Goal: Task Accomplishment & Management: Manage account settings

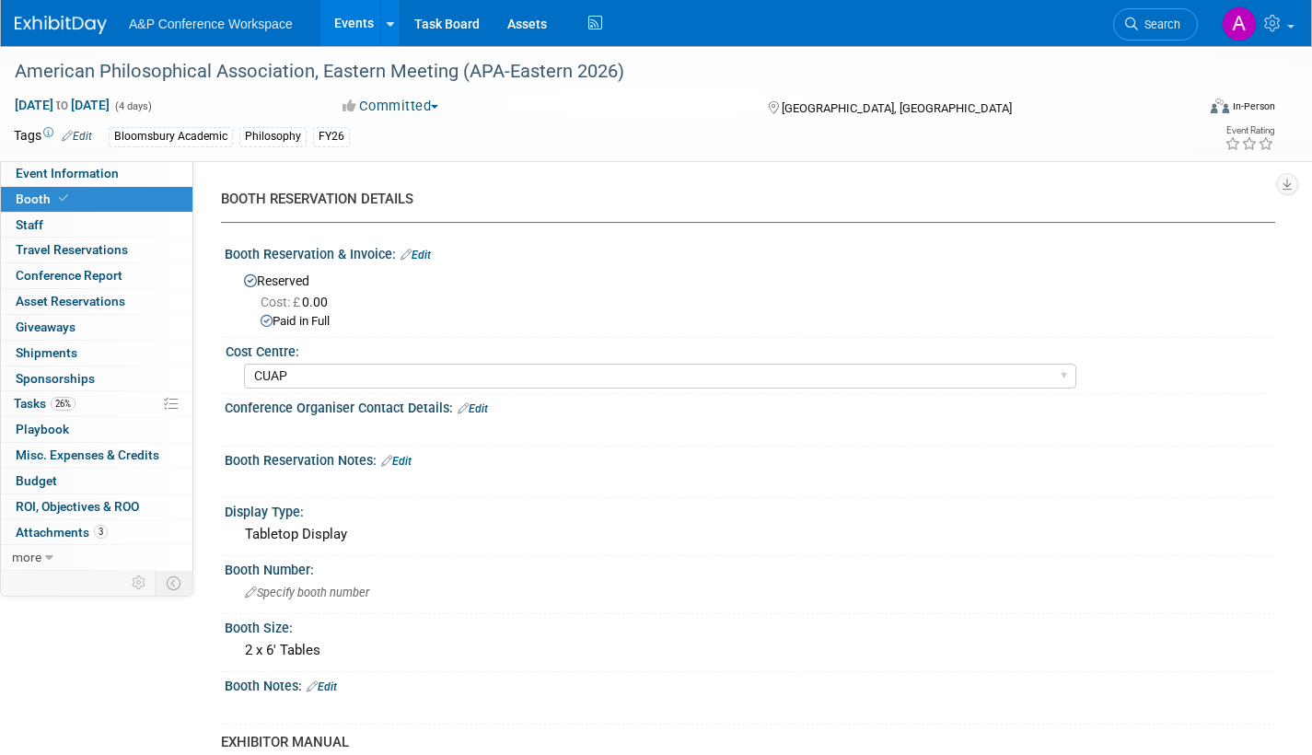
select select "CUAP"
drag, startPoint x: 1160, startPoint y: 21, endPoint x: 1134, endPoint y: 38, distance: 30.7
click at [1158, 23] on span "Search" at bounding box center [1159, 24] width 42 height 14
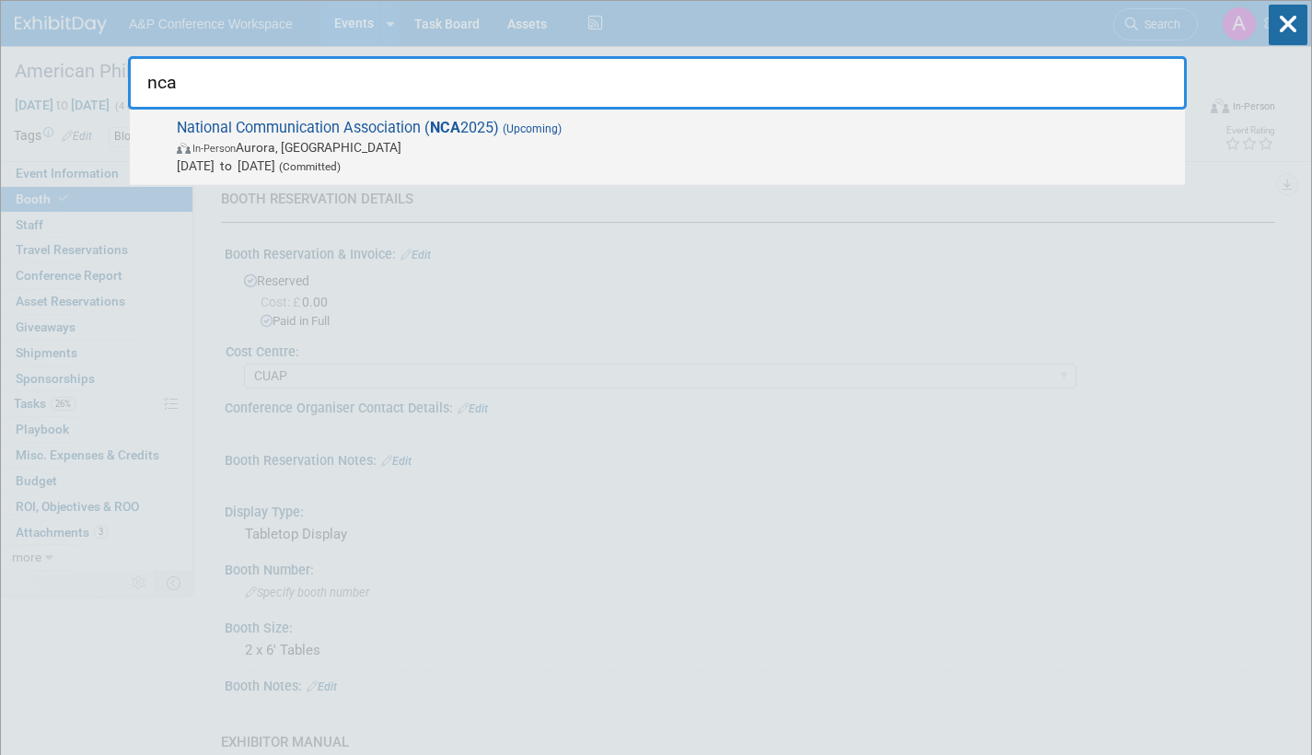
type input "nca"
click at [597, 152] on span "In-Person Aurora, CO" at bounding box center [676, 147] width 999 height 18
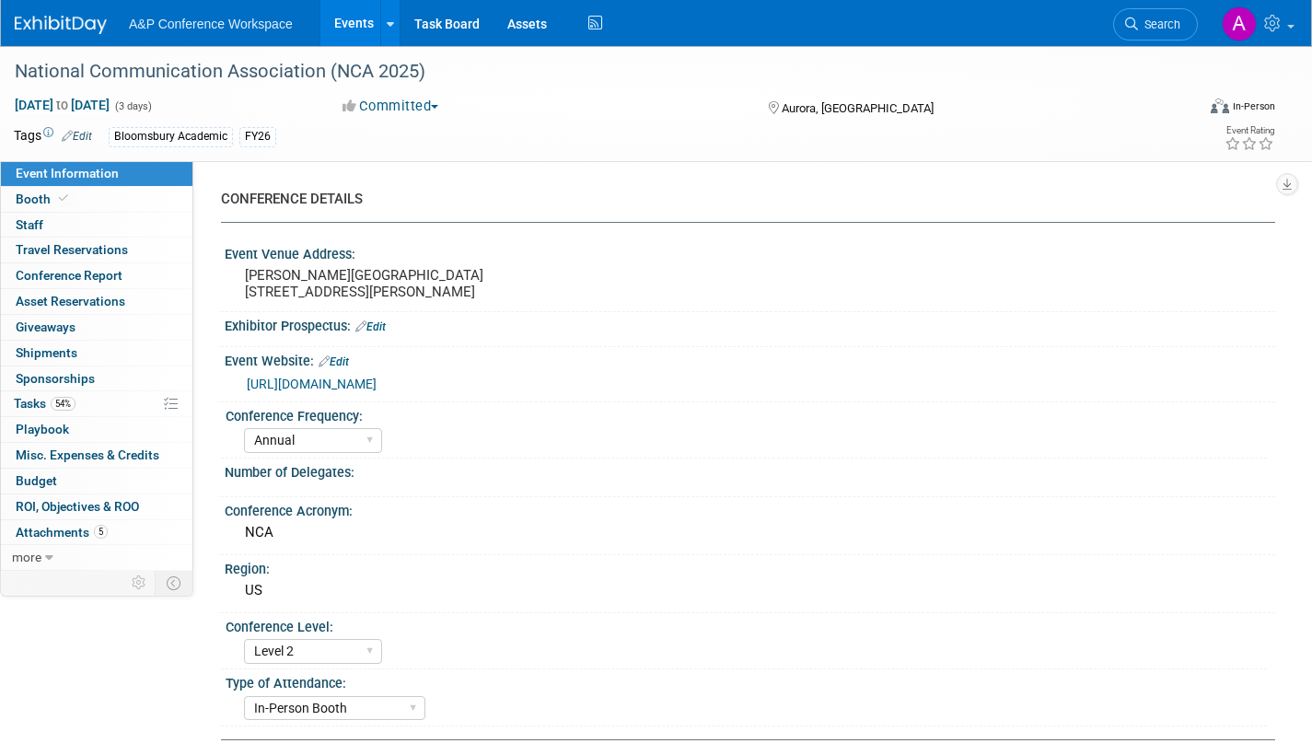
select select "Annual"
select select "Level 2"
select select "In-Person Booth"
select select "Communication"
select select "Bloomsbury Academic"
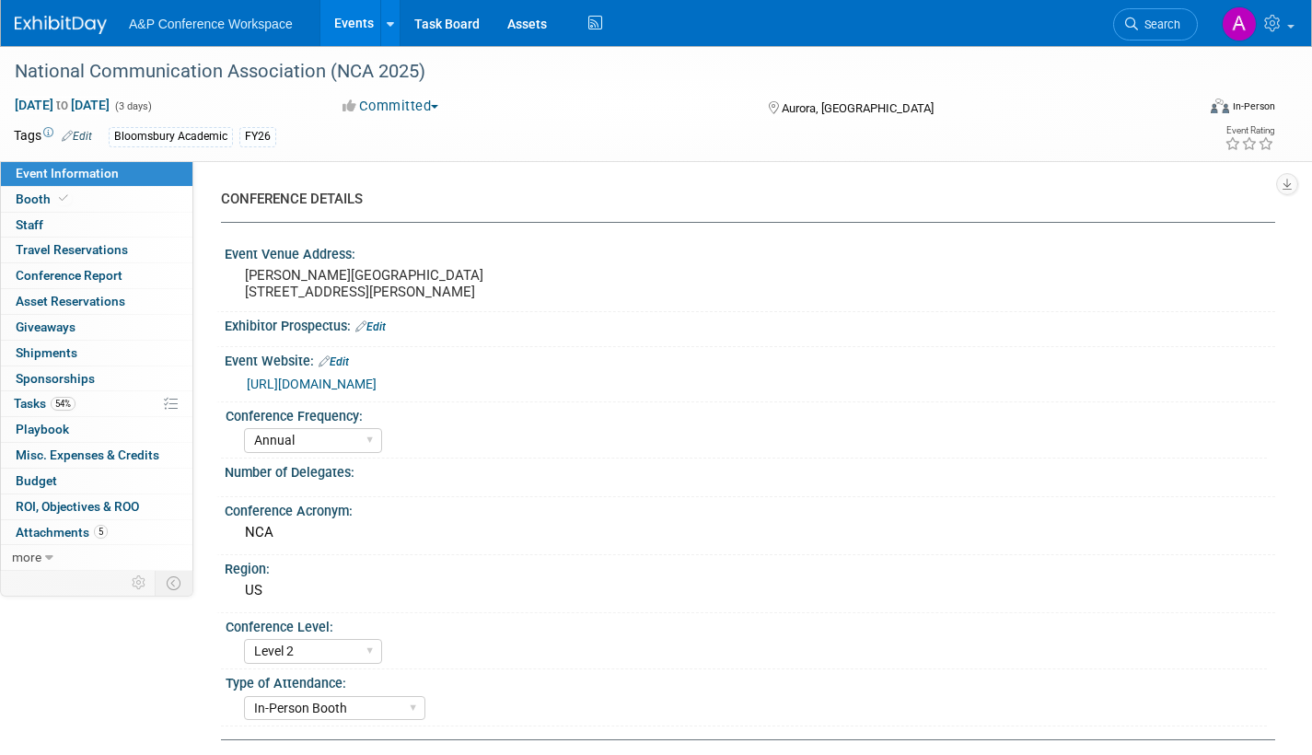
select select "[PERSON_NAME]"
select select "Networking/Commissioning"
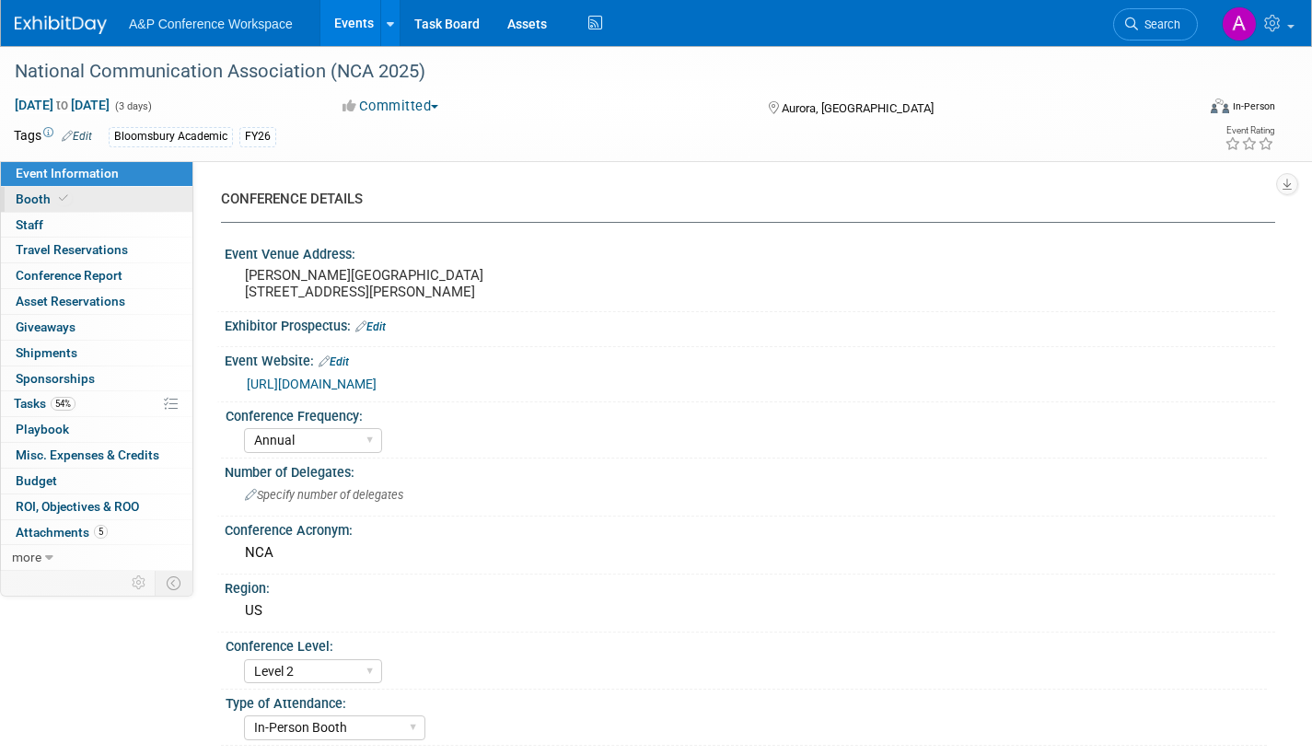
click at [43, 195] on span "Booth" at bounding box center [44, 199] width 56 height 15
select select "RLKP"
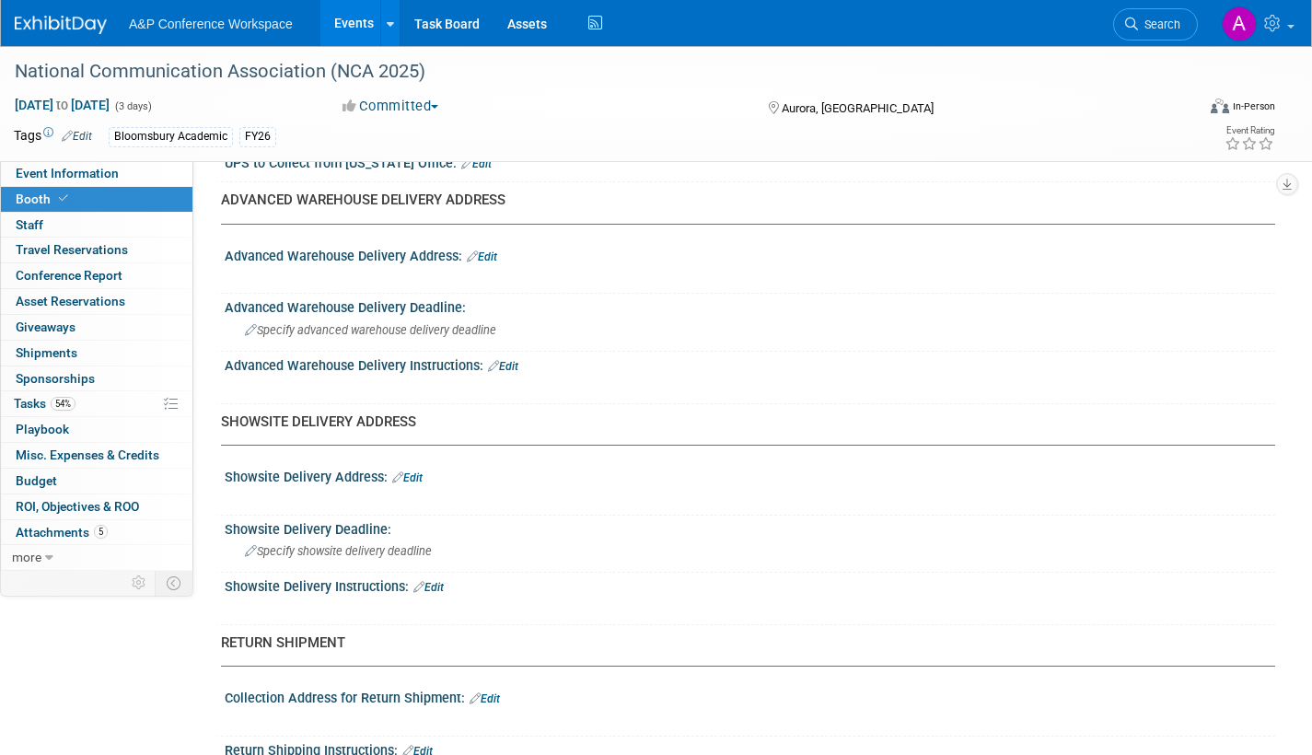
scroll to position [829, 0]
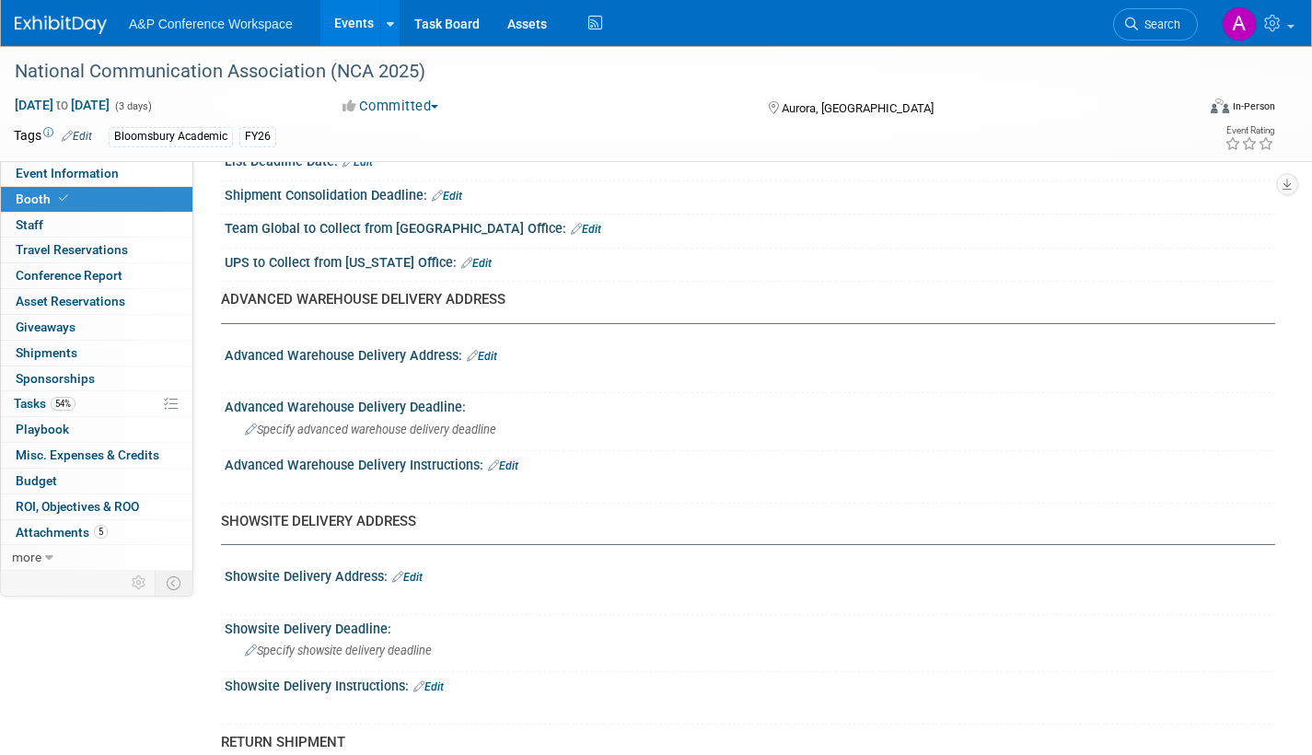
click at [490, 354] on link "Edit" at bounding box center [482, 356] width 30 height 13
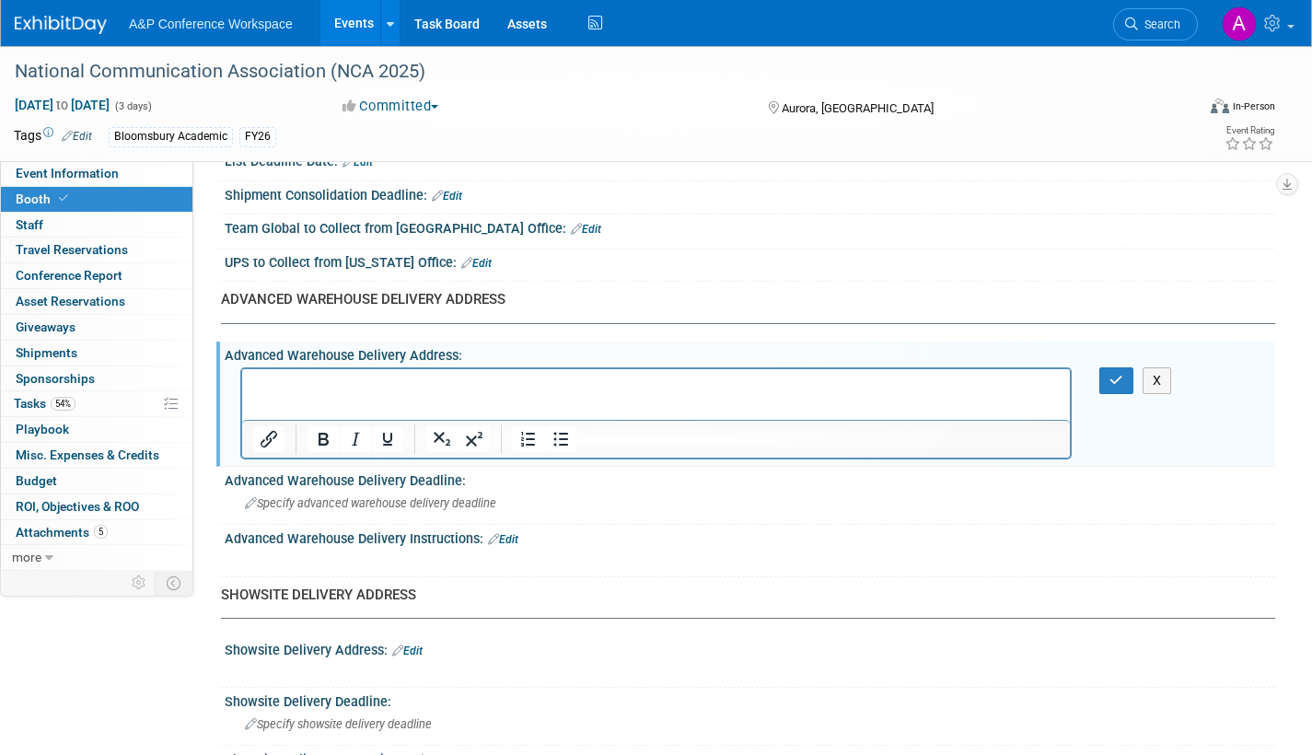
scroll to position [0, 0]
drag, startPoint x: 1115, startPoint y: 377, endPoint x: 1098, endPoint y: 381, distance: 18.1
click at [1115, 377] on icon "button" at bounding box center [1117, 380] width 14 height 13
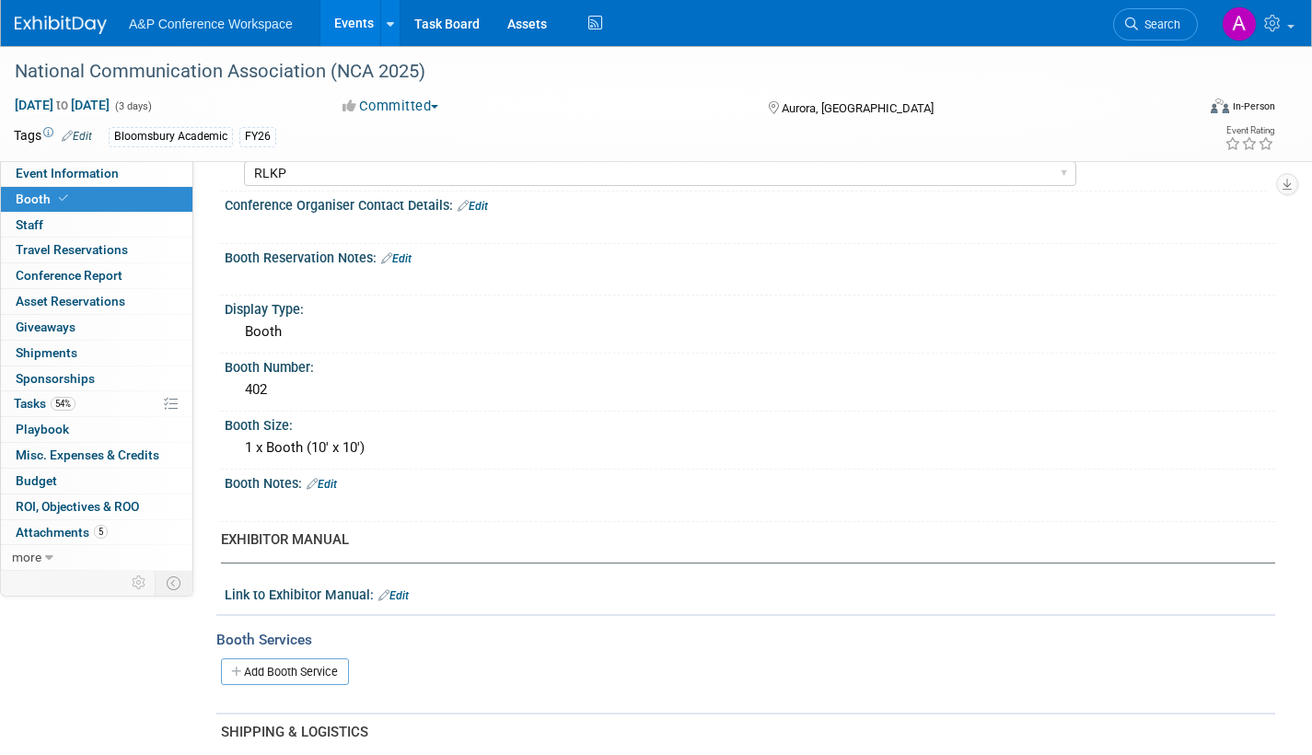
scroll to position [184, 0]
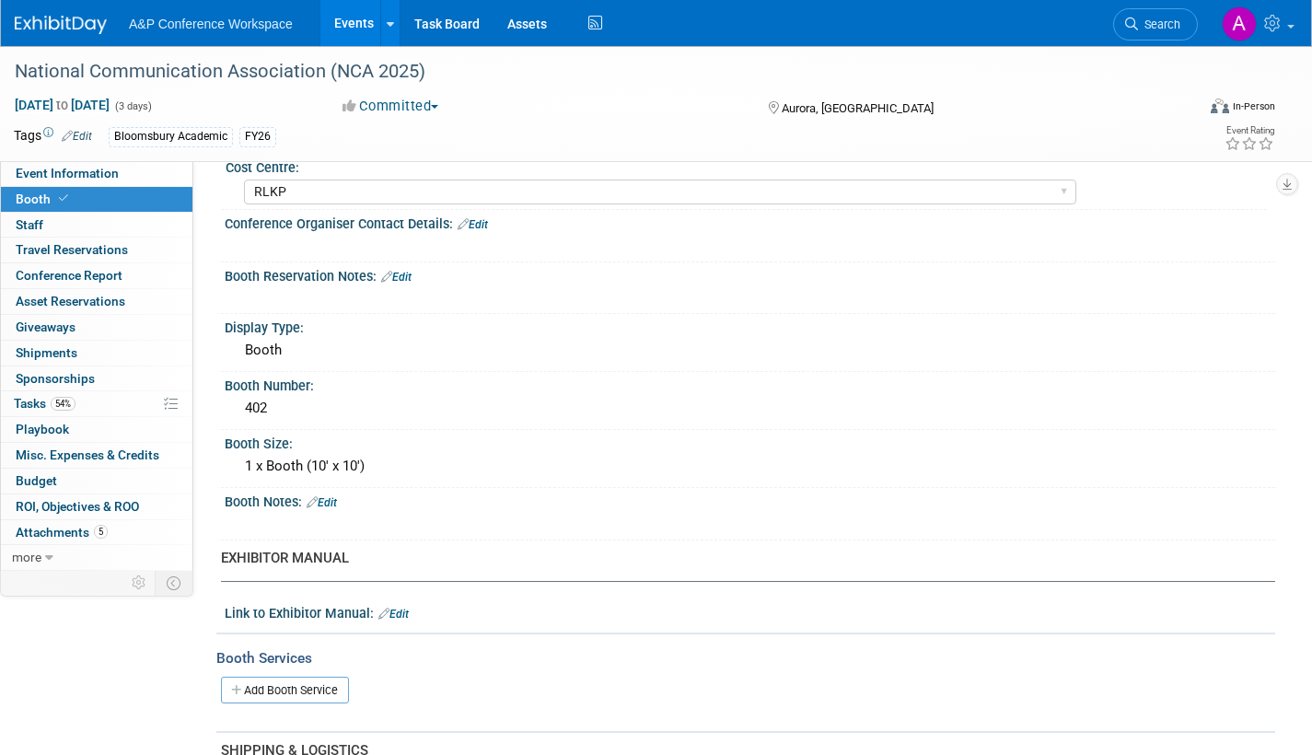
click at [405, 273] on link "Edit" at bounding box center [396, 277] width 30 height 13
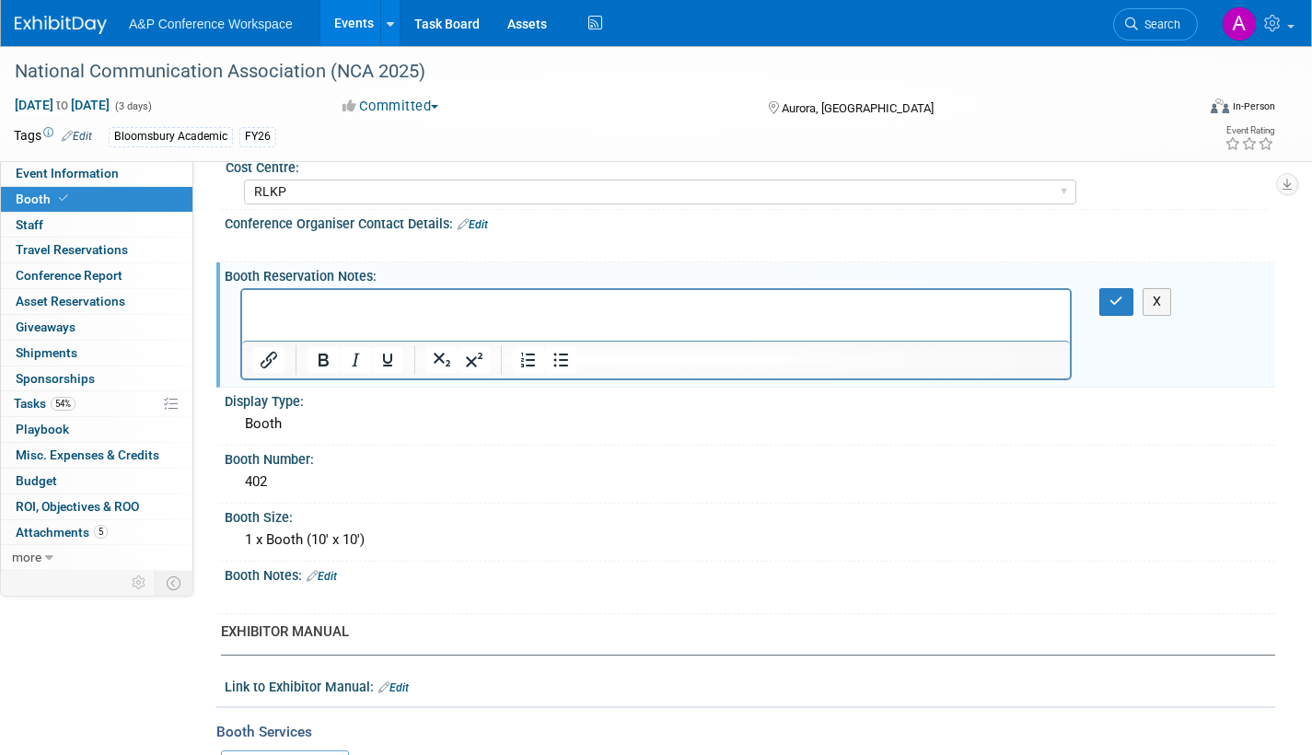
scroll to position [0, 0]
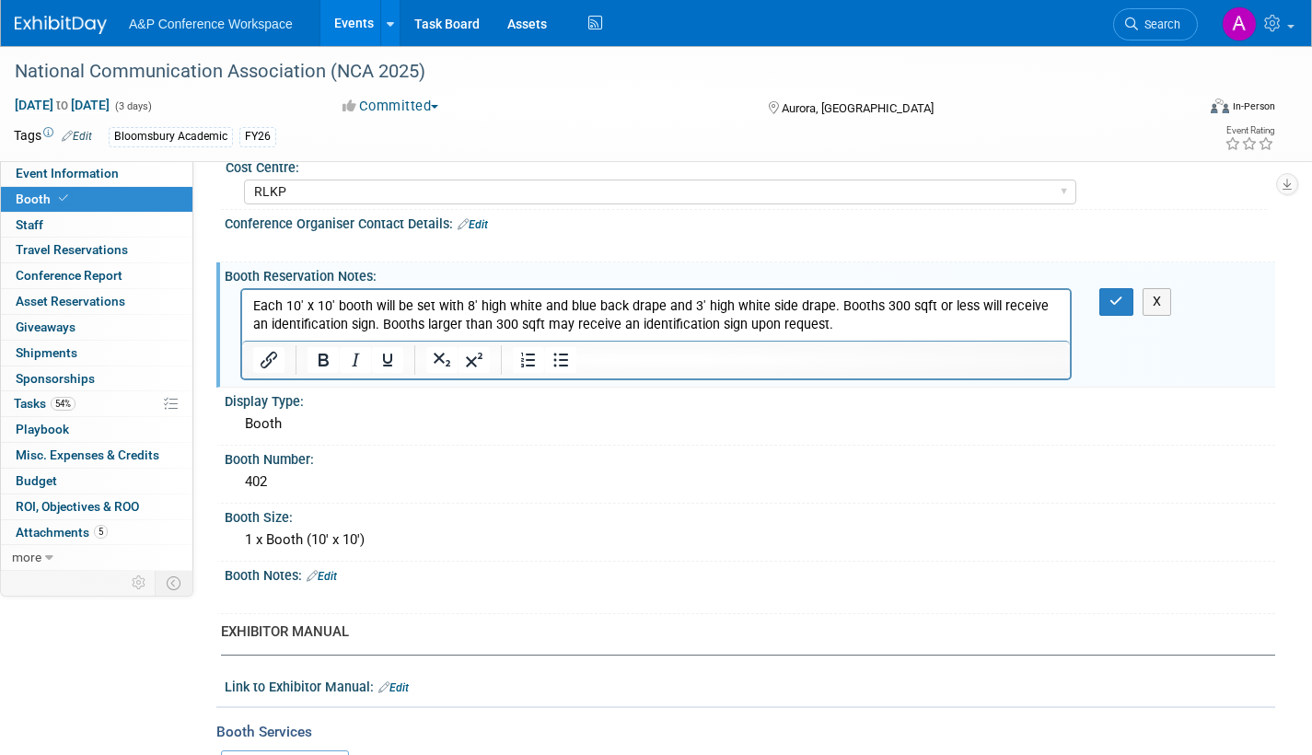
click at [832, 308] on p "Each 10' x 10' booth will be set with 8' high white and blue back drape and 3' …" at bounding box center [656, 315] width 807 height 37
click at [593, 322] on p "Booths 300 sqft or less will receive an identification sign. Booths larger than…" at bounding box center [656, 325] width 807 height 18
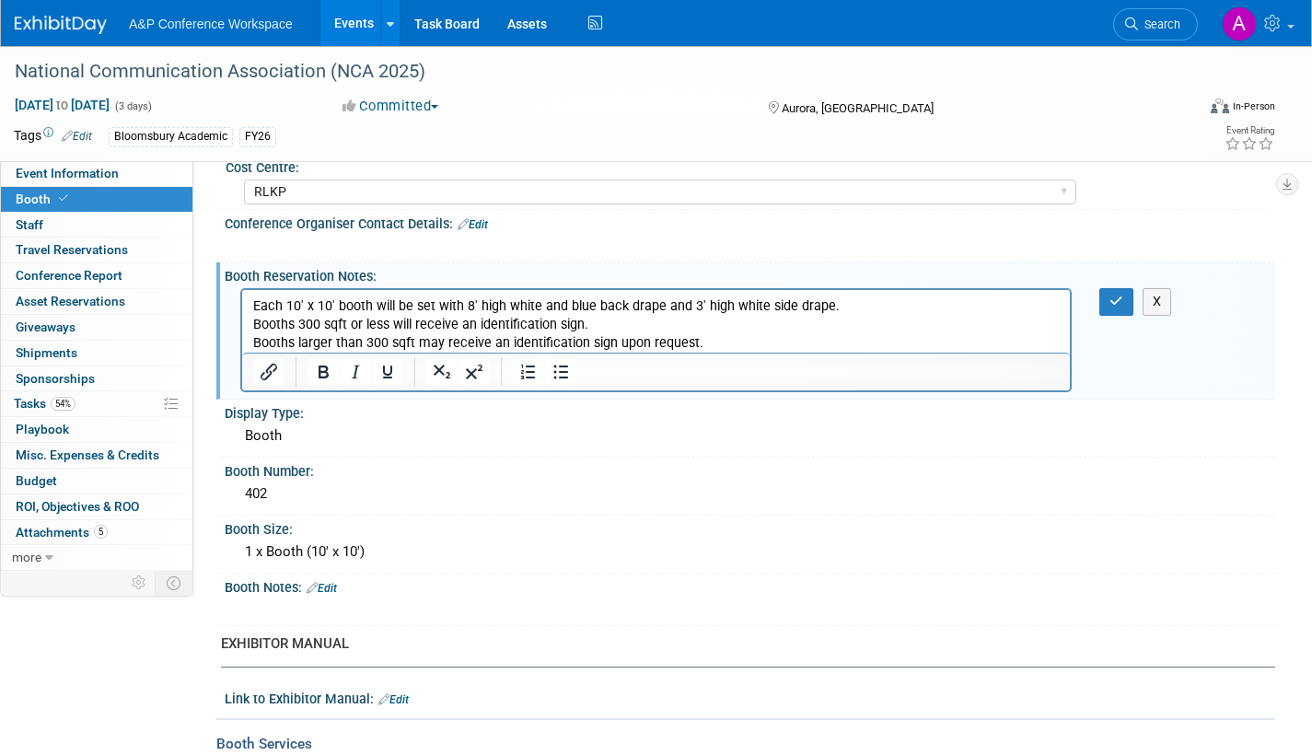
click at [707, 338] on p "Booths larger than 300 sqft may receive an identification sign upon request." at bounding box center [656, 343] width 807 height 18
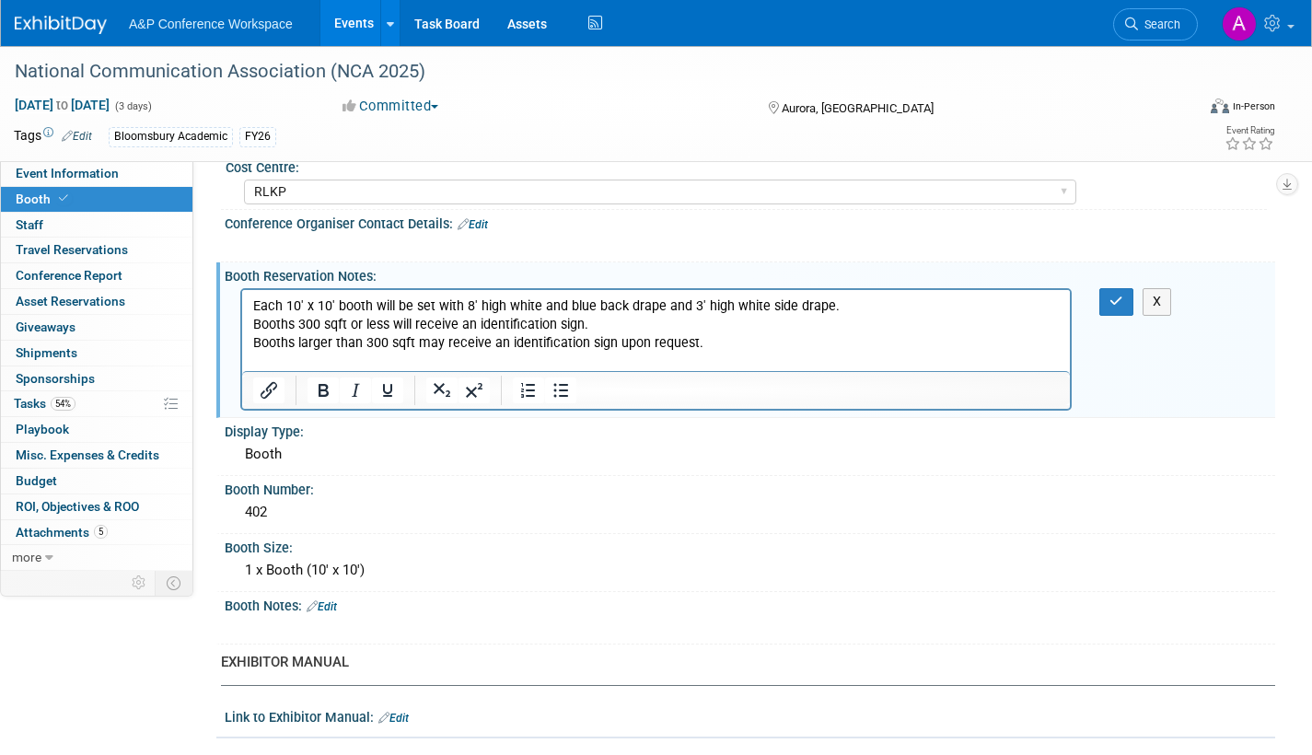
click at [266, 352] on p "Booths larger than 300 sqft may receive an identification sign upon request." at bounding box center [656, 343] width 807 height 18
click at [246, 356] on html "Each 10' x 10' booth will be set with 8' high white and blue back drape and 3' …" at bounding box center [656, 330] width 828 height 81
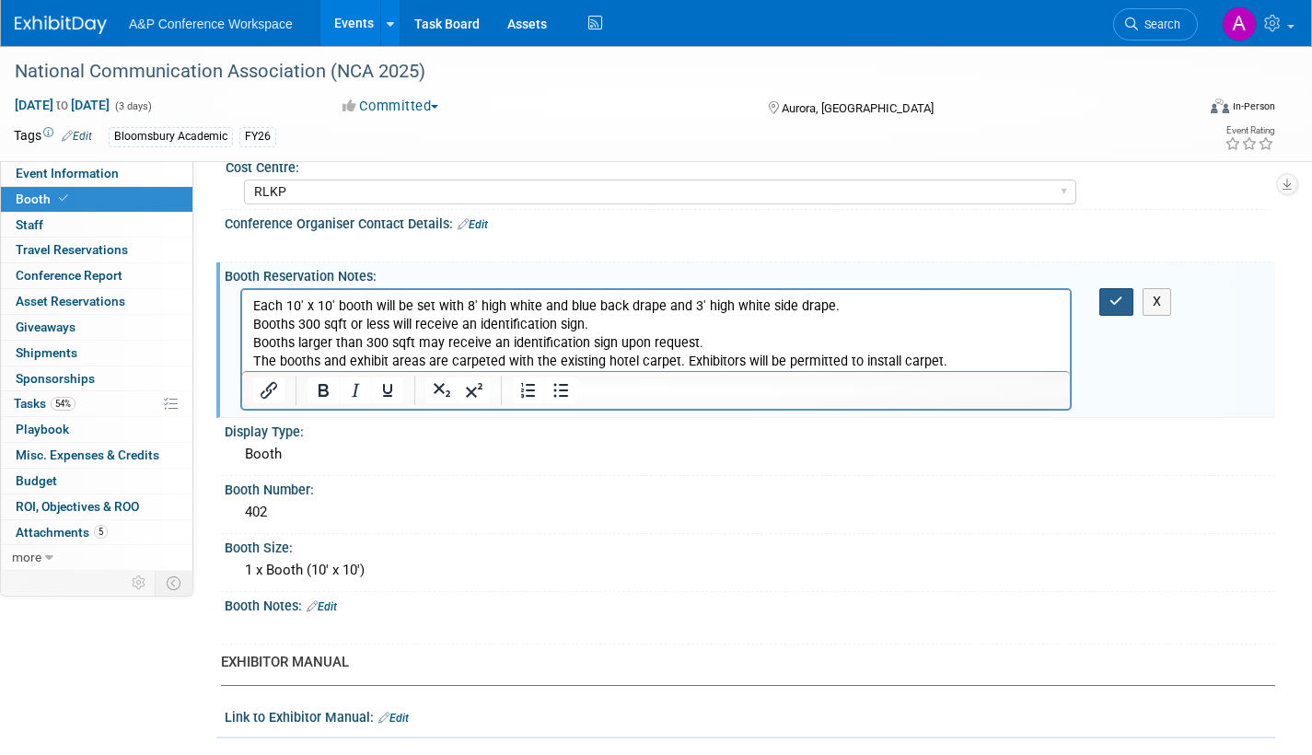
click at [1116, 305] on icon "button" at bounding box center [1117, 301] width 14 height 13
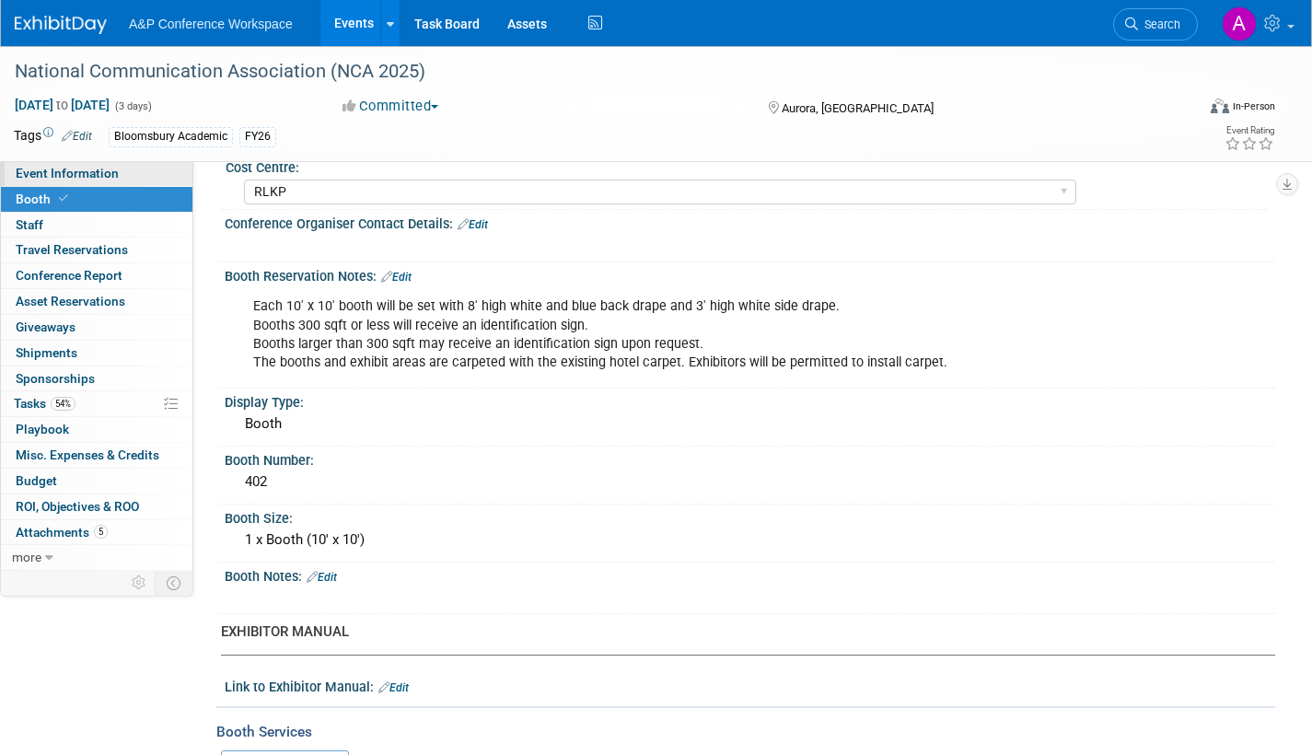
click at [122, 177] on link "Event Information" at bounding box center [97, 173] width 192 height 25
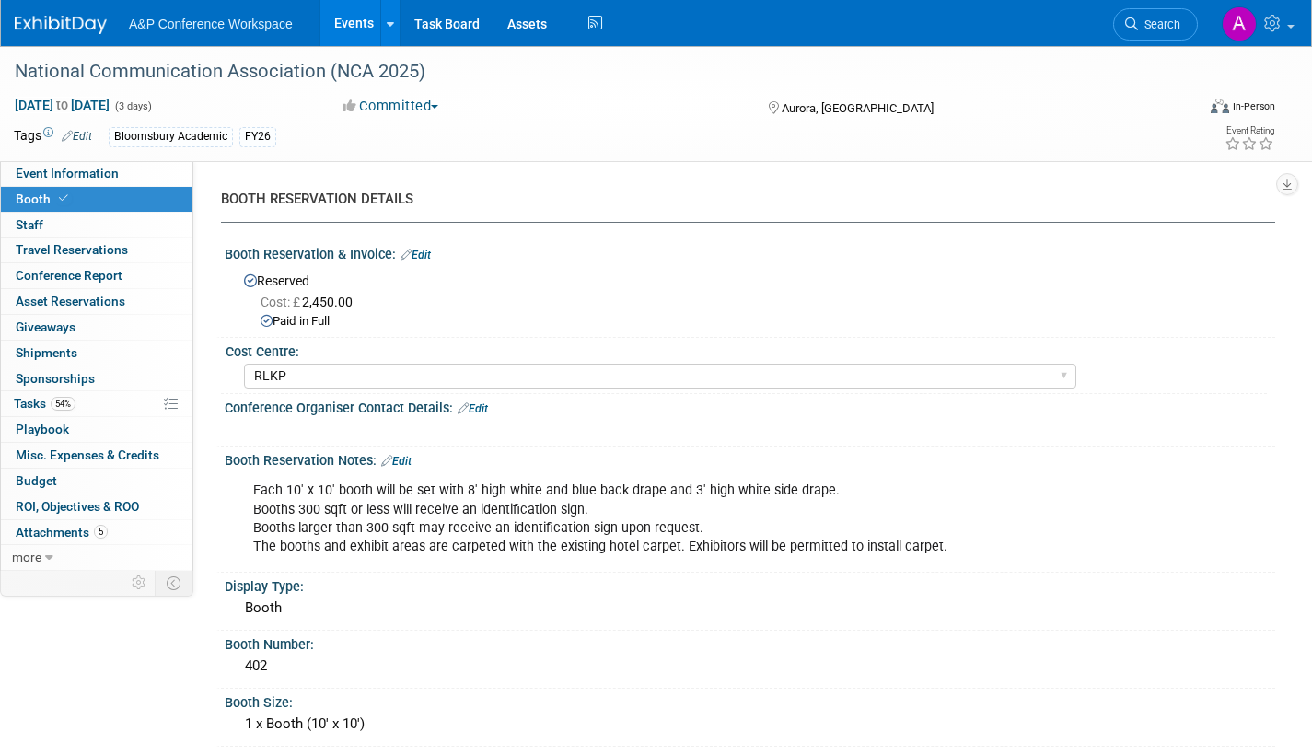
select select "Annual"
select select "Level 2"
select select "In-Person Booth"
select select "Communication"
select select "Bloomsbury Academic"
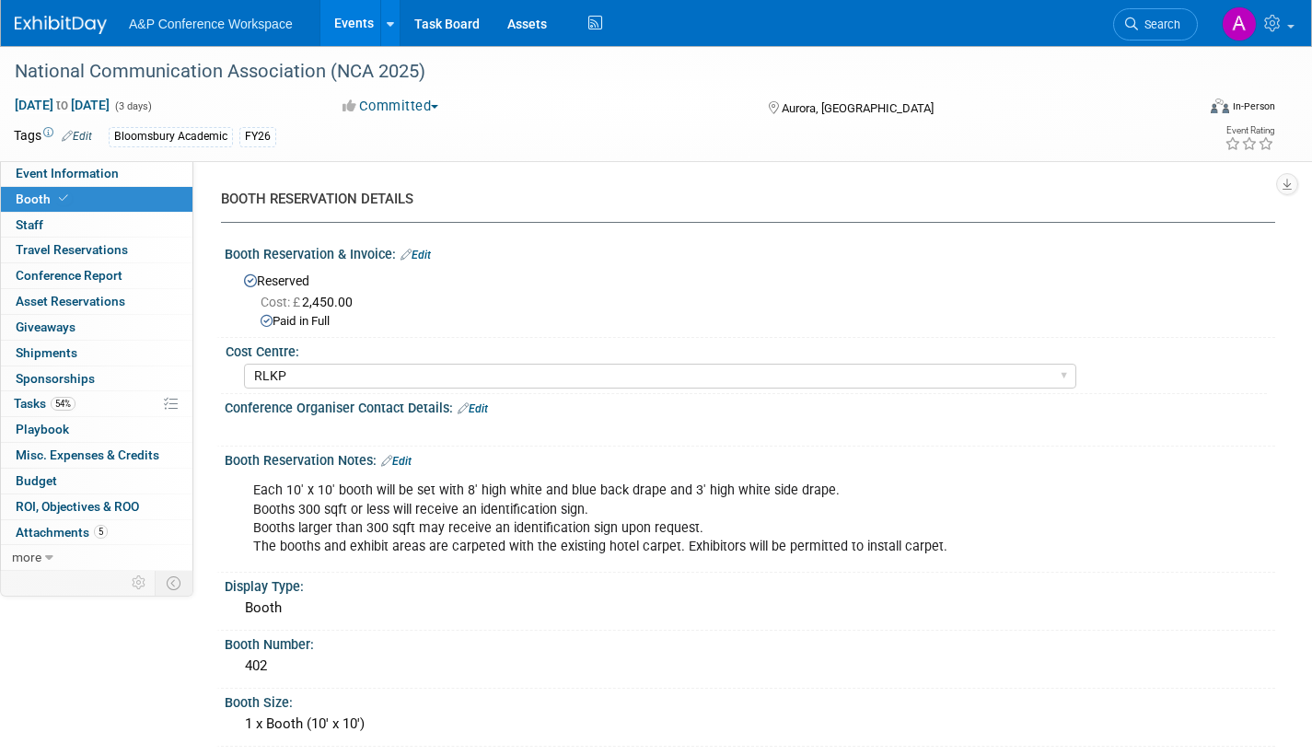
select select "[PERSON_NAME]"
select select "Networking/Commissioning"
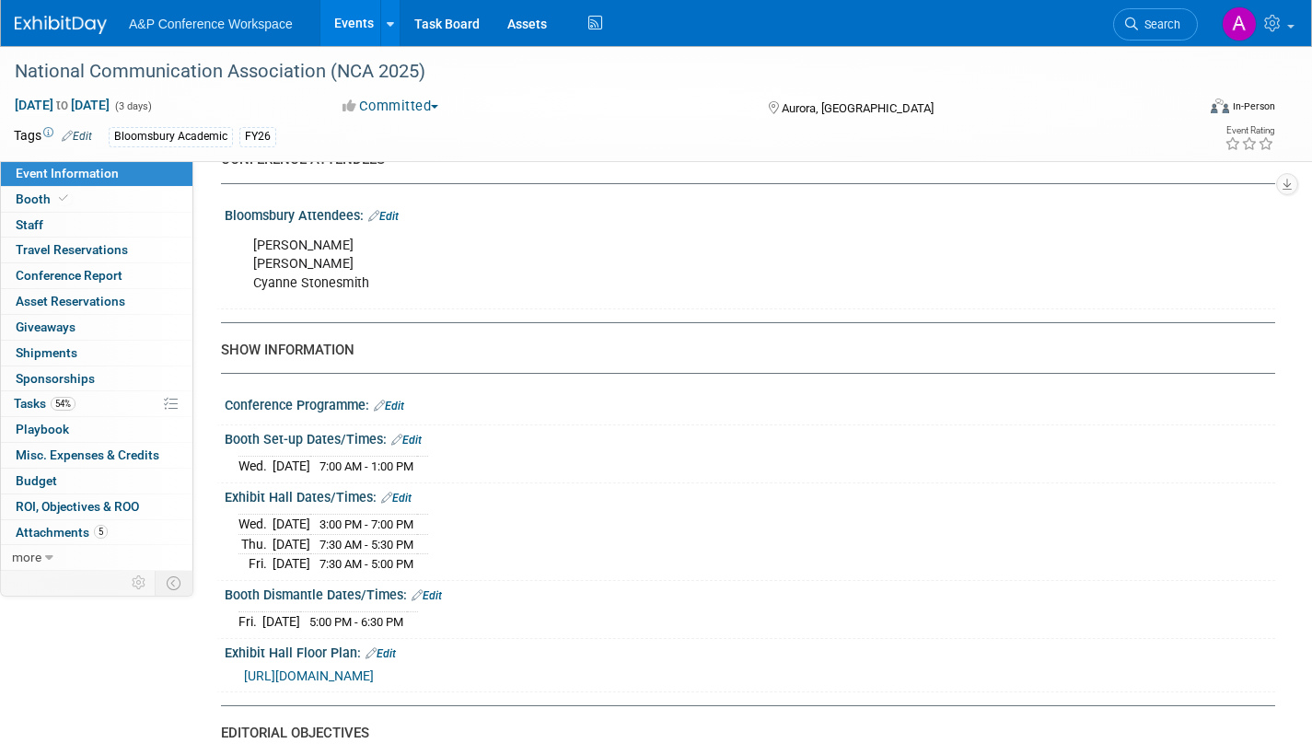
scroll to position [1197, 0]
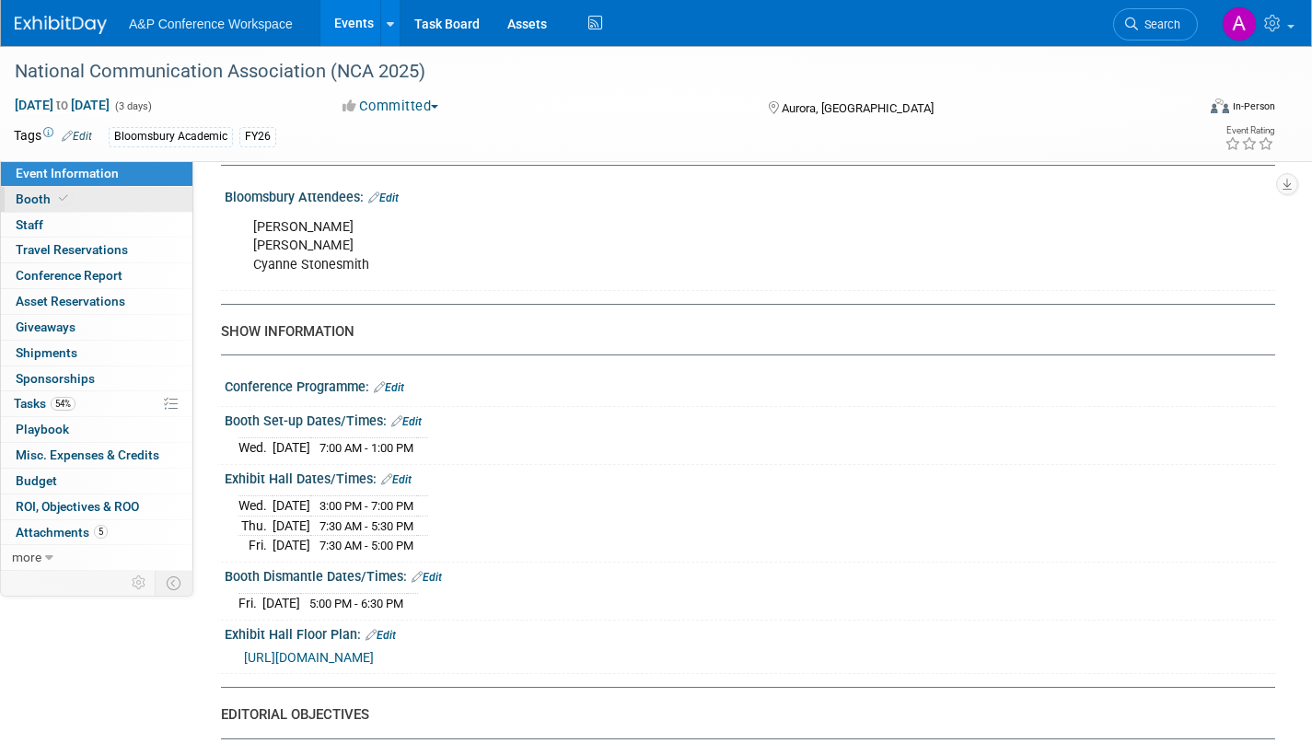
click at [24, 198] on span "Booth" at bounding box center [44, 199] width 56 height 15
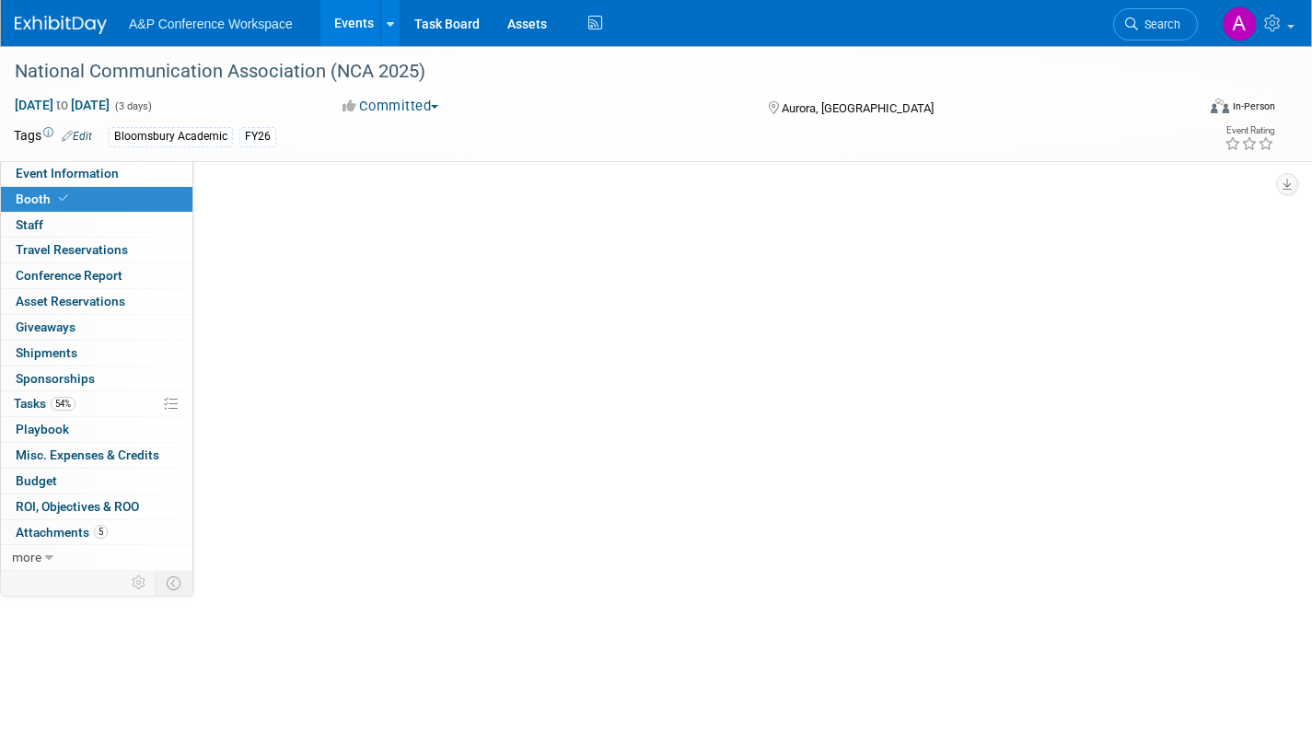
scroll to position [0, 0]
select select "RLKP"
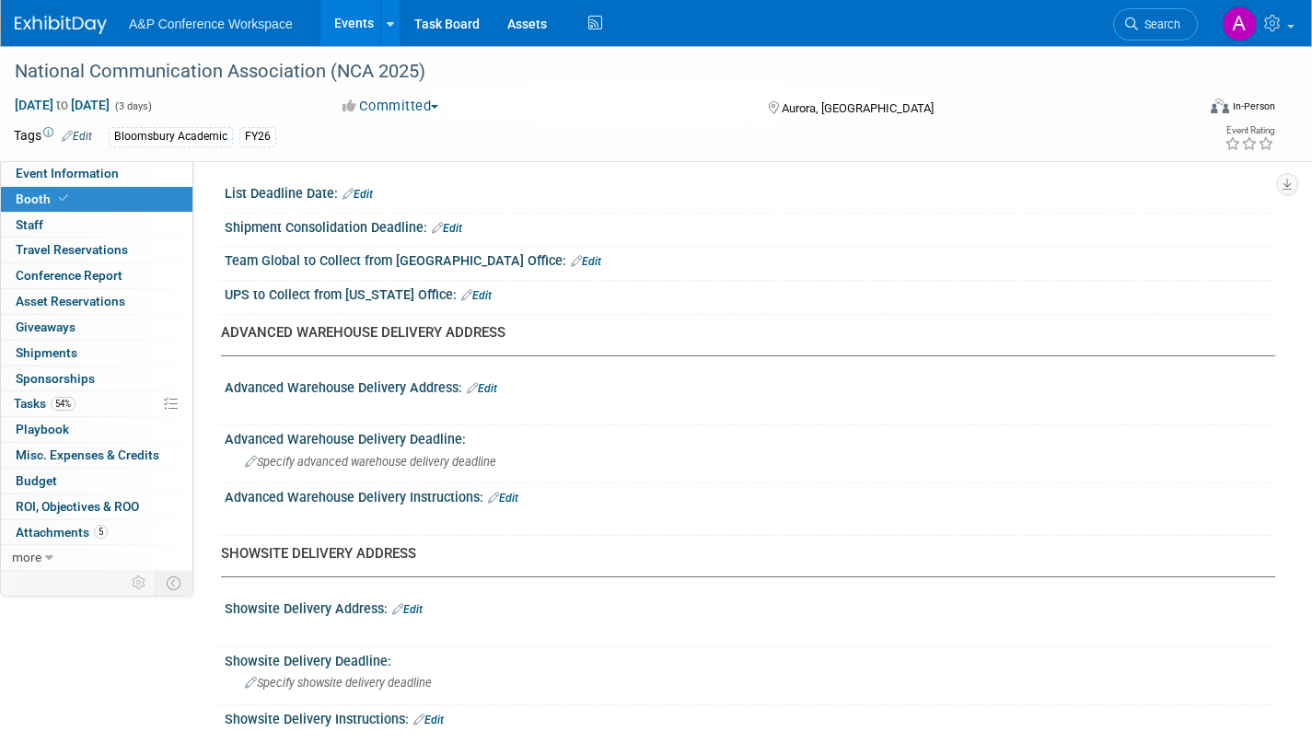
scroll to position [921, 0]
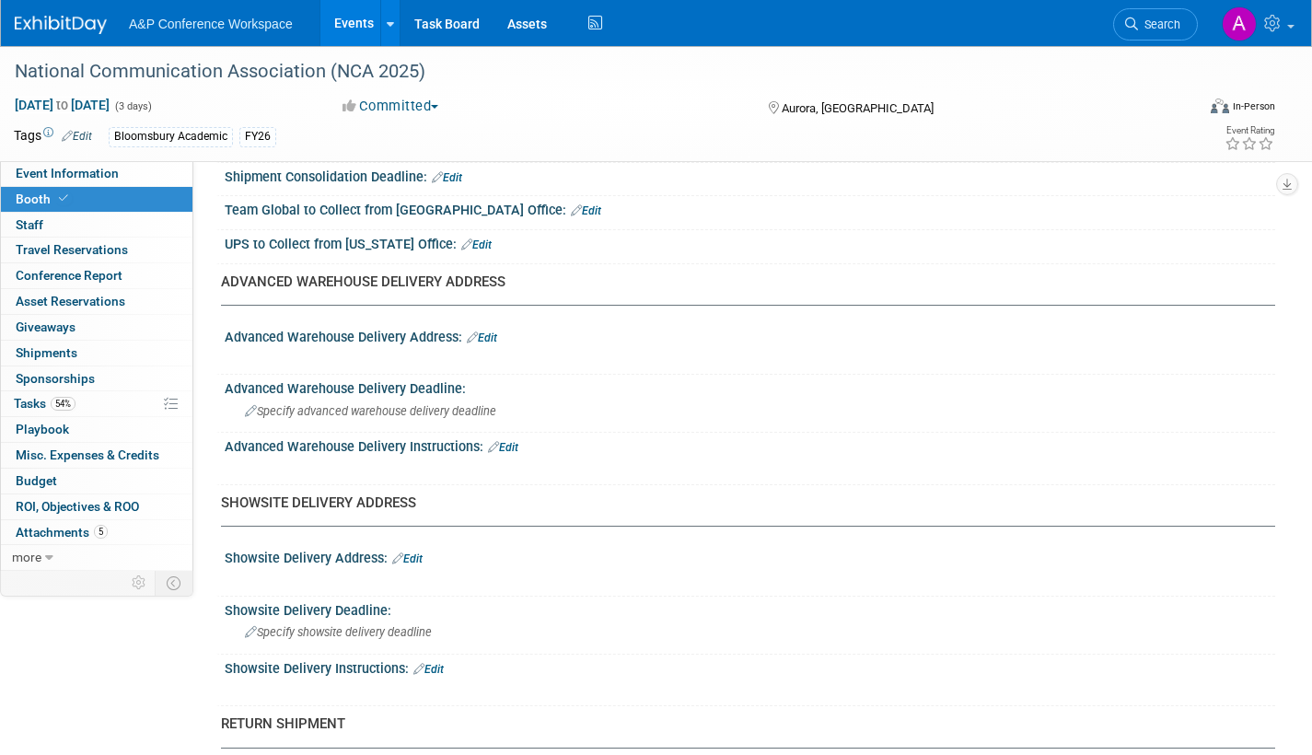
click at [487, 332] on link "Edit" at bounding box center [482, 338] width 30 height 13
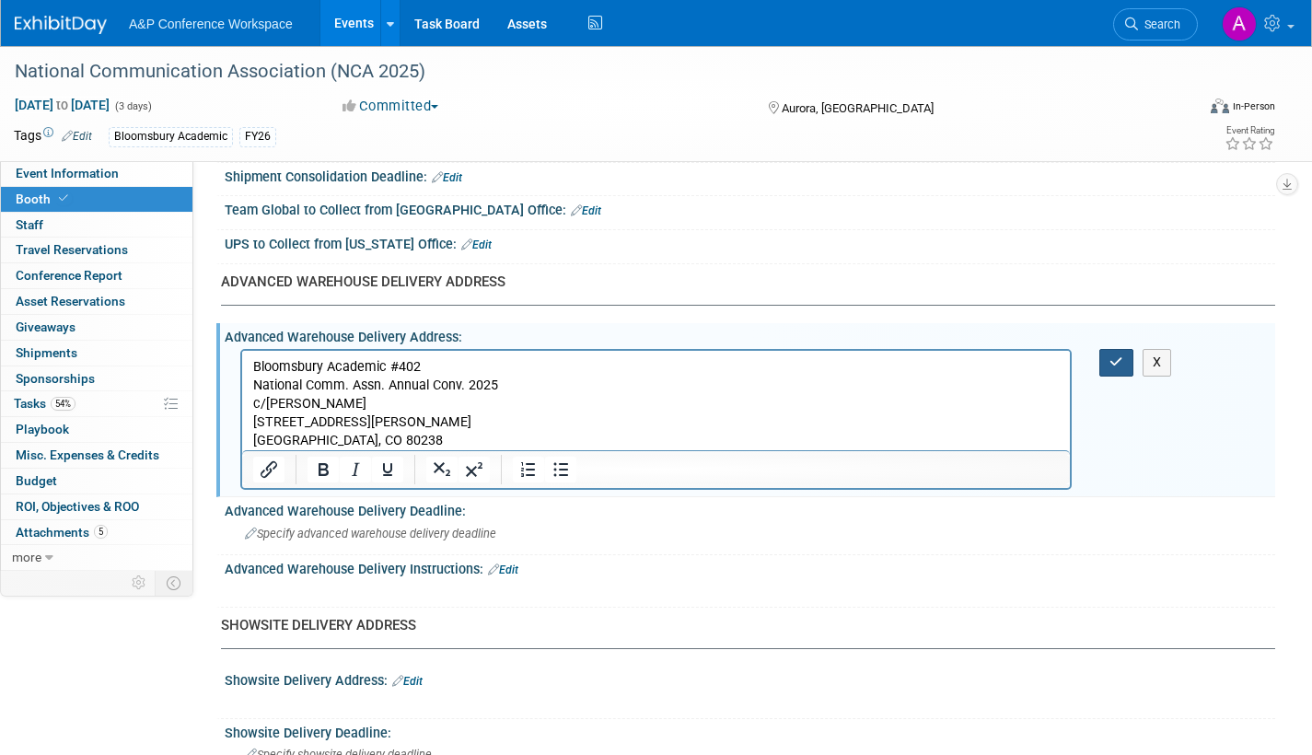
drag, startPoint x: 1127, startPoint y: 360, endPoint x: 683, endPoint y: 13, distance: 563.5
click at [1127, 360] on button "button" at bounding box center [1116, 362] width 34 height 27
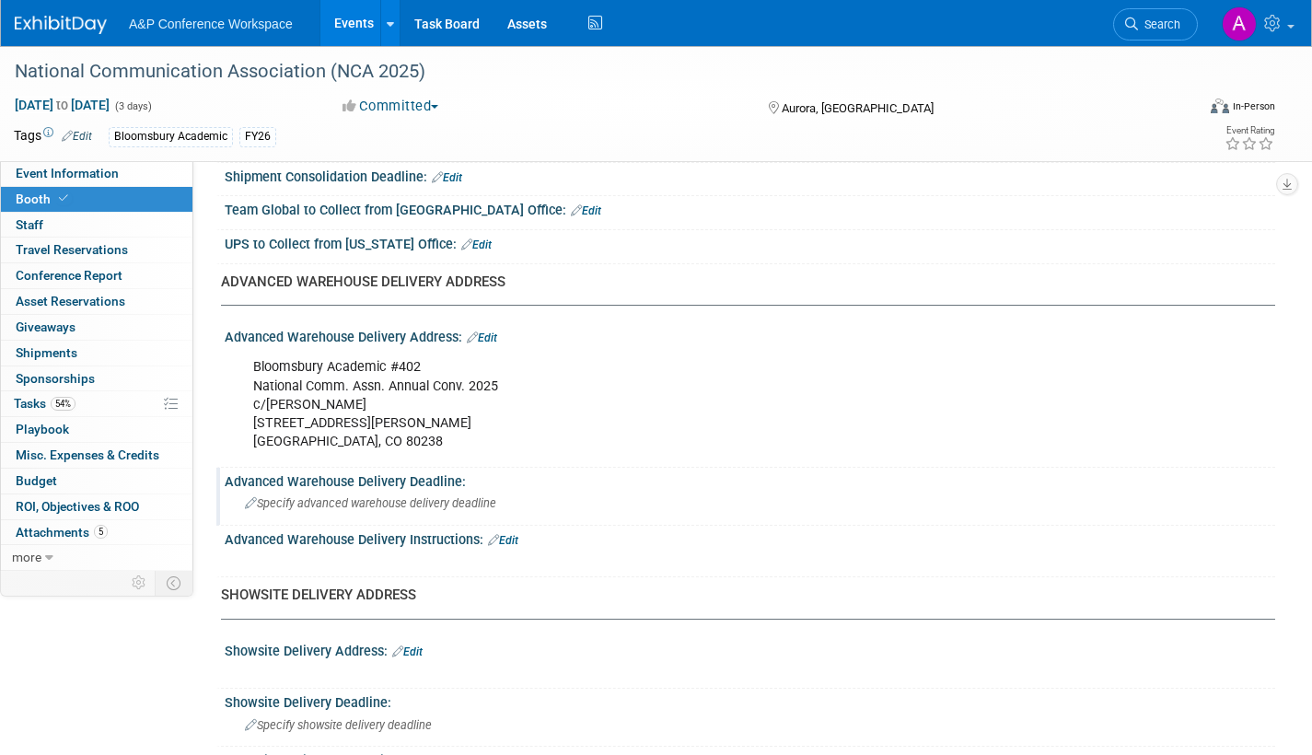
click at [439, 503] on span "Specify advanced warehouse delivery deadline" at bounding box center [370, 503] width 251 height 14
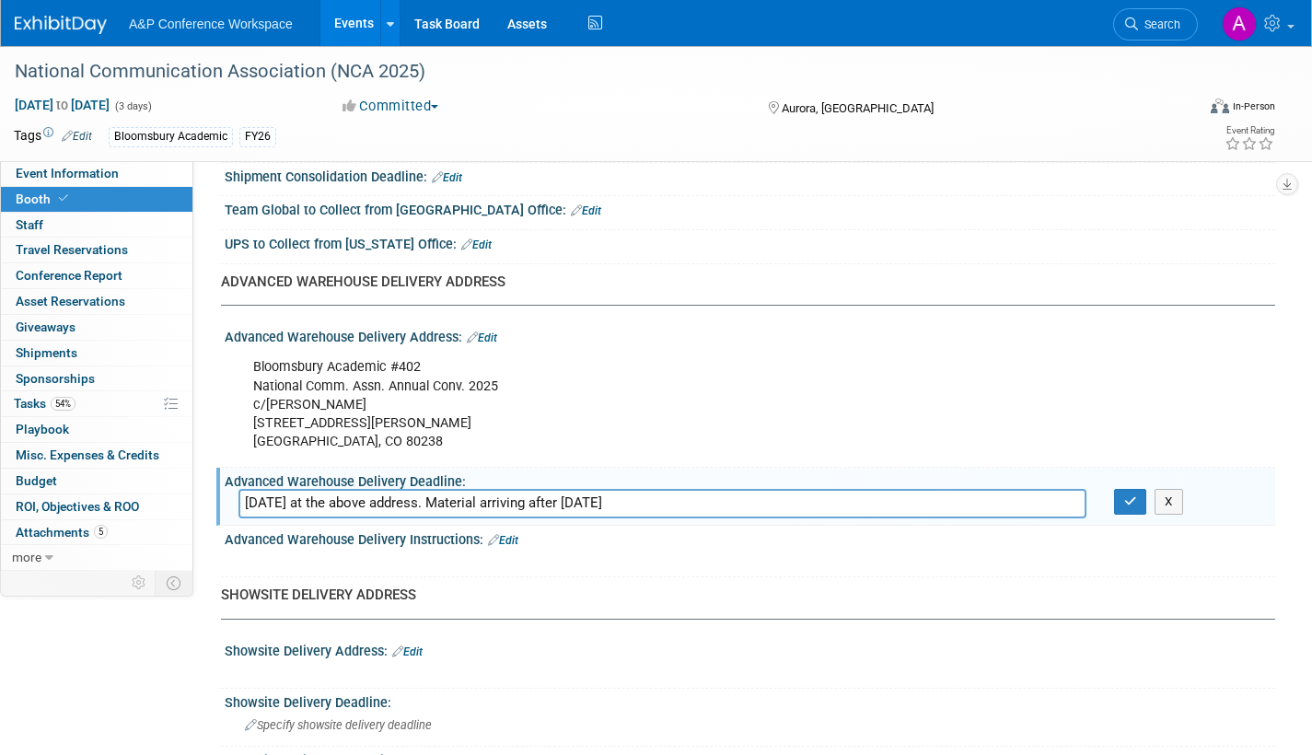
drag, startPoint x: 354, startPoint y: 504, endPoint x: 621, endPoint y: 502, distance: 267.1
click at [621, 502] on input "October 20, 2025 at the above address. Material arriving after November 12, 2025" at bounding box center [662, 503] width 848 height 29
type input "October 20, 2025 - November 12, 2025"
click at [1119, 510] on button "button" at bounding box center [1130, 502] width 33 height 26
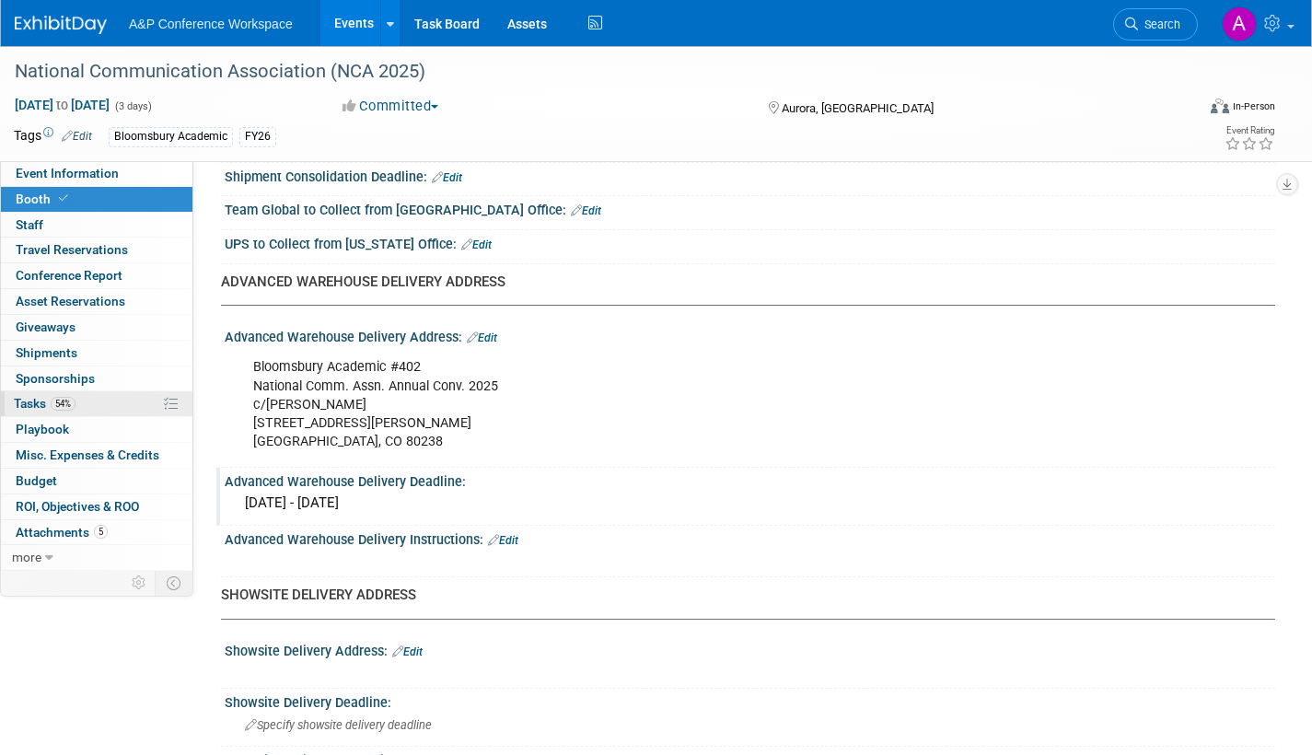
click at [35, 403] on span "Tasks 54%" at bounding box center [45, 403] width 62 height 15
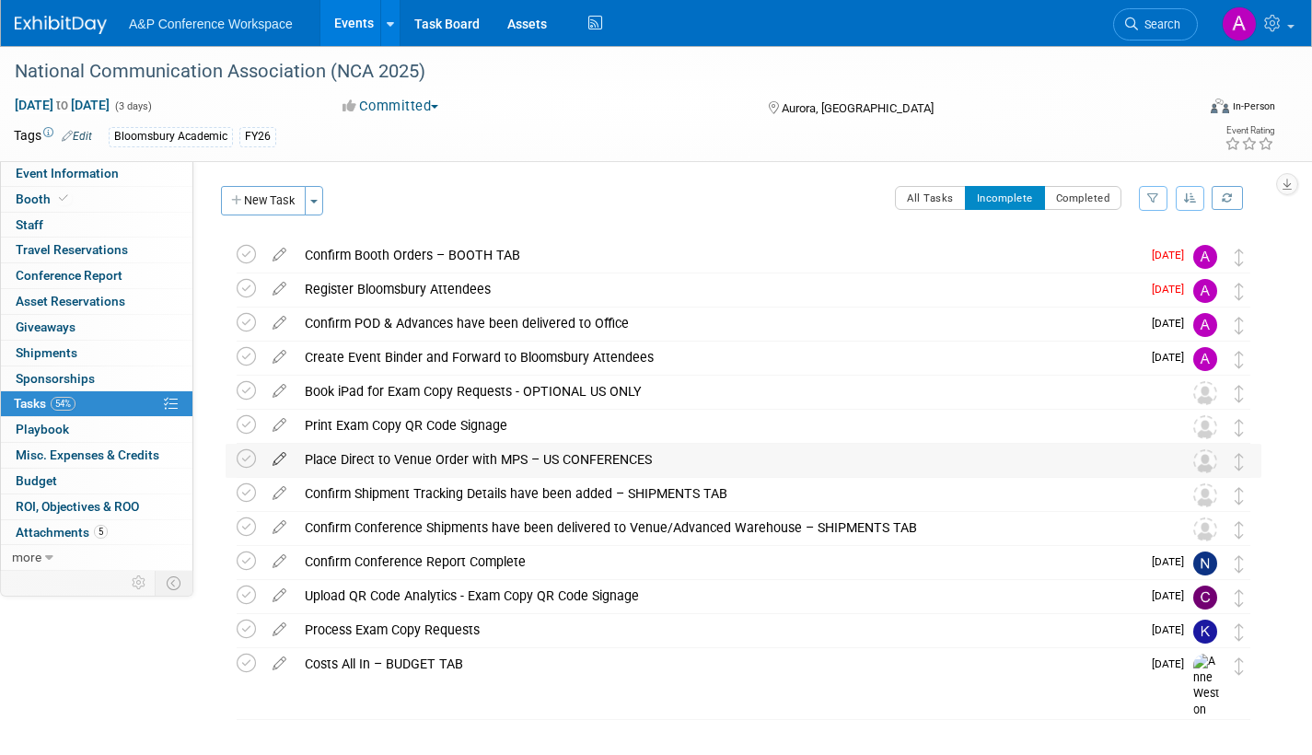
click at [285, 454] on icon at bounding box center [279, 455] width 32 height 23
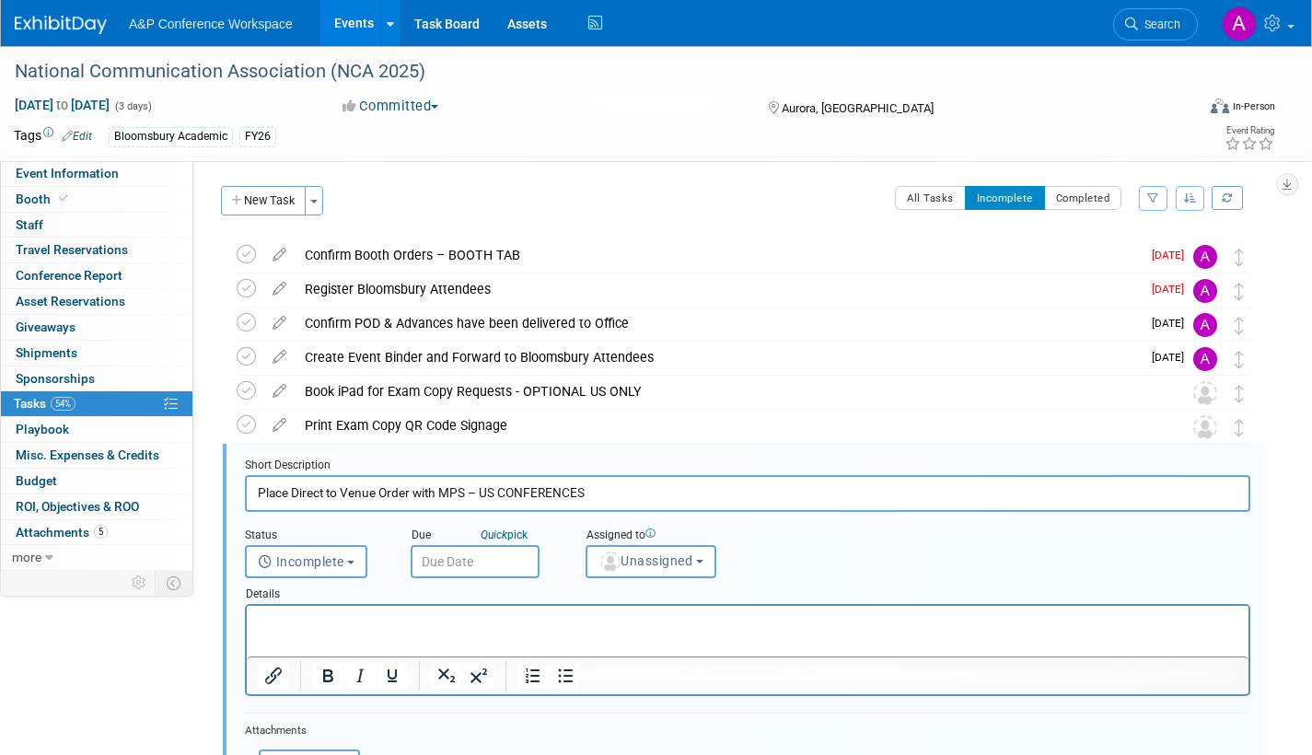
scroll to position [174, 0]
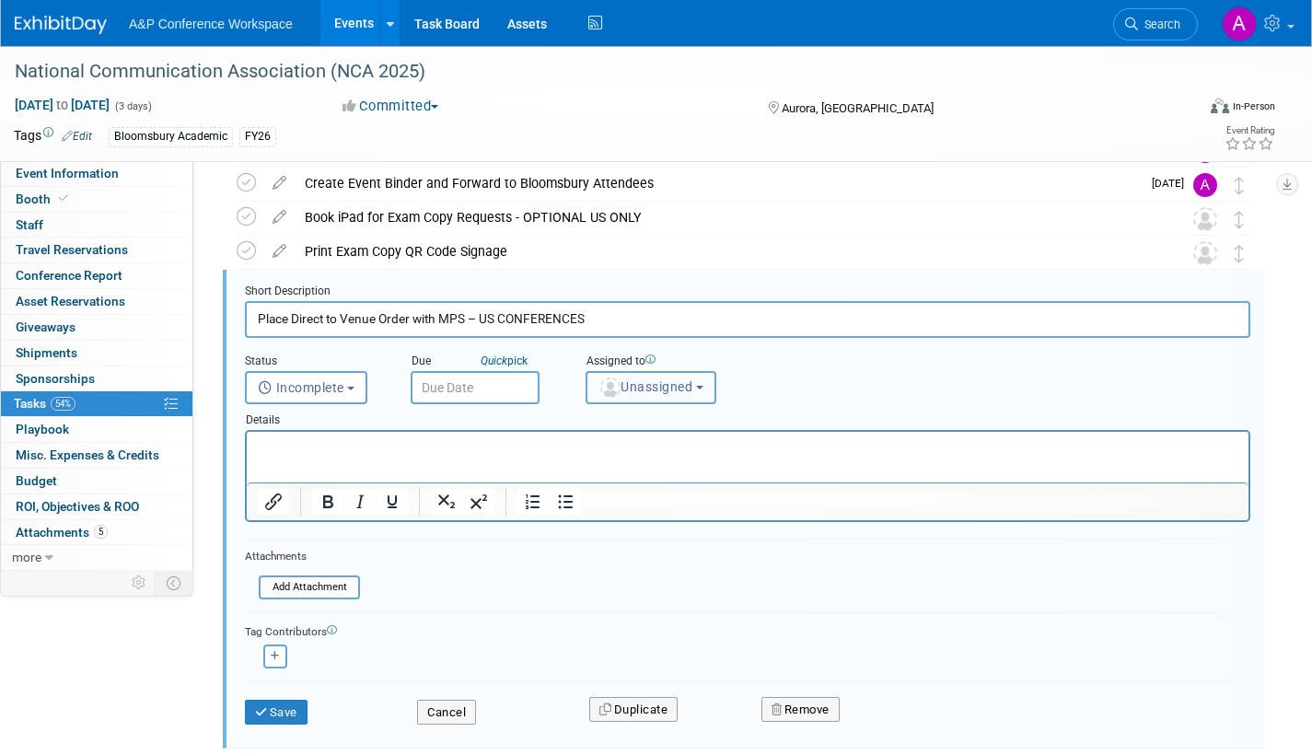
click at [604, 386] on img "button" at bounding box center [610, 388] width 20 height 20
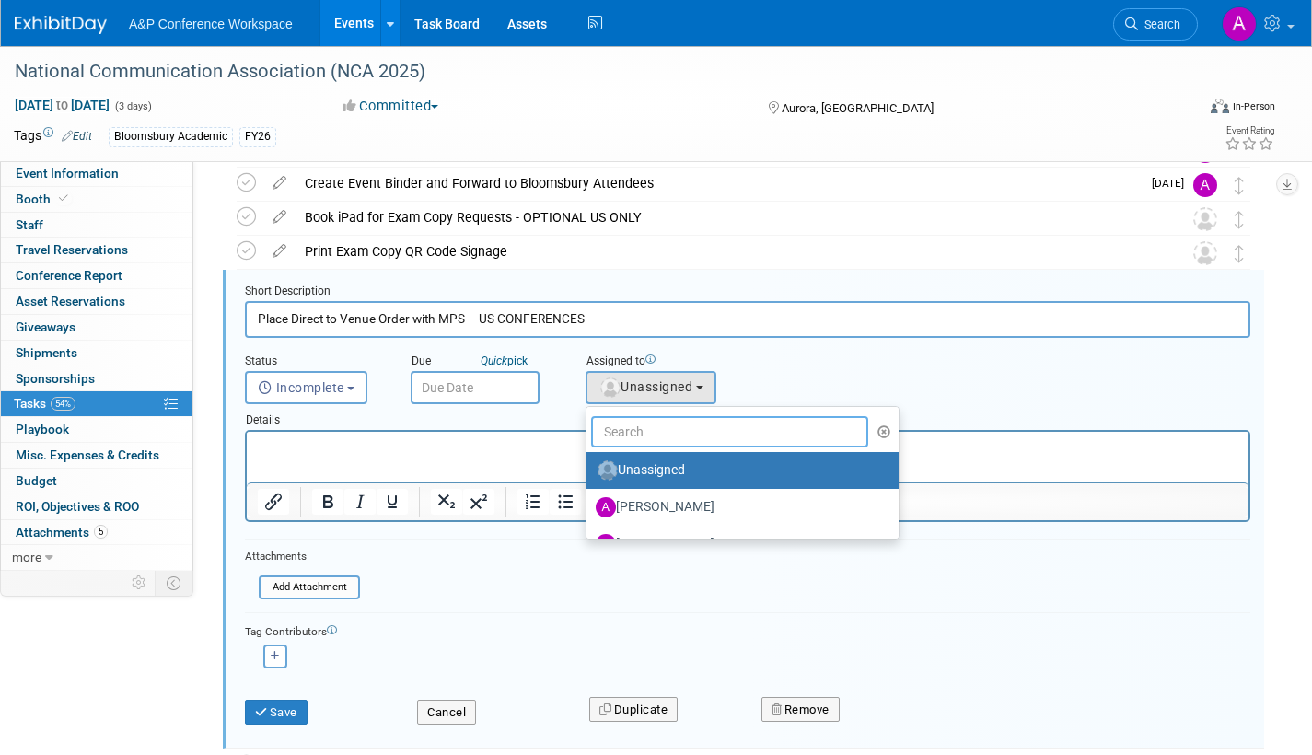
click at [632, 444] on input "text" at bounding box center [729, 431] width 277 height 31
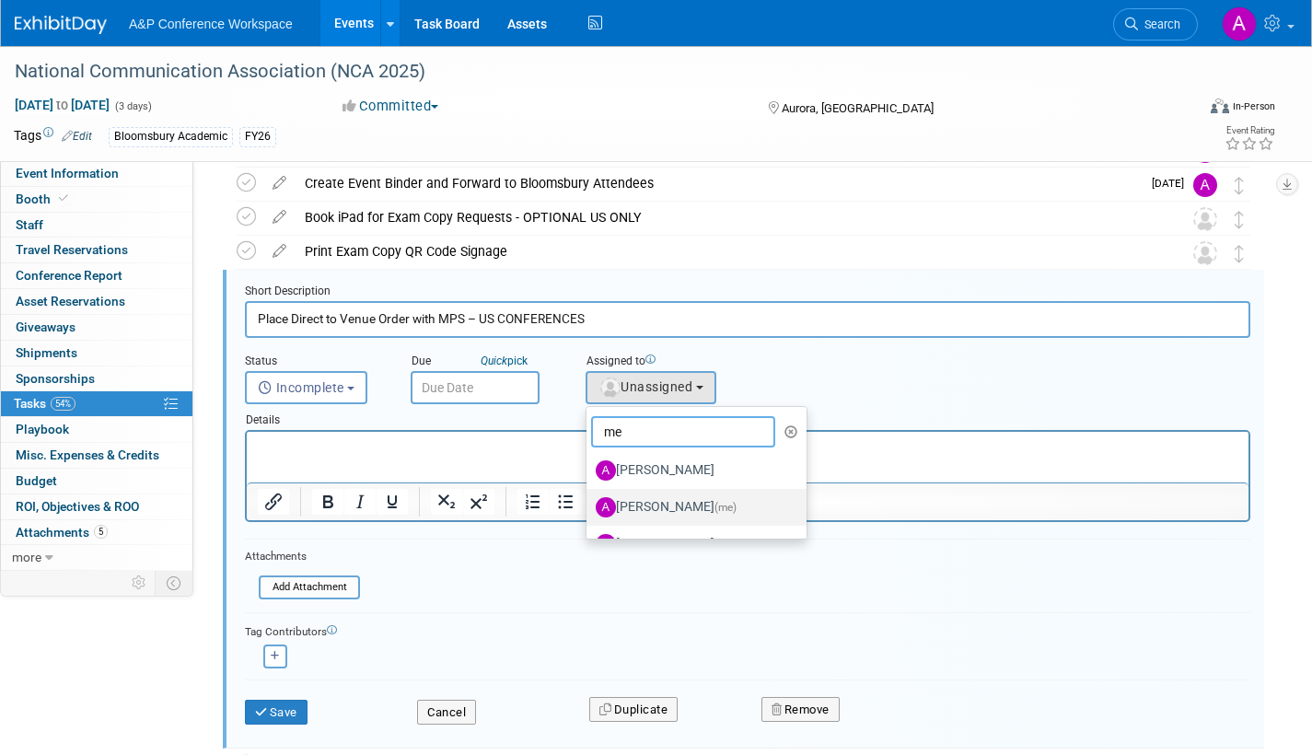
type input "me"
click at [678, 505] on label "Amanda Oney (me)" at bounding box center [692, 507] width 192 height 29
click at [589, 505] on input "Amanda Oney (me)" at bounding box center [583, 505] width 12 height 12
select select "3fc68575-f872-4db6-8d2a-11755123f12c"
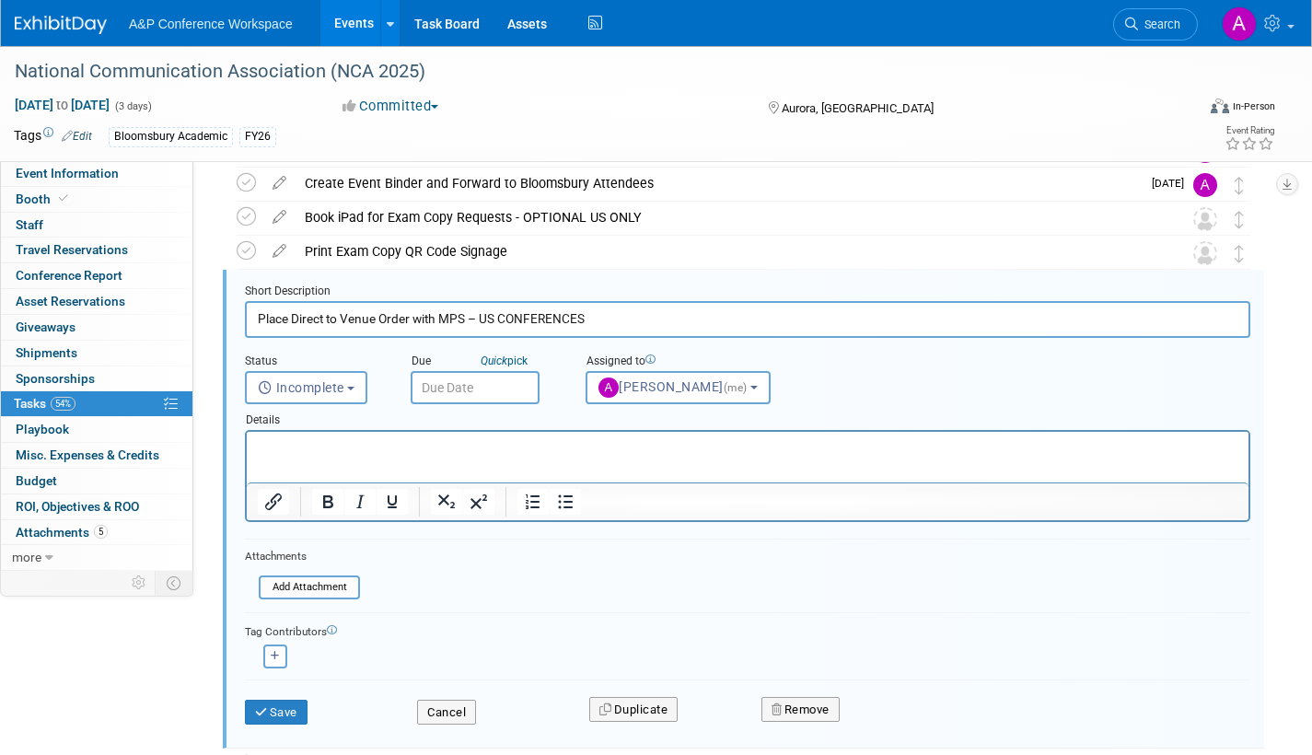
click at [436, 386] on input "text" at bounding box center [475, 387] width 129 height 33
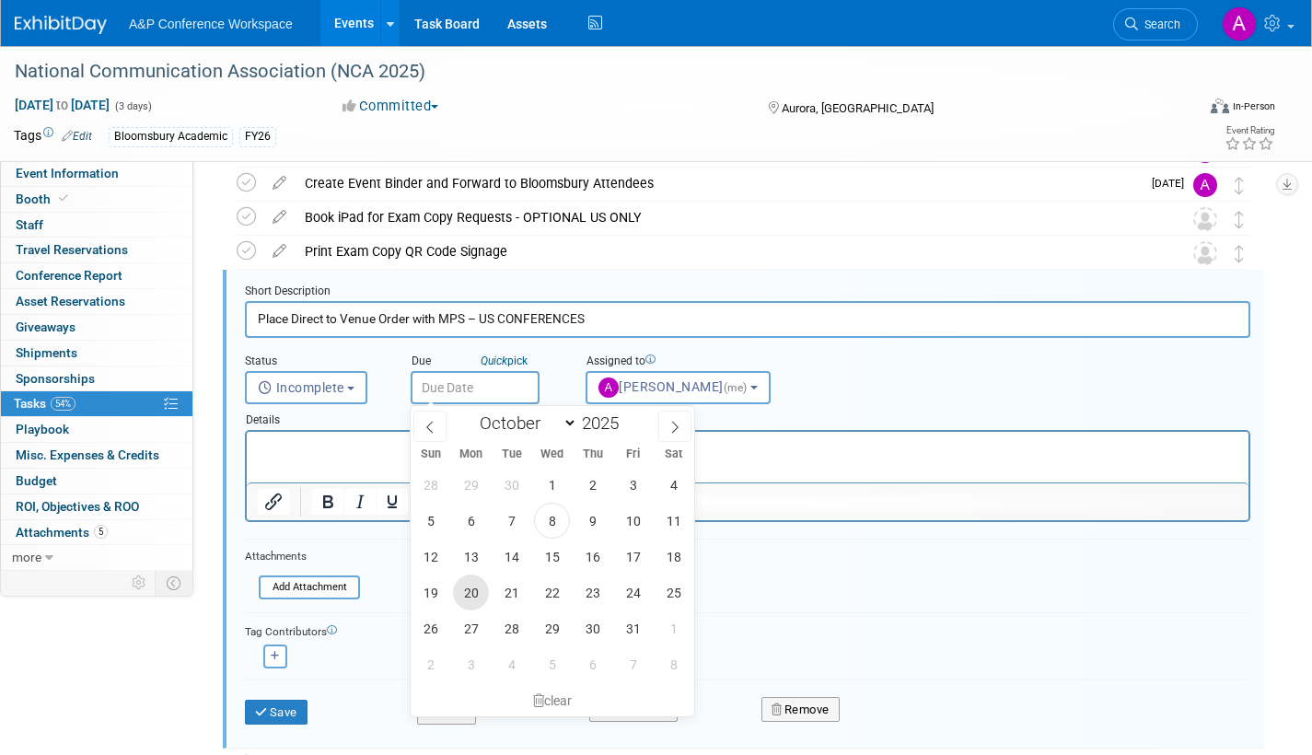
click at [469, 593] on span "20" at bounding box center [471, 593] width 36 height 36
type input "Oct 20, 2025"
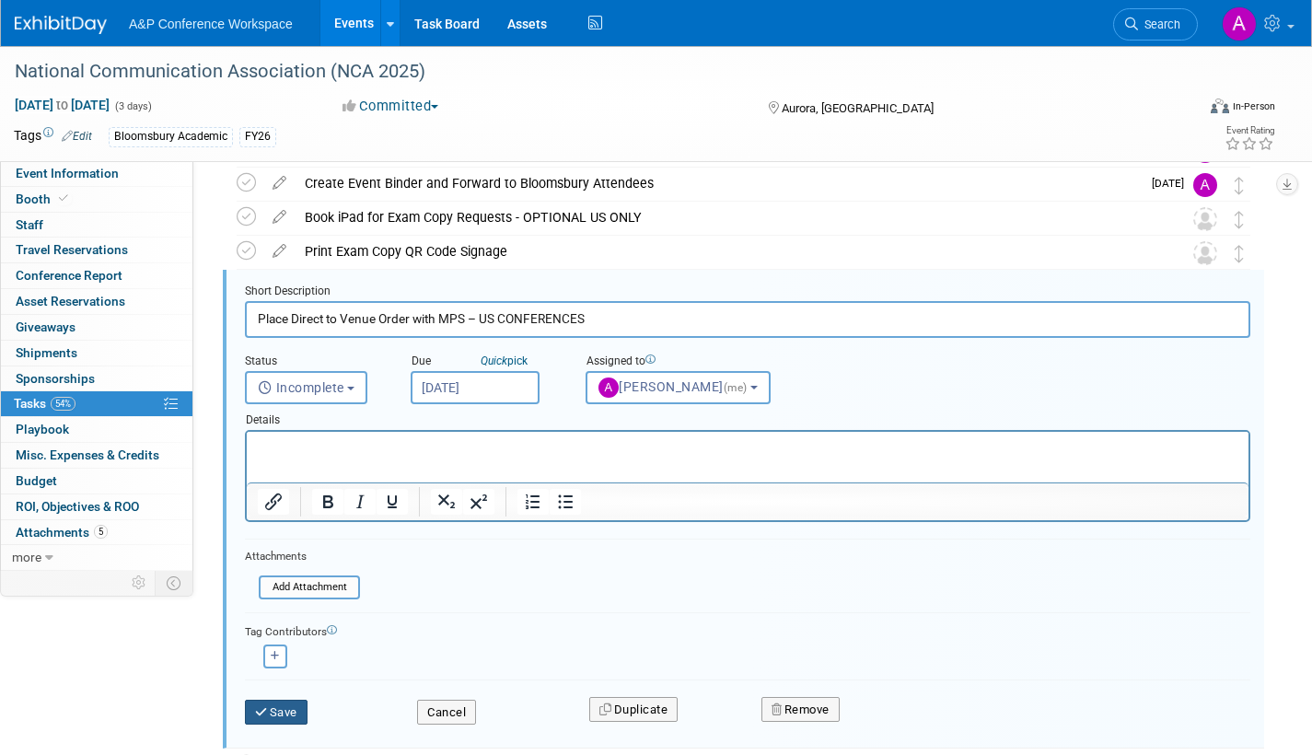
click at [277, 713] on button "Save" at bounding box center [276, 713] width 63 height 26
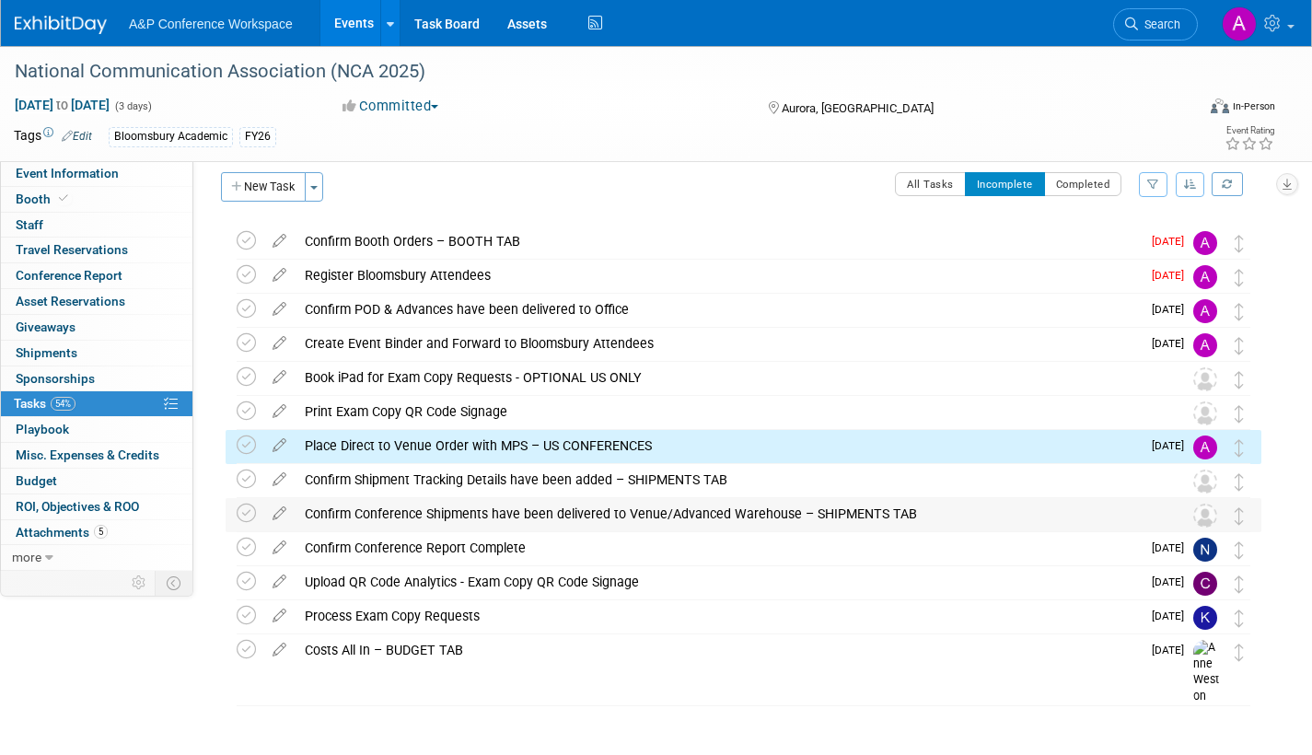
scroll to position [0, 0]
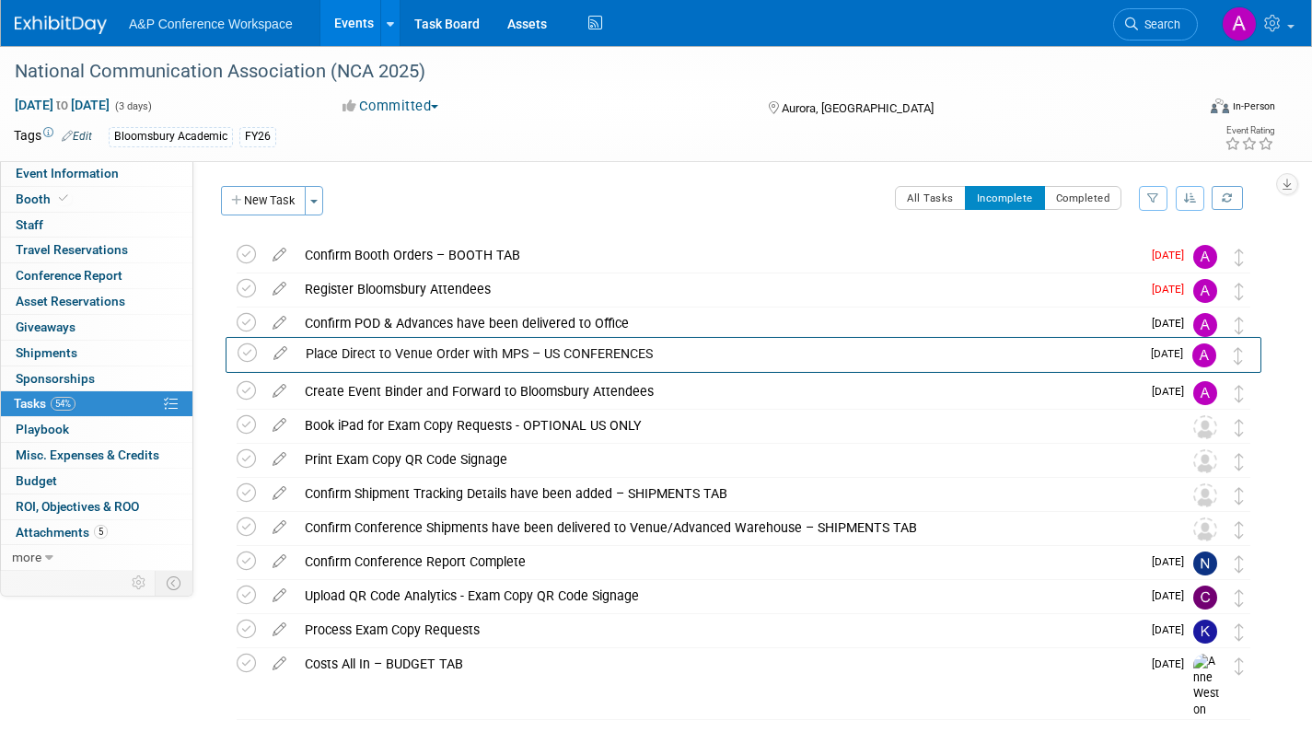
drag, startPoint x: 1239, startPoint y: 474, endPoint x: 1239, endPoint y: 367, distance: 106.8
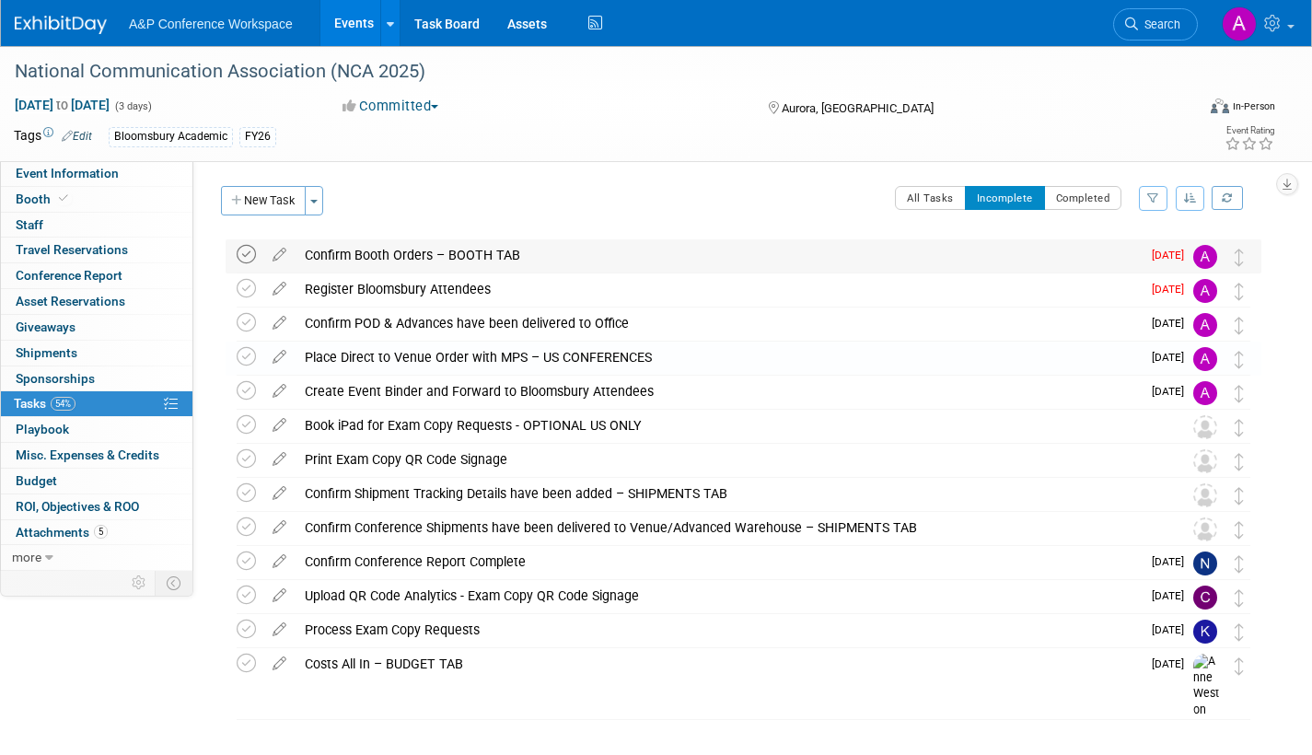
click at [241, 250] on icon at bounding box center [246, 254] width 19 height 19
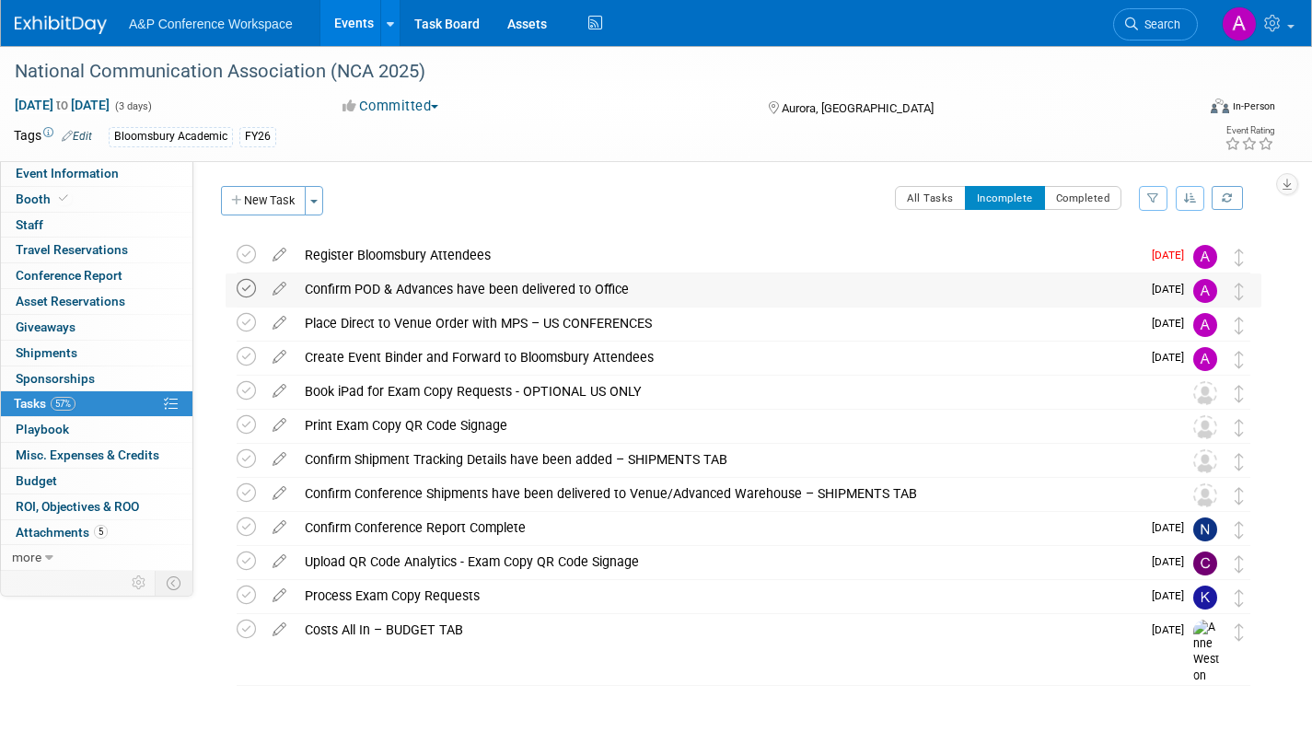
click at [244, 287] on icon at bounding box center [246, 288] width 19 height 19
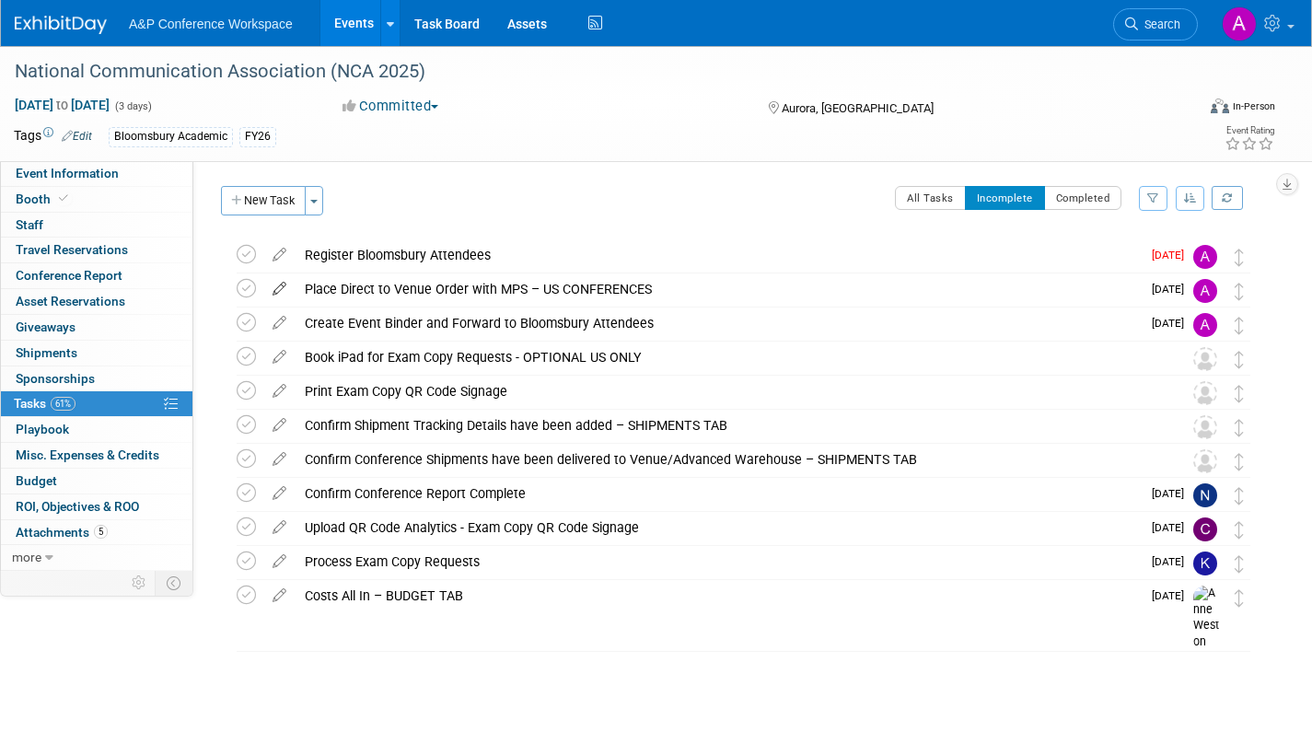
click at [281, 285] on icon at bounding box center [279, 284] width 32 height 23
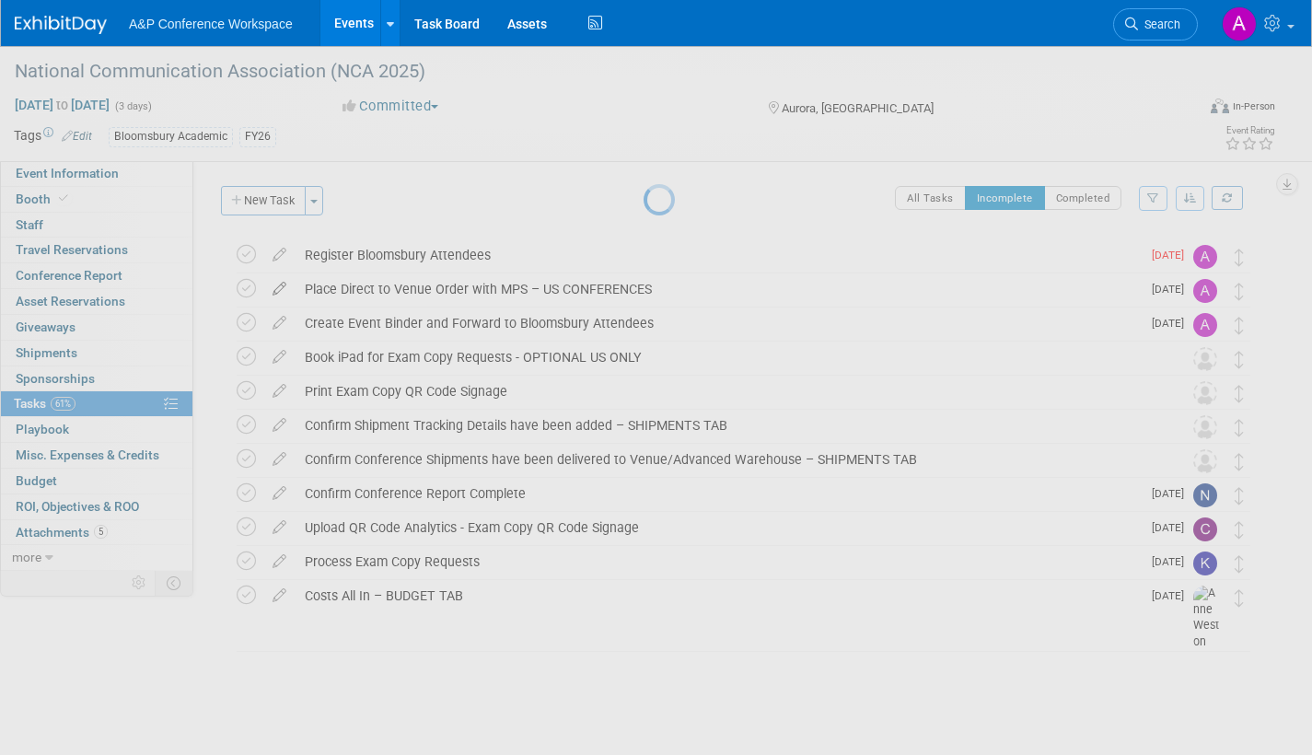
select select "9"
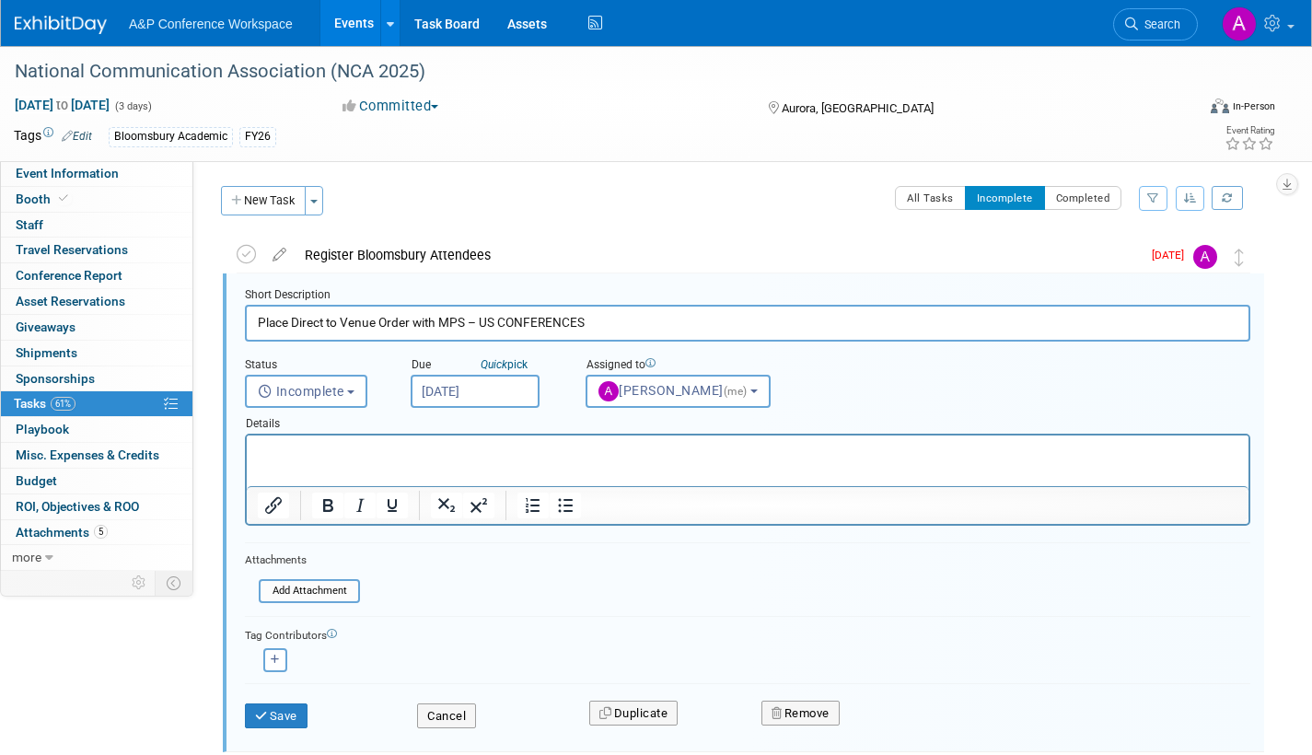
scroll to position [4, 0]
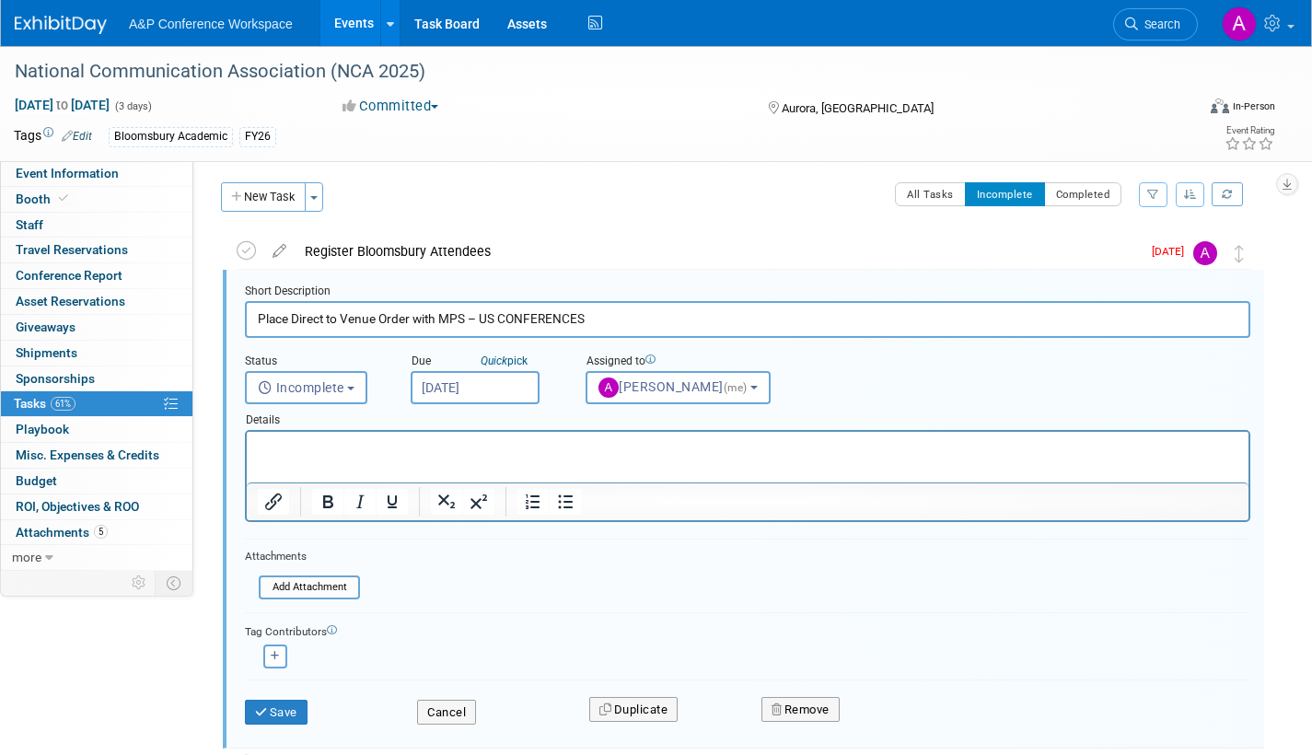
click at [537, 391] on input "Oct 20, 2025" at bounding box center [475, 387] width 129 height 33
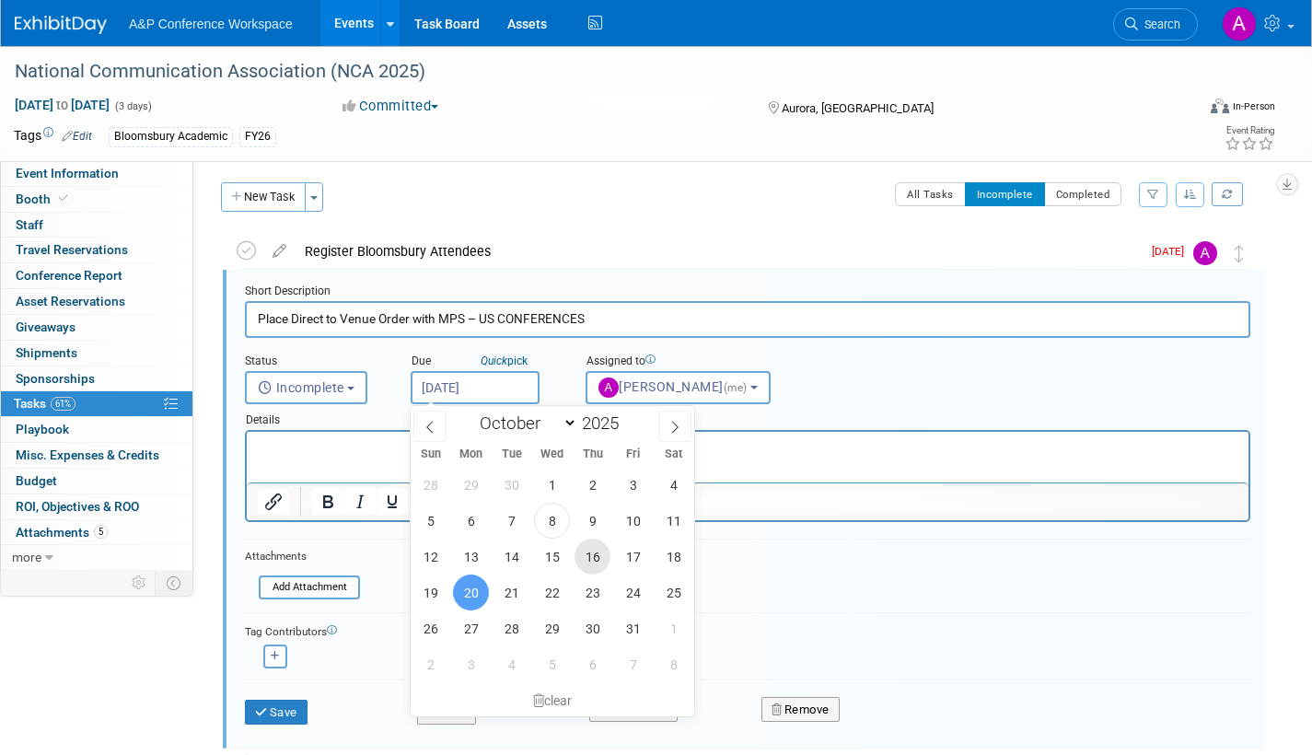
click at [596, 552] on span "16" at bounding box center [593, 557] width 36 height 36
type input "Oct 16, 2025"
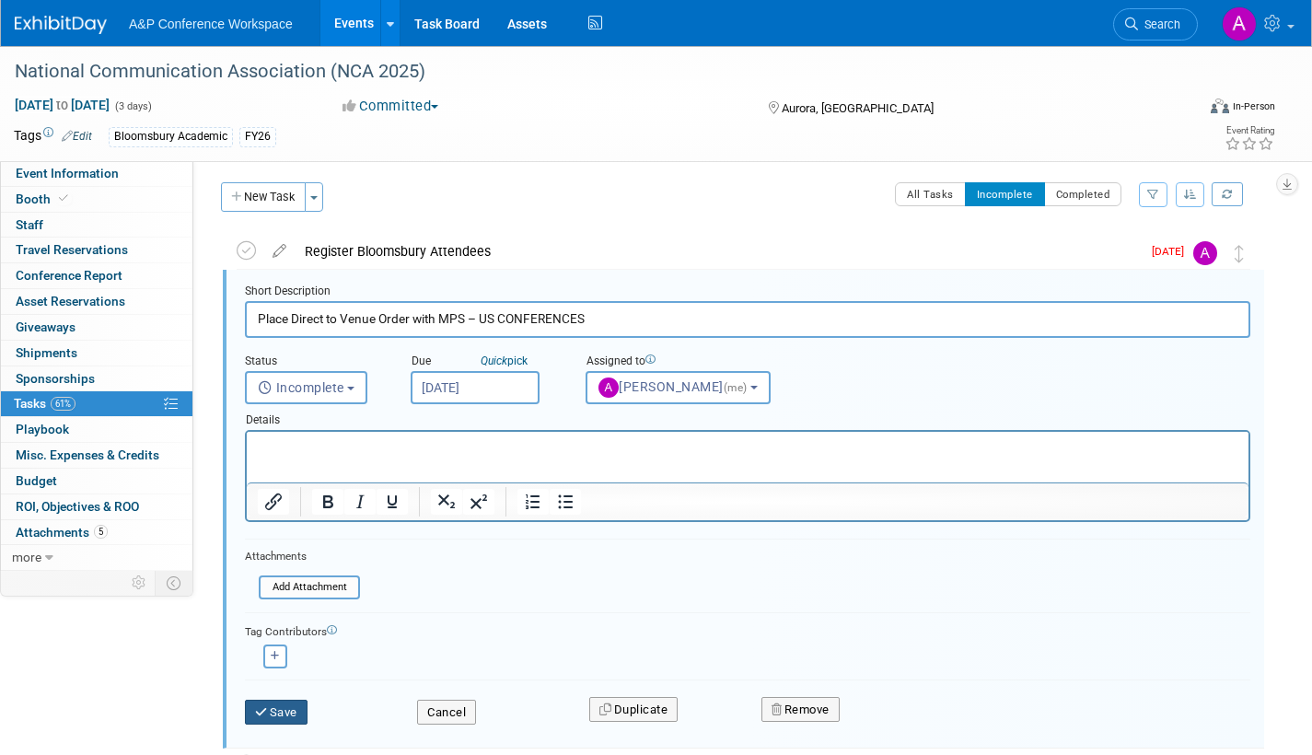
click at [299, 709] on button "Save" at bounding box center [276, 713] width 63 height 26
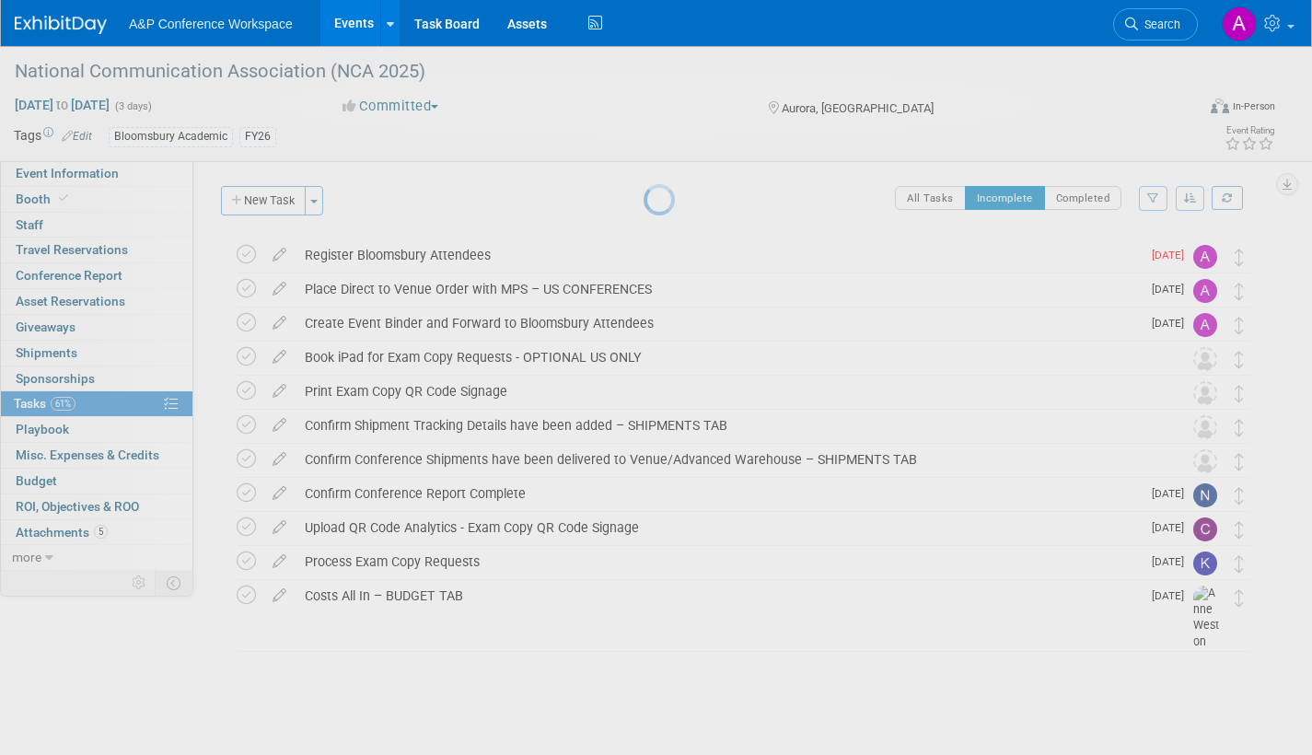
scroll to position [0, 0]
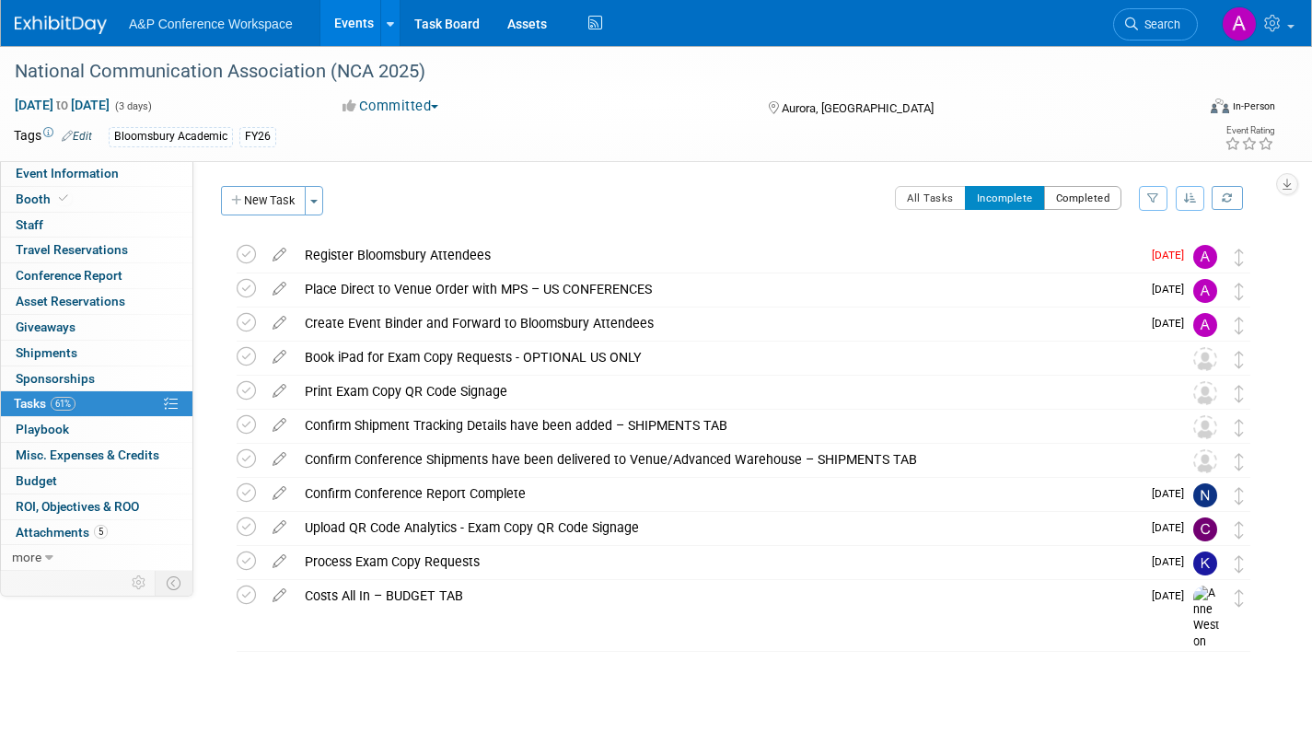
click at [1072, 200] on button "Completed" at bounding box center [1083, 198] width 78 height 24
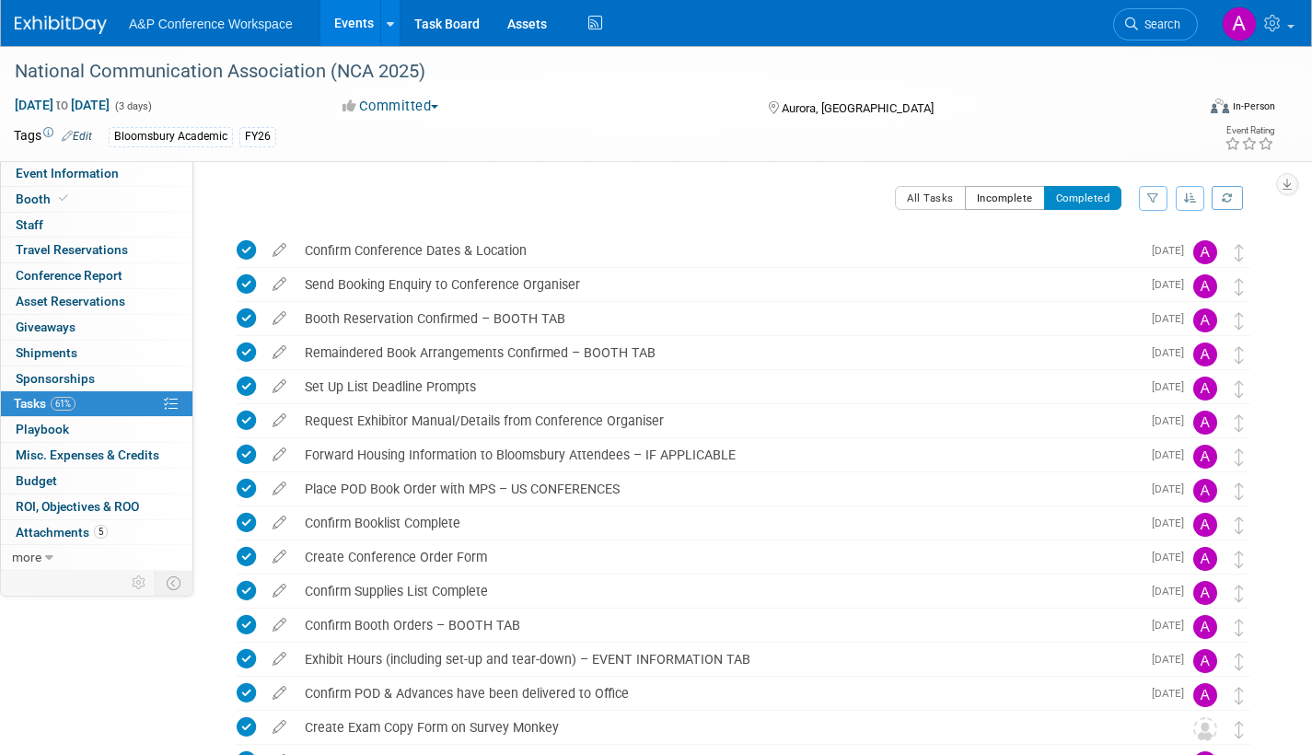
click at [994, 201] on button "Incomplete" at bounding box center [1005, 198] width 80 height 24
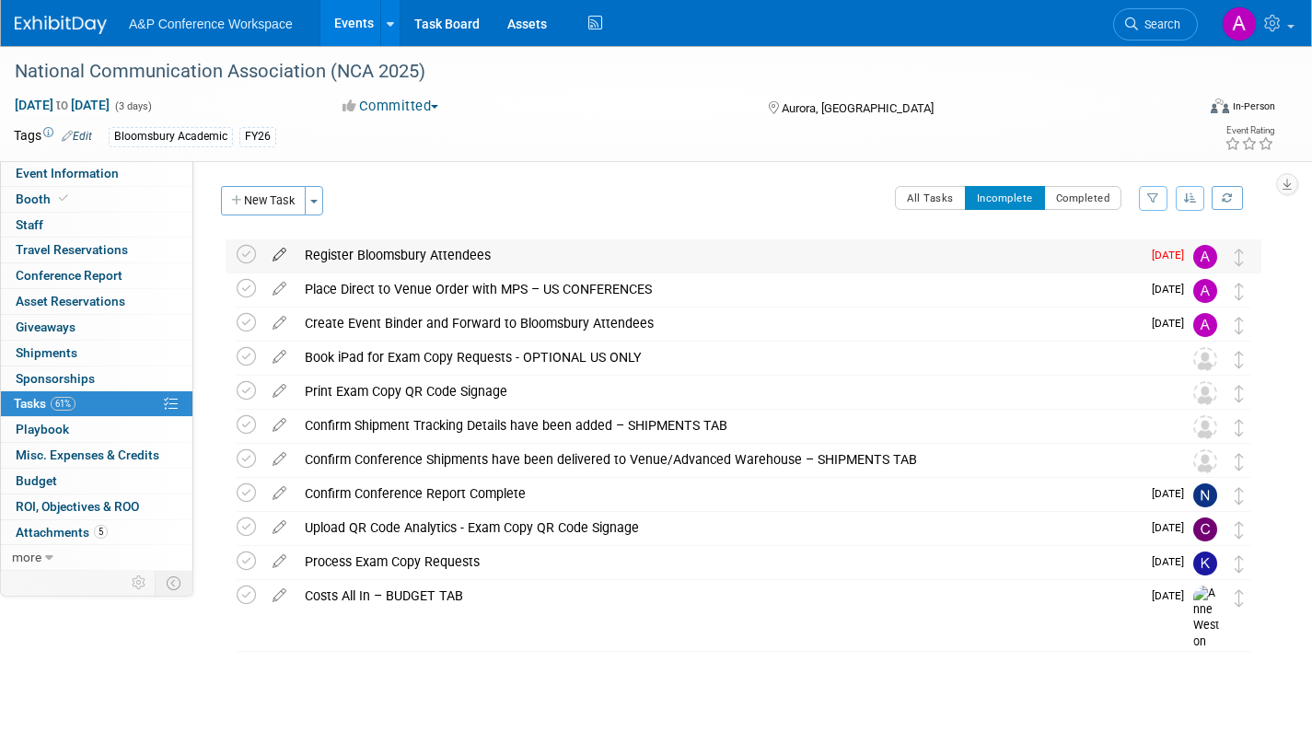
click at [280, 256] on icon at bounding box center [279, 250] width 32 height 23
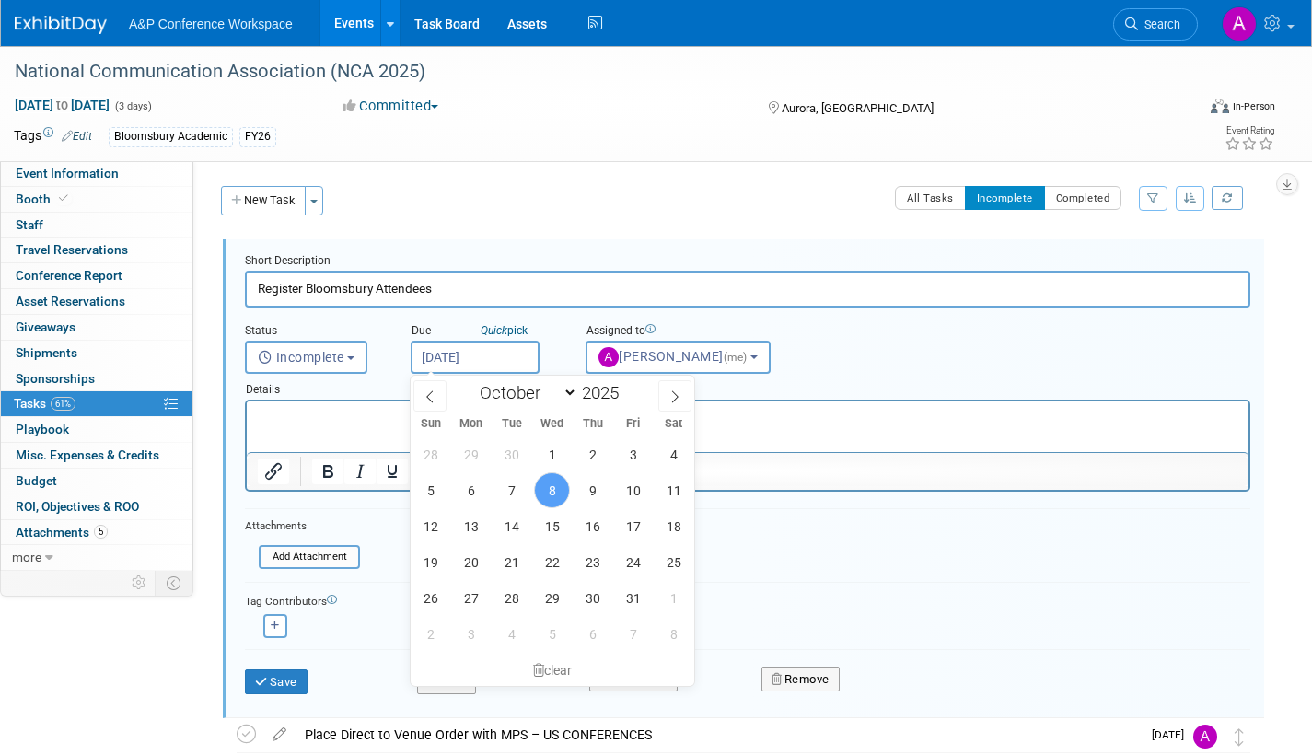
click at [516, 361] on input "Oct 8, 2025" at bounding box center [475, 357] width 129 height 33
click at [551, 528] on span "15" at bounding box center [552, 526] width 36 height 36
type input "Oct 15, 2025"
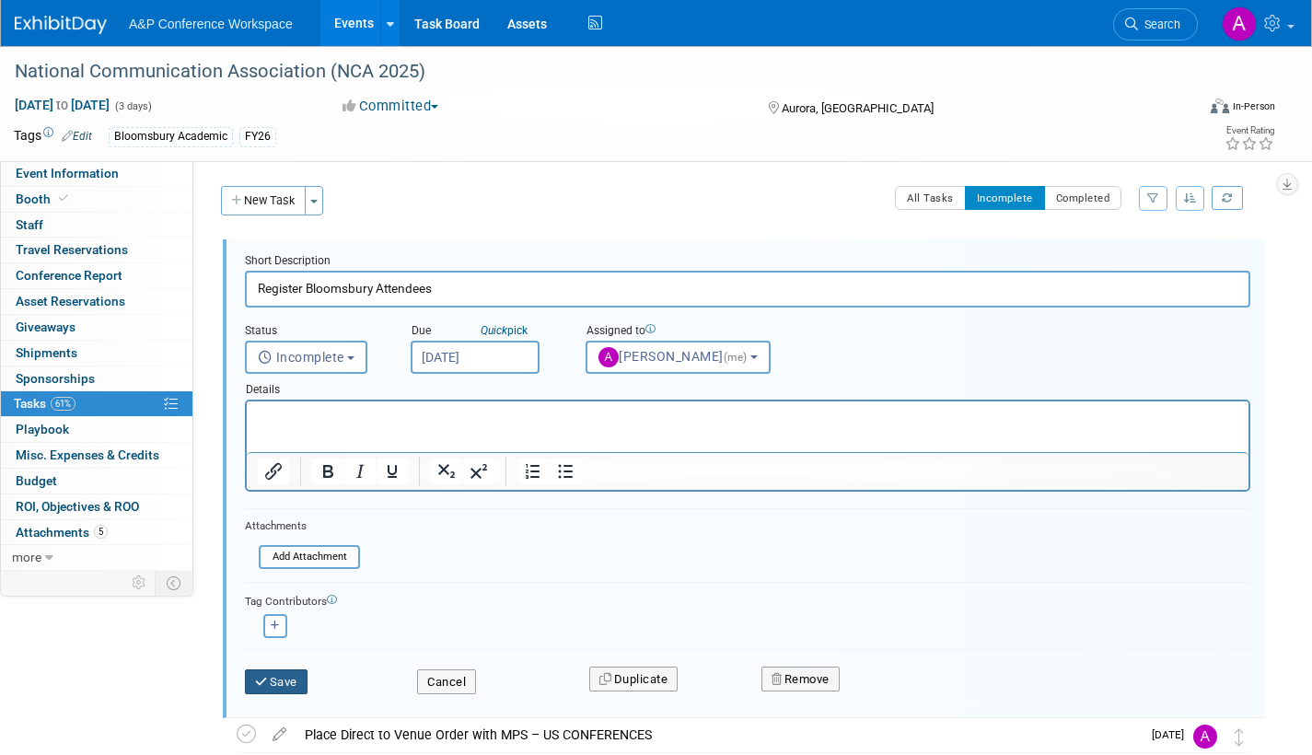
drag, startPoint x: 284, startPoint y: 681, endPoint x: 301, endPoint y: 673, distance: 19.0
click at [284, 679] on button "Save" at bounding box center [276, 682] width 63 height 26
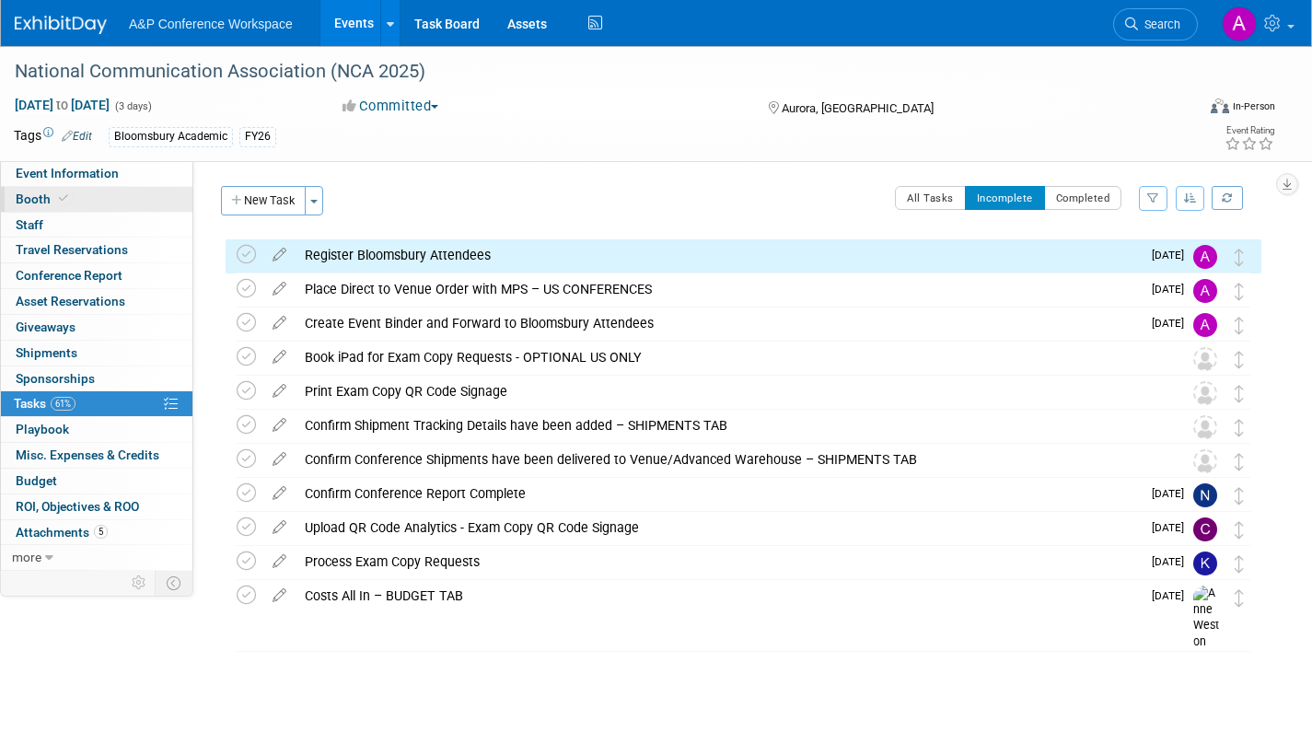
click at [37, 192] on span "Booth" at bounding box center [44, 199] width 56 height 15
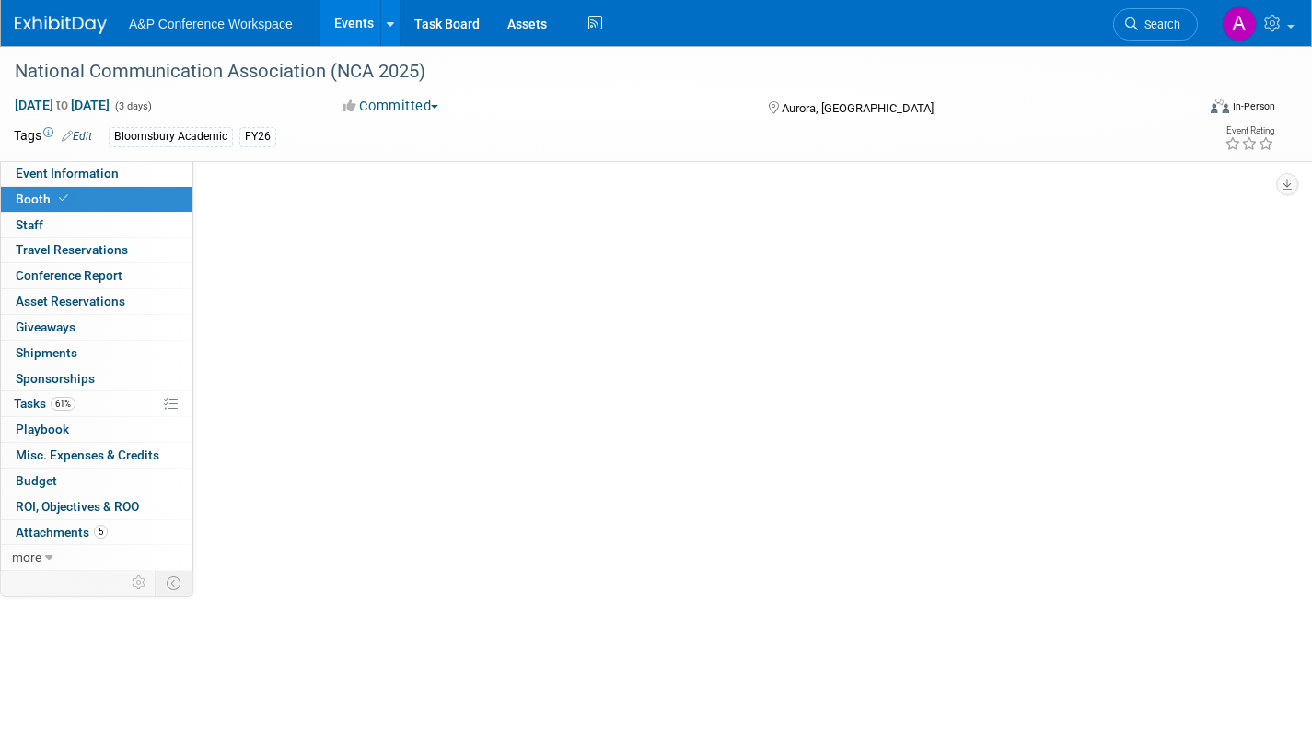
select select "RLKP"
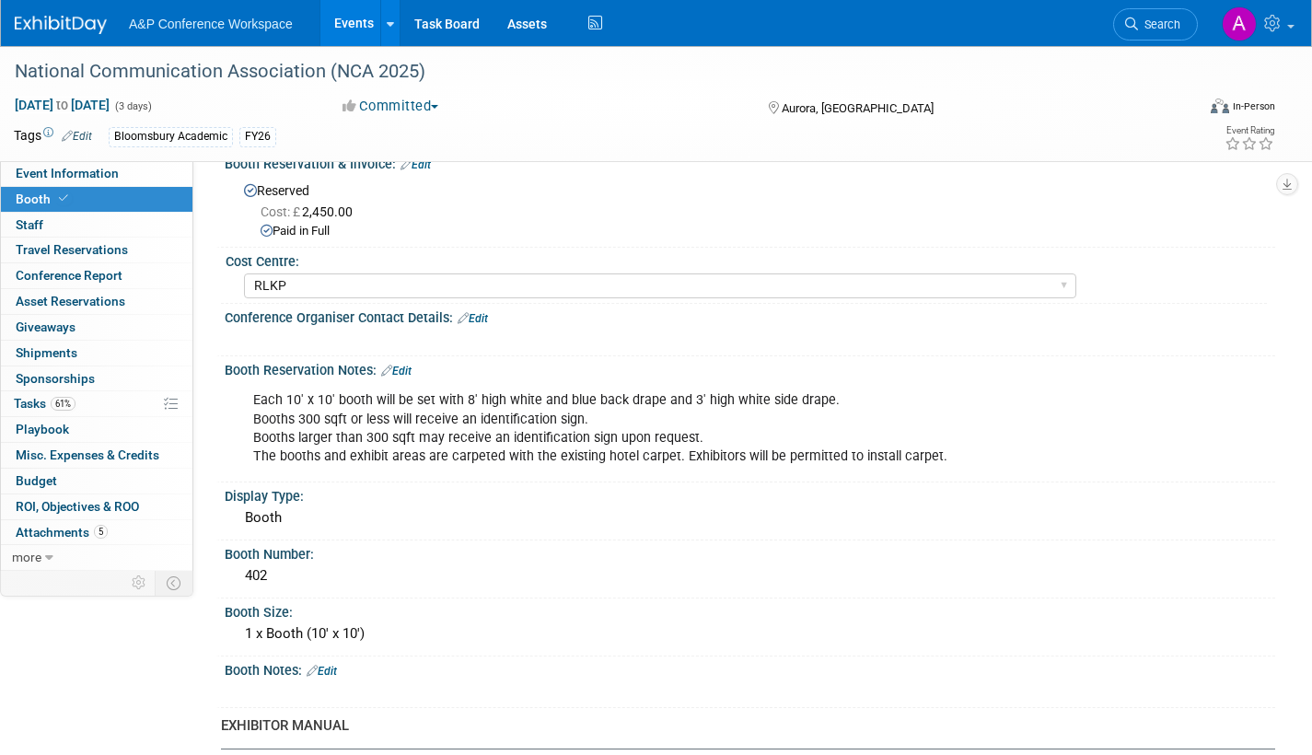
scroll to position [276, 0]
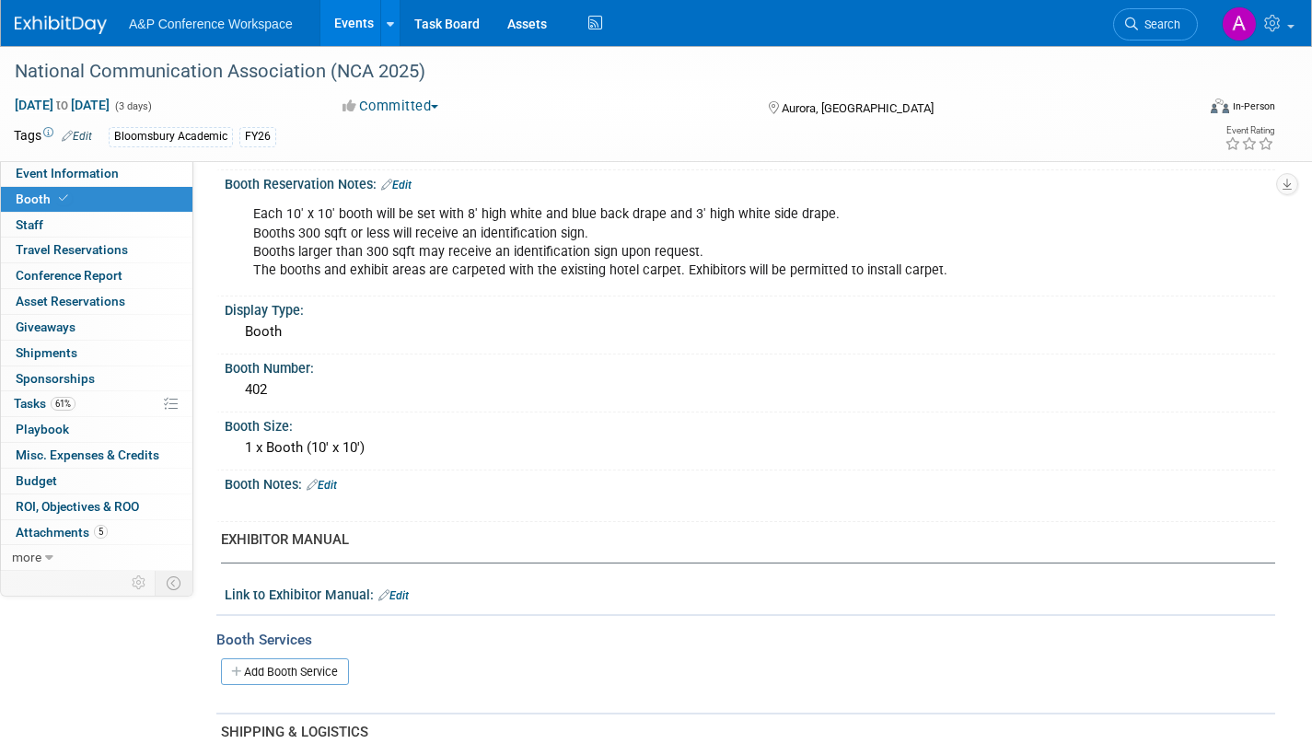
click at [406, 597] on link "Edit" at bounding box center [393, 595] width 30 height 13
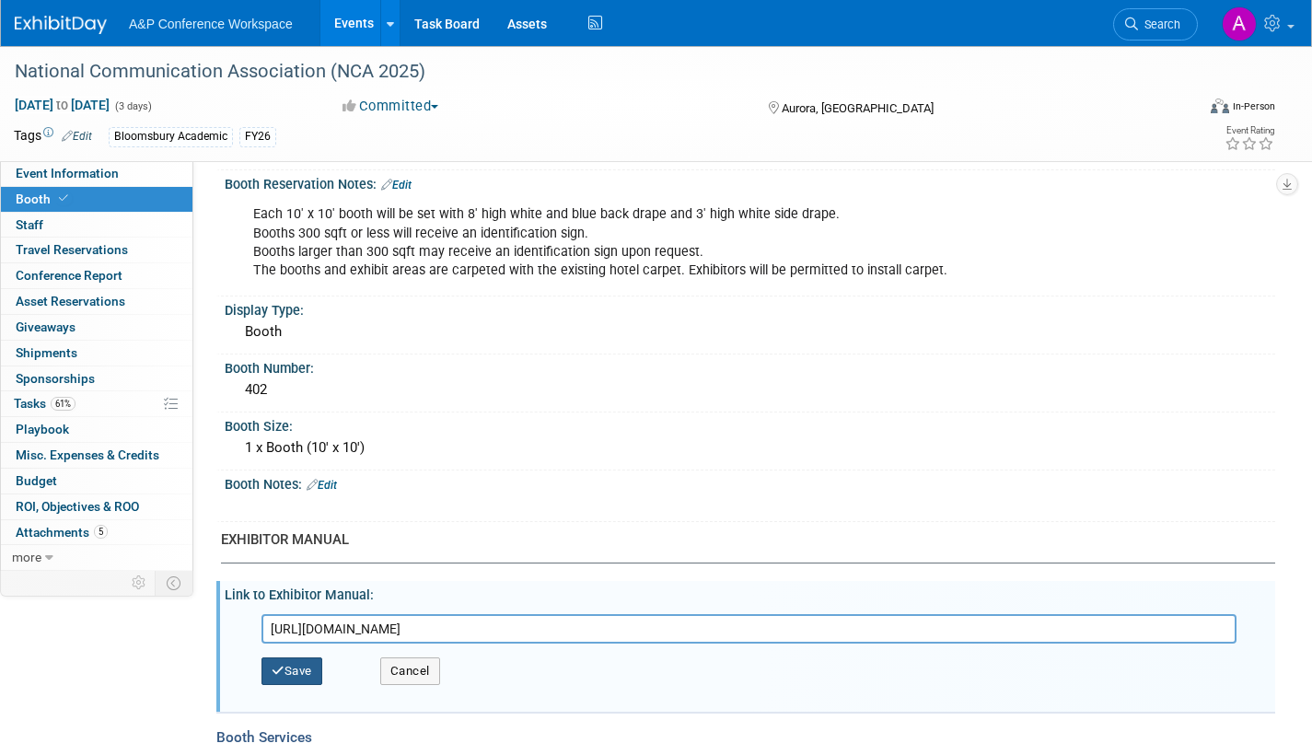
type input "https://www.freemanco.com/store/show/landing?referer=s&nav=02&showID=540216"
click at [299, 670] on button "Save" at bounding box center [292, 671] width 61 height 28
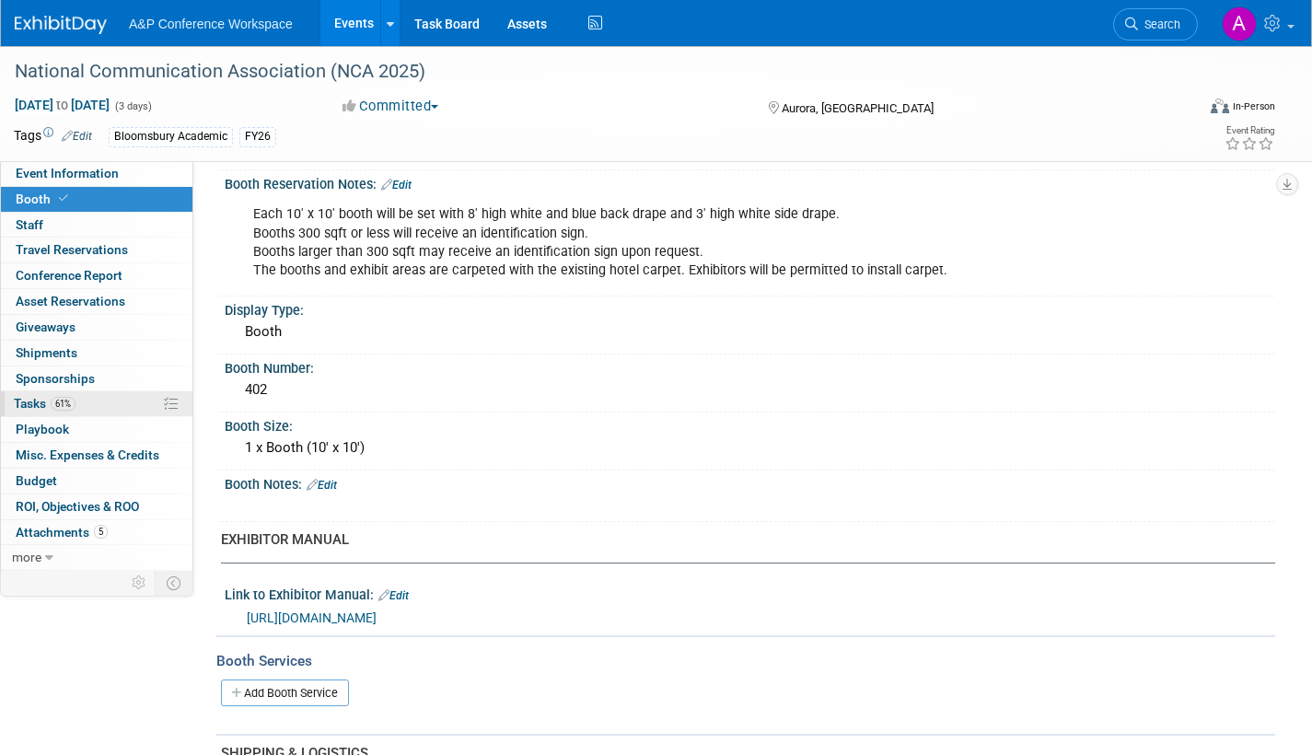
click at [27, 402] on span "Tasks 61%" at bounding box center [45, 403] width 62 height 15
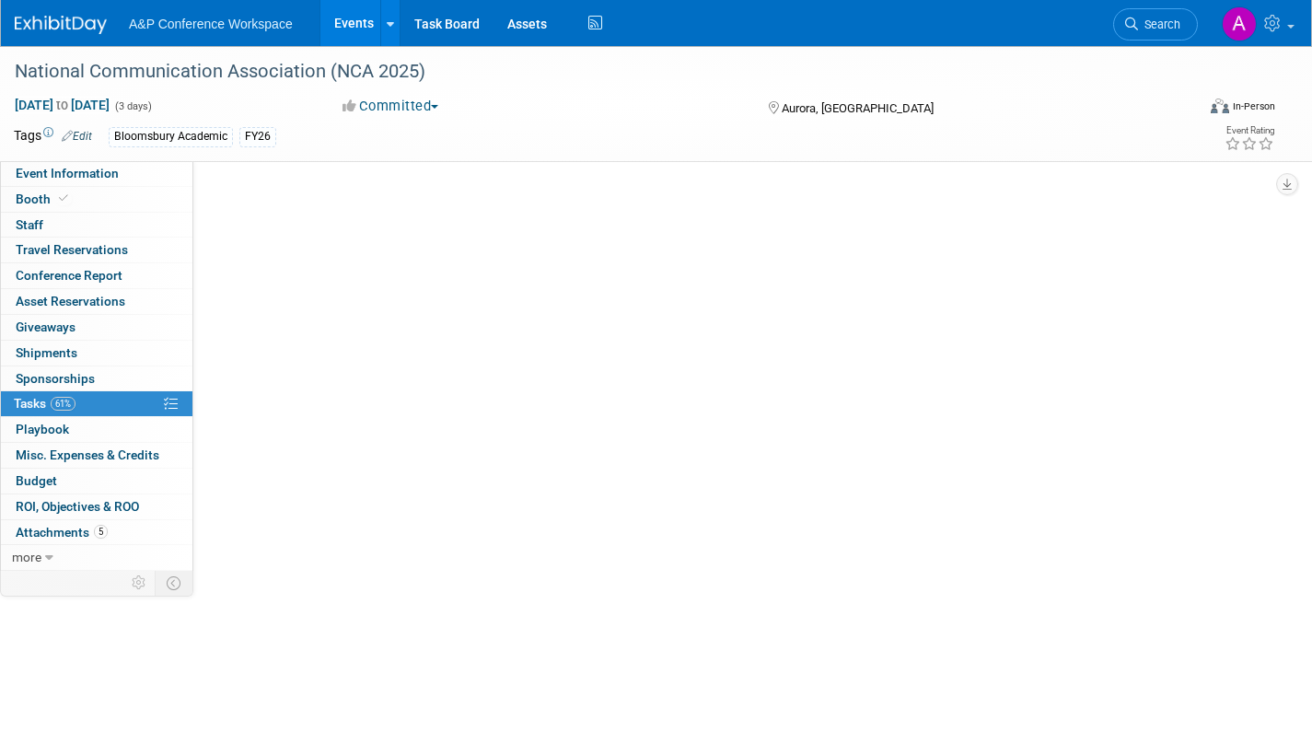
scroll to position [0, 0]
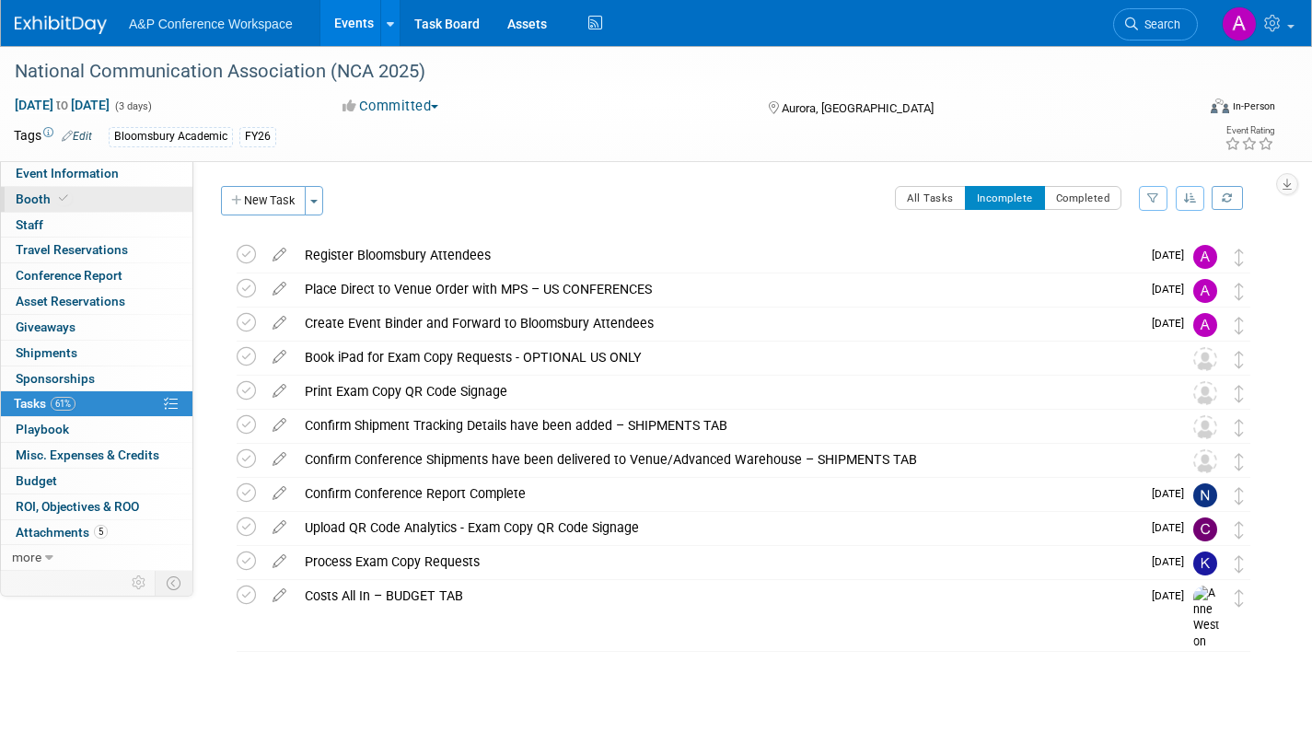
click at [40, 196] on span "Booth" at bounding box center [44, 199] width 56 height 15
select select "RLKP"
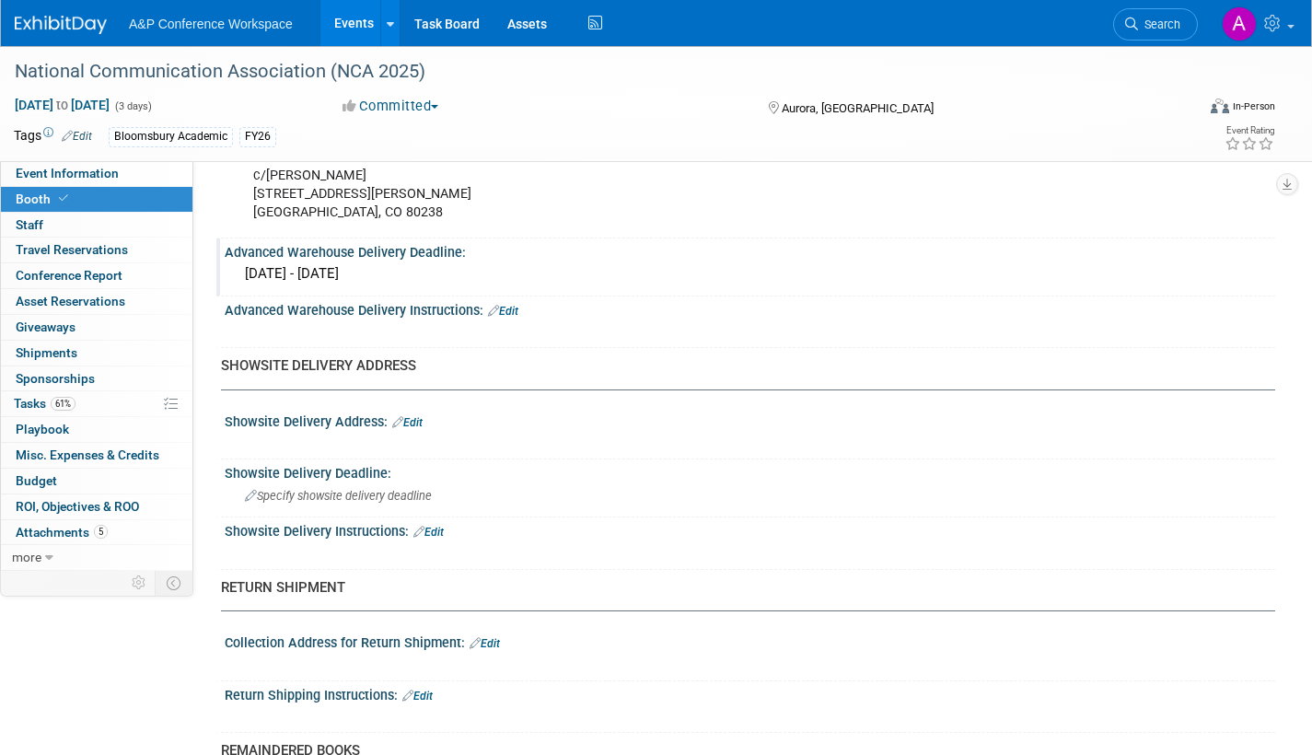
scroll to position [1197, 0]
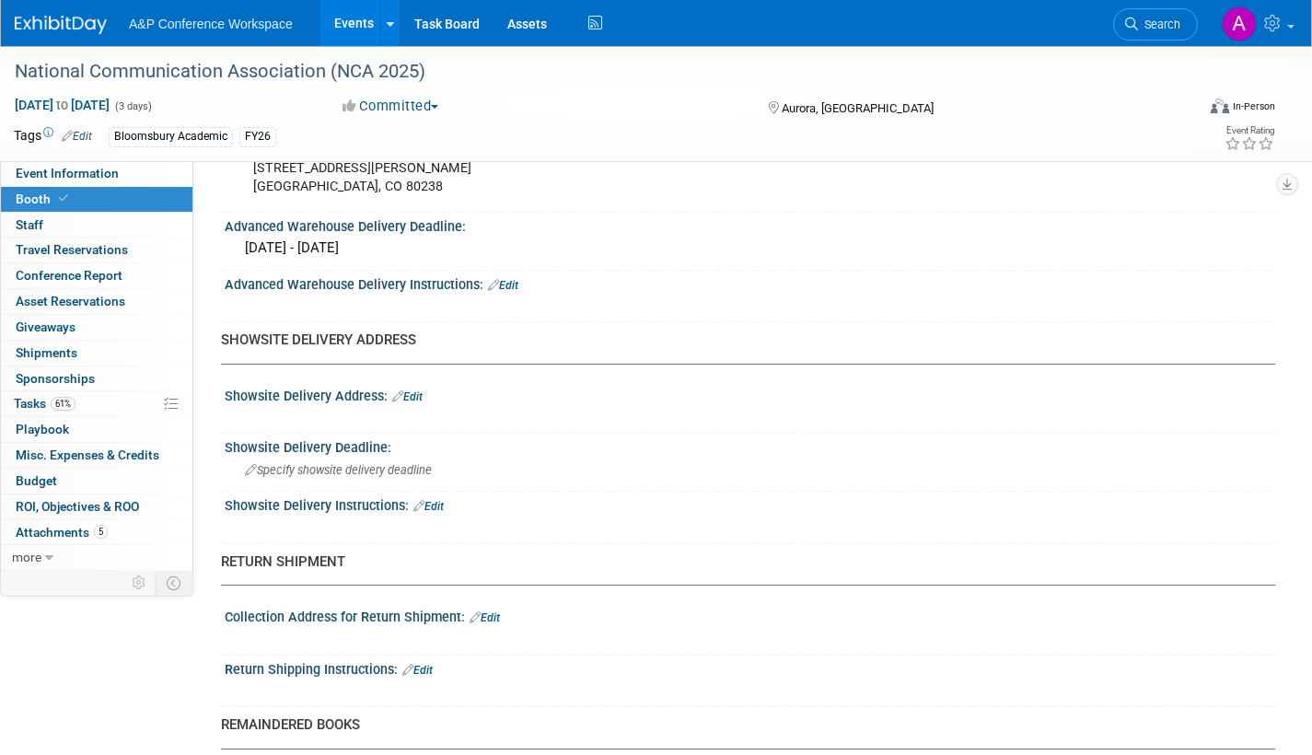
click at [420, 393] on link "Edit" at bounding box center [407, 396] width 30 height 13
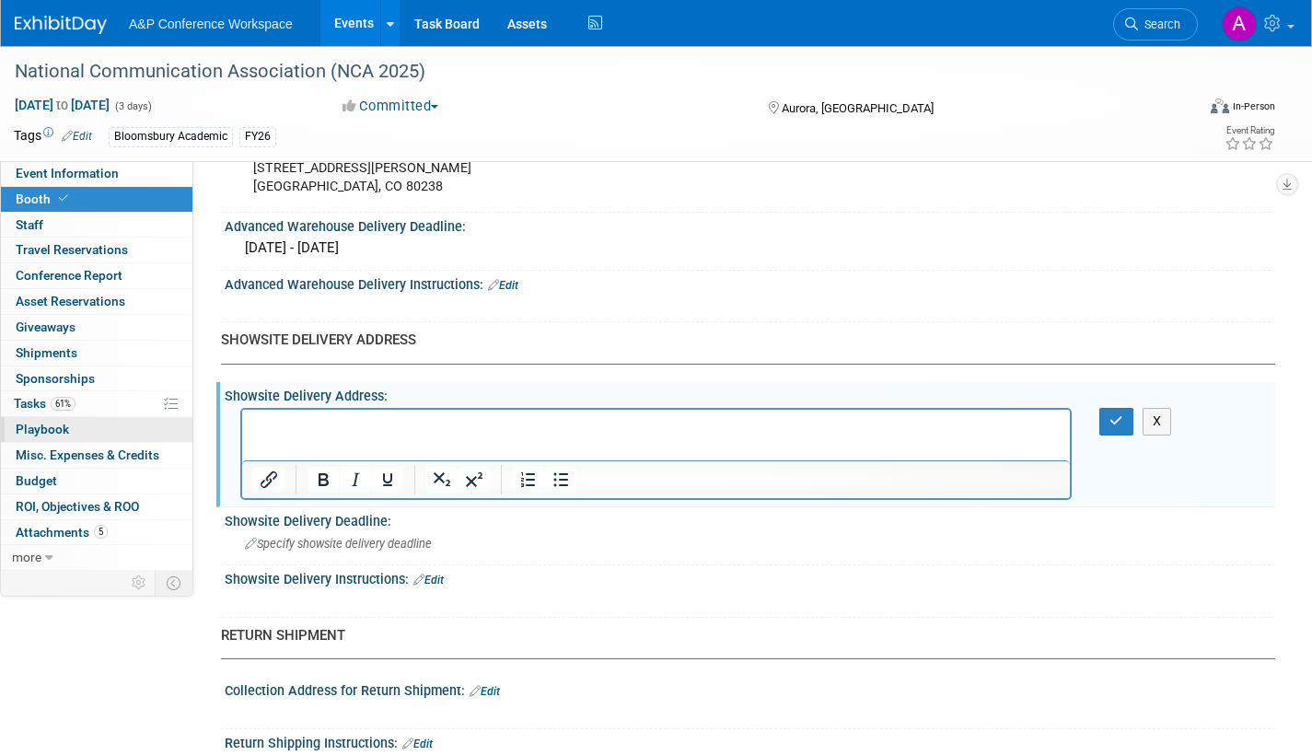
scroll to position [0, 0]
click at [1116, 415] on icon "button" at bounding box center [1117, 420] width 14 height 13
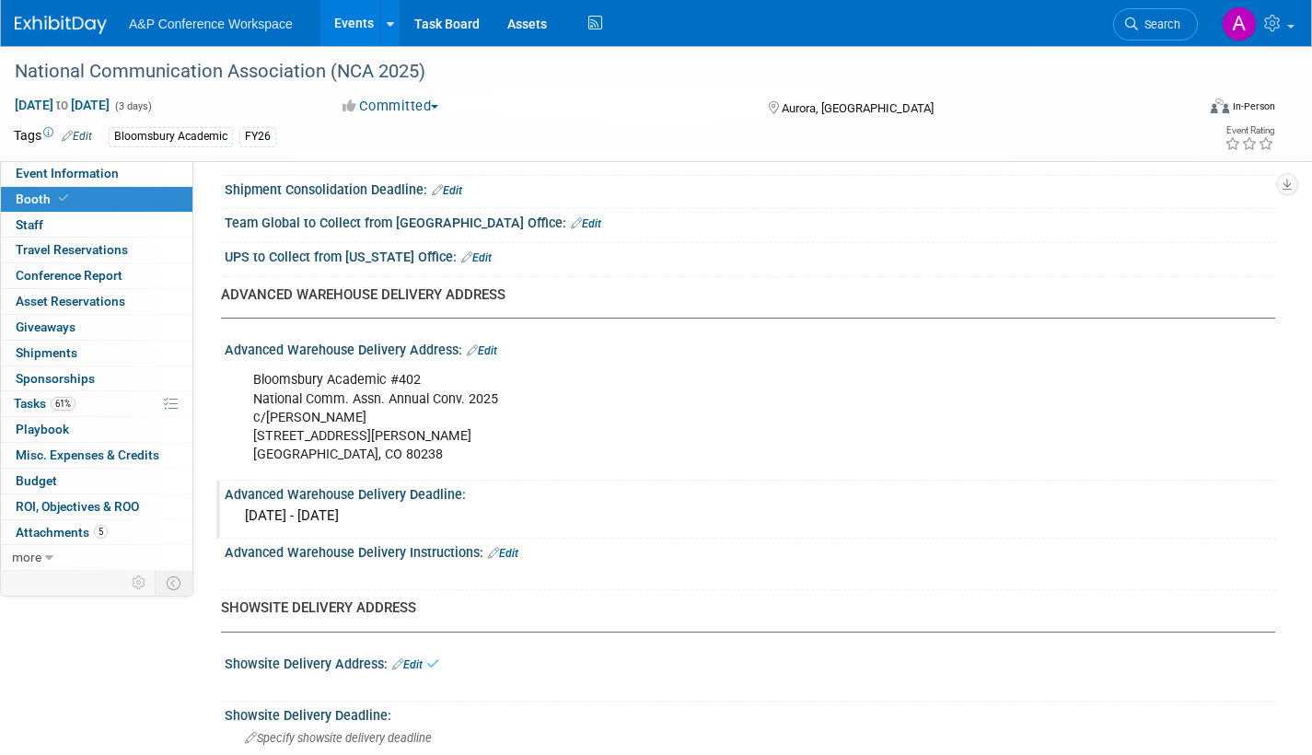
scroll to position [921, 0]
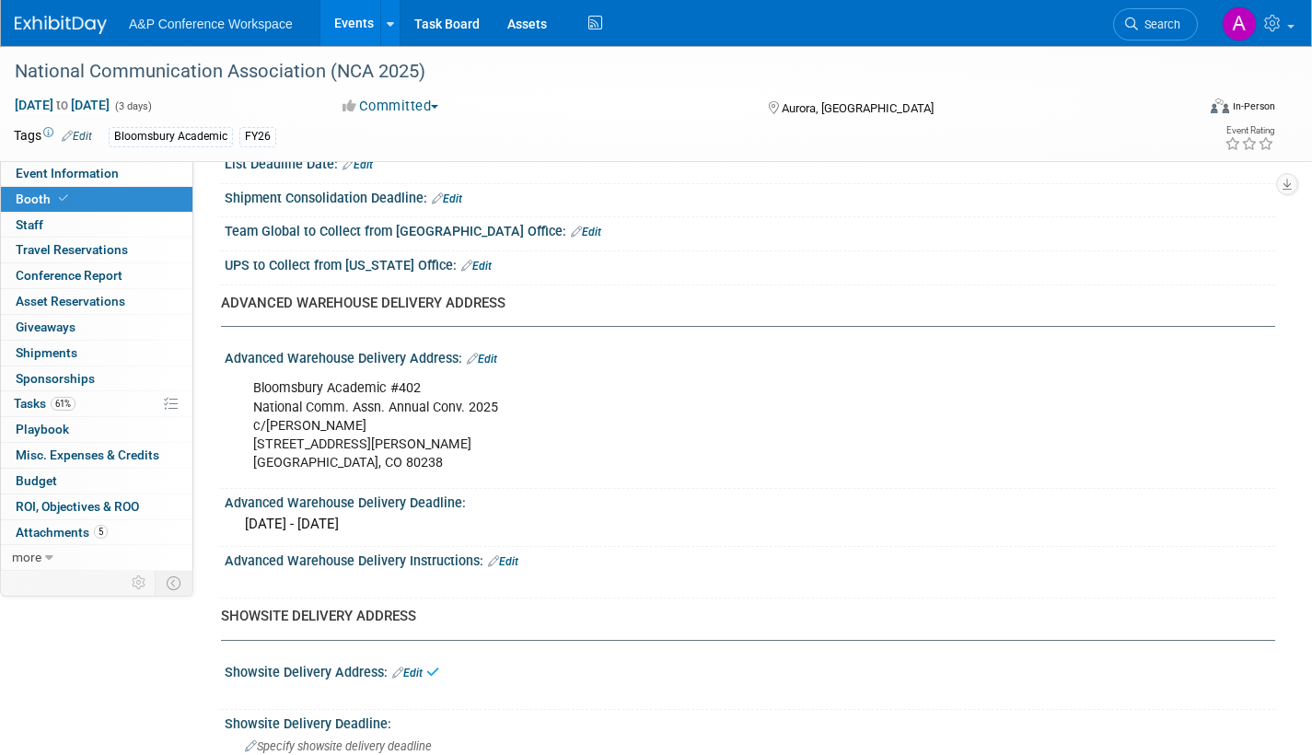
click at [490, 354] on link "Edit" at bounding box center [482, 359] width 30 height 13
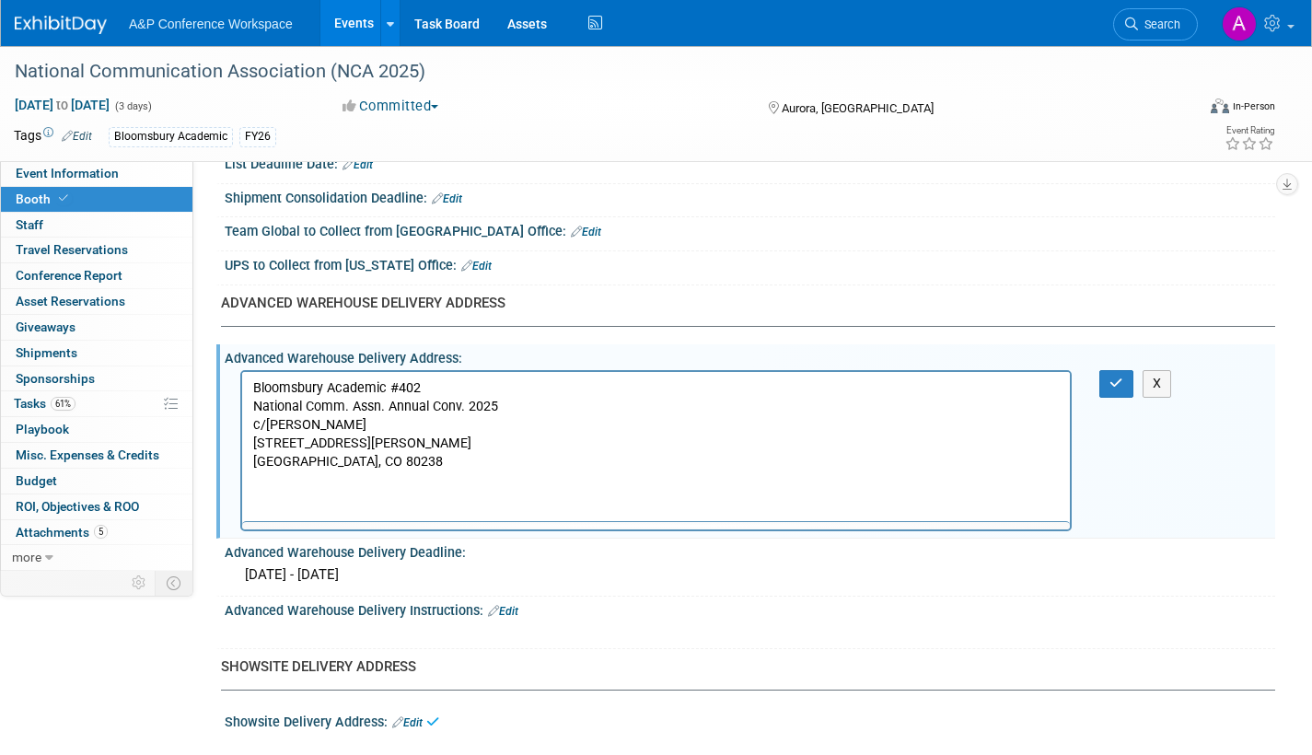
scroll to position [0, 0]
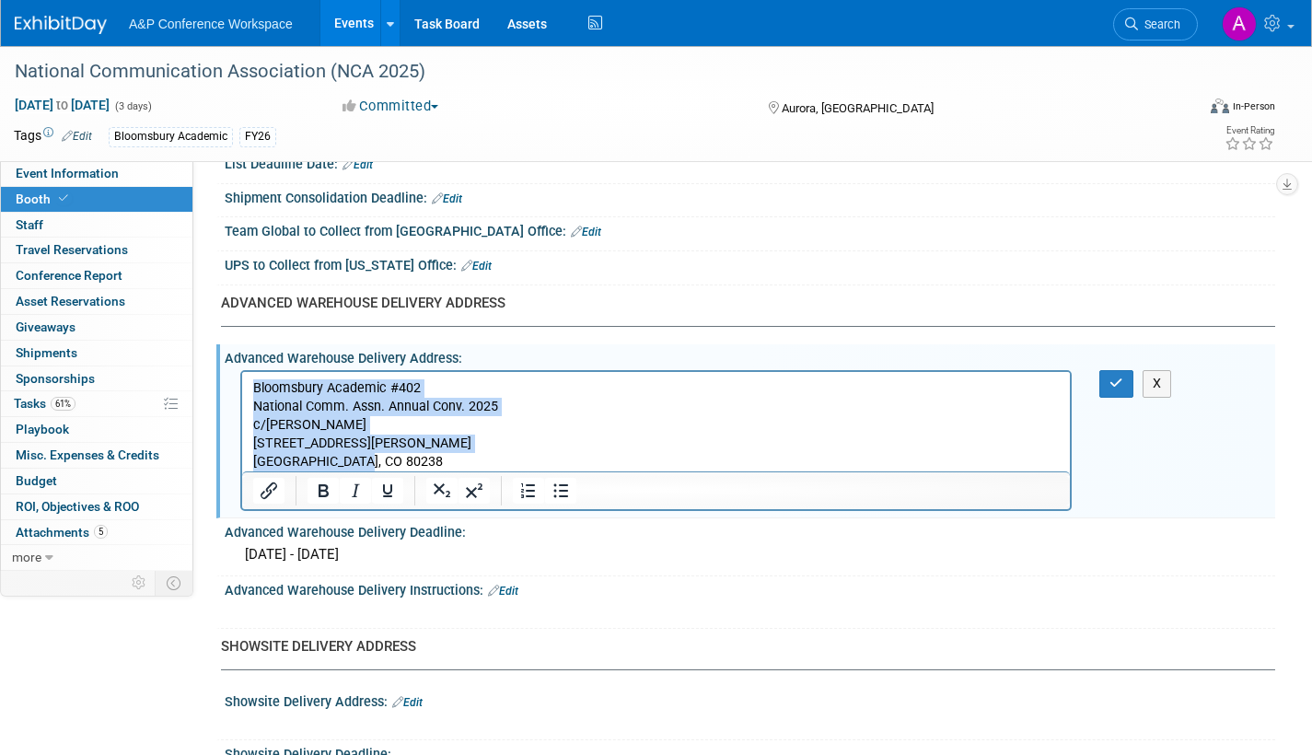
drag, startPoint x: 253, startPoint y: 387, endPoint x: 401, endPoint y: 459, distance: 164.3
click at [401, 459] on p "Bloomsbury Academic #402 National Comm. Assn. Annual Conv. 2025 c/o Freeman 449…" at bounding box center [656, 425] width 807 height 92
copy p "Bloomsbury Academic #402 National Comm. Assn. Annual Conv. 2025 c/o Freeman 449…"
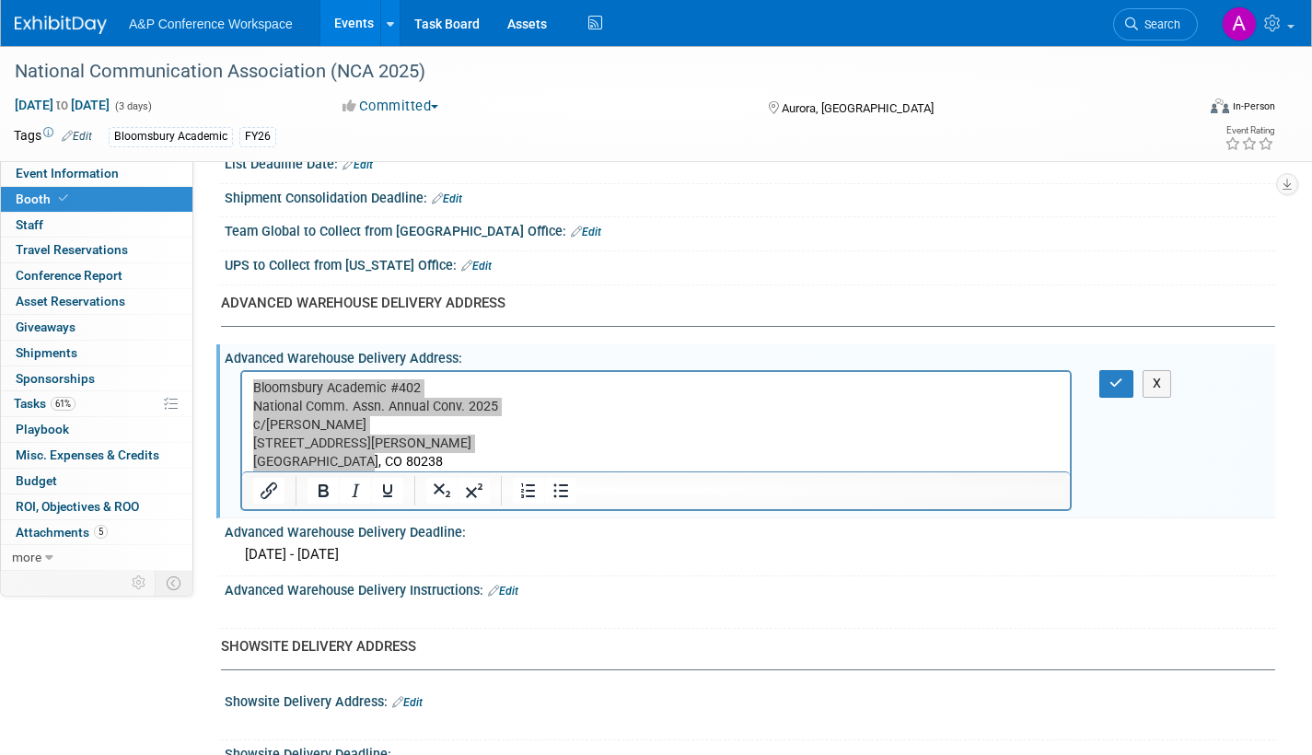
click at [1134, 379] on div "X" at bounding box center [1127, 383] width 57 height 27
click at [1114, 383] on icon "button" at bounding box center [1117, 383] width 14 height 13
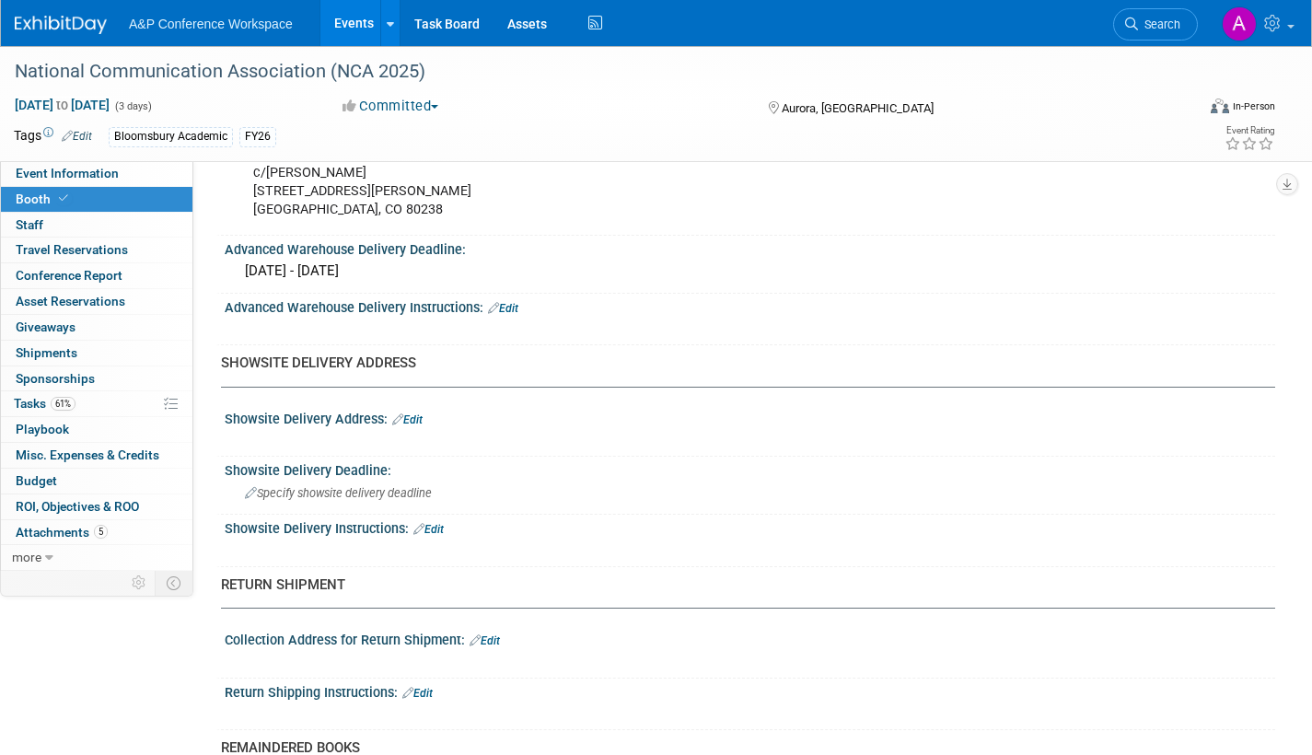
scroll to position [1197, 0]
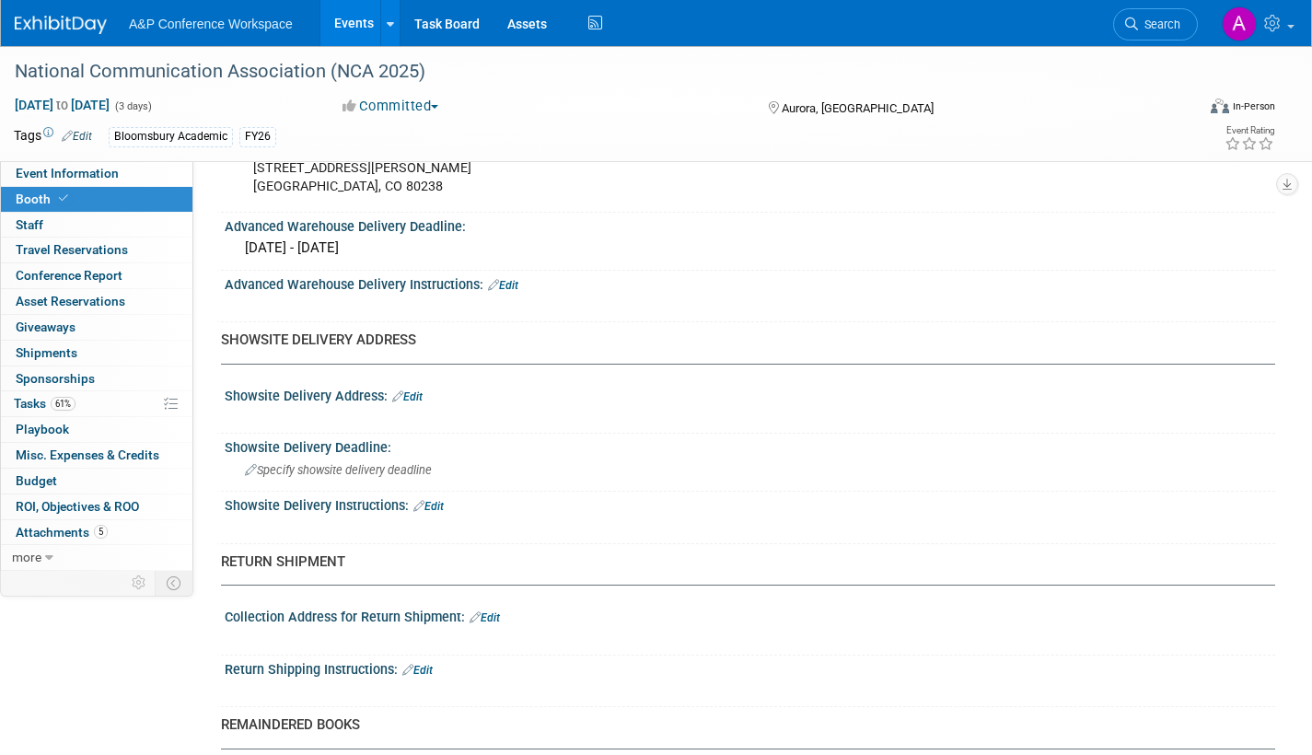
click at [419, 395] on link "Edit" at bounding box center [407, 396] width 30 height 13
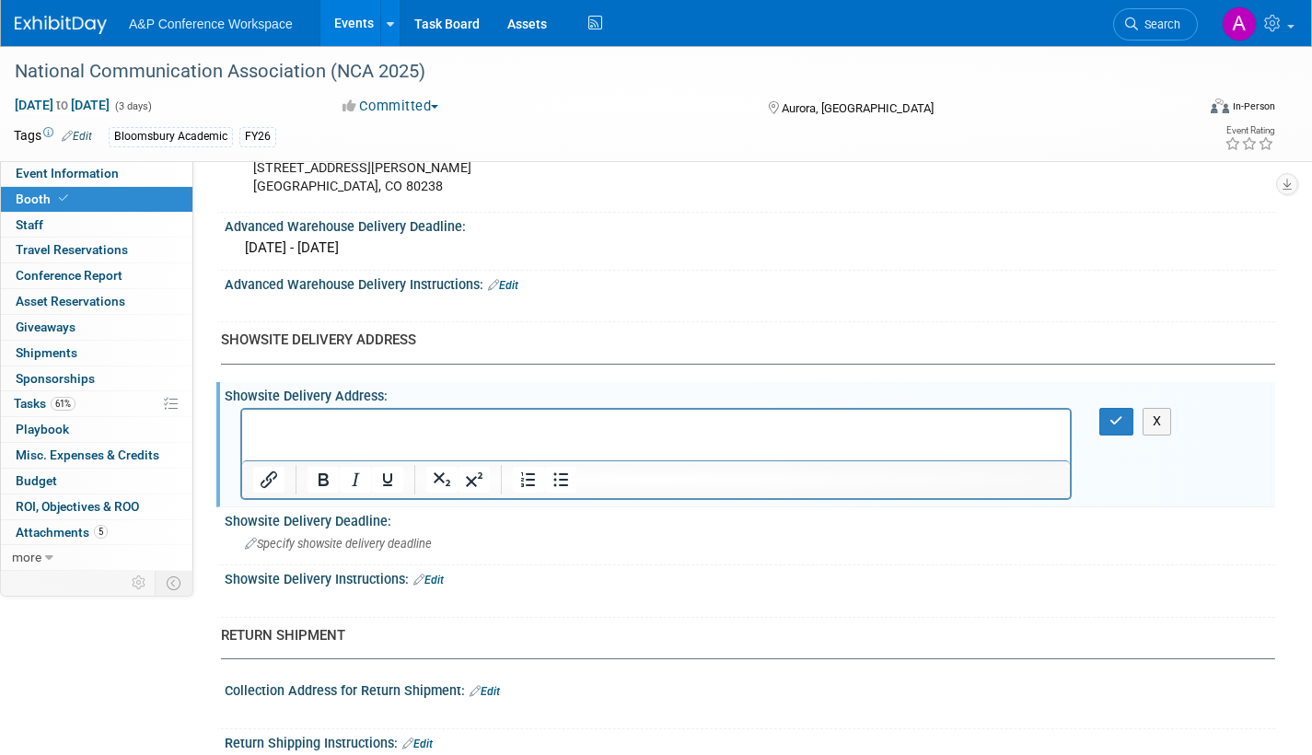
scroll to position [0, 0]
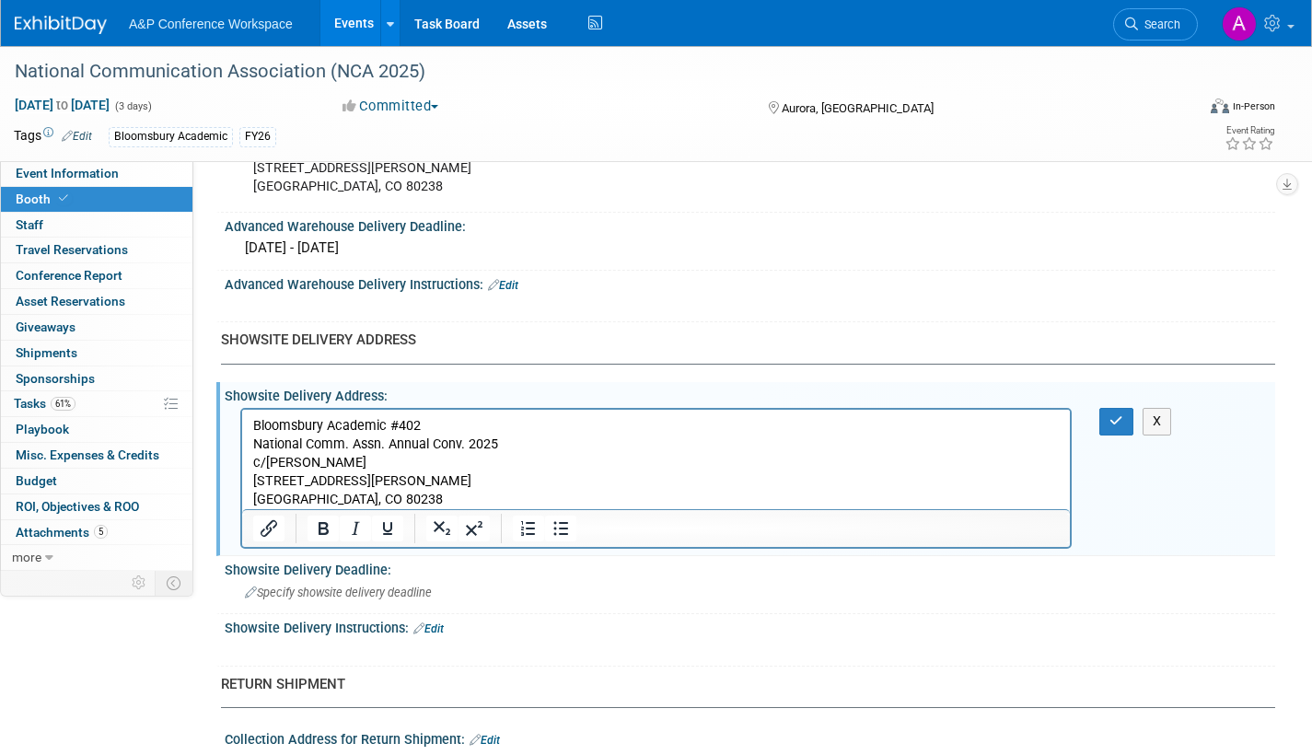
click at [349, 458] on p "Bloomsbury Academic #402 National Comm. Assn. Annual Conv. 2025 c/o Freeman 449…" at bounding box center [656, 463] width 807 height 92
click at [373, 481] on p "Bloomsbury Academic #402 National Comm. Assn. Annual Conv. 2025 c/o Freeman-Gay…" at bounding box center [656, 463] width 807 height 92
click at [369, 495] on p "Bloomsbury Academic #402 National Comm. Assn. Annual Conv. 2025 c/o Freeman-Gay…" at bounding box center [656, 463] width 807 height 92
drag, startPoint x: 1120, startPoint y: 414, endPoint x: 1072, endPoint y: 415, distance: 47.9
click at [1120, 415] on icon "button" at bounding box center [1117, 420] width 14 height 13
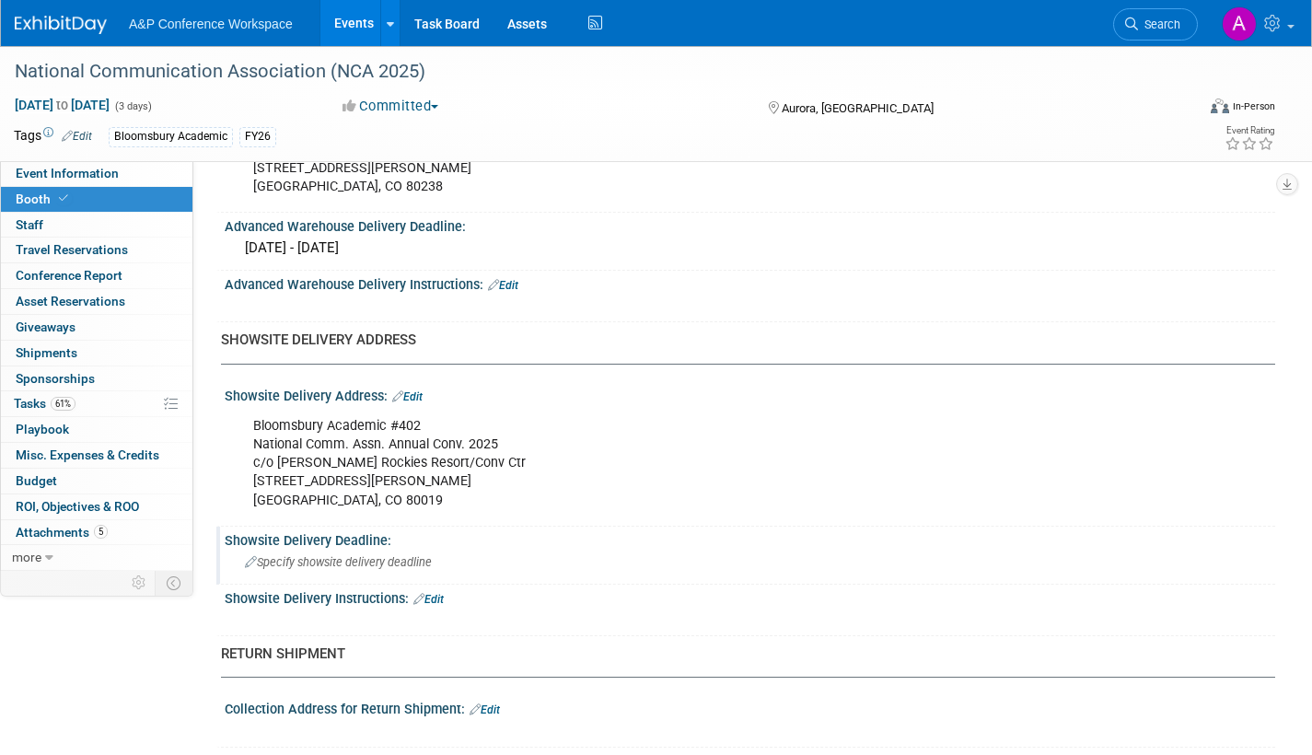
click at [324, 568] on div "Specify showsite delivery deadline" at bounding box center [749, 562] width 1023 height 29
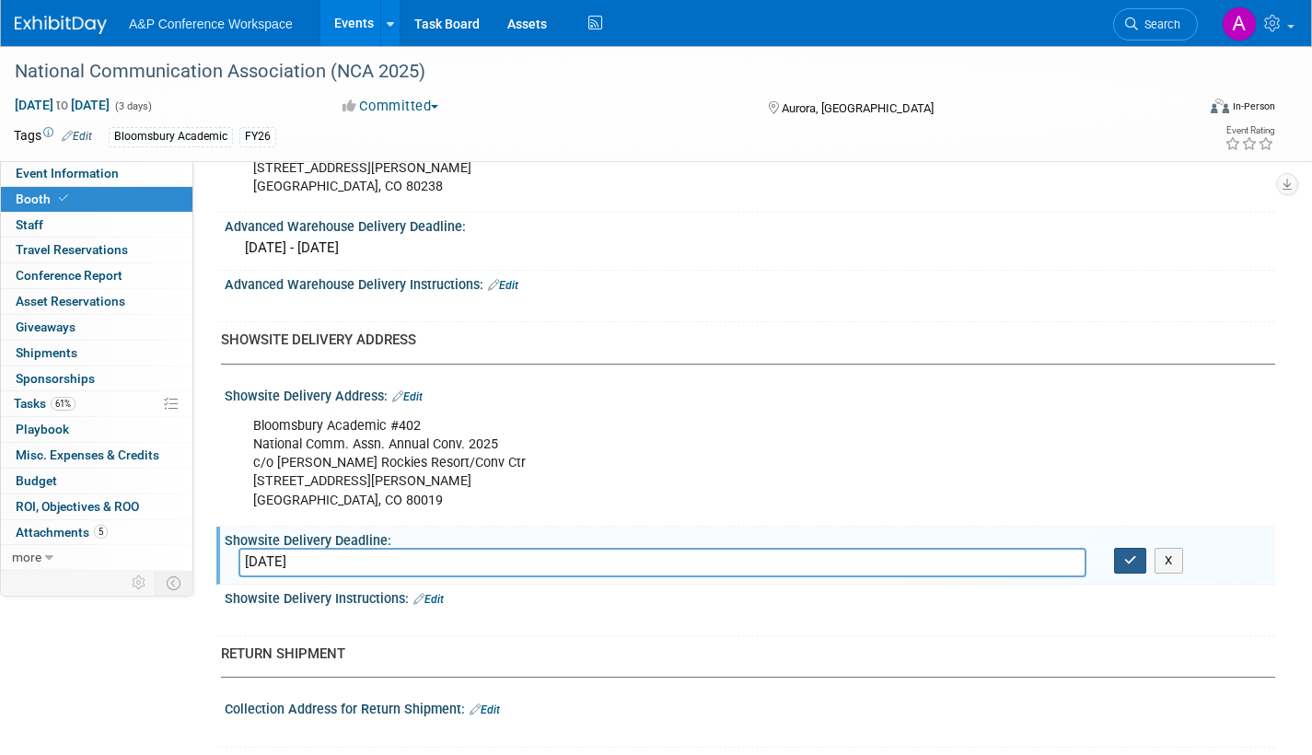
type input "November 19, 2025"
click at [1132, 568] on button "button" at bounding box center [1130, 561] width 33 height 26
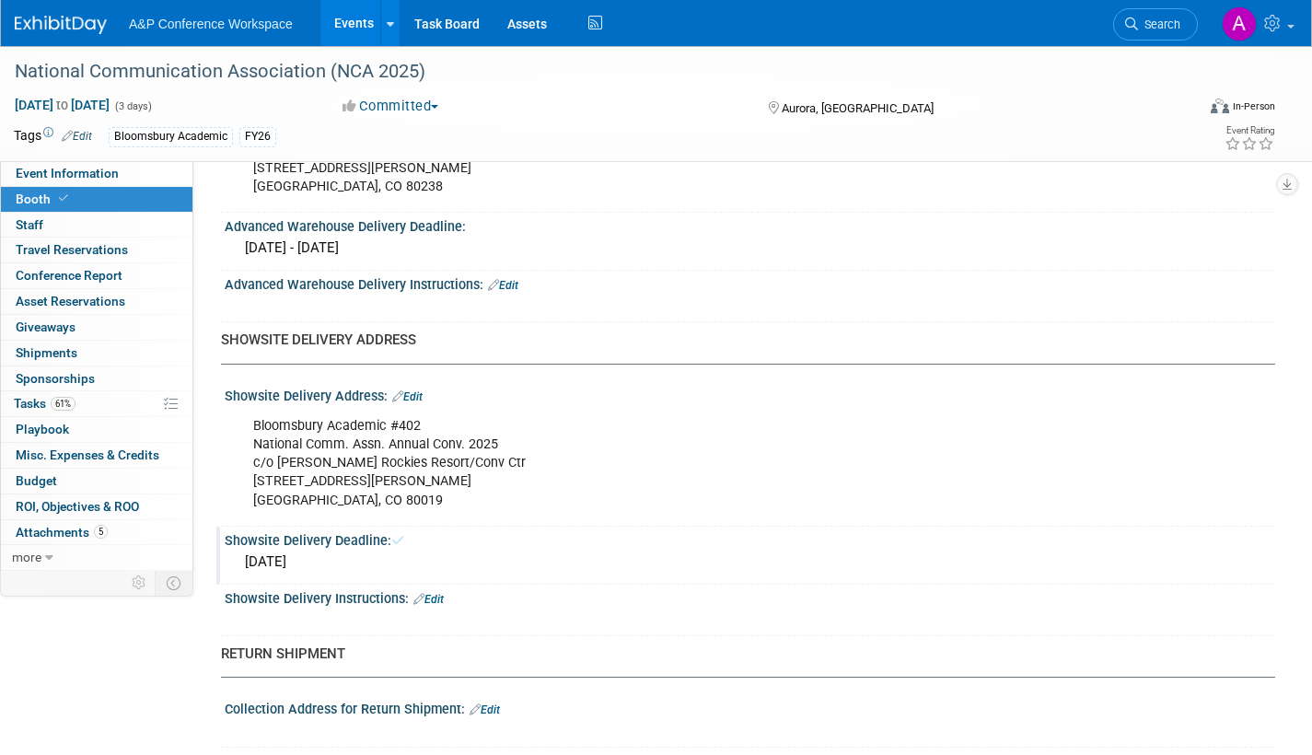
click at [1136, 557] on div "November 19, 2025" at bounding box center [749, 562] width 1023 height 29
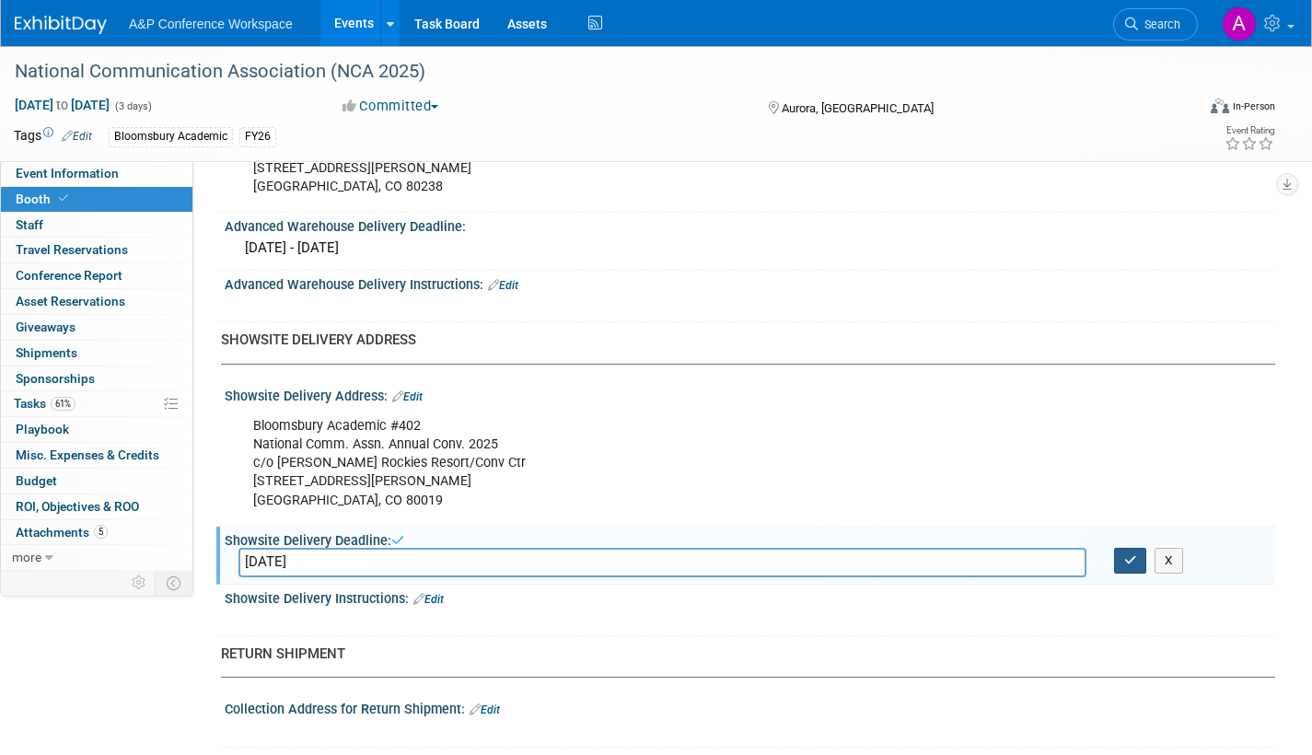
click at [1128, 554] on icon "button" at bounding box center [1130, 560] width 13 height 12
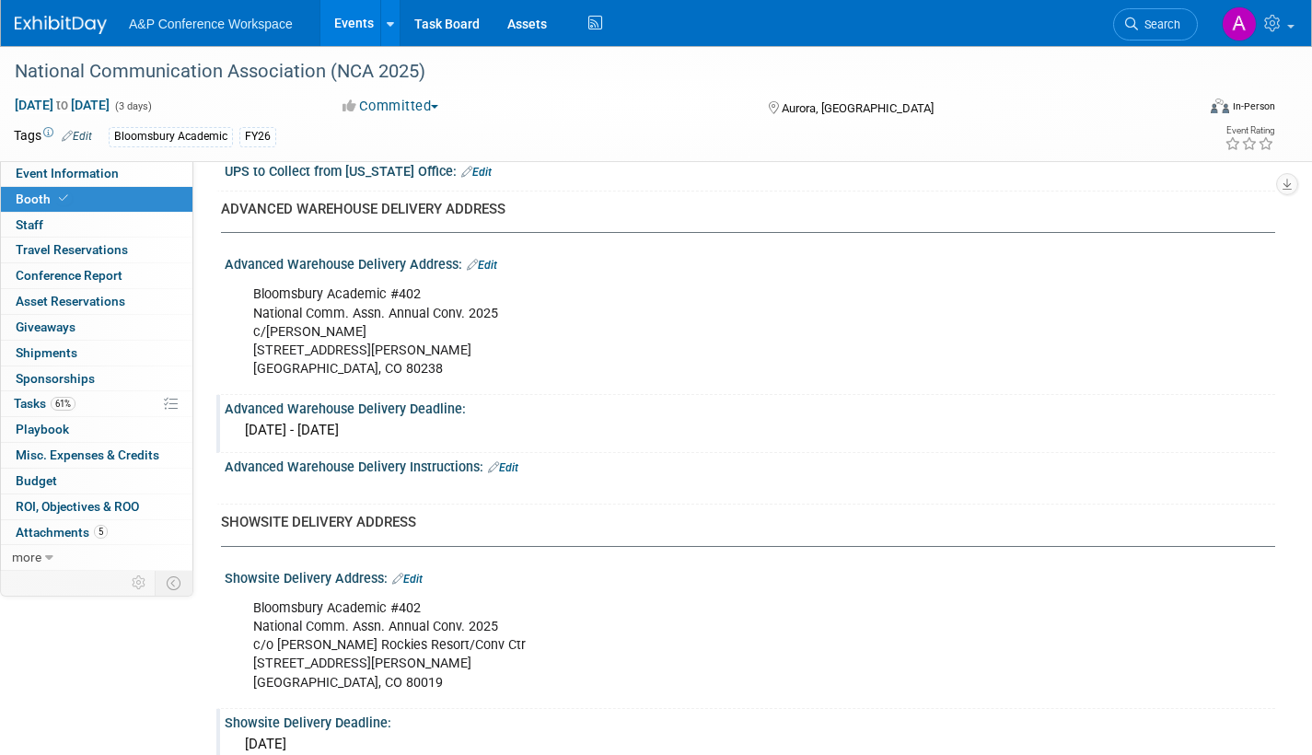
scroll to position [1013, 0]
click at [29, 400] on span "Tasks 61%" at bounding box center [45, 403] width 62 height 15
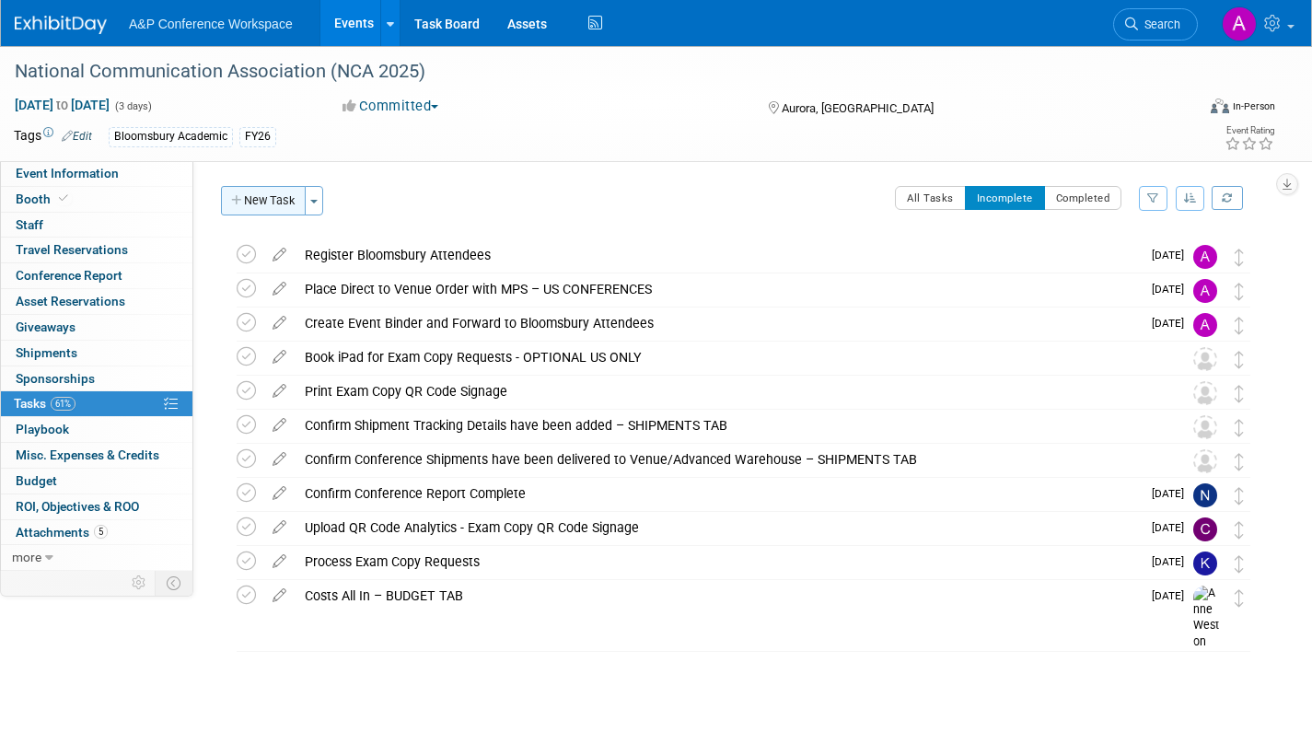
click at [249, 204] on button "New Task" at bounding box center [263, 200] width 85 height 29
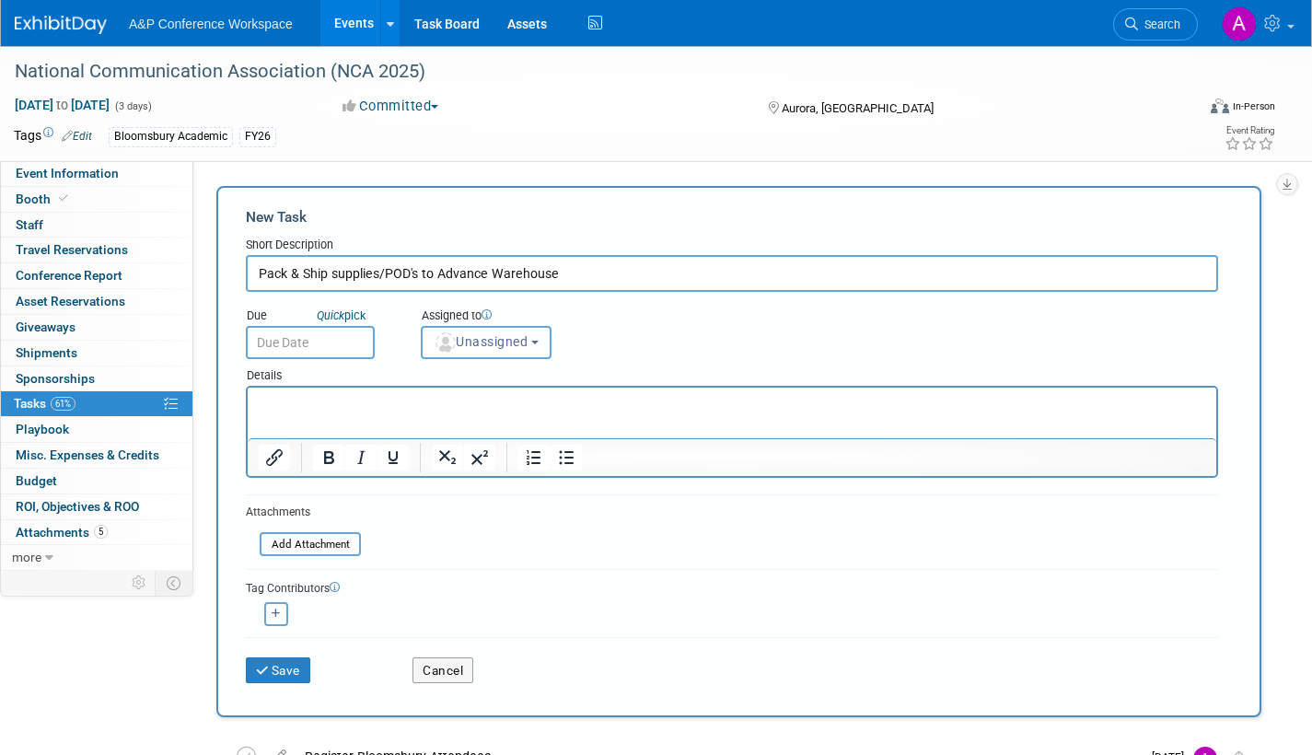
type input "Pack & Ship supplies/POD's to Advance Warehouse"
click at [321, 344] on input "text" at bounding box center [310, 342] width 129 height 33
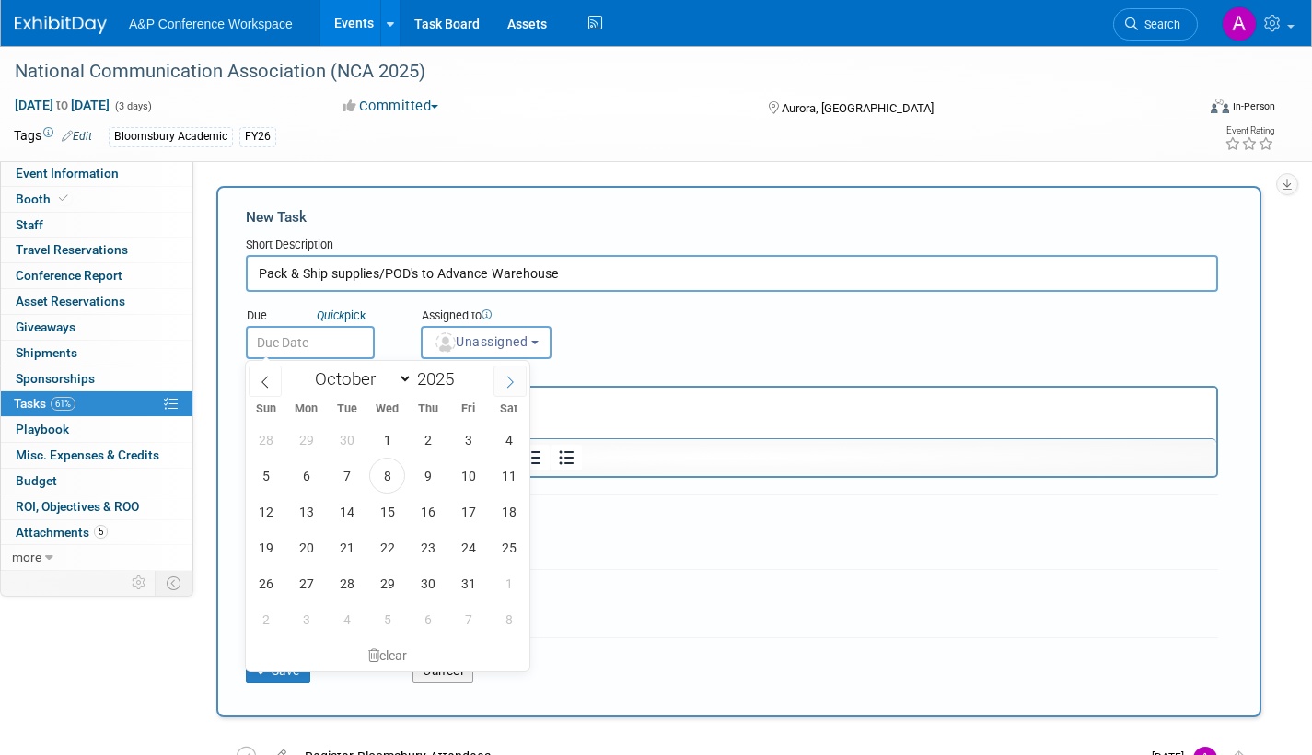
click at [509, 383] on icon at bounding box center [510, 382] width 13 height 13
select select "10"
click at [425, 472] on span "6" at bounding box center [428, 476] width 36 height 36
type input "Nov 6, 2025"
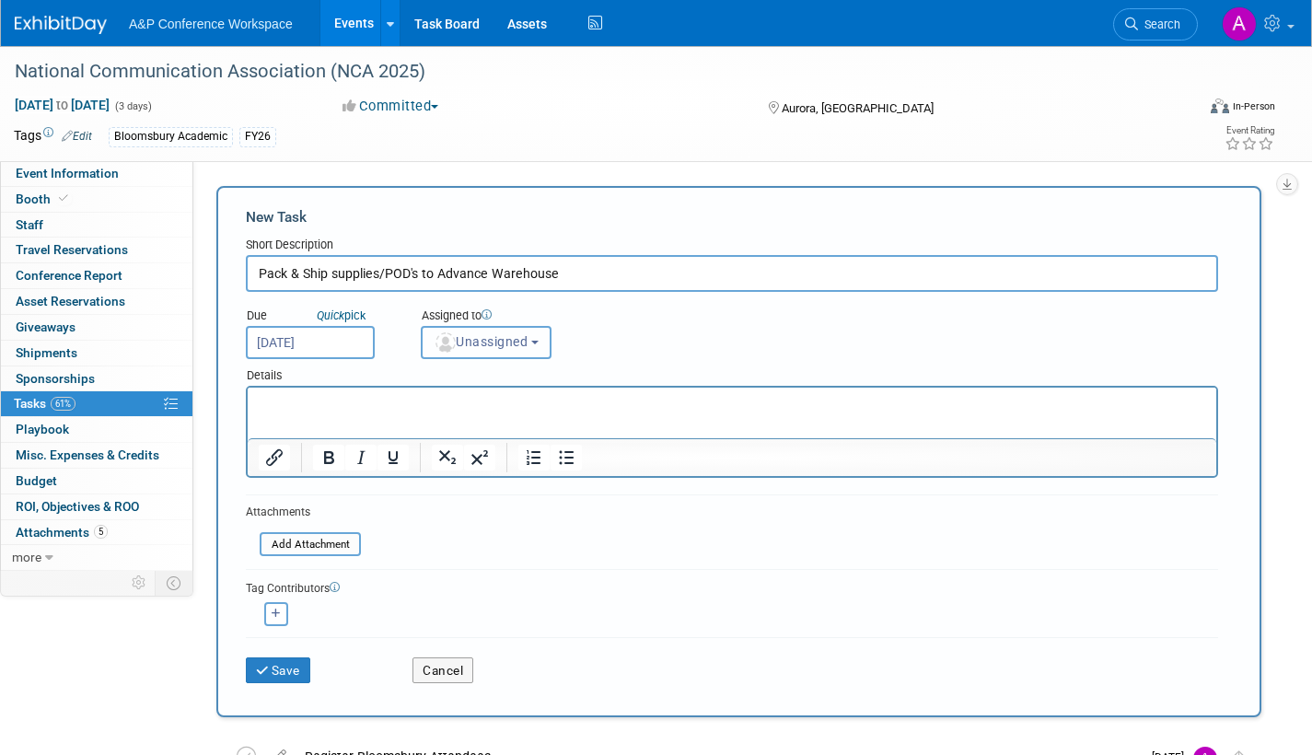
click at [497, 346] on span "Unassigned" at bounding box center [481, 341] width 94 height 15
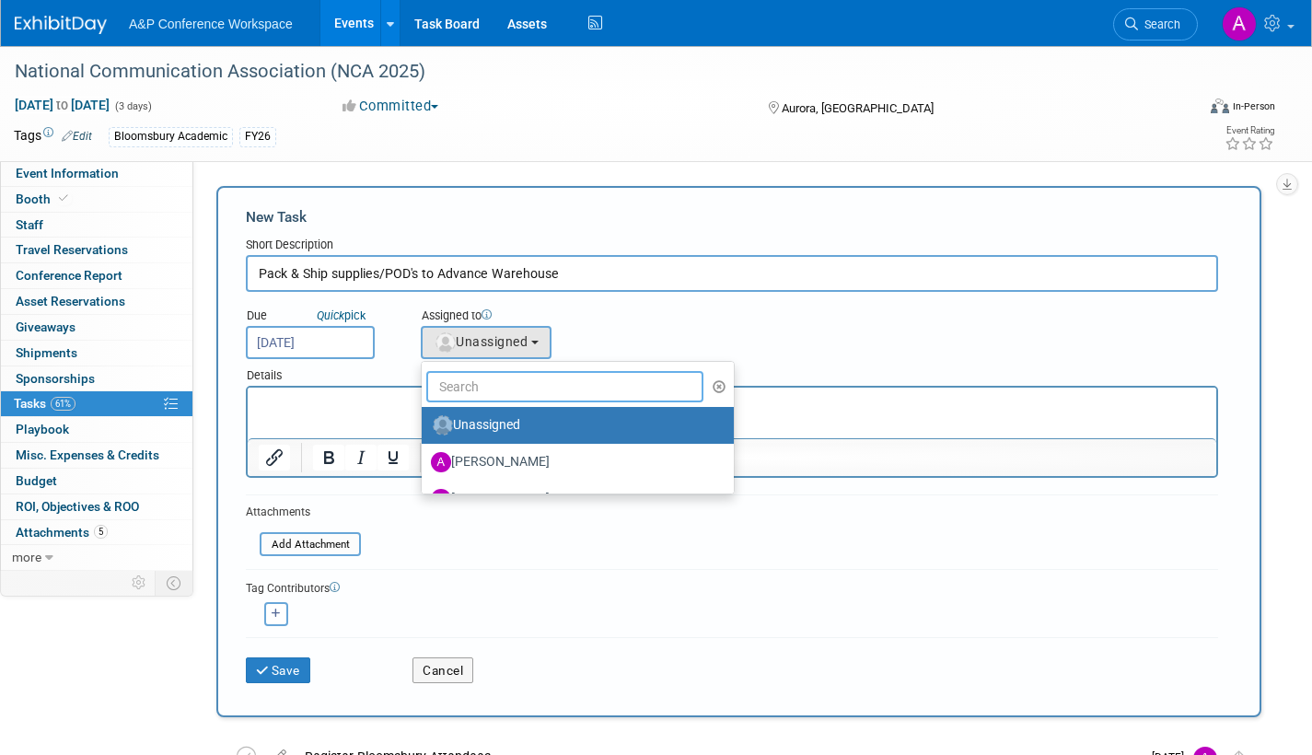
click at [485, 388] on input "text" at bounding box center [564, 386] width 277 height 31
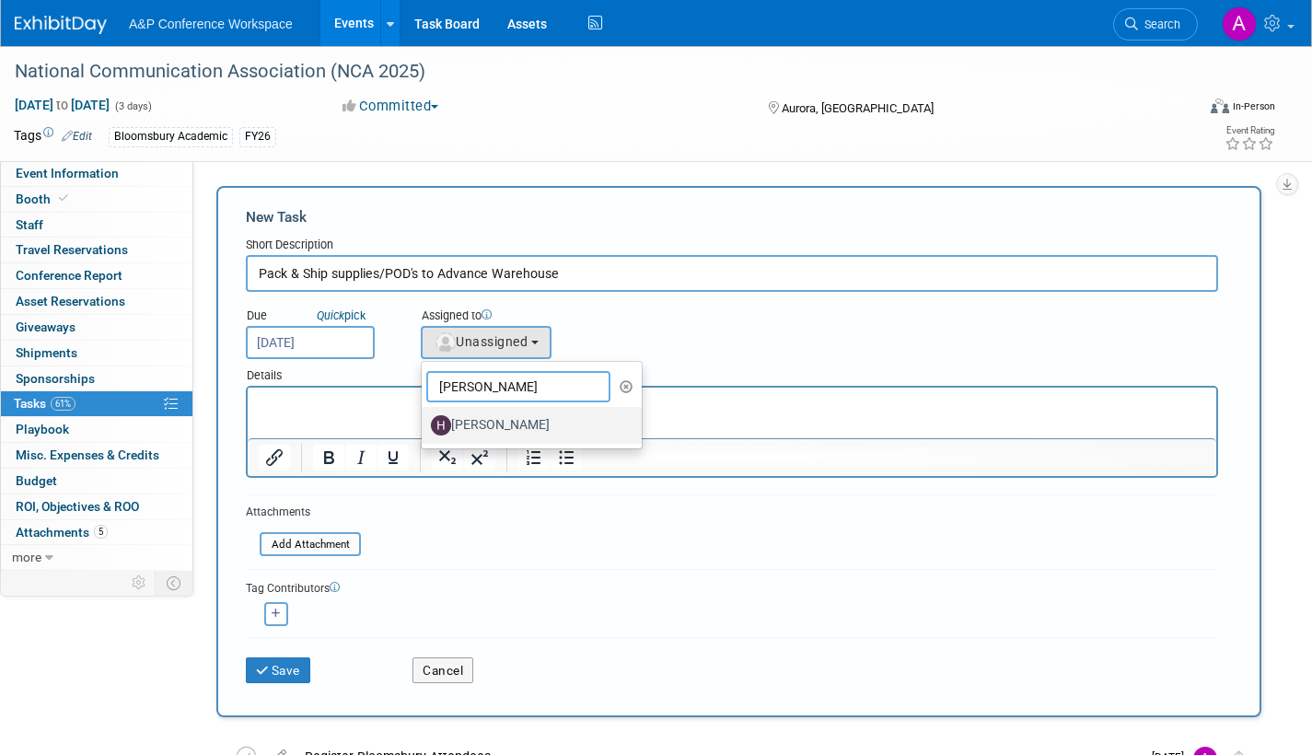
type input "hanna"
click at [471, 430] on label "[PERSON_NAME]" at bounding box center [527, 425] width 192 height 29
click at [425, 429] on input "[PERSON_NAME]" at bounding box center [419, 423] width 12 height 12
select select "f47d5110-dff9-4952-99f5-c640fdae2d00"
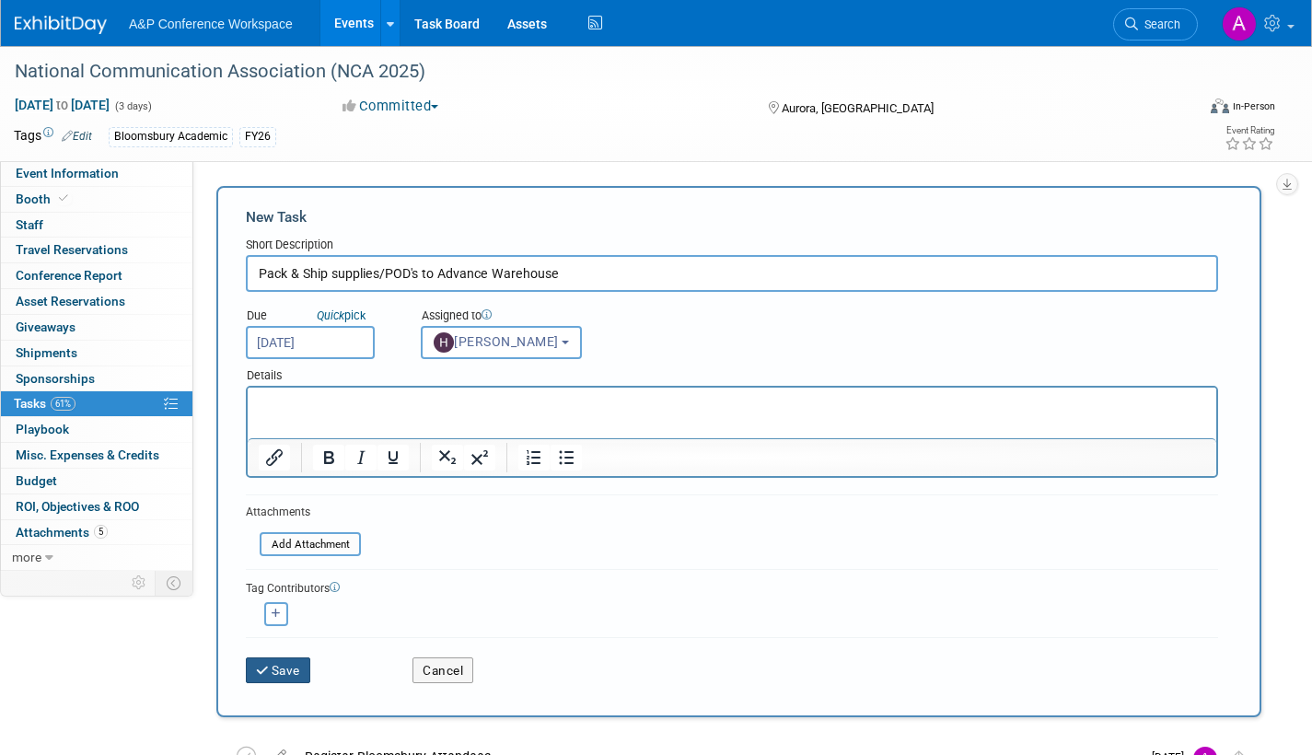
click at [283, 675] on button "Save" at bounding box center [278, 670] width 64 height 26
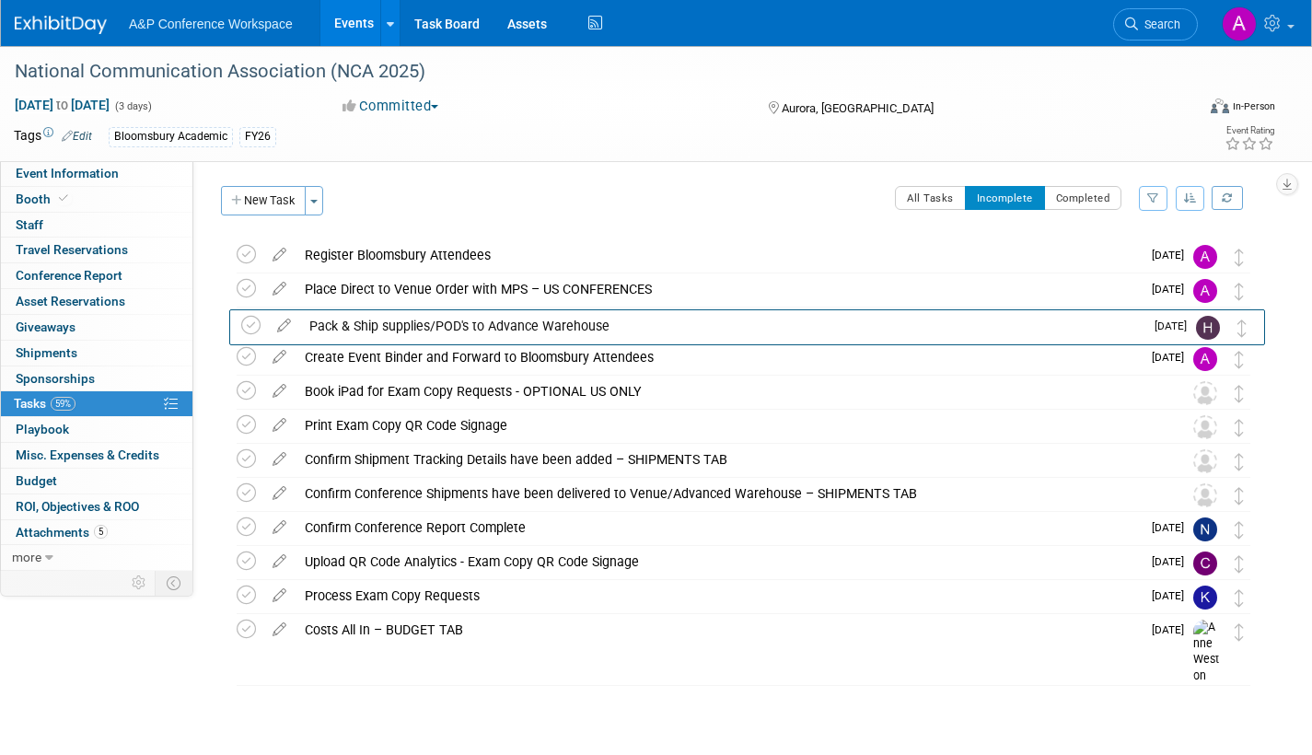
drag, startPoint x: 1243, startPoint y: 260, endPoint x: 1247, endPoint y: 332, distance: 71.9
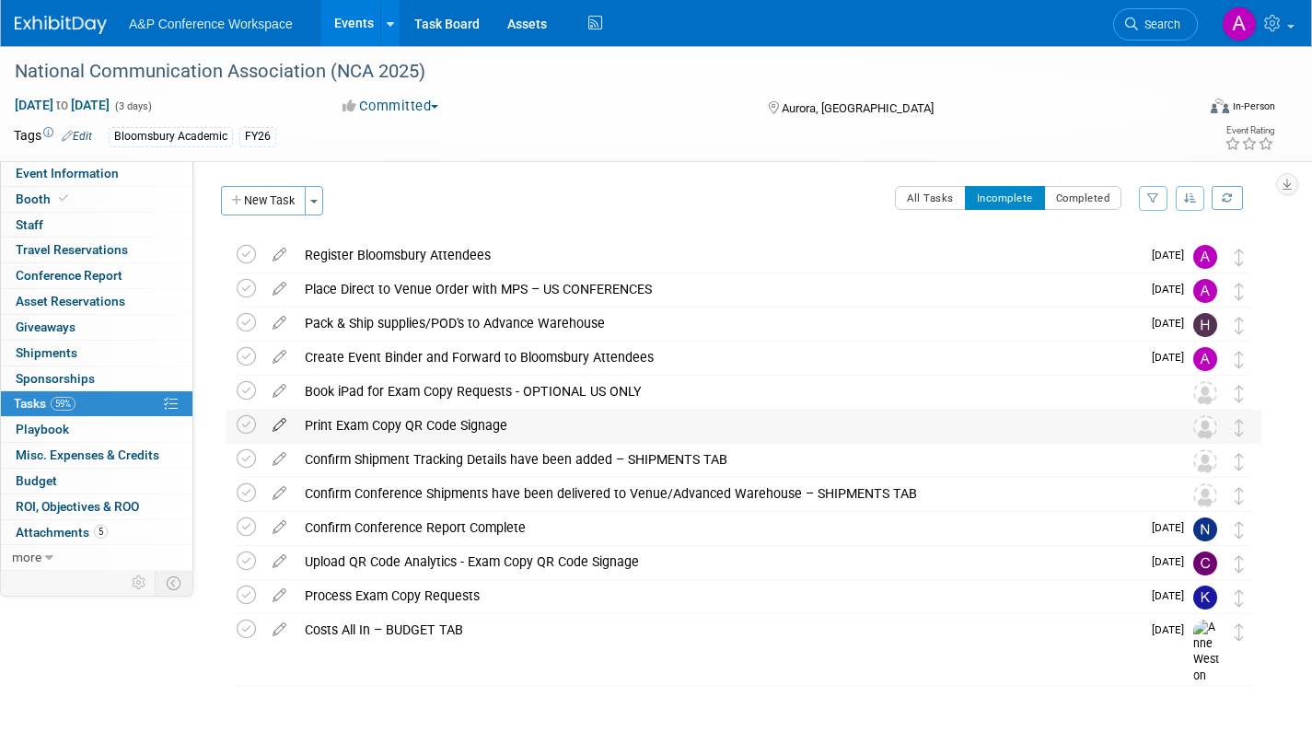
click at [279, 420] on icon at bounding box center [279, 421] width 32 height 23
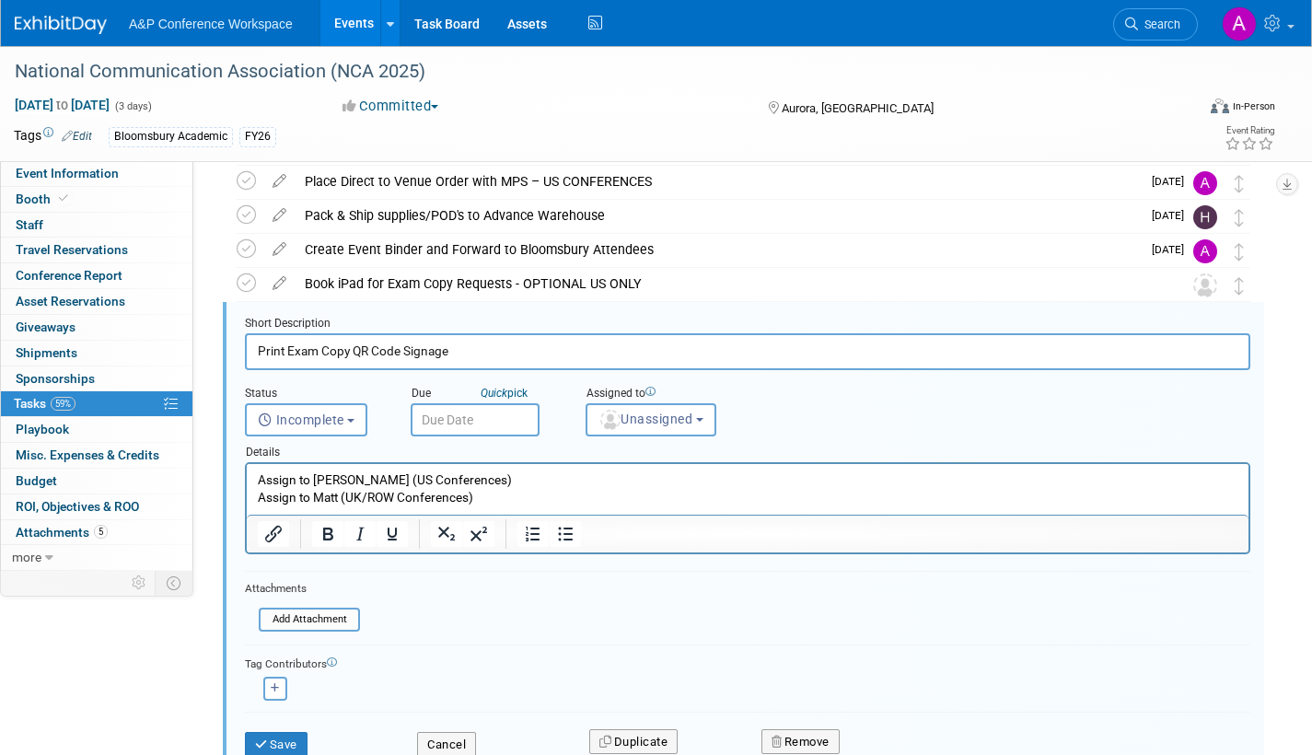
scroll to position [140, 0]
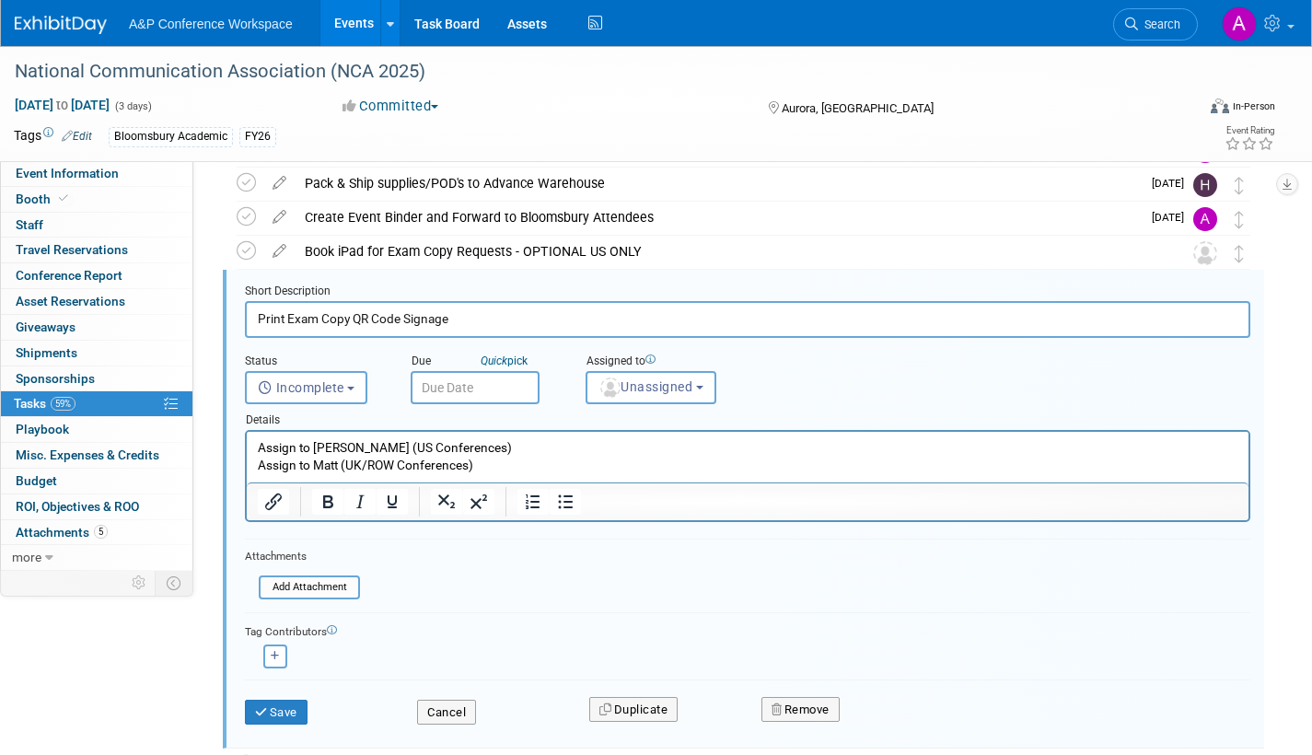
click at [489, 388] on input "text" at bounding box center [475, 387] width 129 height 33
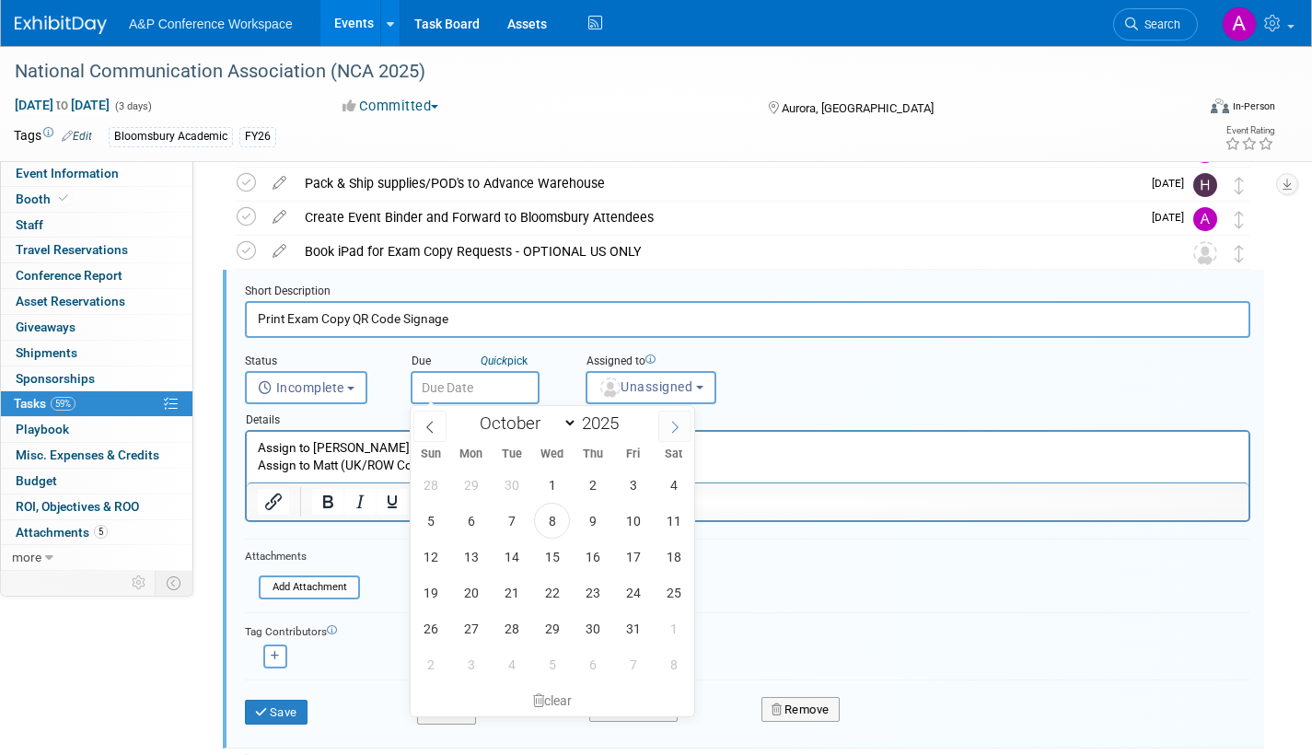
click at [678, 422] on icon at bounding box center [675, 427] width 13 height 13
select select "10"
drag, startPoint x: 592, startPoint y: 519, endPoint x: 621, endPoint y: 493, distance: 39.1
click at [591, 517] on span "6" at bounding box center [593, 521] width 36 height 36
type input "Nov 6, 2025"
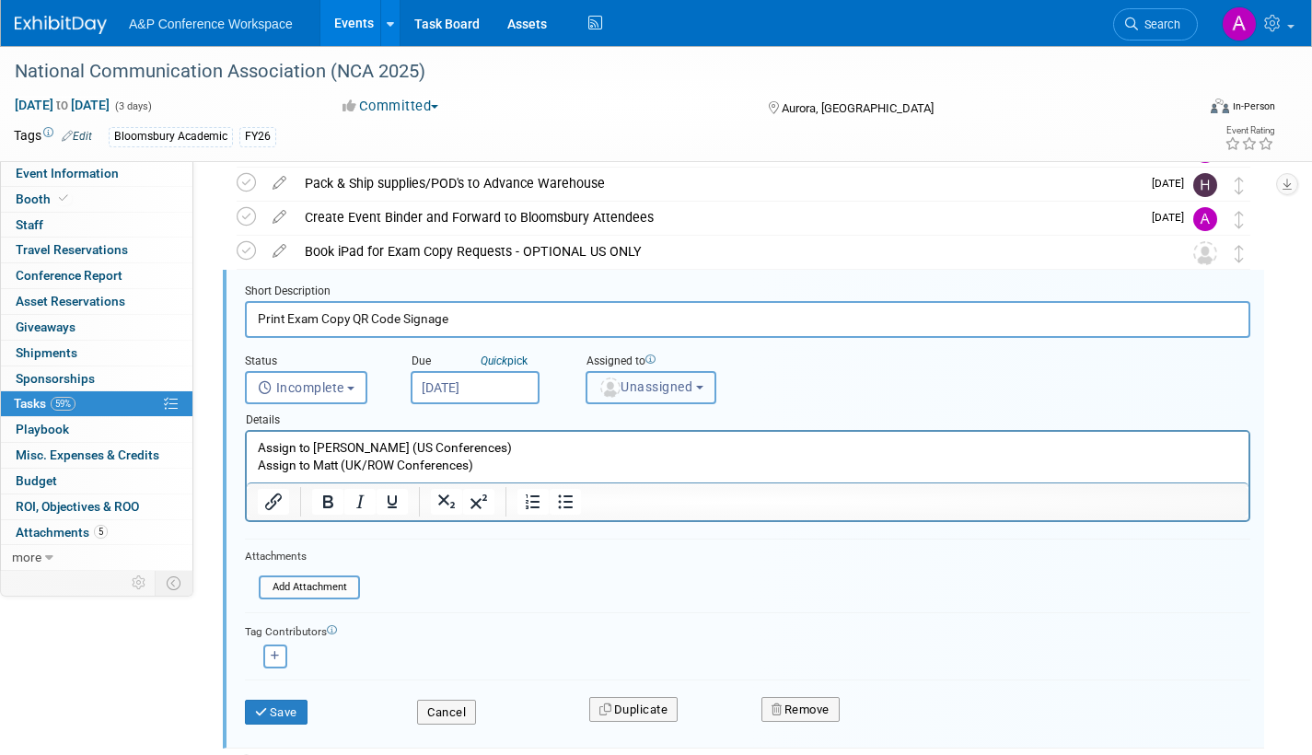
click at [654, 386] on span "Unassigned" at bounding box center [646, 386] width 94 height 15
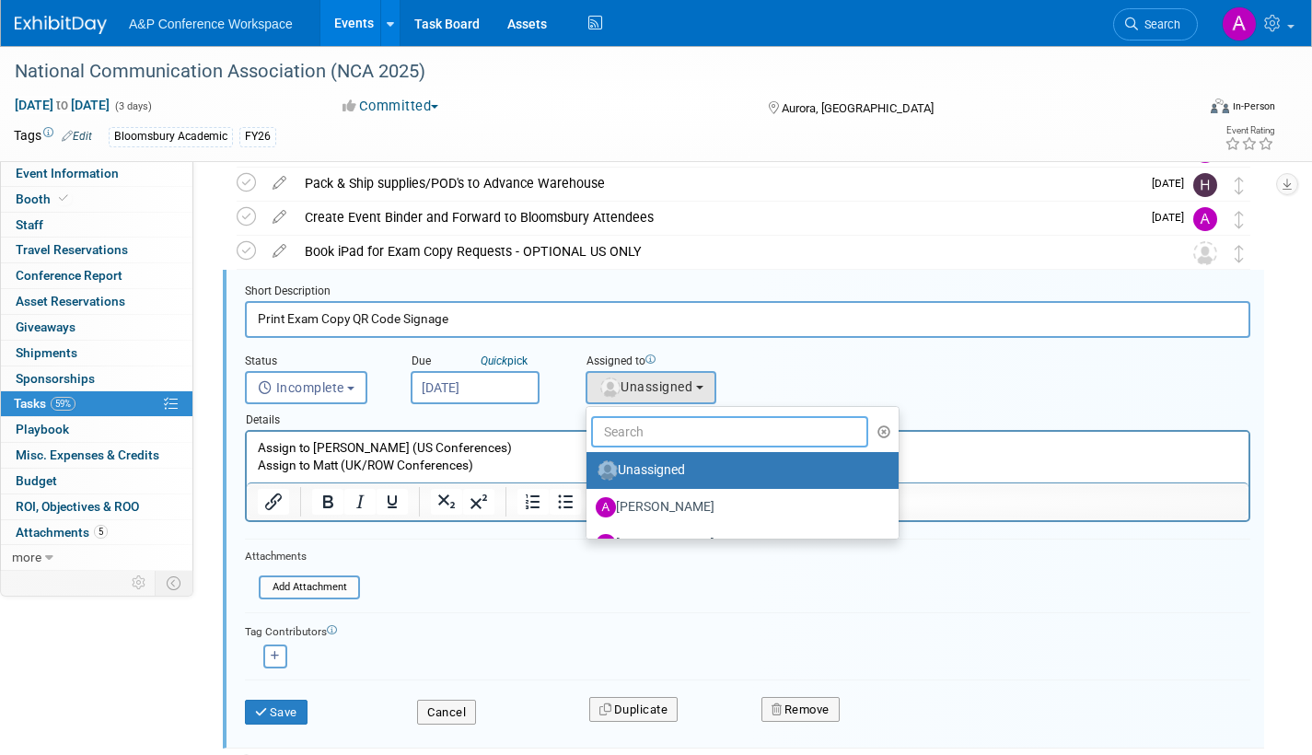
click at [652, 427] on input "text" at bounding box center [729, 431] width 277 height 31
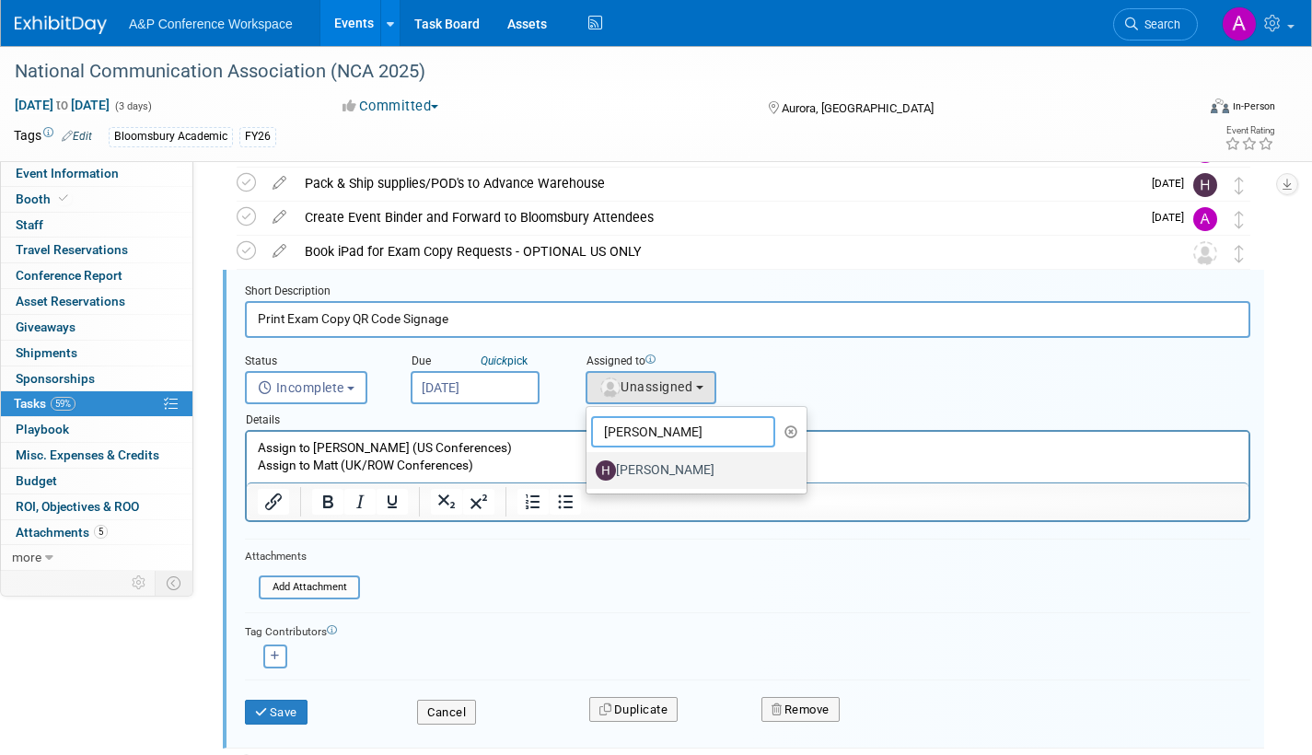
type input "hannah"
drag, startPoint x: 649, startPoint y: 465, endPoint x: 399, endPoint y: 41, distance: 492.1
click at [649, 465] on label "[PERSON_NAME]" at bounding box center [692, 470] width 192 height 29
click at [589, 465] on input "[PERSON_NAME]" at bounding box center [583, 468] width 12 height 12
select select "f47d5110-dff9-4952-99f5-c640fdae2d00"
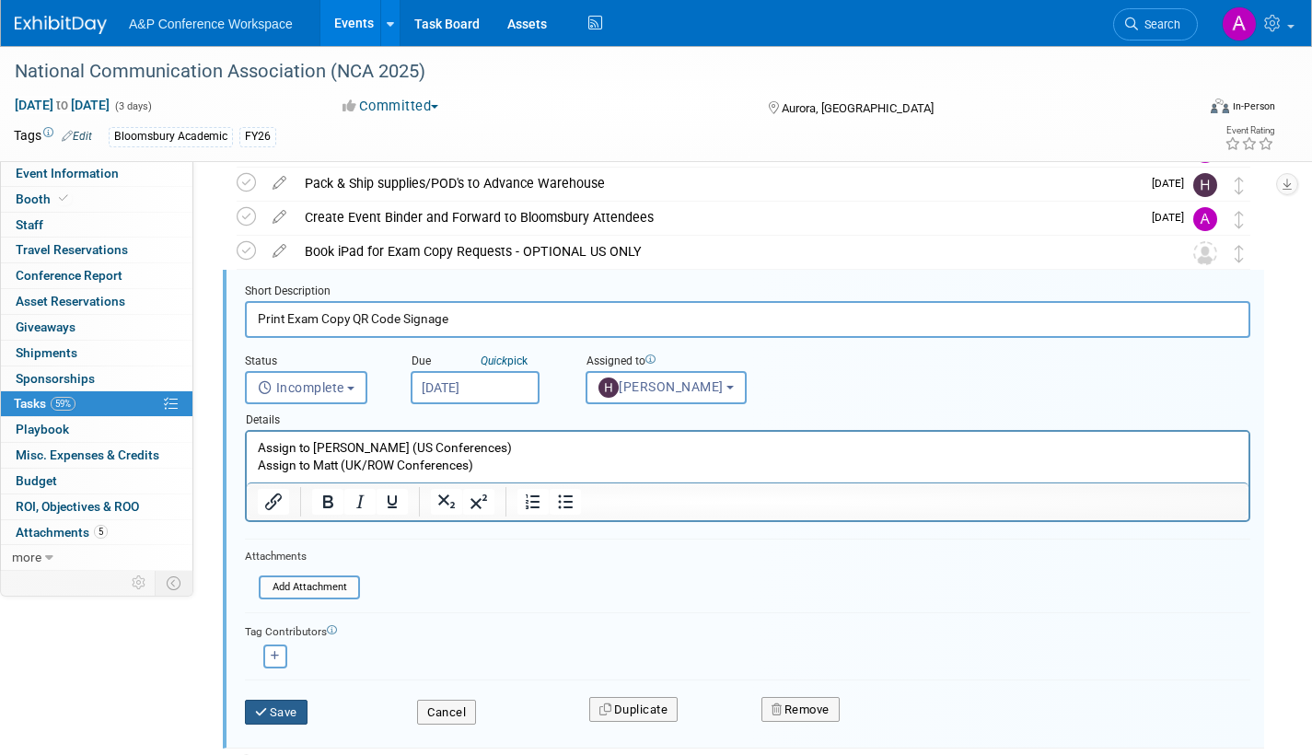
click at [272, 707] on button "Save" at bounding box center [276, 713] width 63 height 26
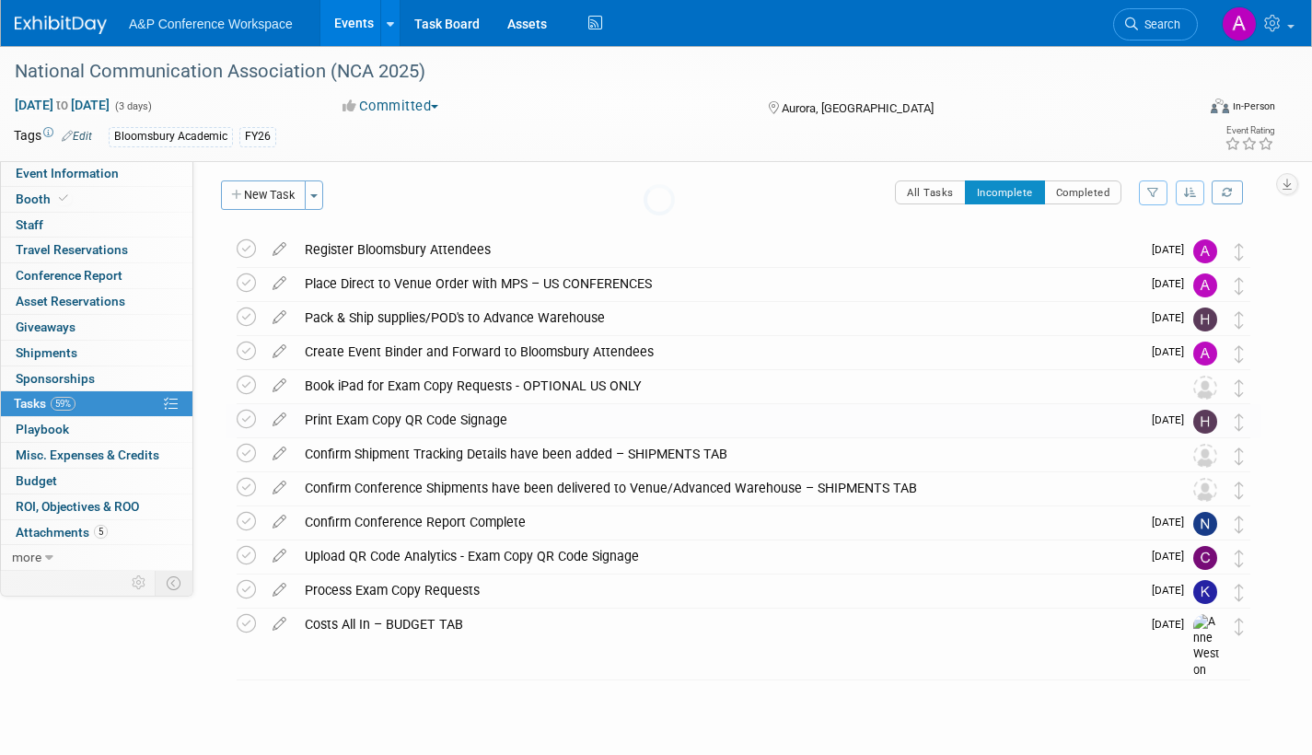
scroll to position [6, 0]
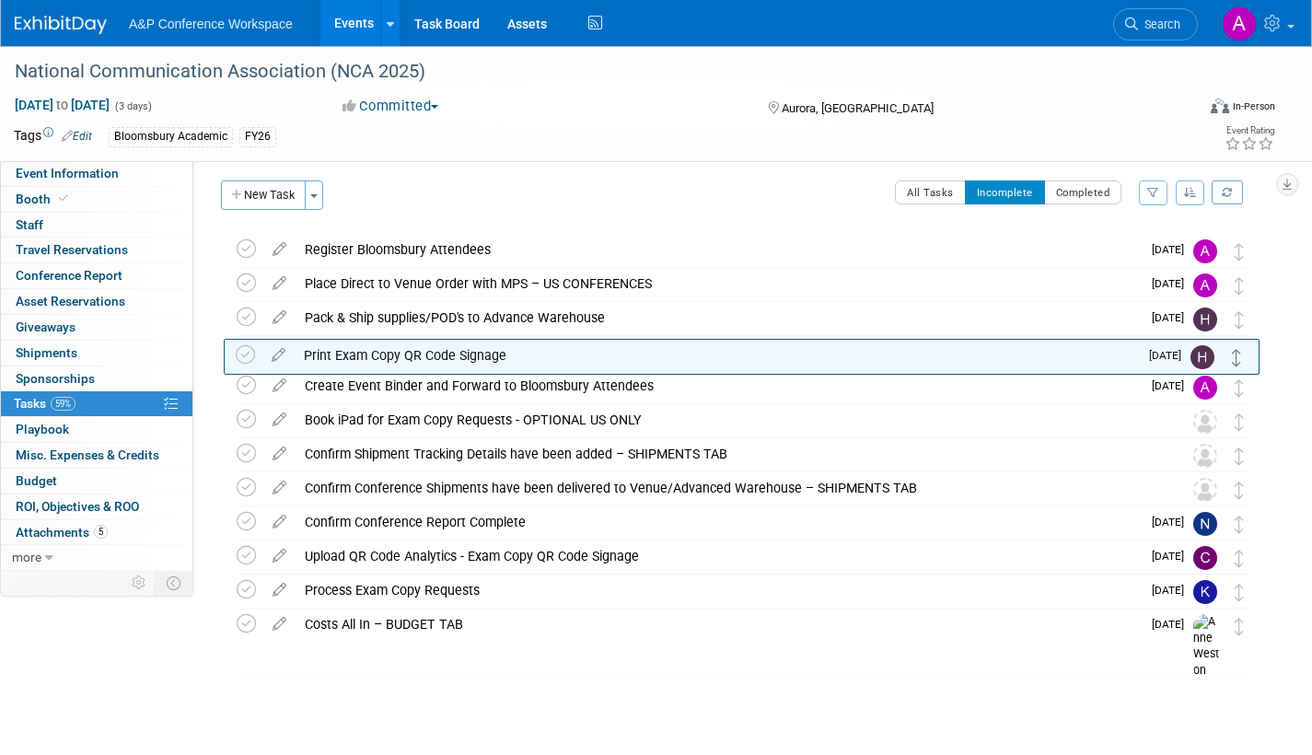
drag, startPoint x: 1241, startPoint y: 426, endPoint x: 1244, endPoint y: 347, distance: 79.2
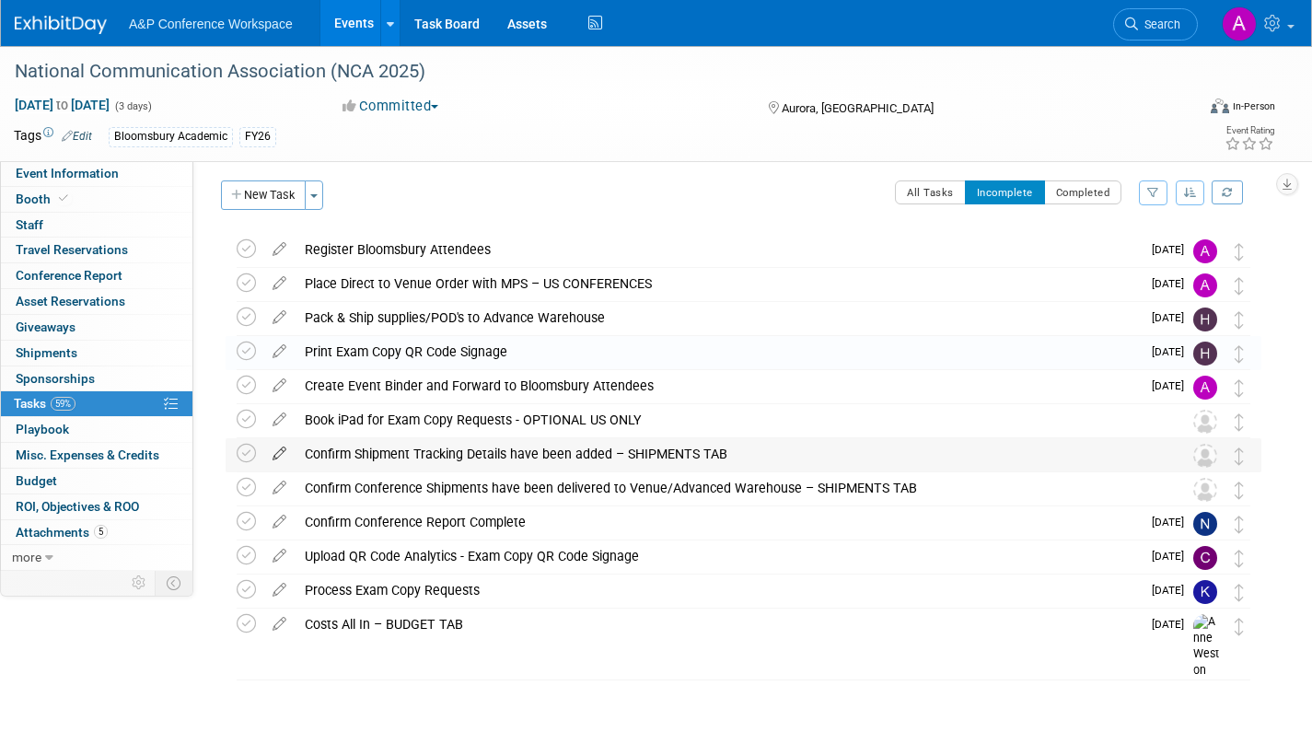
click at [272, 453] on icon at bounding box center [279, 449] width 32 height 23
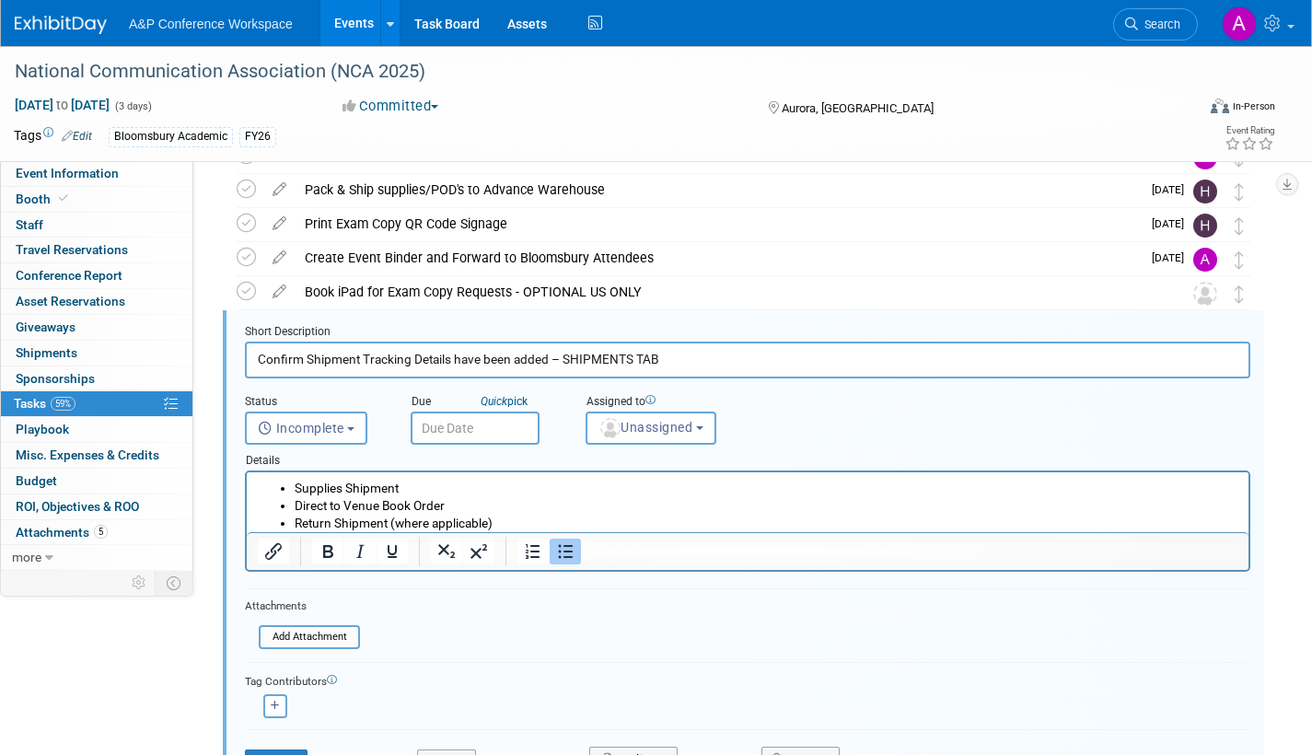
scroll to position [174, 0]
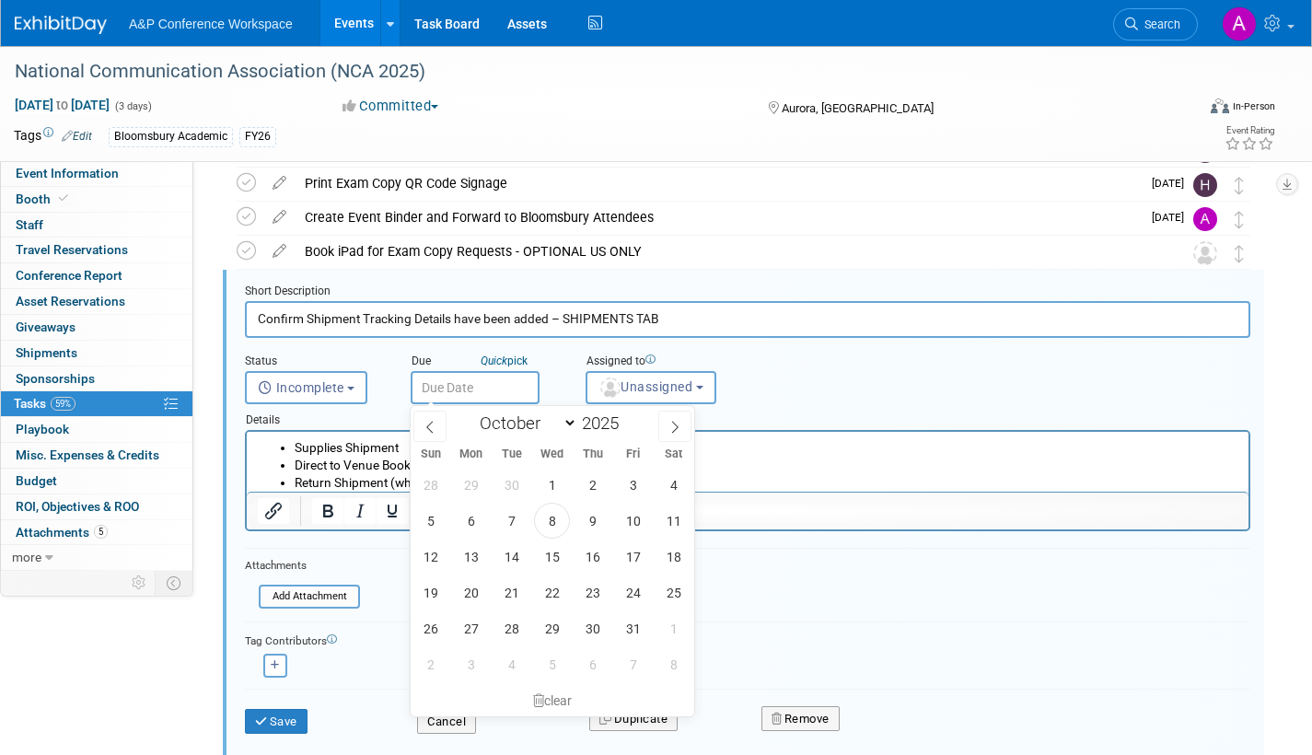
click at [512, 393] on input "text" at bounding box center [475, 387] width 129 height 33
click at [673, 424] on icon at bounding box center [675, 427] width 13 height 13
select select "10"
click at [596, 524] on span "6" at bounding box center [593, 521] width 36 height 36
type input "Nov 6, 2025"
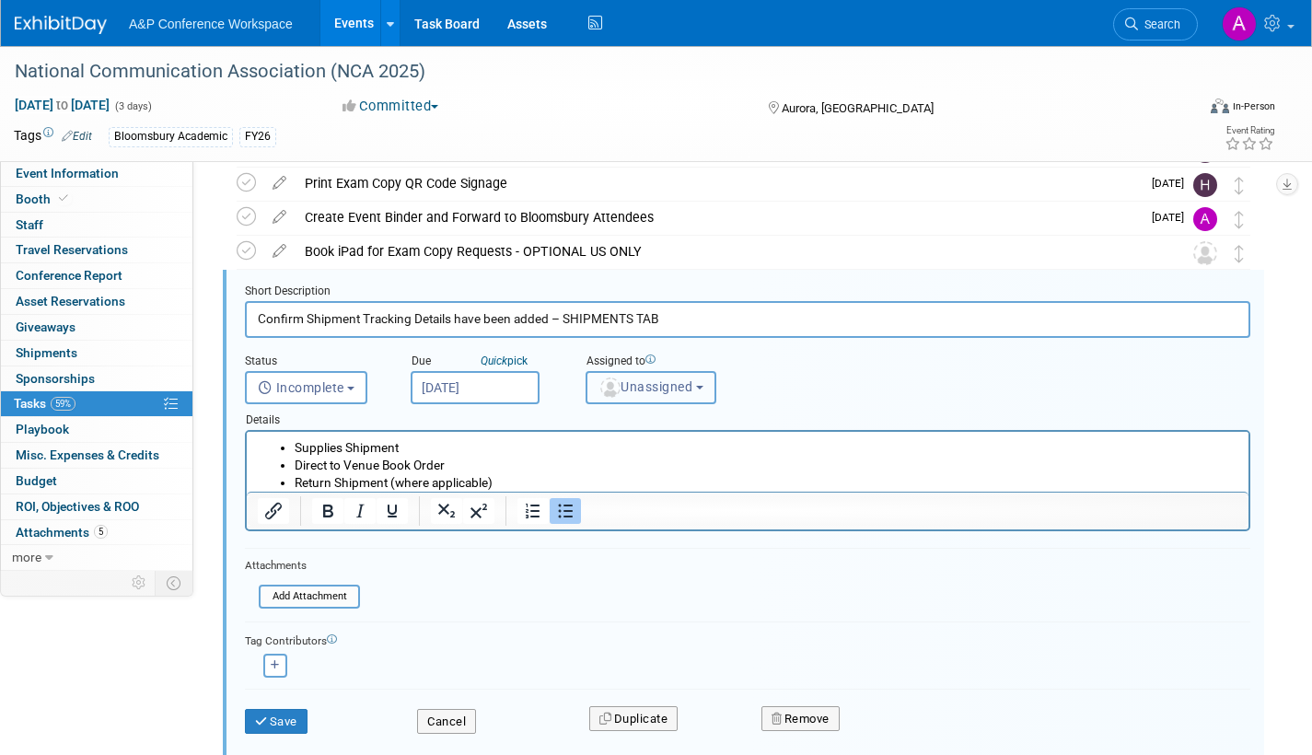
click at [665, 382] on span "Unassigned" at bounding box center [646, 386] width 94 height 15
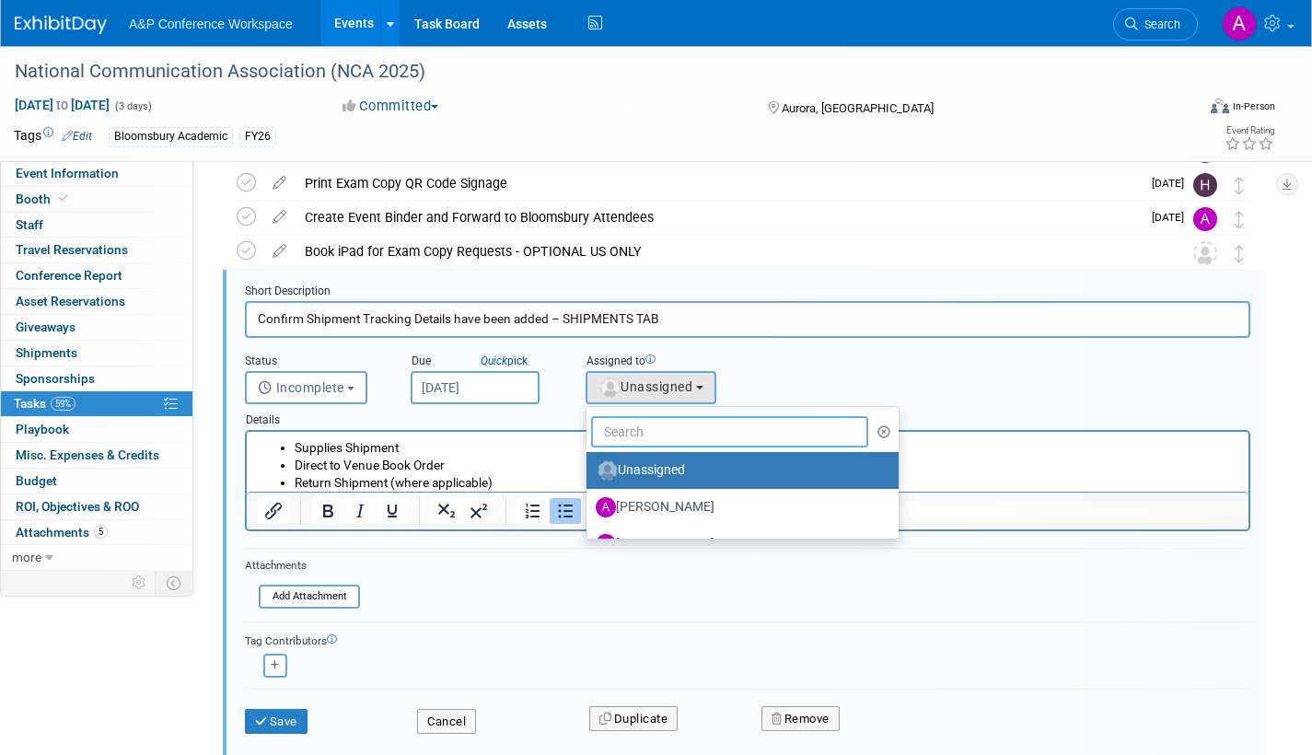
click at [655, 429] on input "text" at bounding box center [729, 431] width 277 height 31
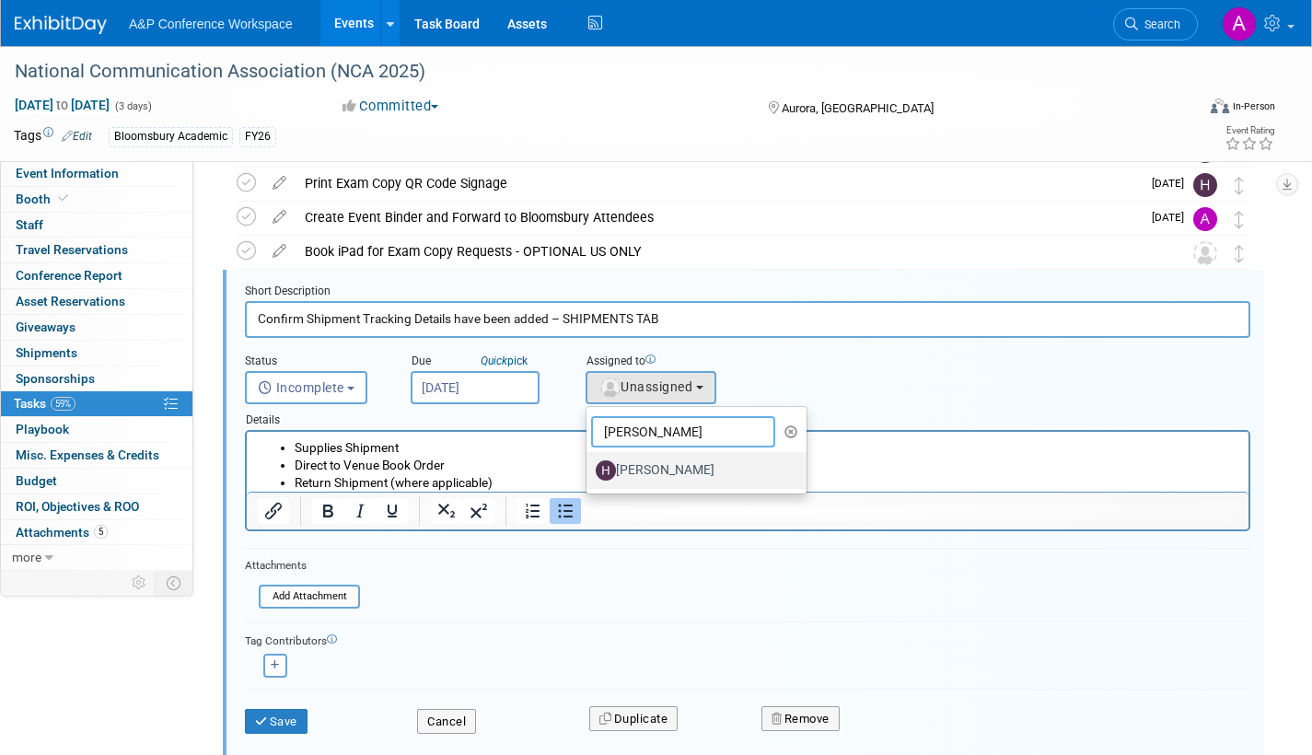
type input "hanna"
click at [649, 463] on label "[PERSON_NAME]" at bounding box center [692, 470] width 192 height 29
click at [589, 463] on input "[PERSON_NAME]" at bounding box center [583, 468] width 12 height 12
select select "f47d5110-dff9-4952-99f5-c640fdae2d00"
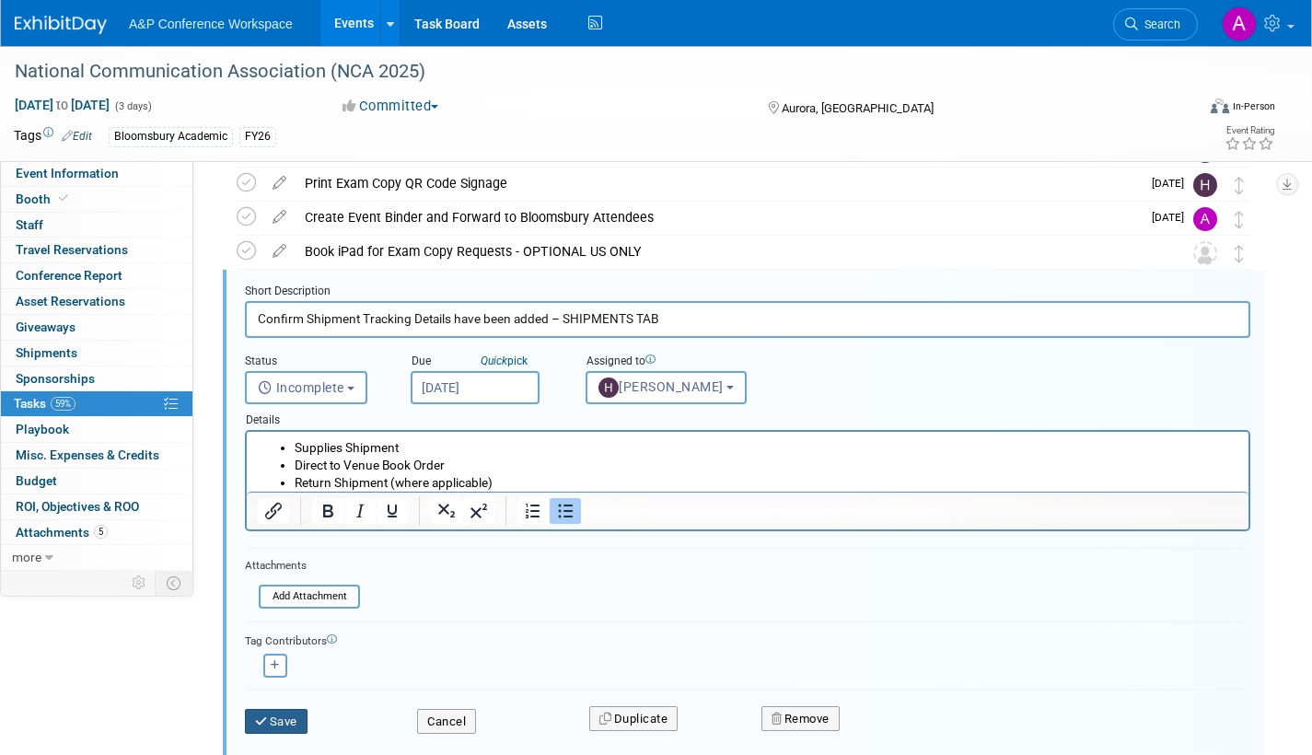
click at [285, 719] on button "Save" at bounding box center [276, 722] width 63 height 26
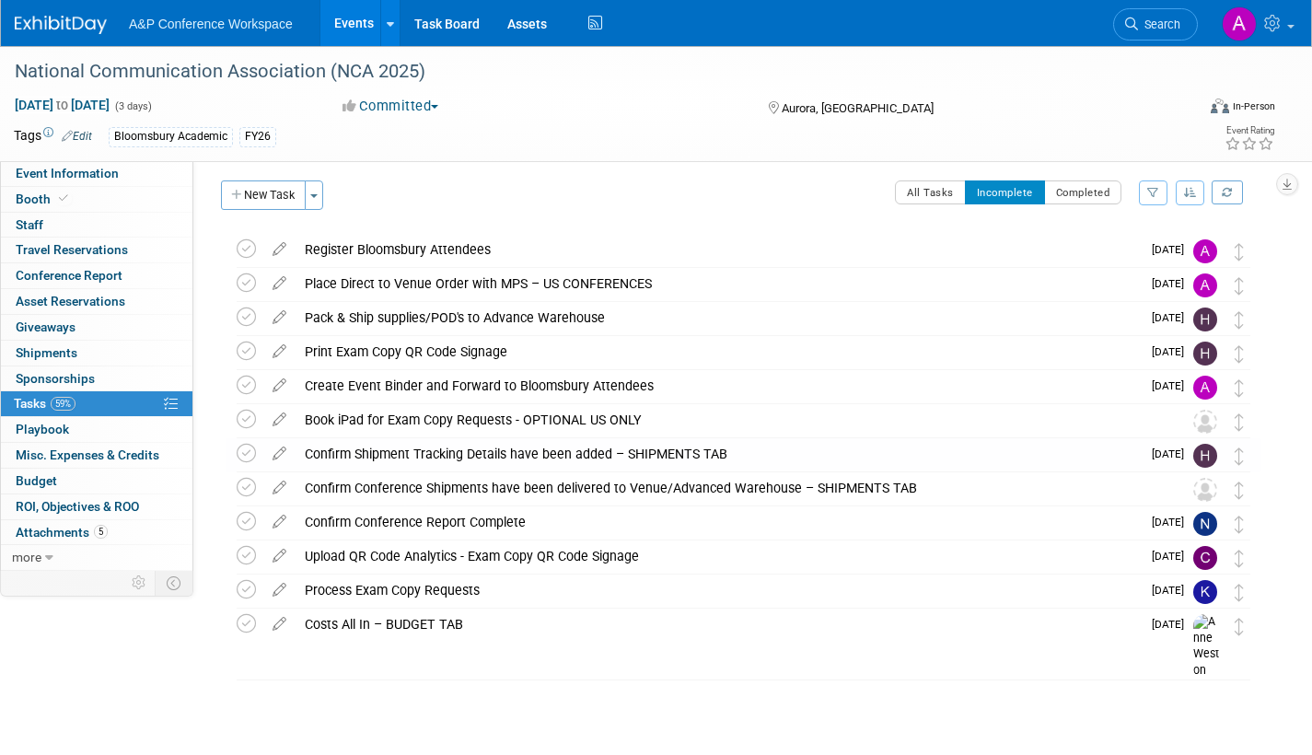
scroll to position [6, 0]
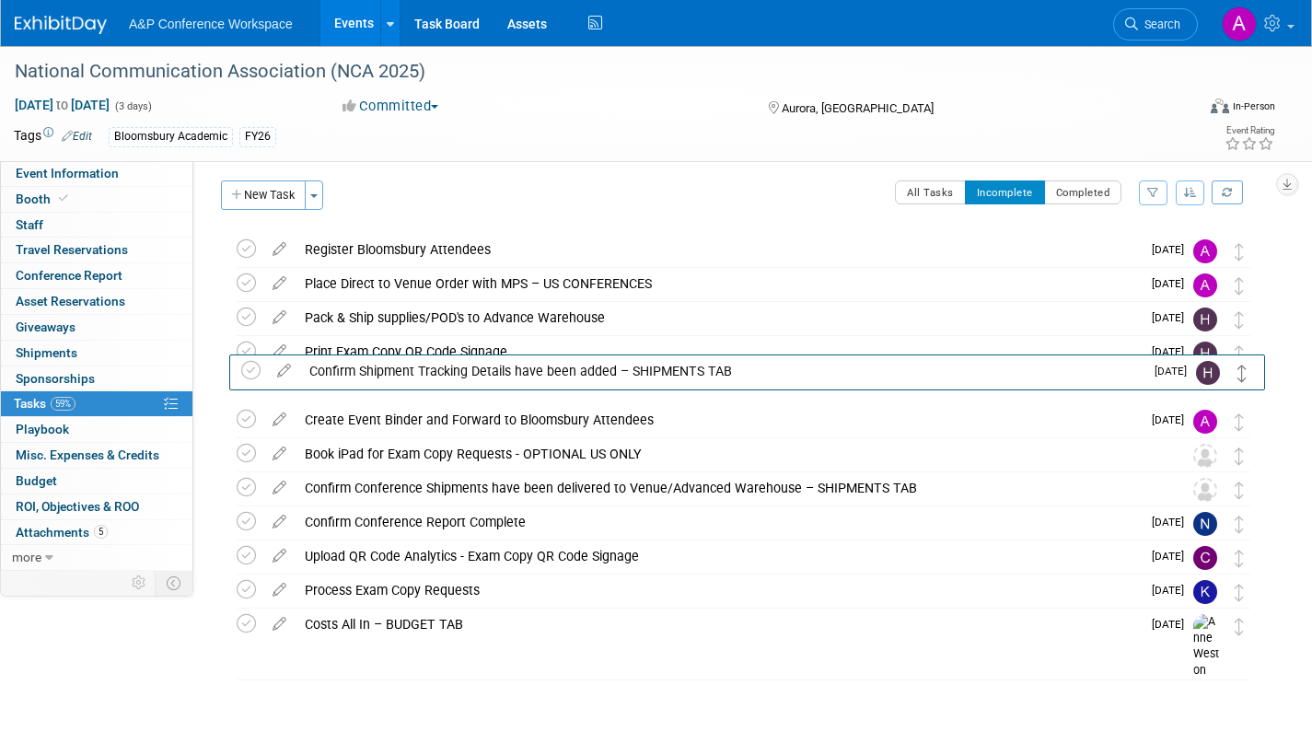
drag, startPoint x: 1242, startPoint y: 459, endPoint x: 1246, endPoint y: 376, distance: 83.9
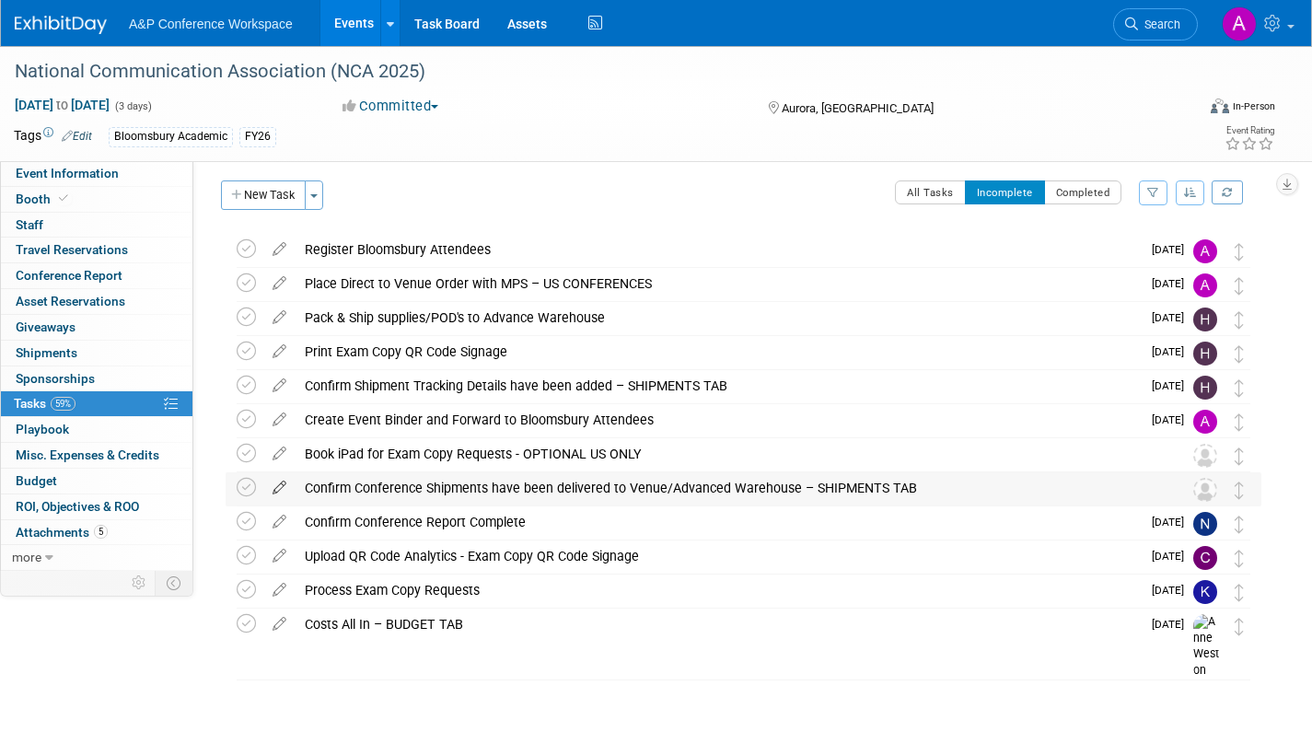
click at [278, 488] on icon at bounding box center [279, 483] width 32 height 23
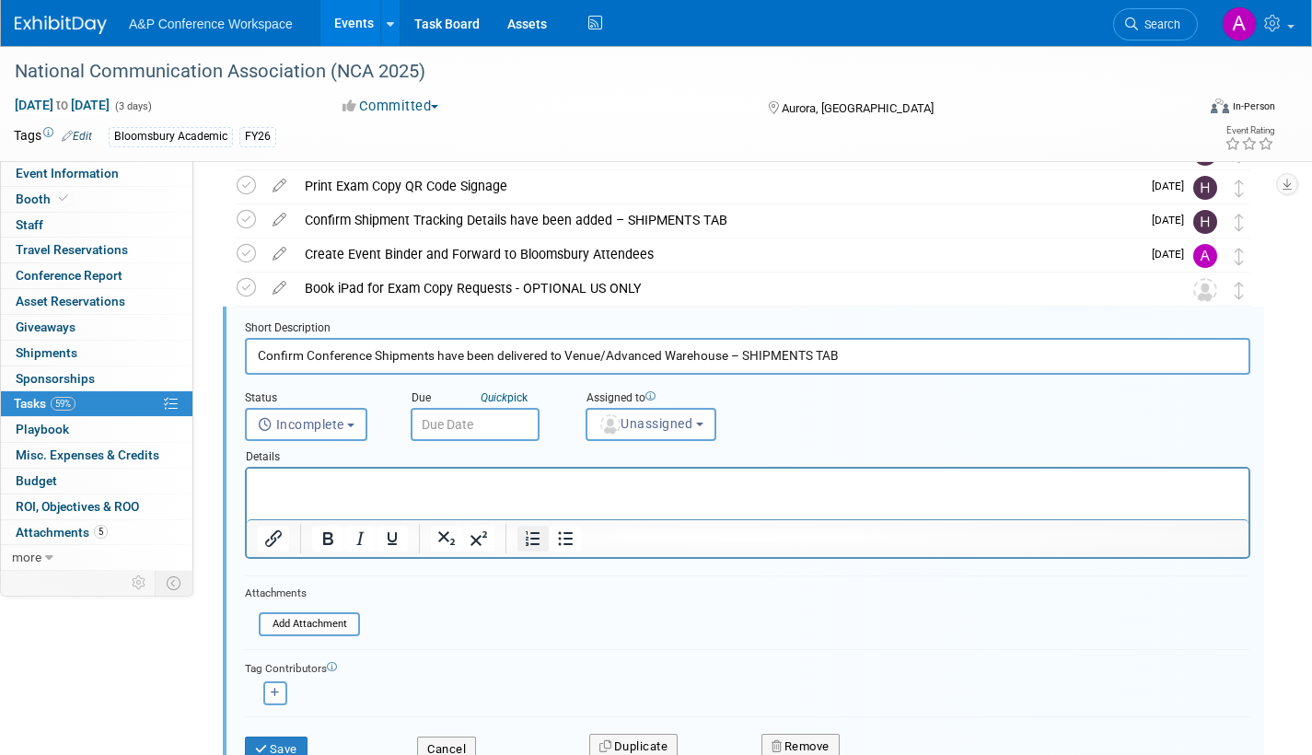
scroll to position [208, 0]
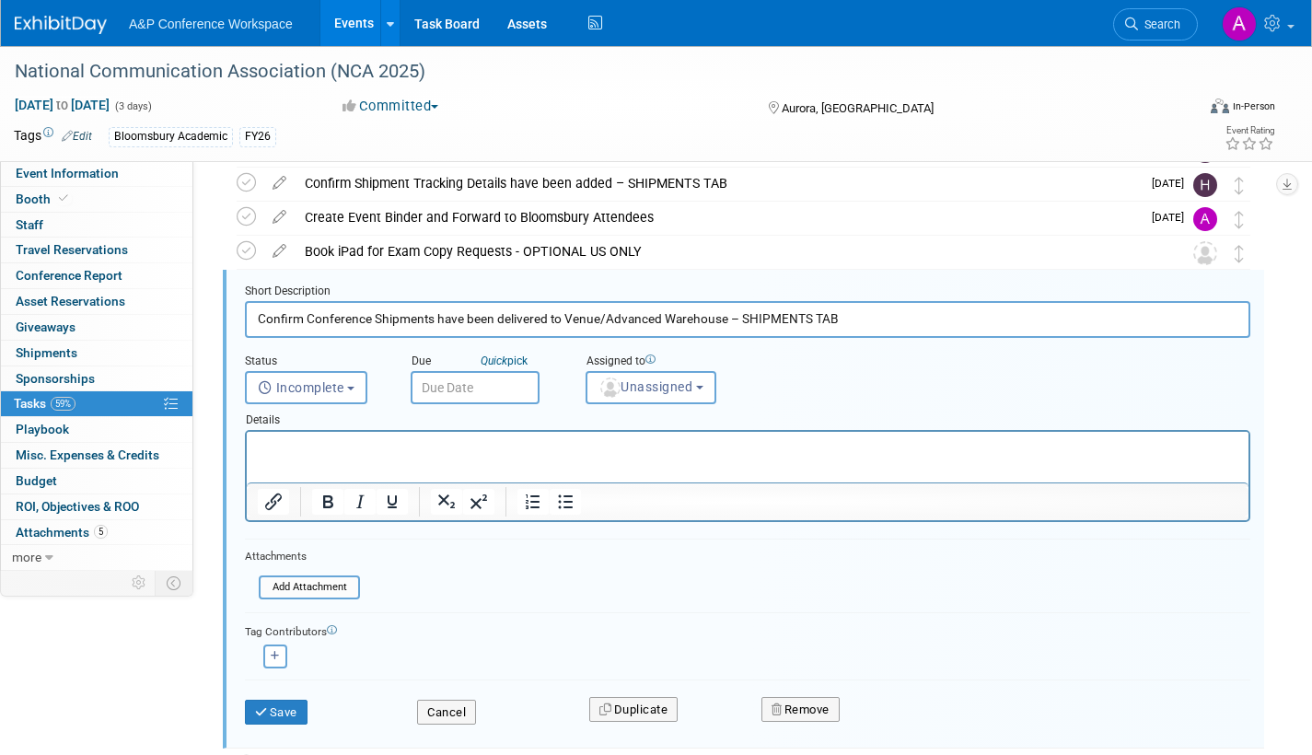
click at [512, 388] on input "text" at bounding box center [475, 387] width 129 height 33
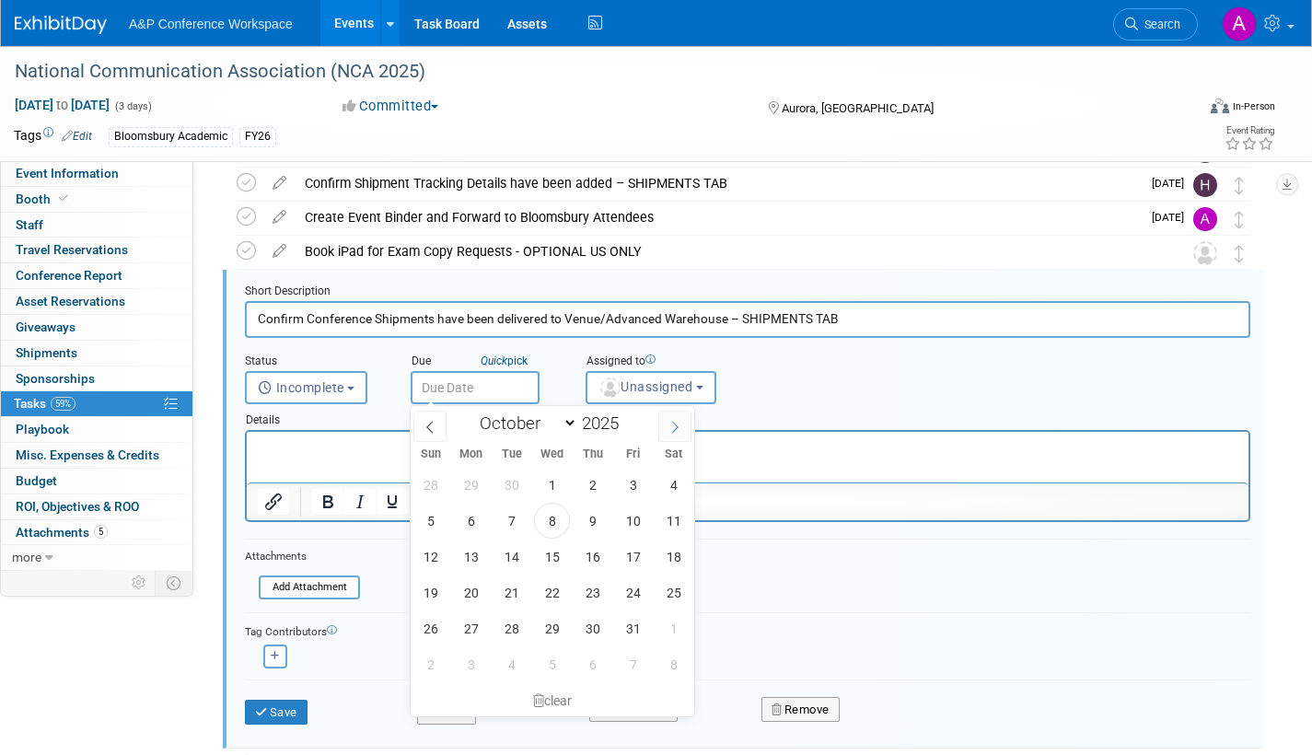
click at [671, 422] on icon at bounding box center [675, 427] width 13 height 13
select select "10"
drag, startPoint x: 551, startPoint y: 555, endPoint x: 569, endPoint y: 541, distance: 23.0
click at [553, 554] on span "12" at bounding box center [552, 557] width 36 height 36
type input "[DATE]"
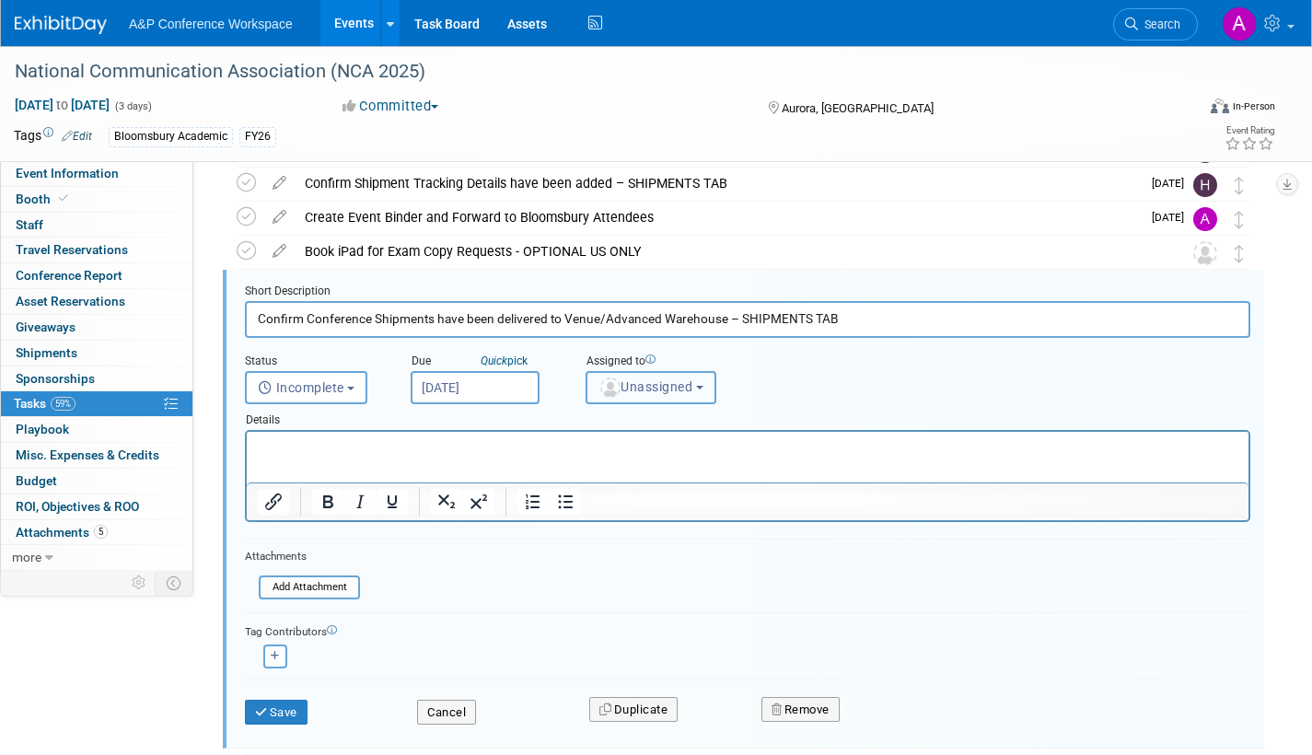
click at [655, 388] on span "Unassigned" at bounding box center [646, 386] width 94 height 15
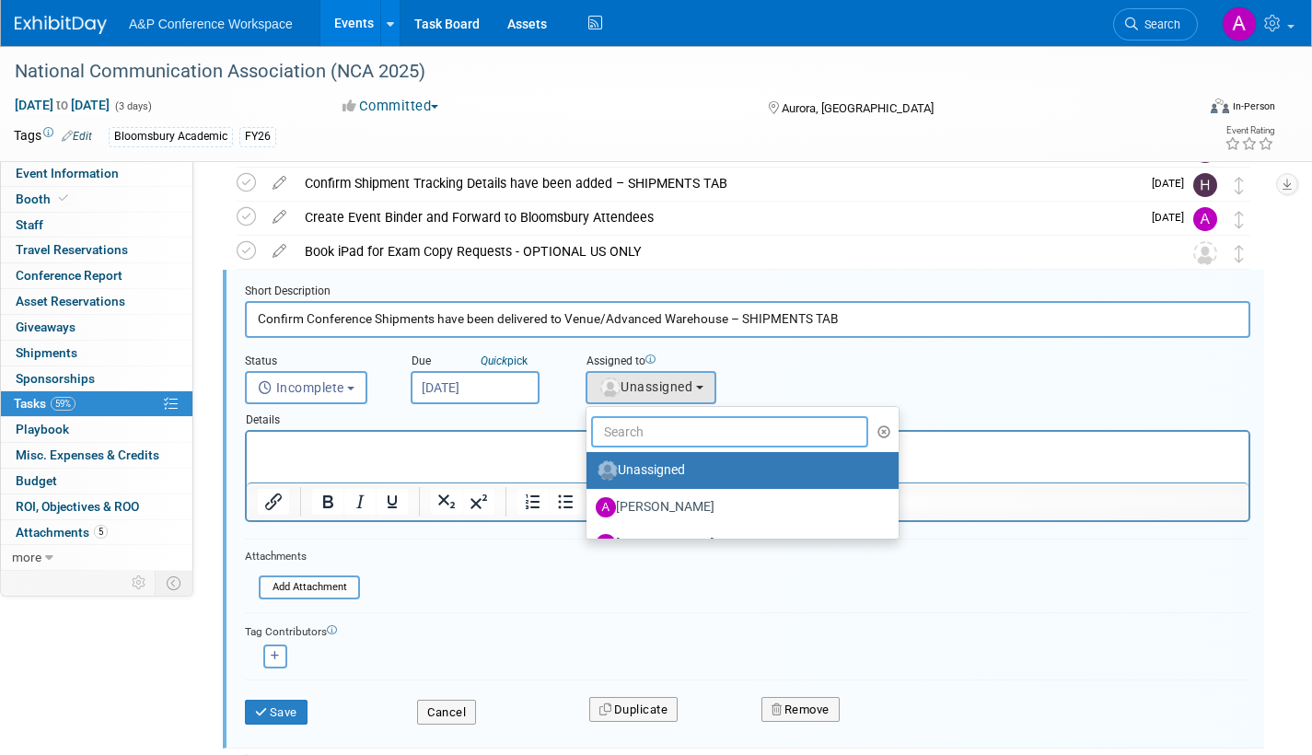
click at [654, 426] on input "text" at bounding box center [729, 431] width 277 height 31
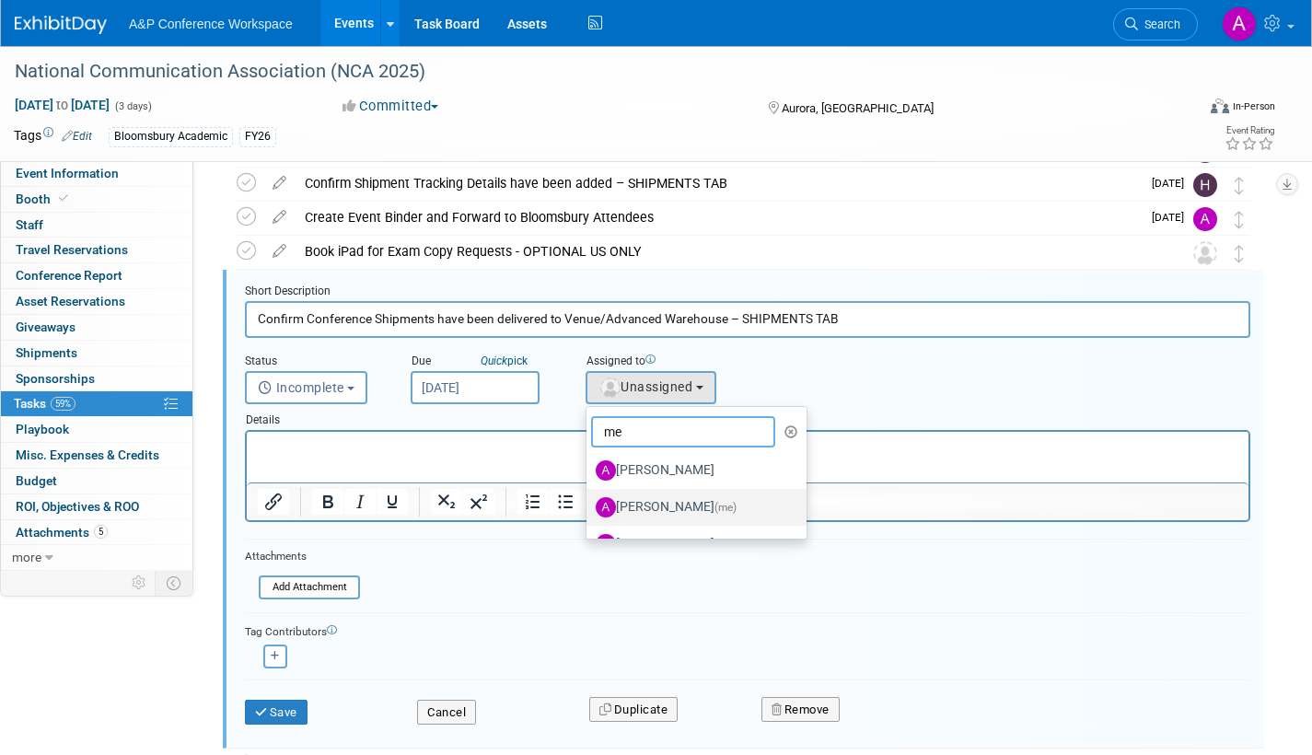
type input "me"
click at [675, 506] on label "Amanda Oney (me)" at bounding box center [692, 507] width 192 height 29
click at [589, 506] on input "Amanda Oney (me)" at bounding box center [583, 505] width 12 height 12
select select "3fc68575-f872-4db6-8d2a-11755123f12c"
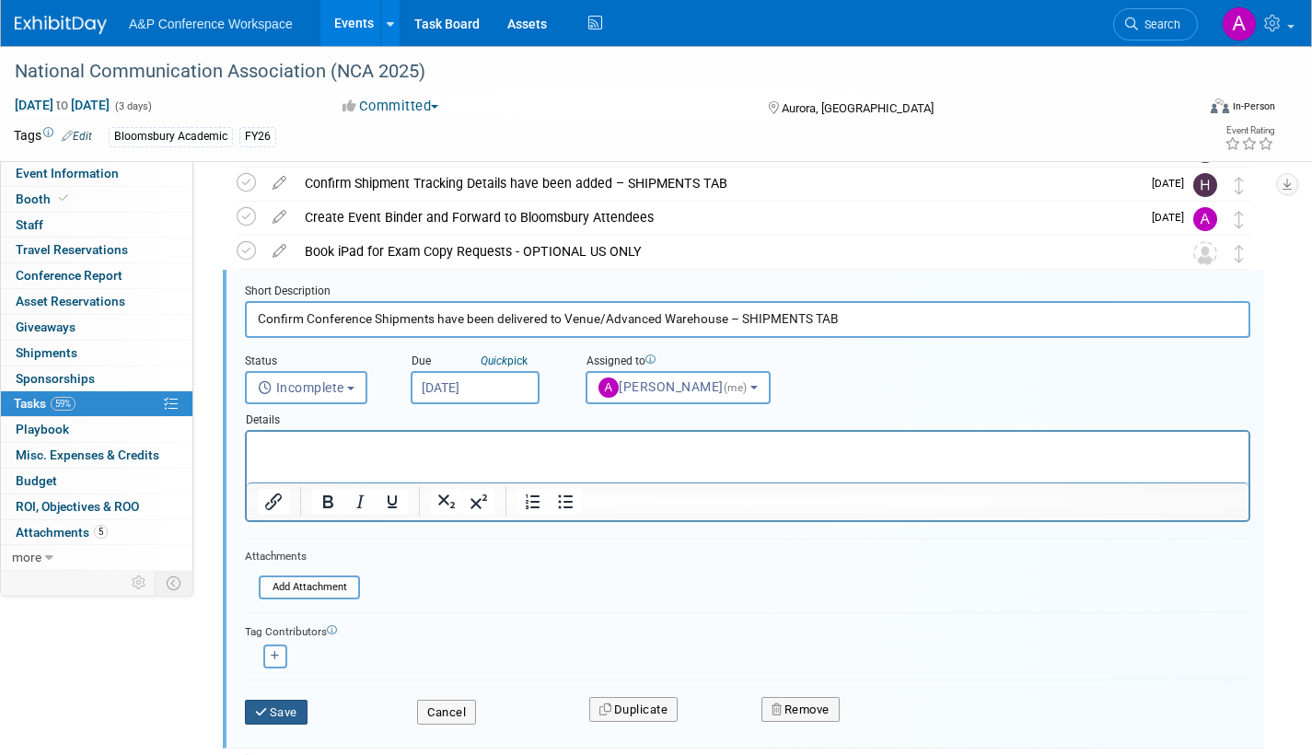
click at [292, 712] on button "Save" at bounding box center [276, 713] width 63 height 26
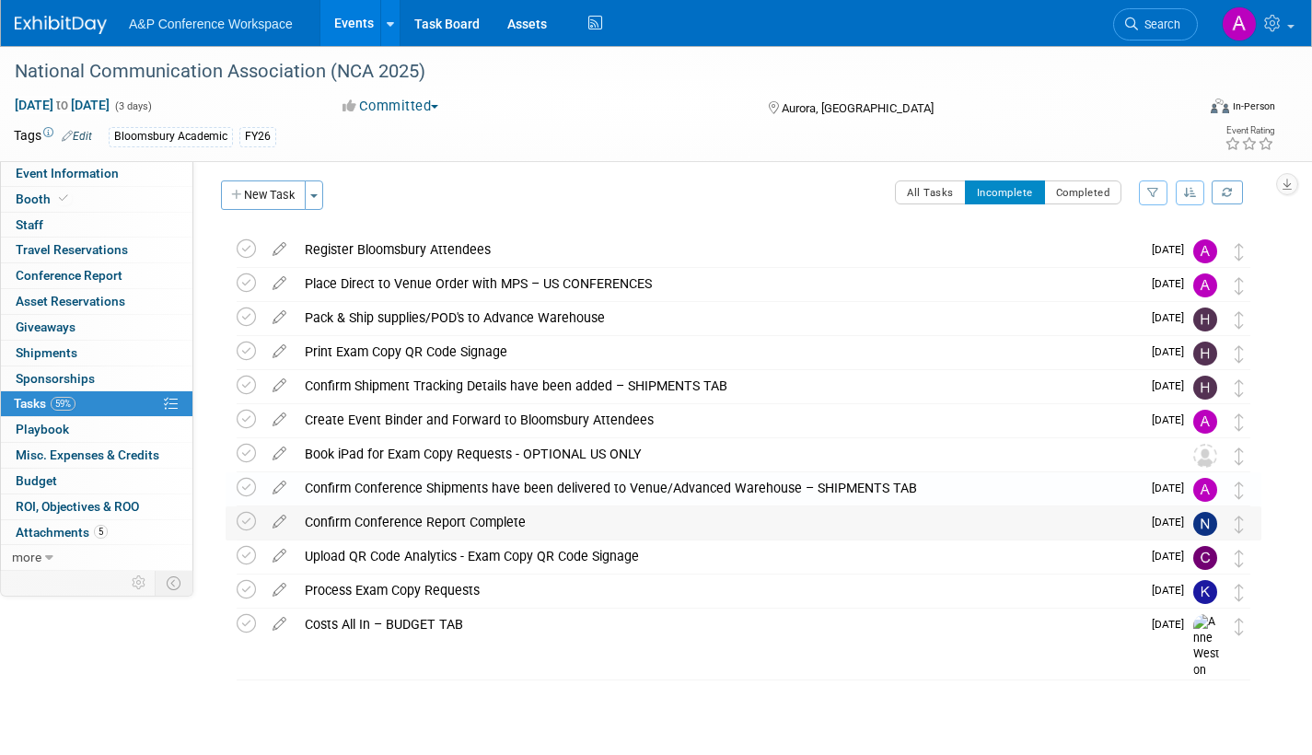
scroll to position [6, 0]
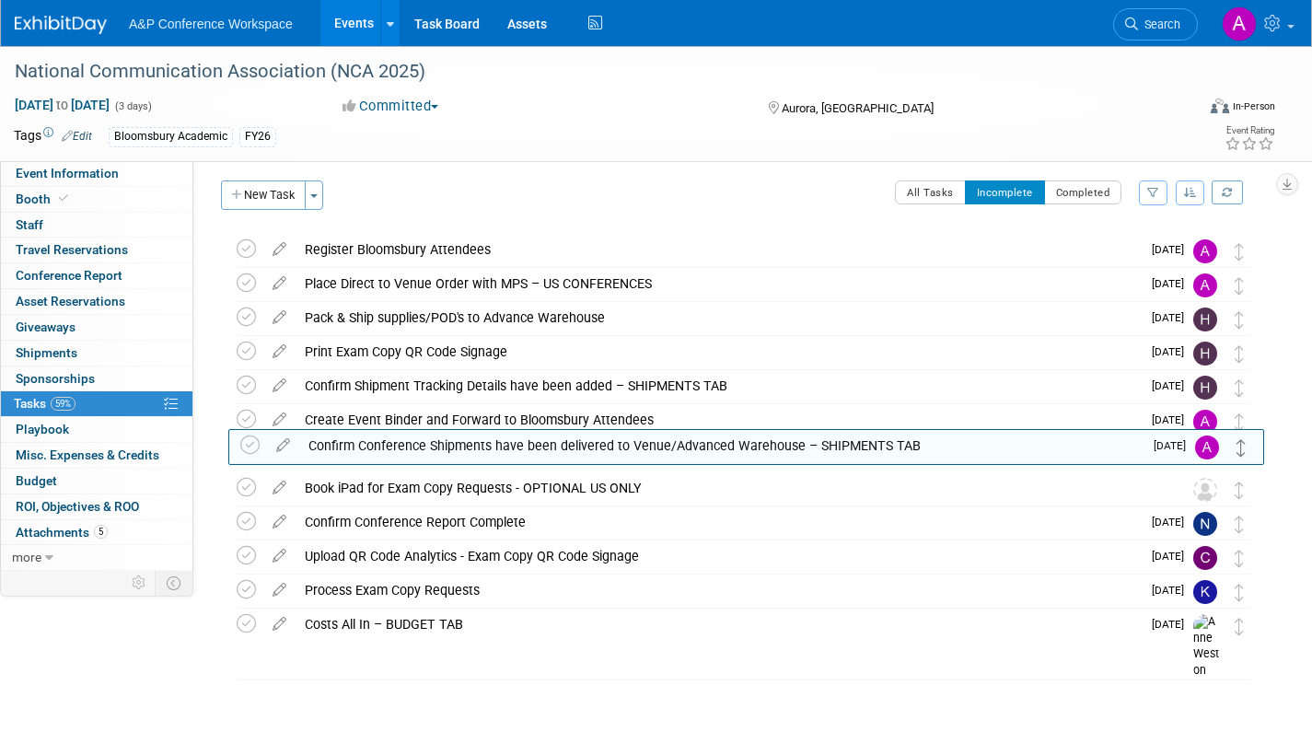
drag, startPoint x: 1240, startPoint y: 496, endPoint x: 1242, endPoint y: 429, distance: 67.2
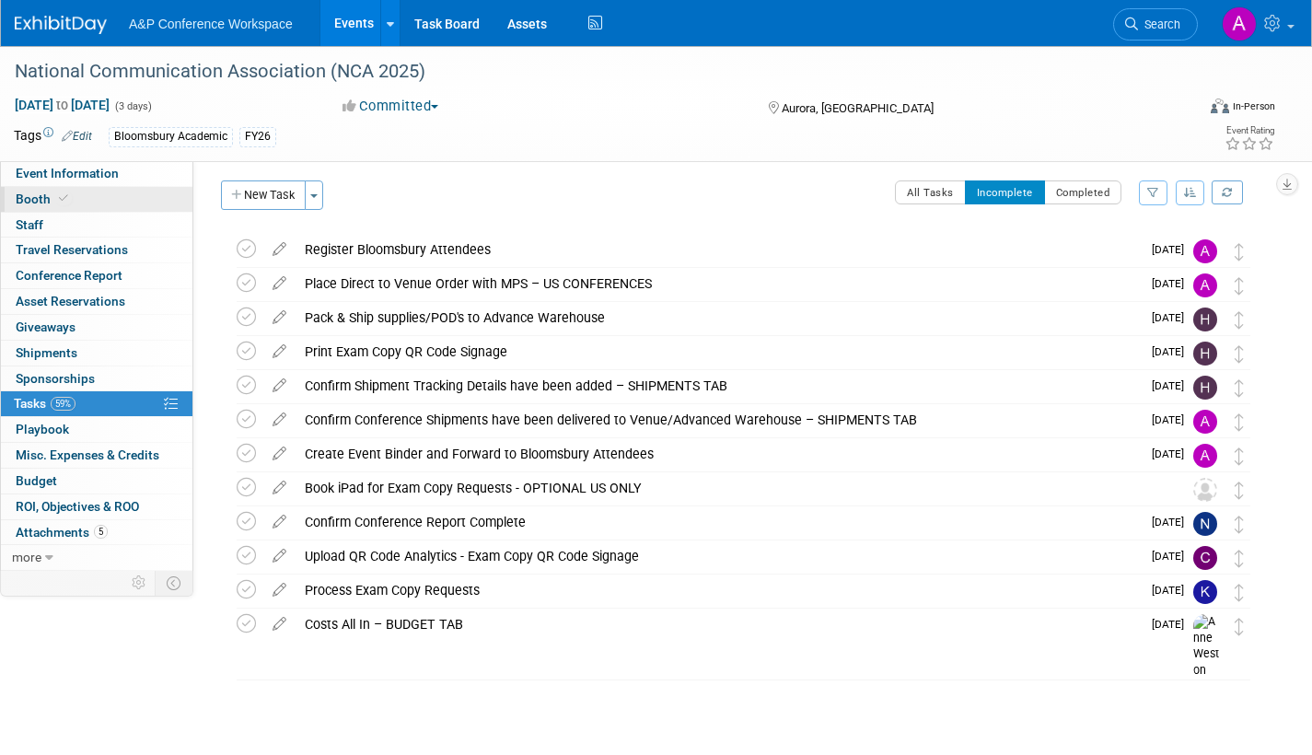
click at [32, 200] on span "Booth" at bounding box center [44, 199] width 56 height 15
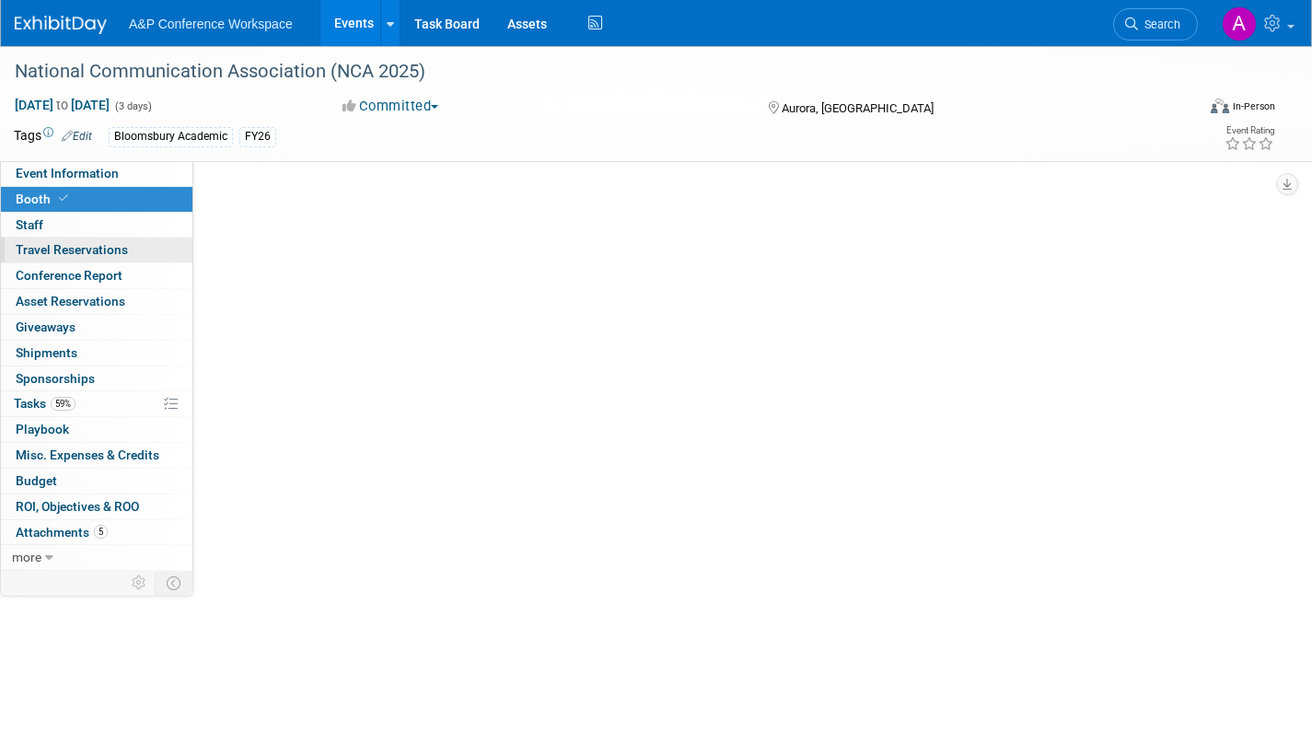
scroll to position [0, 0]
select select "RLKP"
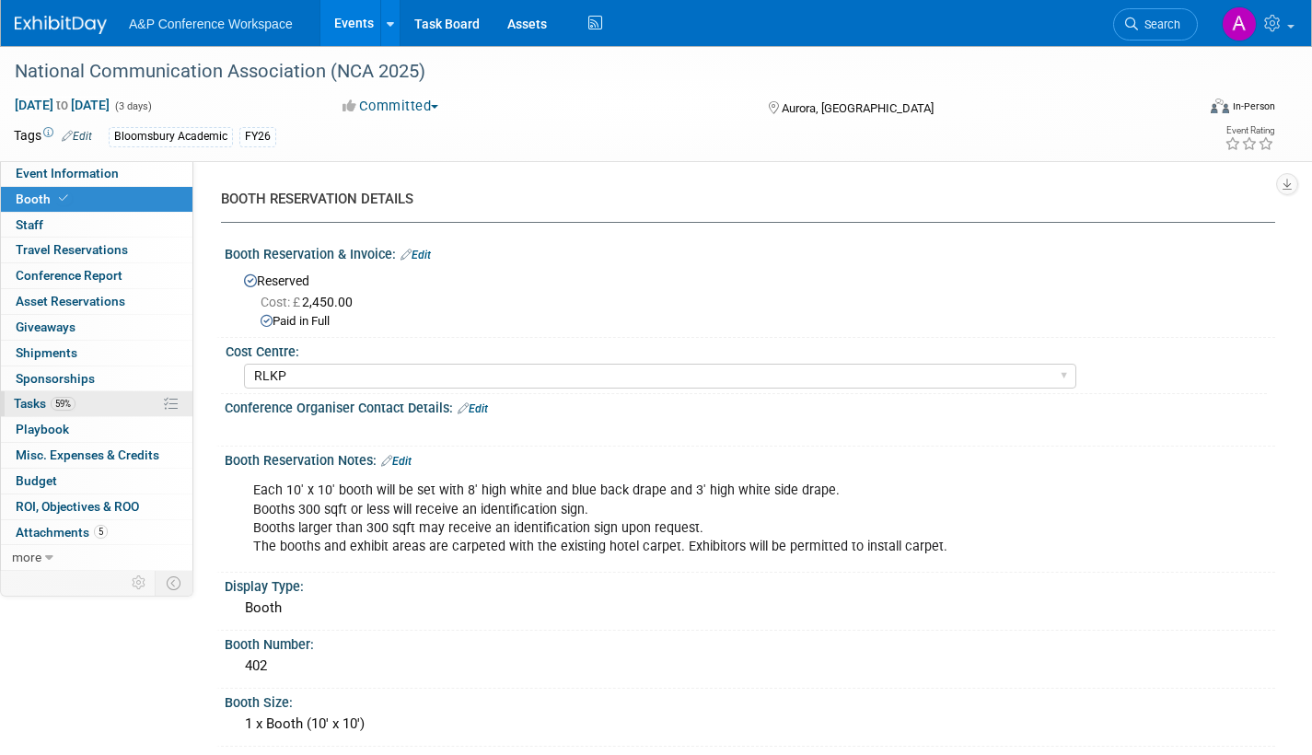
click at [28, 402] on span "Tasks 59%" at bounding box center [45, 403] width 62 height 15
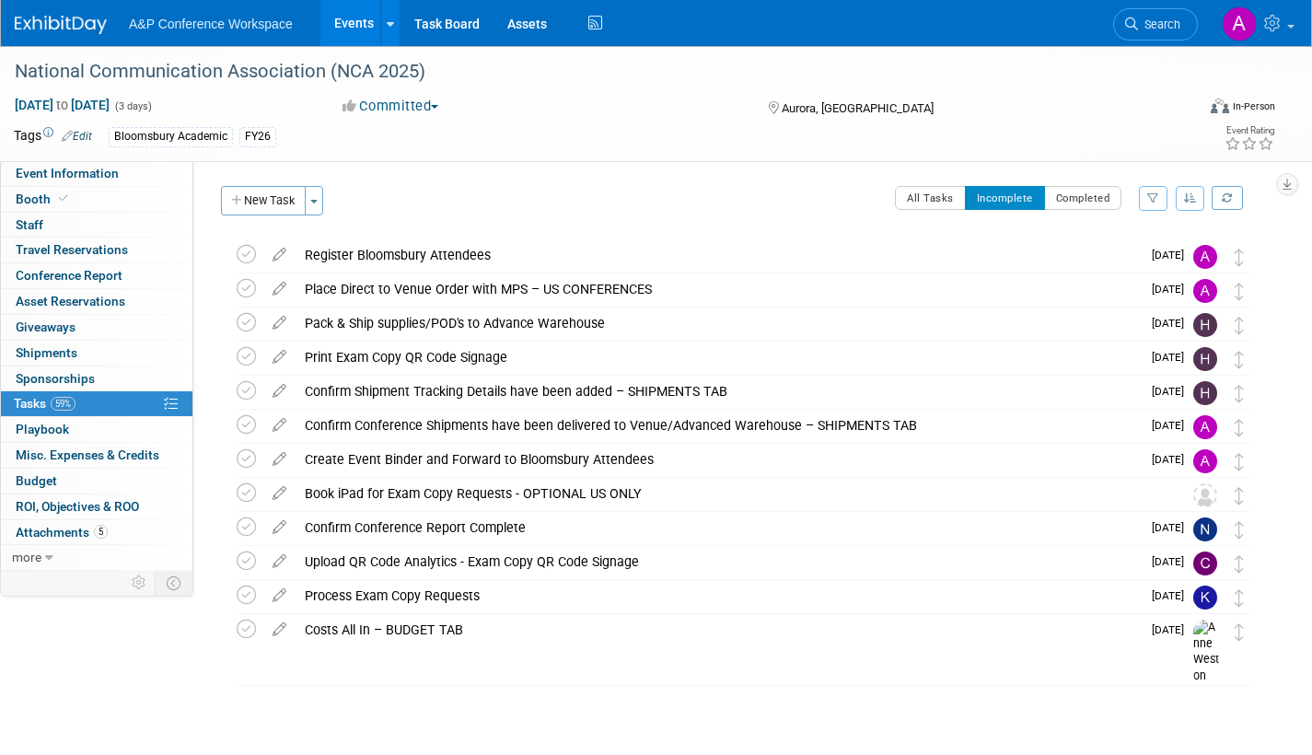
click at [1147, 29] on span "Search" at bounding box center [1159, 24] width 42 height 14
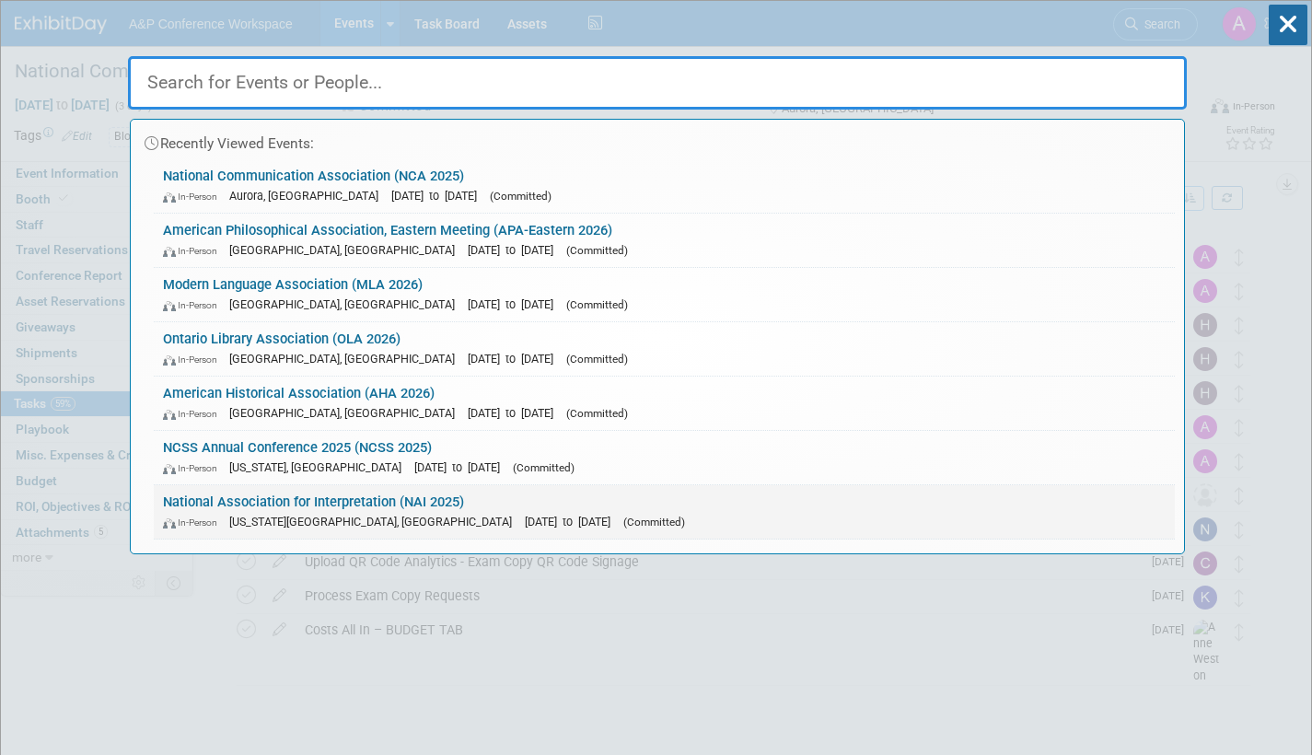
click at [525, 517] on span "[DATE] to [DATE]" at bounding box center [572, 522] width 95 height 14
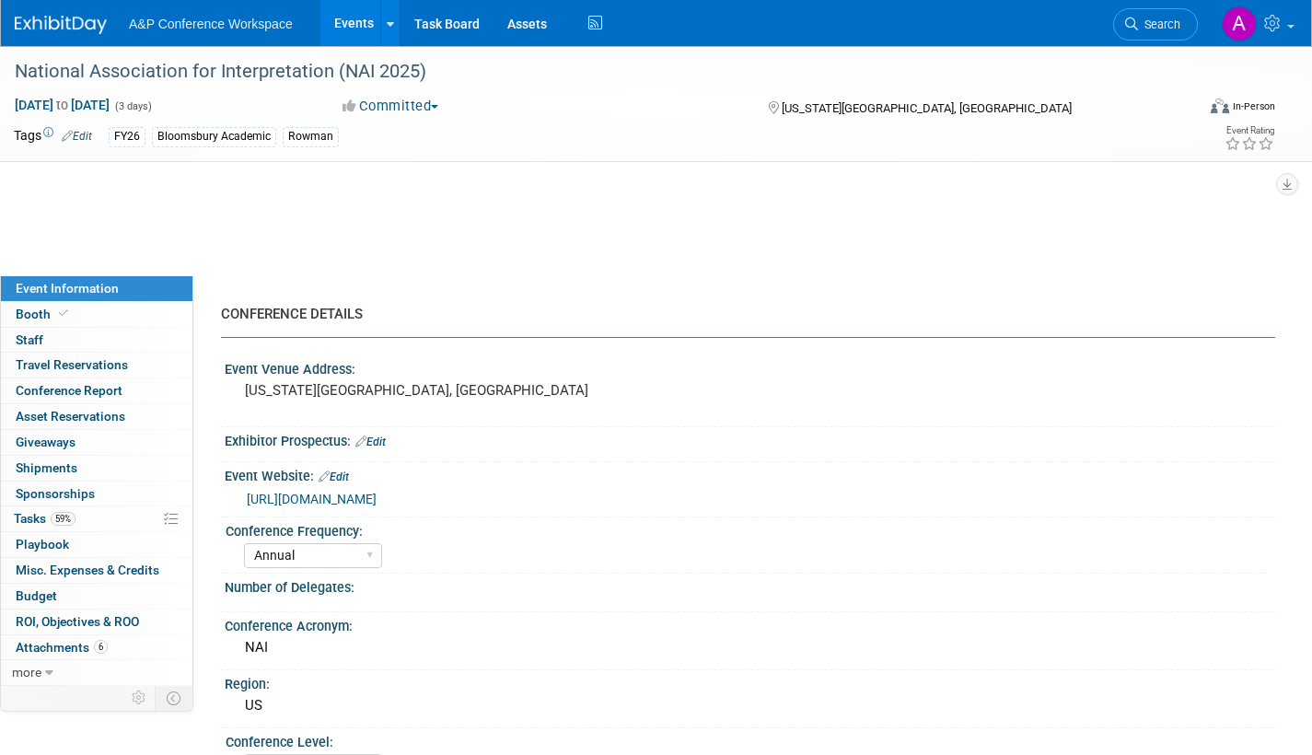
select select "Annual"
select select "Level 2"
select select "In-Person Booth"
select select "Interpretation"
select select "Bloomsbury Academic"
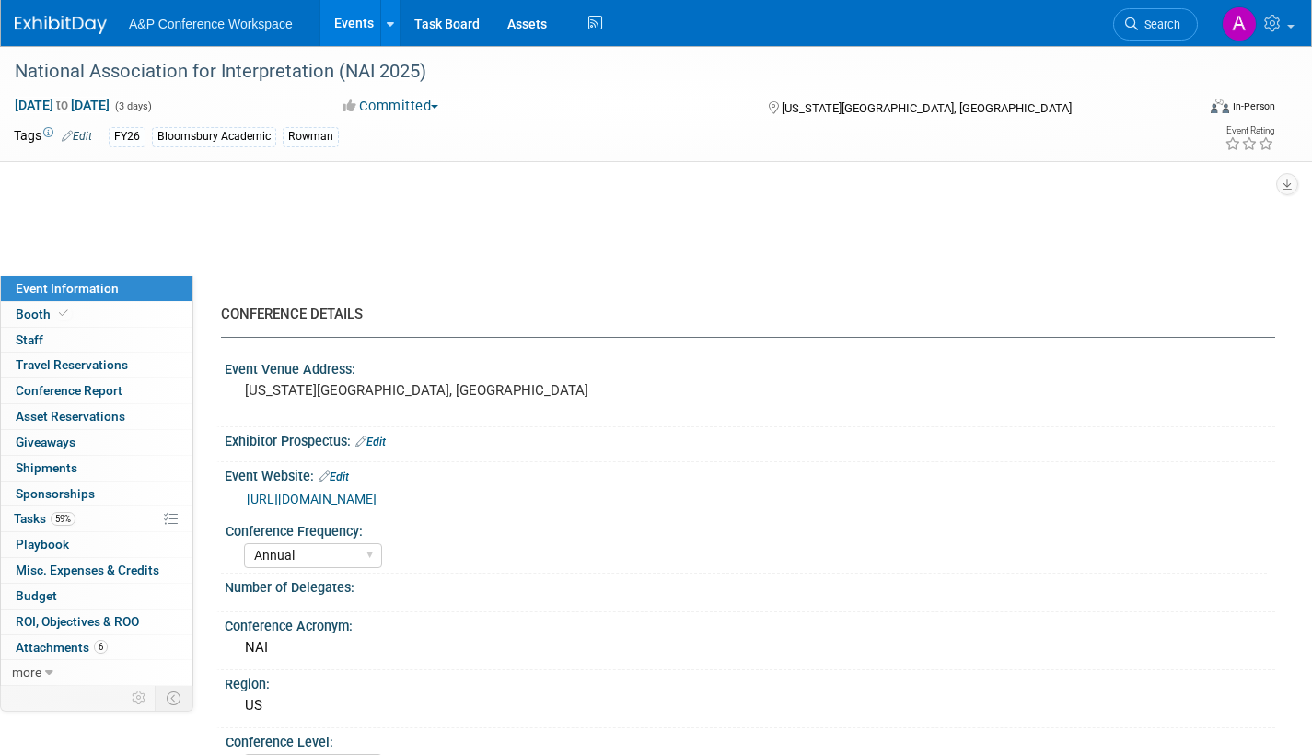
select select "[PERSON_NAME]"
select select "Brand/Subject Presence​"
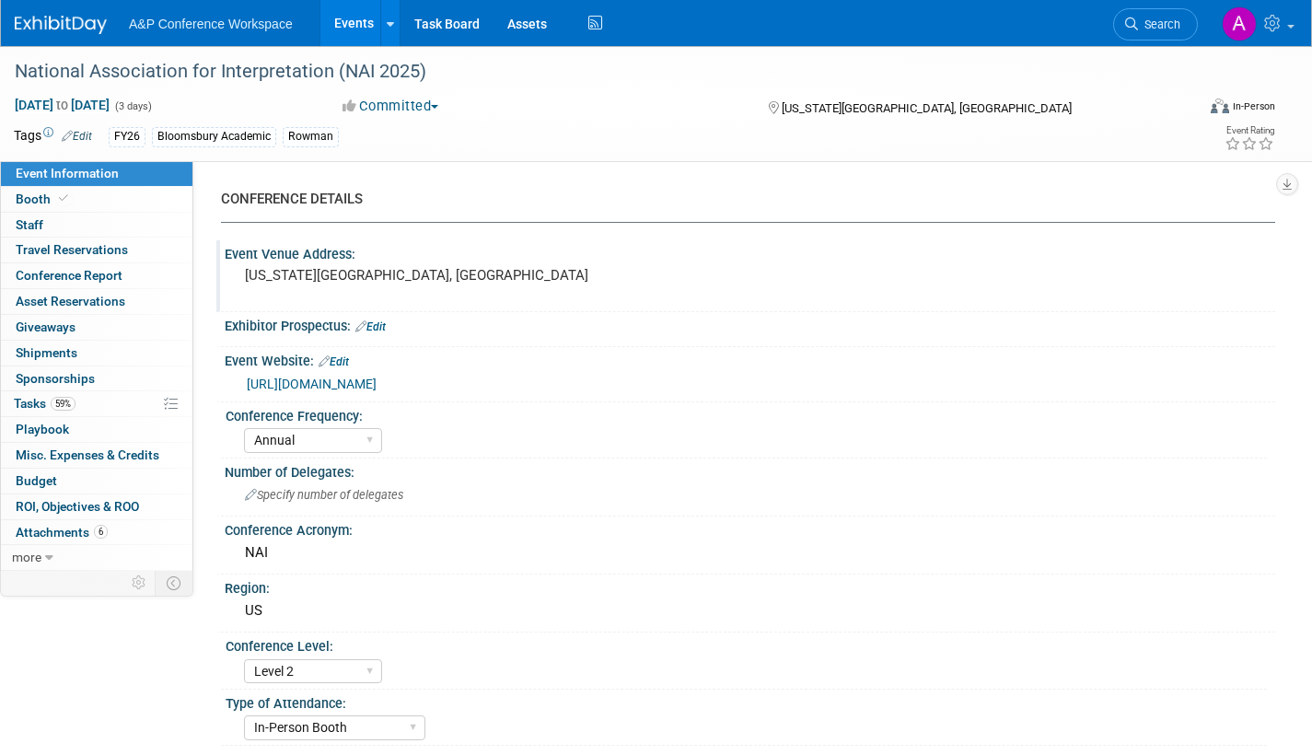
click at [375, 274] on pre "[US_STATE][GEOGRAPHIC_DATA], [GEOGRAPHIC_DATA]" at bounding box center [443, 275] width 397 height 17
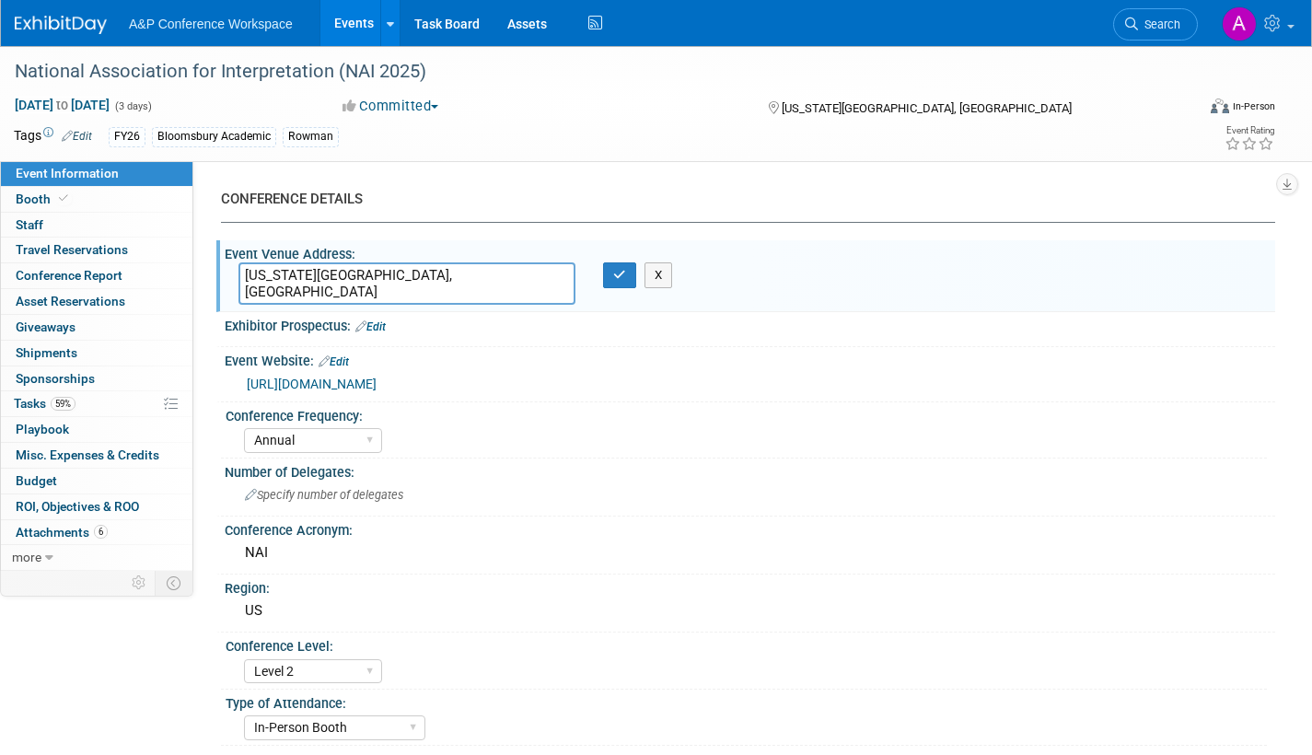
click at [247, 277] on textarea "[US_STATE][GEOGRAPHIC_DATA], [GEOGRAPHIC_DATA]" at bounding box center [406, 283] width 337 height 42
paste textarea "Virginia Beach Convention Center"
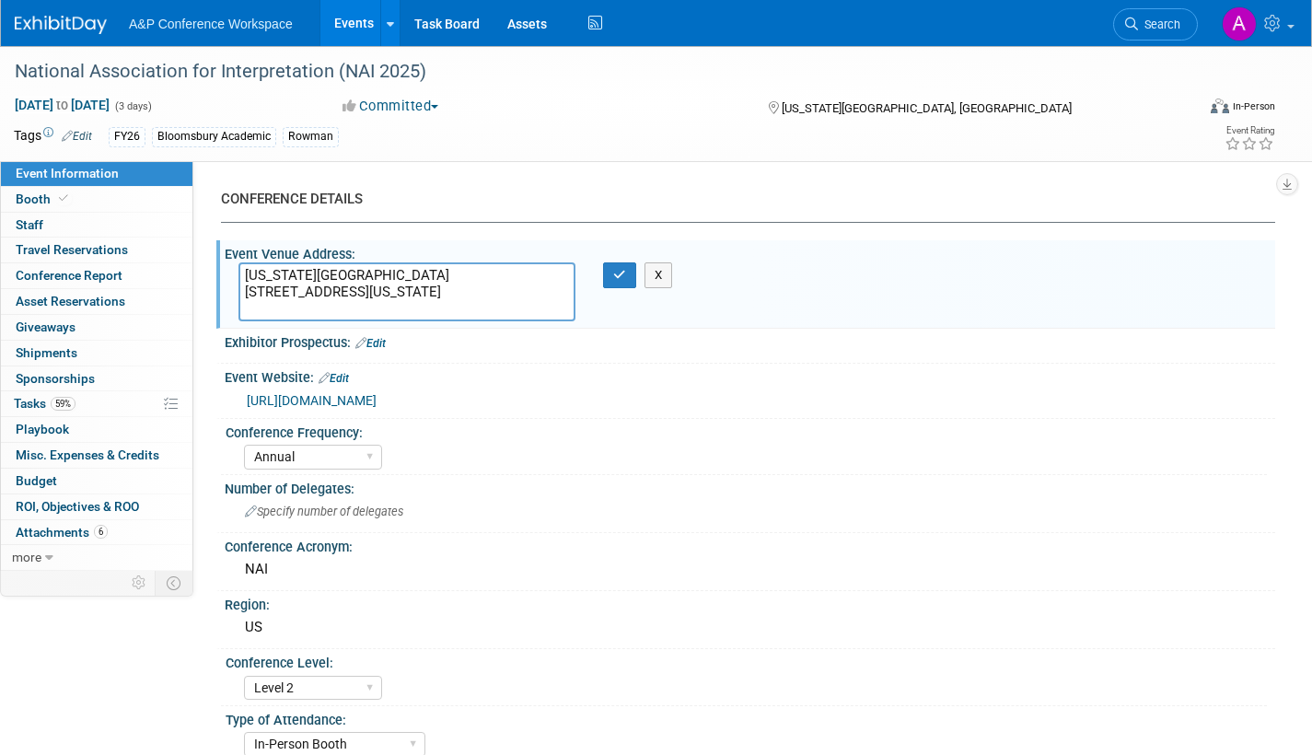
drag, startPoint x: 379, startPoint y: 310, endPoint x: 393, endPoint y: 304, distance: 15.2
click at [383, 310] on textarea "Virginia Beach Convention Center 1000 19th St Virginia Beach, VA" at bounding box center [406, 291] width 337 height 59
type textarea "Virginia Beach Convention Center 1000 19th St Virginia Beach, VA 23451"
click at [621, 273] on icon "button" at bounding box center [619, 275] width 13 height 12
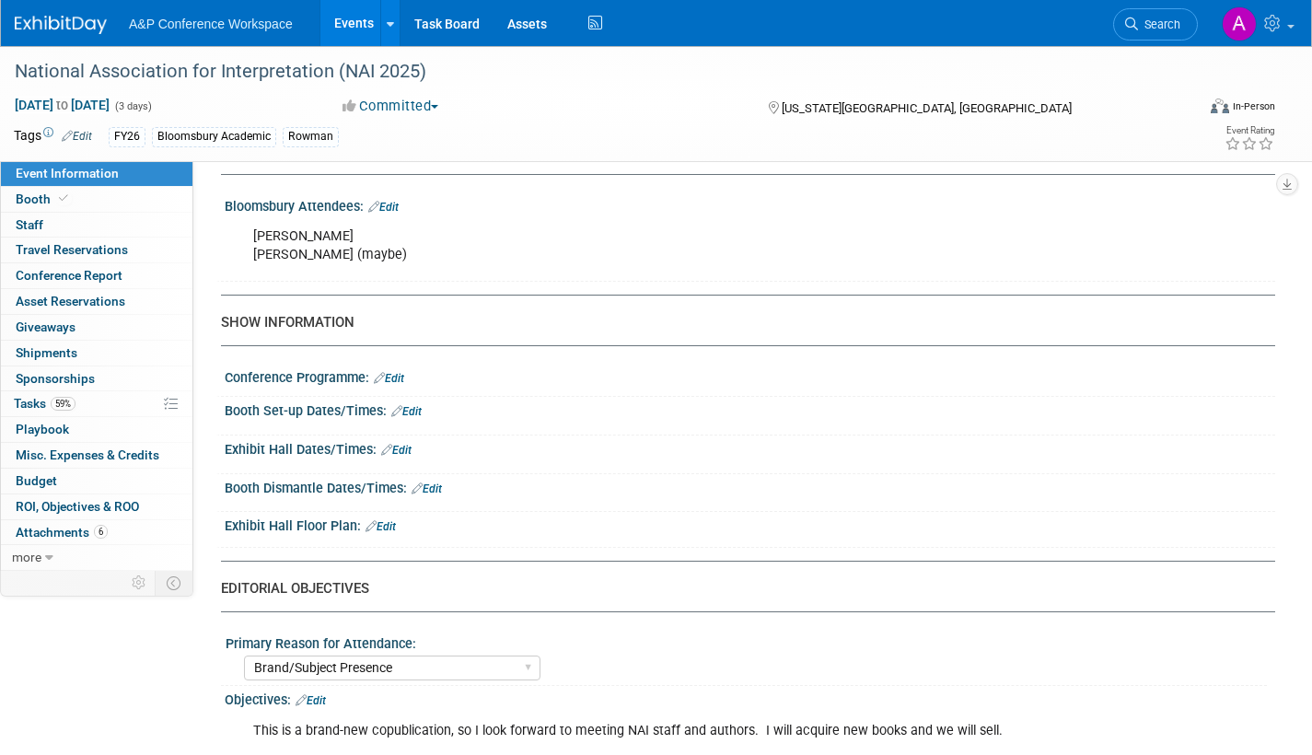
scroll to position [1197, 0]
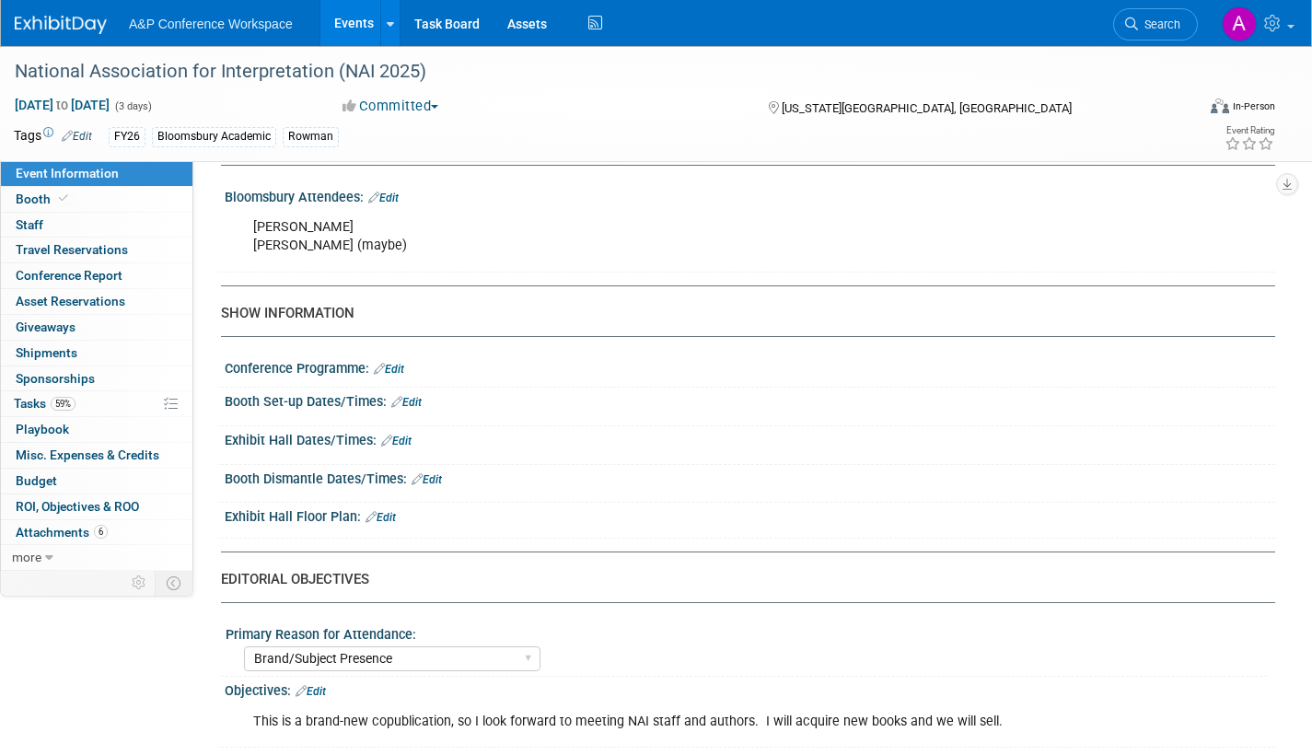
click at [421, 409] on link "Edit" at bounding box center [406, 402] width 30 height 13
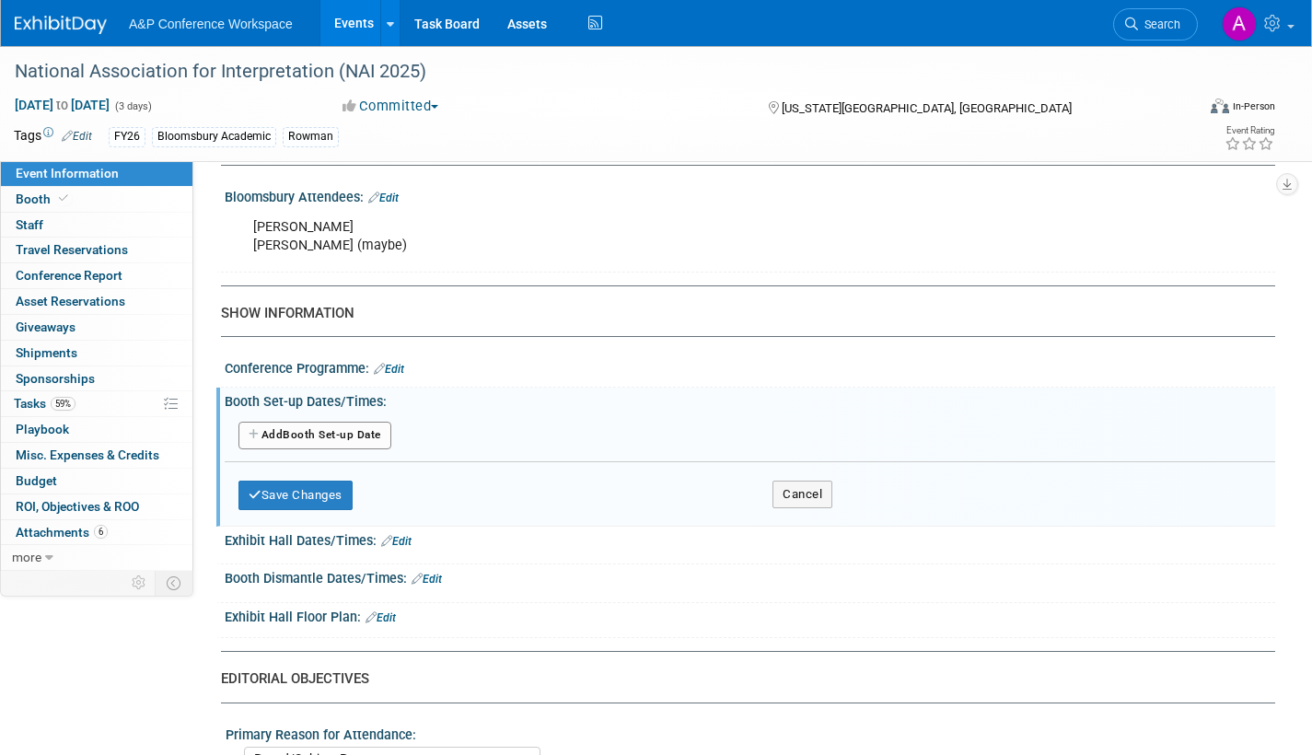
click at [355, 449] on button "Add Another Booth Set-up Date" at bounding box center [314, 436] width 153 height 28
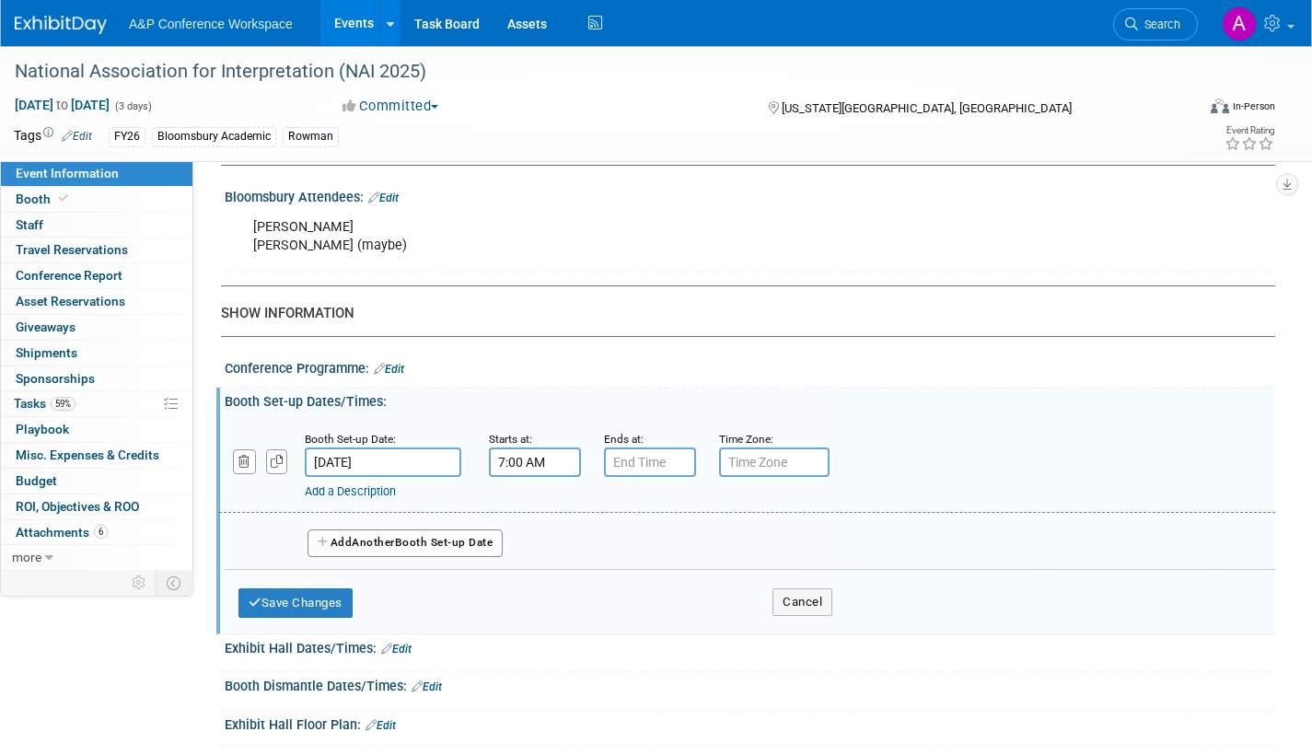
click at [529, 477] on input "7:00 AM" at bounding box center [535, 462] width 92 height 29
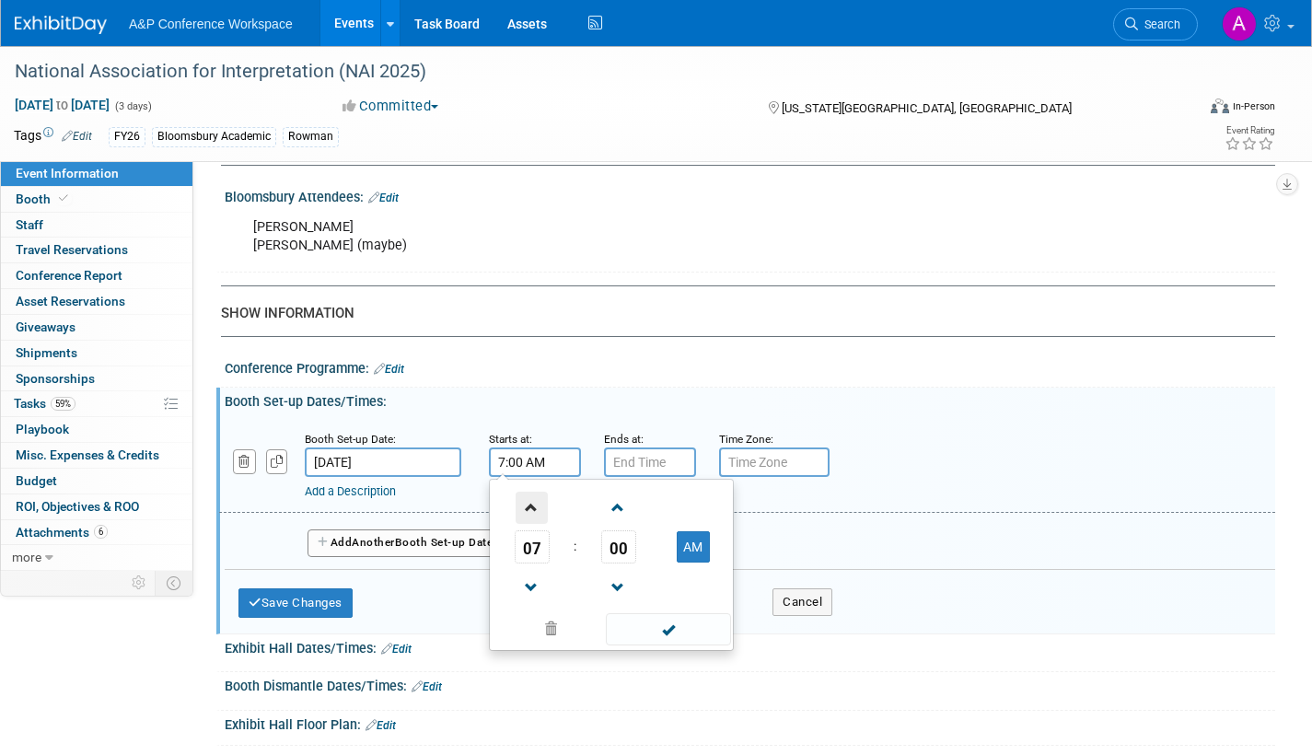
click at [524, 520] on span at bounding box center [532, 508] width 32 height 32
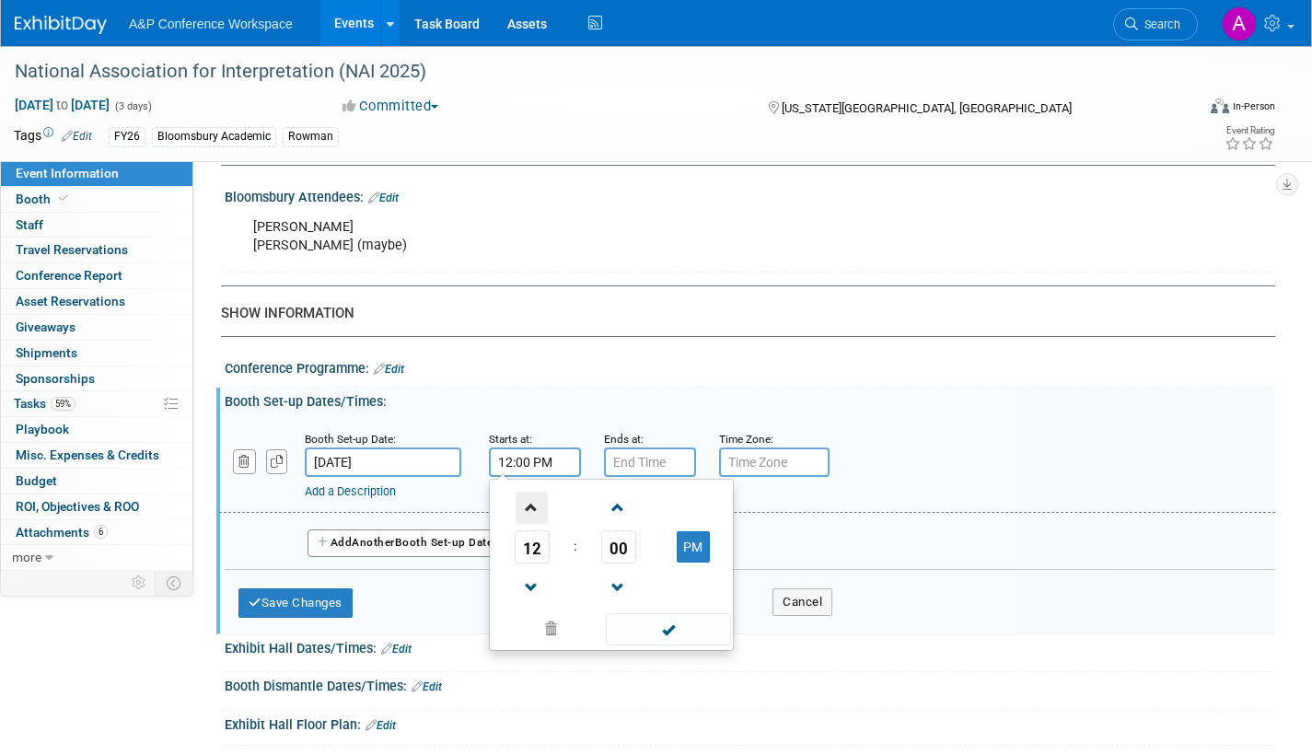
click at [524, 520] on span at bounding box center [532, 508] width 32 height 32
type input "1:00 PM"
click at [630, 645] on span at bounding box center [668, 629] width 124 height 32
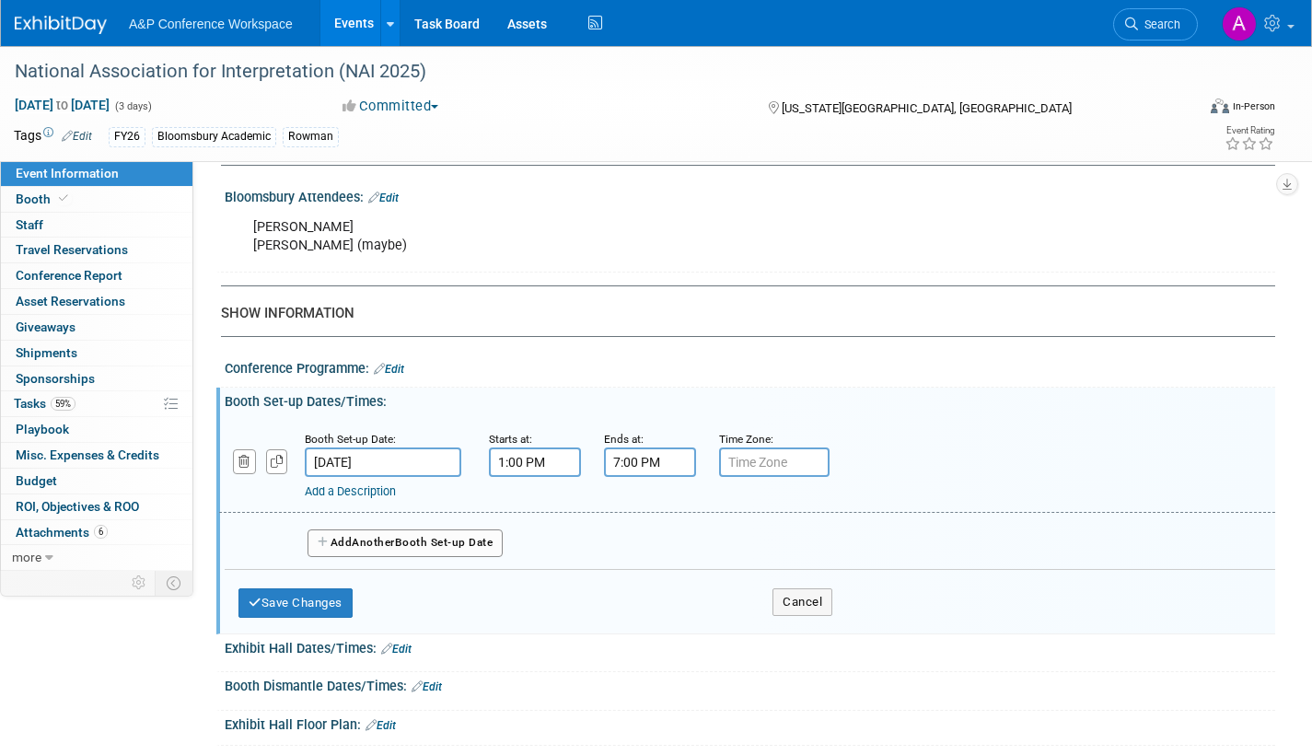
click at [635, 477] on input "7:00 PM" at bounding box center [650, 462] width 92 height 29
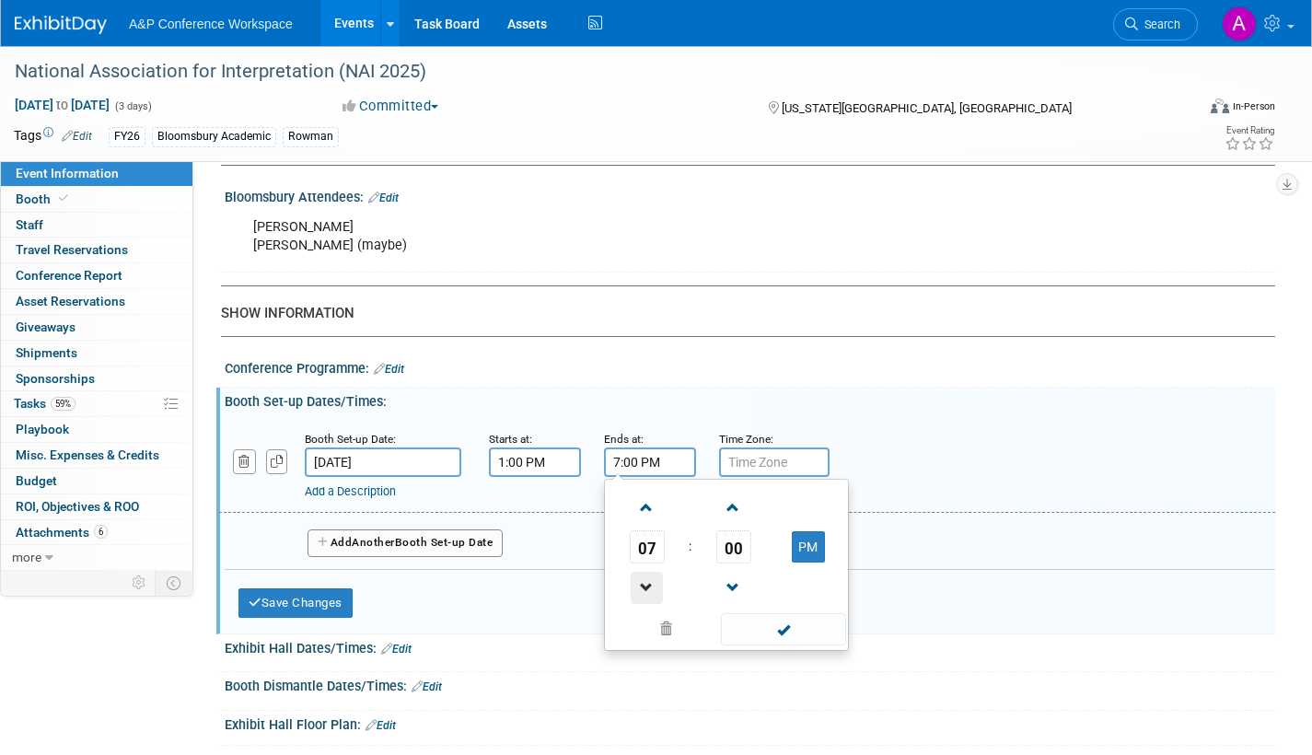
click at [647, 599] on span at bounding box center [647, 588] width 32 height 32
click at [646, 599] on span at bounding box center [647, 588] width 32 height 32
type input "5:00 PM"
click at [751, 646] on span at bounding box center [783, 629] width 124 height 32
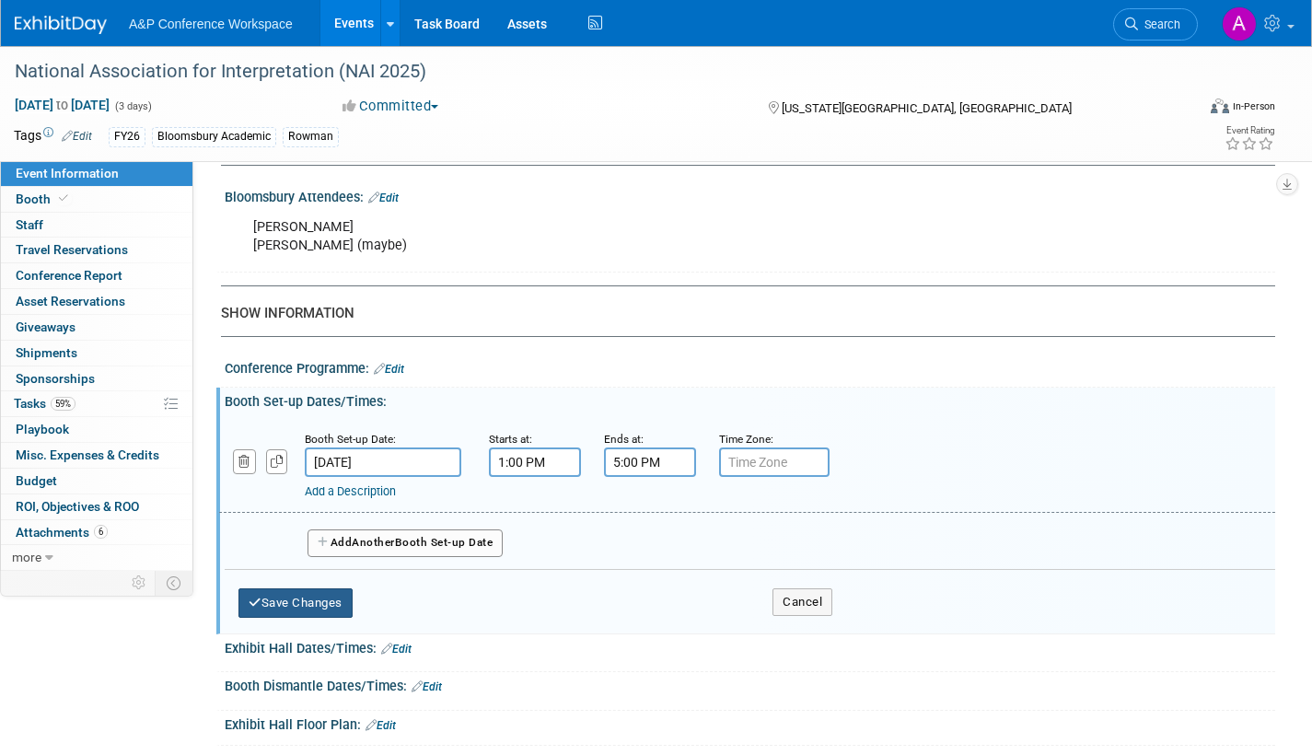
click at [339, 617] on button "Save Changes" at bounding box center [295, 602] width 114 height 29
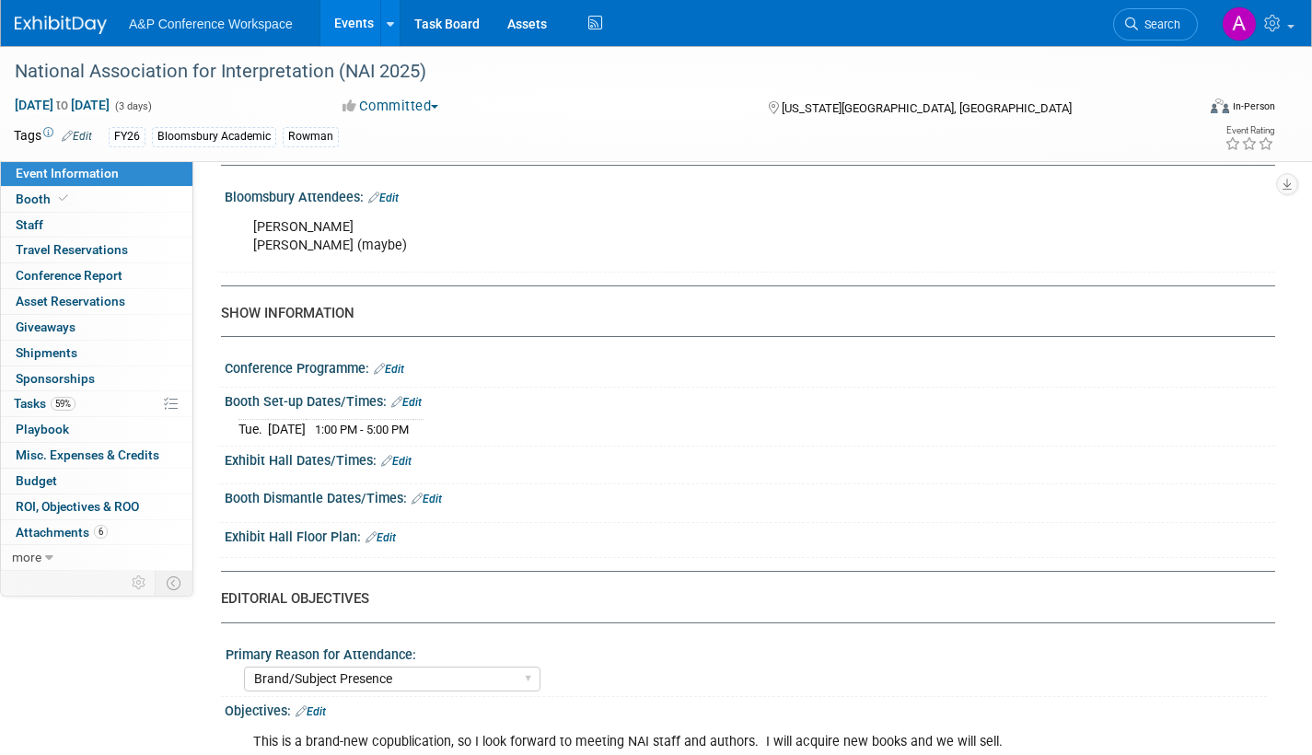
click at [401, 468] on link "Edit" at bounding box center [396, 461] width 30 height 13
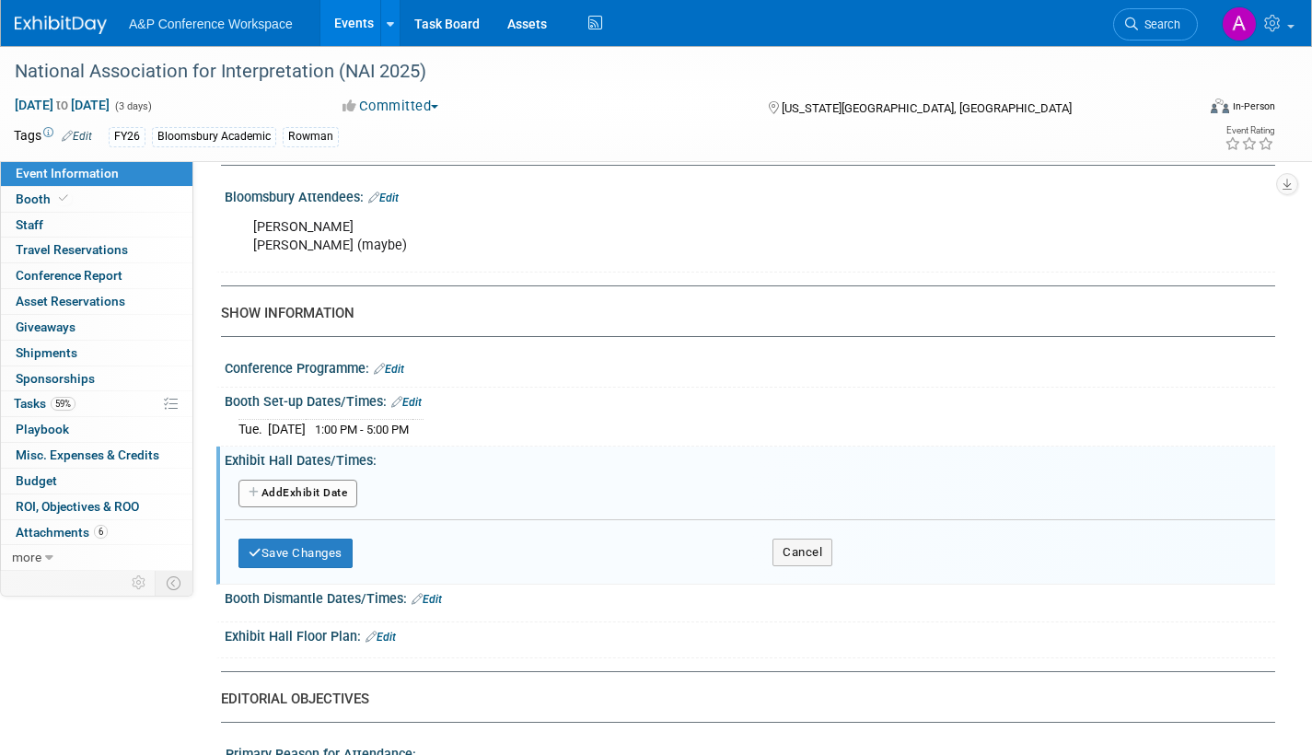
click at [346, 506] on button "Add Another Exhibit Date" at bounding box center [297, 494] width 119 height 28
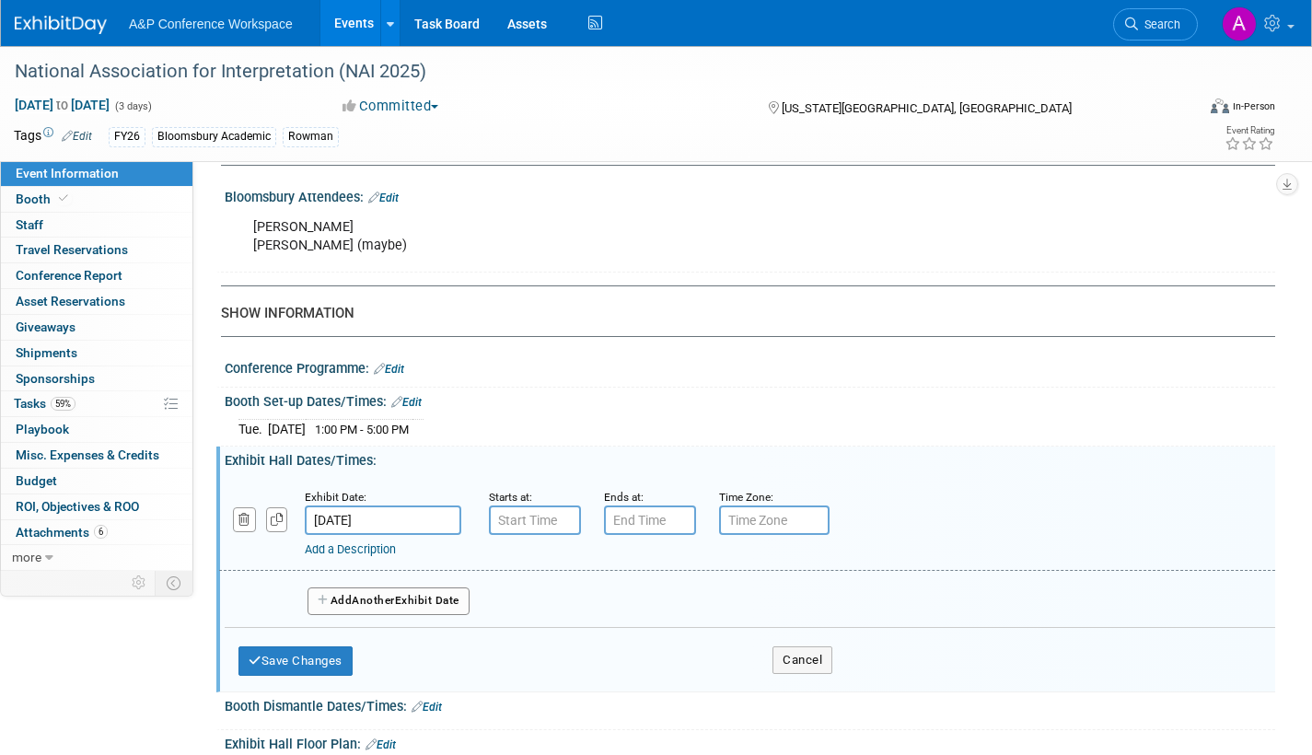
click at [413, 535] on input "Nov 11, 2025" at bounding box center [383, 520] width 157 height 29
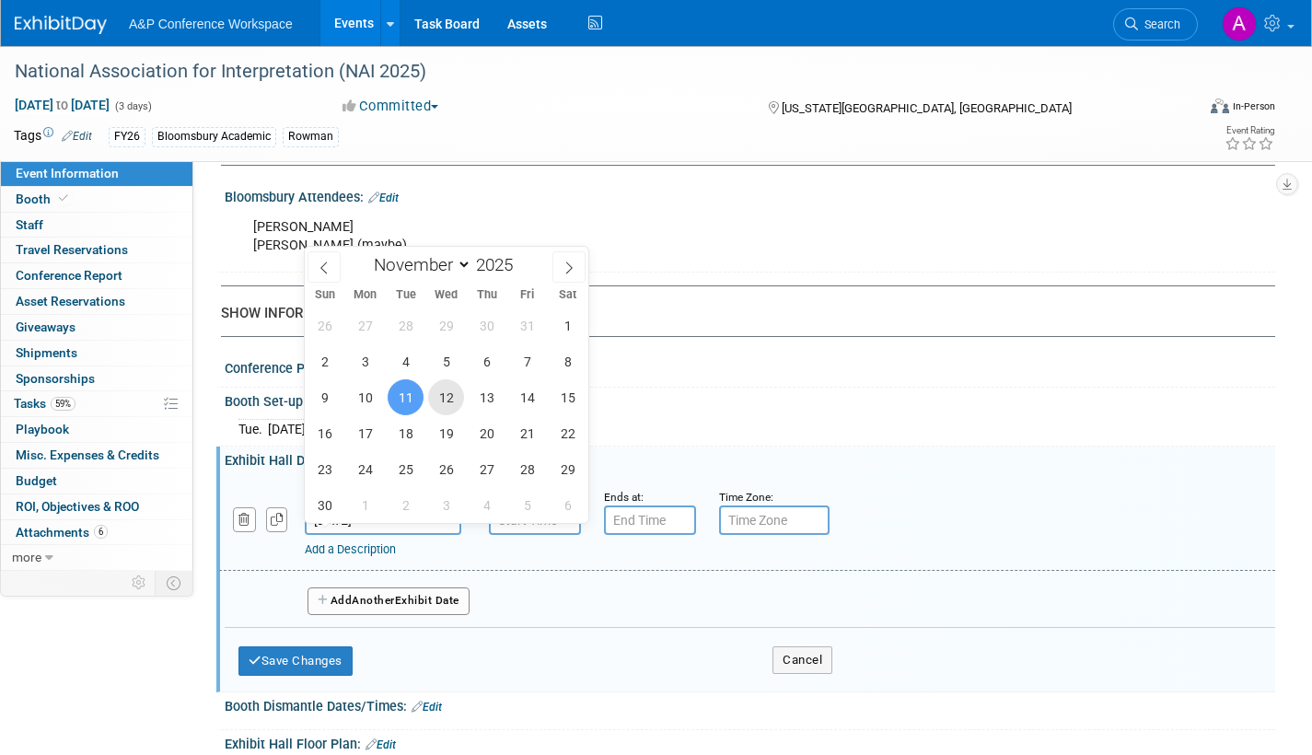
click at [454, 395] on span "12" at bounding box center [446, 397] width 36 height 36
type input "Nov 12, 2025"
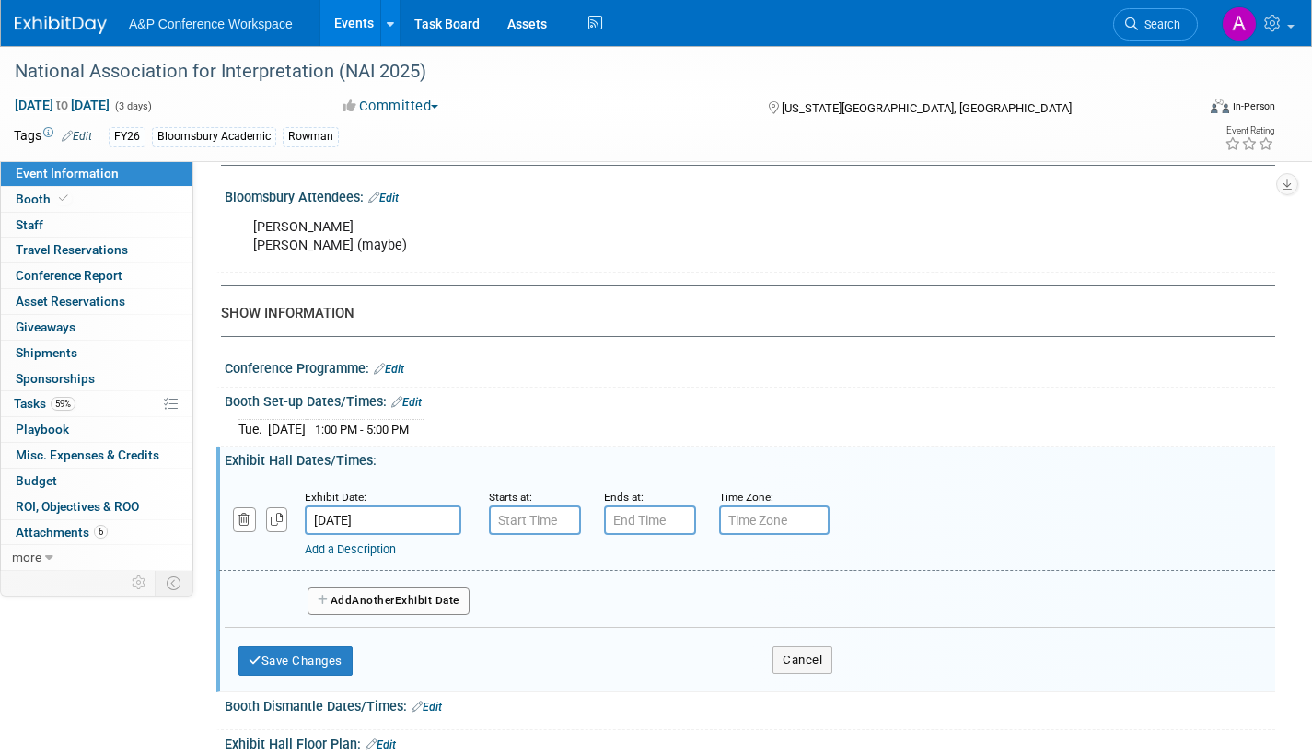
type input "7:00 AM"
click at [529, 532] on input "7:00 AM" at bounding box center [535, 520] width 92 height 29
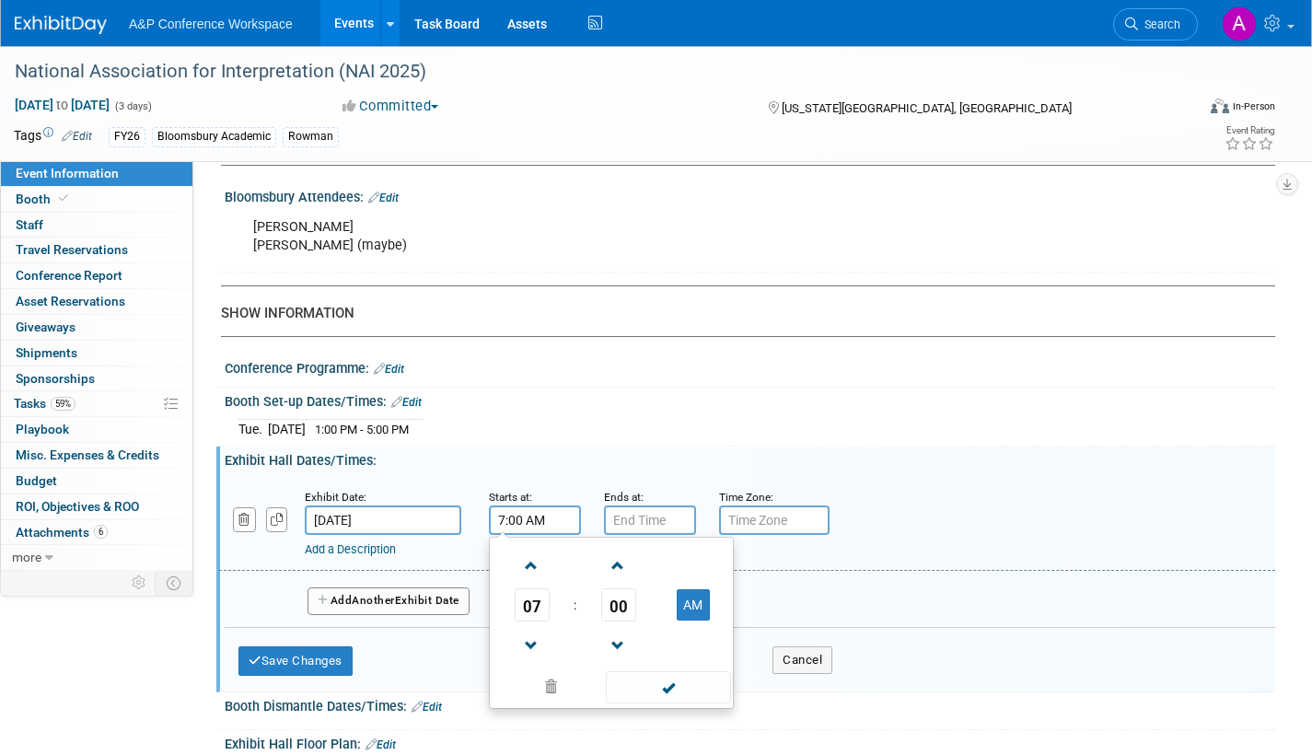
click at [683, 701] on span at bounding box center [668, 687] width 124 height 32
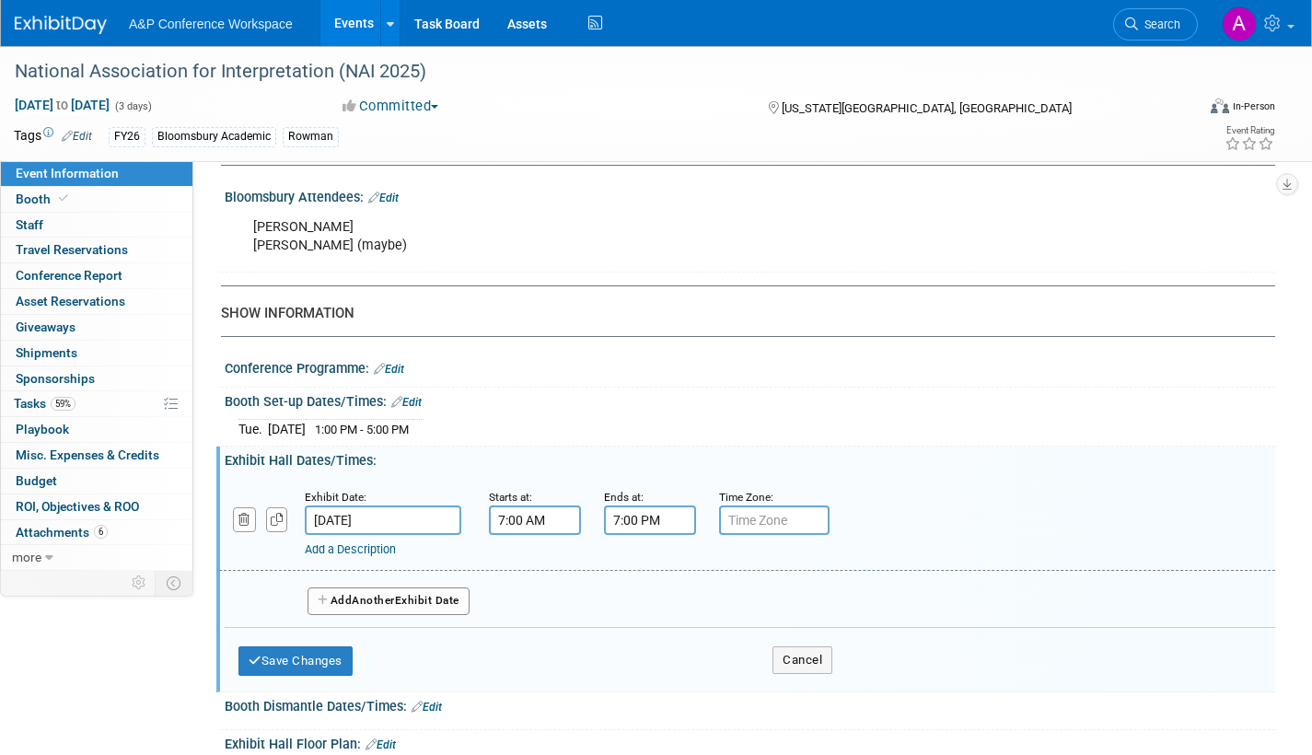
click at [658, 535] on input "7:00 PM" at bounding box center [650, 520] width 92 height 29
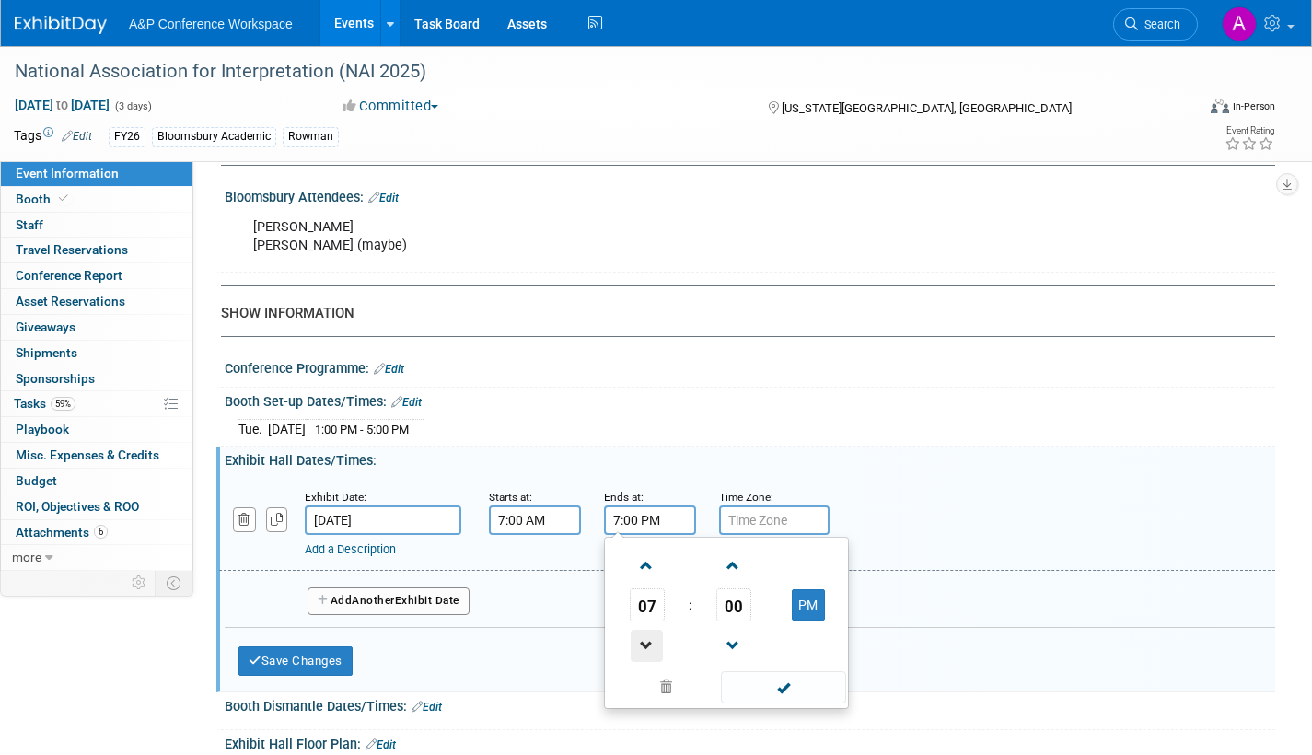
click at [646, 658] on span at bounding box center [647, 646] width 32 height 32
type input "5:00 PM"
click at [775, 699] on span at bounding box center [783, 687] width 124 height 32
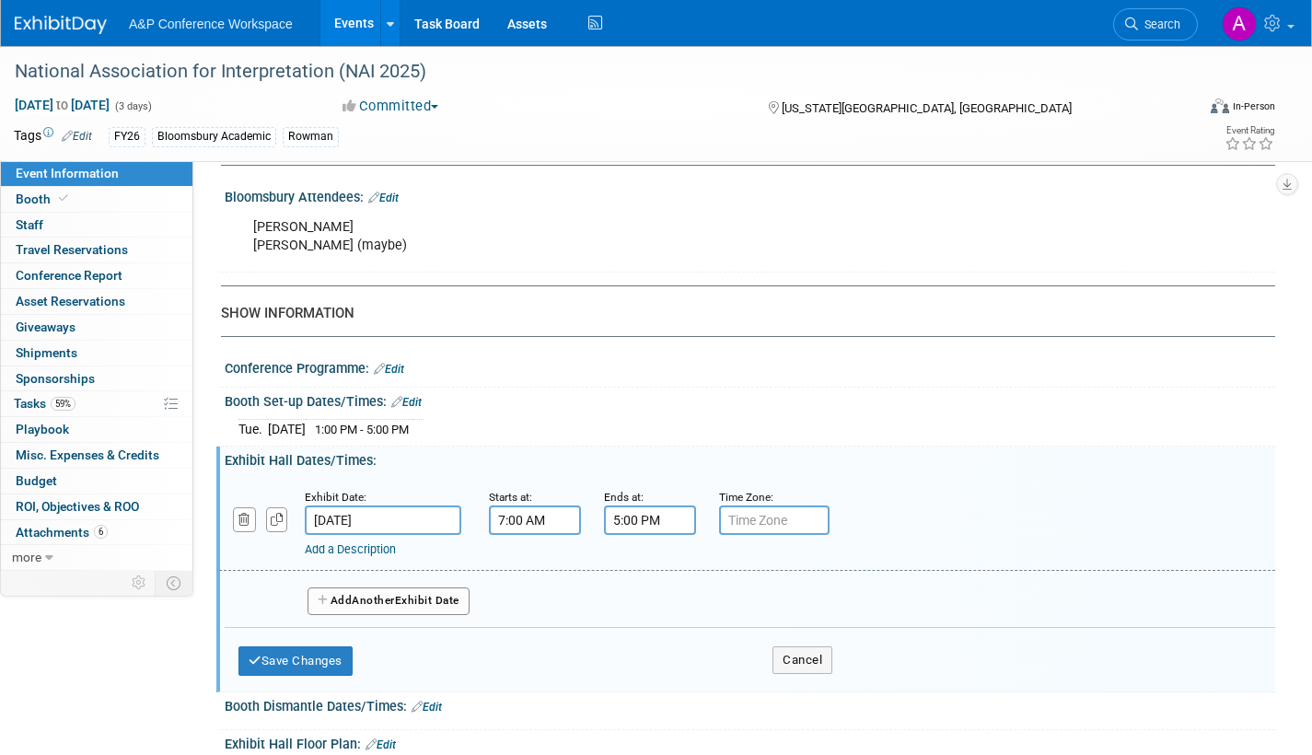
click at [395, 607] on span "Another" at bounding box center [373, 600] width 43 height 13
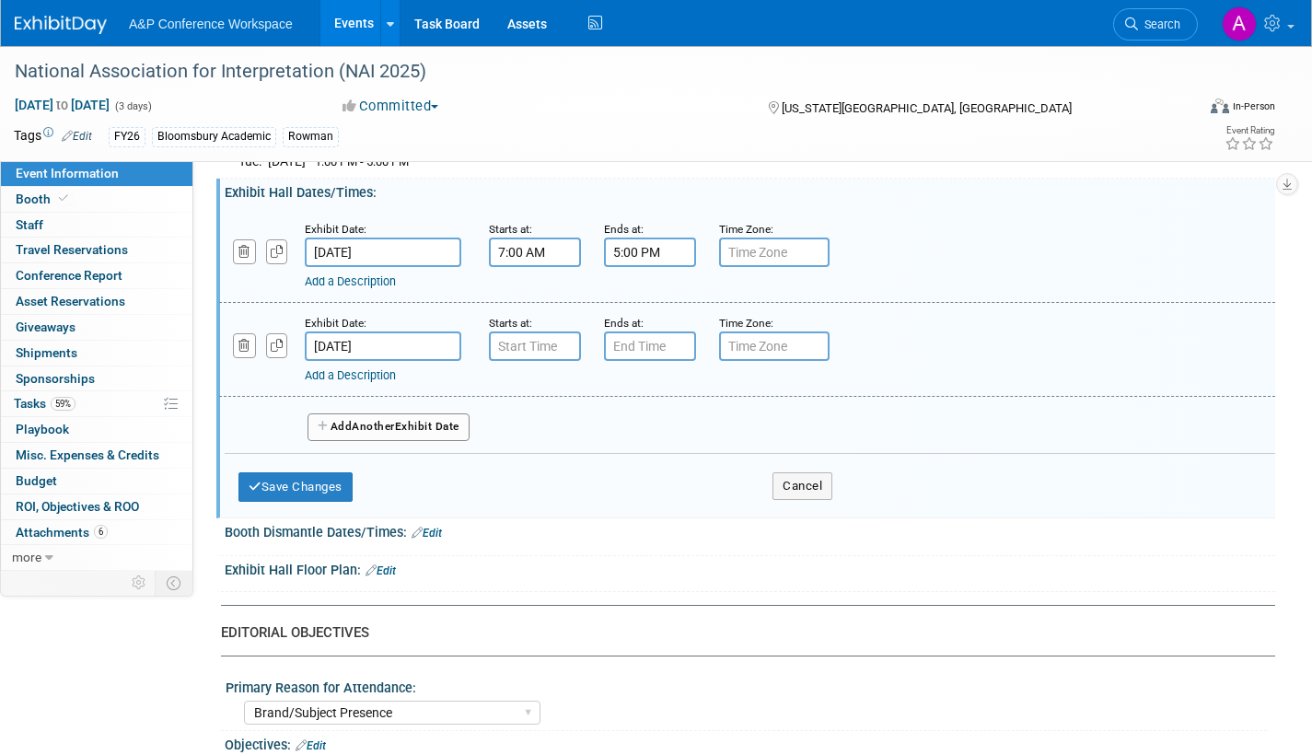
scroll to position [1473, 0]
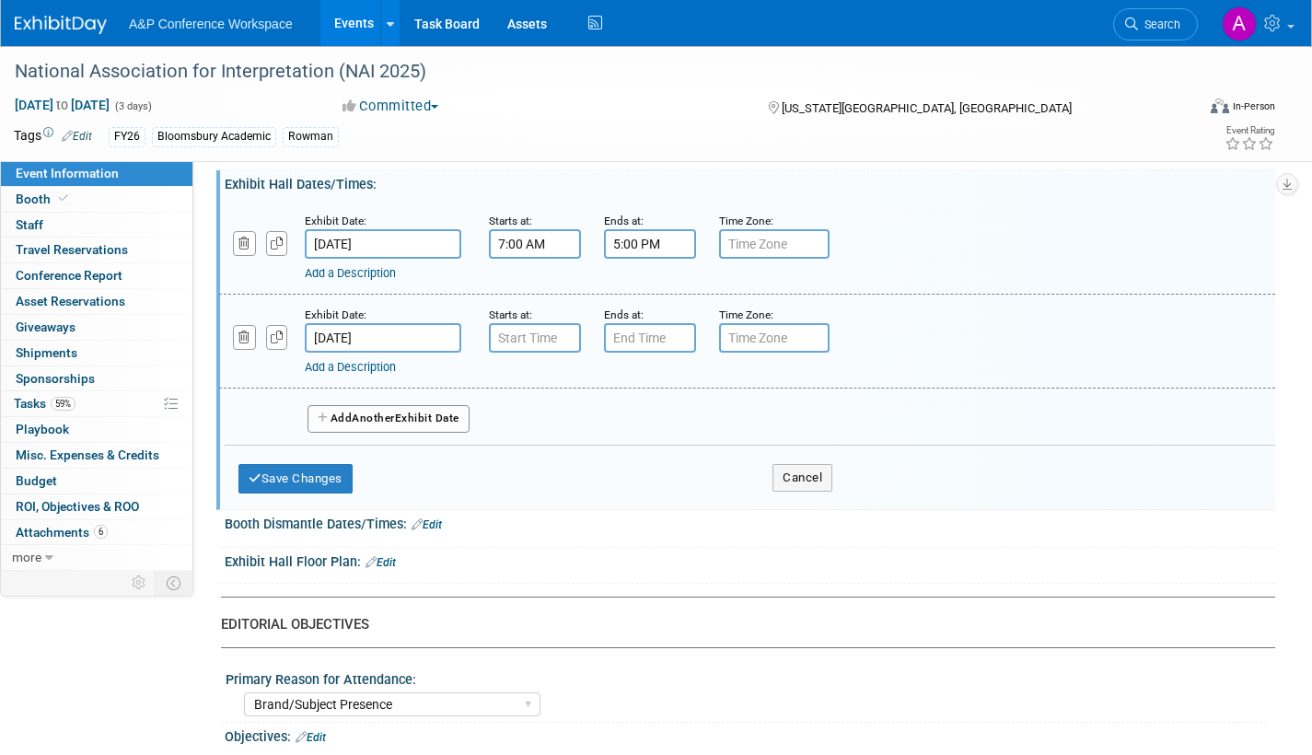
type input "7:00 AM"
click at [542, 351] on input "7:00 AM" at bounding box center [535, 337] width 92 height 29
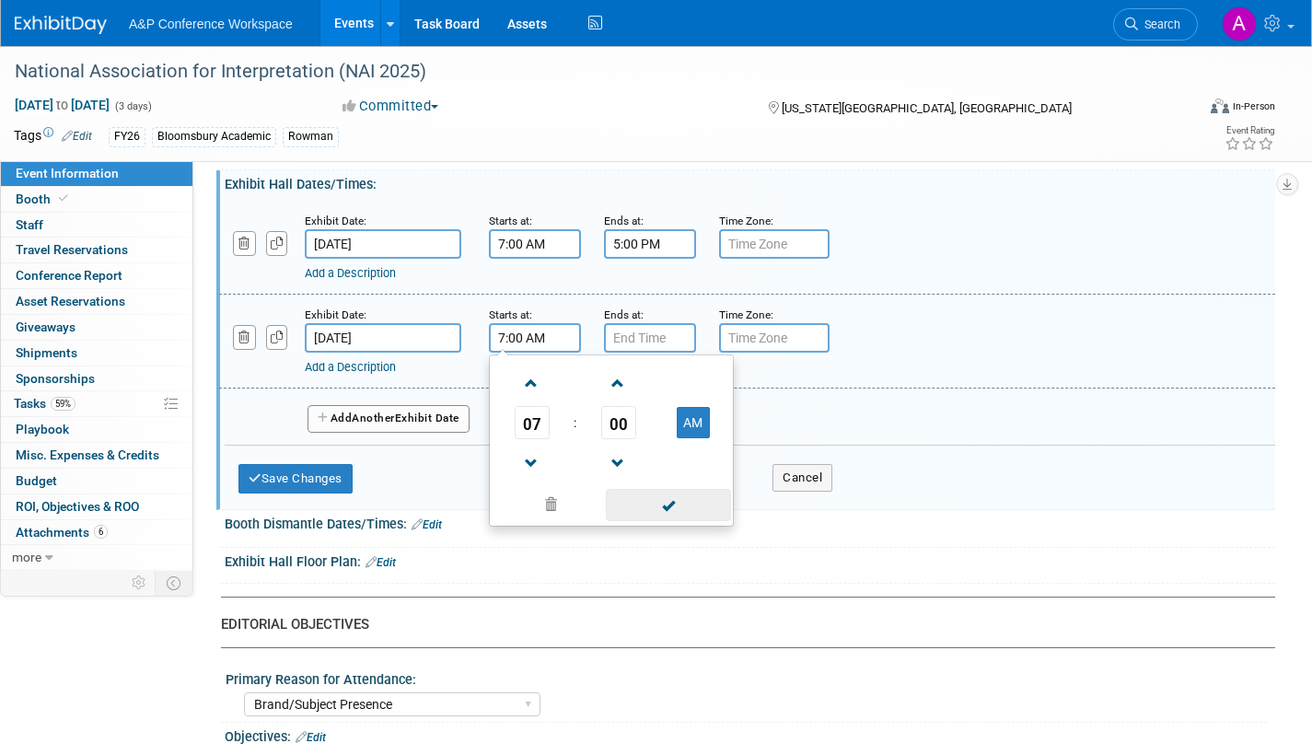
click at [670, 521] on span at bounding box center [668, 505] width 124 height 32
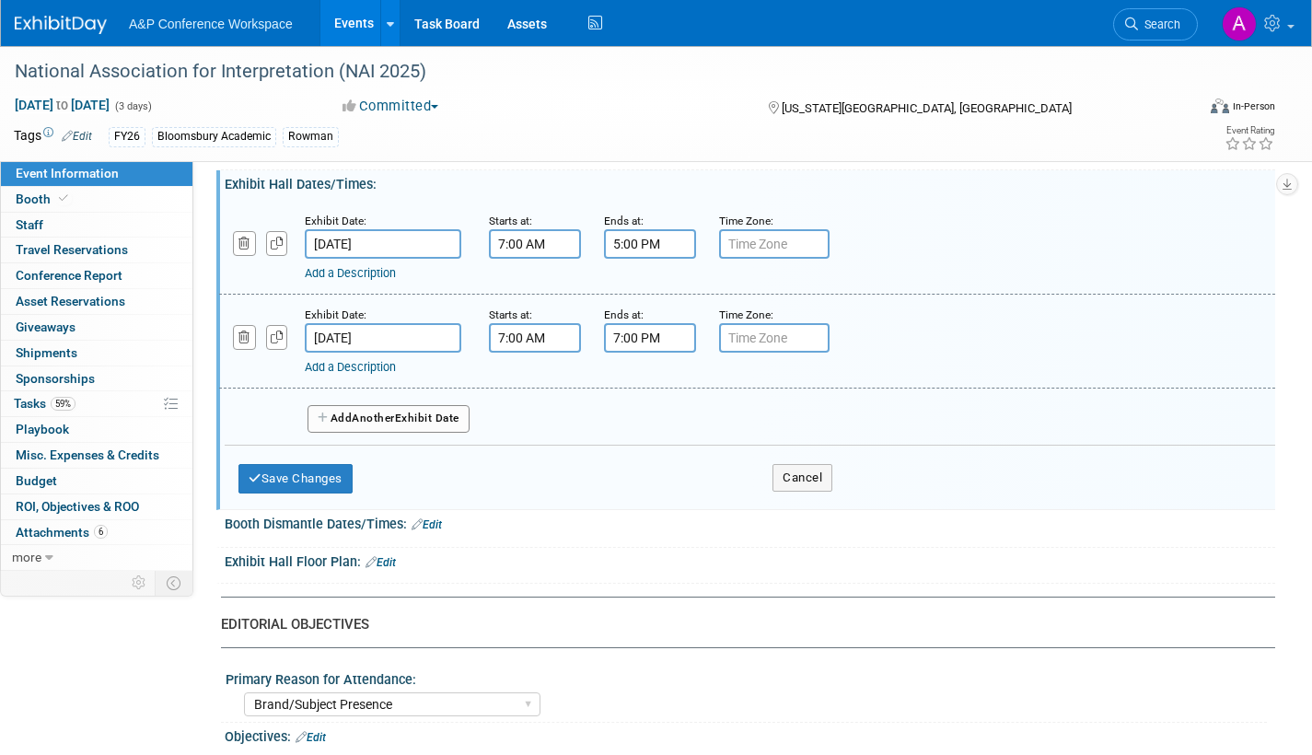
click at [665, 353] on input "7:00 PM" at bounding box center [650, 337] width 92 height 29
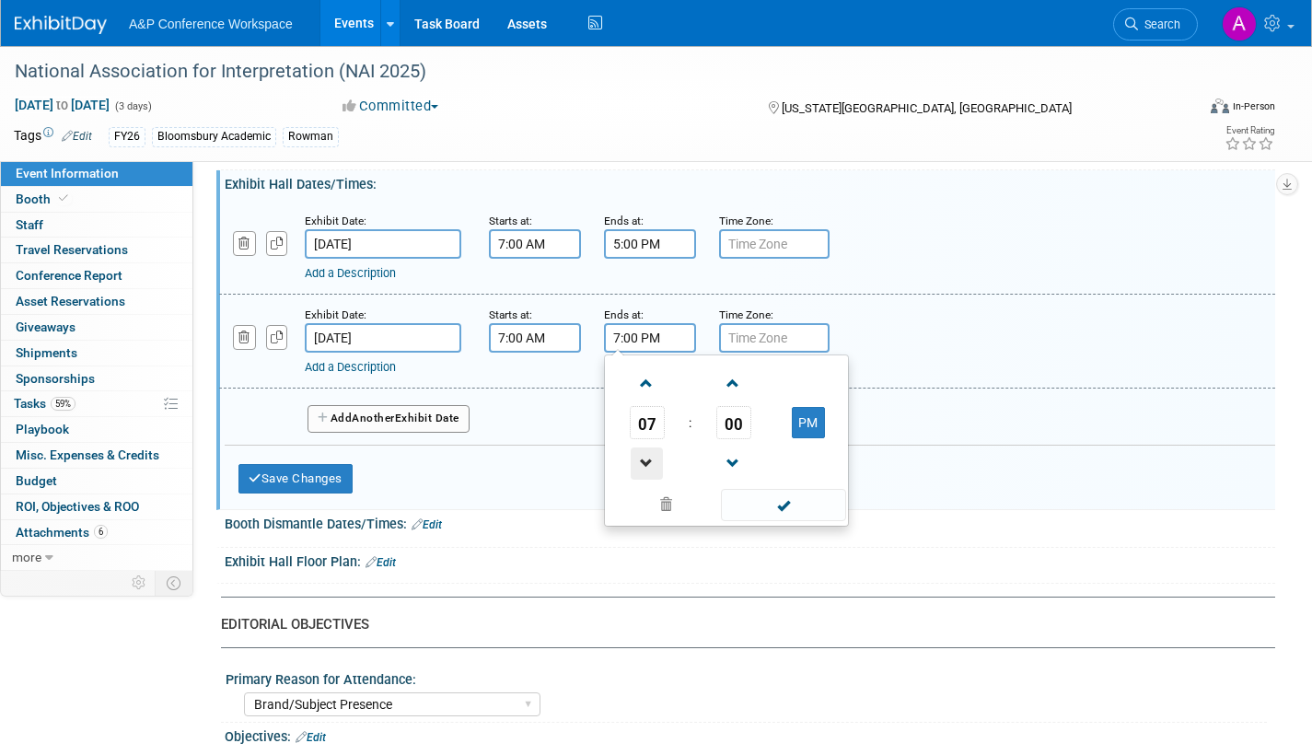
click at [651, 470] on span at bounding box center [647, 464] width 32 height 32
click at [651, 472] on span at bounding box center [647, 464] width 32 height 32
click at [651, 473] on span at bounding box center [647, 464] width 32 height 32
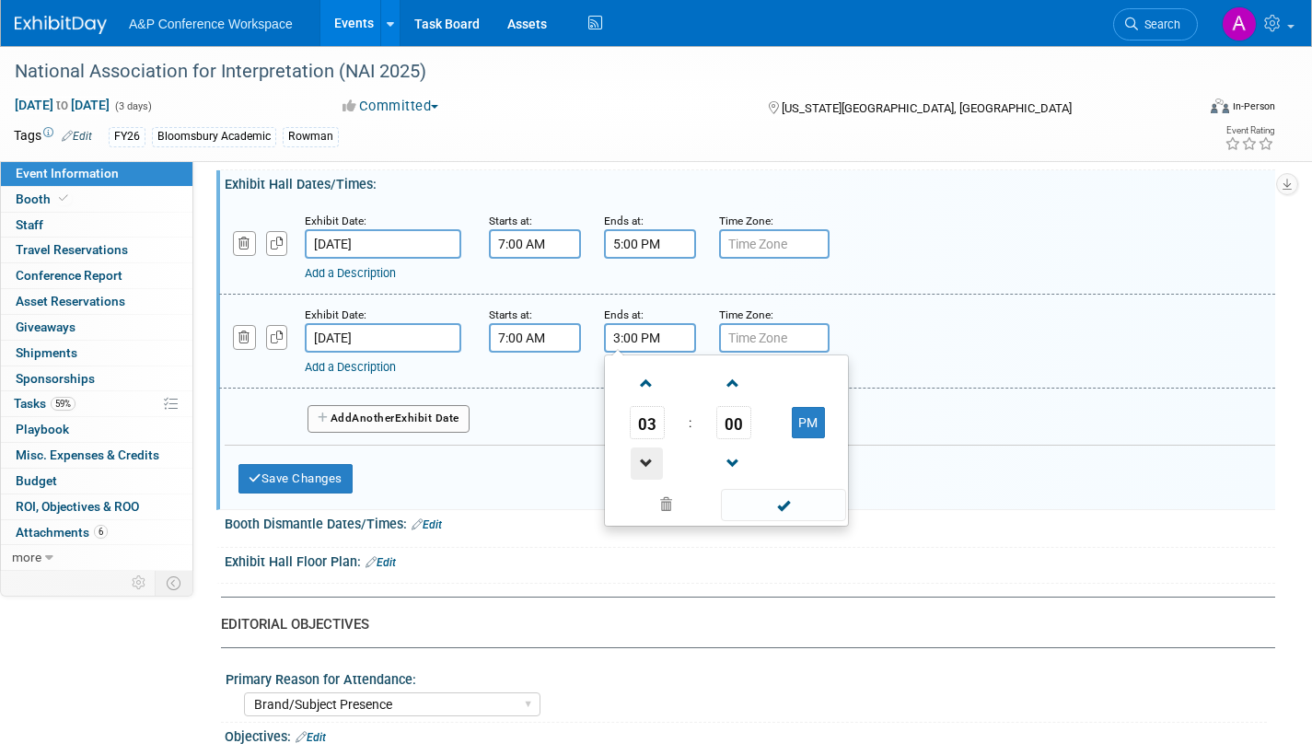
type input "2:00 PM"
click at [775, 521] on span at bounding box center [783, 505] width 124 height 32
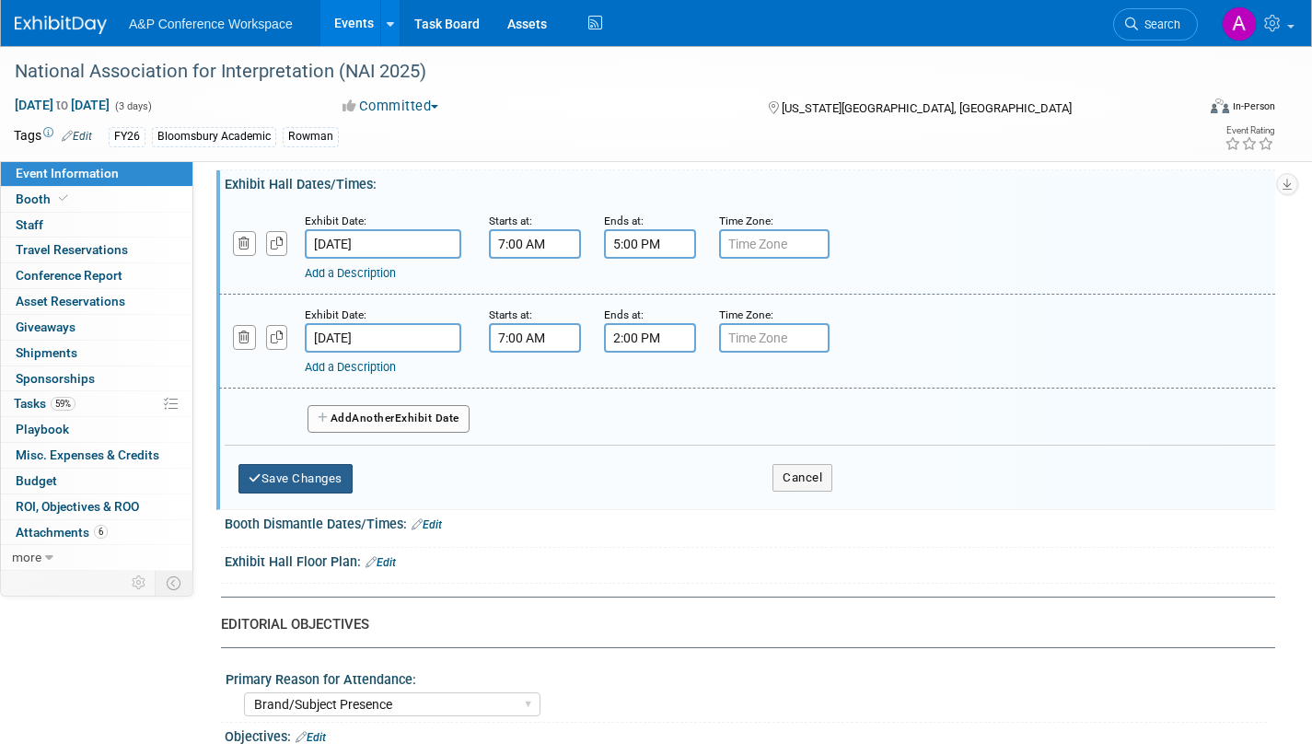
click at [330, 494] on button "Save Changes" at bounding box center [295, 478] width 114 height 29
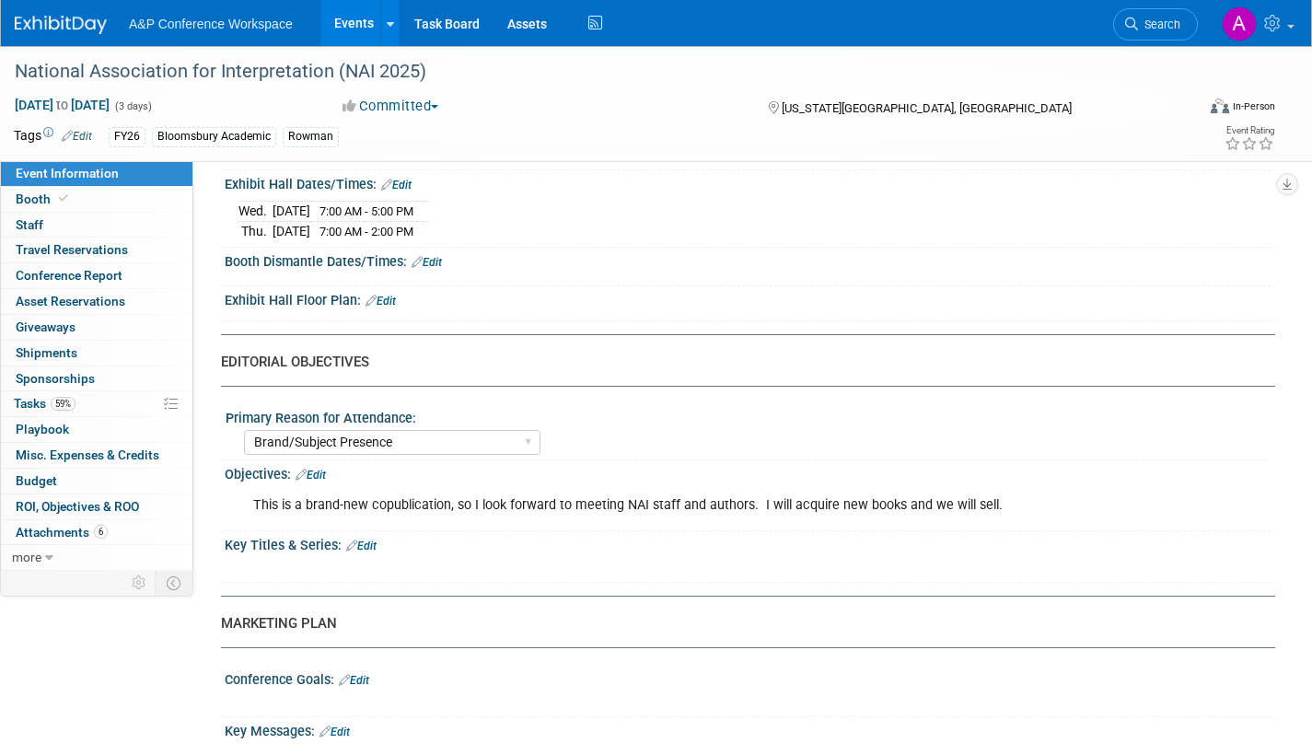
click at [437, 269] on link "Edit" at bounding box center [427, 262] width 30 height 13
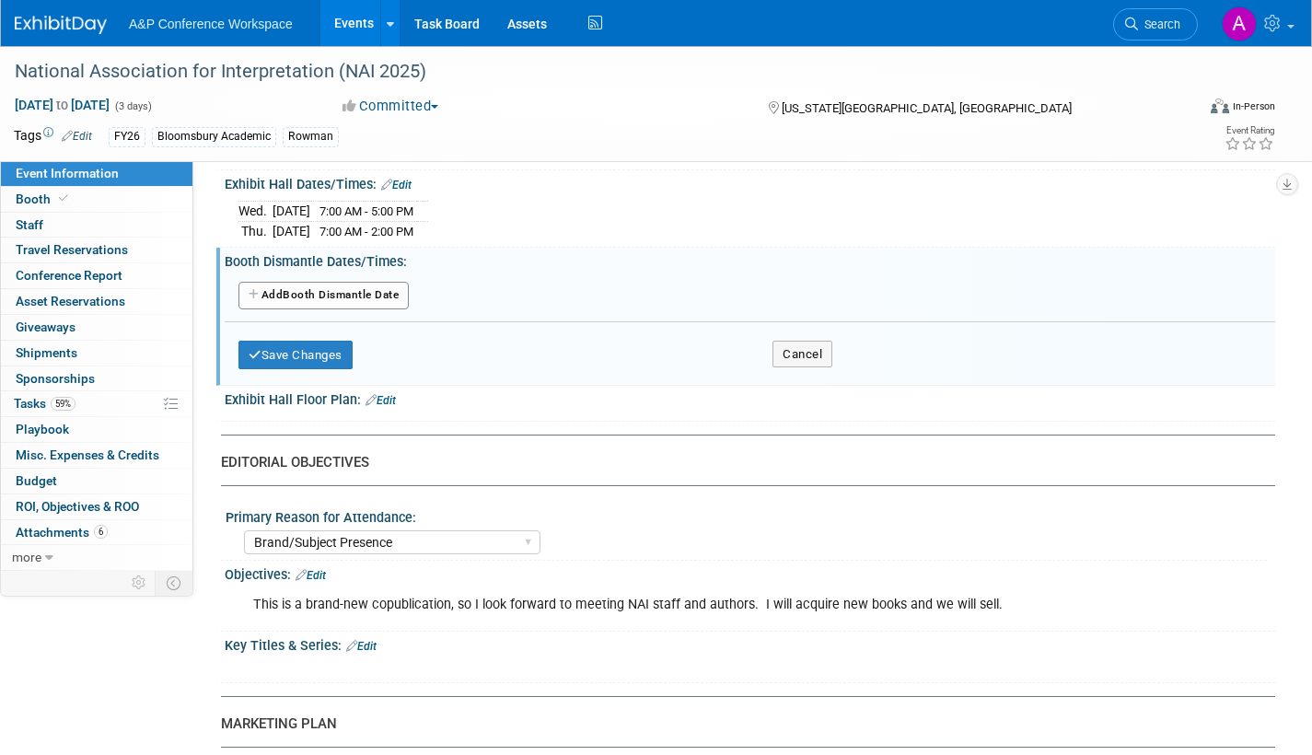
click at [352, 309] on button "Add Another Booth Dismantle Date" at bounding box center [323, 296] width 170 height 28
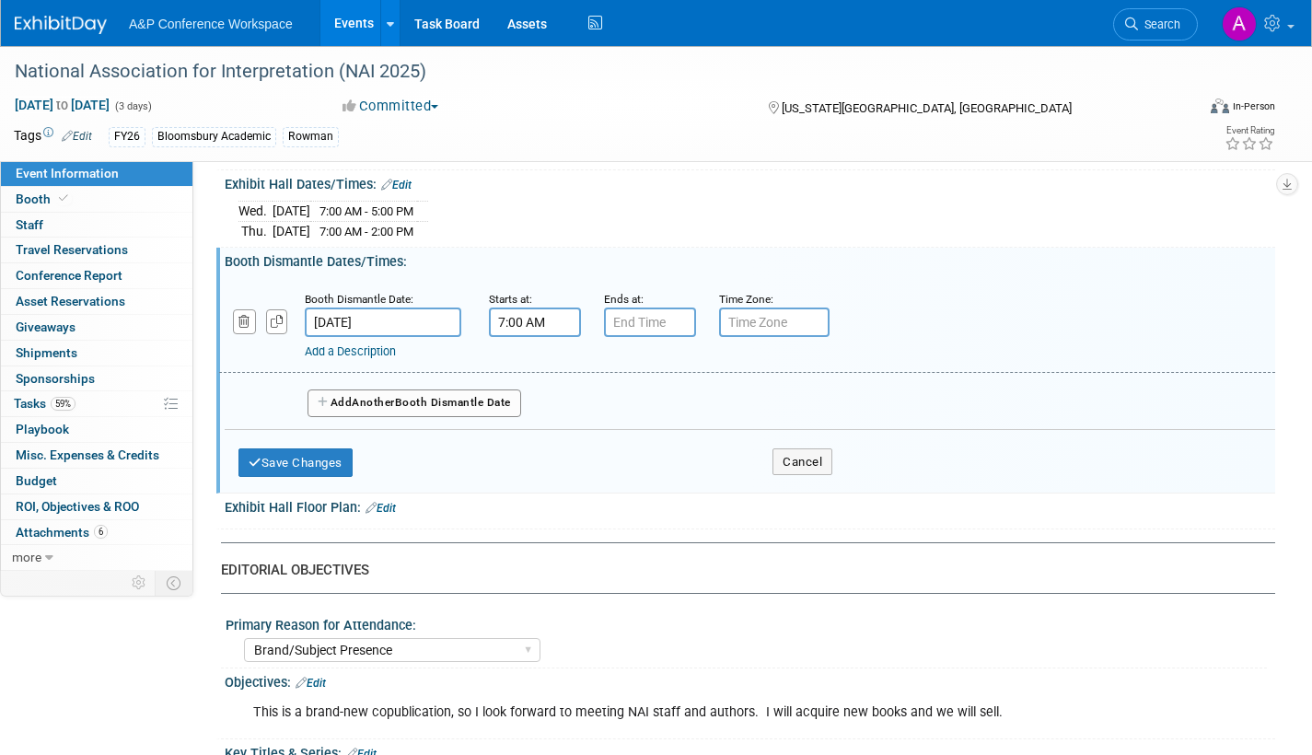
click at [523, 336] on input "7:00 AM" at bounding box center [535, 322] width 92 height 29
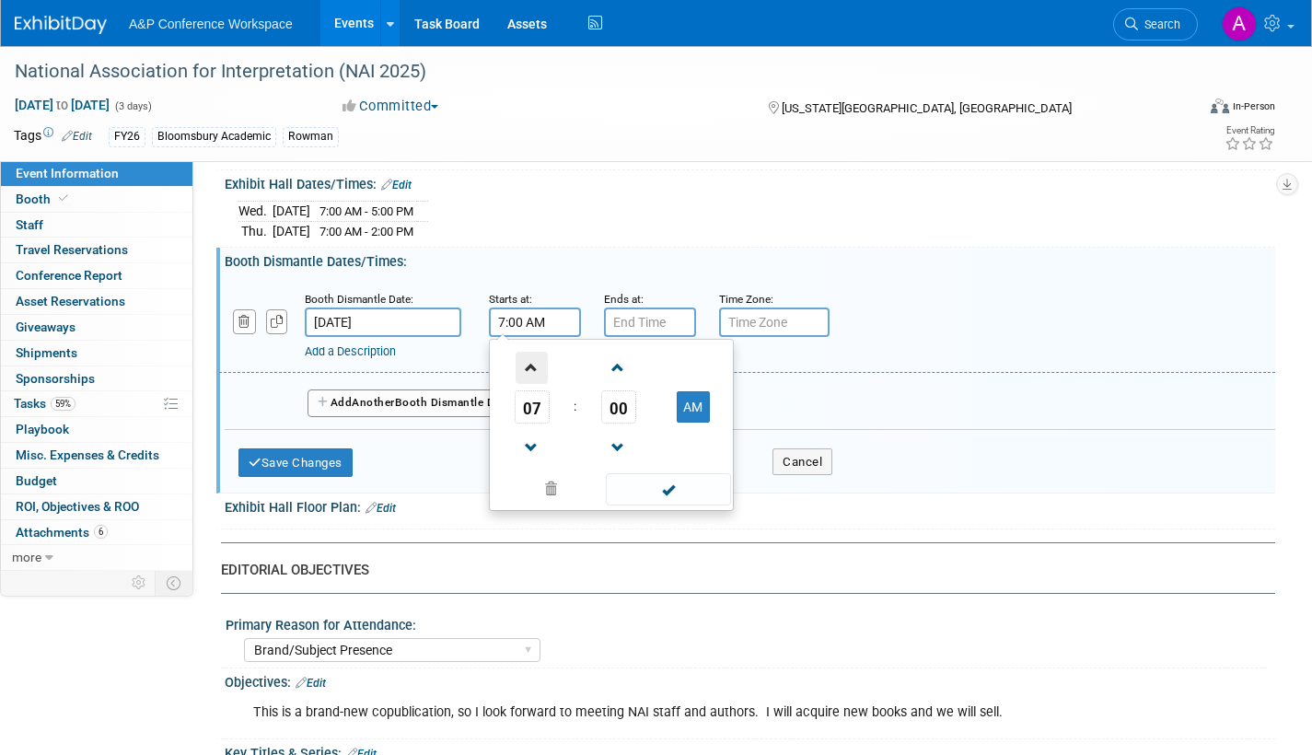
click at [532, 381] on span at bounding box center [532, 368] width 32 height 32
click at [532, 379] on span at bounding box center [532, 368] width 32 height 32
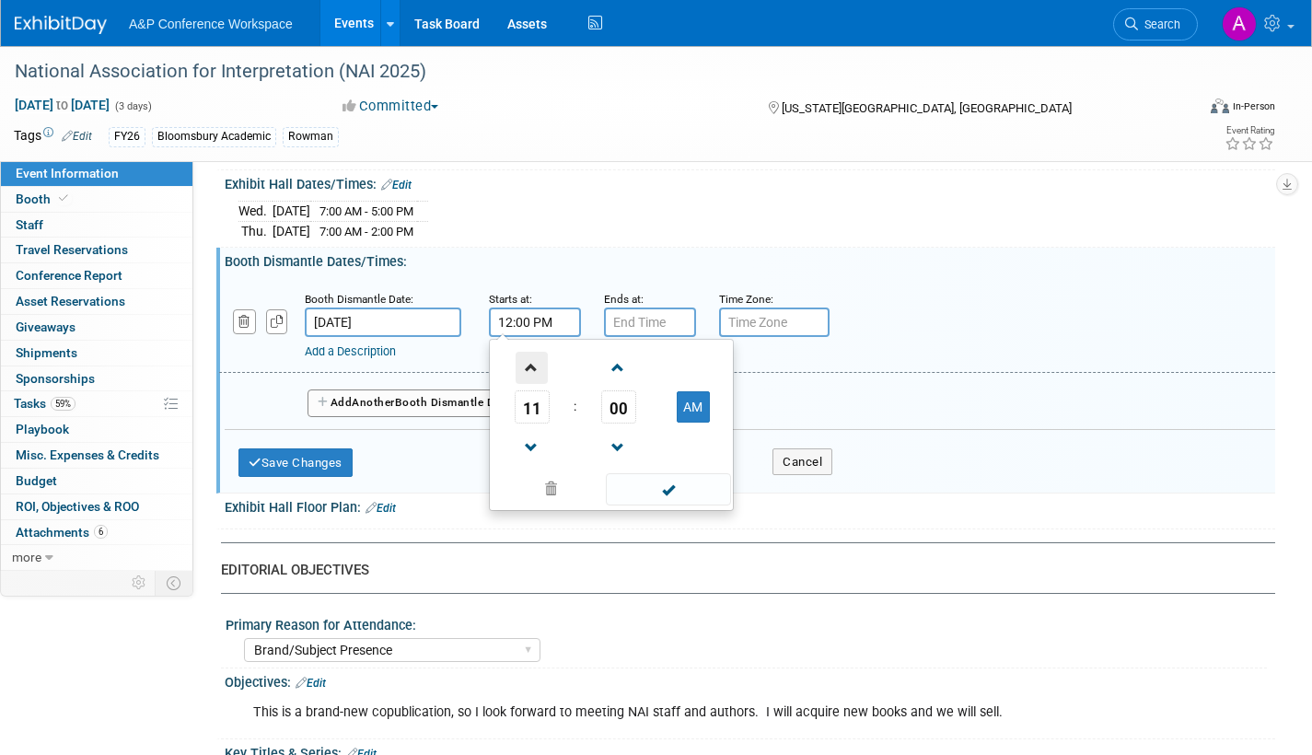
click at [532, 379] on span at bounding box center [532, 368] width 32 height 32
type input "2:00 PM"
click at [654, 495] on span at bounding box center [668, 489] width 124 height 32
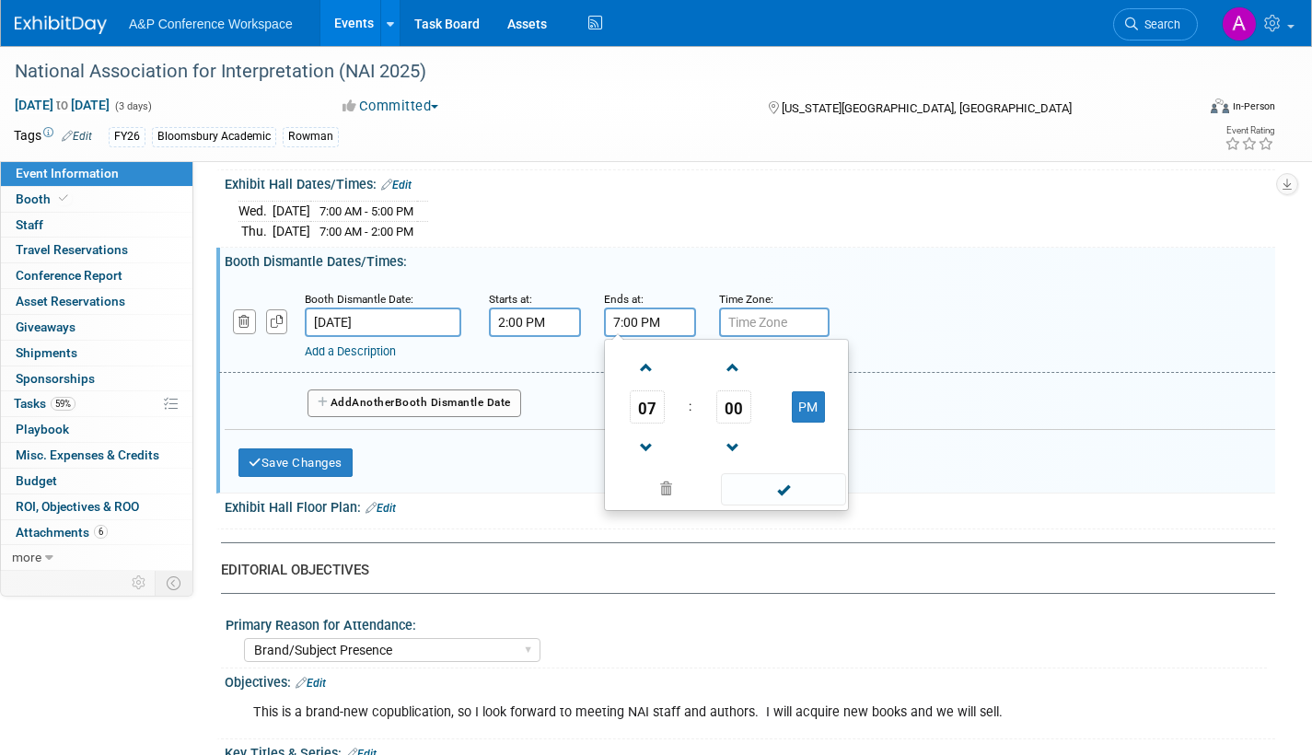
click at [651, 337] on input "7:00 PM" at bounding box center [650, 322] width 92 height 29
click at [641, 451] on span at bounding box center [647, 448] width 32 height 32
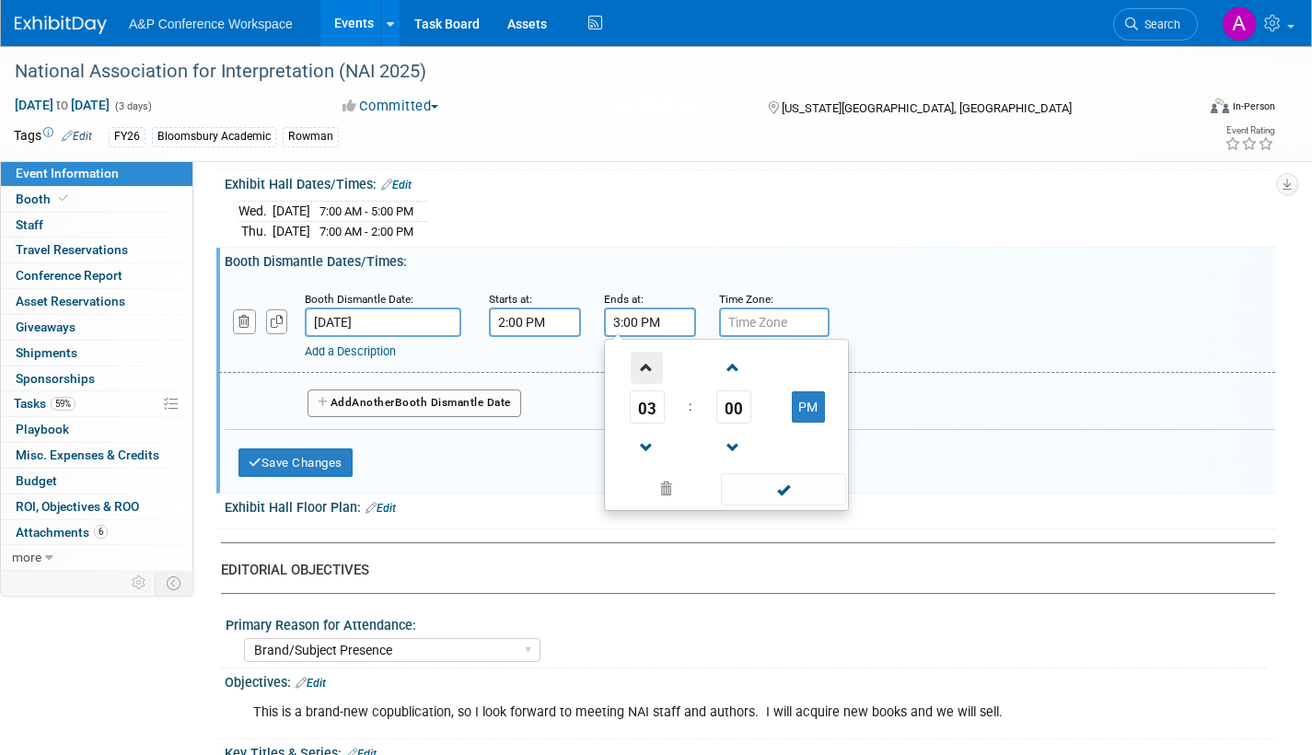
drag, startPoint x: 646, startPoint y: 381, endPoint x: 659, endPoint y: 380, distance: 12.9
click at [648, 381] on span at bounding box center [647, 368] width 32 height 32
type input "4:00 PM"
click at [783, 501] on span at bounding box center [783, 489] width 124 height 32
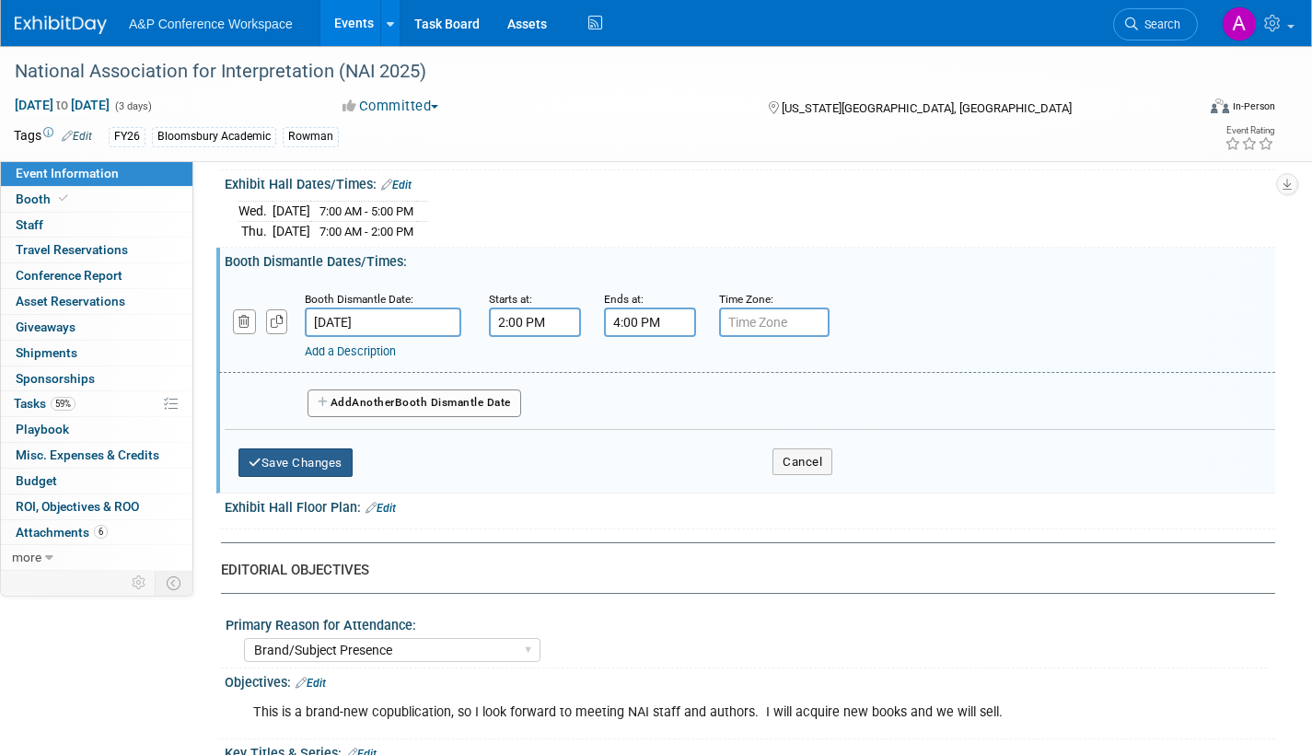
click at [320, 478] on button "Save Changes" at bounding box center [295, 462] width 114 height 29
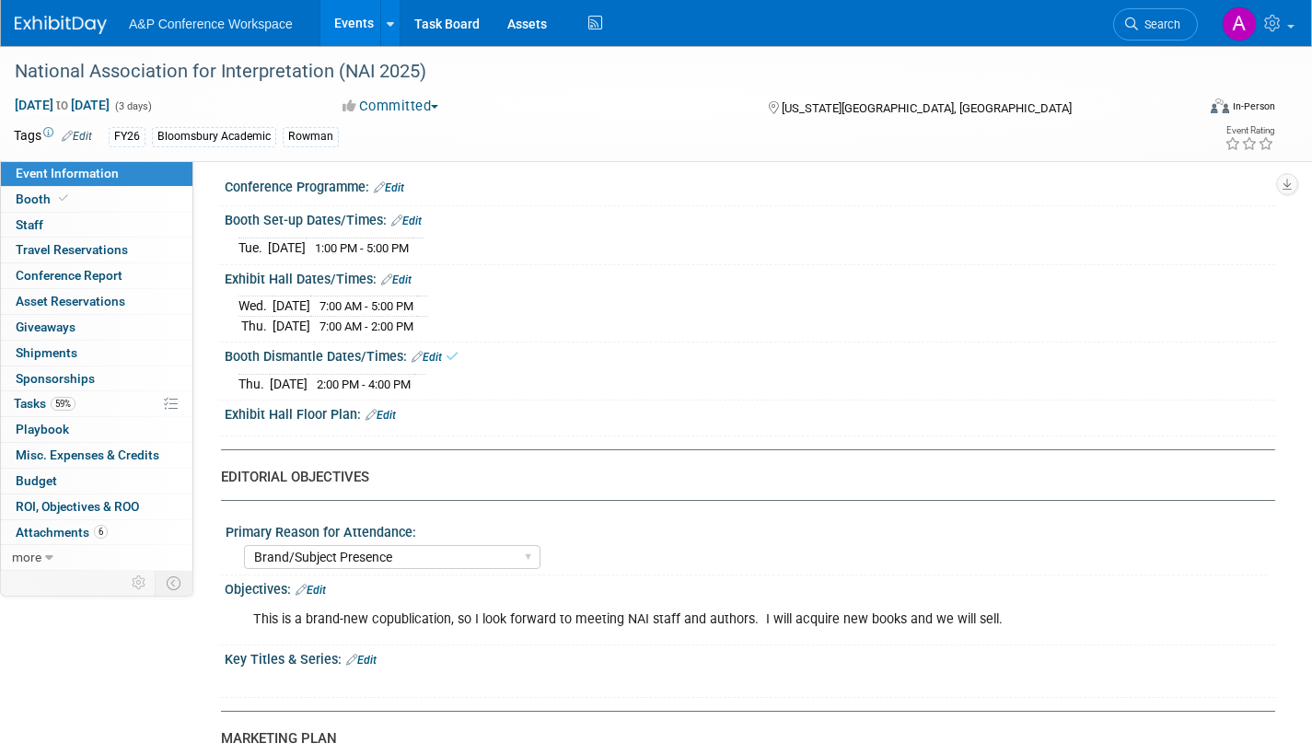
scroll to position [1289, 0]
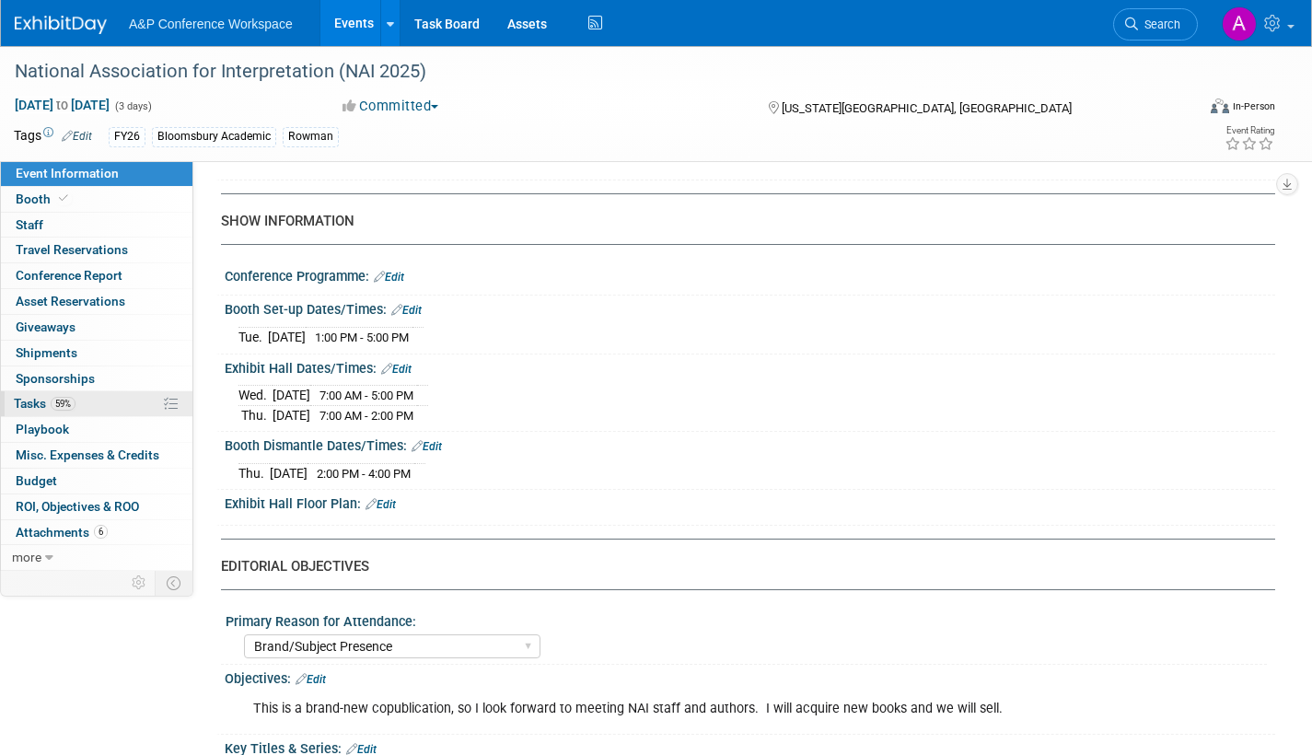
click at [32, 401] on span "Tasks 59%" at bounding box center [45, 403] width 62 height 15
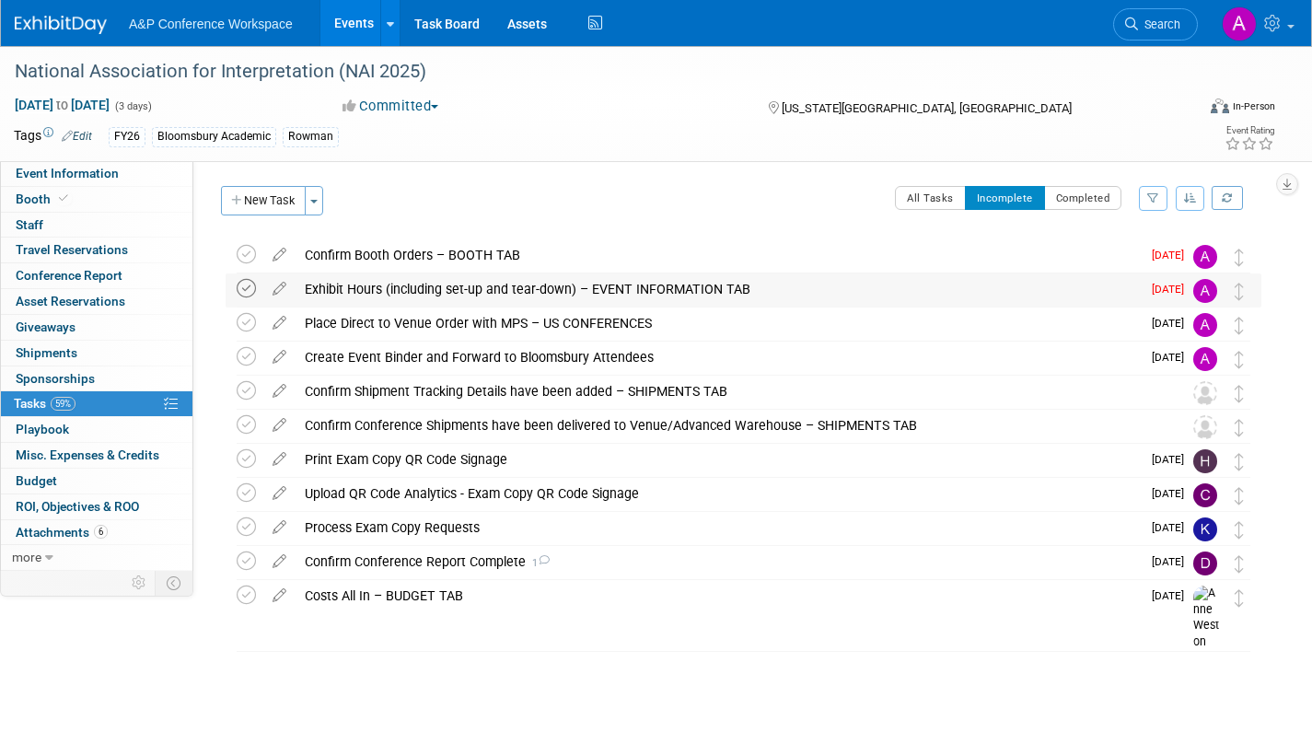
click at [247, 289] on icon at bounding box center [246, 288] width 19 height 19
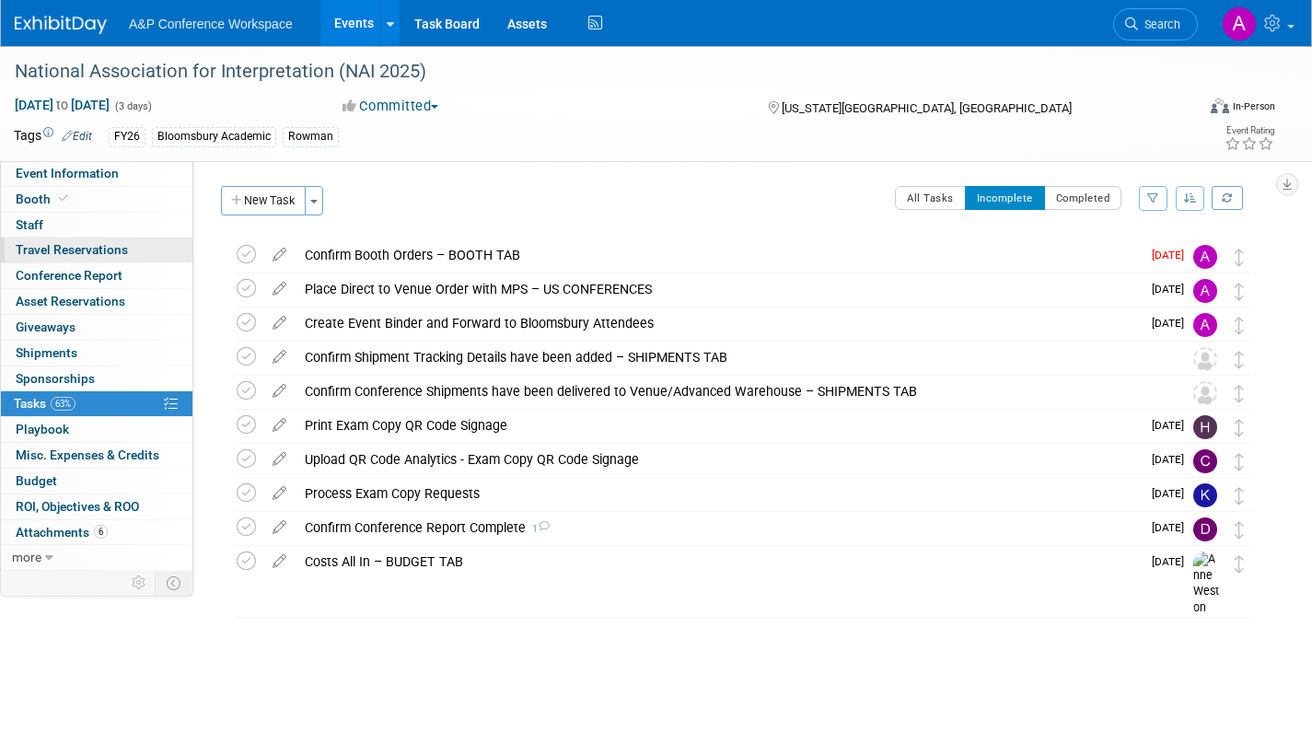
drag, startPoint x: 77, startPoint y: 176, endPoint x: 186, endPoint y: 258, distance: 136.1
click at [77, 176] on span "Event Information" at bounding box center [67, 173] width 103 height 15
select select "Annual"
select select "Level 2"
select select "In-Person Booth"
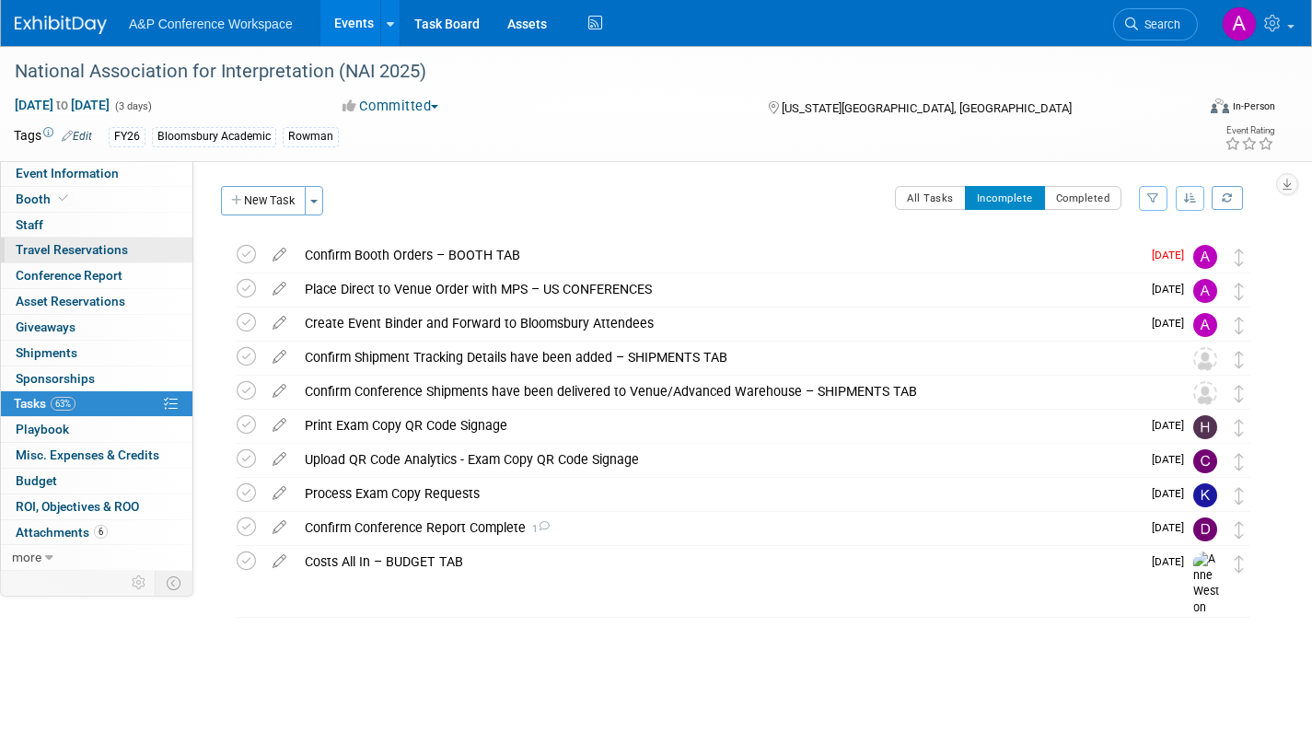
select select "Interpretation"
select select "Bloomsbury Academic"
select select "[PERSON_NAME]"
select select "Brand/Subject Presence​"
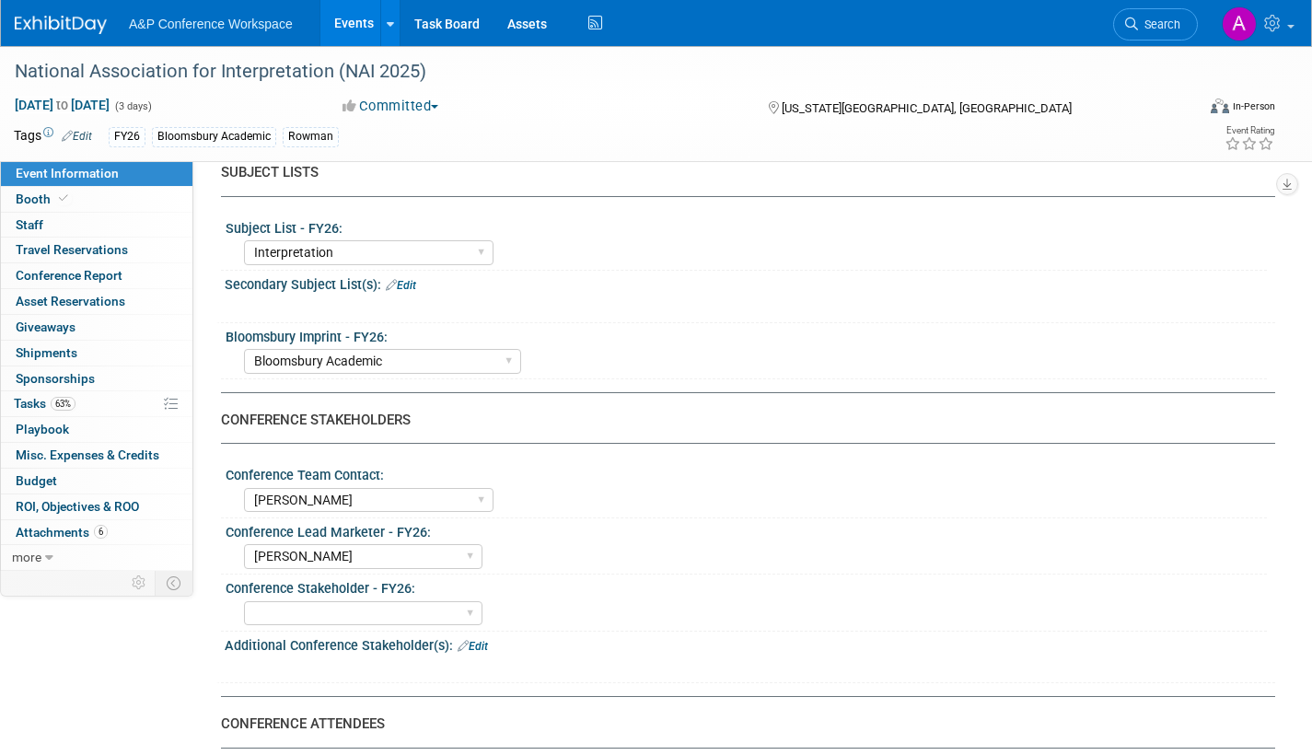
scroll to position [829, 0]
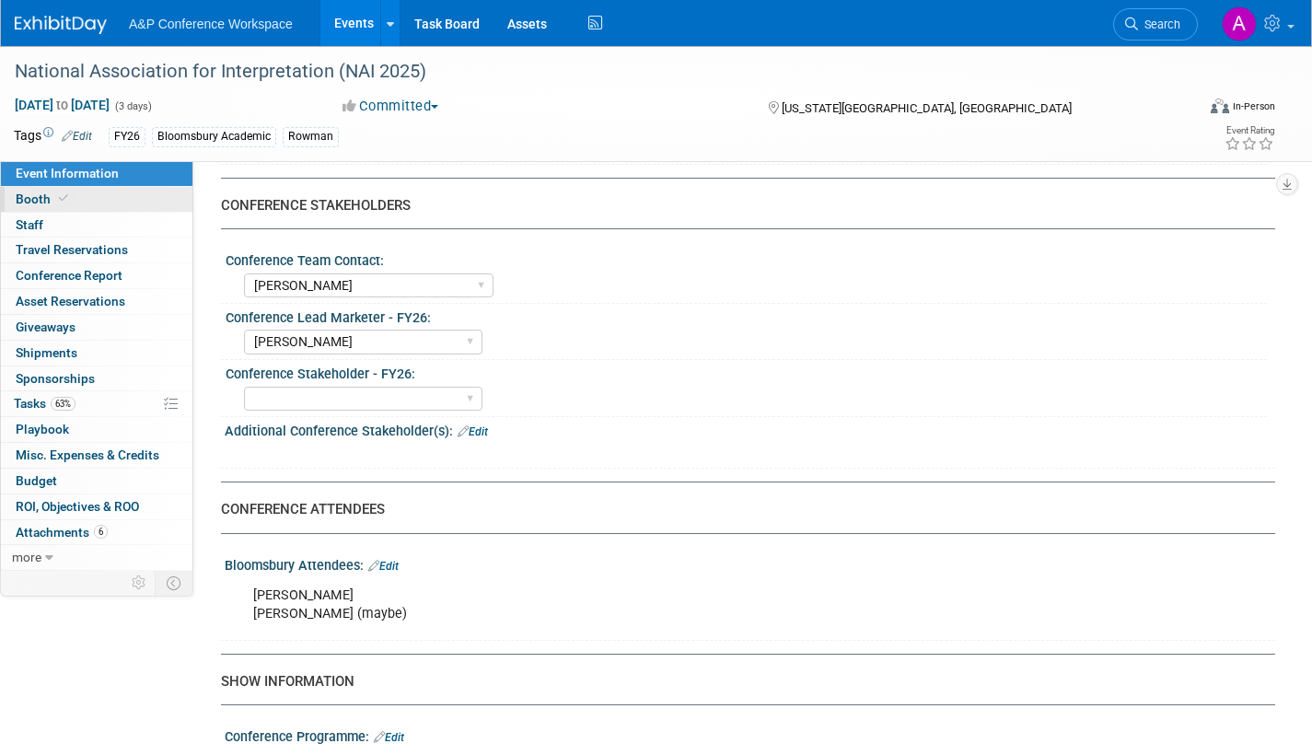
drag, startPoint x: 41, startPoint y: 192, endPoint x: 133, endPoint y: 247, distance: 106.1
click at [41, 193] on span "Booth" at bounding box center [44, 199] width 56 height 15
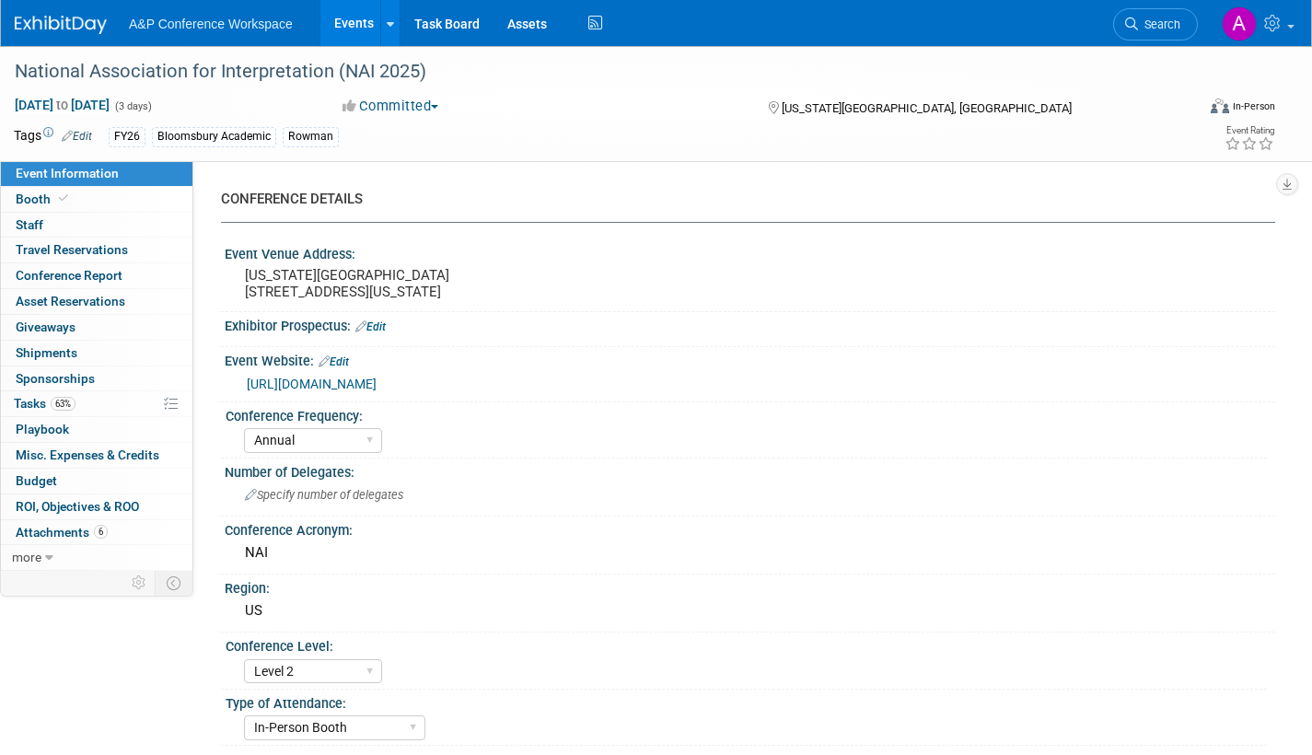
select select "RLKP"
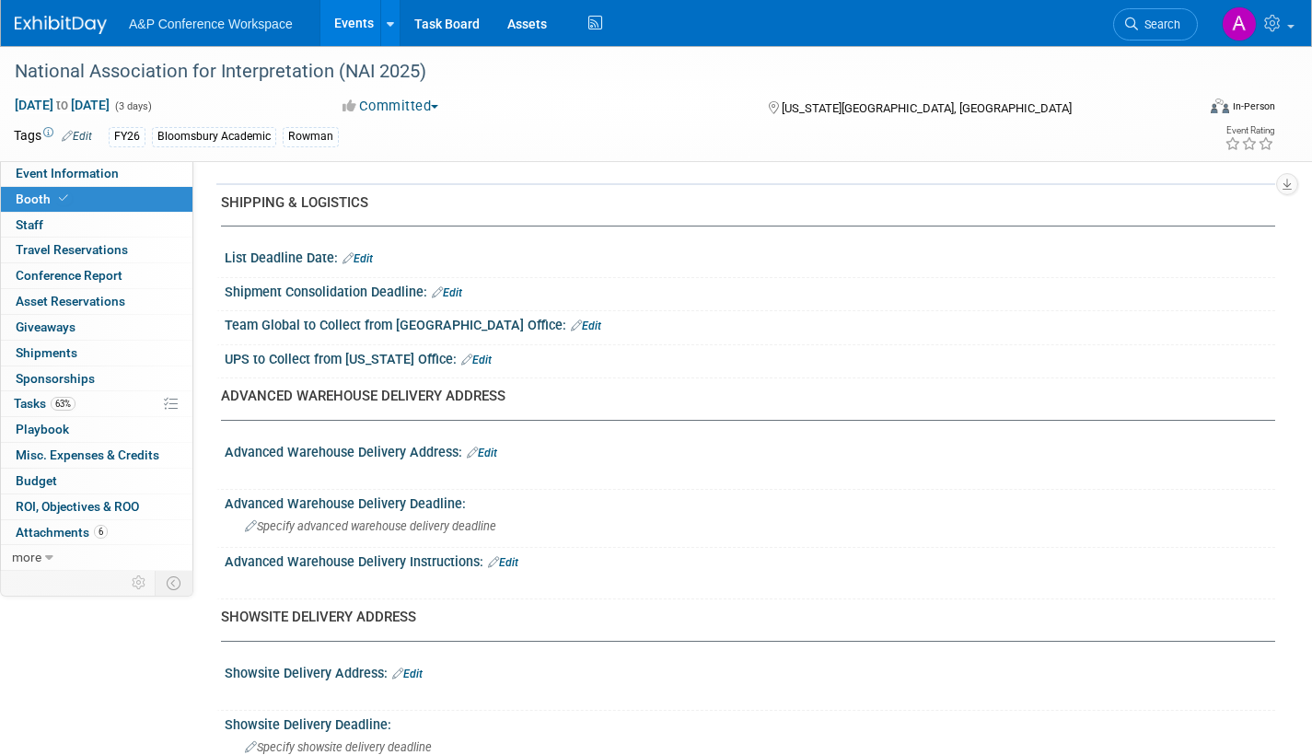
scroll to position [921, 0]
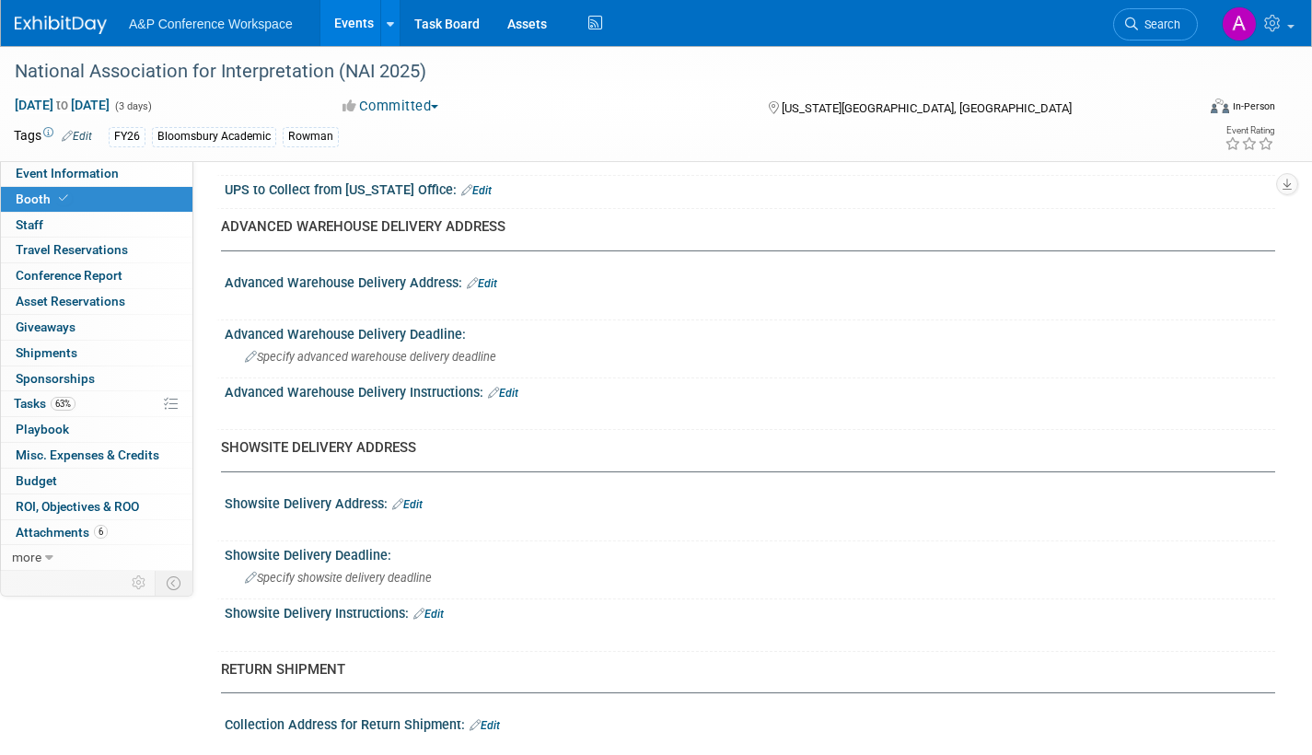
click at [494, 283] on link "Edit" at bounding box center [482, 283] width 30 height 13
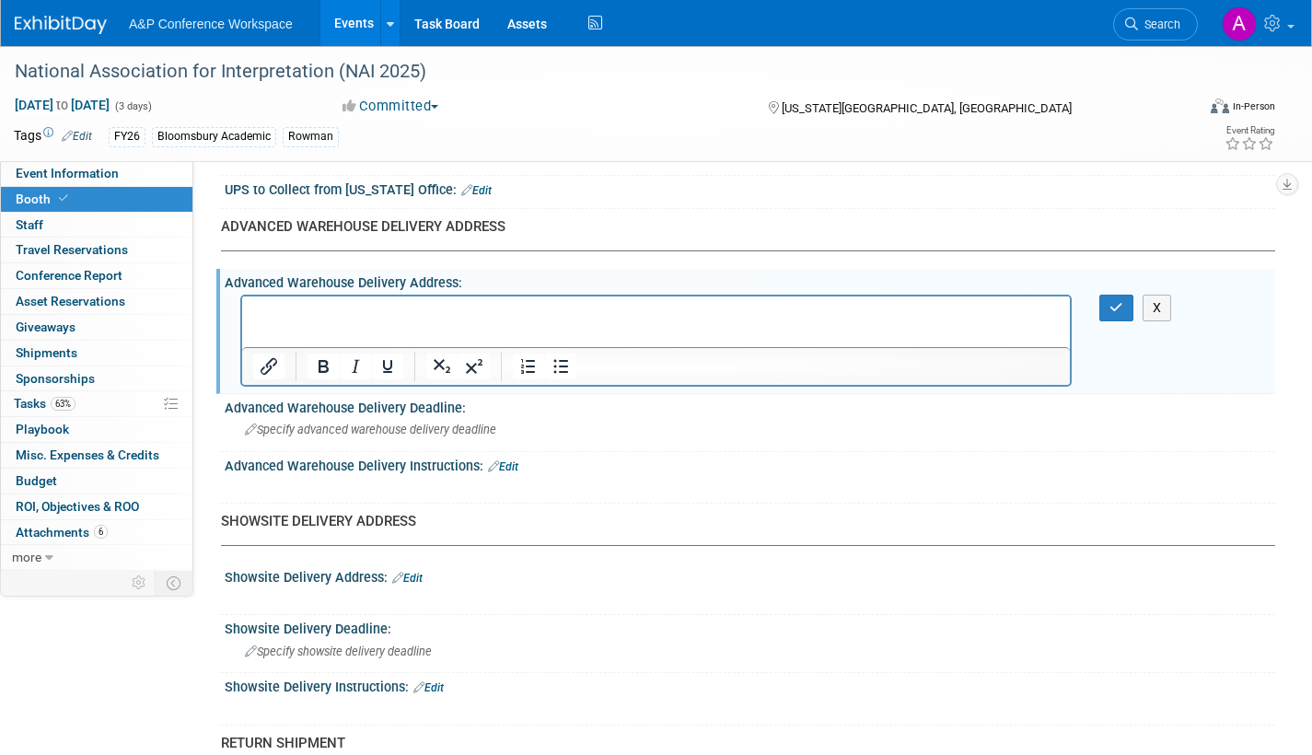
scroll to position [0, 0]
click at [1129, 304] on button "button" at bounding box center [1116, 308] width 34 height 27
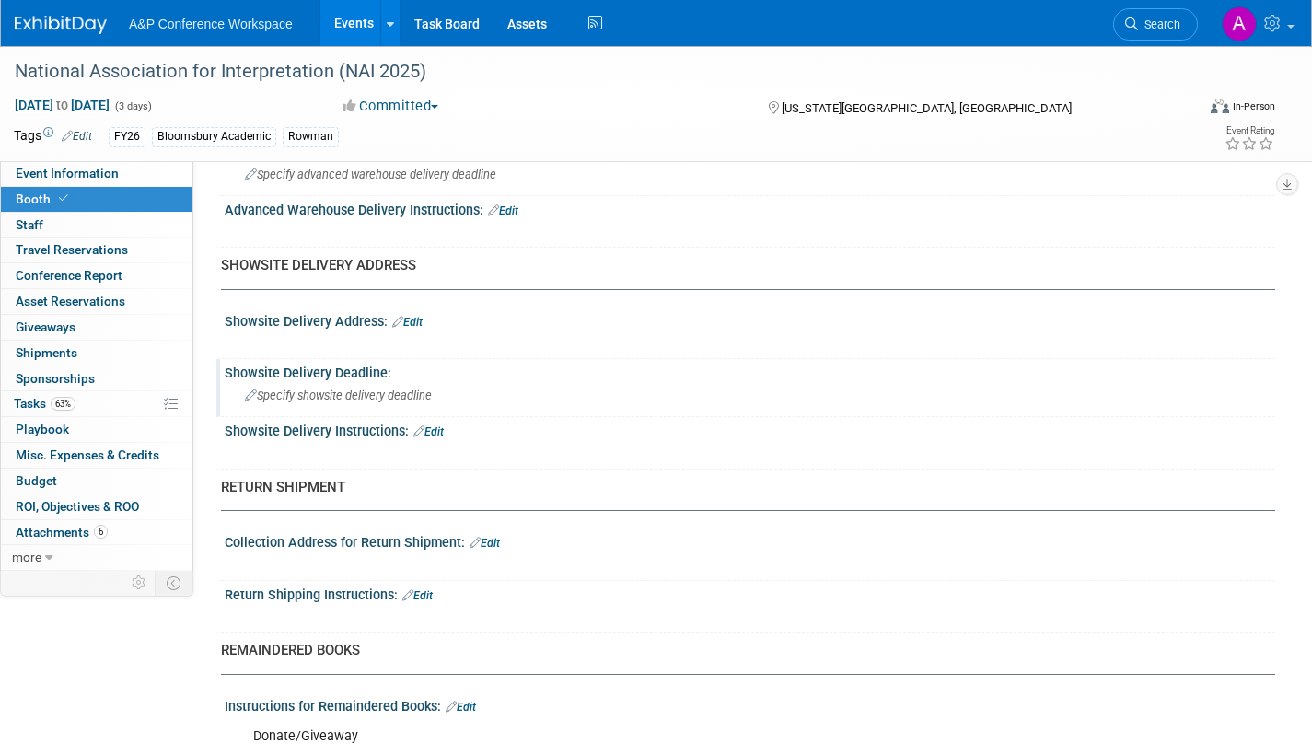
scroll to position [1105, 0]
click at [423, 310] on div "Showsite Delivery Address: Edit" at bounding box center [750, 318] width 1051 height 24
click at [416, 323] on link "Edit" at bounding box center [407, 320] width 30 height 13
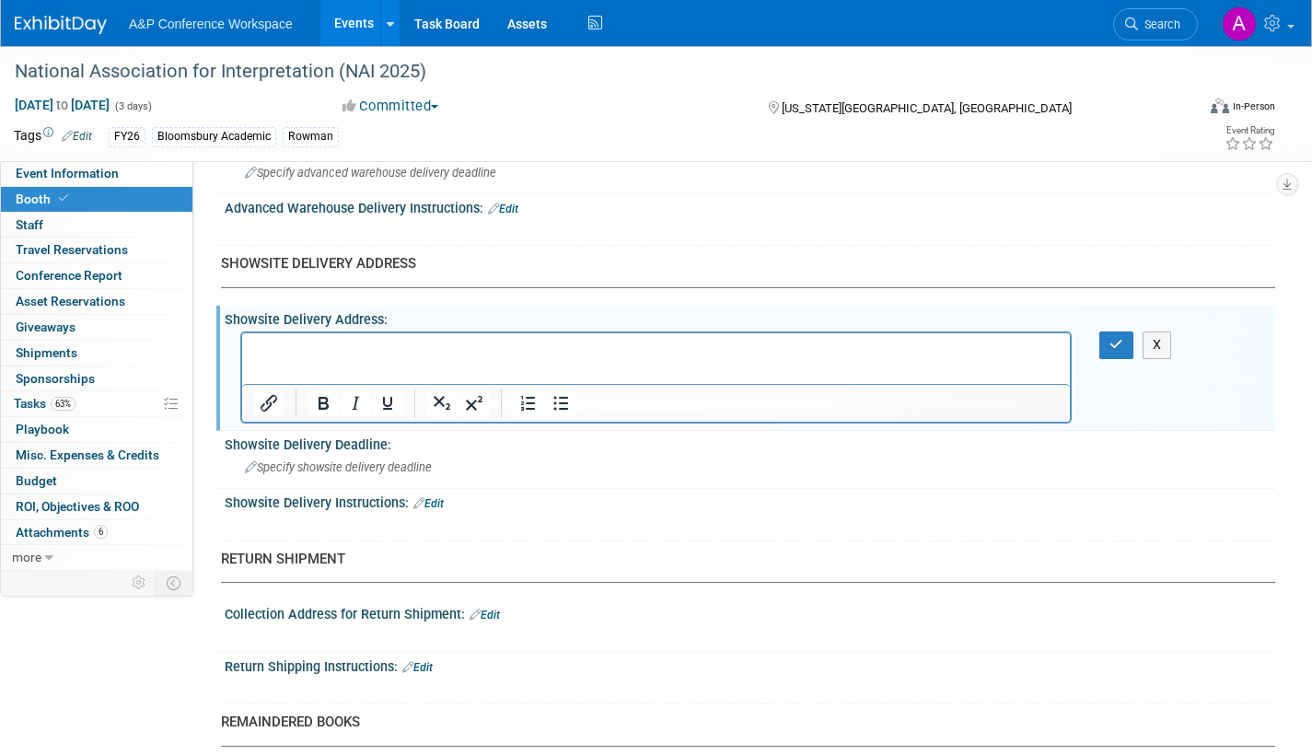
scroll to position [0, 0]
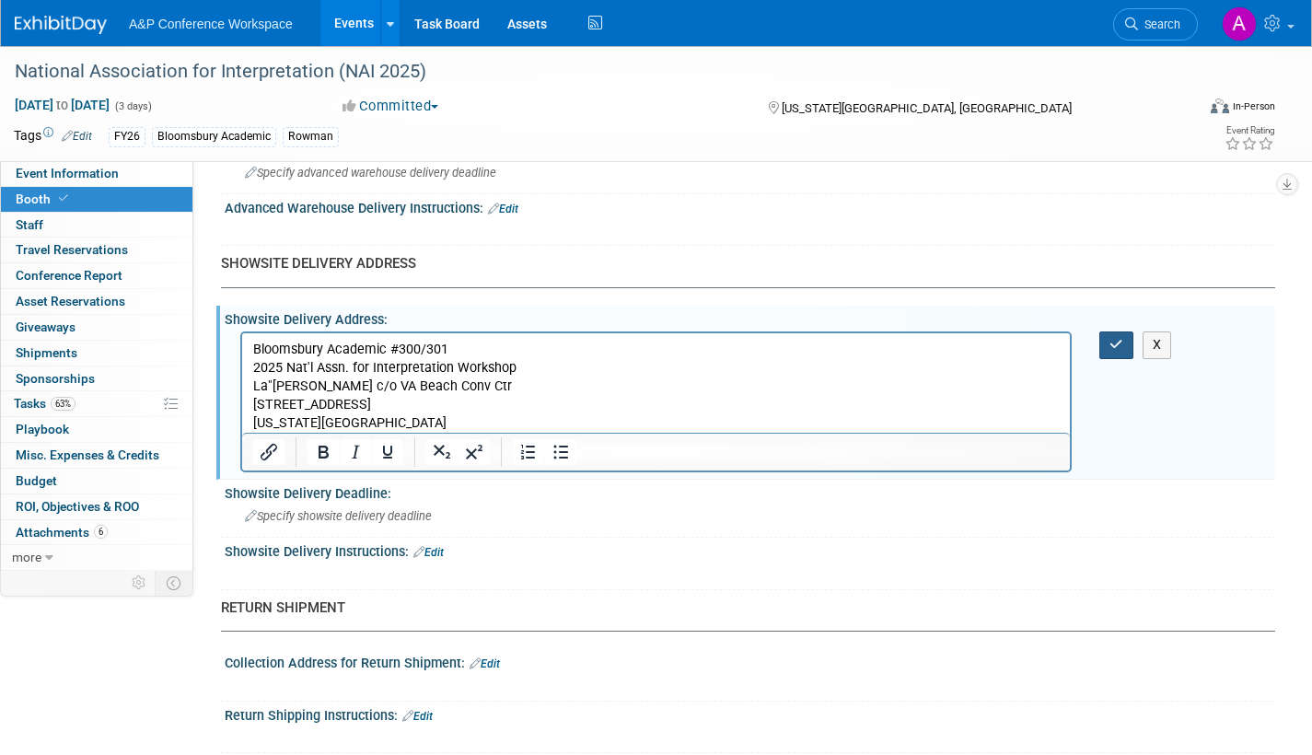
drag, startPoint x: 1116, startPoint y: 342, endPoint x: 1086, endPoint y: 358, distance: 34.6
click at [1117, 341] on icon "button" at bounding box center [1117, 344] width 14 height 13
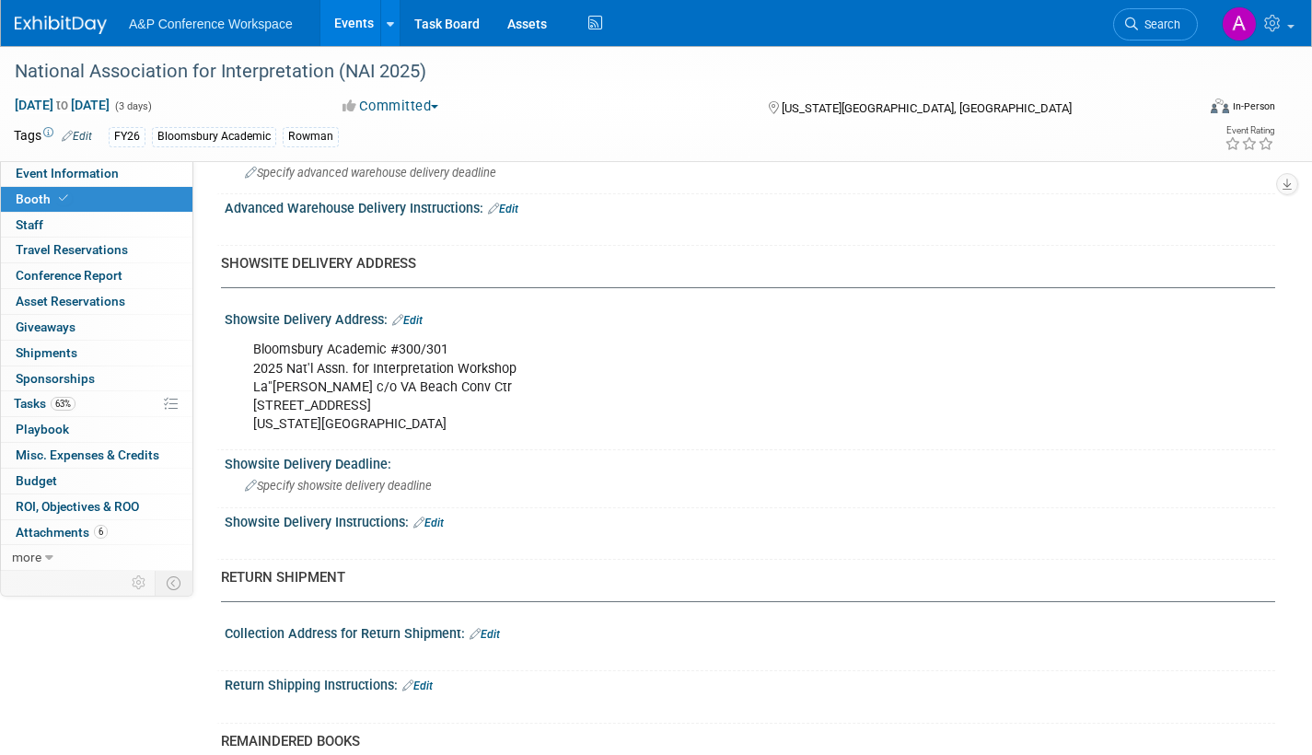
click at [441, 520] on link "Edit" at bounding box center [428, 523] width 30 height 13
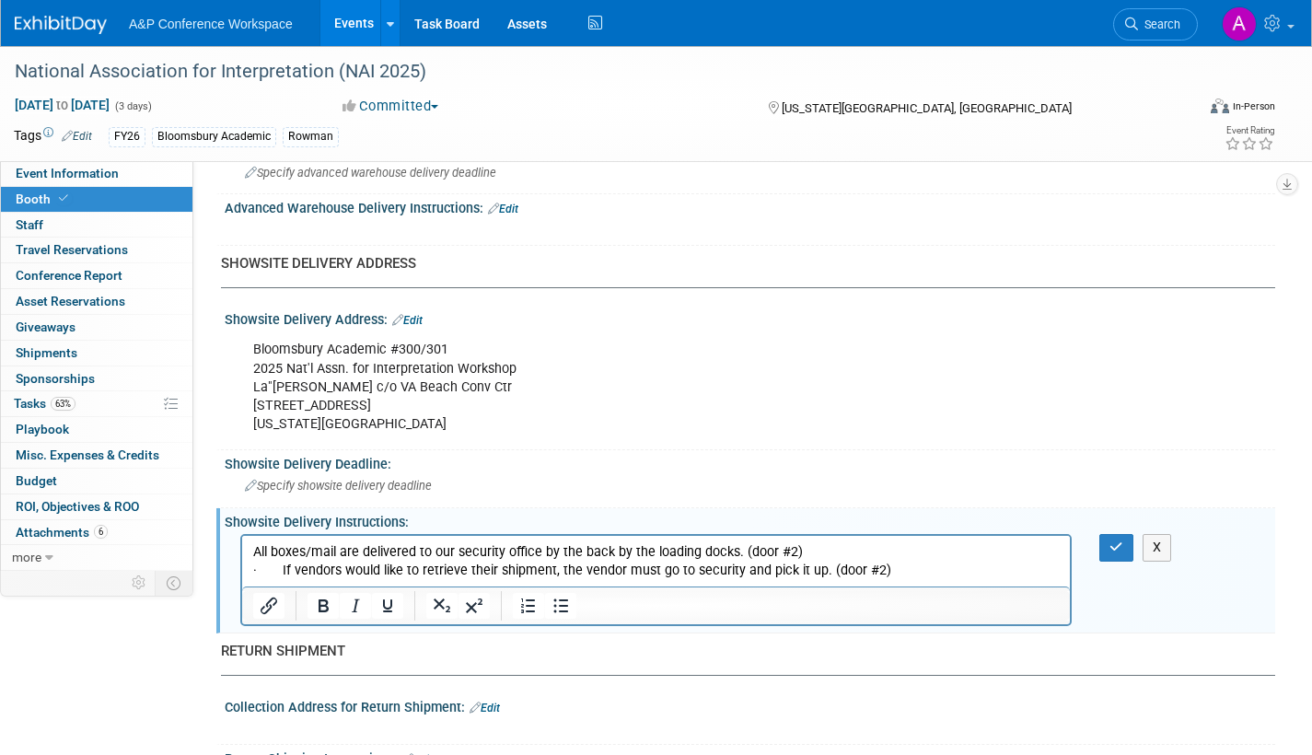
click at [275, 569] on p "· If vendors would like to retrieve their shipment, the vendor must go to secur…" at bounding box center [656, 571] width 807 height 18
click at [1125, 541] on button "button" at bounding box center [1116, 547] width 34 height 27
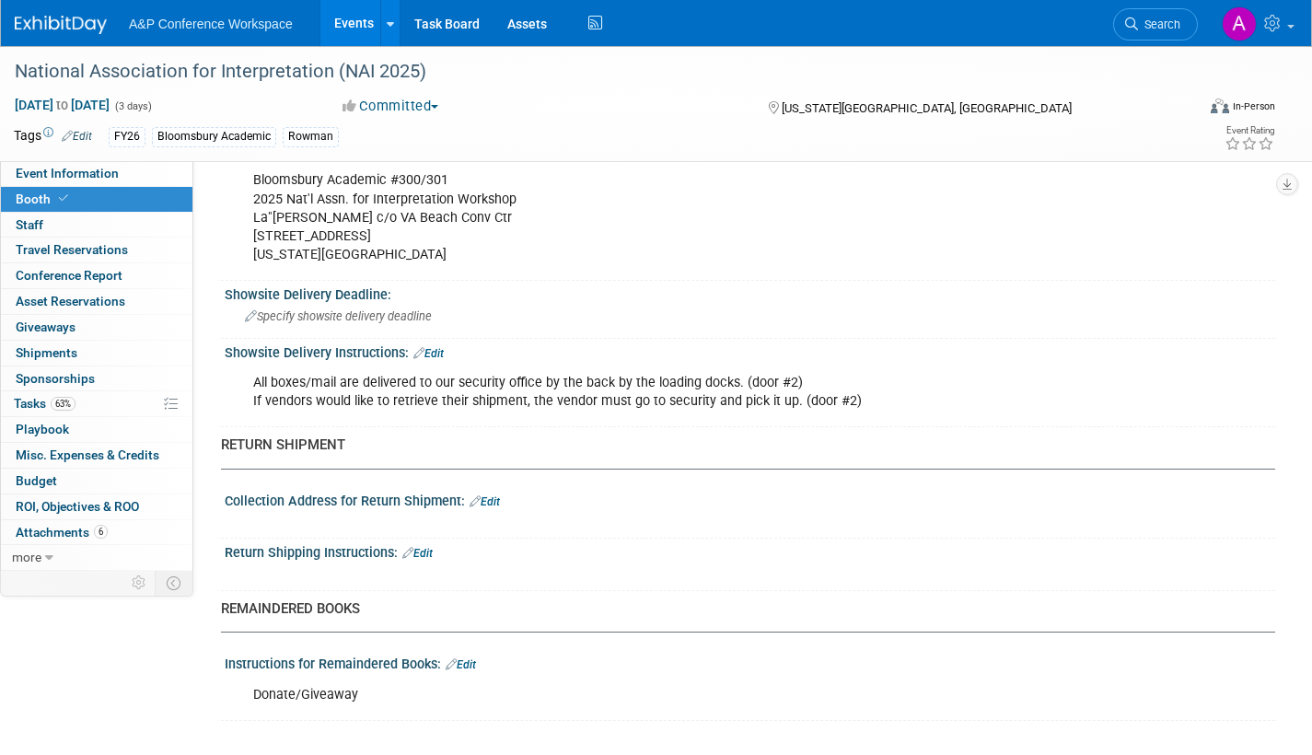
scroll to position [1276, 0]
click at [430, 548] on link "Edit" at bounding box center [417, 551] width 30 height 13
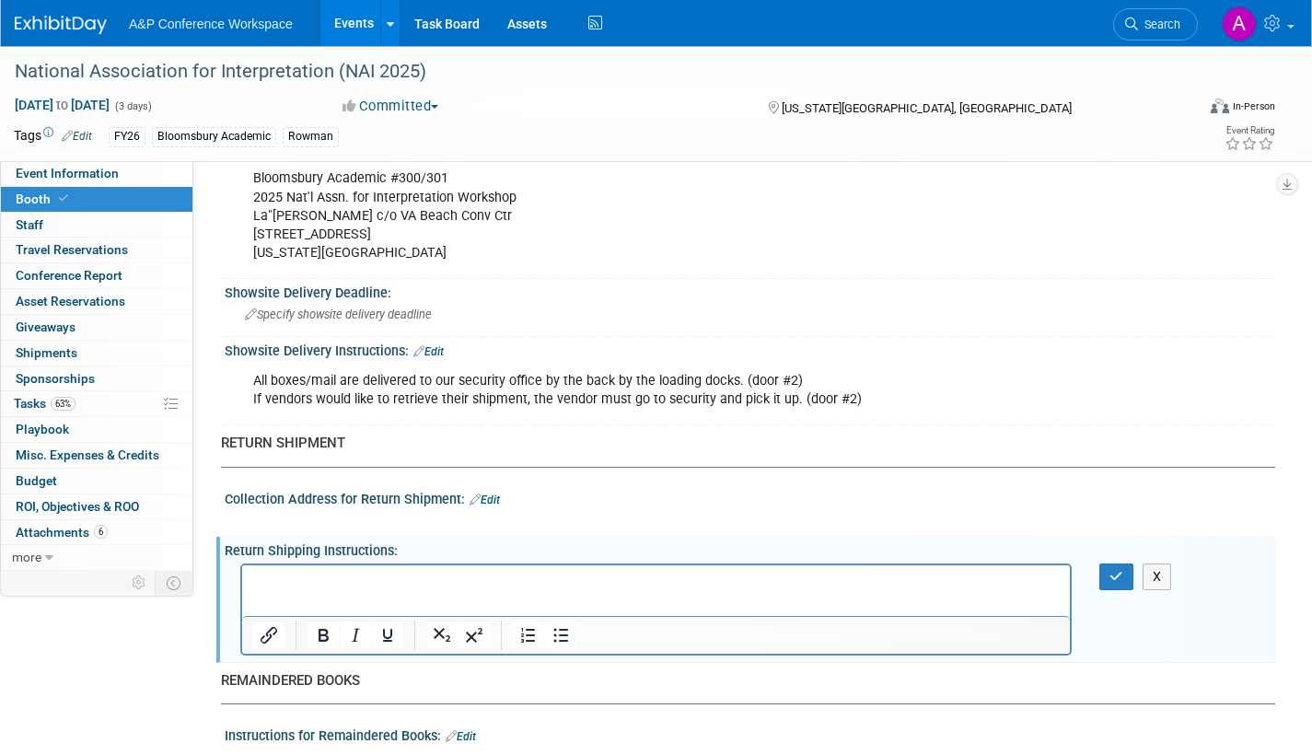
scroll to position [0, 0]
click at [1121, 573] on icon "button" at bounding box center [1117, 576] width 14 height 13
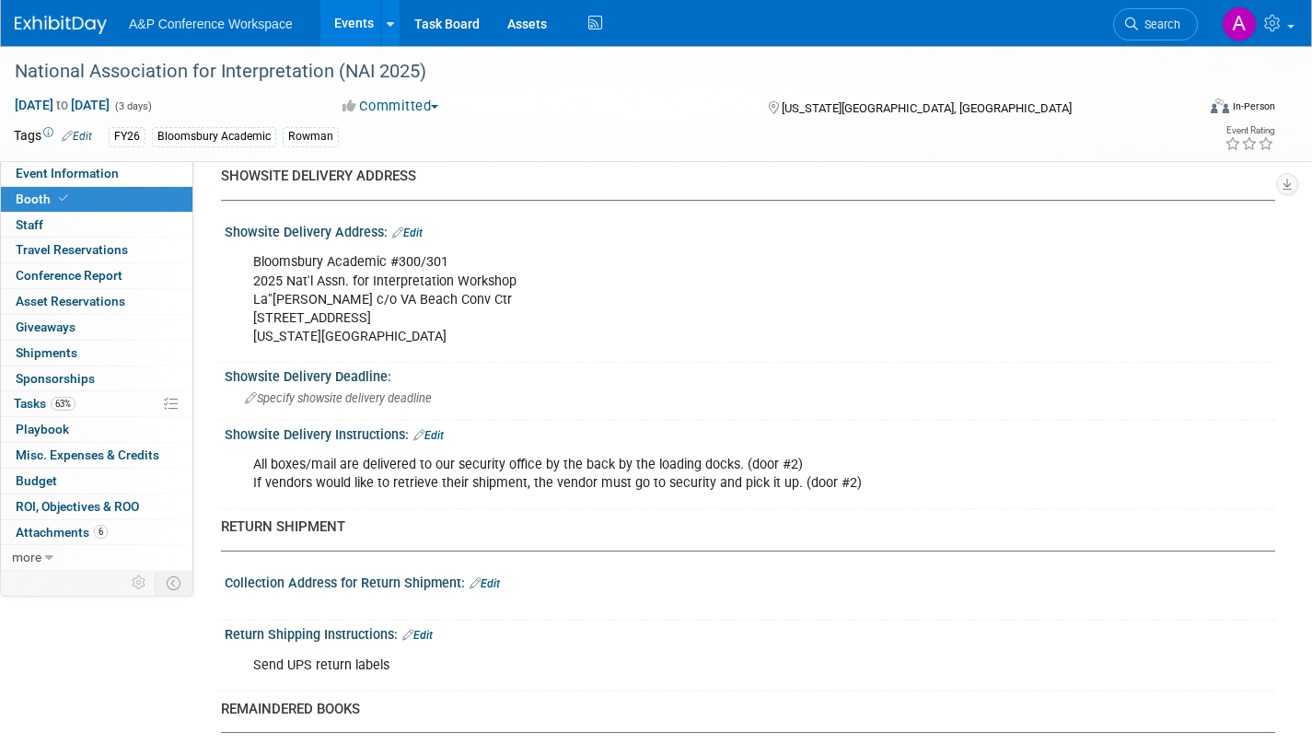
scroll to position [1295, 0]
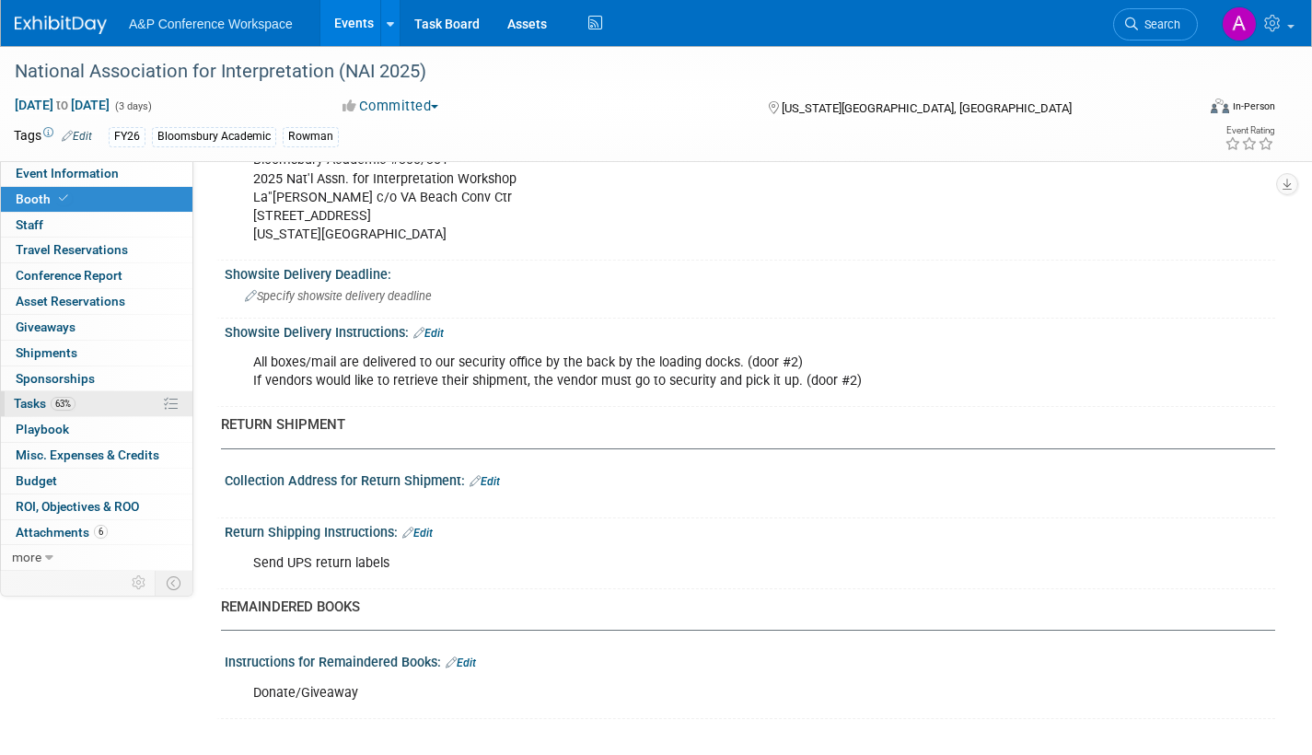
click at [26, 402] on span "Tasks 63%" at bounding box center [45, 403] width 62 height 15
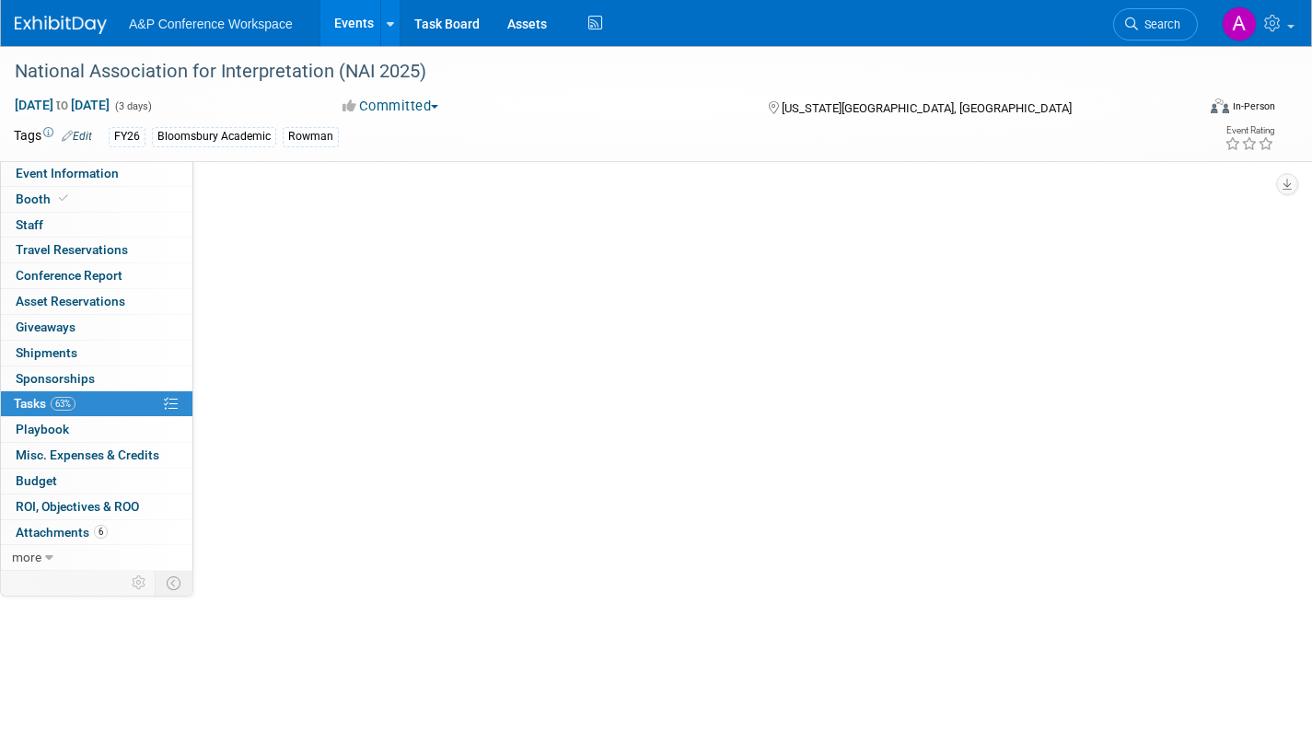
scroll to position [0, 0]
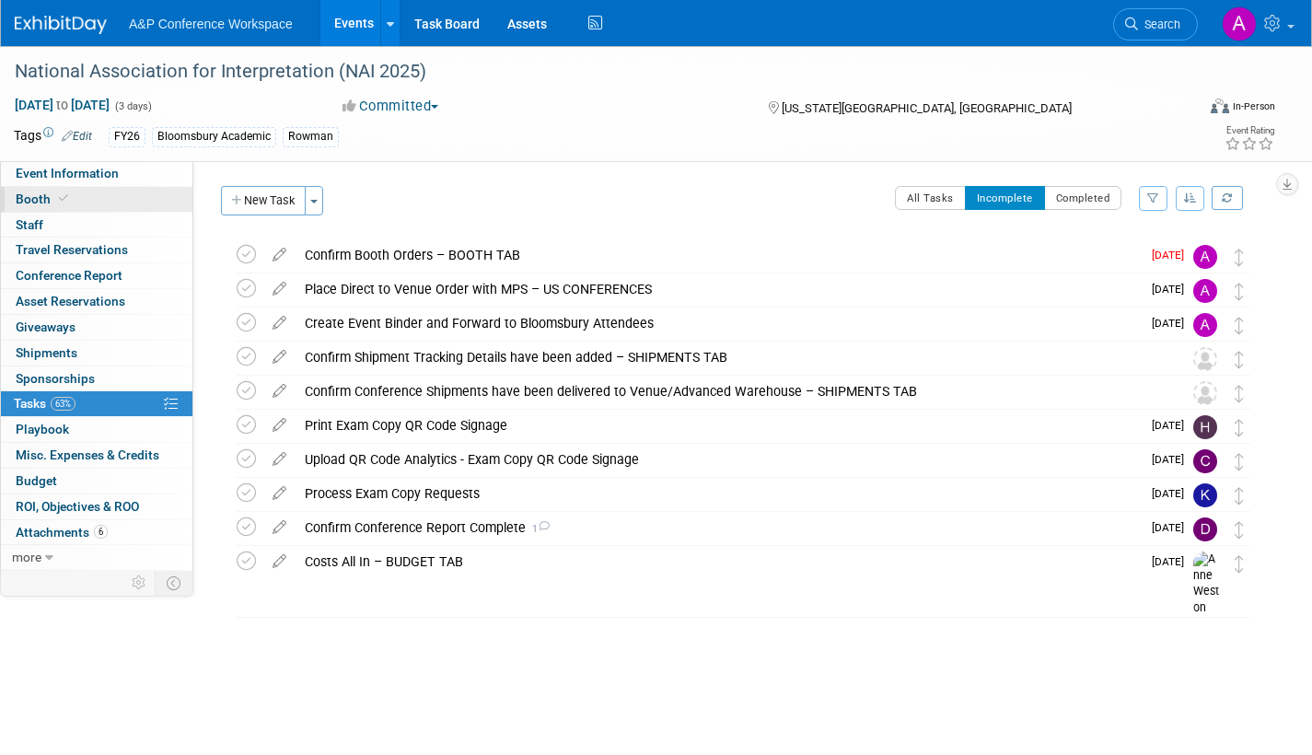
click at [39, 199] on span "Booth" at bounding box center [44, 199] width 56 height 15
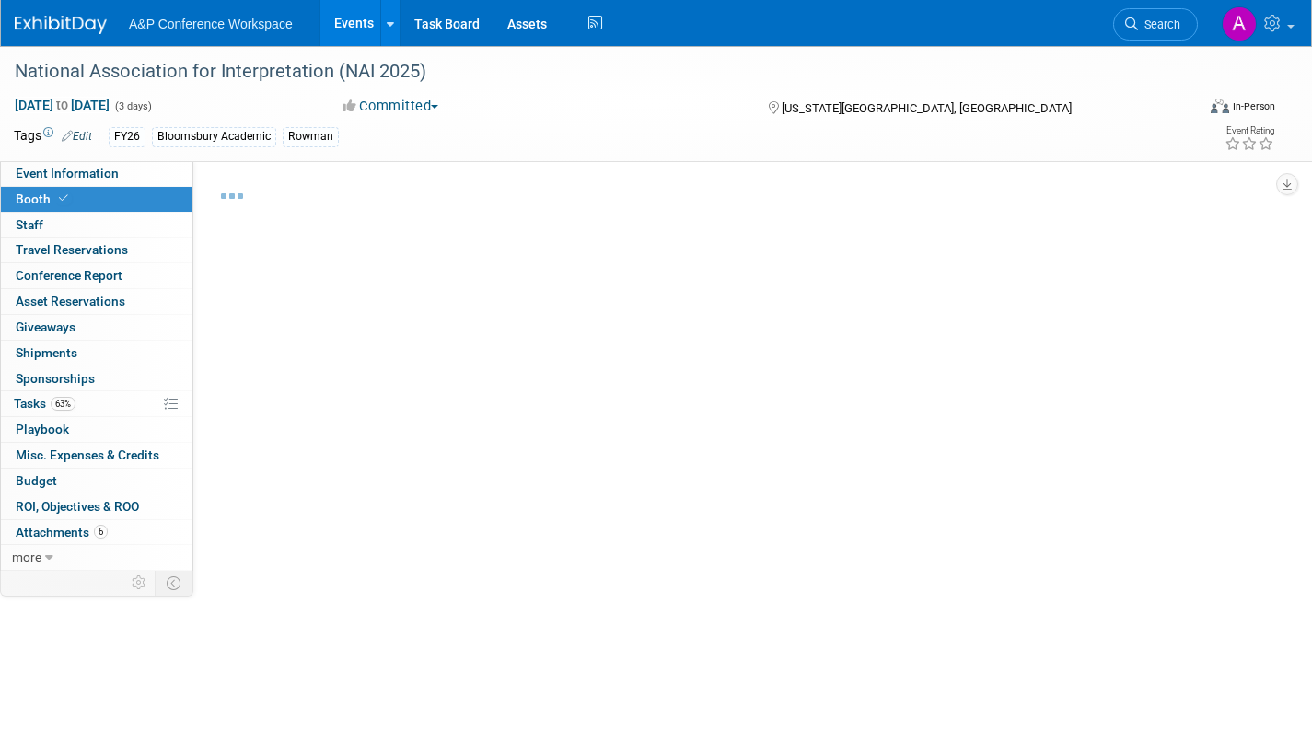
select select "RLKP"
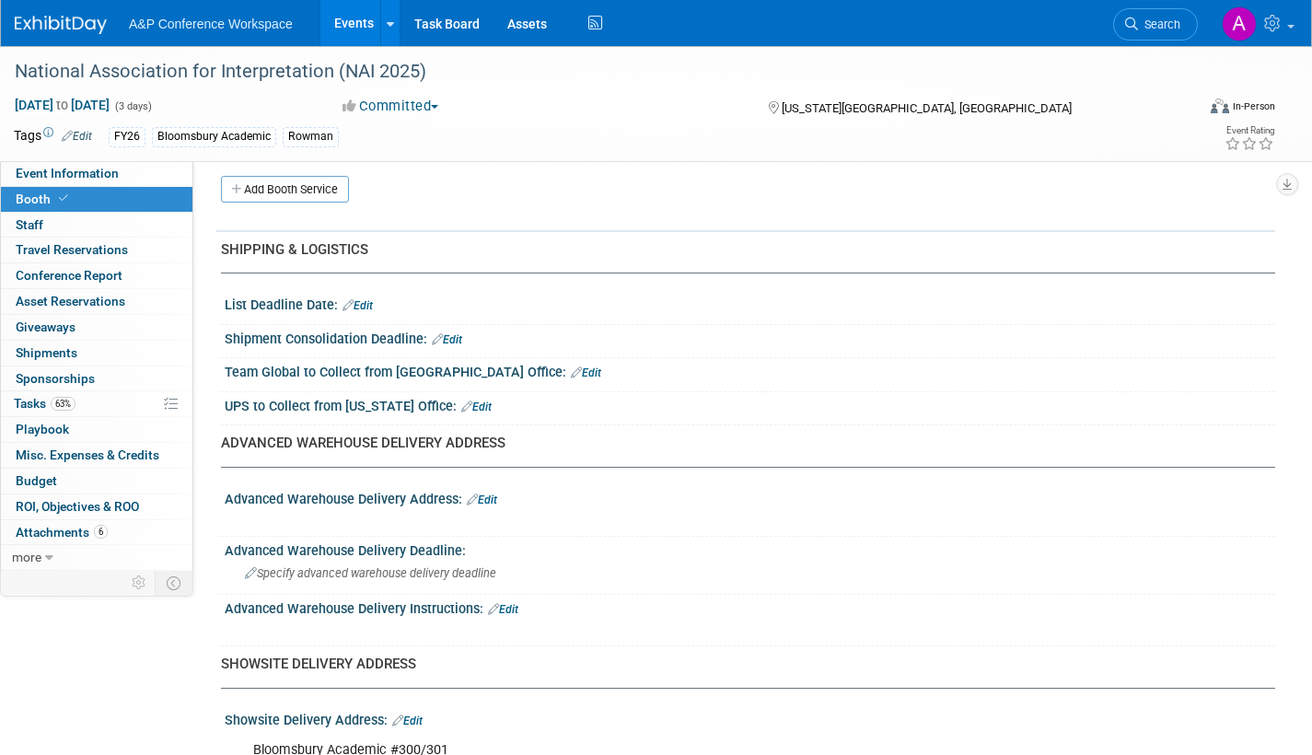
scroll to position [1013, 0]
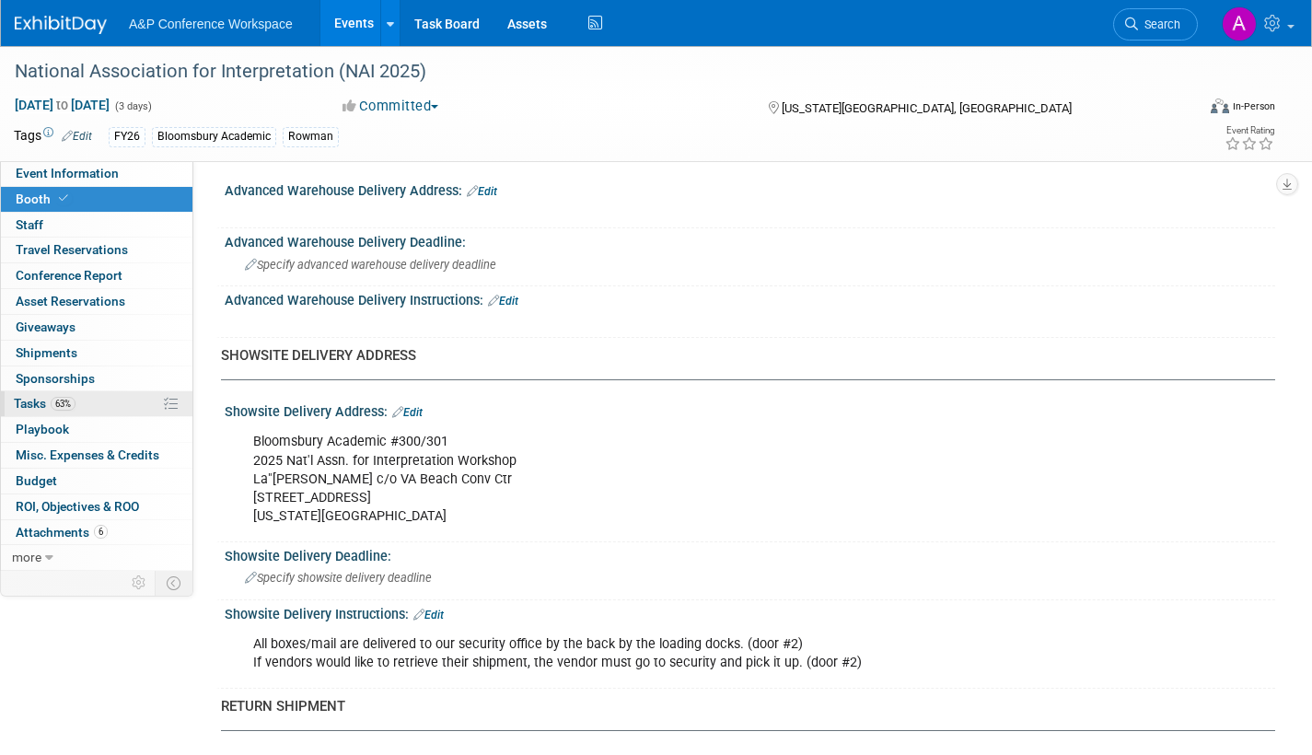
click at [22, 399] on span "Tasks 63%" at bounding box center [45, 403] width 62 height 15
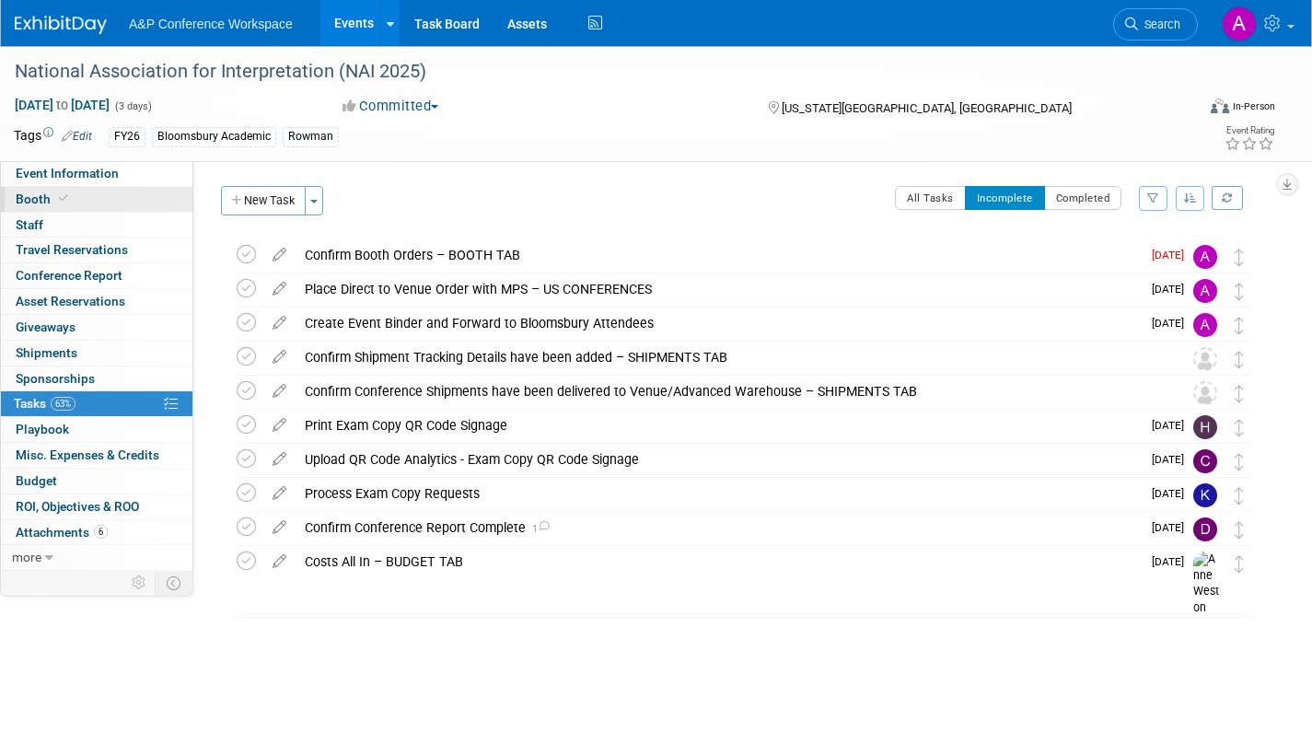
click at [27, 197] on span "Booth" at bounding box center [44, 199] width 56 height 15
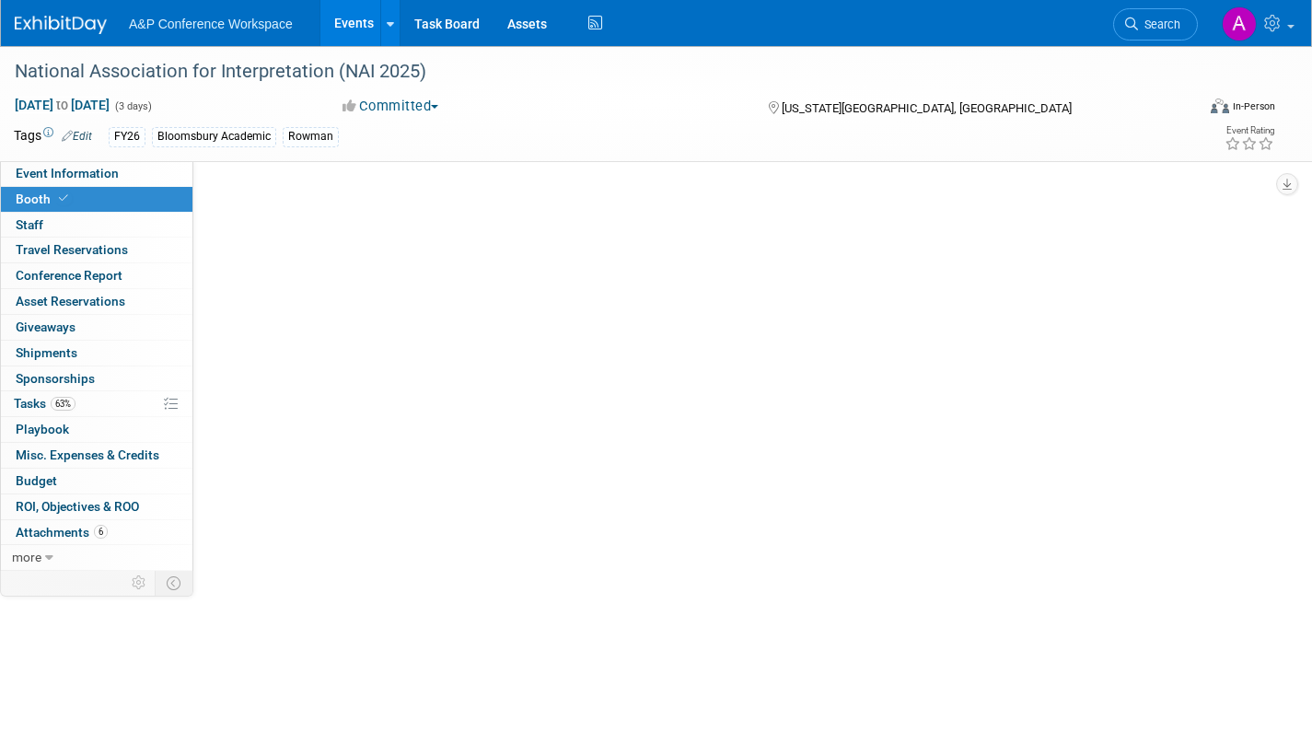
select select "RLKP"
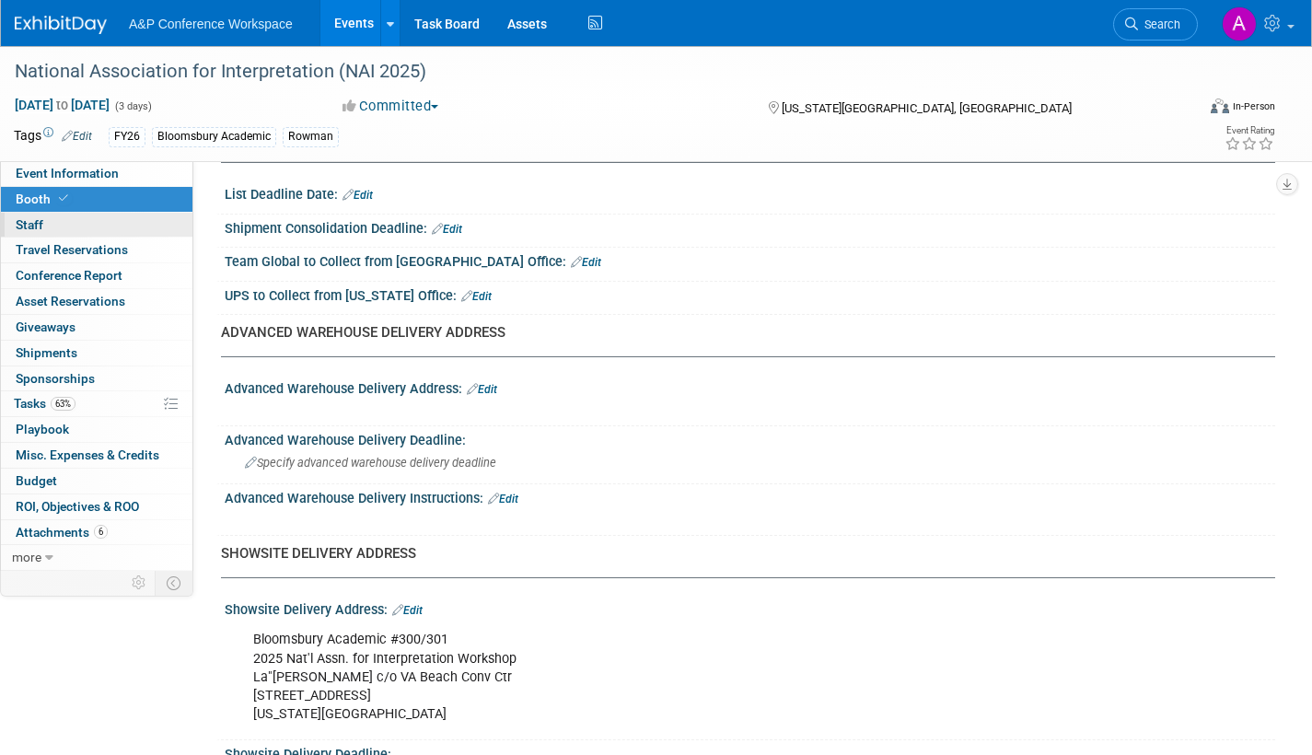
scroll to position [829, 0]
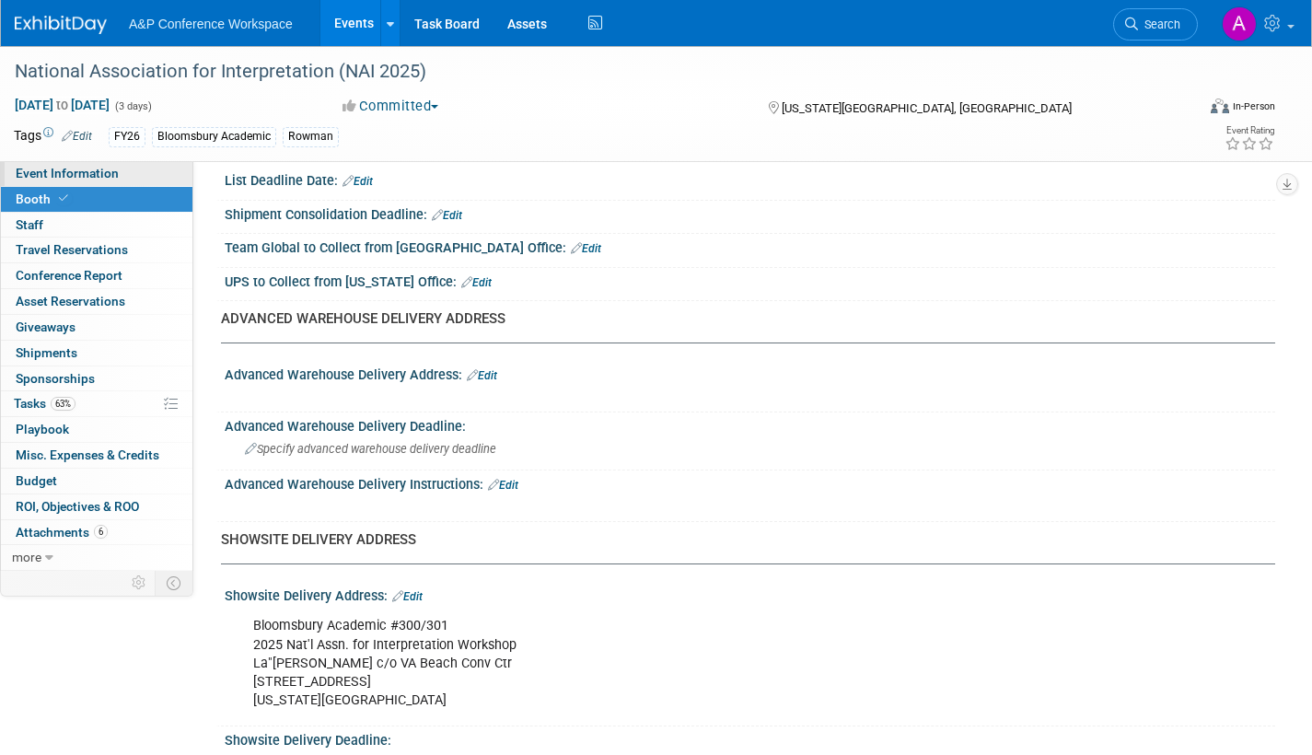
click at [98, 174] on span "Event Information" at bounding box center [67, 173] width 103 height 15
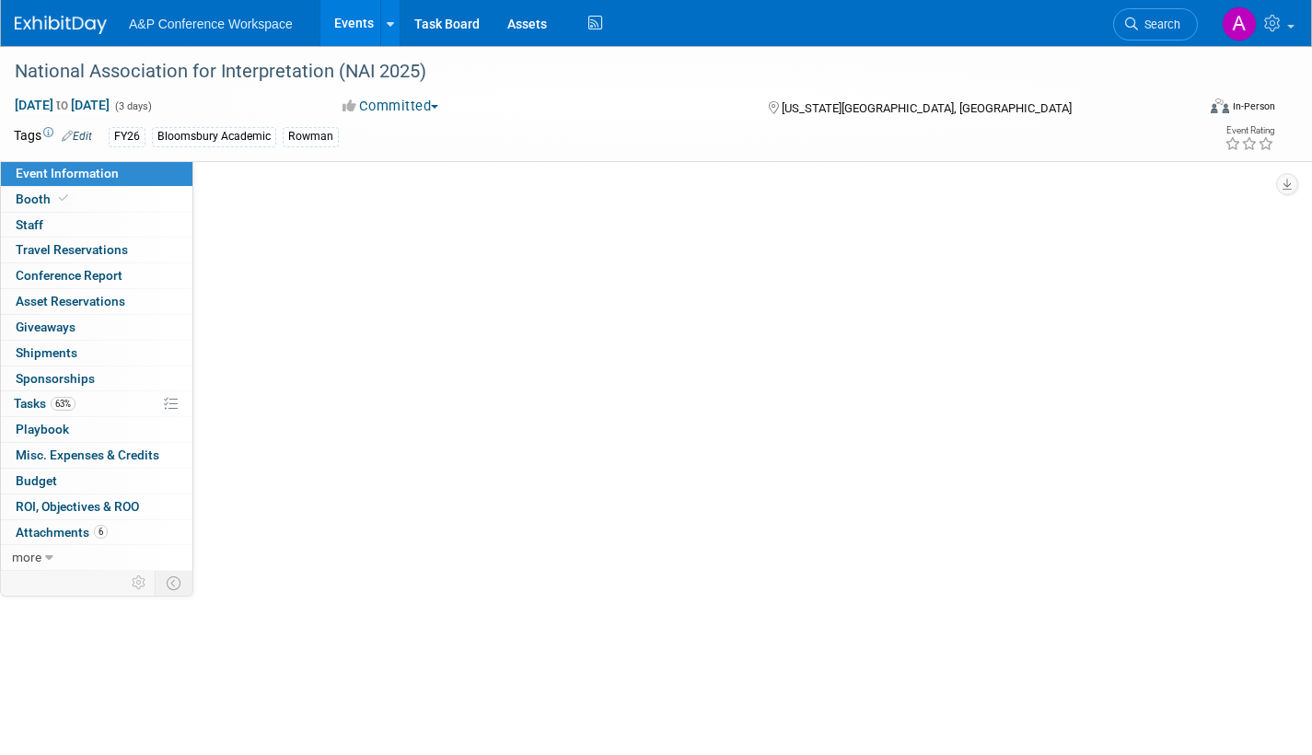
scroll to position [0, 0]
select select "Annual"
select select "Level 2"
select select "In-Person Booth"
select select "Interpretation"
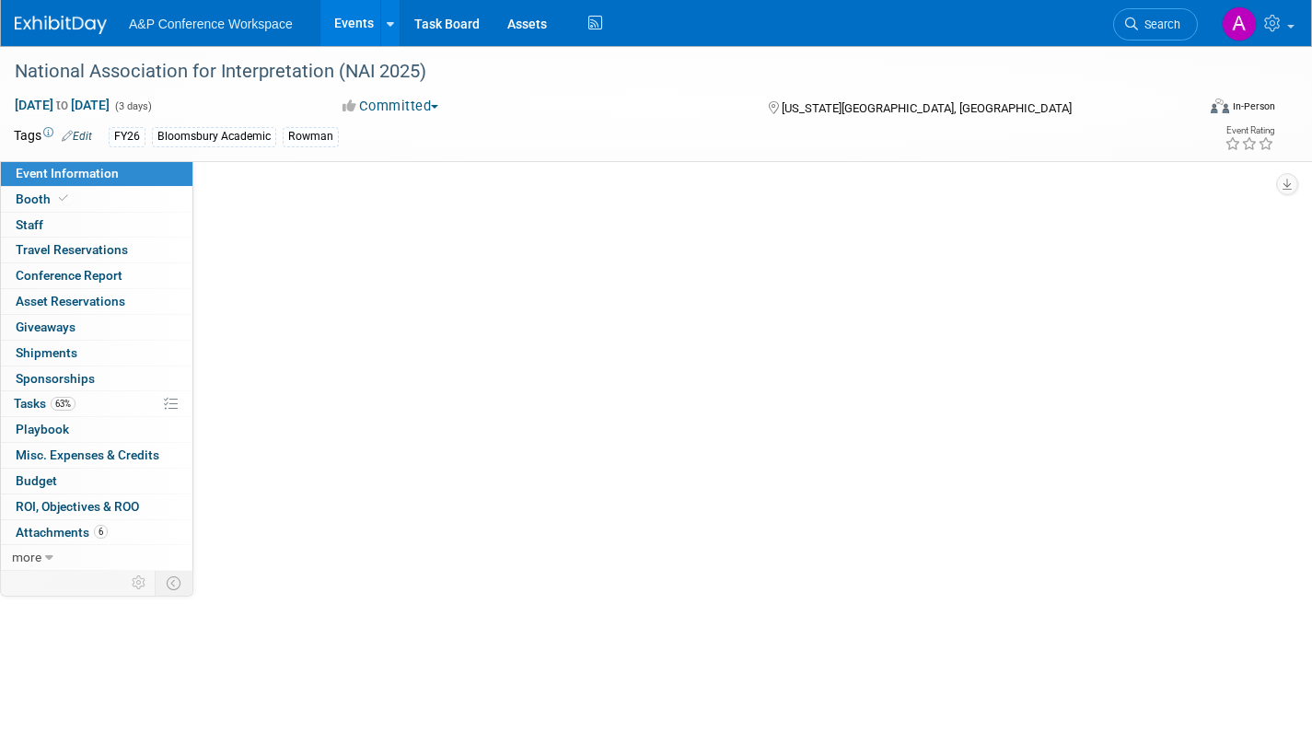
select select "Bloomsbury Academic"
select select "[PERSON_NAME]"
select select "Brand/Subject Presence​"
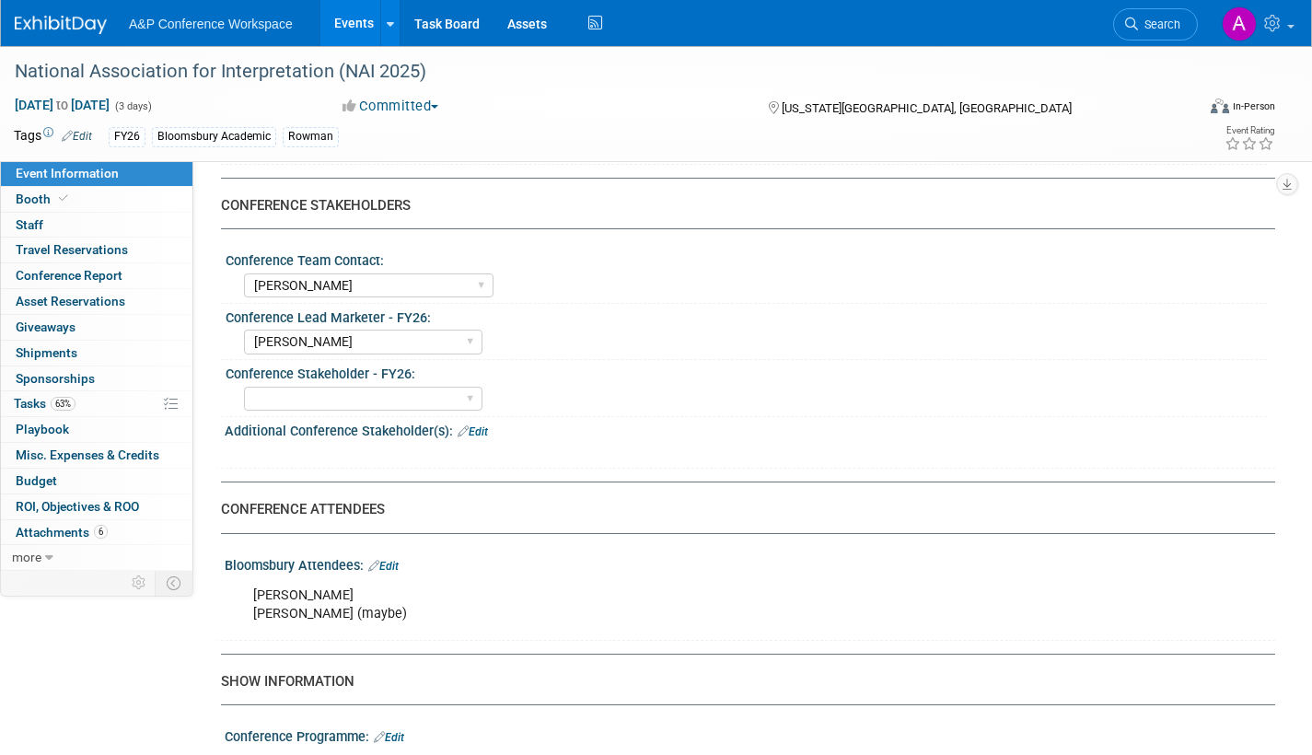
scroll to position [1013, 0]
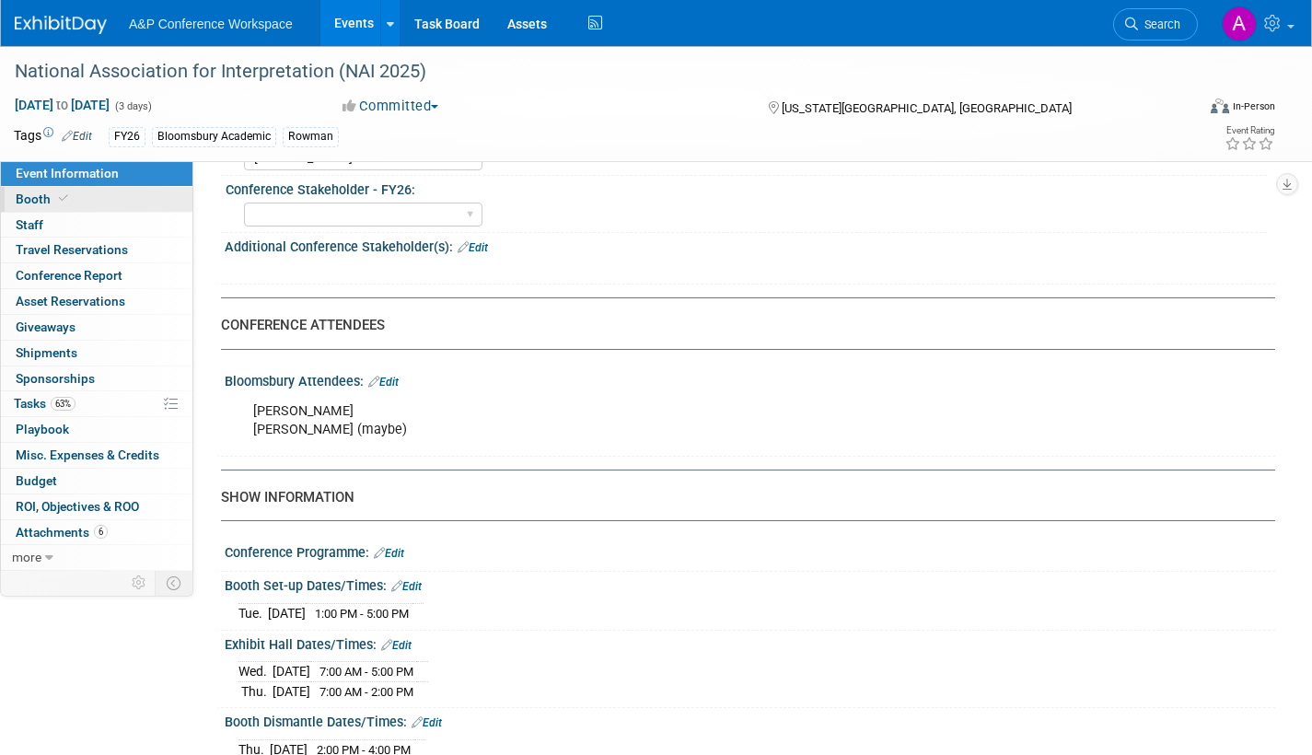
click at [35, 198] on span "Booth" at bounding box center [44, 199] width 56 height 15
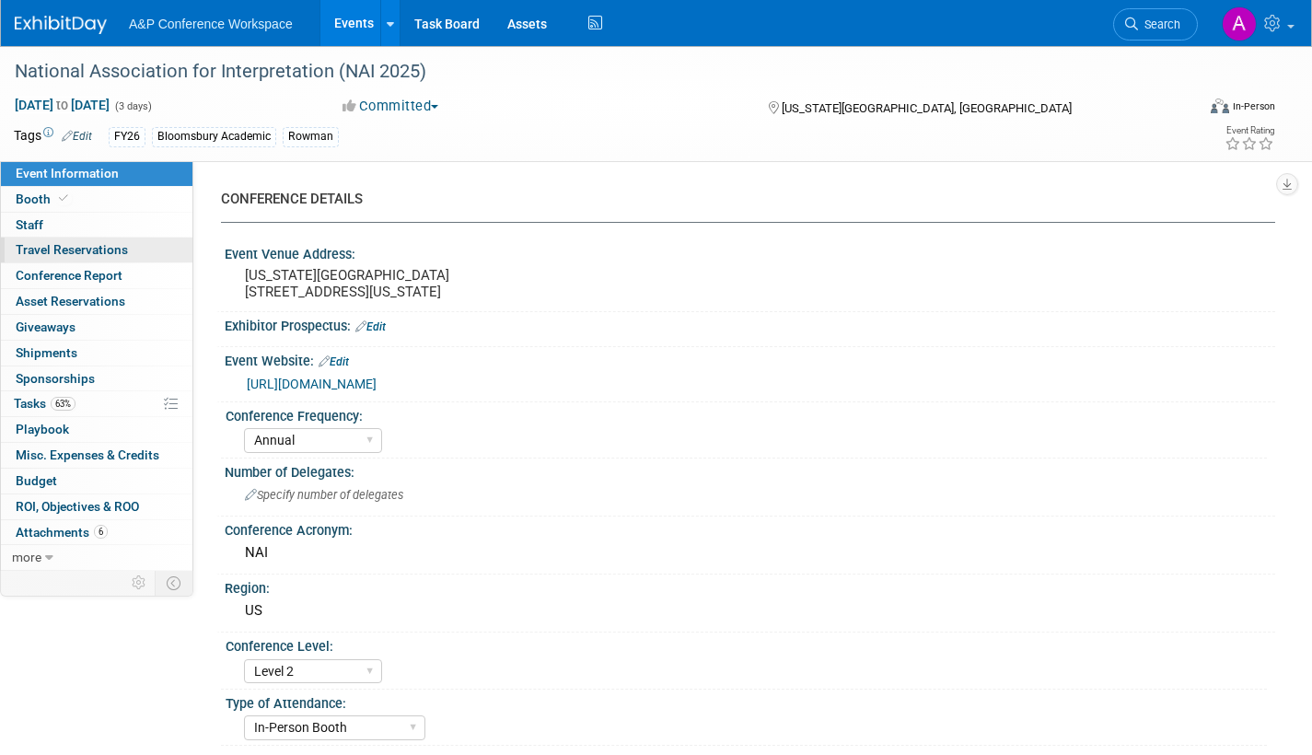
select select "RLKP"
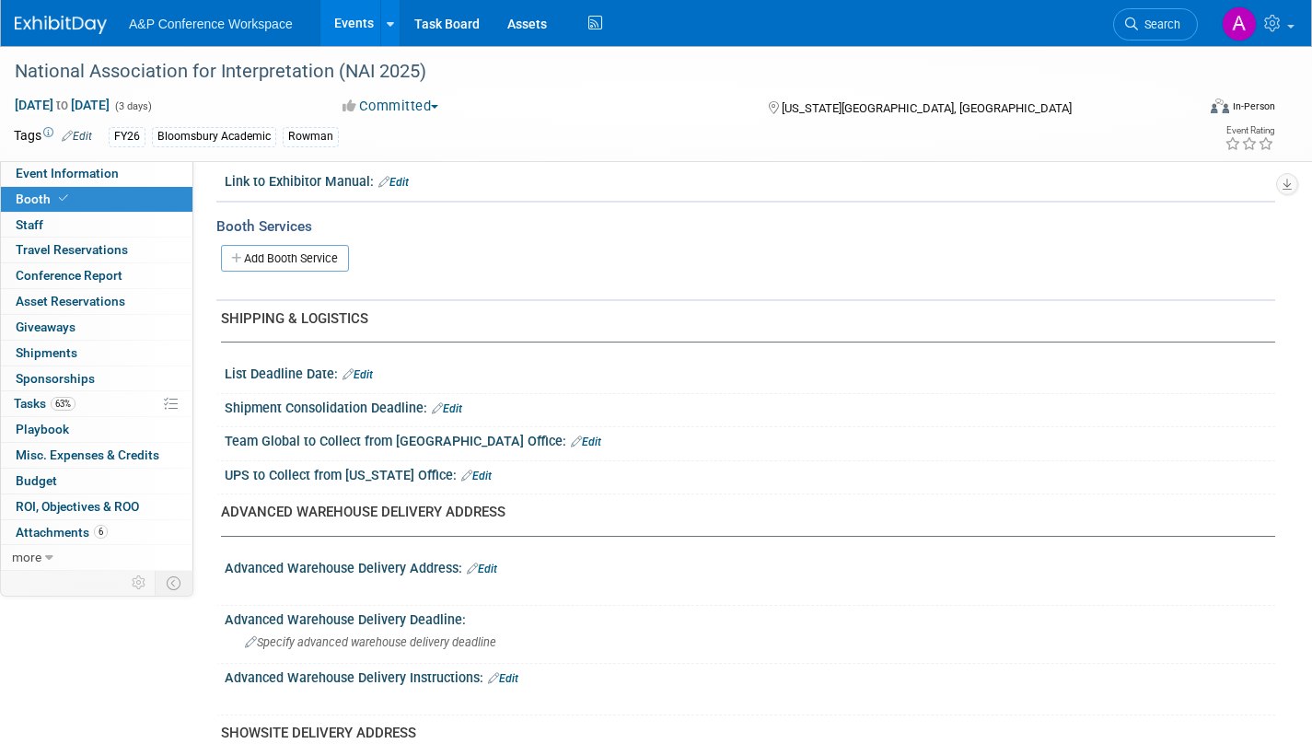
scroll to position [645, 0]
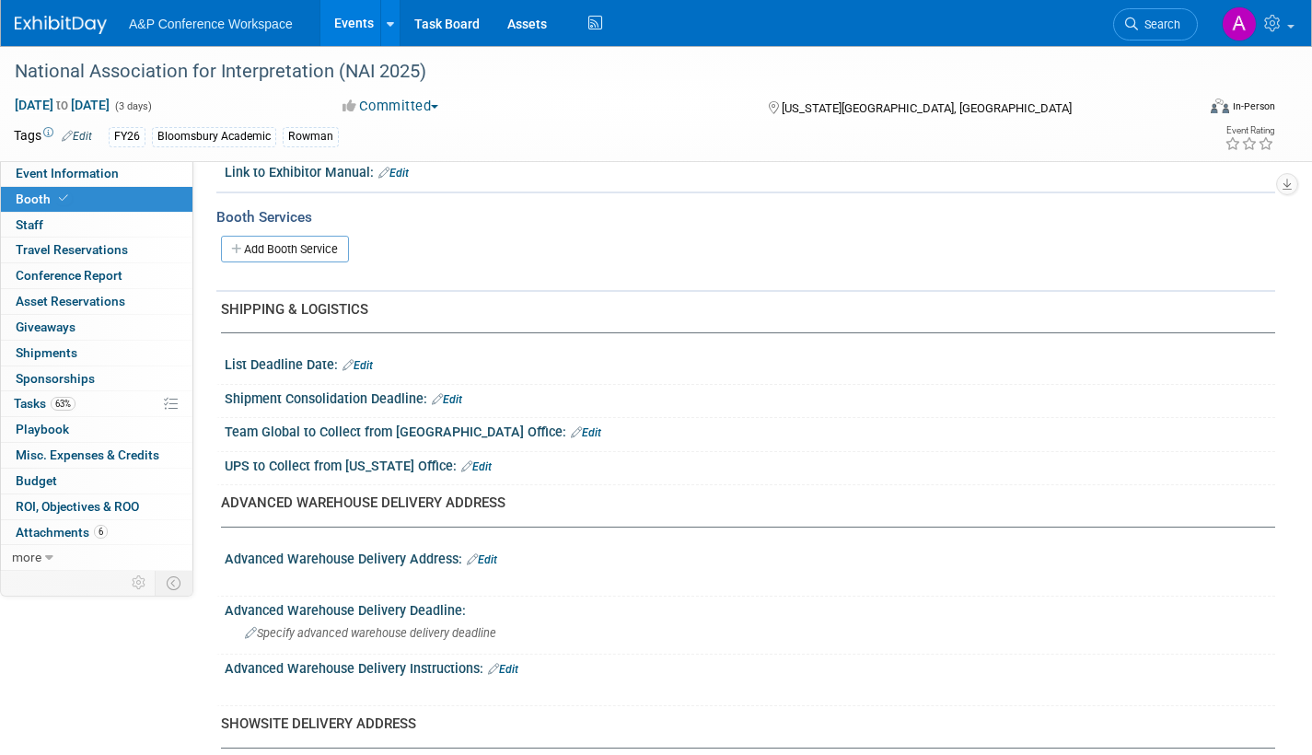
click at [449, 399] on link "Edit" at bounding box center [447, 399] width 30 height 13
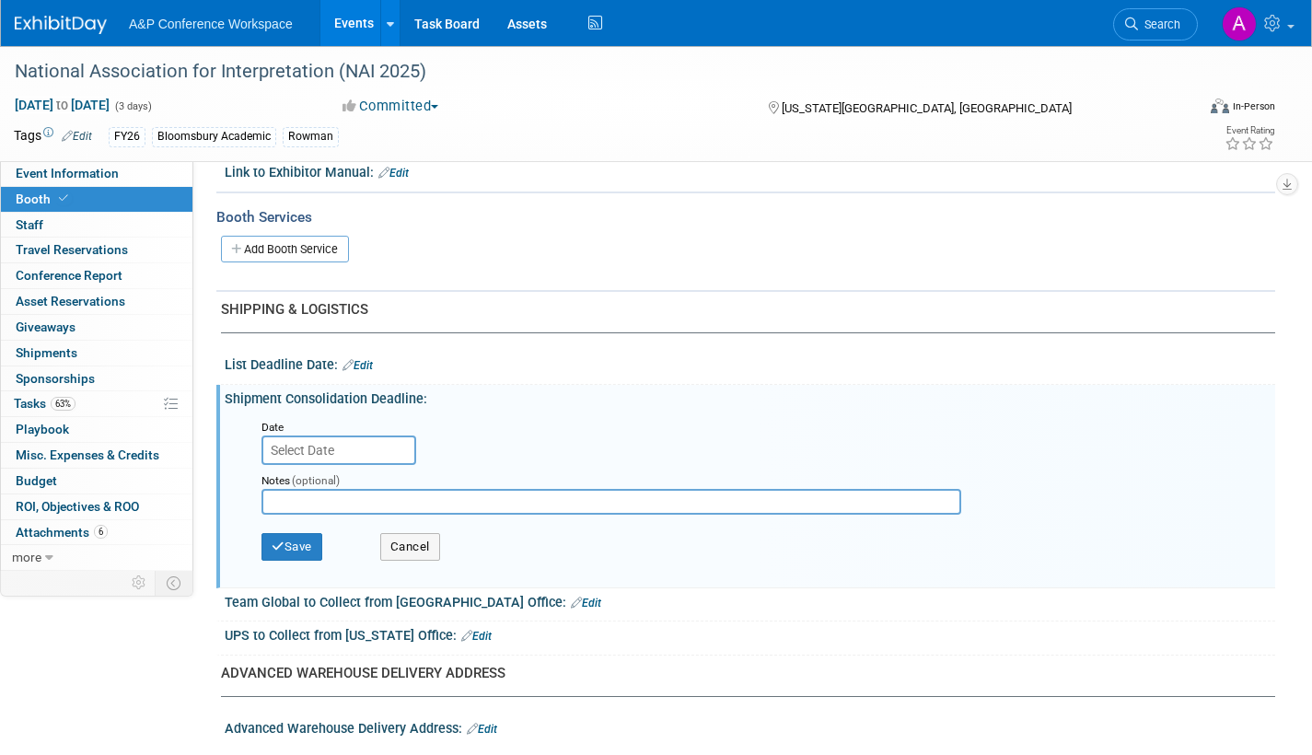
click at [336, 451] on input "text" at bounding box center [339, 450] width 155 height 29
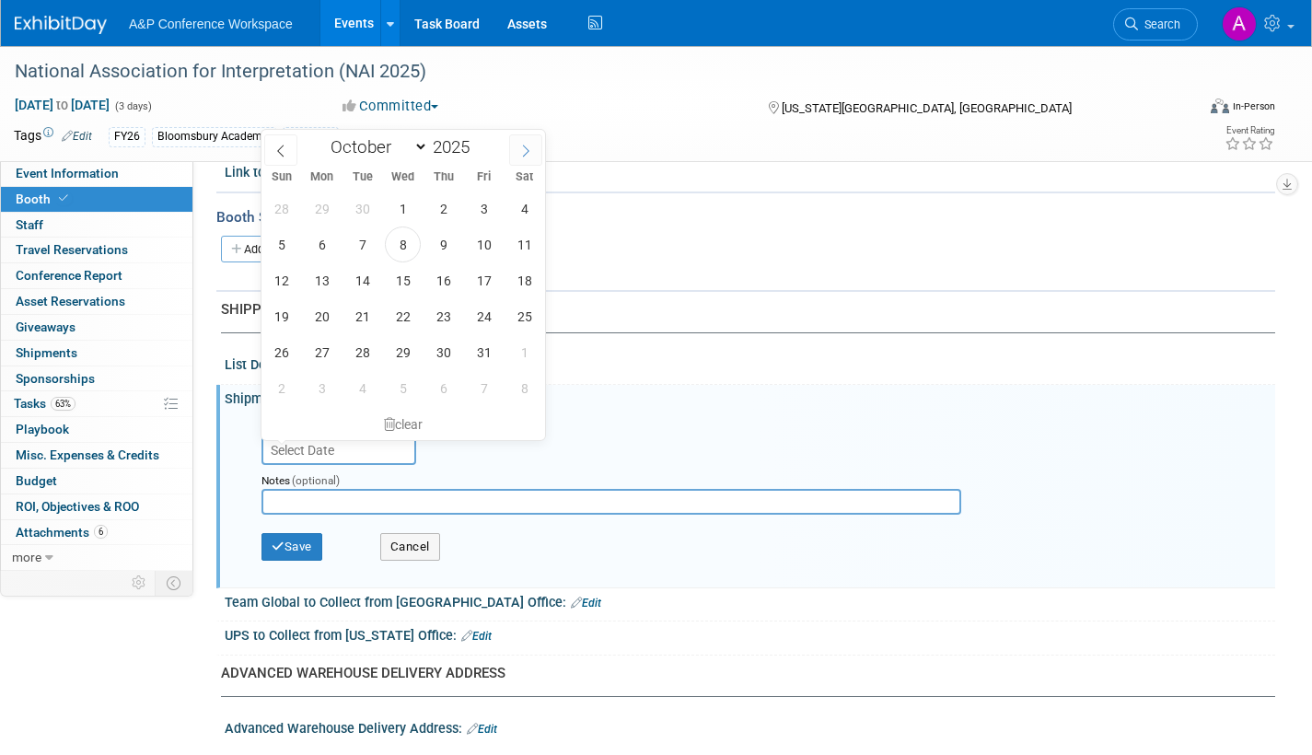
click at [523, 149] on icon at bounding box center [525, 151] width 13 height 13
select select "10"
click at [322, 242] on span "3" at bounding box center [322, 245] width 36 height 36
type input "Nov 3, 2025"
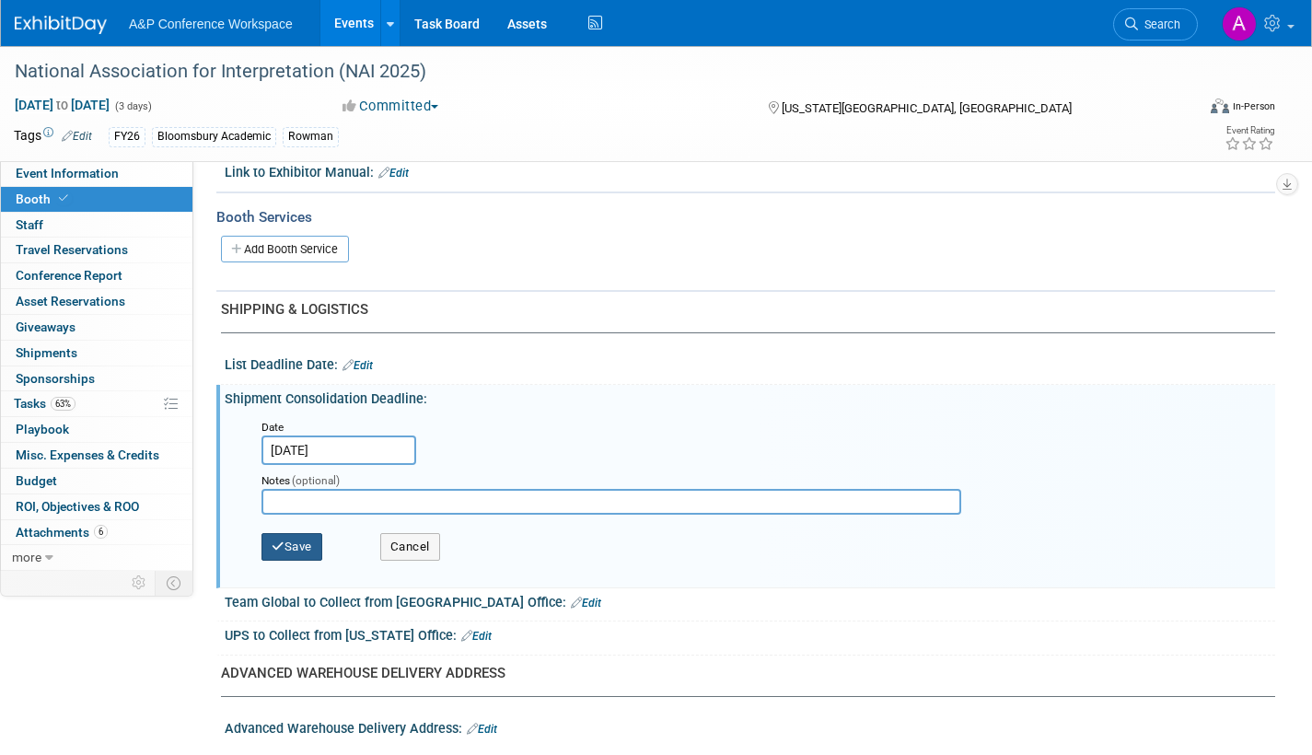
click at [297, 544] on button "Save" at bounding box center [292, 547] width 61 height 28
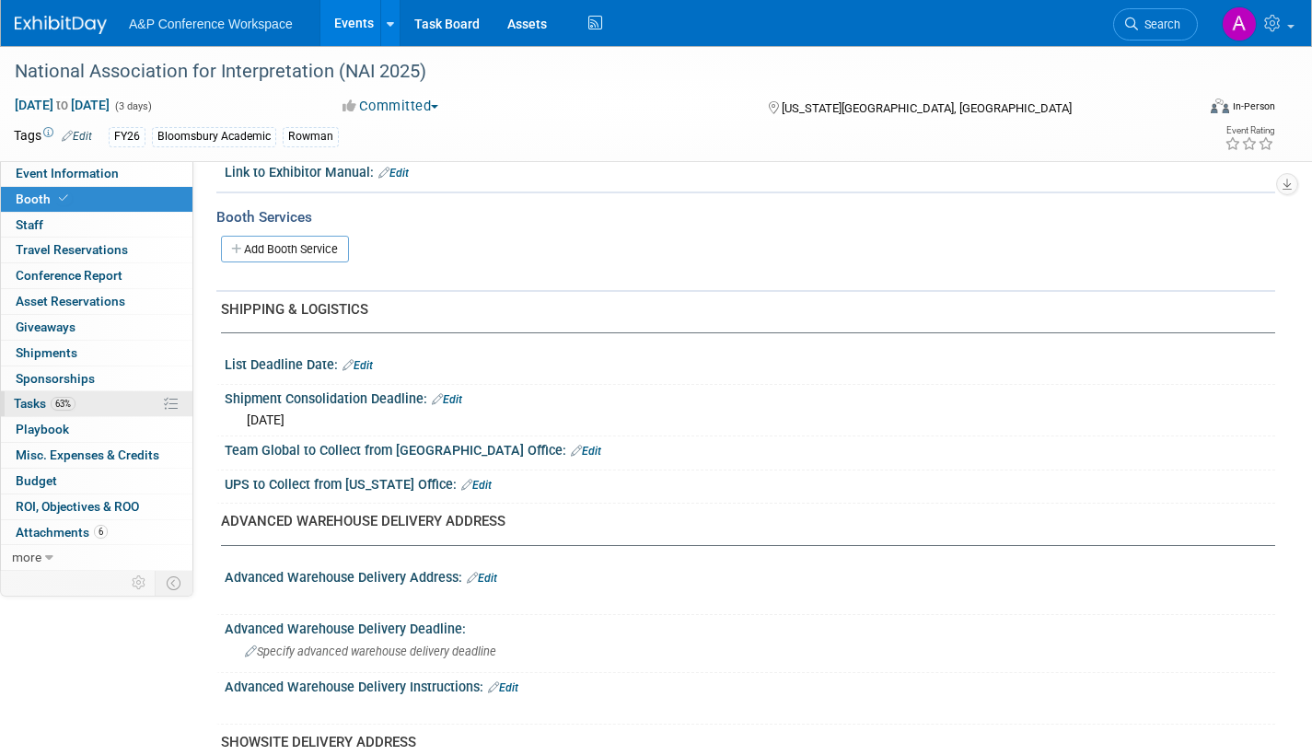
click at [29, 400] on span "Tasks 63%" at bounding box center [45, 403] width 62 height 15
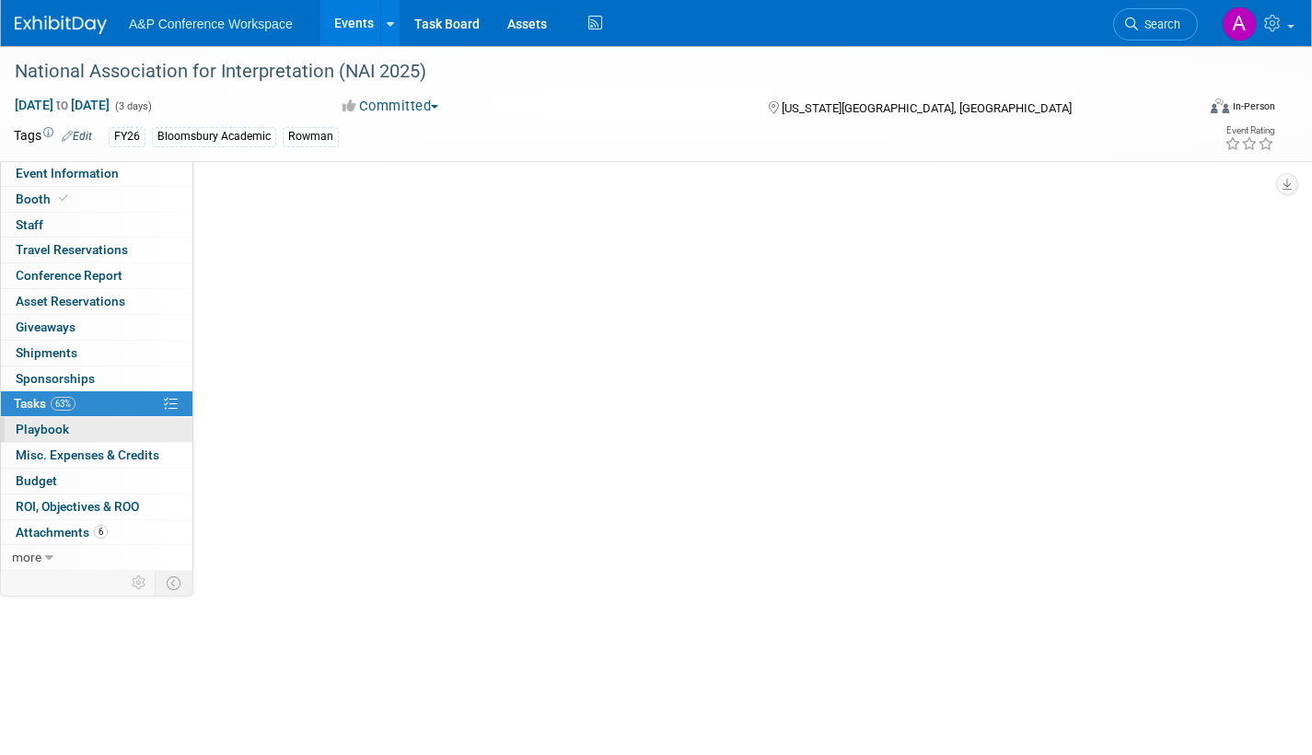
scroll to position [0, 0]
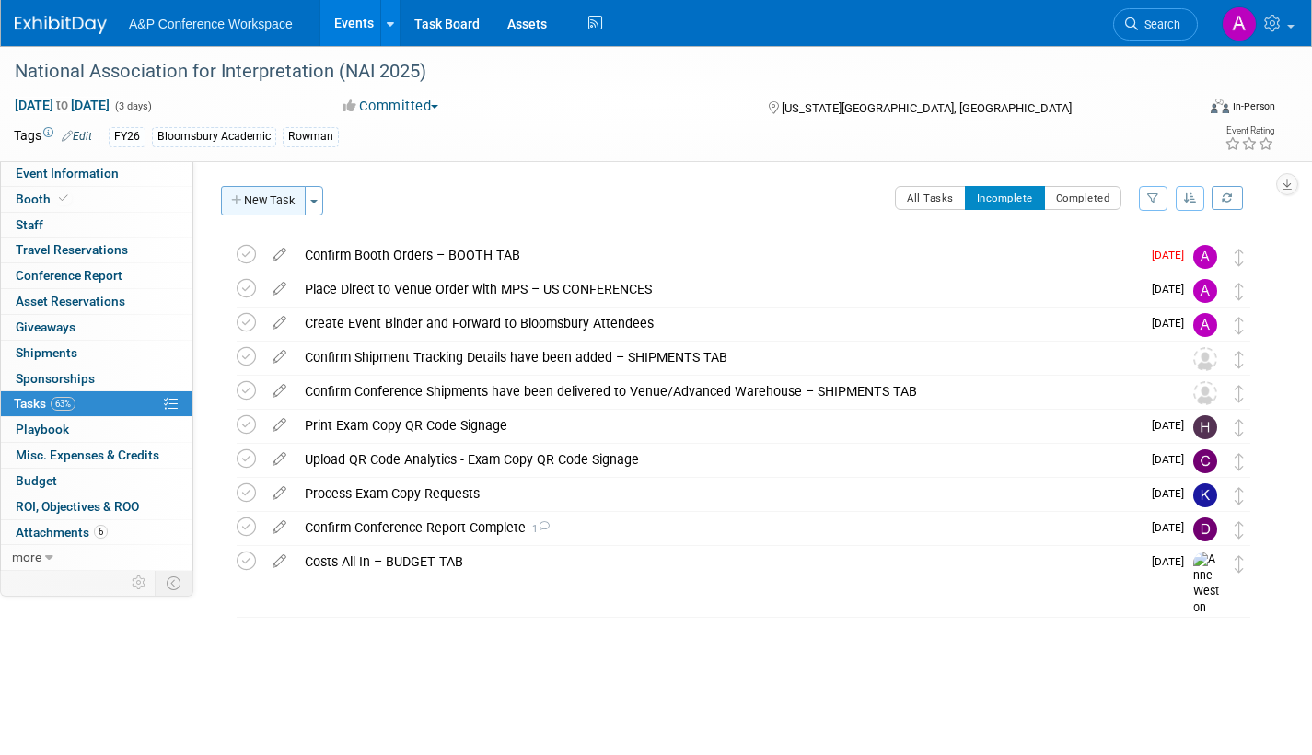
drag, startPoint x: 259, startPoint y: 204, endPoint x: 275, endPoint y: 207, distance: 17.0
click at [262, 204] on button "New Task" at bounding box center [263, 200] width 85 height 29
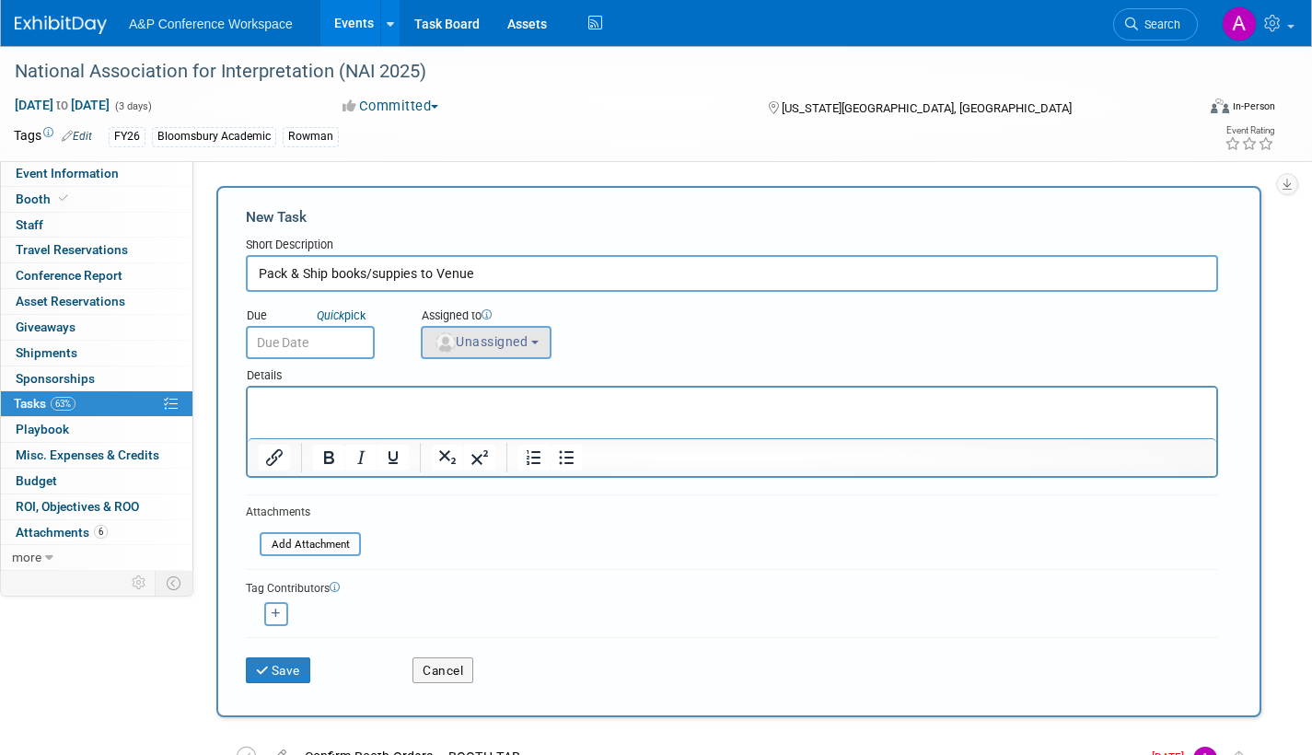
type input "Pack & Ship books/suppies to Venue"
click at [509, 337] on span "Unassigned" at bounding box center [481, 341] width 94 height 15
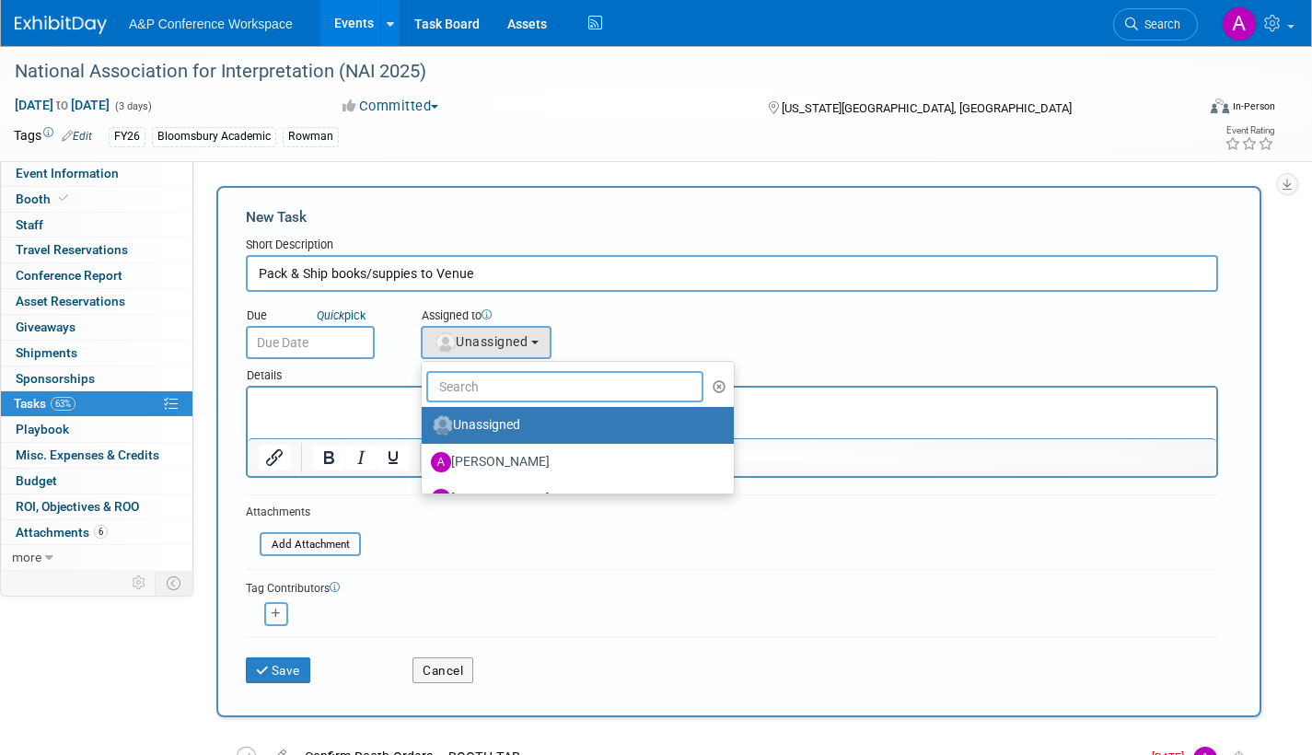
click at [487, 386] on input "text" at bounding box center [564, 386] width 277 height 31
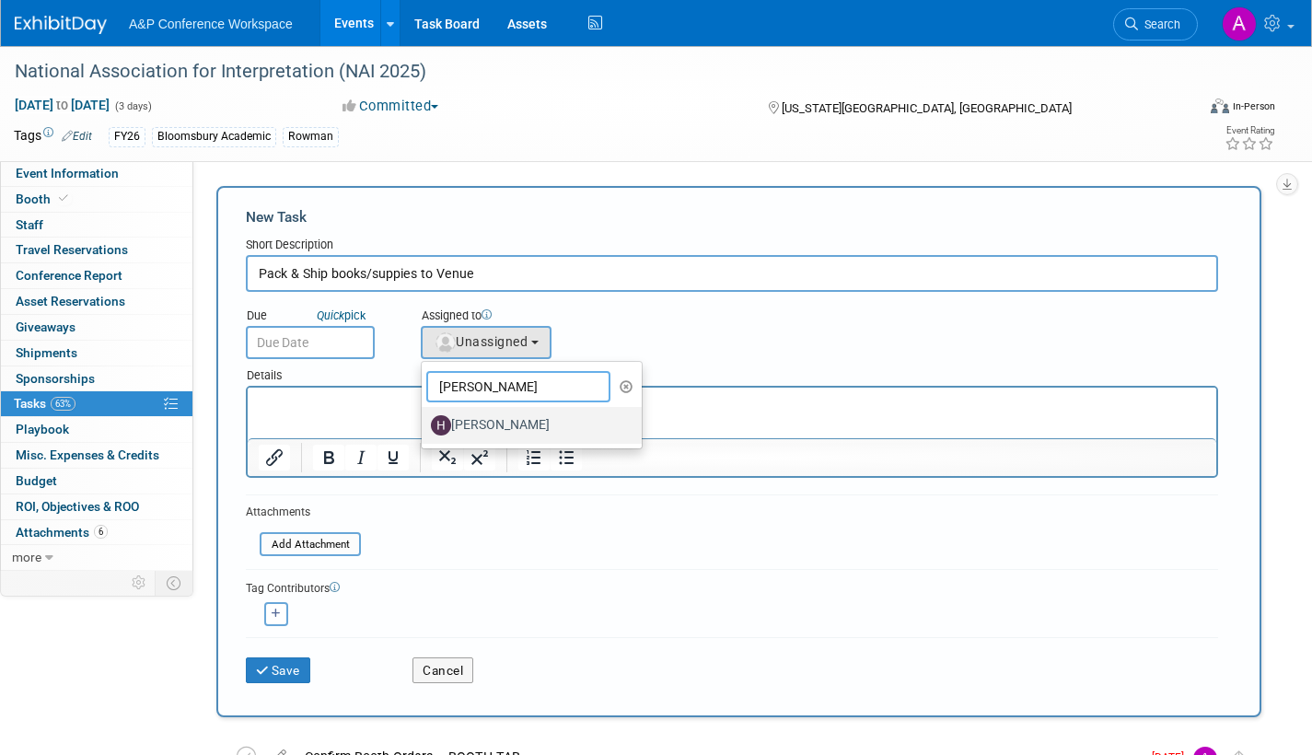
type input "hannah"
click at [537, 422] on label "[PERSON_NAME]" at bounding box center [527, 425] width 192 height 29
click at [425, 422] on input "[PERSON_NAME]" at bounding box center [419, 423] width 12 height 12
select select "f47d5110-dff9-4952-99f5-c640fdae2d00"
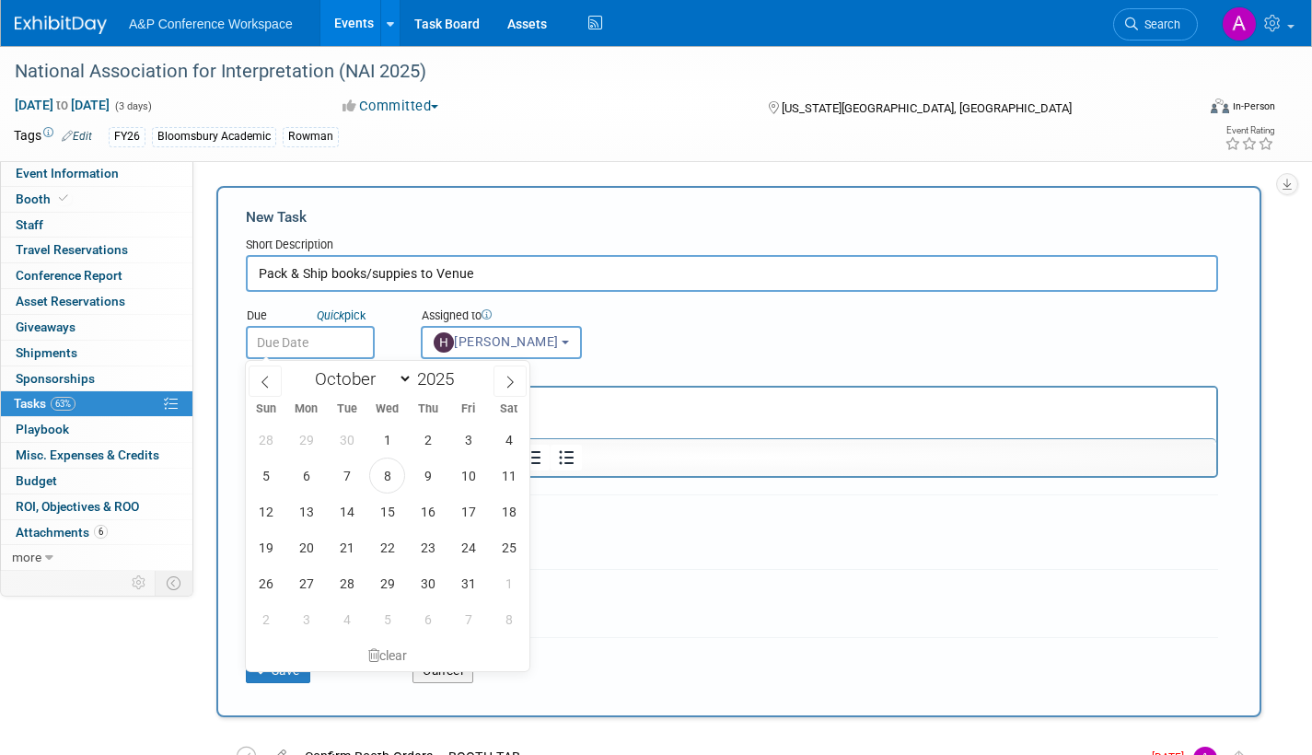
click at [314, 345] on input "text" at bounding box center [310, 342] width 129 height 33
click at [513, 378] on icon at bounding box center [510, 382] width 13 height 13
select select "10"
click at [425, 473] on span "6" at bounding box center [428, 476] width 36 height 36
type input "Nov 6, 2025"
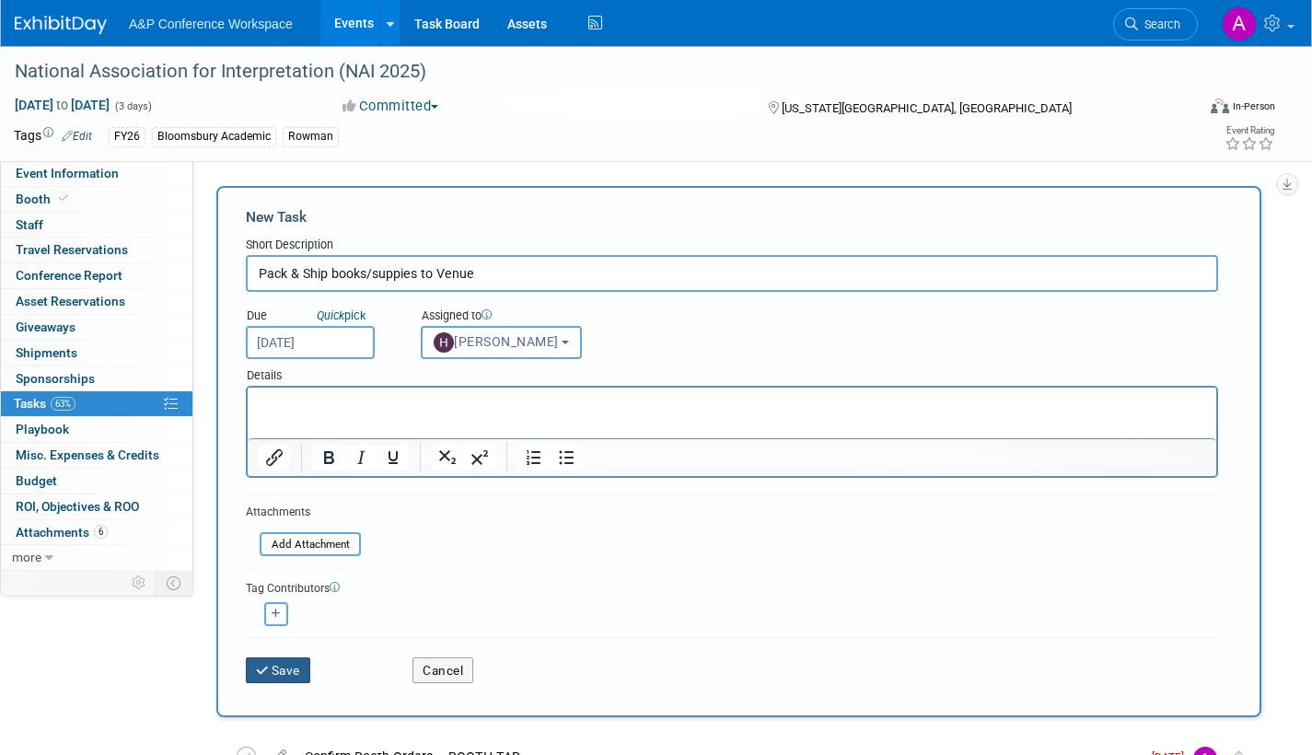
drag, startPoint x: 297, startPoint y: 671, endPoint x: 316, endPoint y: 662, distance: 20.6
click at [307, 666] on button "Save" at bounding box center [278, 670] width 64 height 26
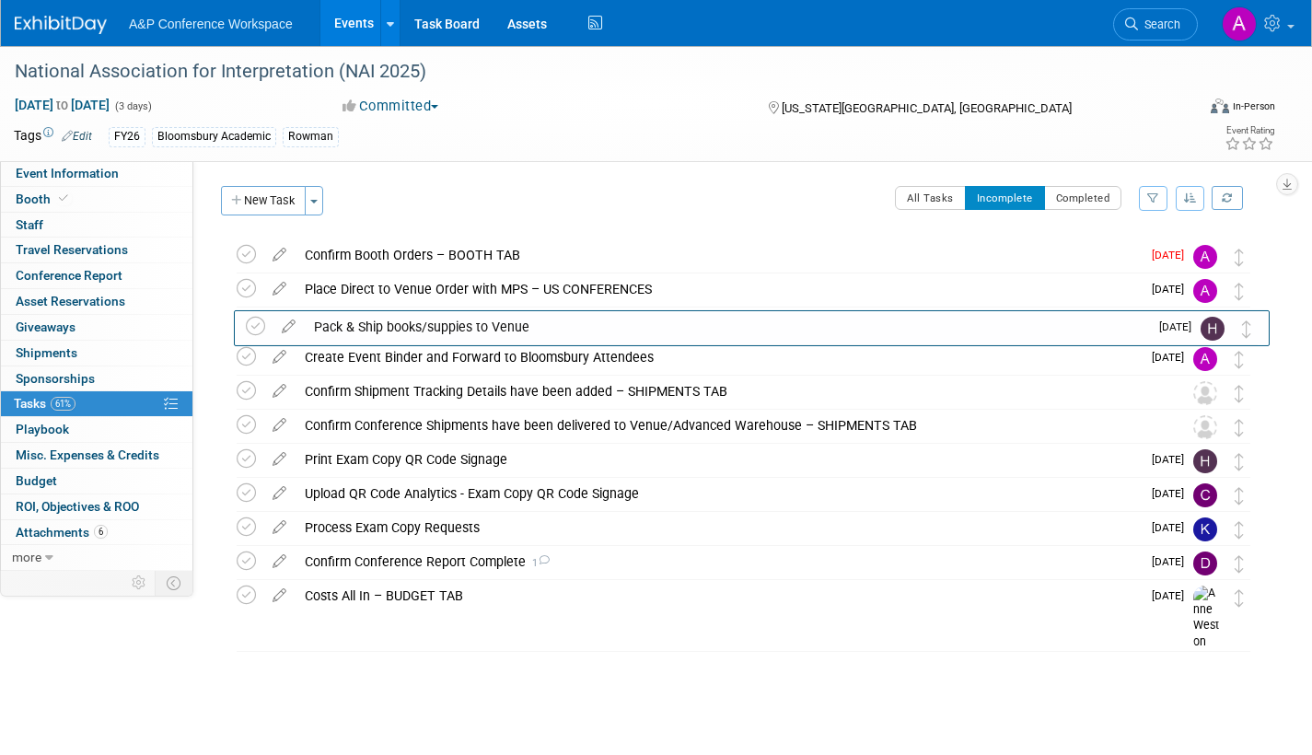
drag, startPoint x: 1243, startPoint y: 261, endPoint x: 1251, endPoint y: 332, distance: 71.4
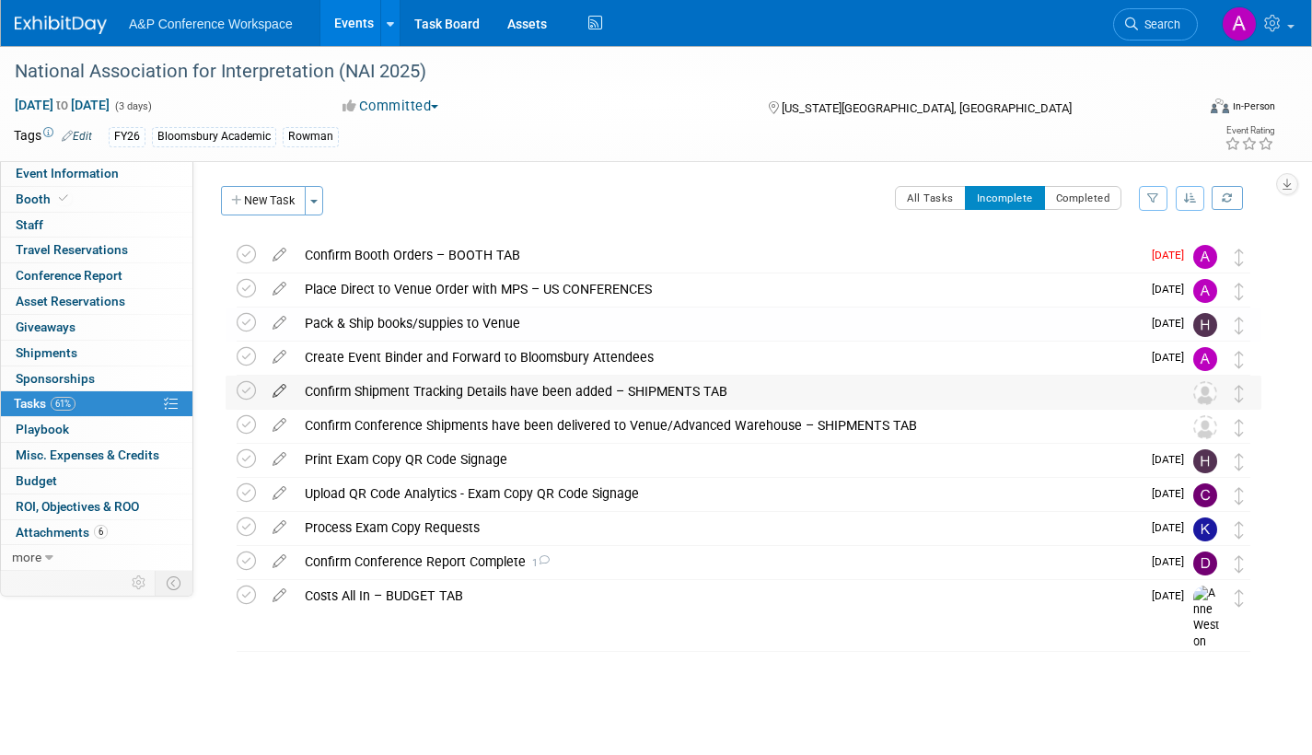
click at [278, 389] on icon at bounding box center [279, 387] width 32 height 23
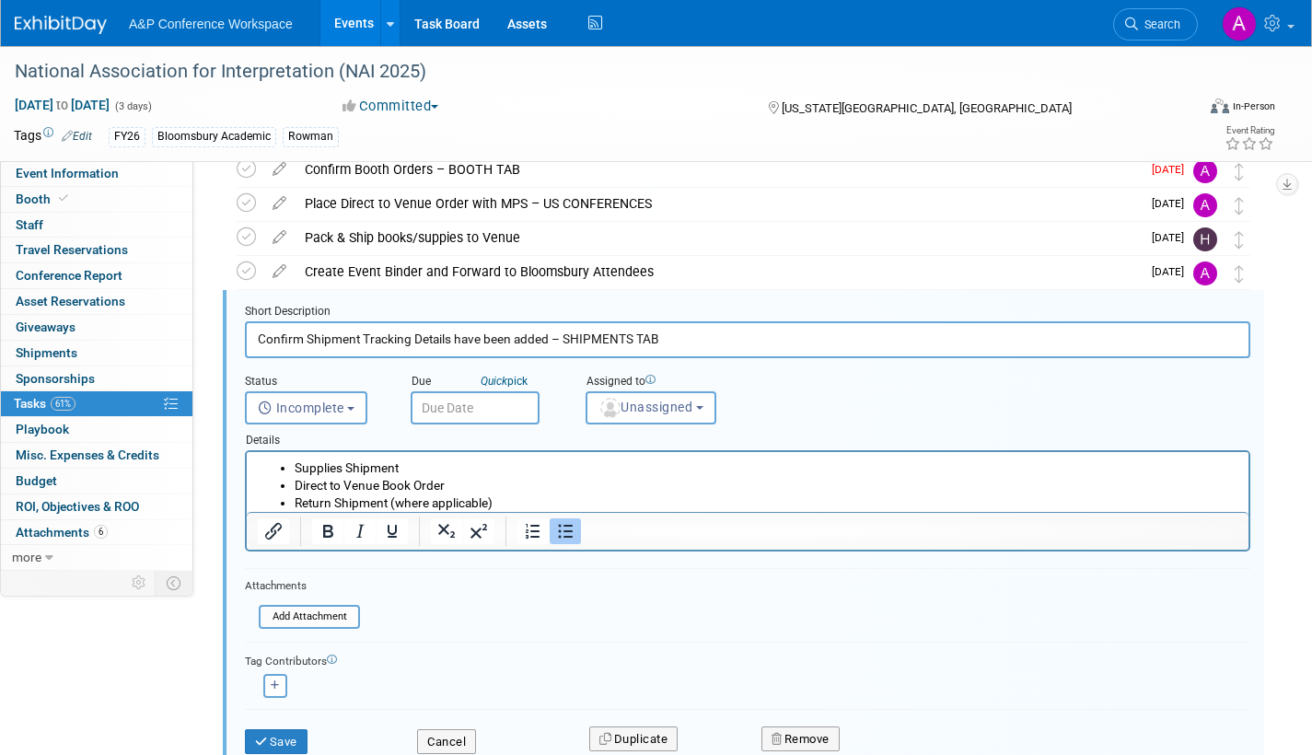
scroll to position [106, 0]
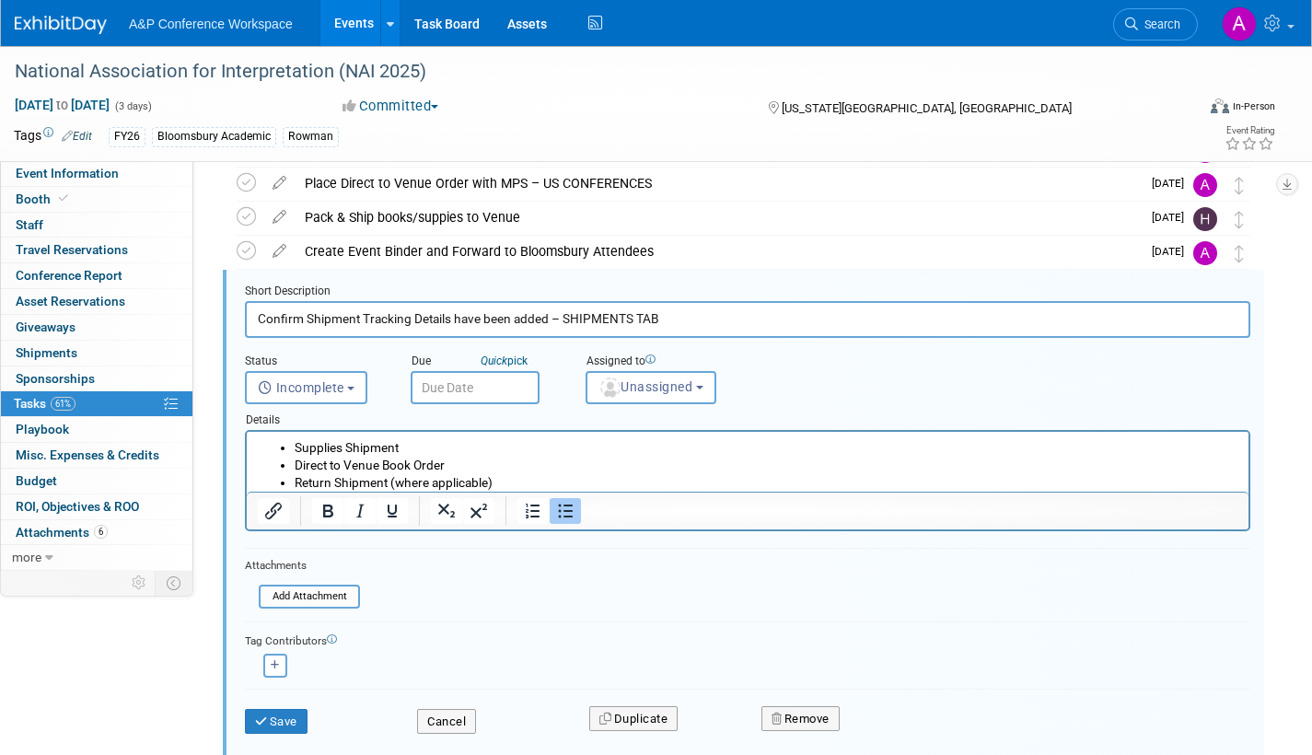
click at [508, 382] on input "text" at bounding box center [475, 387] width 129 height 33
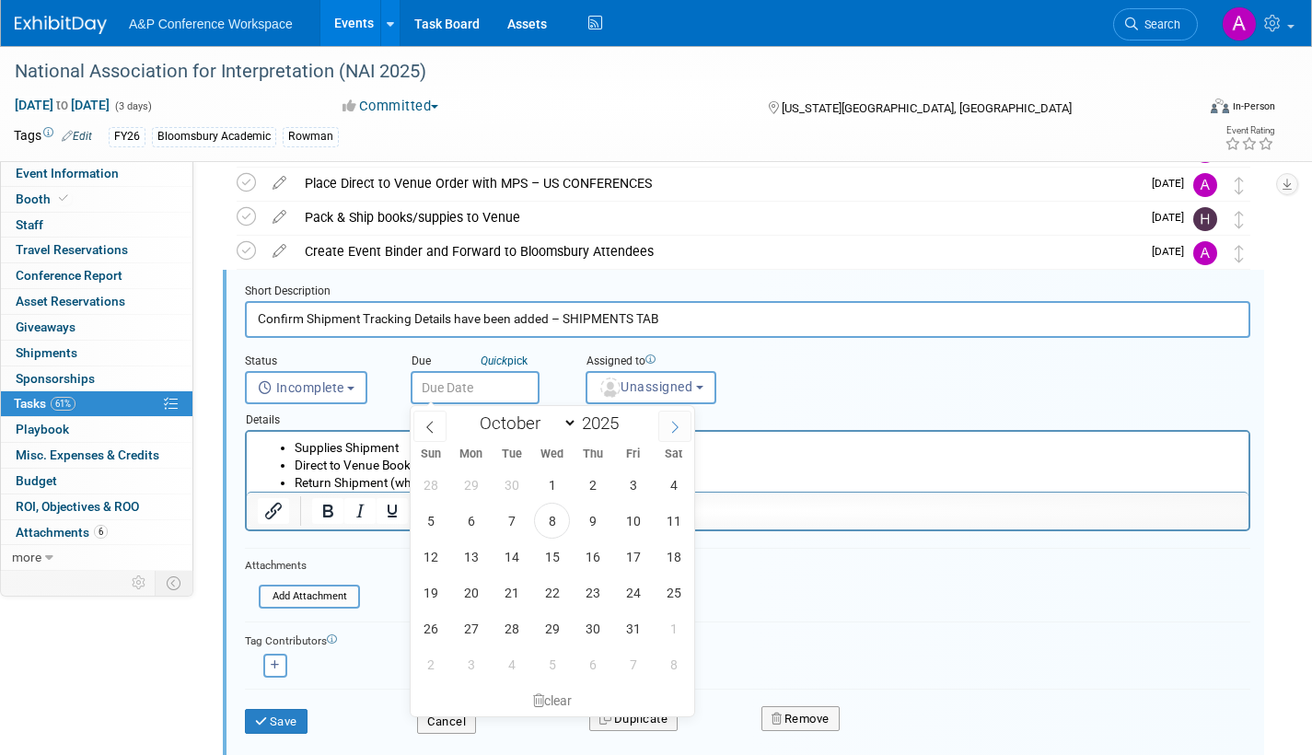
click at [678, 425] on icon at bounding box center [675, 427] width 13 height 13
select select "10"
click at [596, 520] on span "6" at bounding box center [593, 521] width 36 height 36
type input "Nov 6, 2025"
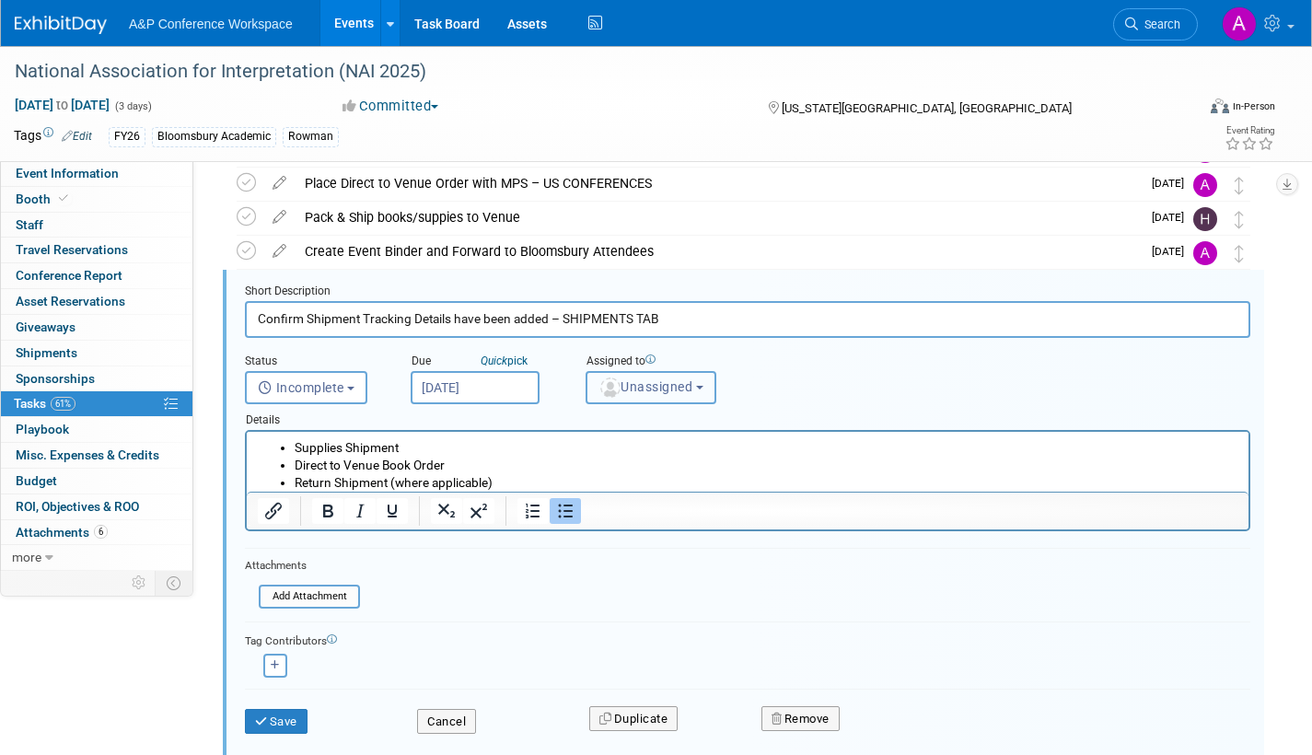
click at [658, 394] on span "Unassigned" at bounding box center [646, 386] width 94 height 15
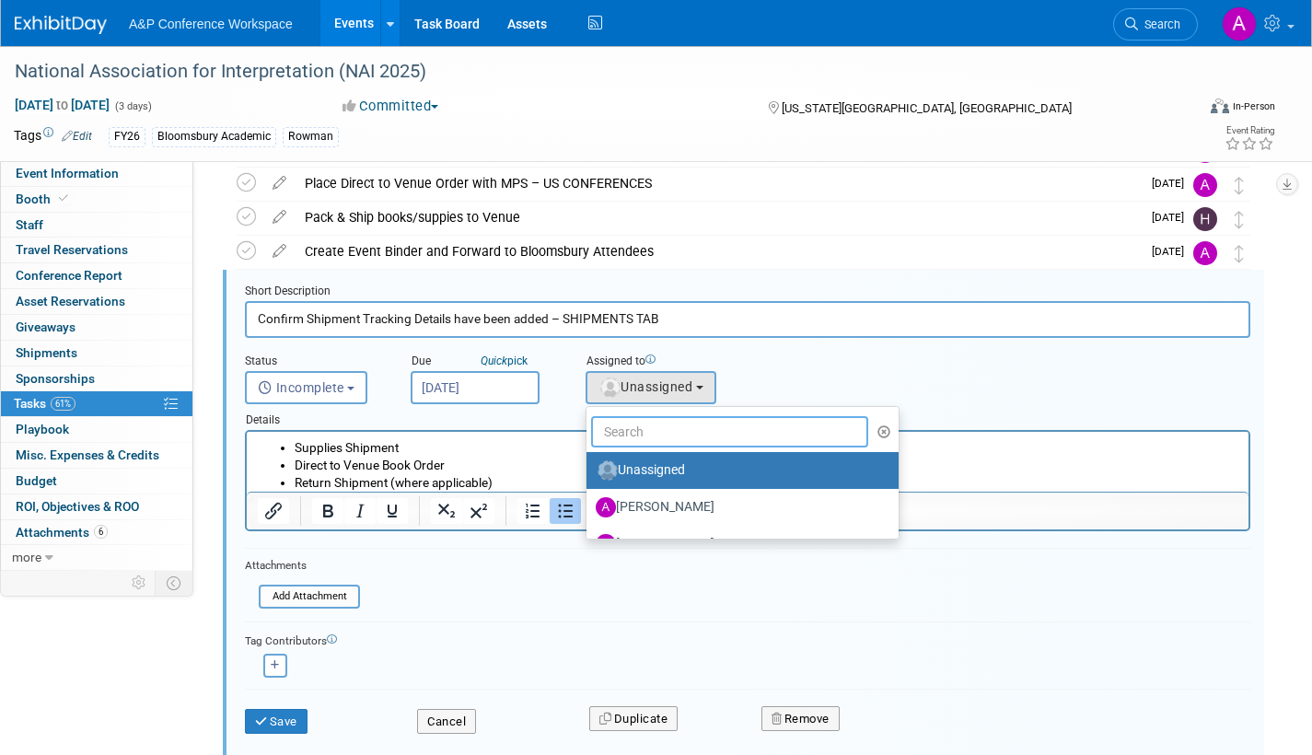
click at [650, 439] on input "text" at bounding box center [729, 431] width 277 height 31
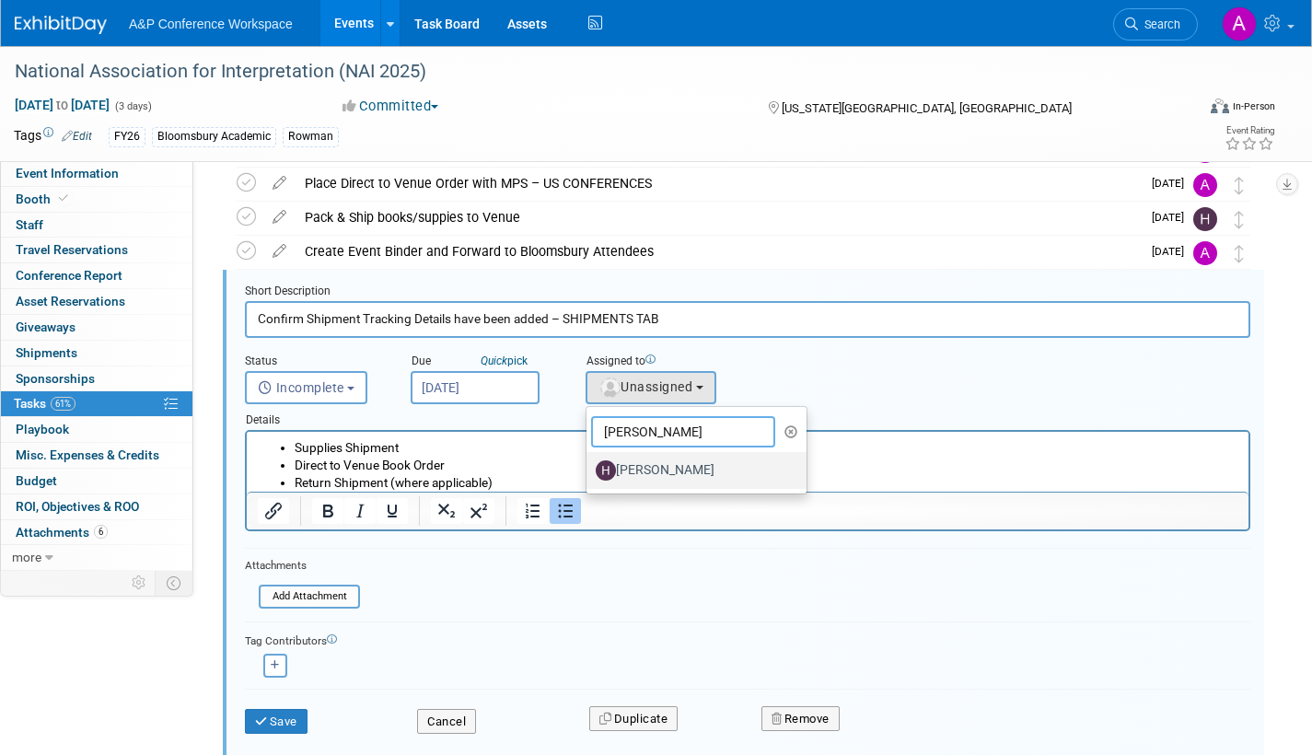
type input "hanna"
drag, startPoint x: 401, startPoint y: 33, endPoint x: 648, endPoint y: 466, distance: 498.2
click at [648, 466] on label "[PERSON_NAME]" at bounding box center [692, 470] width 192 height 29
click at [589, 466] on input "[PERSON_NAME]" at bounding box center [583, 468] width 12 height 12
select select "f47d5110-dff9-4952-99f5-c640fdae2d00"
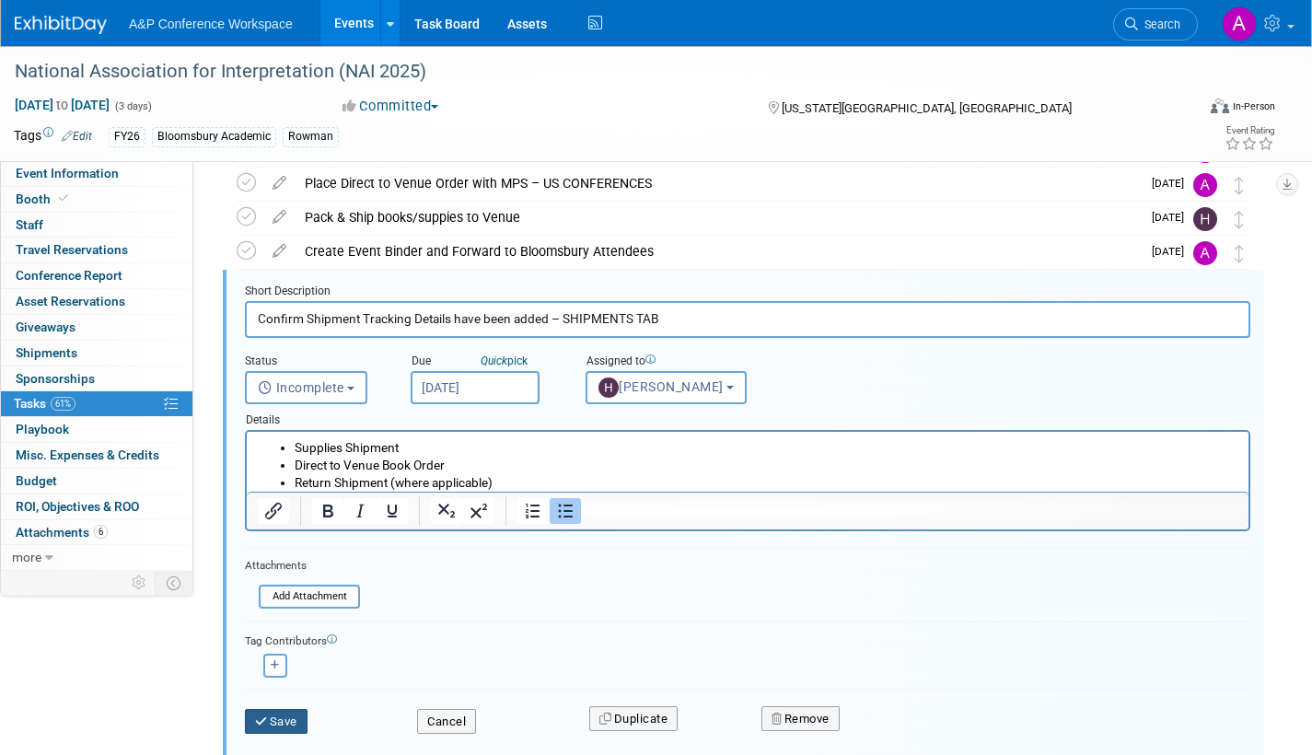
click at [279, 718] on button "Save" at bounding box center [276, 722] width 63 height 26
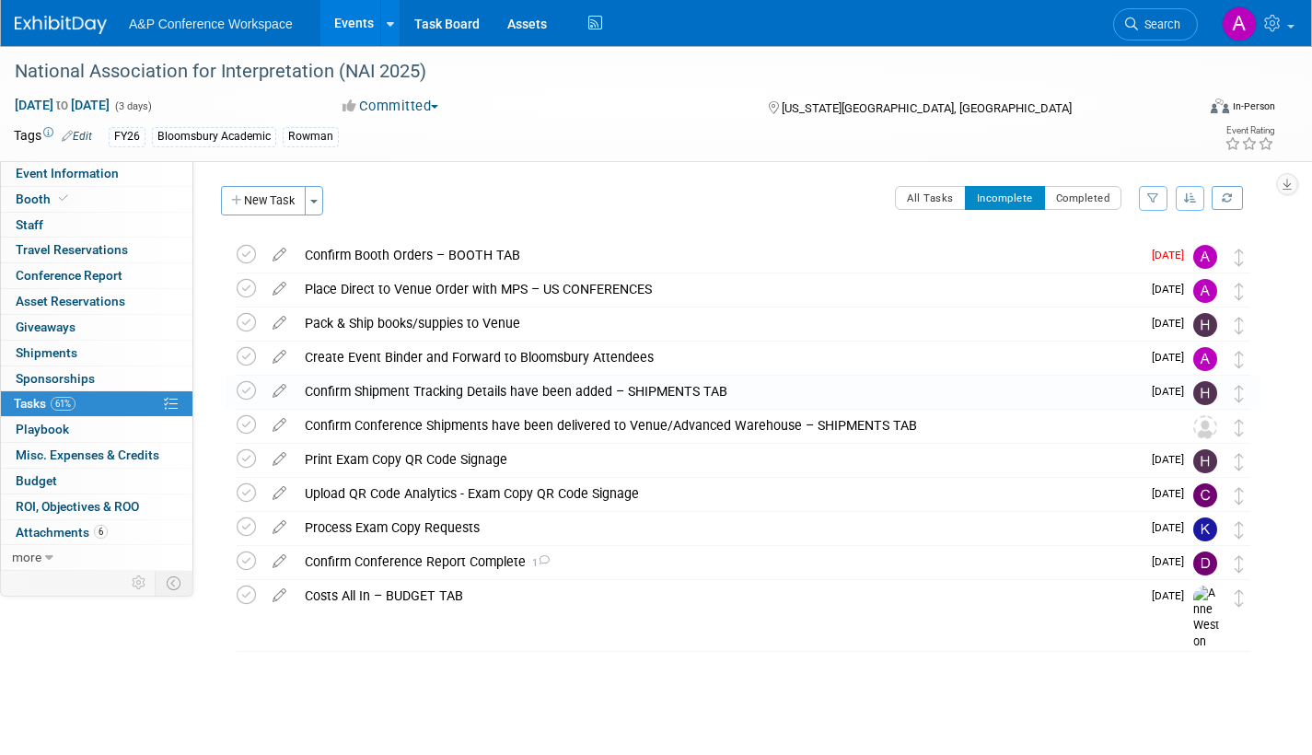
scroll to position [0, 0]
click at [281, 418] on icon at bounding box center [279, 421] width 32 height 23
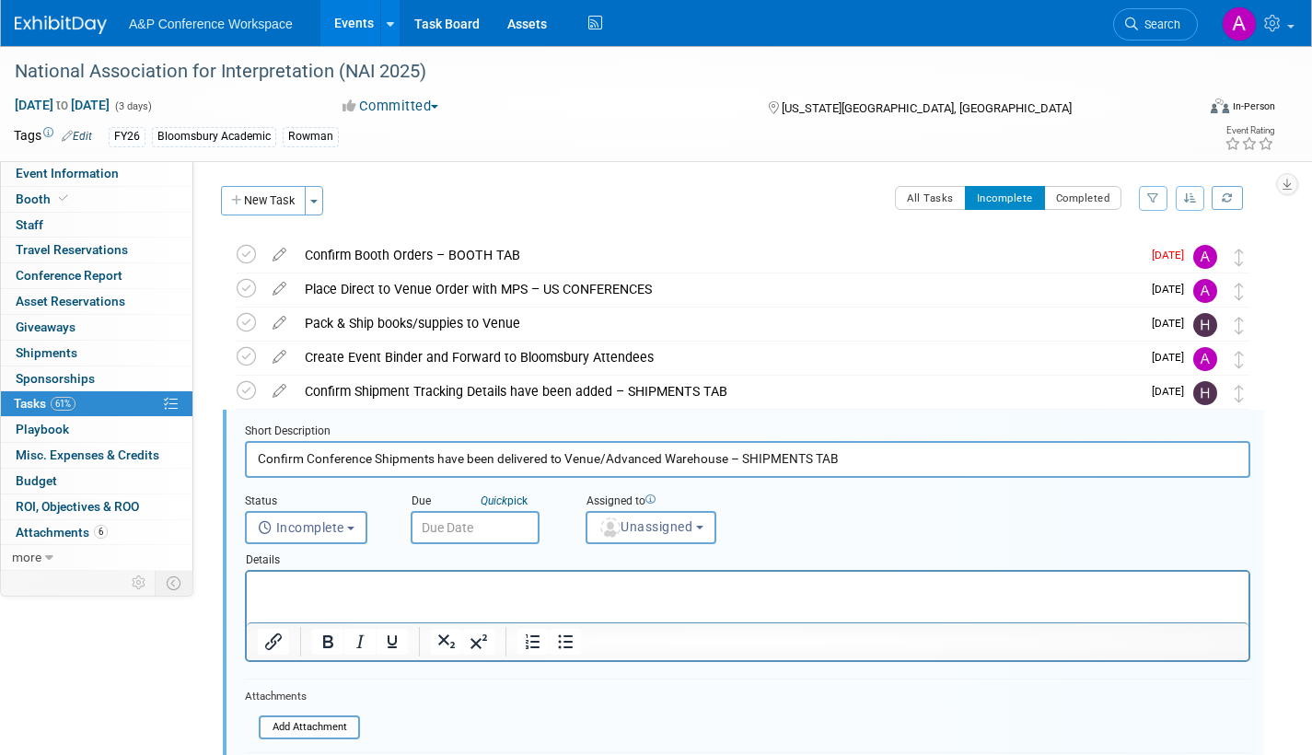
scroll to position [140, 0]
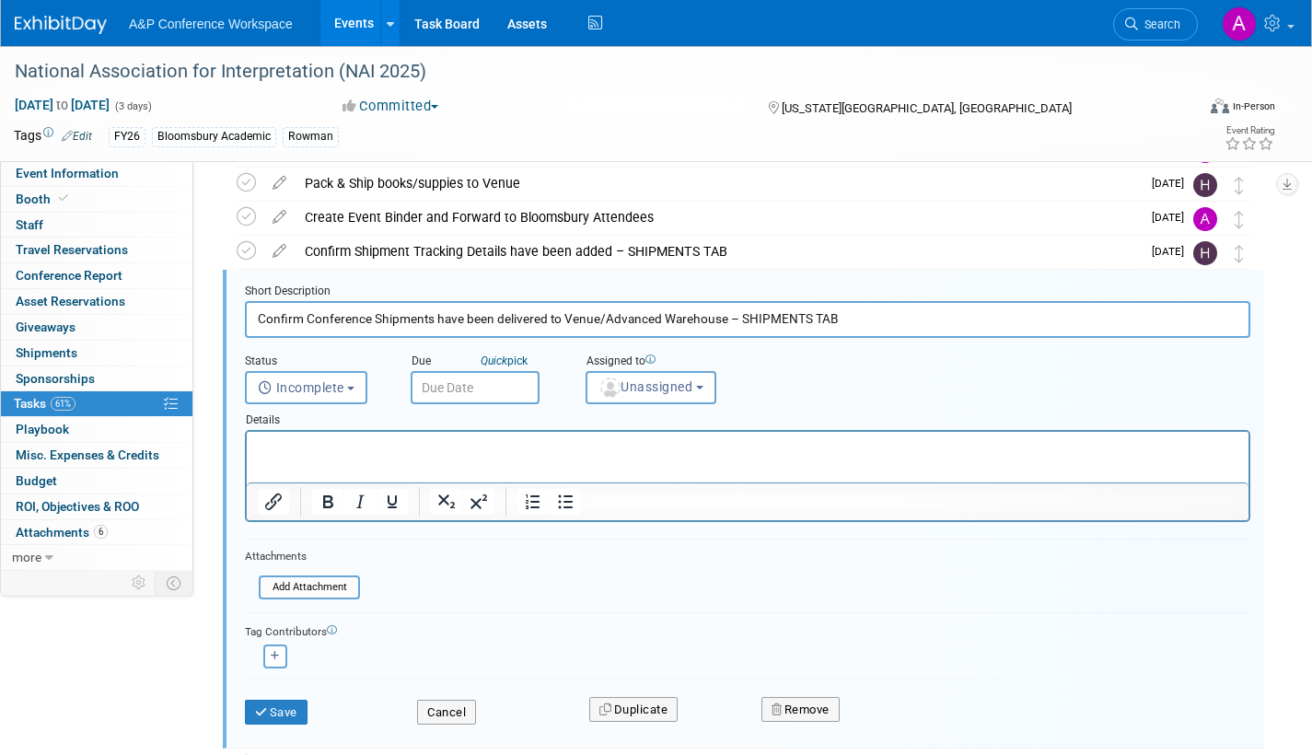
click at [510, 390] on input "text" at bounding box center [475, 387] width 129 height 33
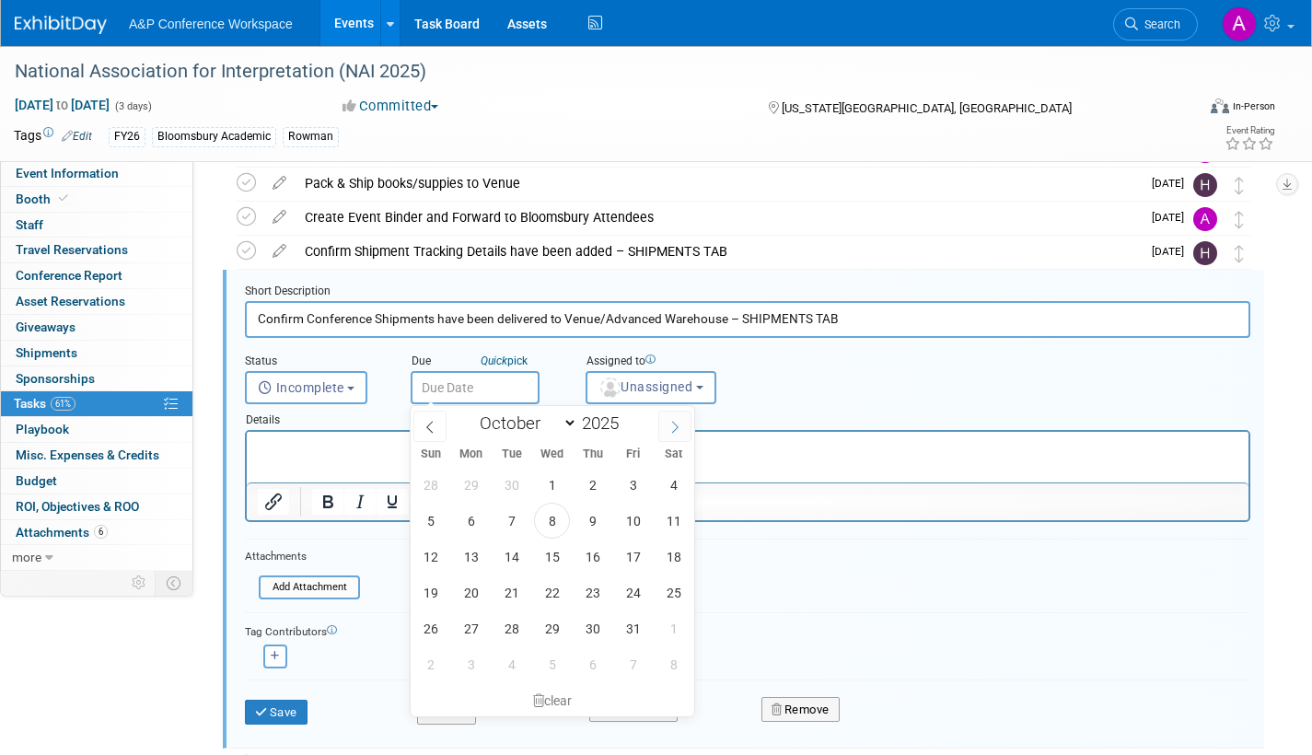
click at [682, 425] on span at bounding box center [674, 426] width 33 height 31
select select "10"
click at [514, 555] on span "11" at bounding box center [512, 557] width 36 height 36
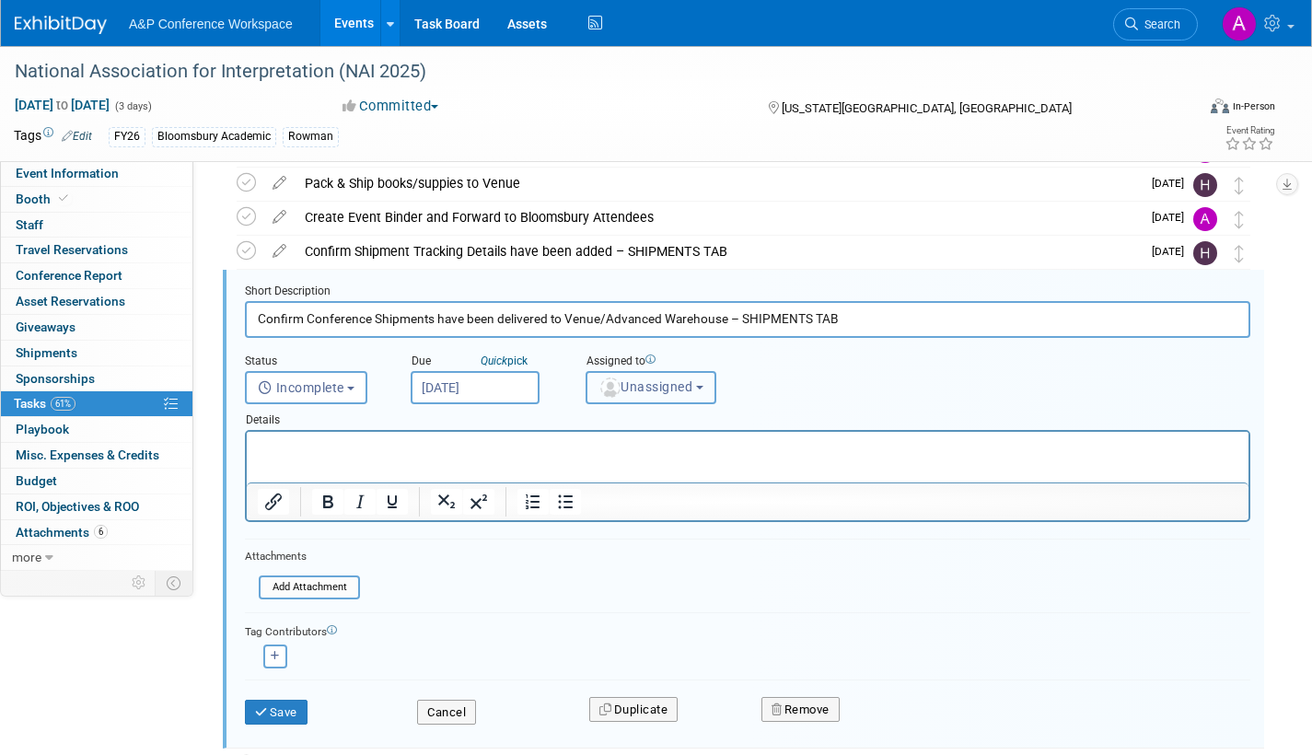
click at [648, 390] on span "Unassigned" at bounding box center [646, 386] width 94 height 15
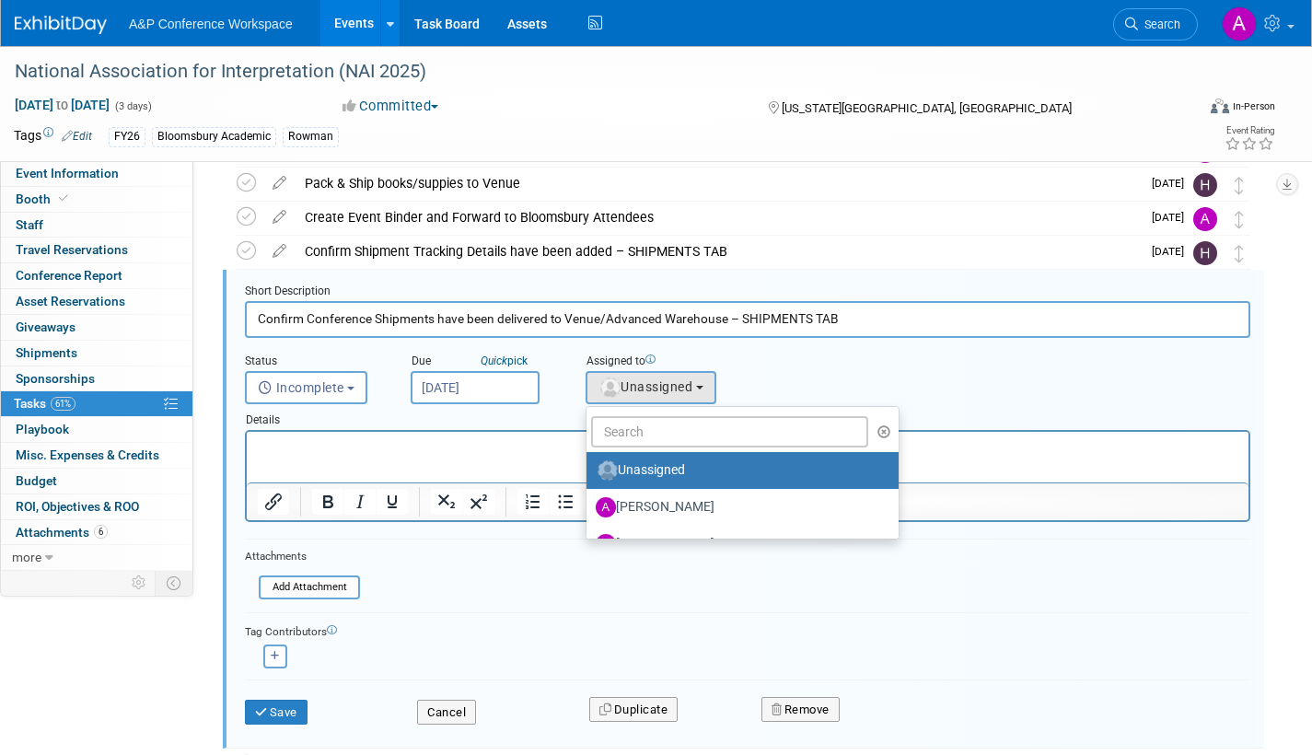
click at [506, 390] on input "[DATE]" at bounding box center [475, 387] width 129 height 33
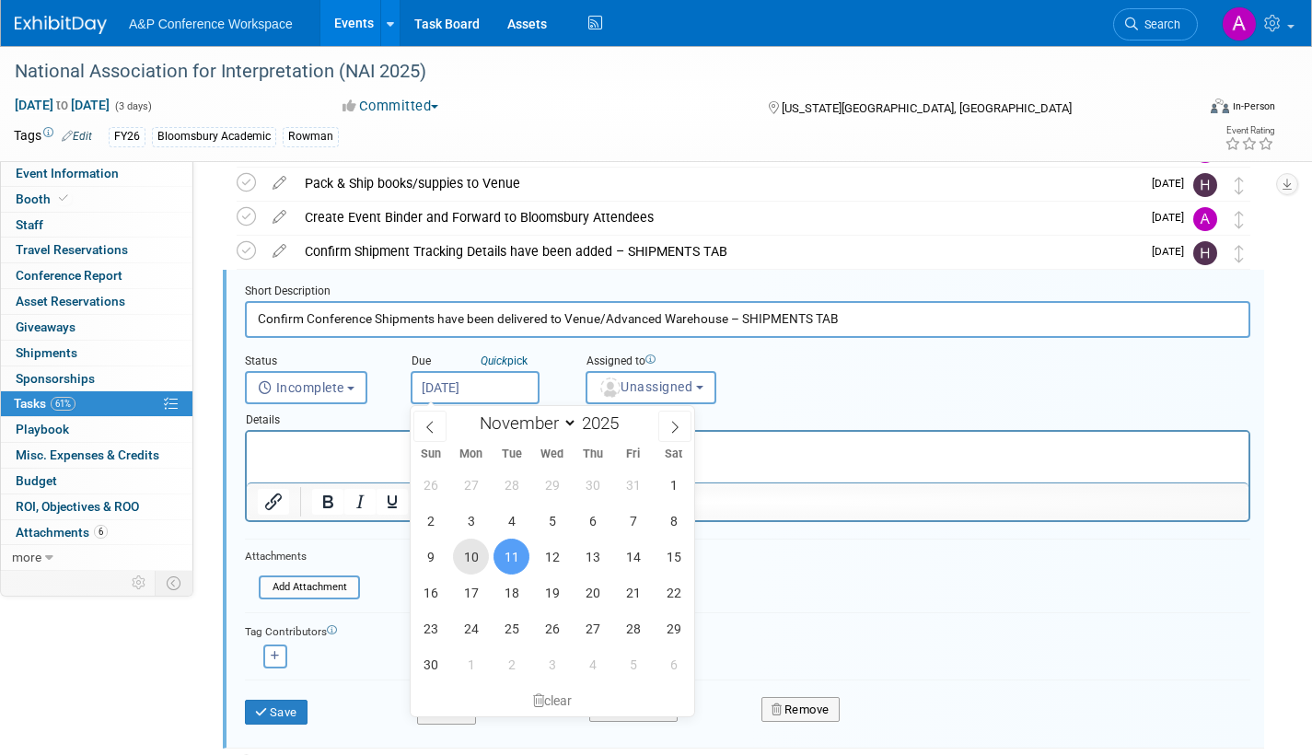
click at [474, 555] on span "10" at bounding box center [471, 557] width 36 height 36
type input "Nov 10, 2025"
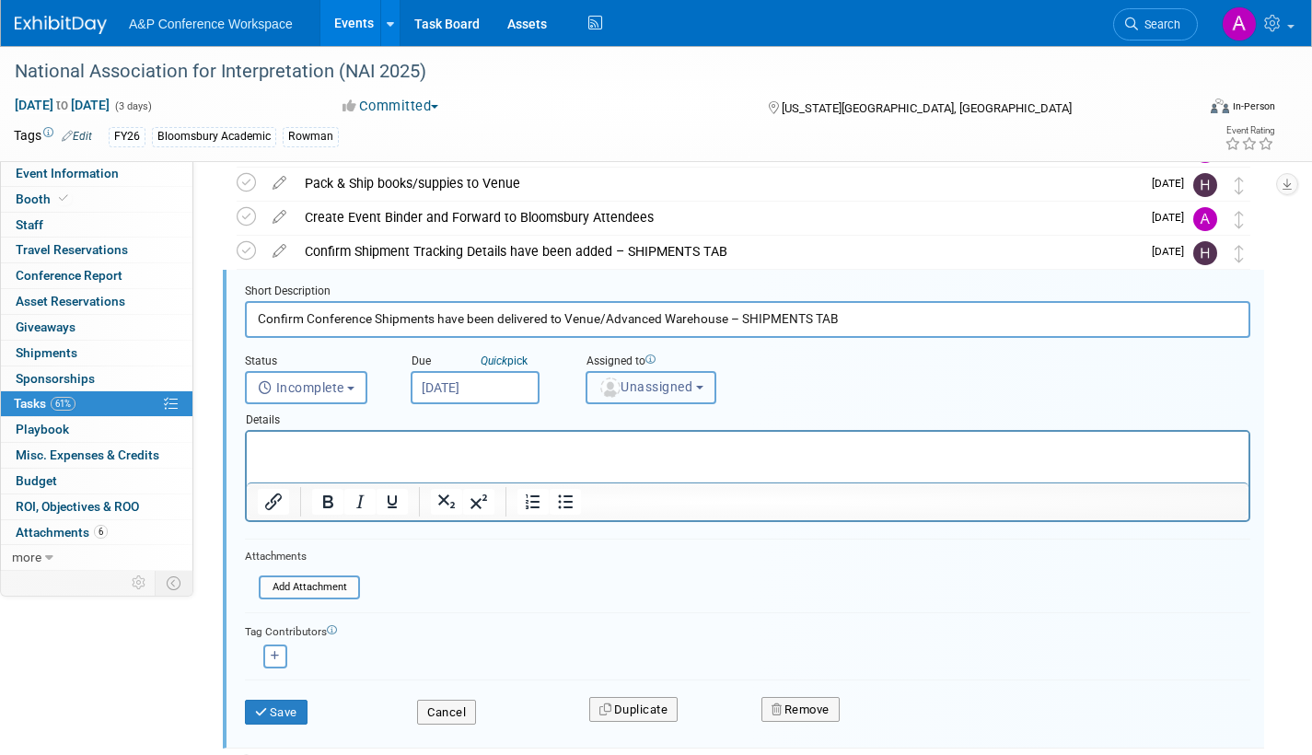
click at [636, 387] on span "Unassigned" at bounding box center [646, 386] width 94 height 15
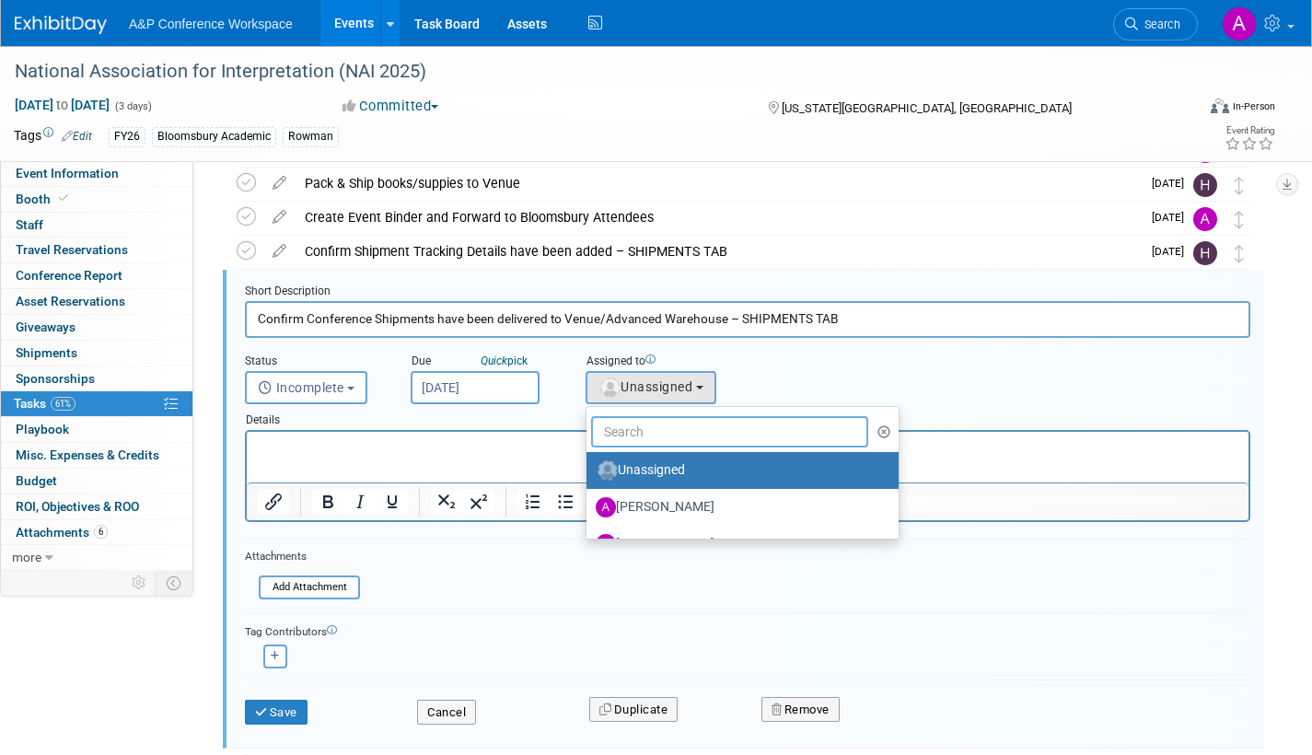
click at [631, 425] on input "text" at bounding box center [729, 431] width 277 height 31
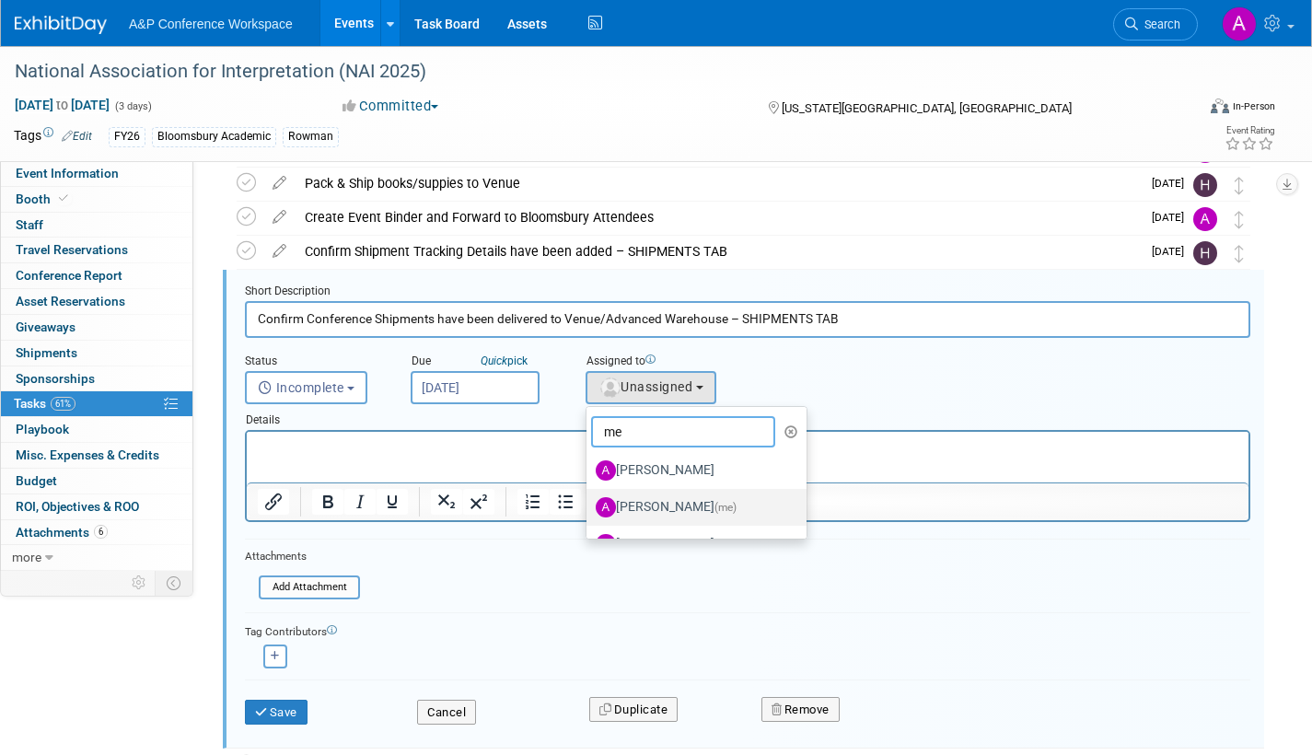
type input "me"
click at [651, 504] on label "Amanda Oney (me)" at bounding box center [692, 507] width 192 height 29
click at [589, 504] on input "Amanda Oney (me)" at bounding box center [583, 505] width 12 height 12
select select "3fc68575-f872-4db6-8d2a-11755123f12c"
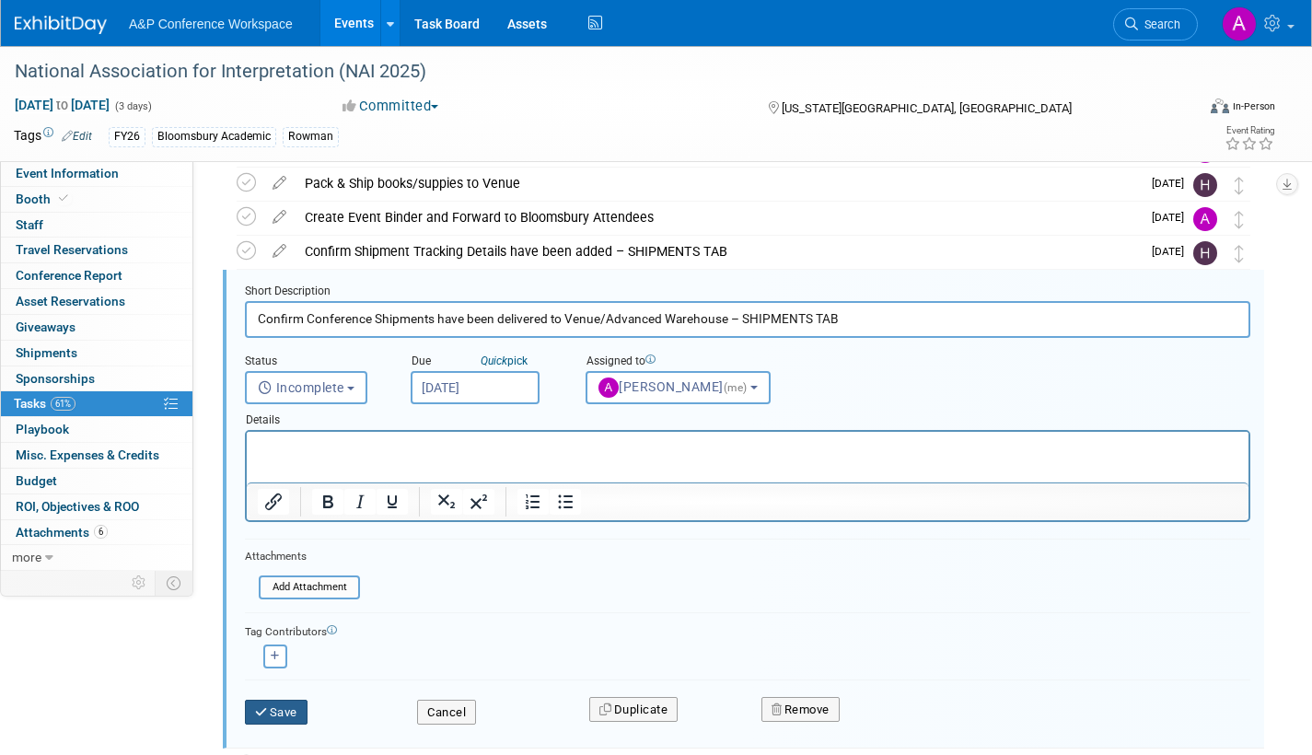
click at [273, 710] on button "Save" at bounding box center [276, 713] width 63 height 26
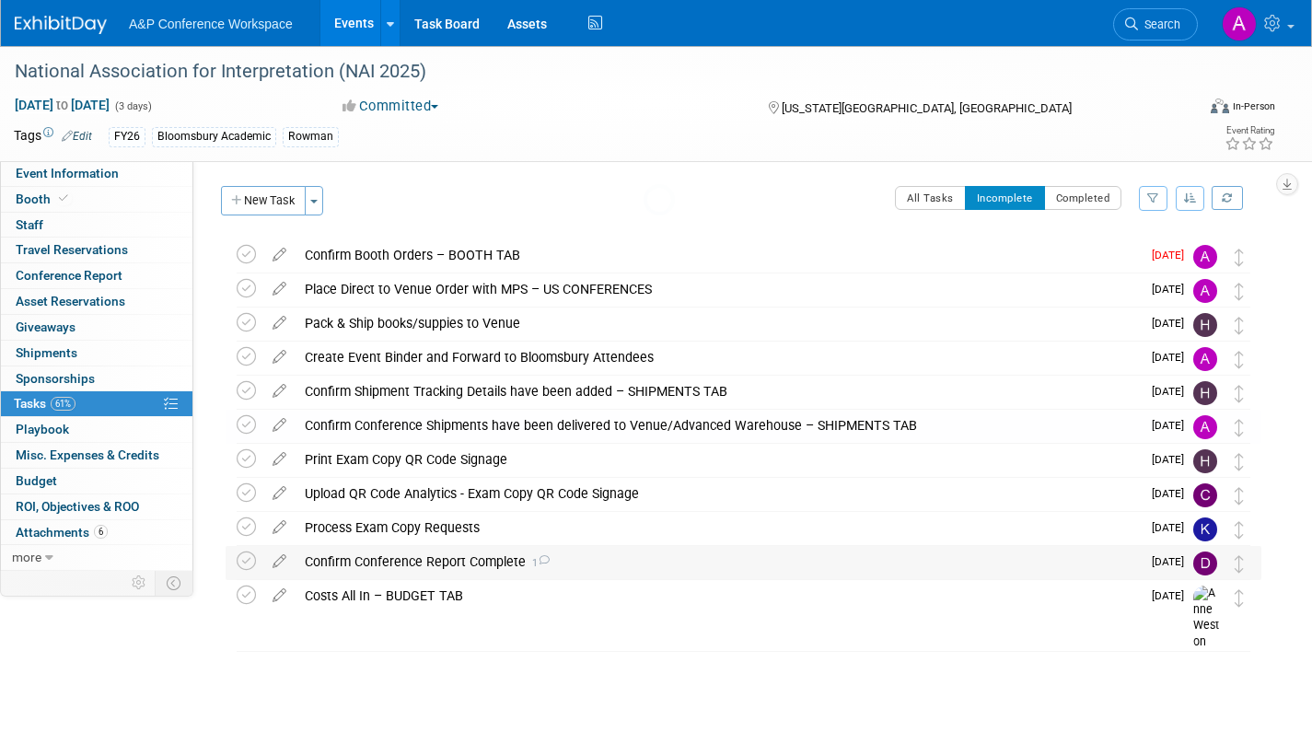
scroll to position [0, 0]
click at [277, 318] on icon at bounding box center [279, 319] width 32 height 23
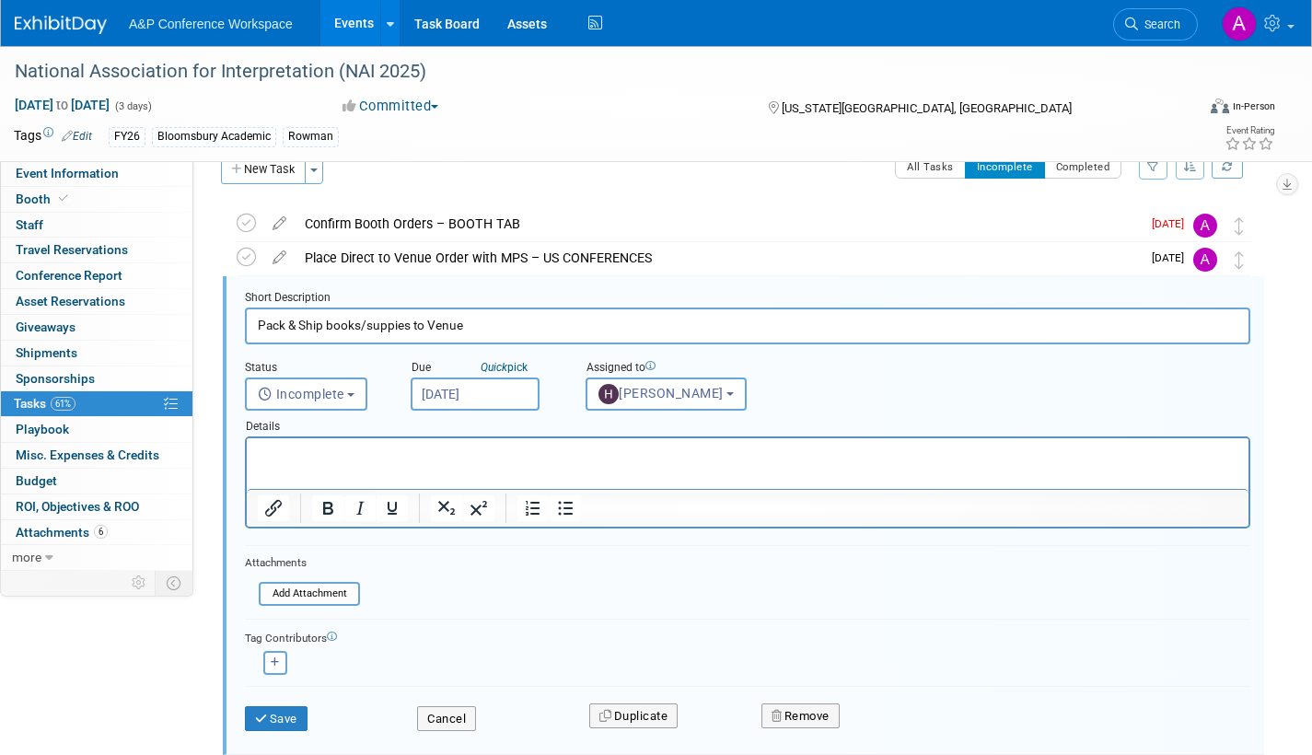
scroll to position [38, 0]
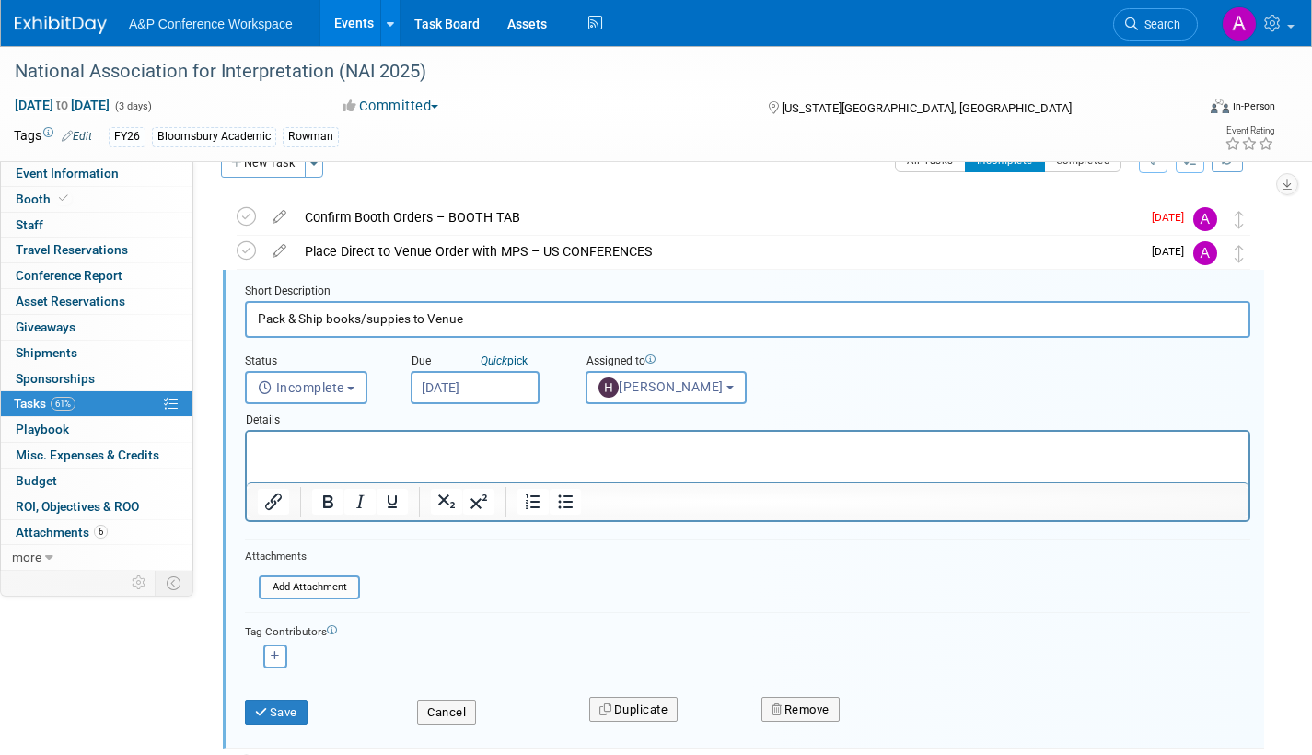
click at [514, 381] on input "Nov 6, 2025" at bounding box center [475, 387] width 129 height 33
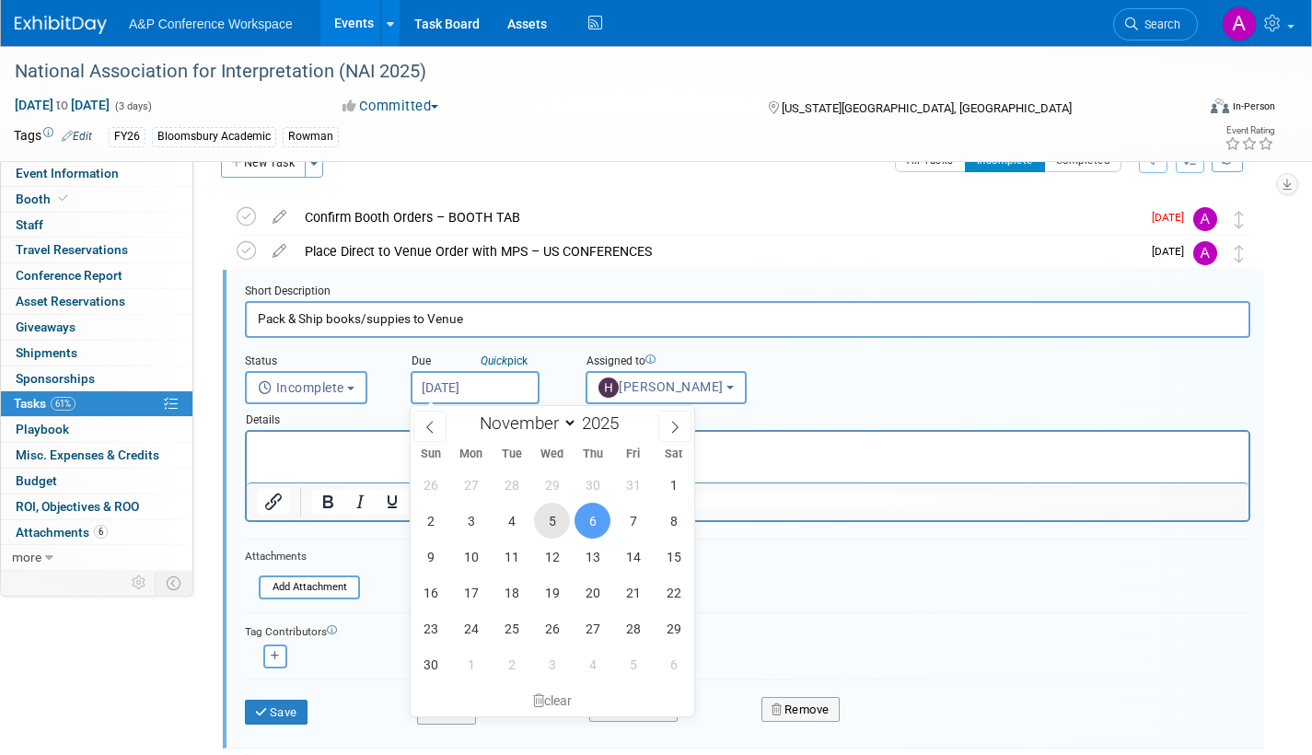
click at [555, 518] on span "5" at bounding box center [552, 521] width 36 height 36
type input "Nov 5, 2025"
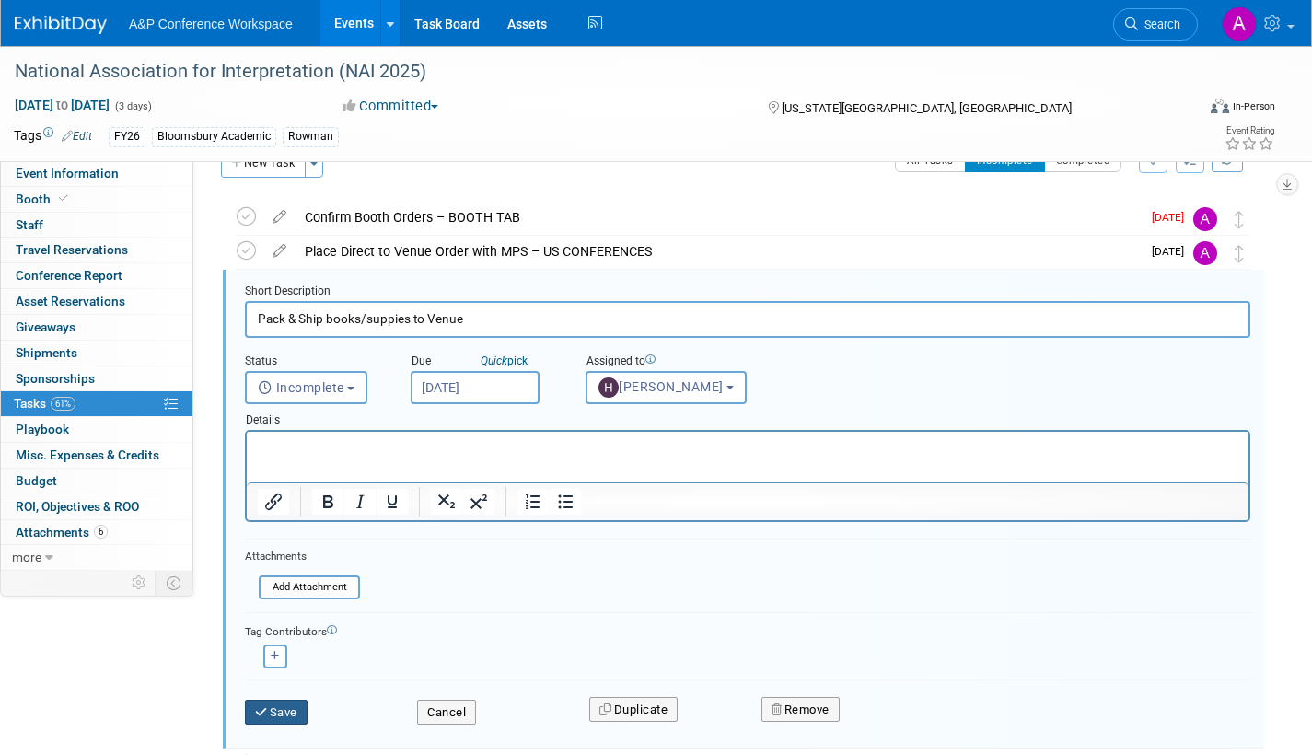
click at [284, 709] on button "Save" at bounding box center [276, 713] width 63 height 26
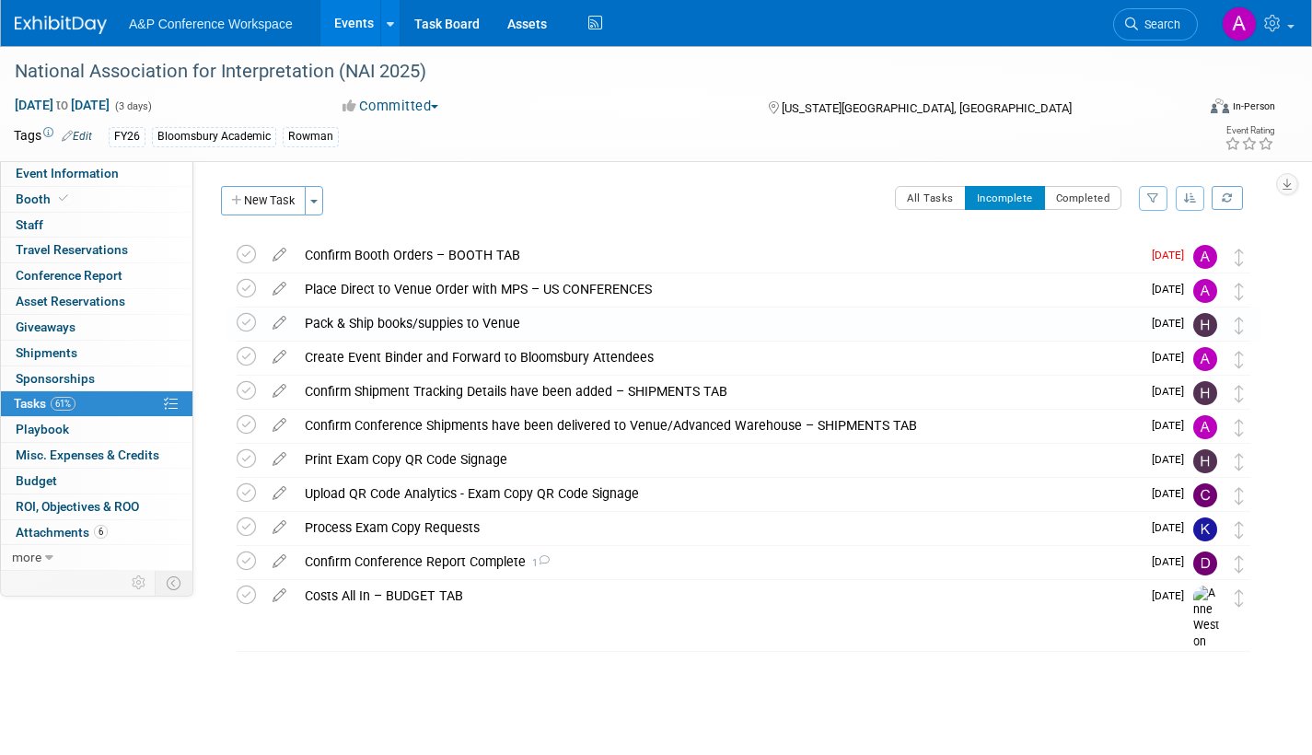
scroll to position [0, 0]
click at [280, 387] on icon at bounding box center [279, 387] width 32 height 23
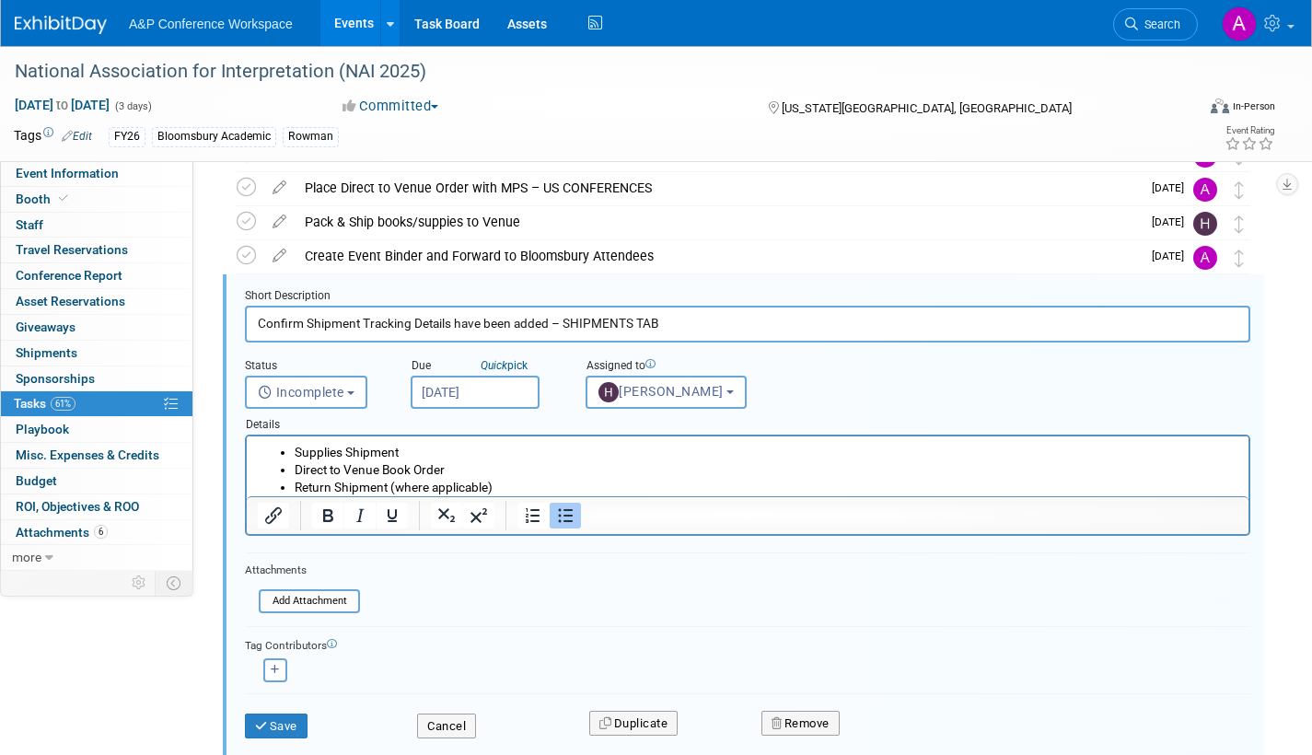
scroll to position [106, 0]
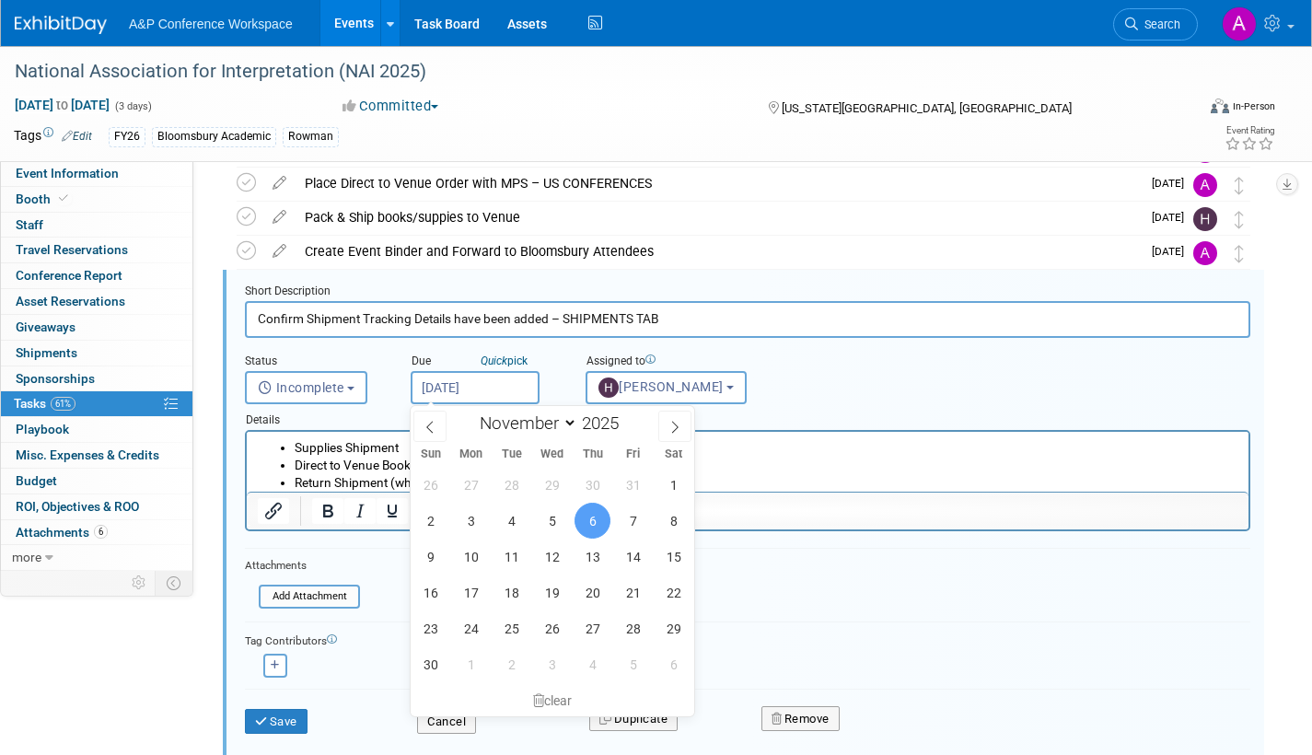
click at [506, 389] on input "Nov 6, 2025" at bounding box center [475, 387] width 129 height 33
click at [550, 520] on span "5" at bounding box center [552, 521] width 36 height 36
type input "Nov 5, 2025"
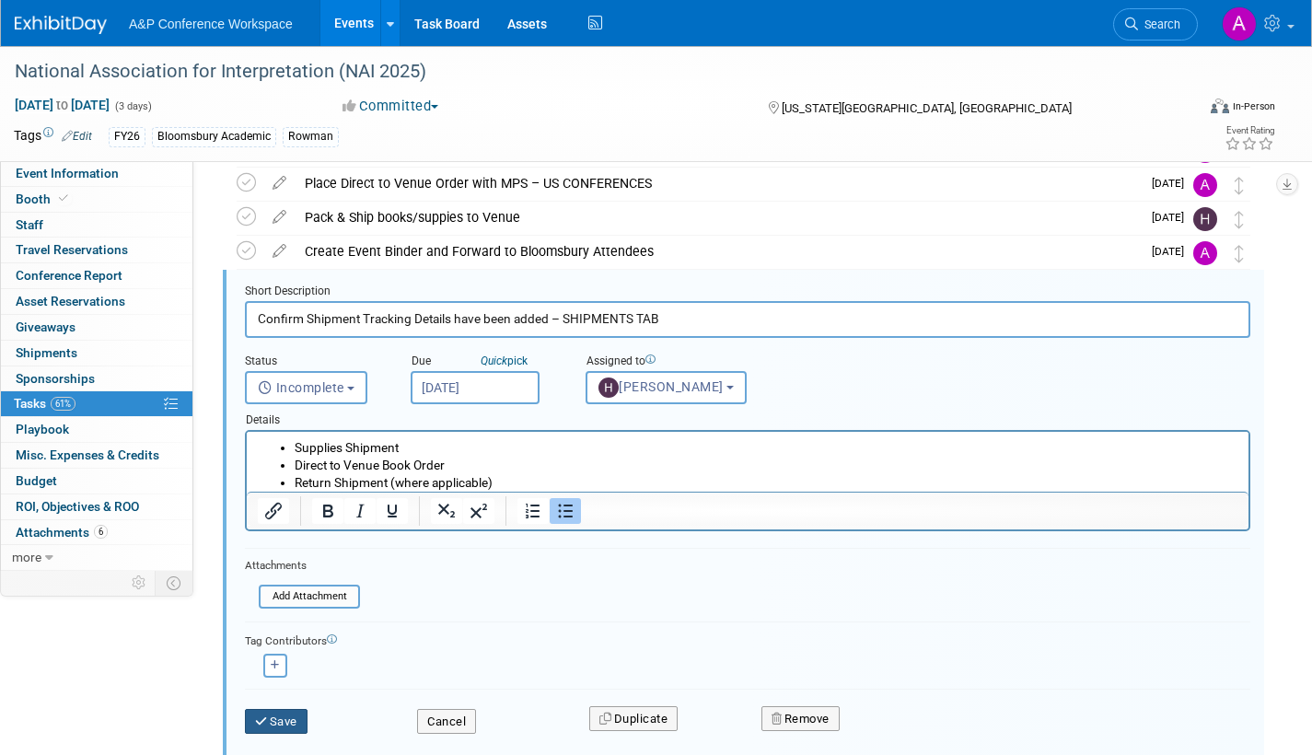
click at [294, 719] on button "Save" at bounding box center [276, 722] width 63 height 26
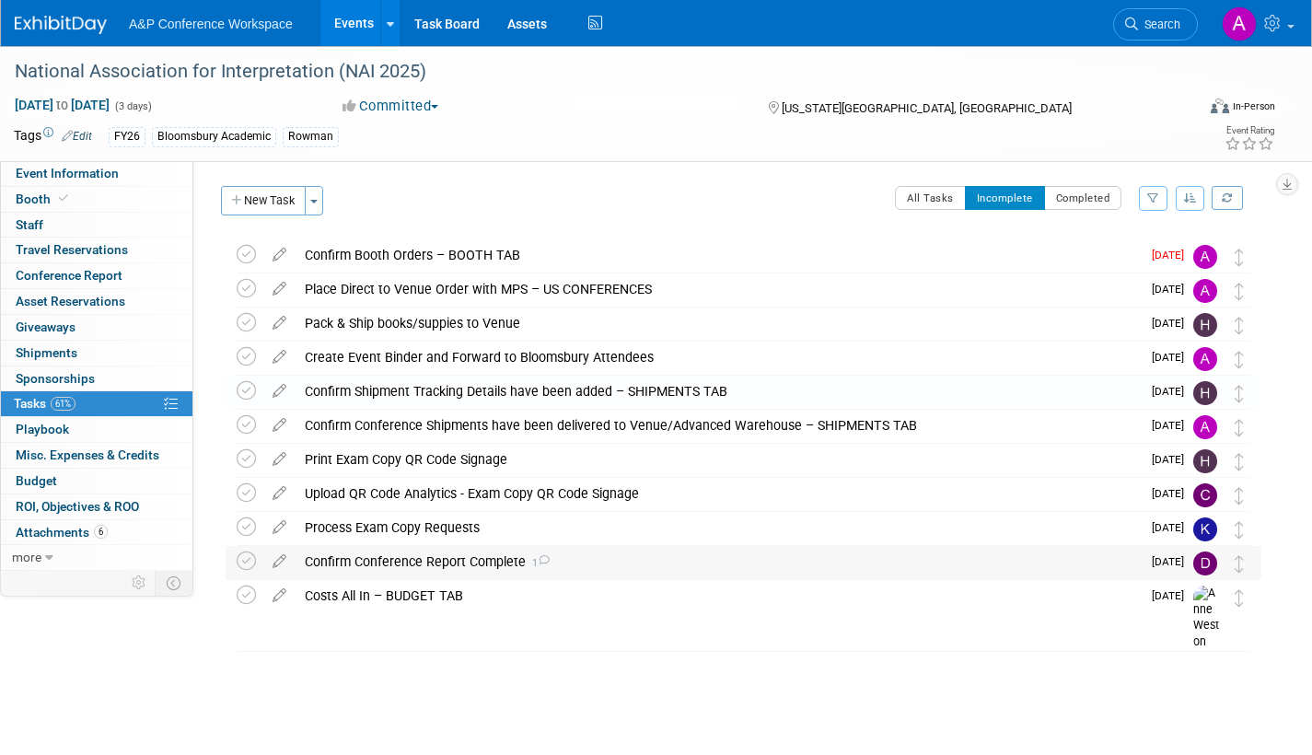
scroll to position [0, 0]
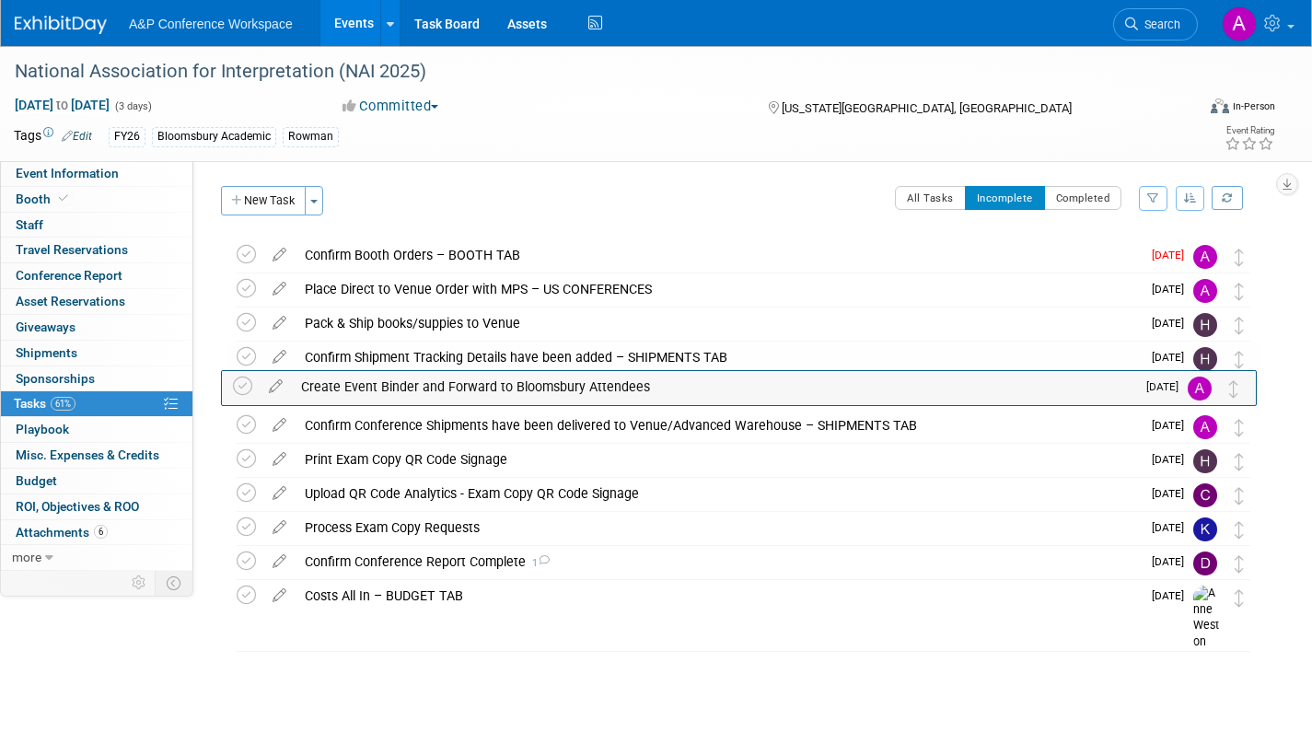
drag, startPoint x: 1244, startPoint y: 359, endPoint x: 1239, endPoint y: 391, distance: 32.7
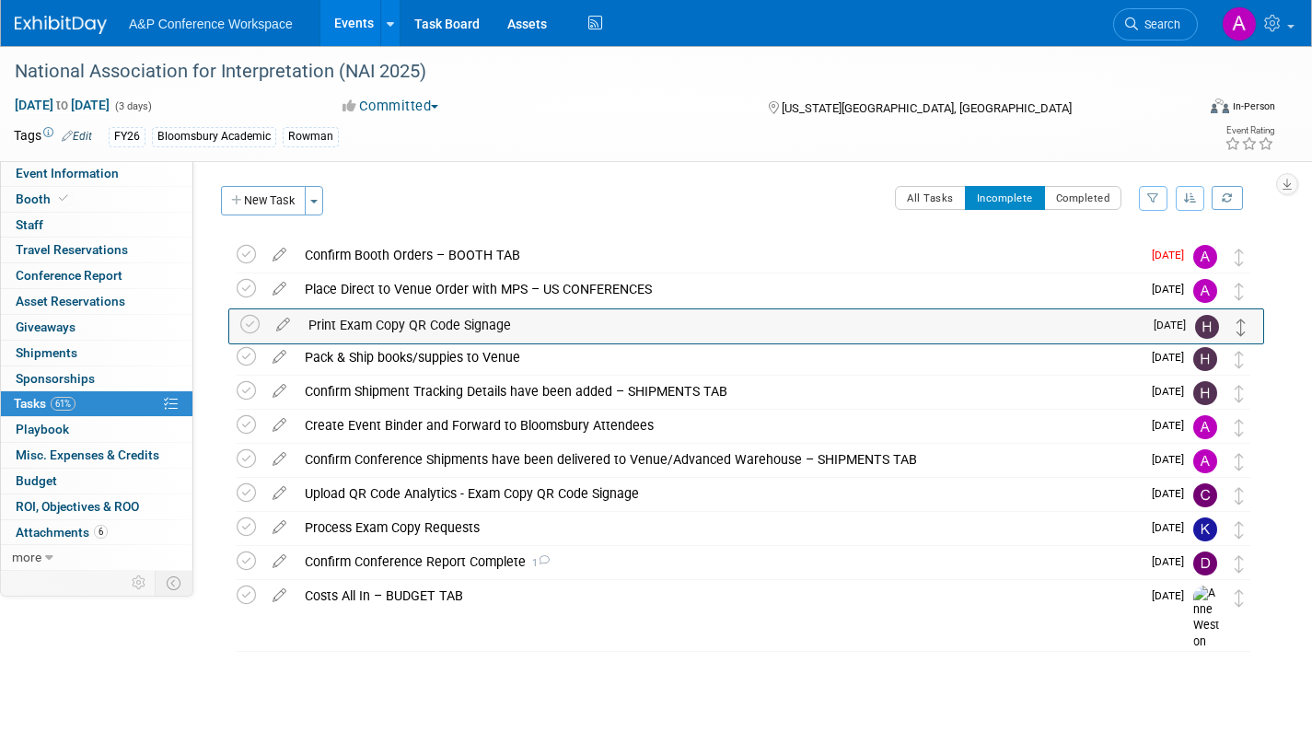
drag, startPoint x: 1239, startPoint y: 462, endPoint x: 1242, endPoint y: 327, distance: 135.4
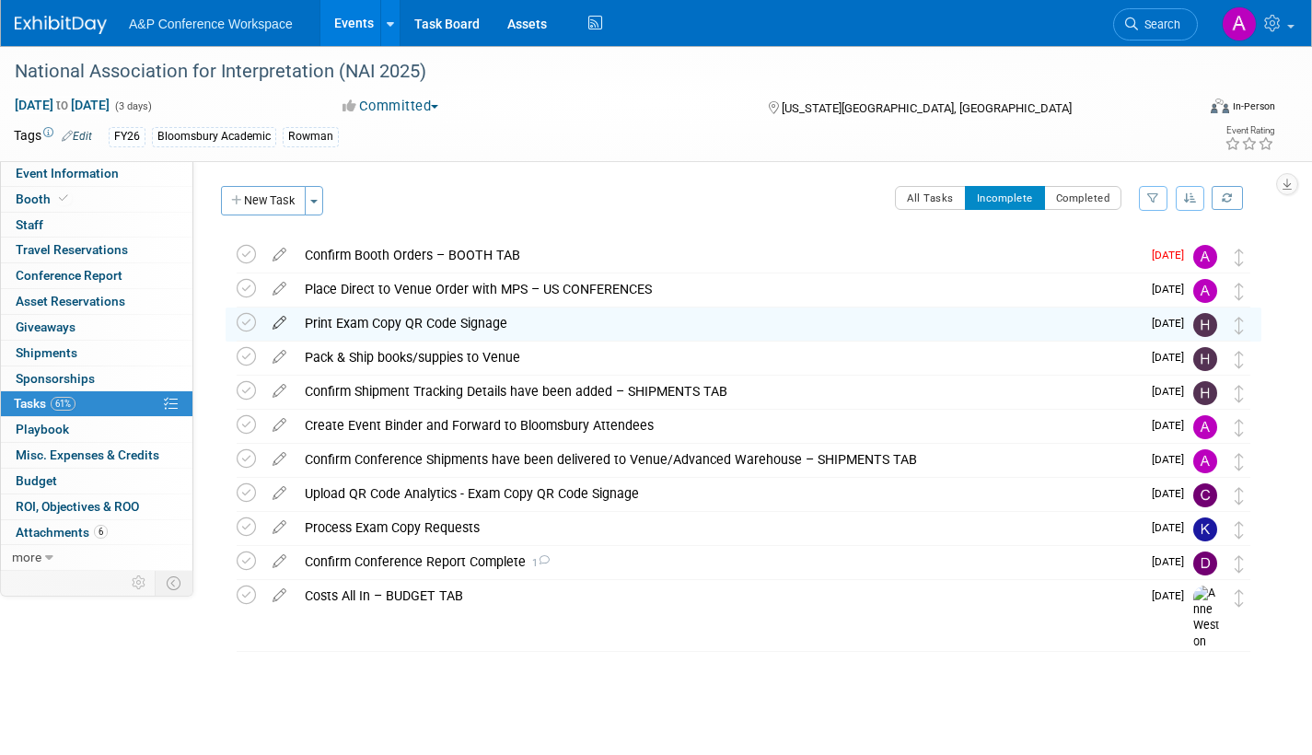
click at [280, 320] on icon at bounding box center [279, 319] width 32 height 23
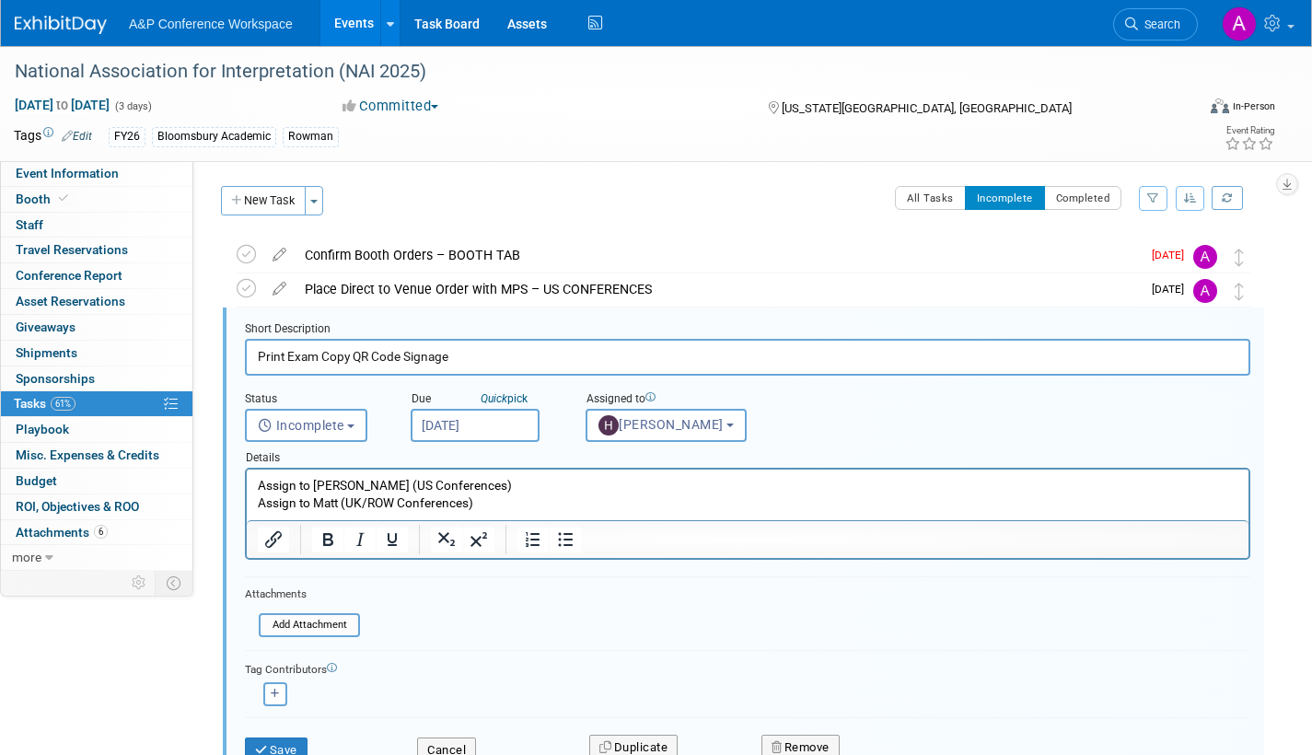
scroll to position [38, 0]
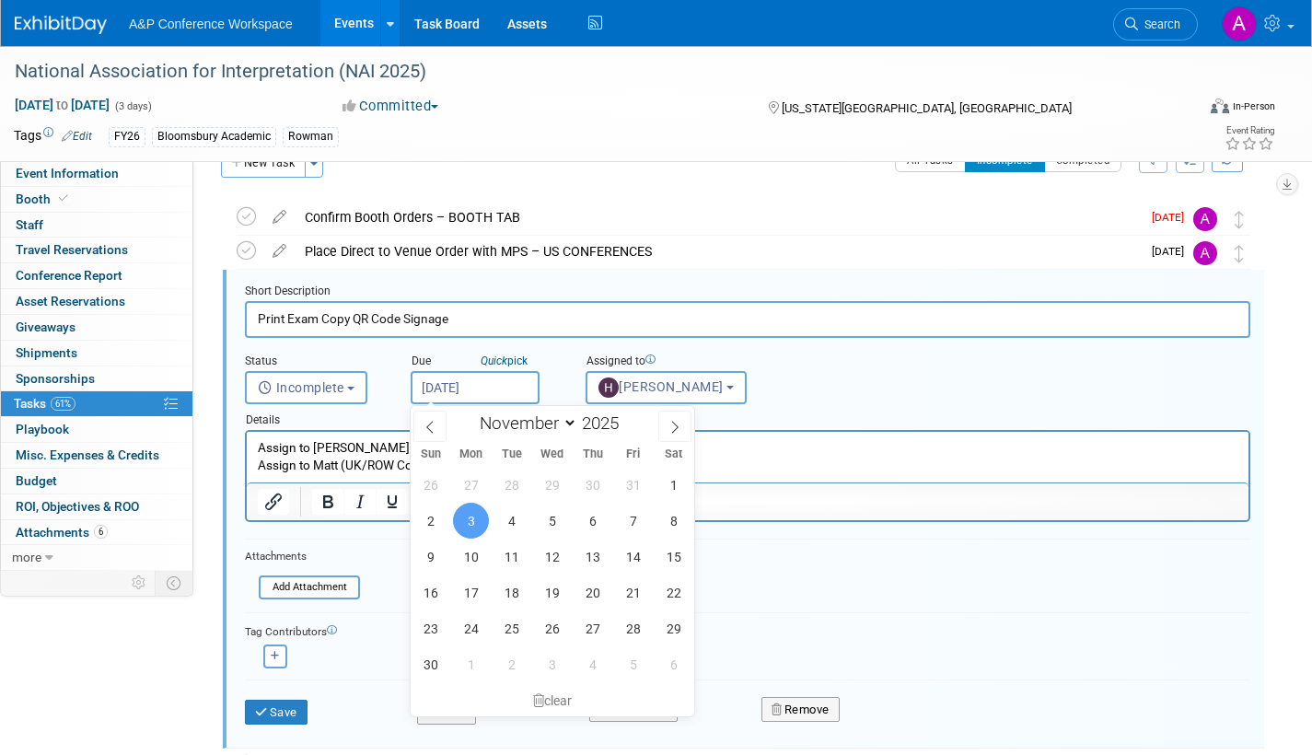
click at [519, 378] on input "Nov 3, 2025" at bounding box center [475, 387] width 129 height 33
click at [557, 521] on span "5" at bounding box center [552, 521] width 36 height 36
type input "Nov 5, 2025"
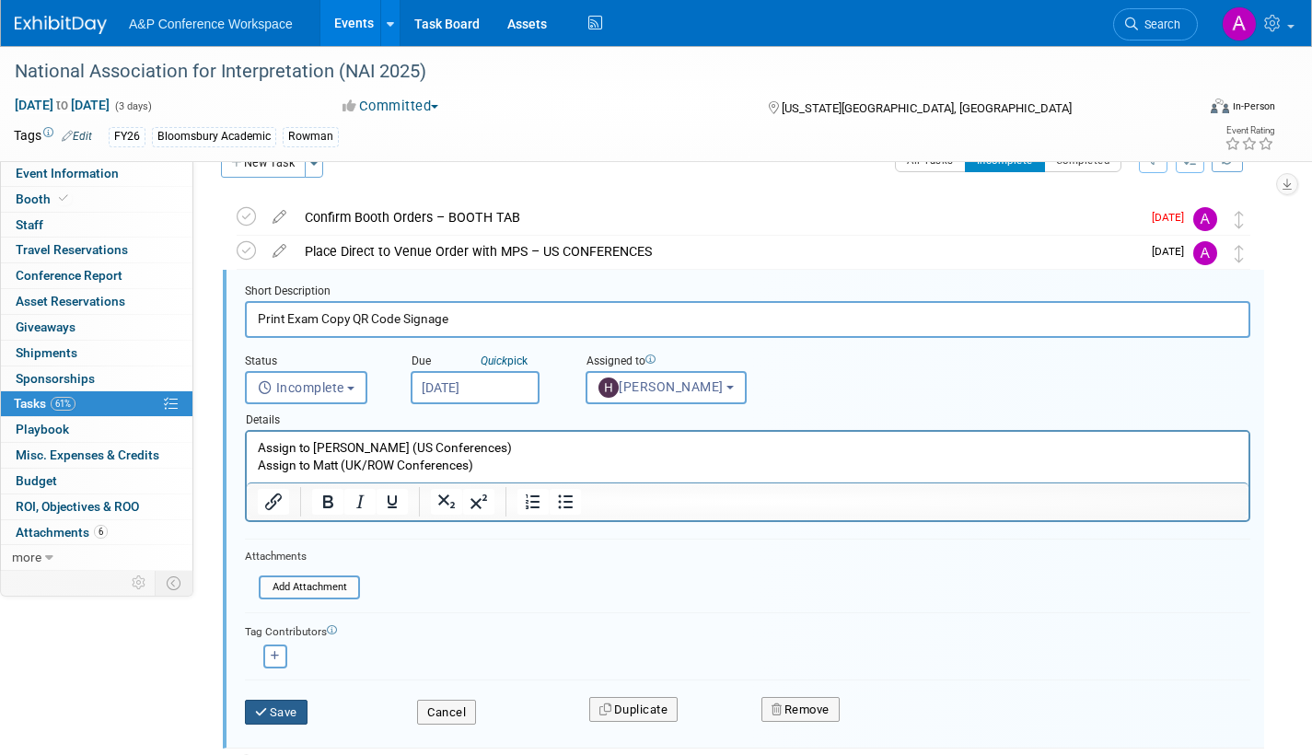
click at [290, 709] on button "Save" at bounding box center [276, 713] width 63 height 26
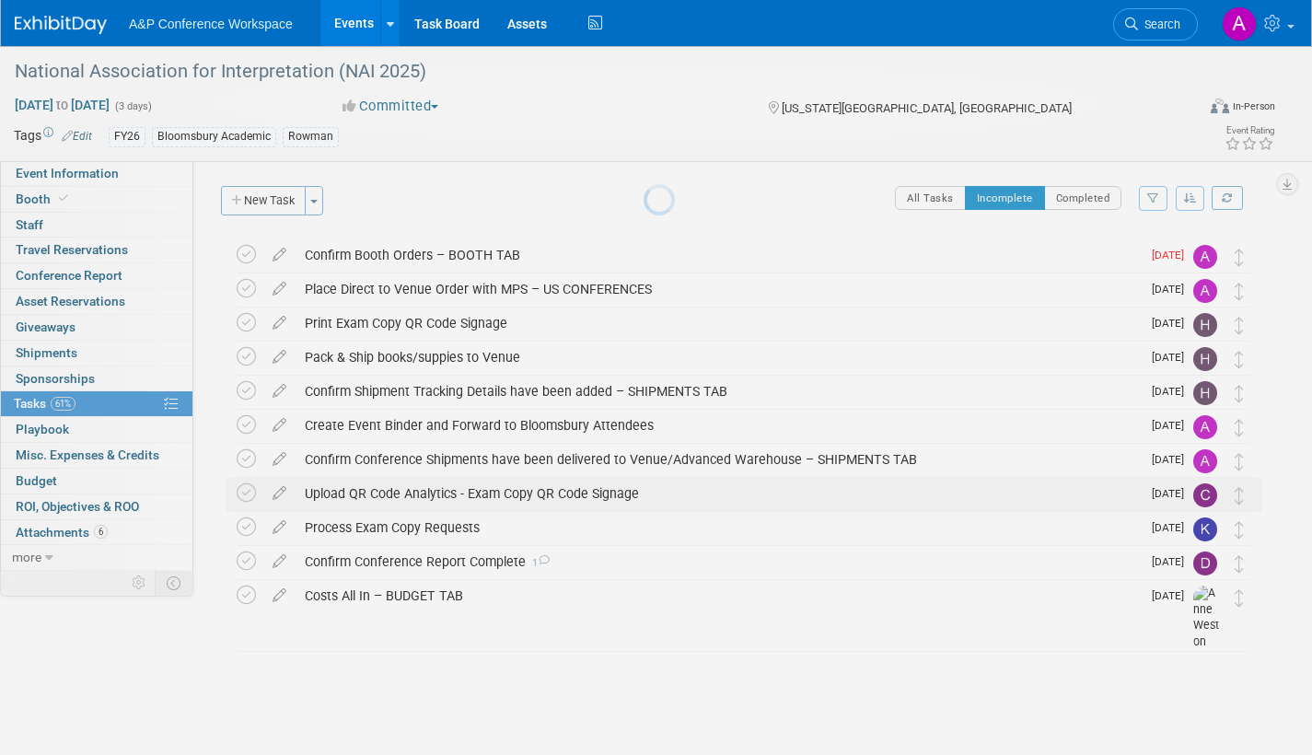
scroll to position [0, 0]
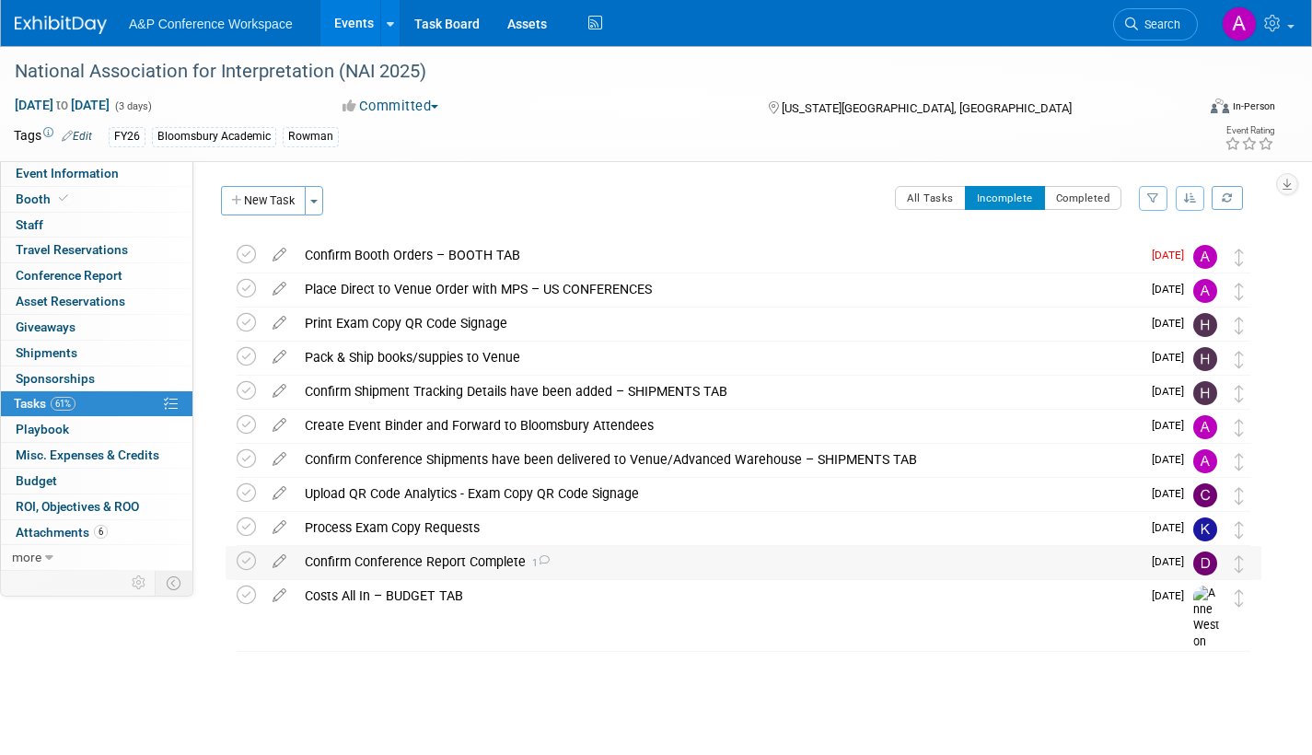
click at [542, 560] on icon at bounding box center [544, 560] width 12 height 10
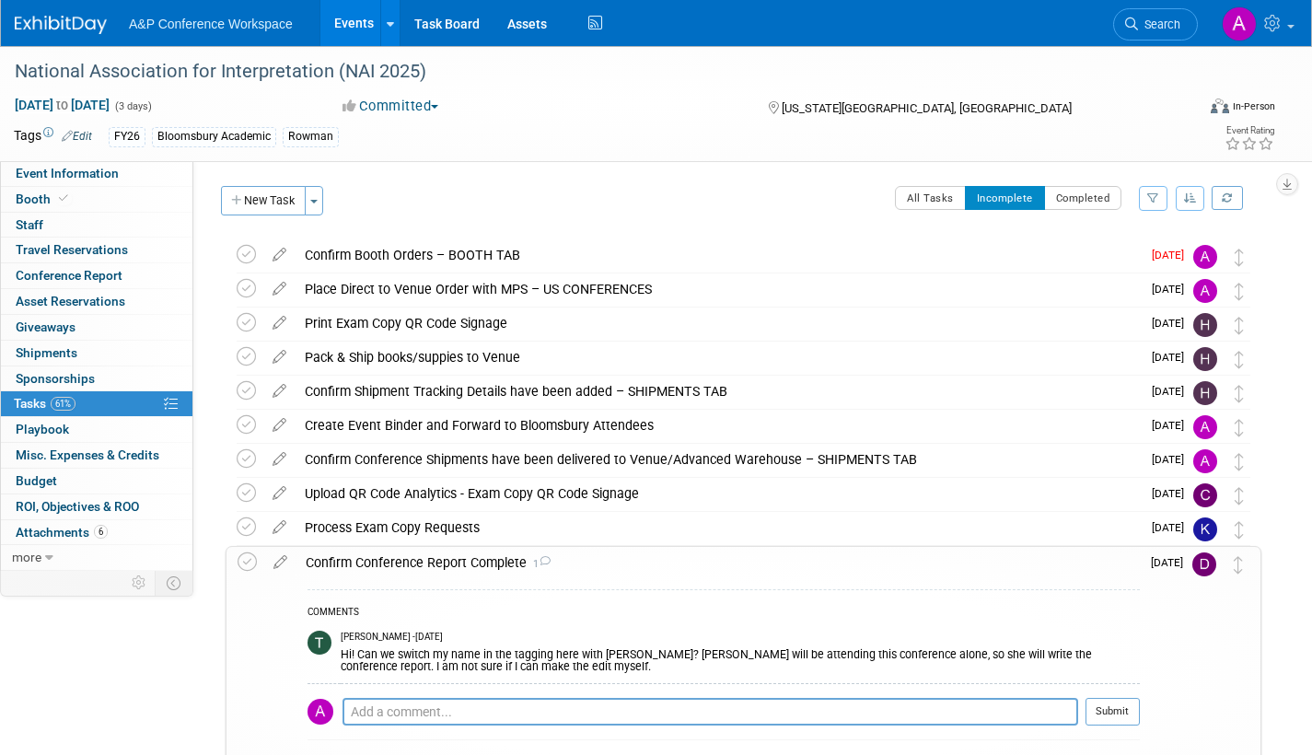
click at [542, 560] on icon at bounding box center [545, 561] width 12 height 10
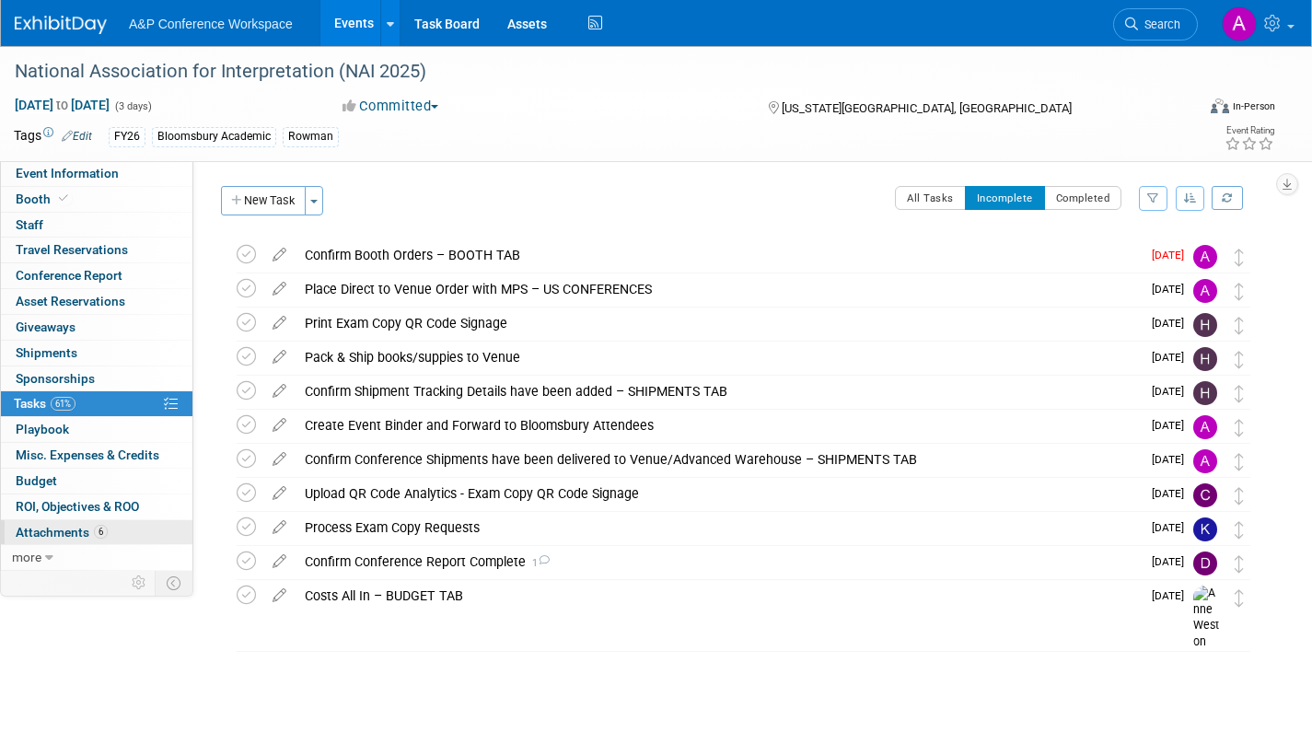
click at [69, 529] on span "Attachments 6" at bounding box center [62, 532] width 92 height 15
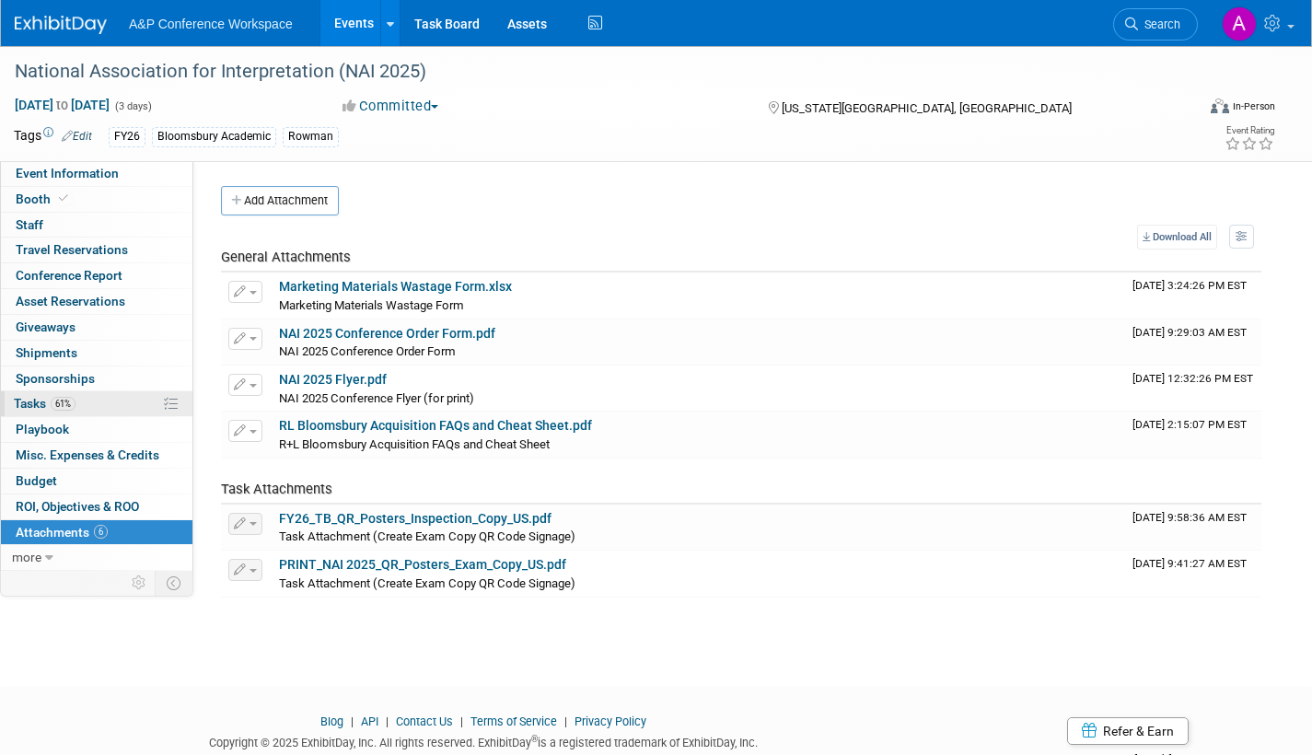
click at [29, 403] on span "Tasks 61%" at bounding box center [45, 403] width 62 height 15
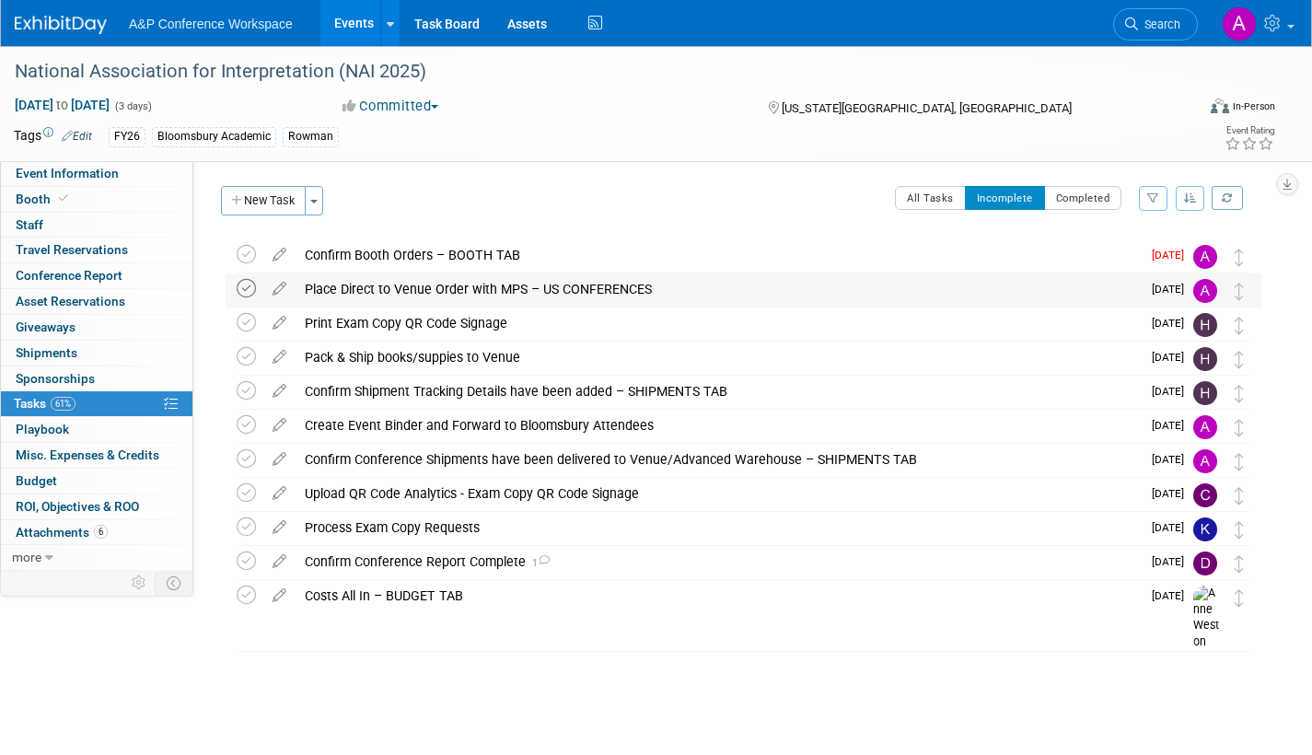
click at [243, 285] on icon at bounding box center [246, 288] width 19 height 19
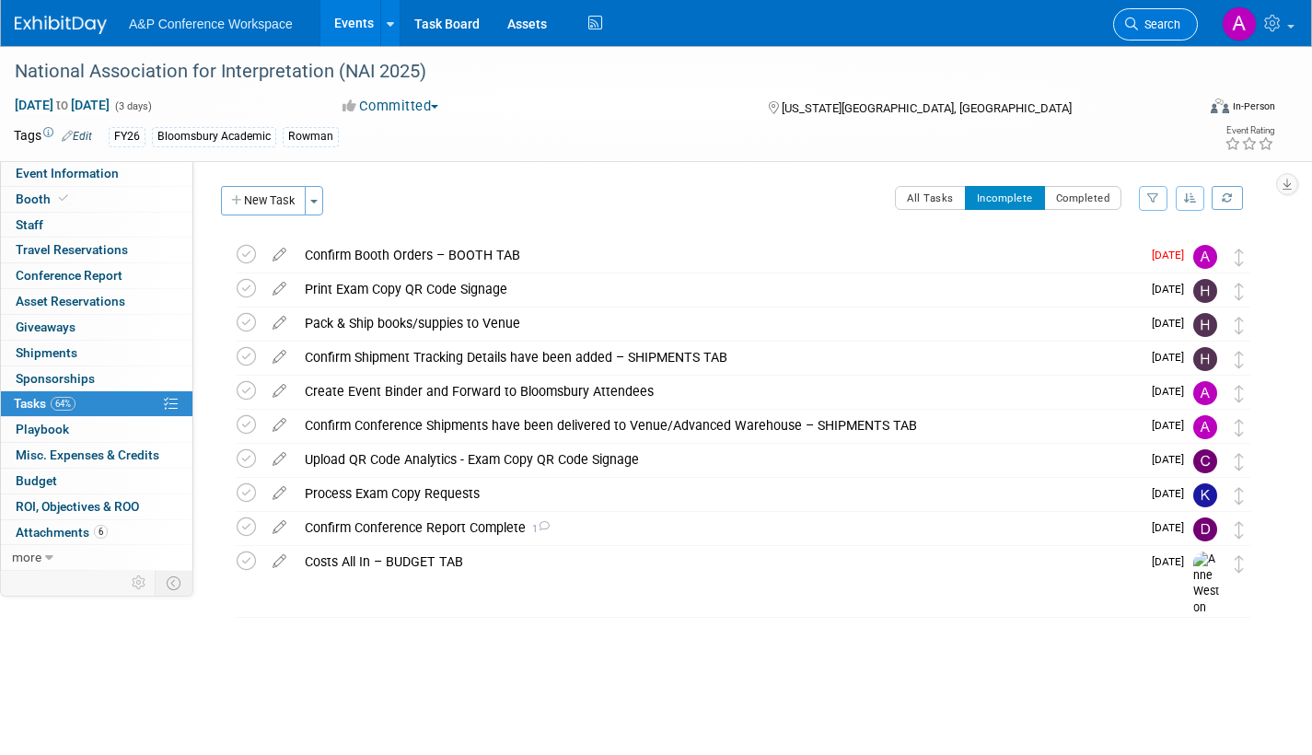
click at [1163, 28] on span "Search" at bounding box center [1159, 24] width 42 height 14
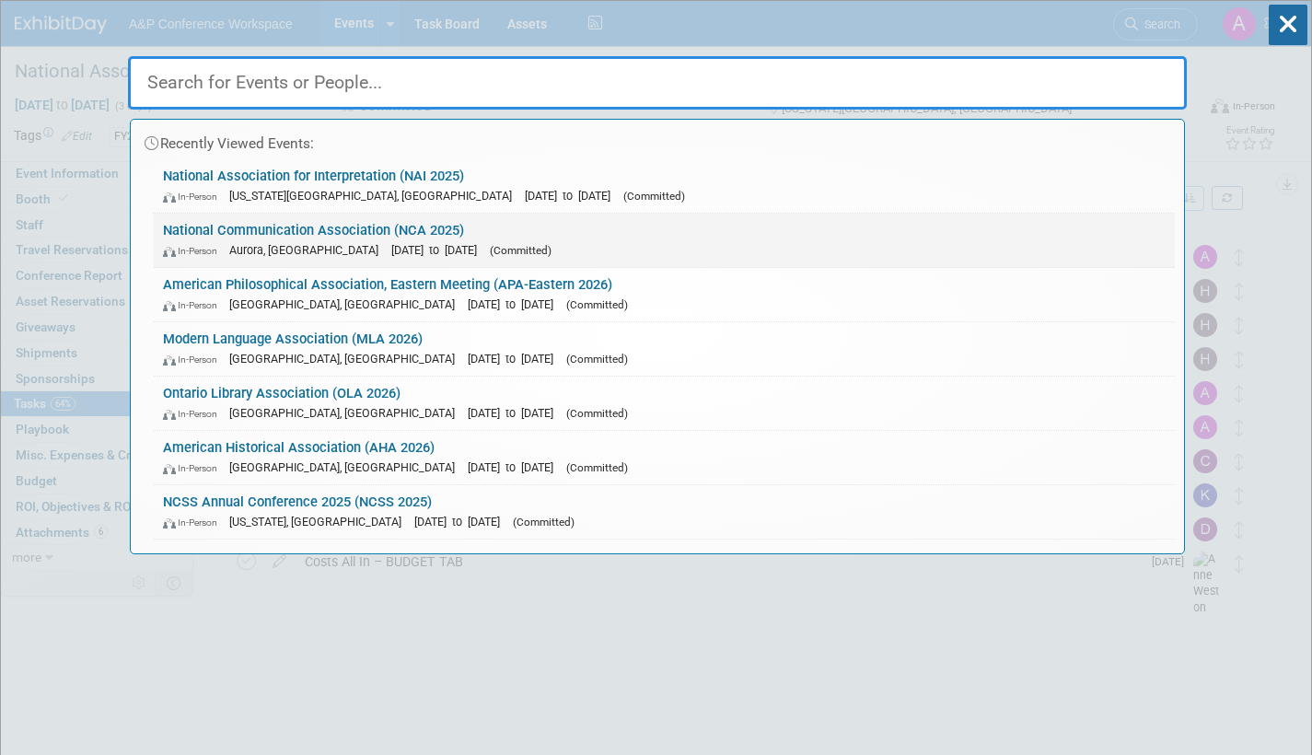
click at [546, 245] on div "In-Person Aurora, CO Nov 19, 2025 to Nov 21, 2025 (Committed)" at bounding box center [664, 249] width 1003 height 19
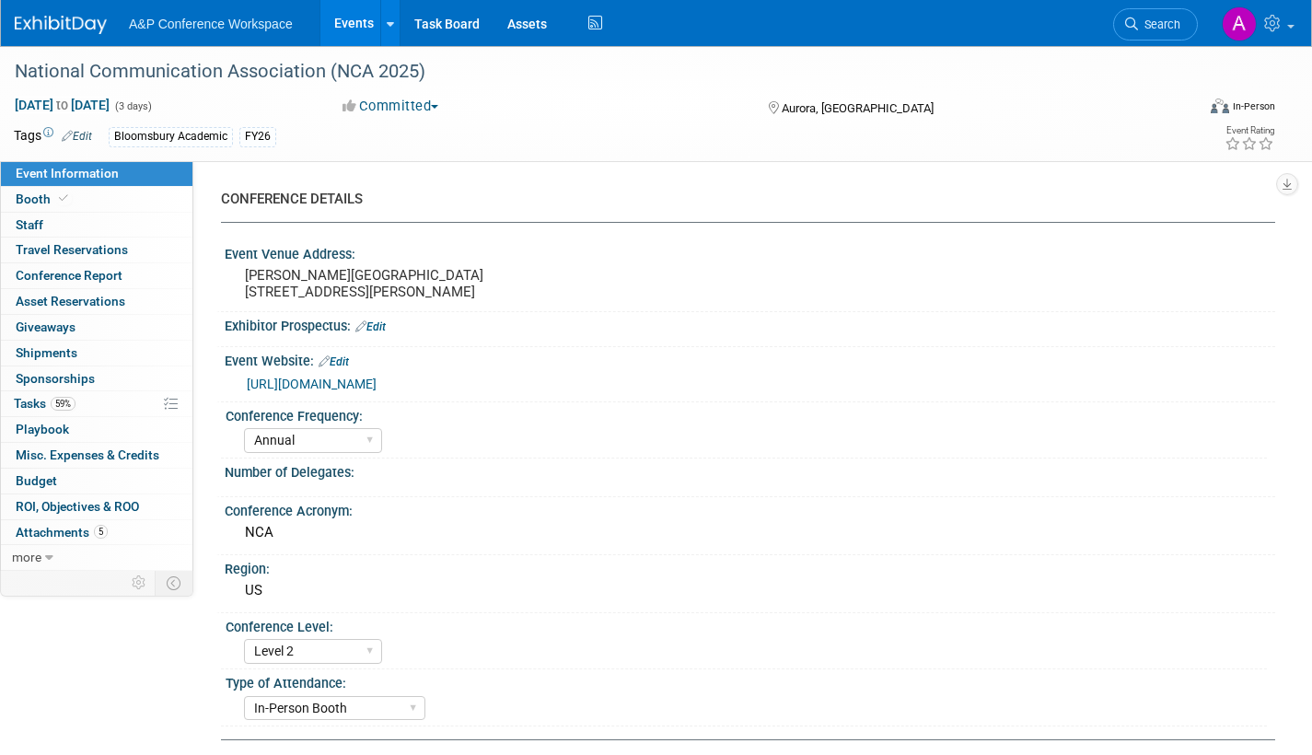
select select "Annual"
select select "Level 2"
select select "In-Person Booth"
select select "Communication"
select select "Bloomsbury Academic"
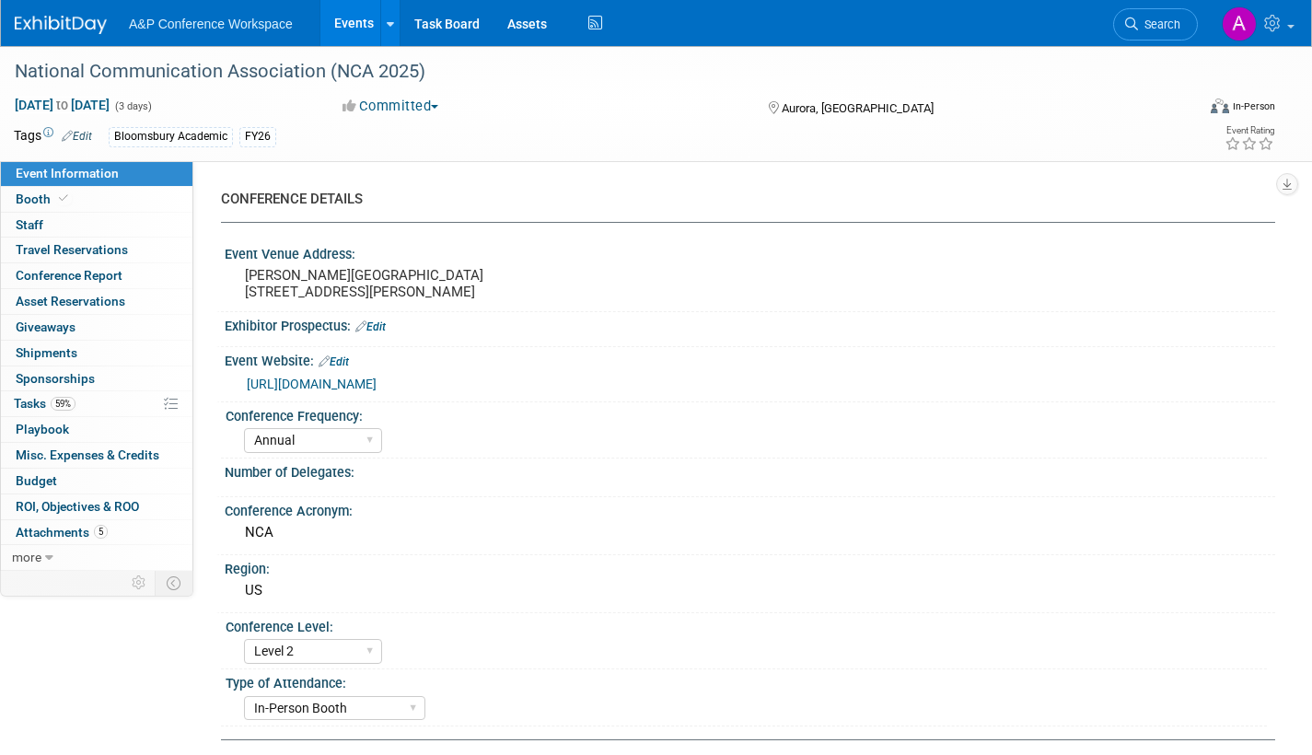
select select "[PERSON_NAME]"
select select "Networking/Commissioning"
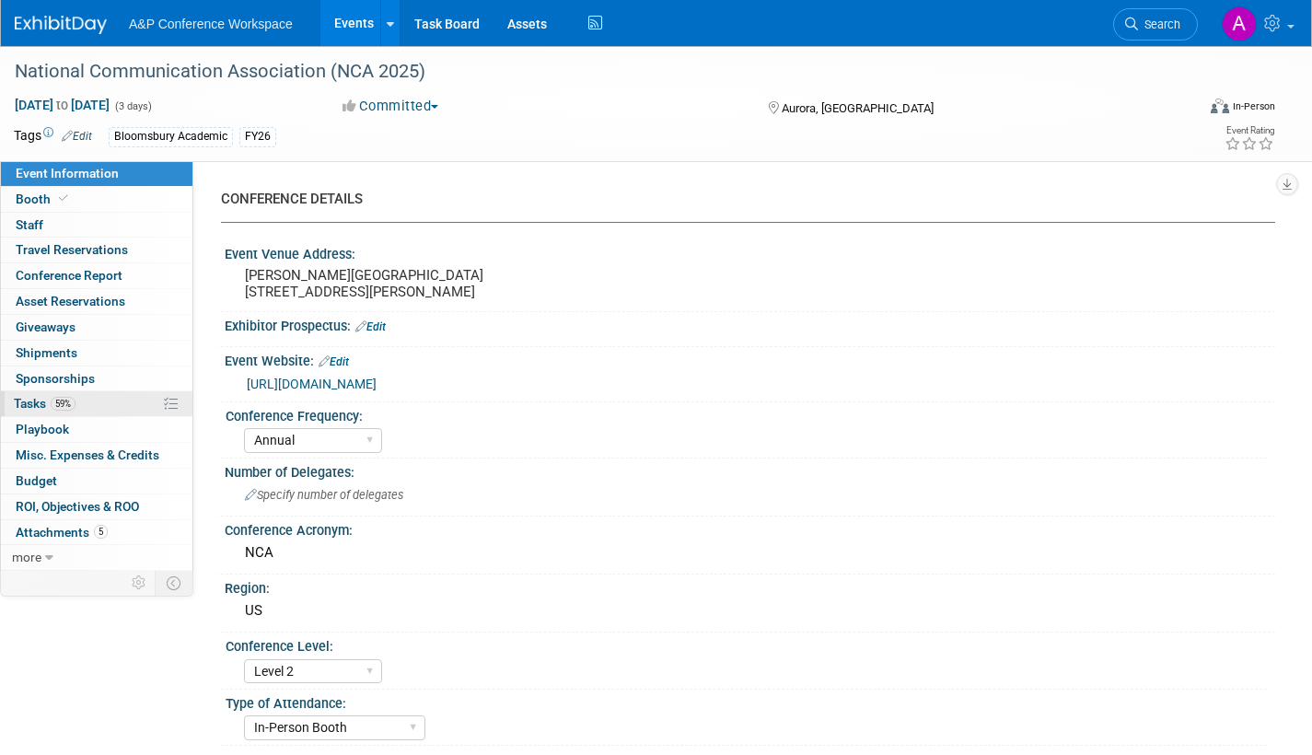
click at [24, 404] on span "Tasks 59%" at bounding box center [45, 403] width 62 height 15
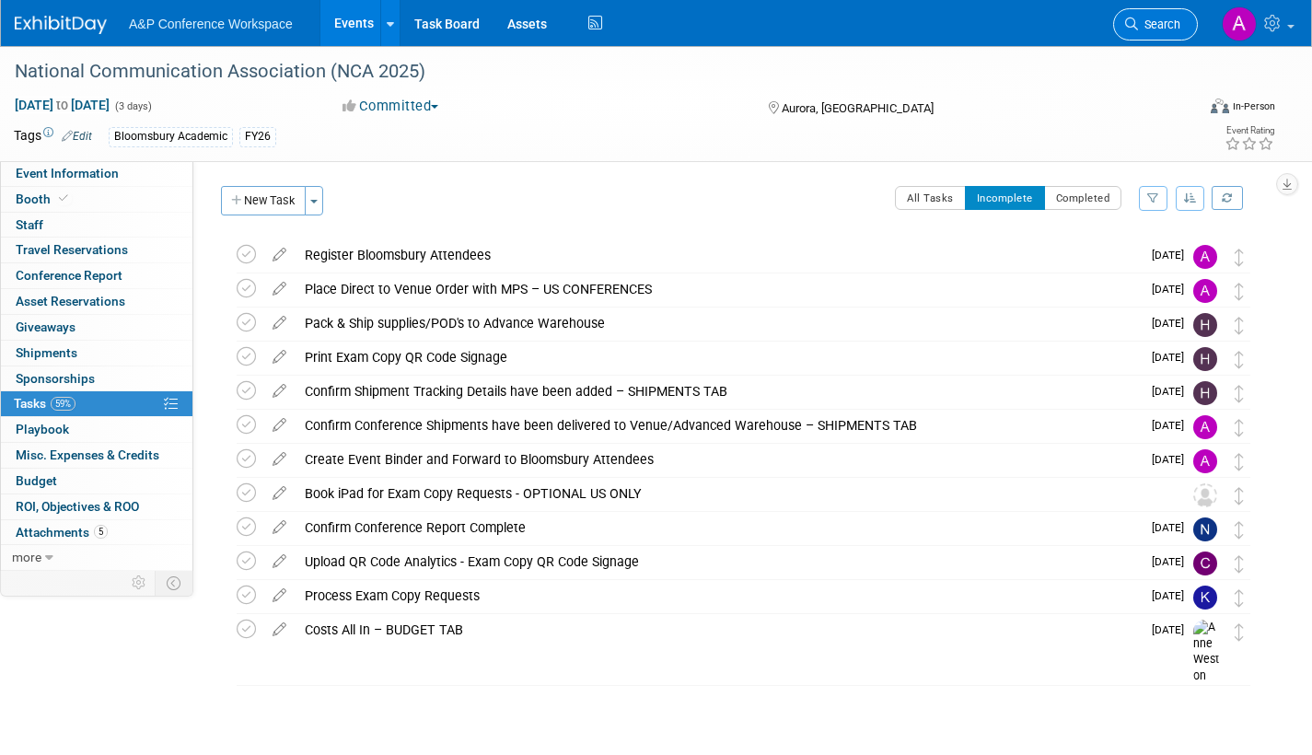
click at [1142, 25] on span "Search" at bounding box center [1159, 24] width 42 height 14
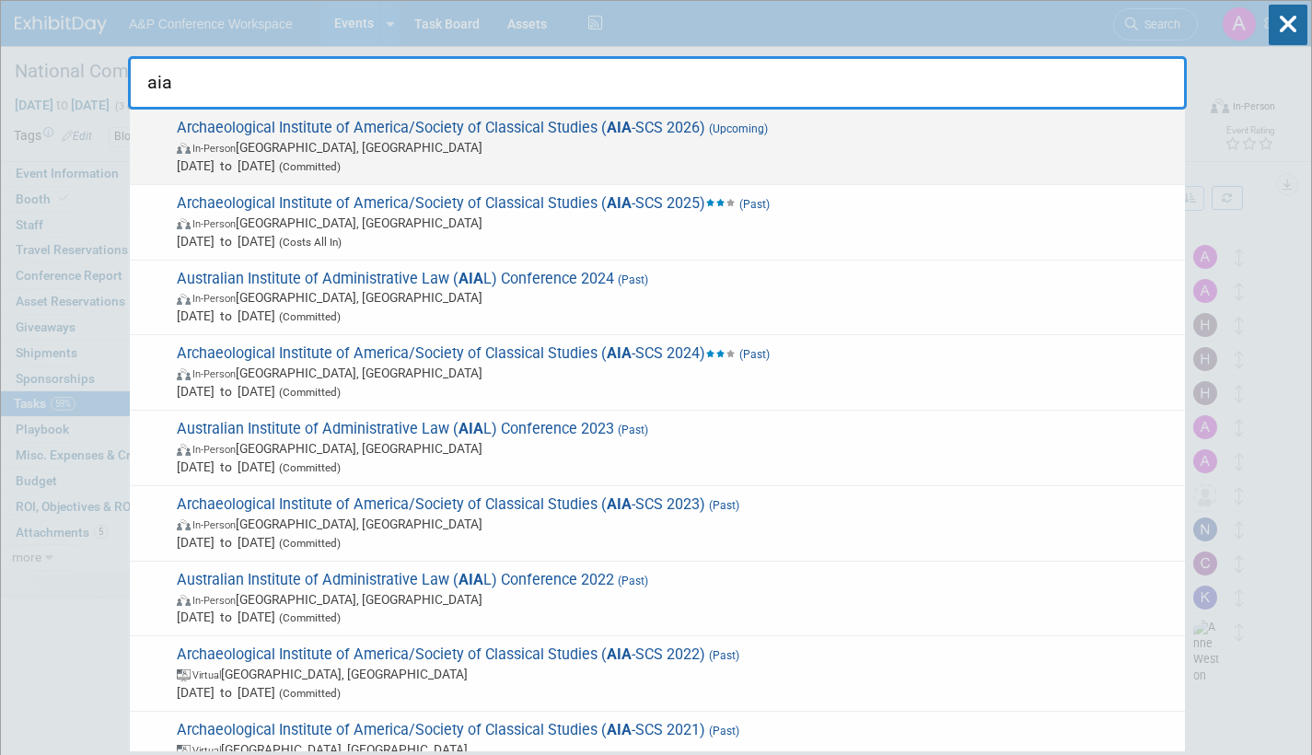
type input "aia"
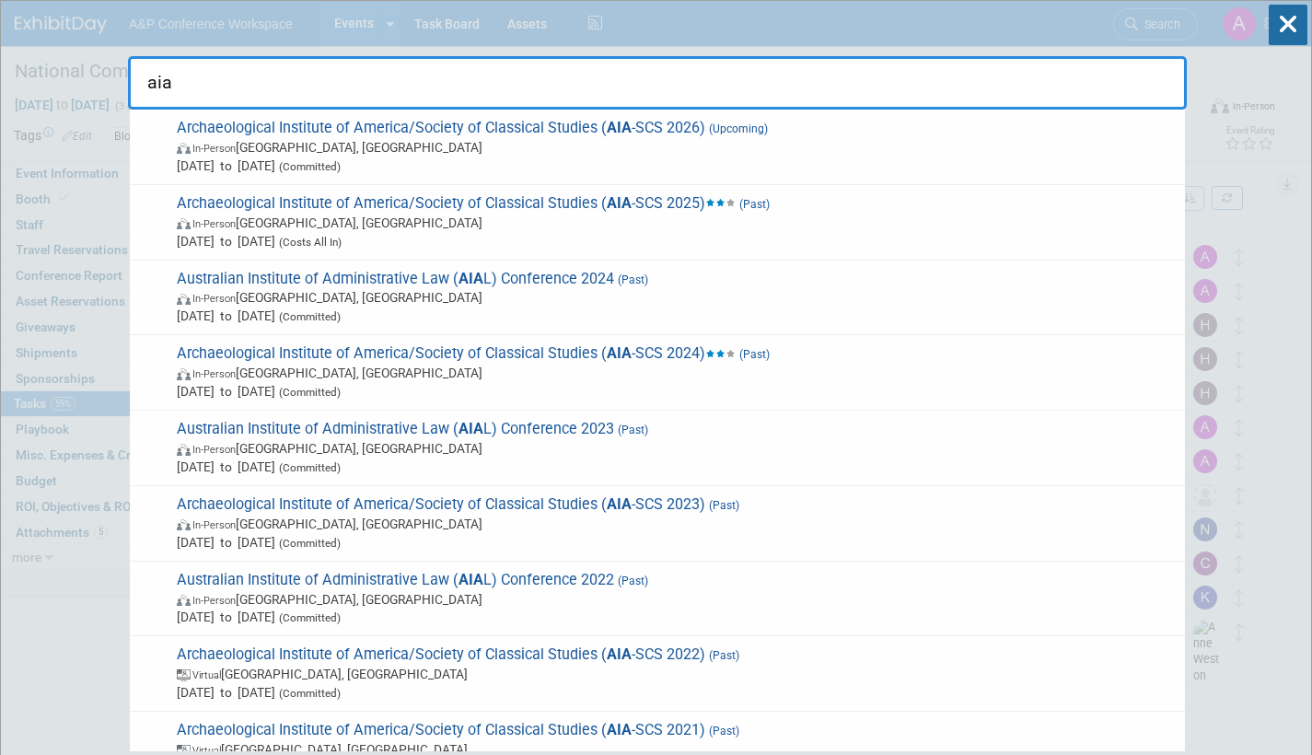
click at [690, 155] on span "In-Person San Francisco, CA" at bounding box center [676, 147] width 999 height 18
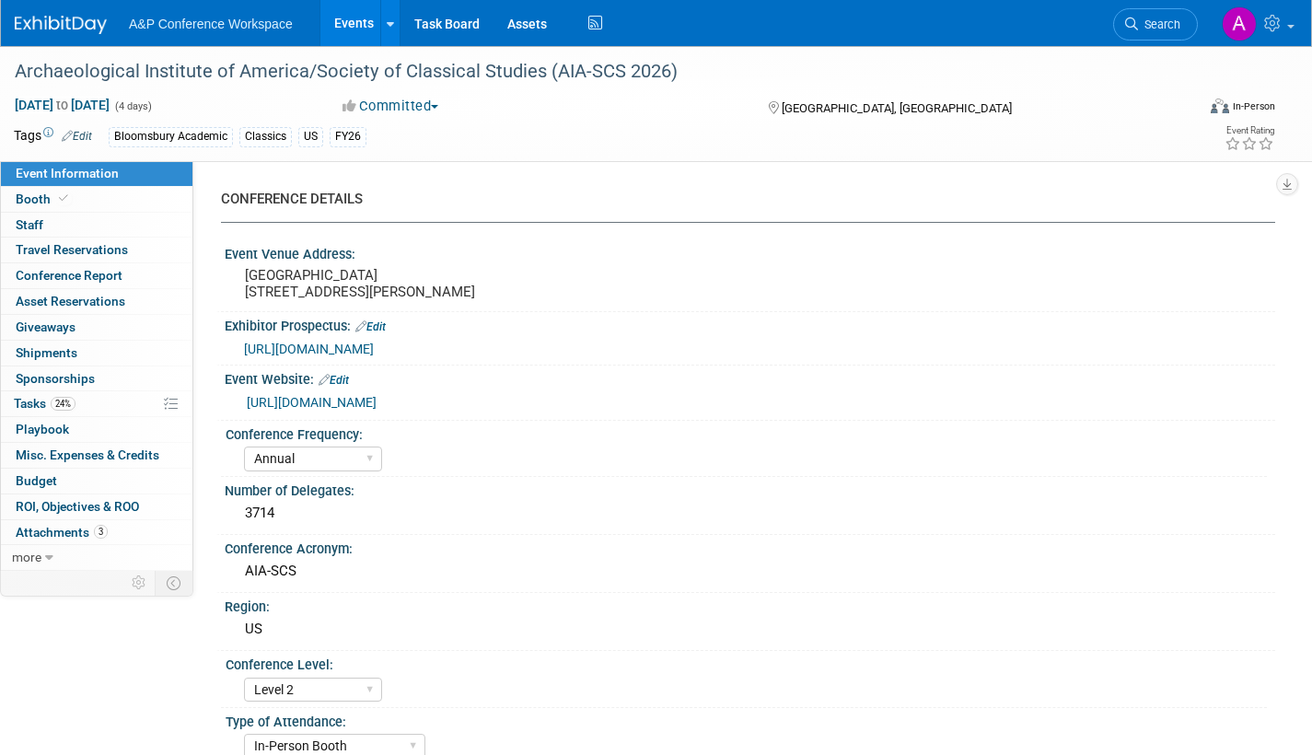
select select "Annual"
select select "Level 2"
select select "In-Person Booth"
select select "Classical Studies"
select select "Bloomsbury Academic"
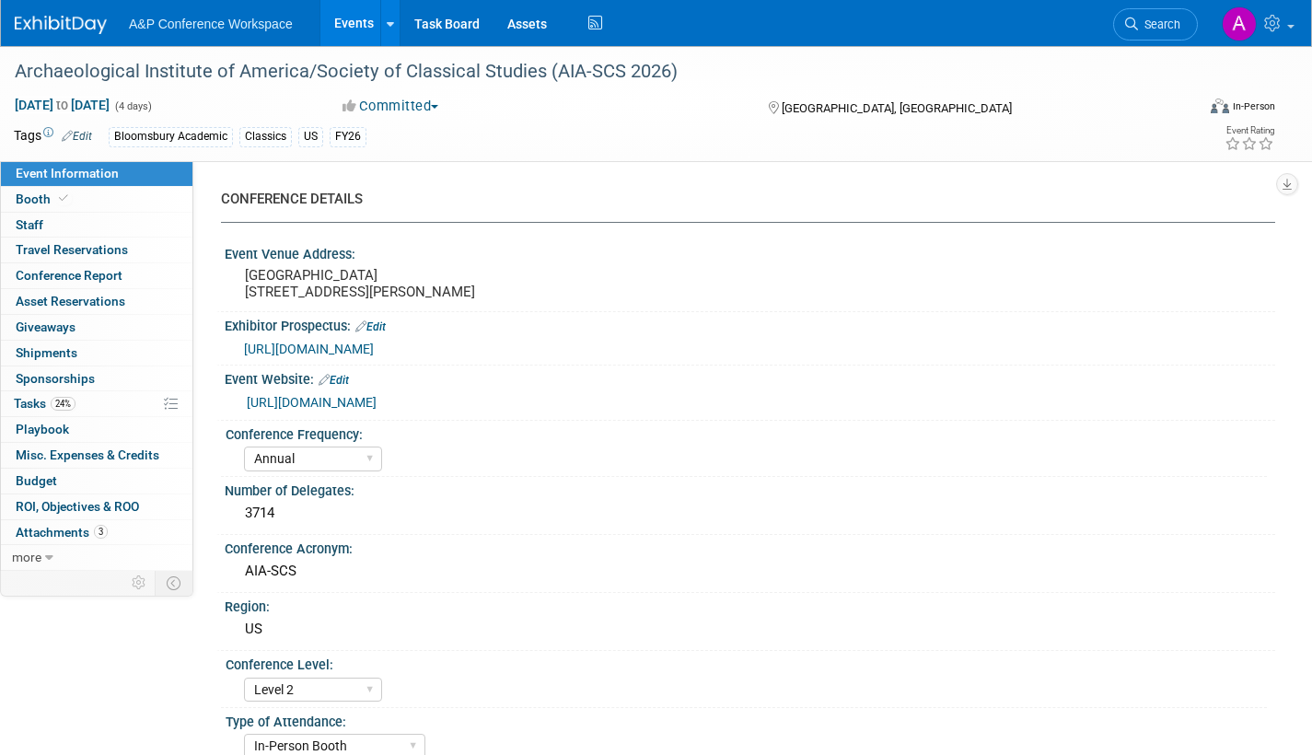
select select "[PERSON_NAME]"
select select "Networking/Commissioning"
drag, startPoint x: 21, startPoint y: 198, endPoint x: 151, endPoint y: 229, distance: 133.6
click at [23, 198] on span "Booth" at bounding box center [44, 199] width 56 height 15
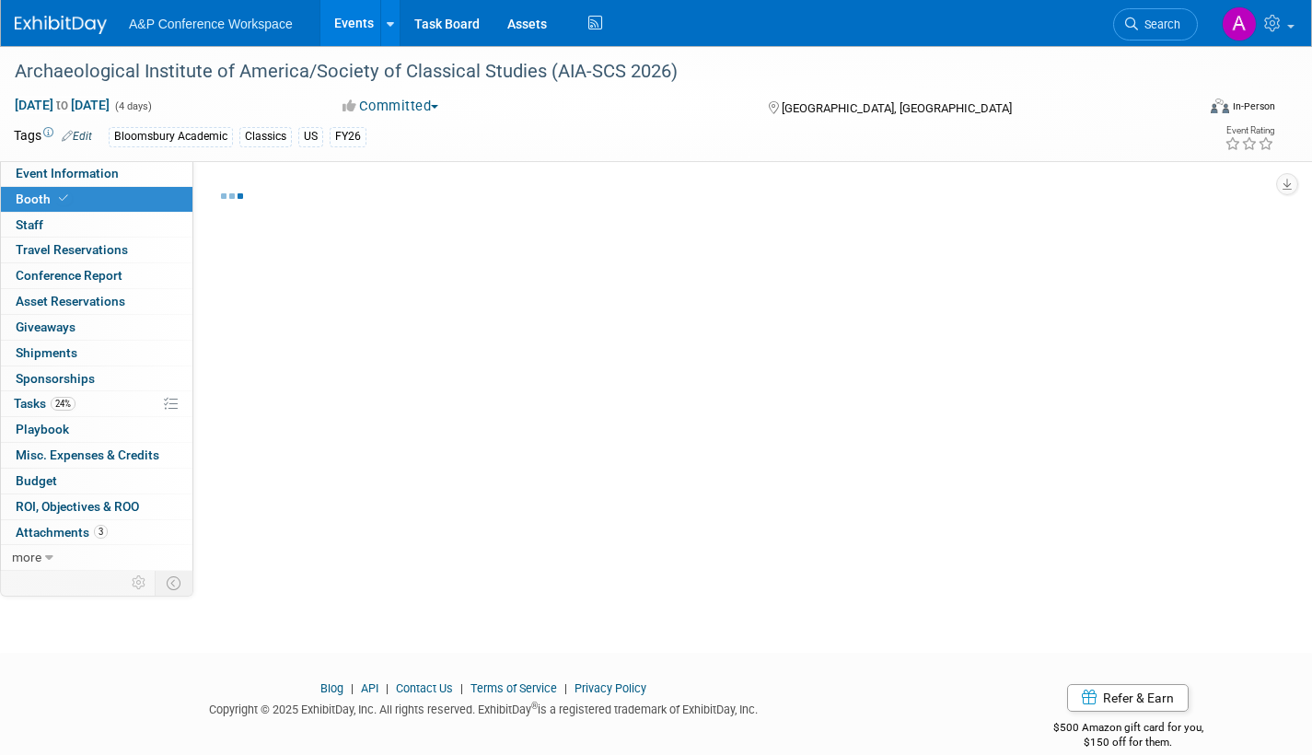
select select "CUAP"
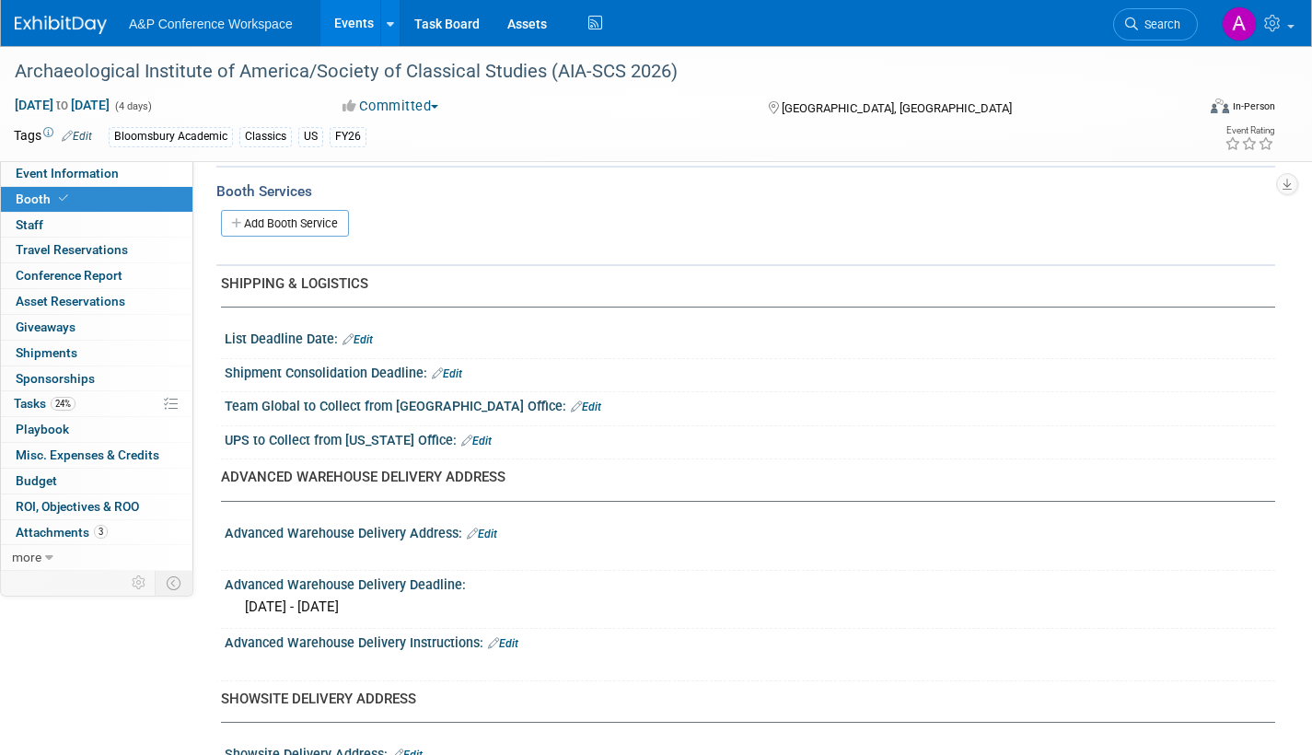
scroll to position [645, 0]
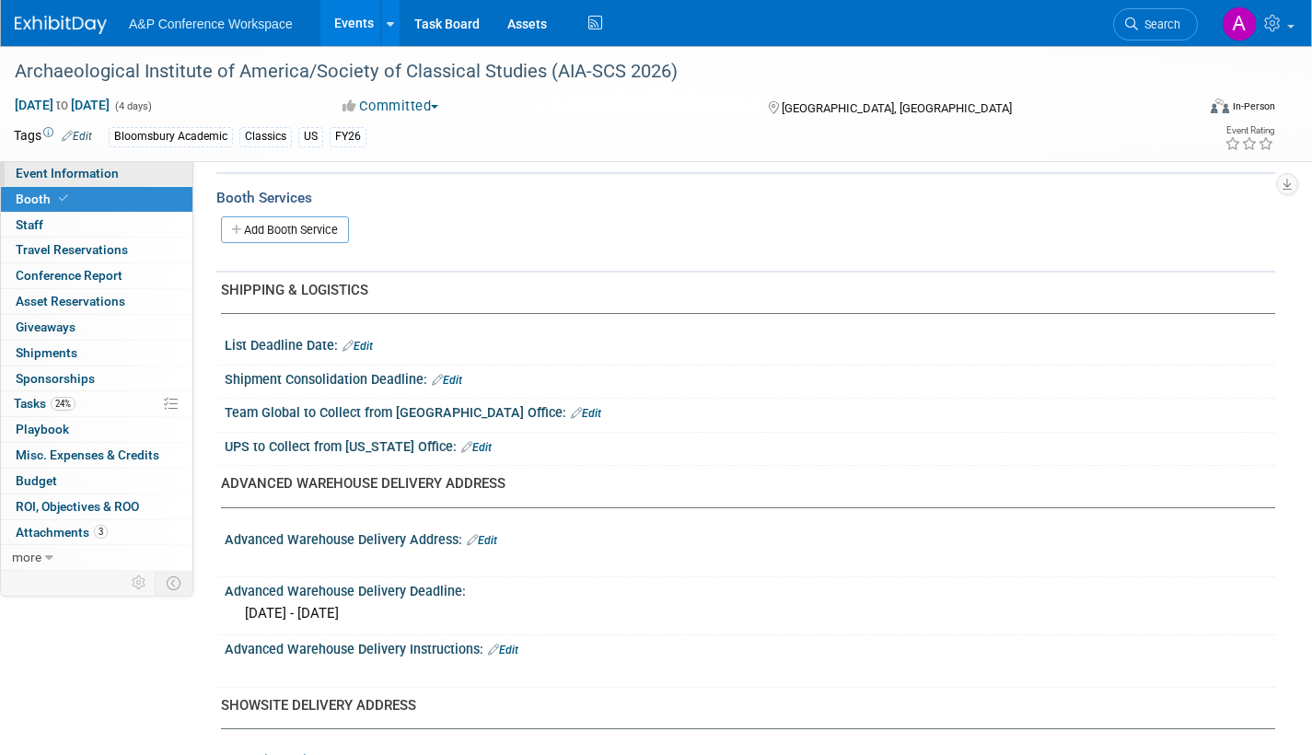
click at [111, 170] on span "Event Information" at bounding box center [67, 173] width 103 height 15
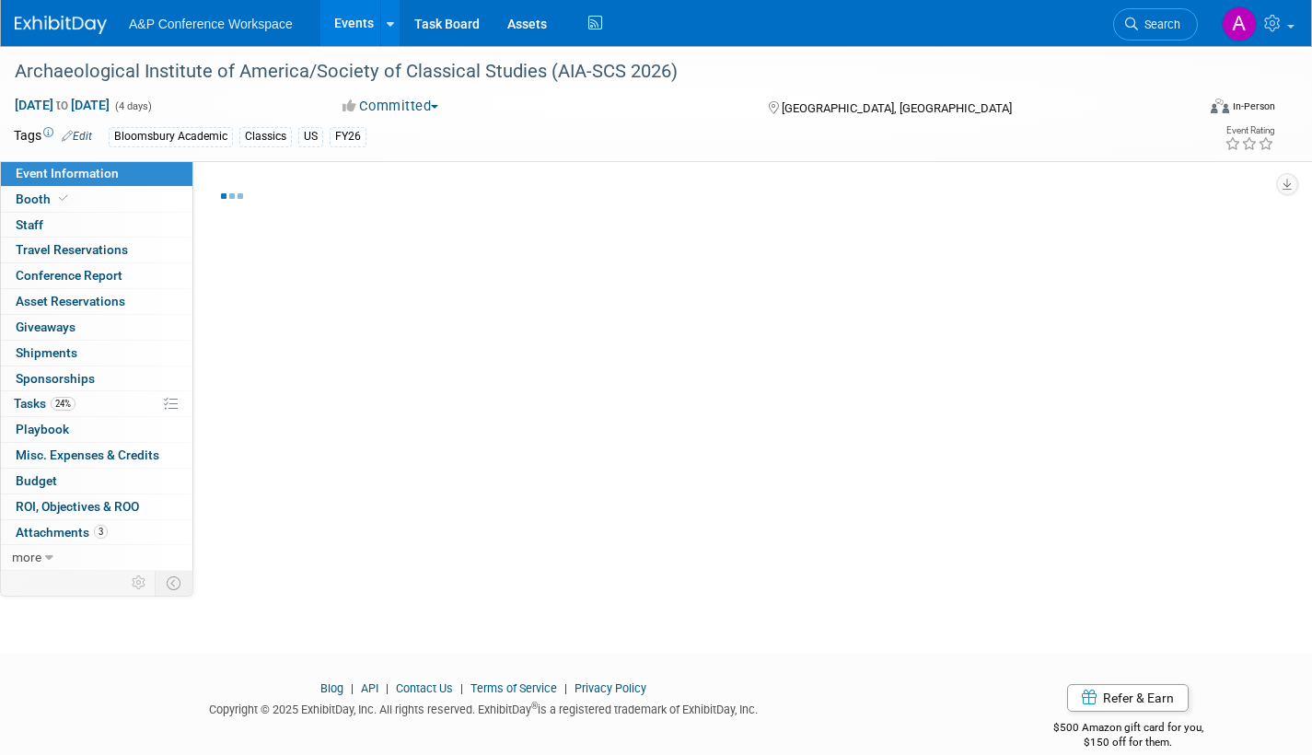
select select "Annual"
select select "Level 2"
select select "In-Person Booth"
select select "Classical Studies"
select select "Bloomsbury Academic"
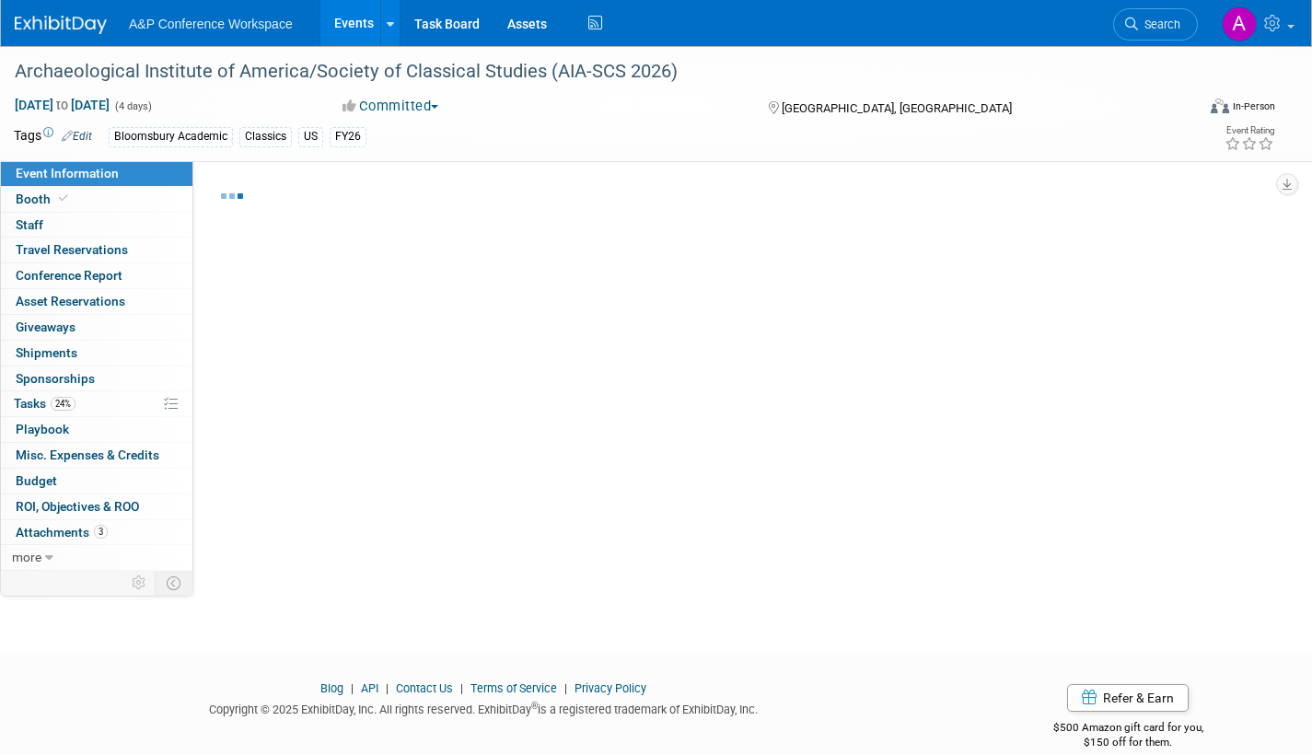
select select "[PERSON_NAME]"
select select "Networking/Commissioning"
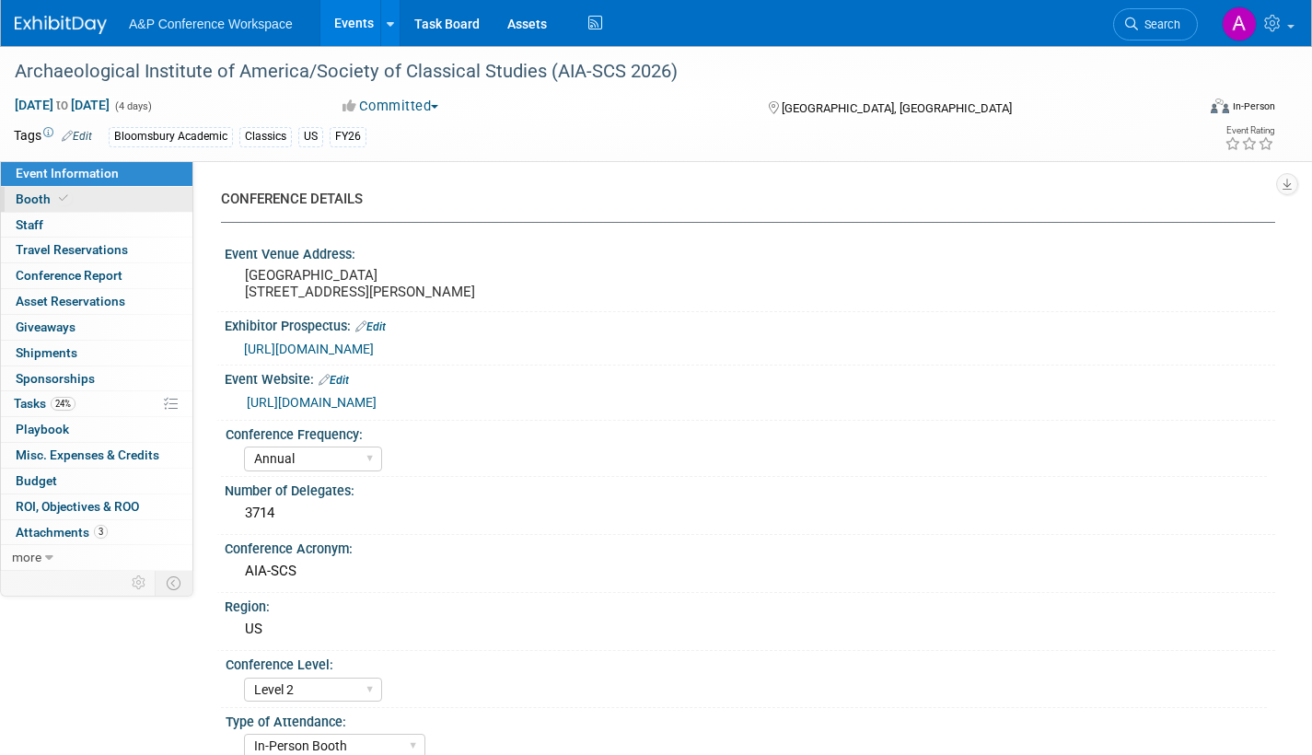
click at [32, 198] on span "Booth" at bounding box center [44, 199] width 56 height 15
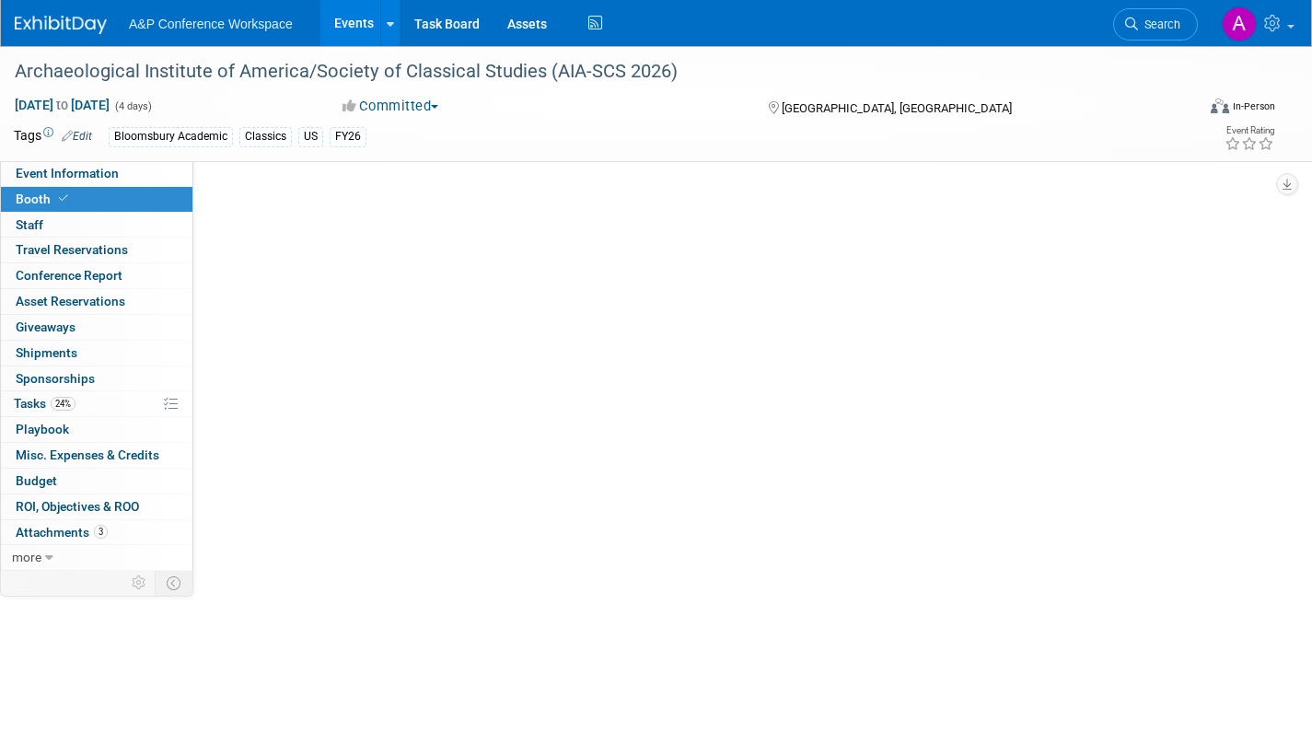
select select "CUAP"
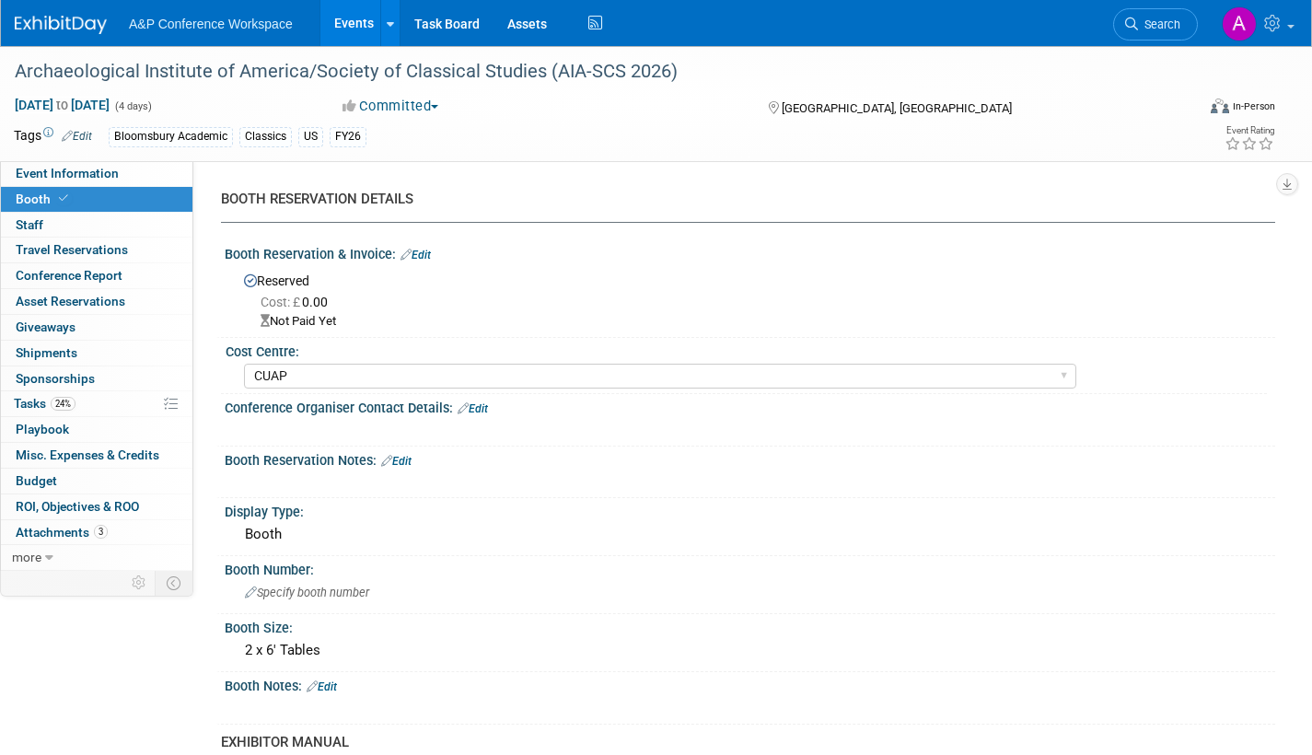
click at [407, 460] on link "Edit" at bounding box center [396, 461] width 30 height 13
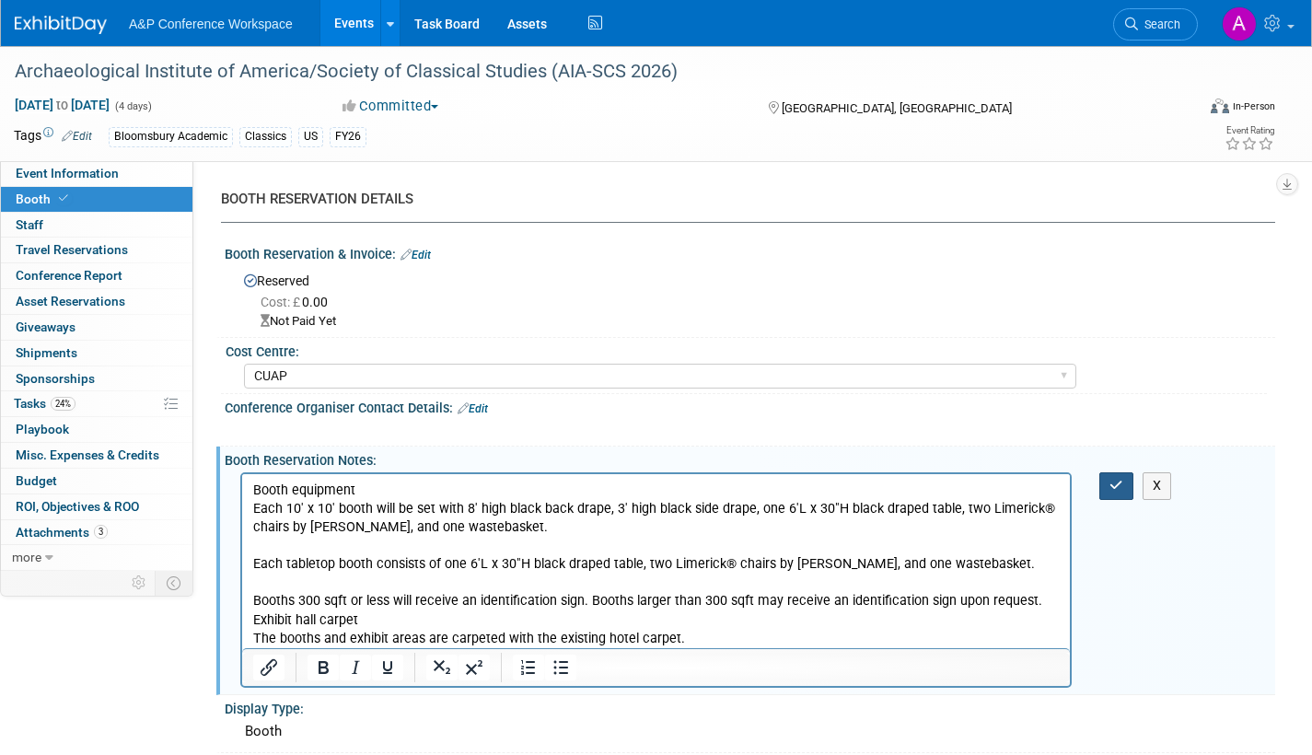
click at [1106, 484] on button "button" at bounding box center [1116, 485] width 34 height 27
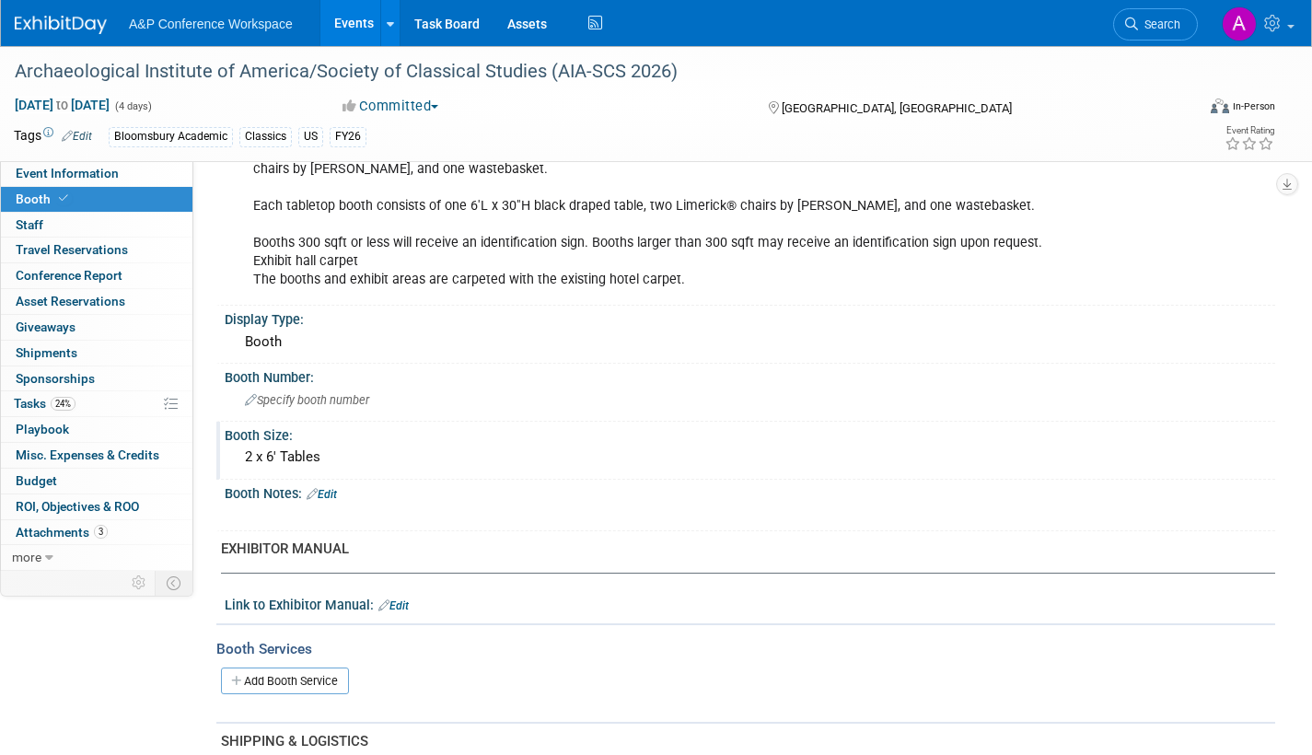
scroll to position [368, 0]
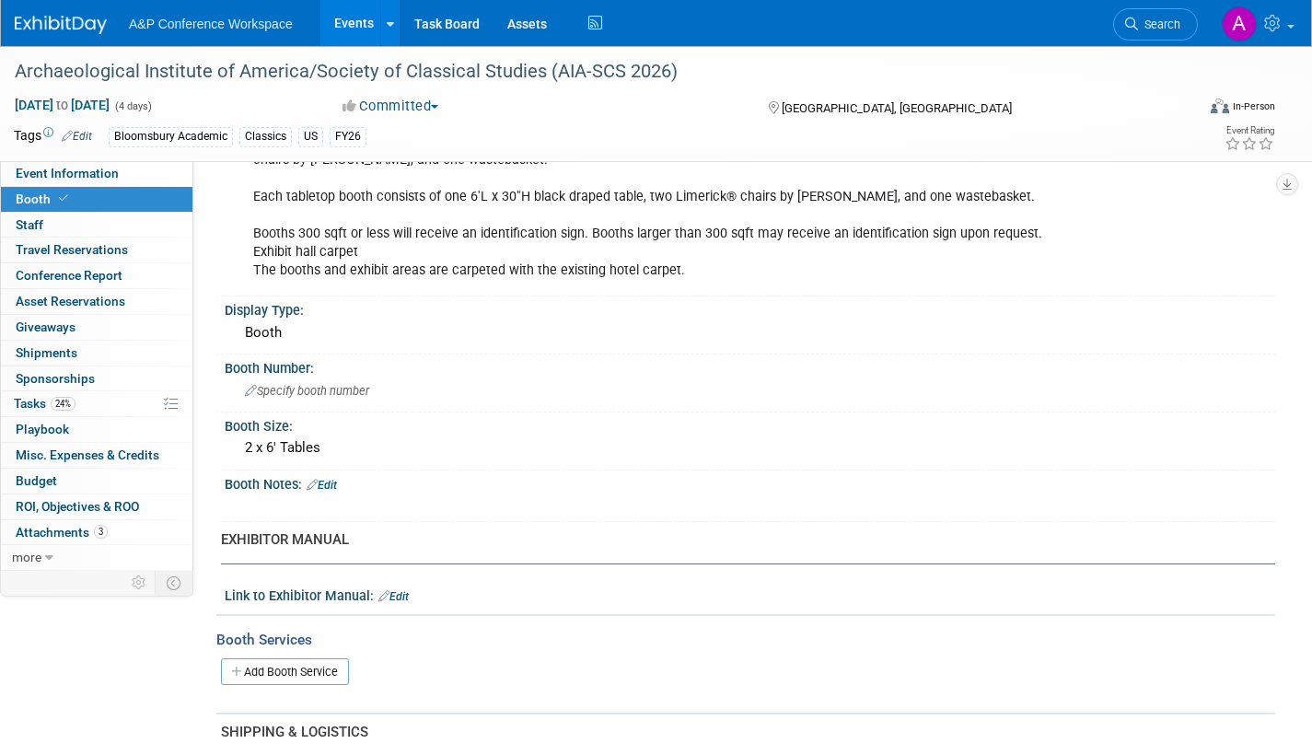
click at [400, 594] on link "Edit" at bounding box center [393, 596] width 30 height 13
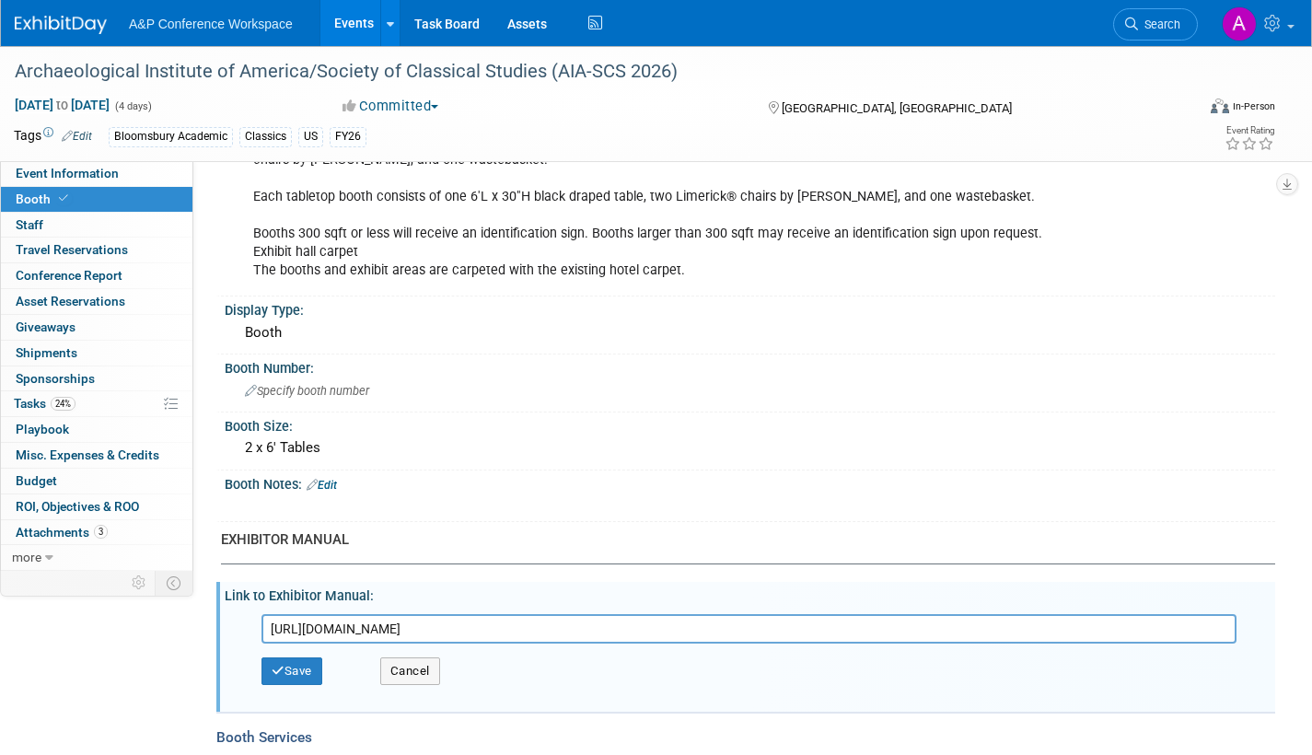
type input "https://www.freemanco.com/store/show/landing?nav=02&showID=540252"
click at [289, 671] on button "Save" at bounding box center [292, 671] width 61 height 28
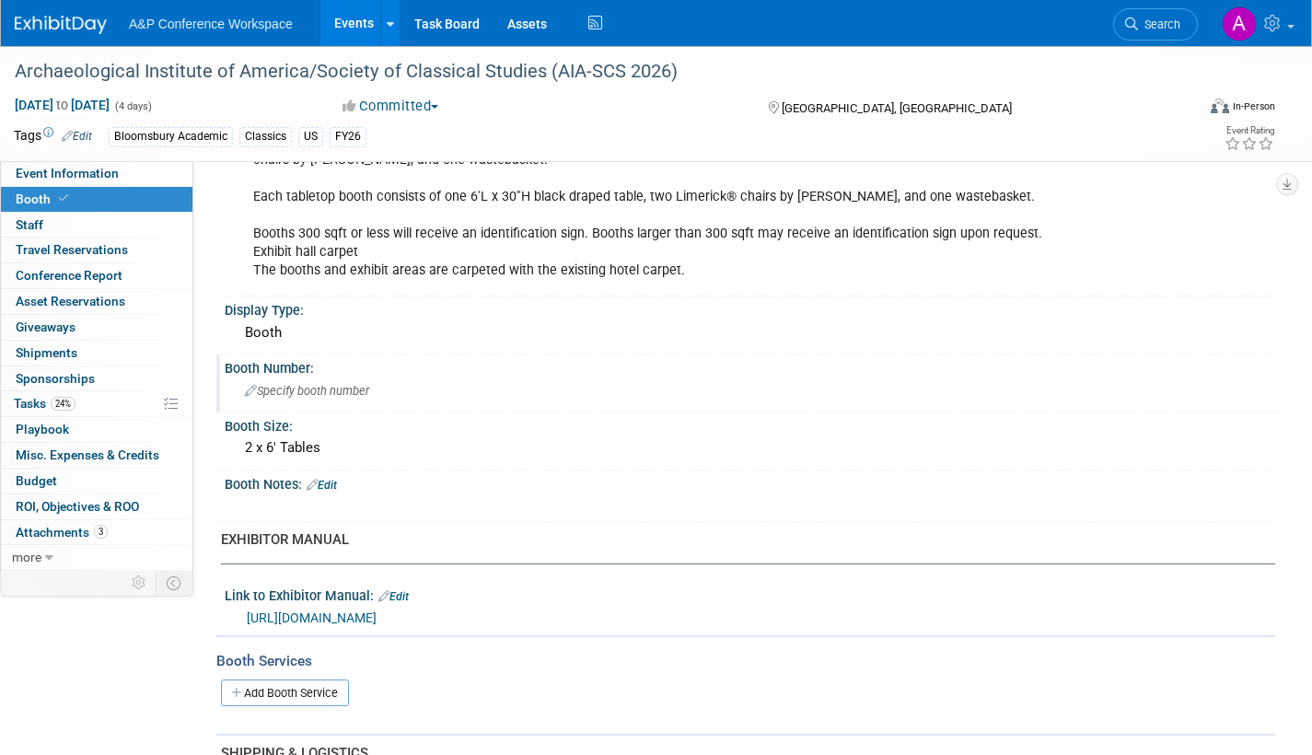
click at [314, 390] on span "Specify booth number" at bounding box center [307, 391] width 124 height 14
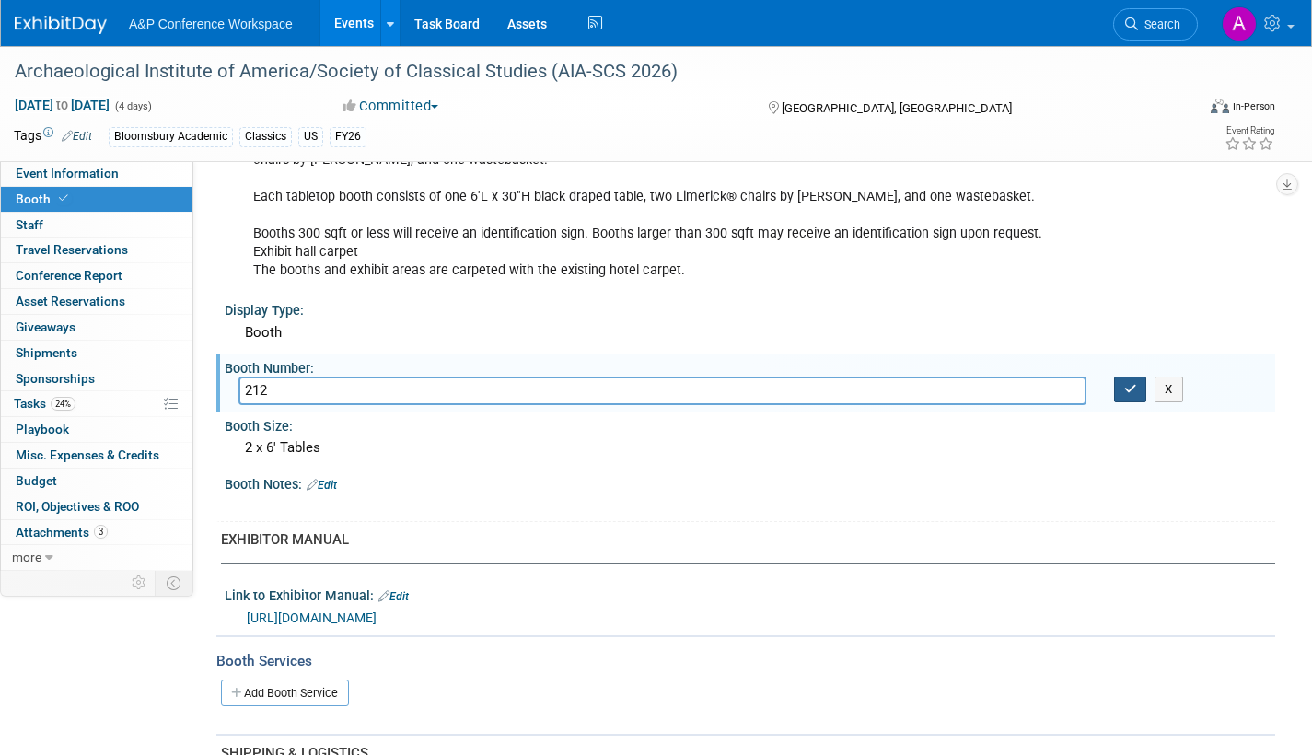
type input "212"
click at [1125, 390] on icon "button" at bounding box center [1130, 389] width 13 height 12
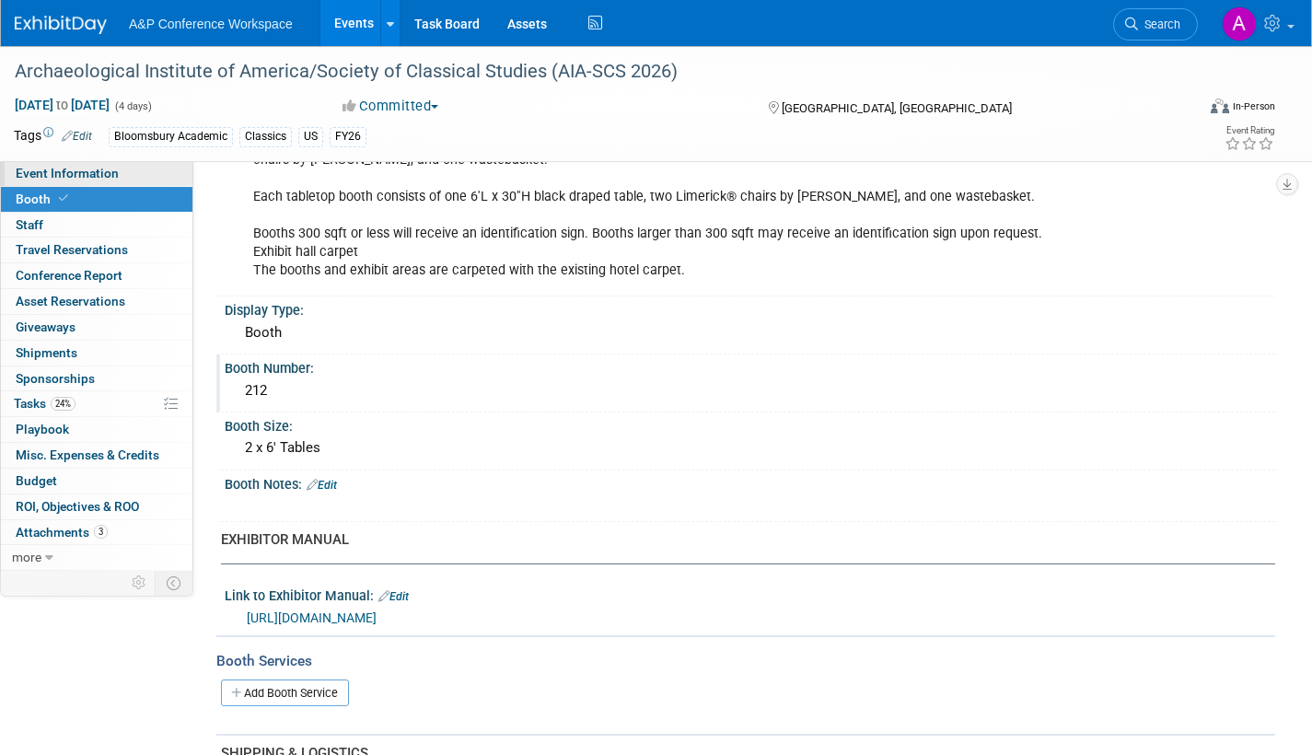
drag, startPoint x: 128, startPoint y: 173, endPoint x: 154, endPoint y: 185, distance: 28.4
click at [129, 173] on link "Event Information" at bounding box center [97, 173] width 192 height 25
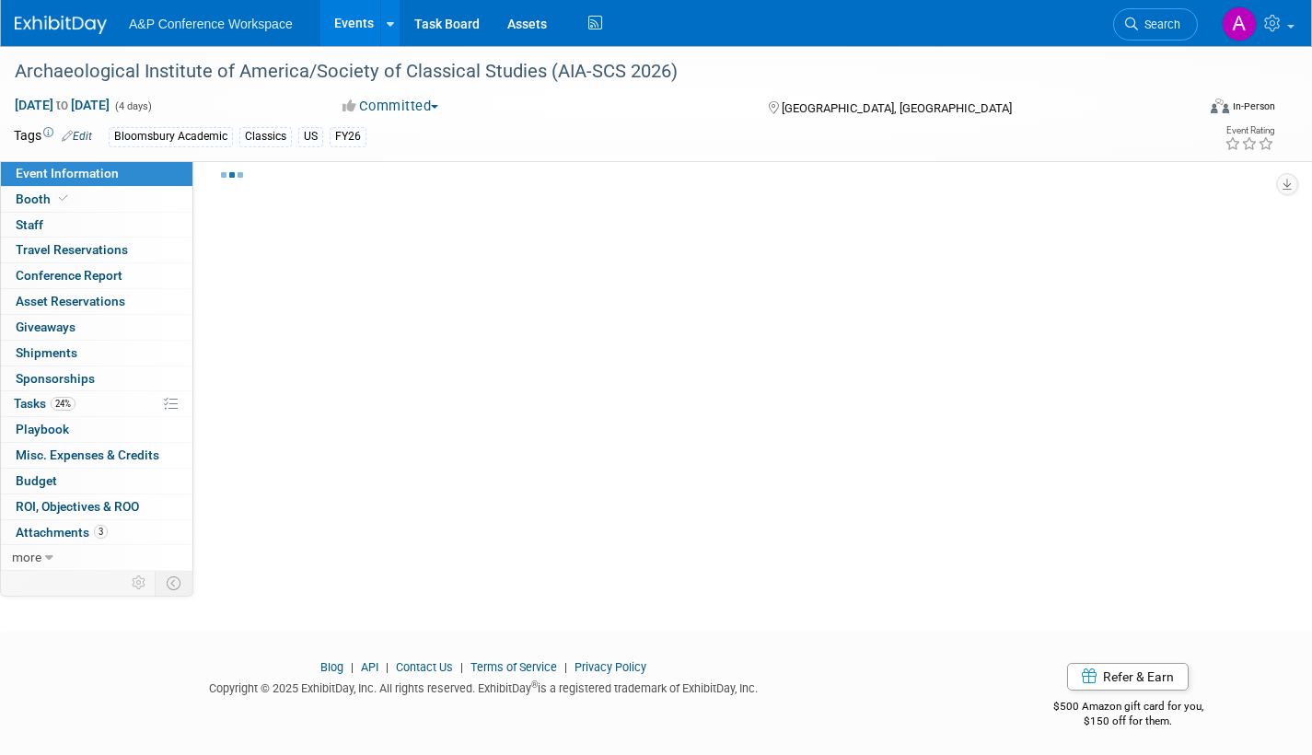
scroll to position [27, 0]
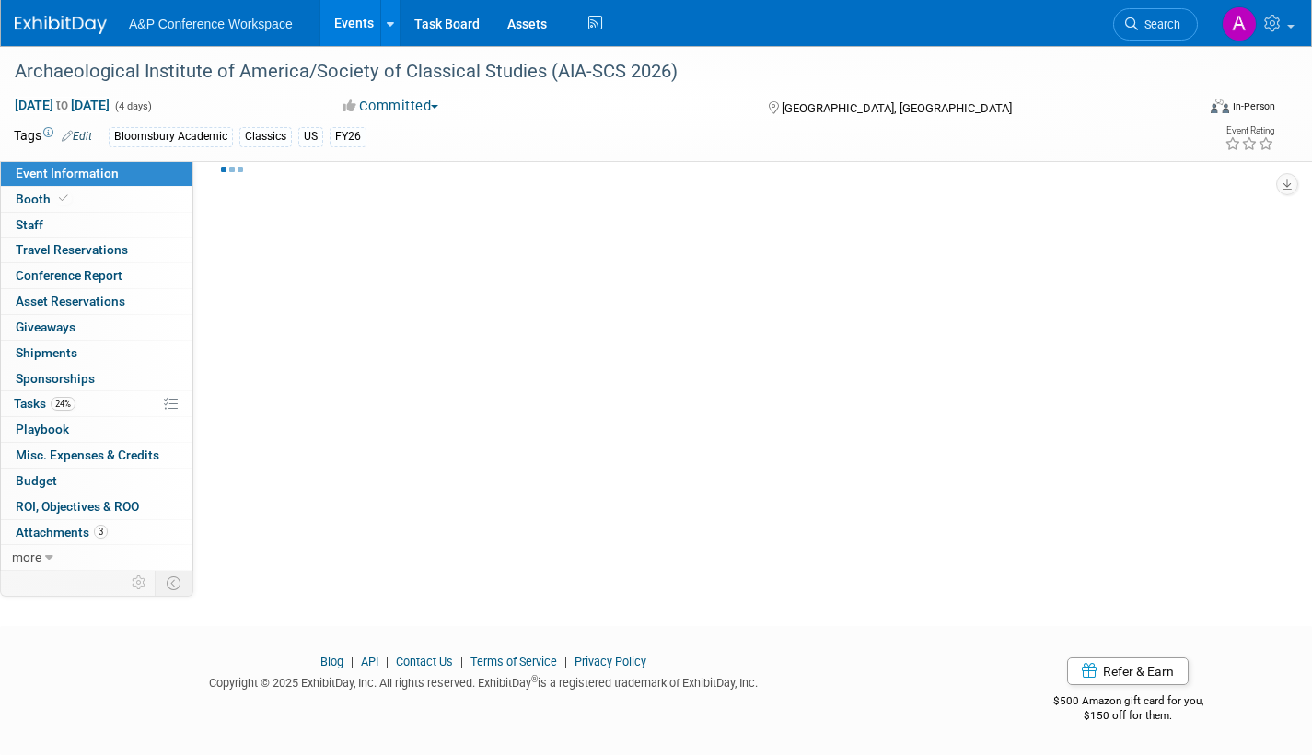
select select "Annual"
select select "Level 2"
select select "In-Person Booth"
select select "Classical Studies"
select select "Bloomsbury Academic"
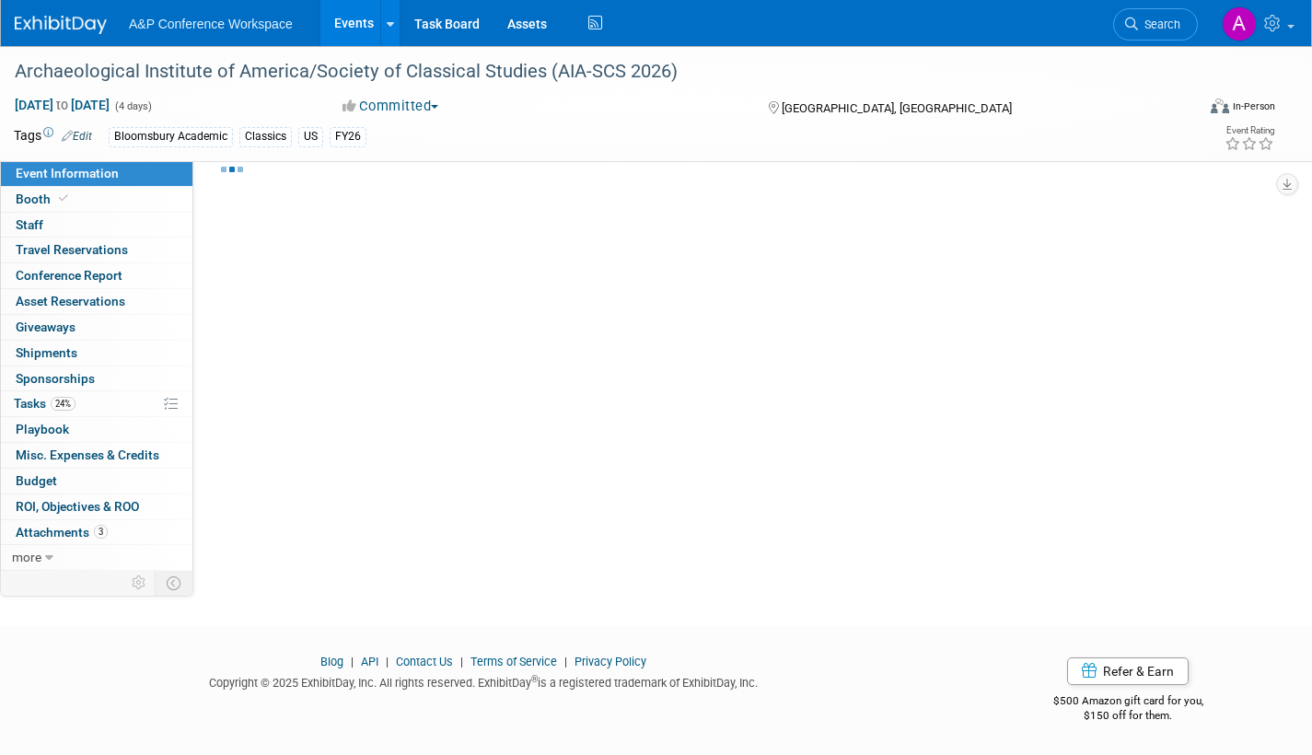
select select "[PERSON_NAME]"
select select "Networking/Commissioning"
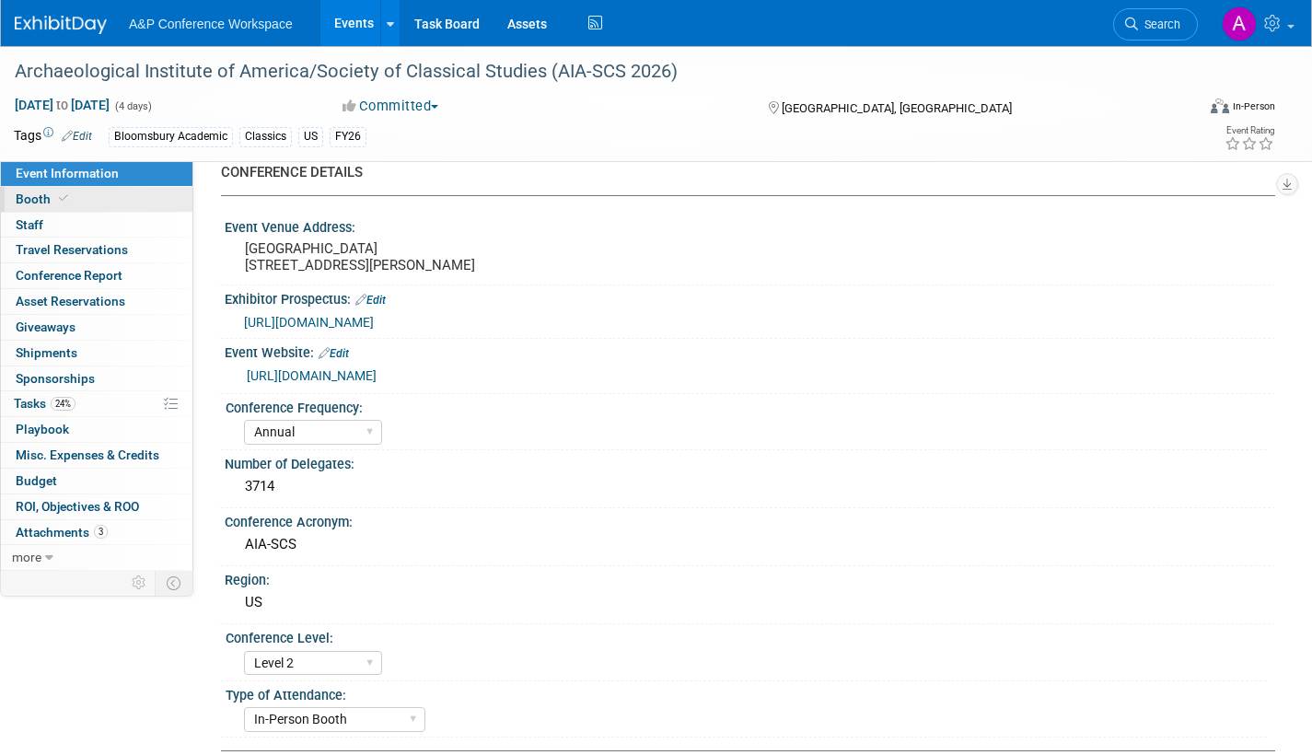
click at [30, 195] on span "Booth" at bounding box center [44, 199] width 56 height 15
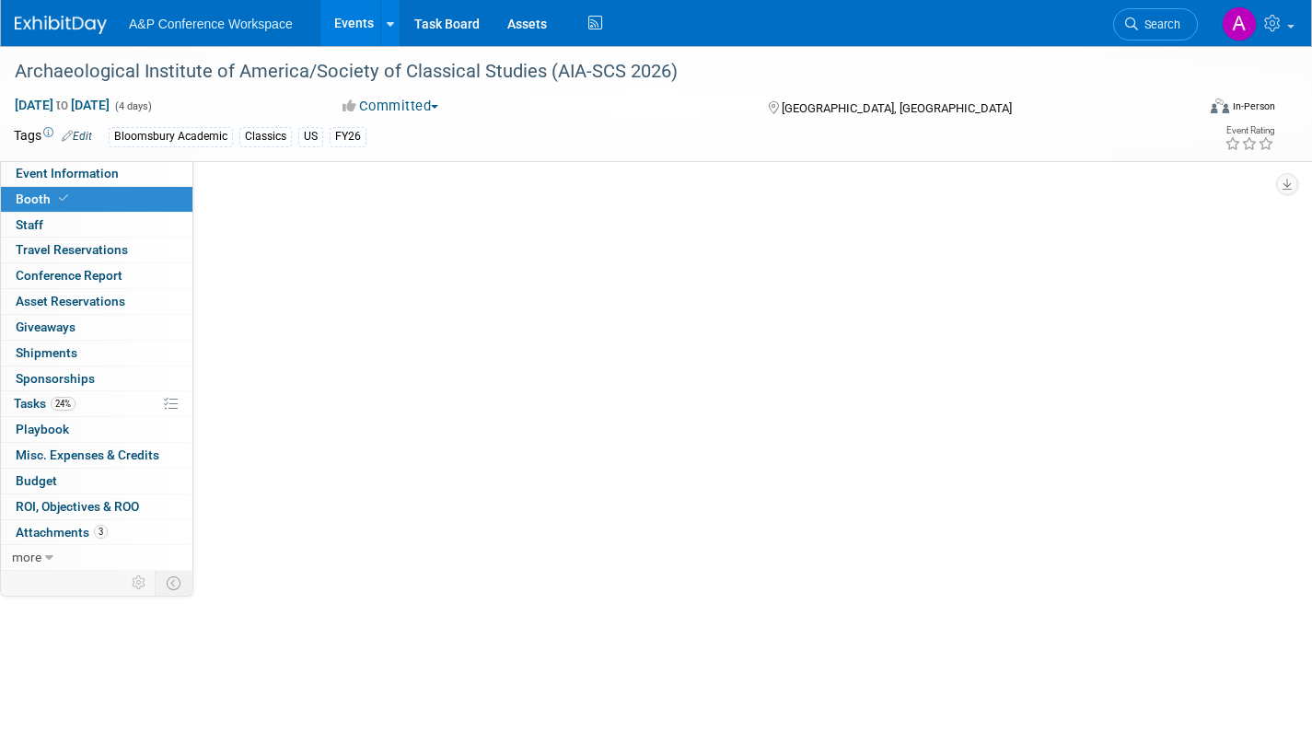
scroll to position [0, 0]
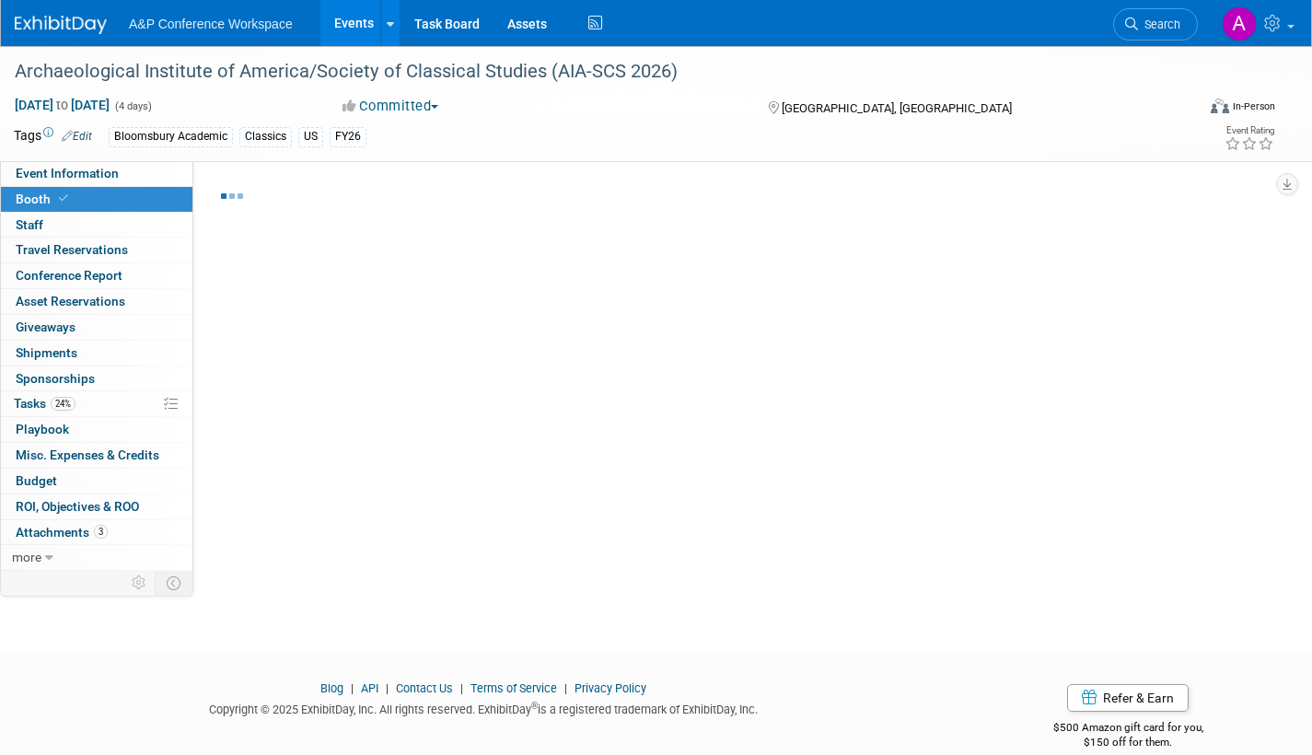
select select "CUAP"
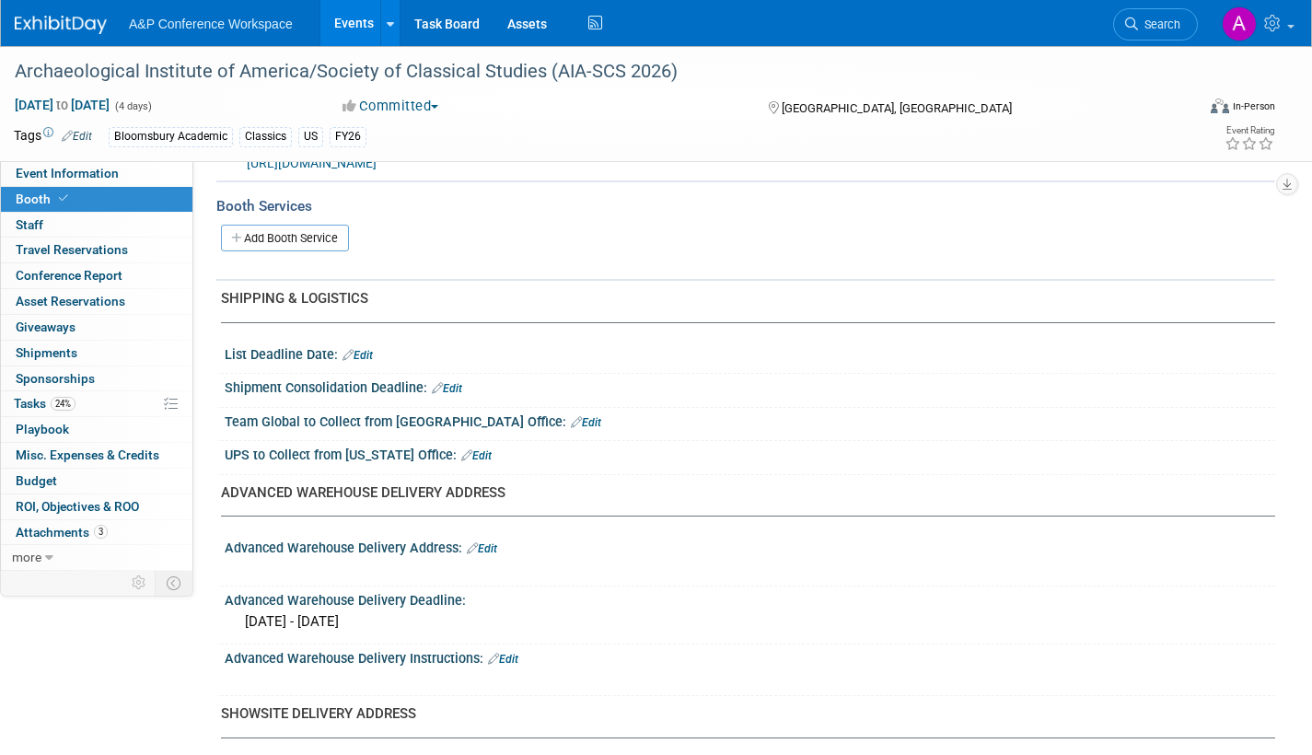
scroll to position [829, 0]
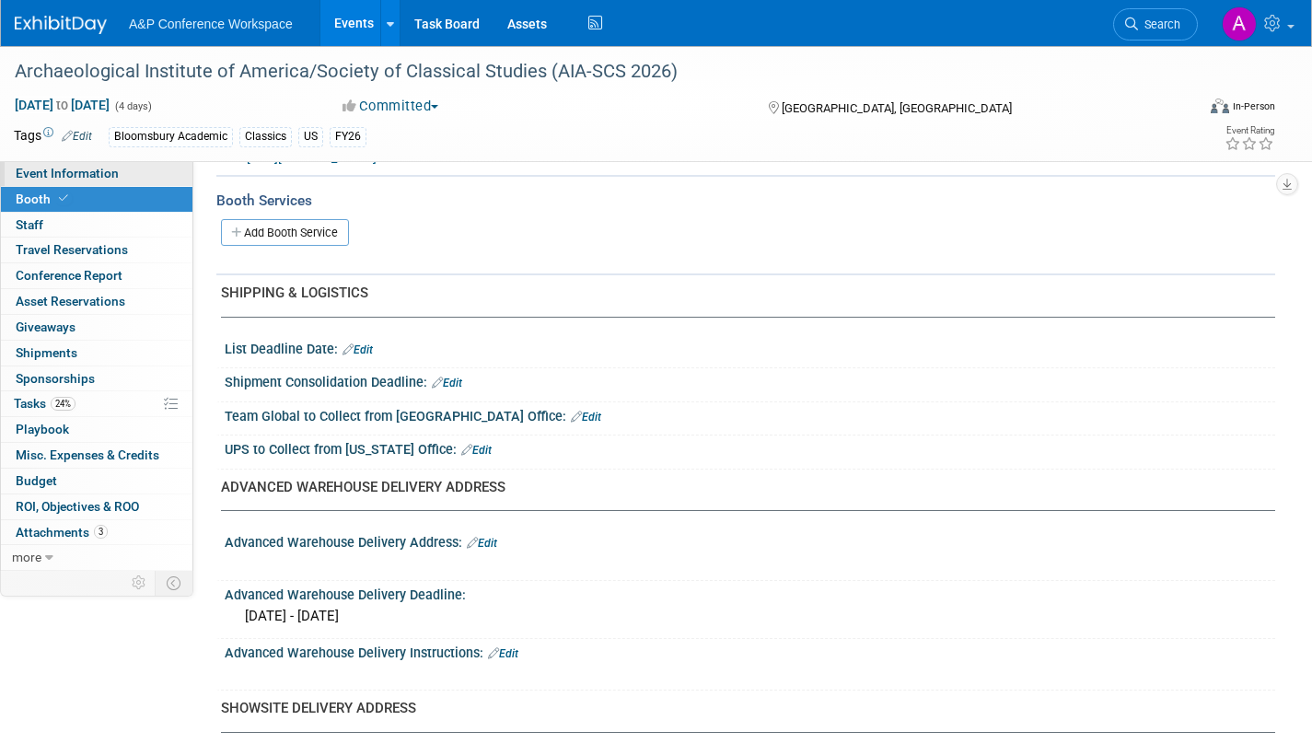
click at [91, 172] on span "Event Information" at bounding box center [67, 173] width 103 height 15
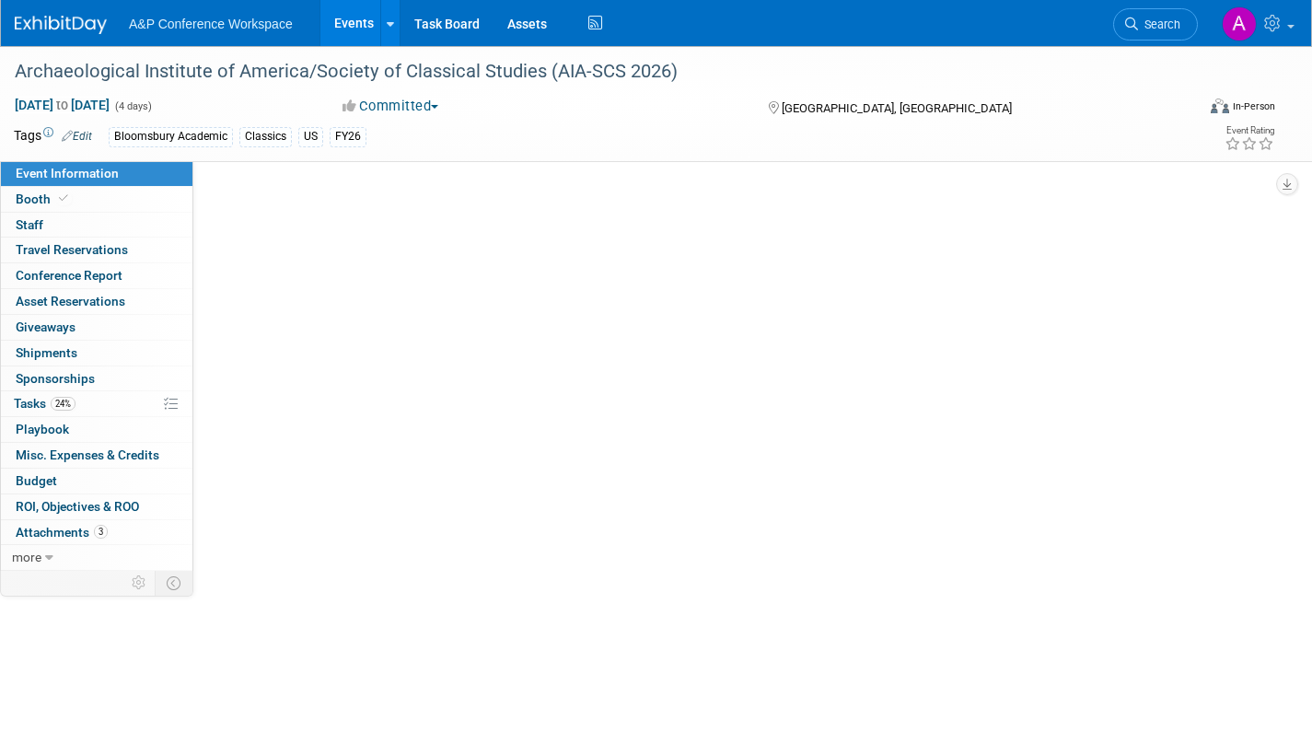
select select "Annual"
select select "Level 2"
select select "In-Person Booth"
select select "Classical Studies"
select select "Bloomsbury Academic"
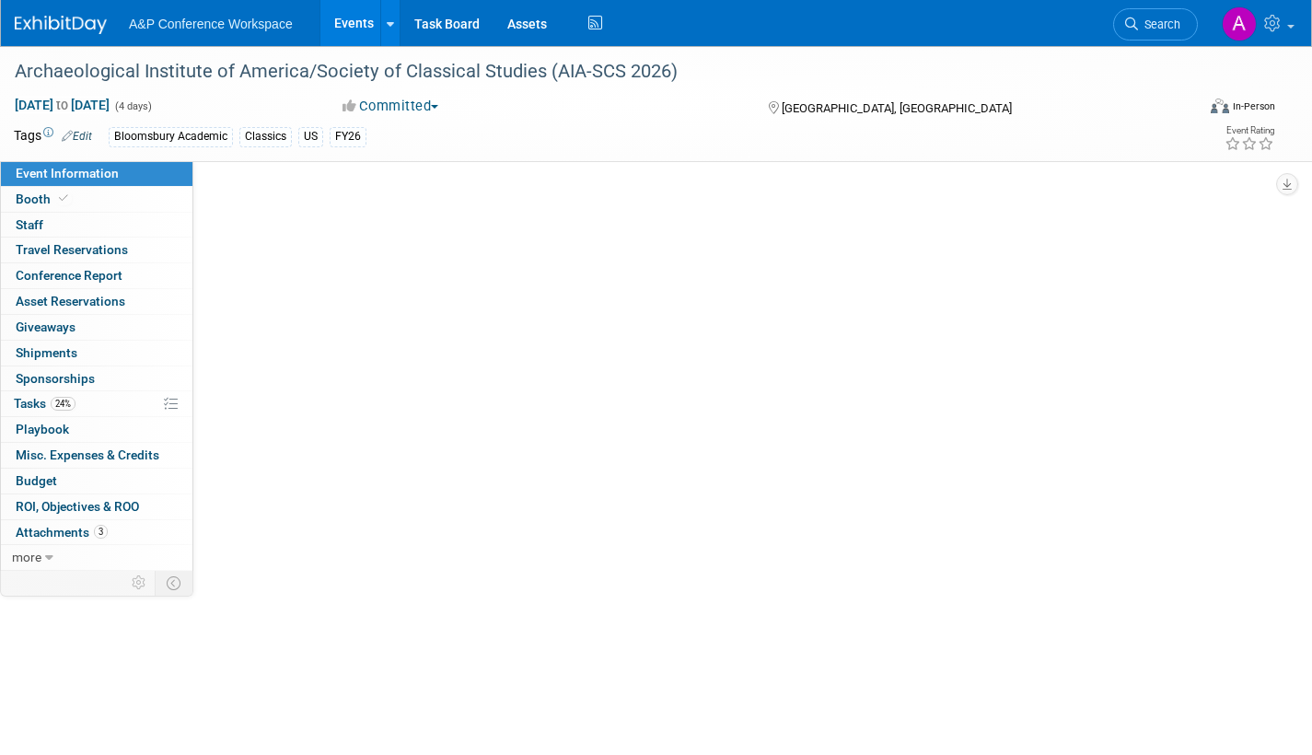
select select "[PERSON_NAME]"
select select "Networking/Commissioning"
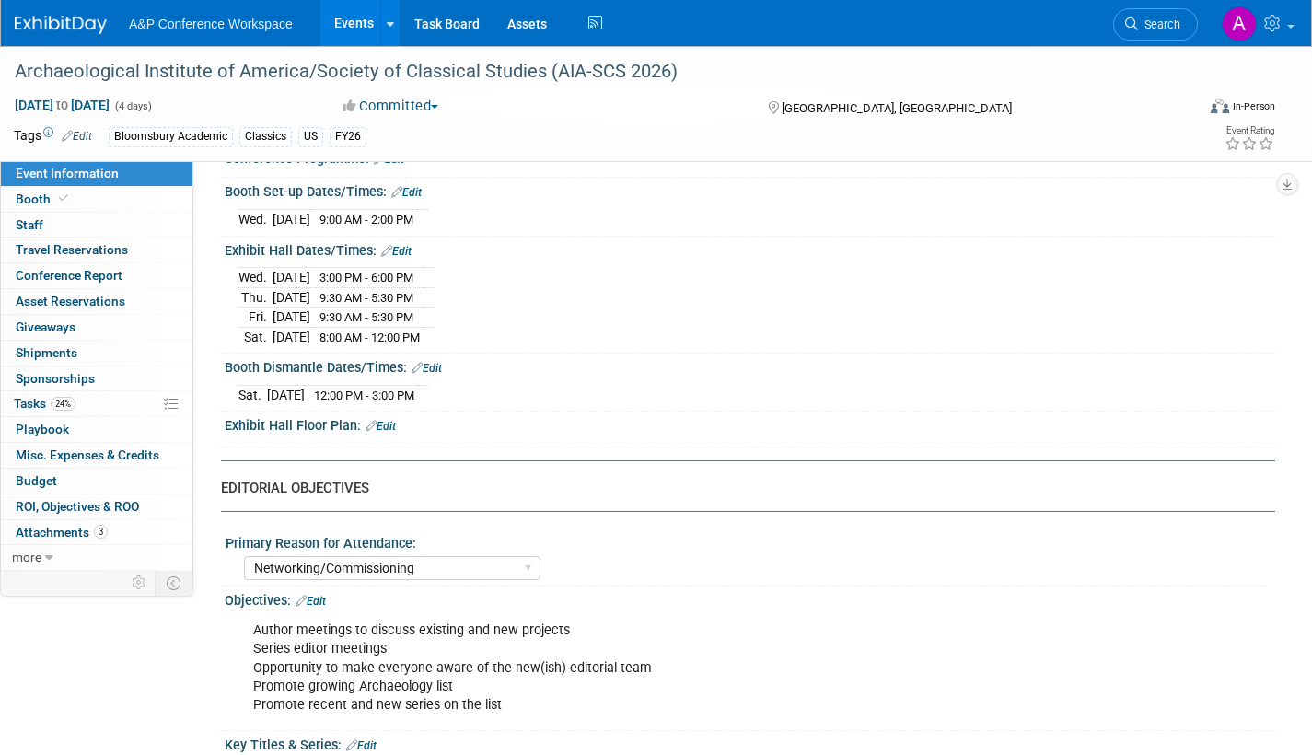
scroll to position [1473, 0]
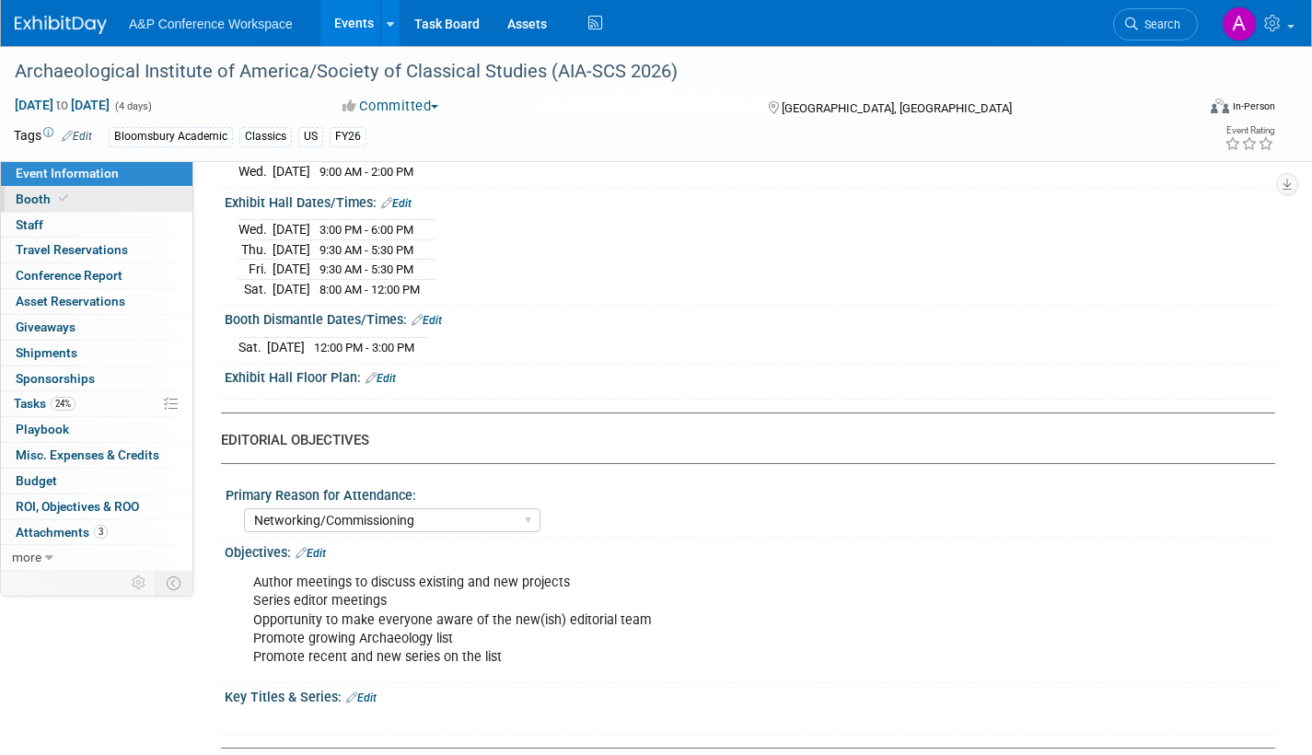
click at [39, 198] on span "Booth" at bounding box center [44, 199] width 56 height 15
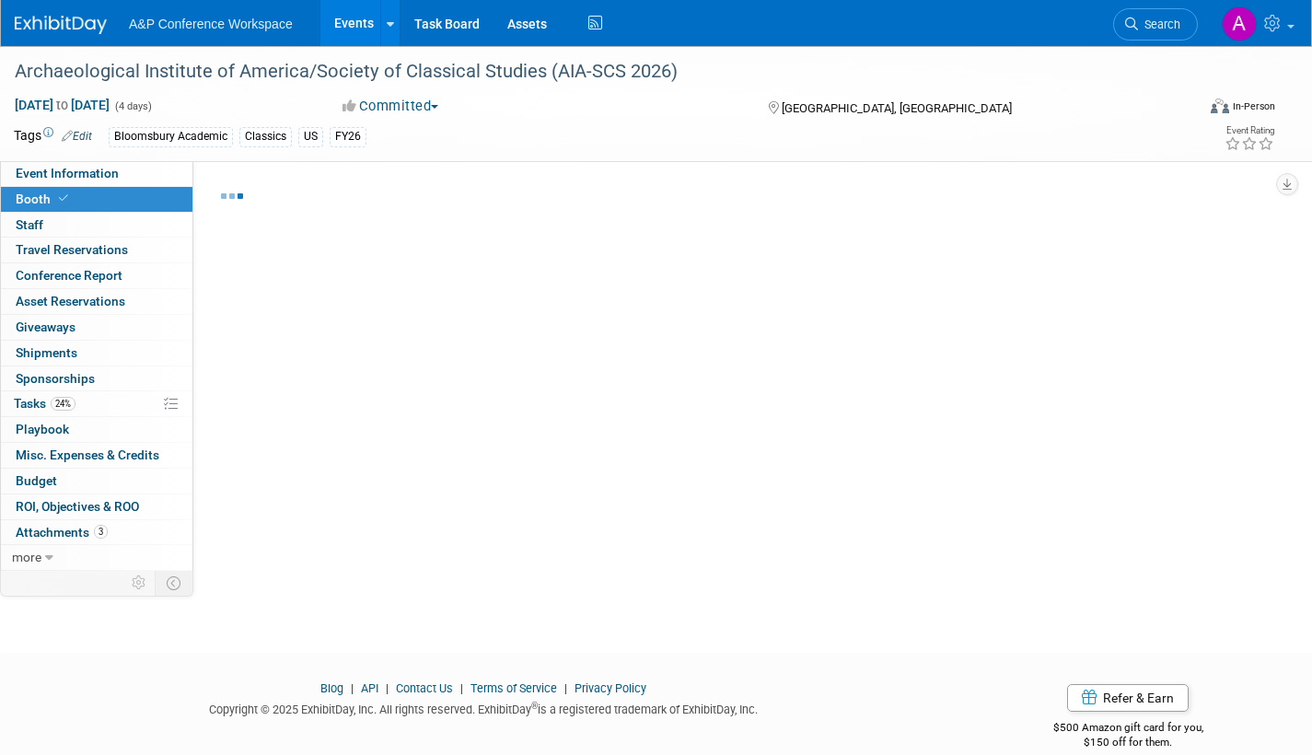
select select "CUAP"
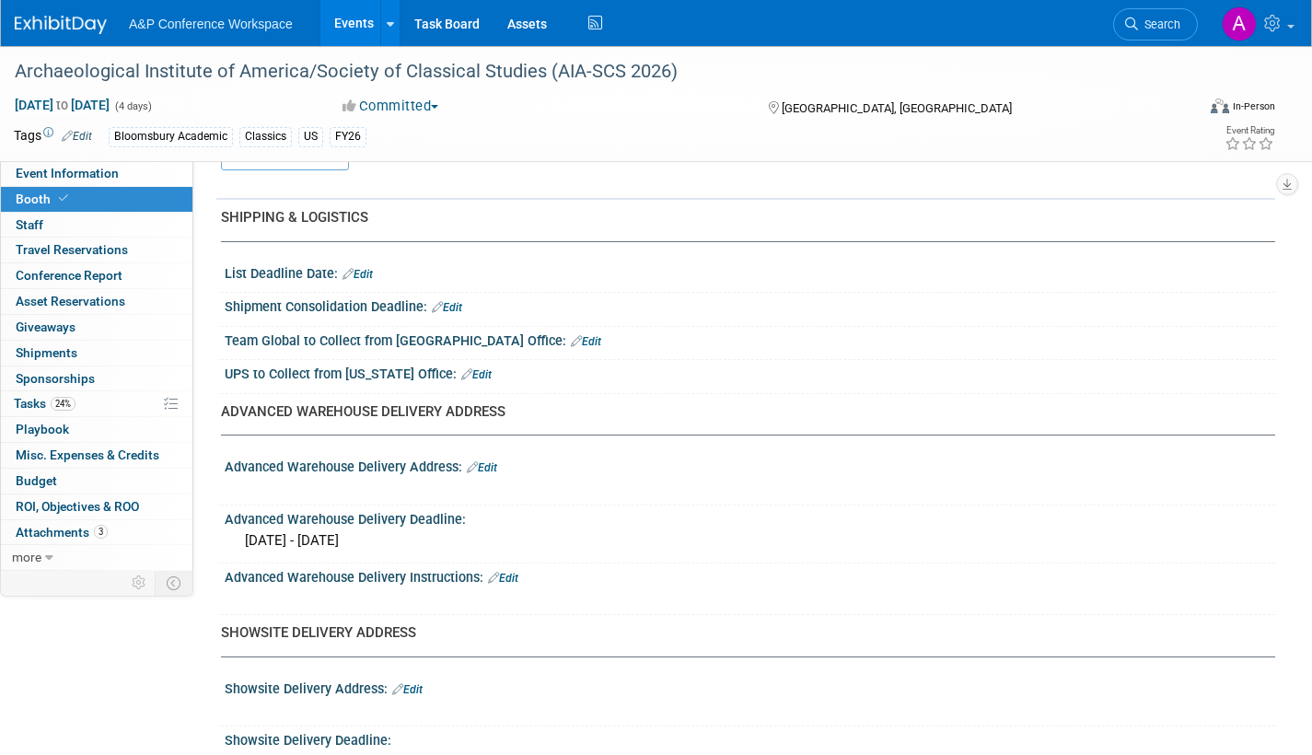
scroll to position [1013, 0]
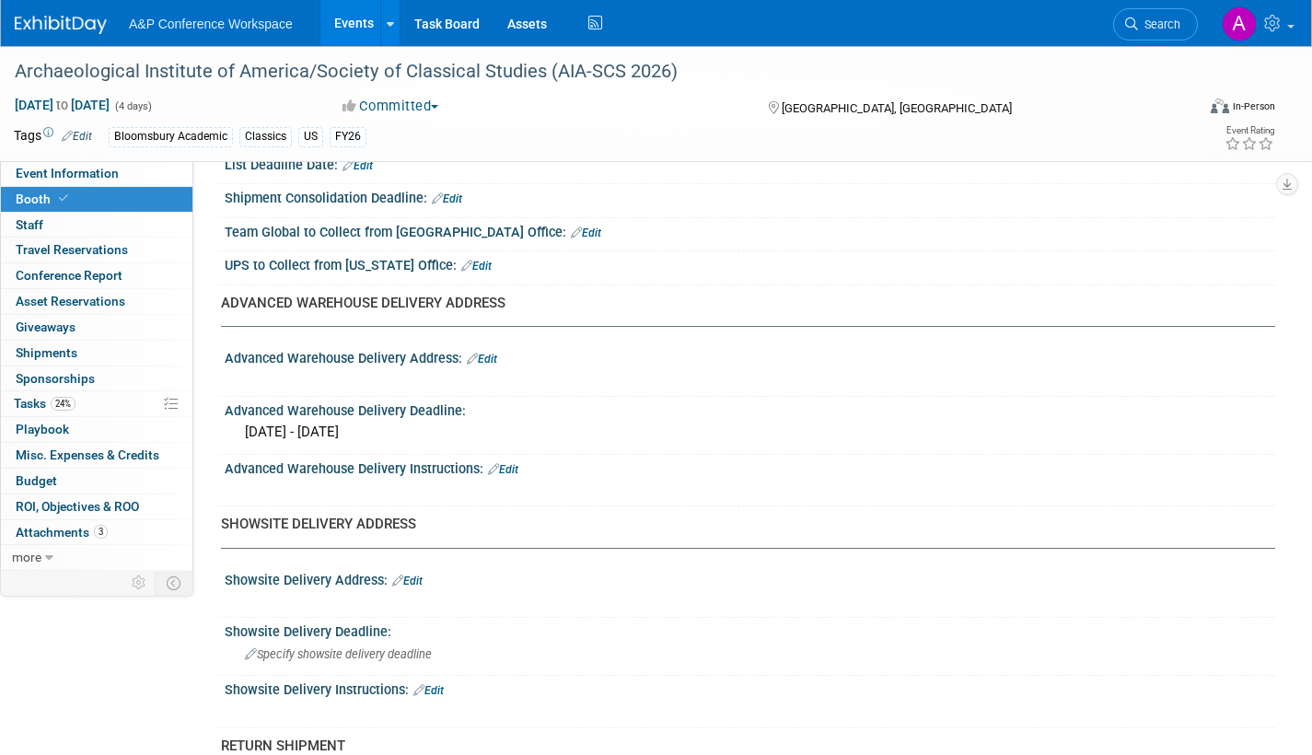
click at [492, 356] on link "Edit" at bounding box center [482, 359] width 30 height 13
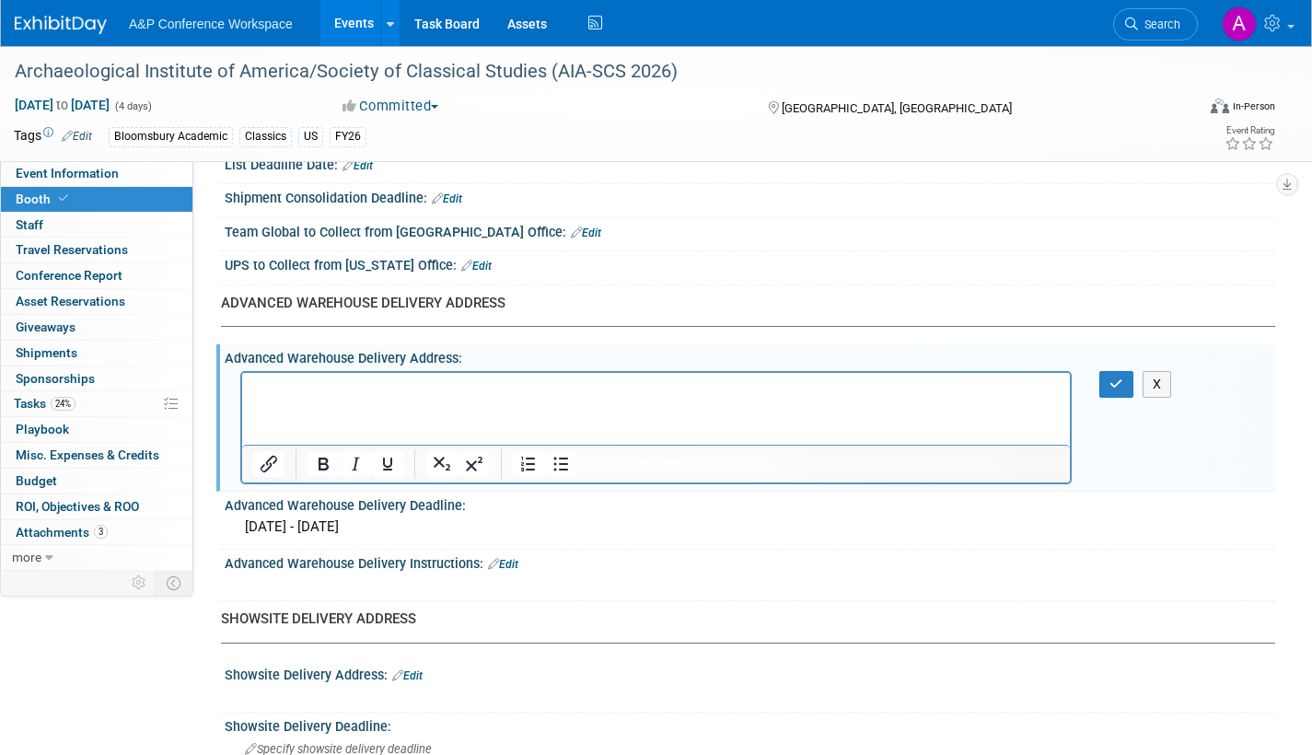
scroll to position [0, 0]
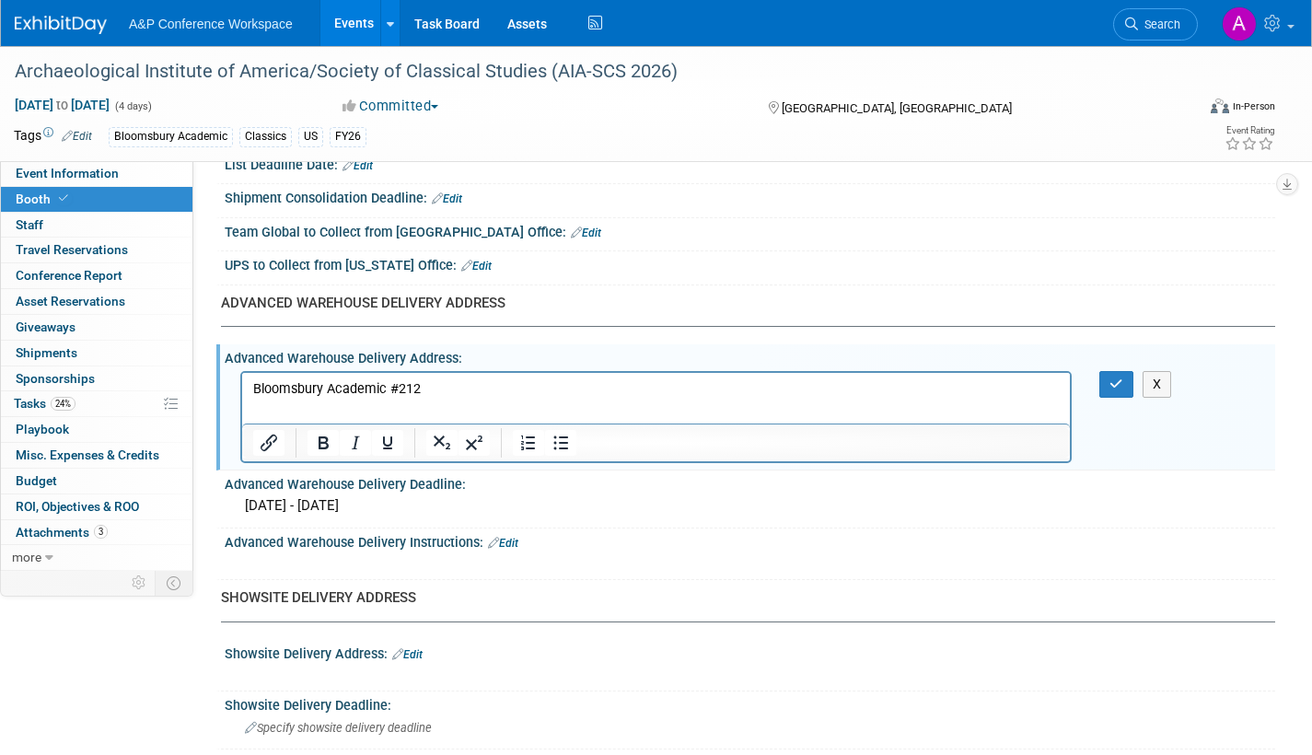
click at [268, 401] on p "Rich Text Area. Press ALT-0 for help." at bounding box center [656, 407] width 807 height 18
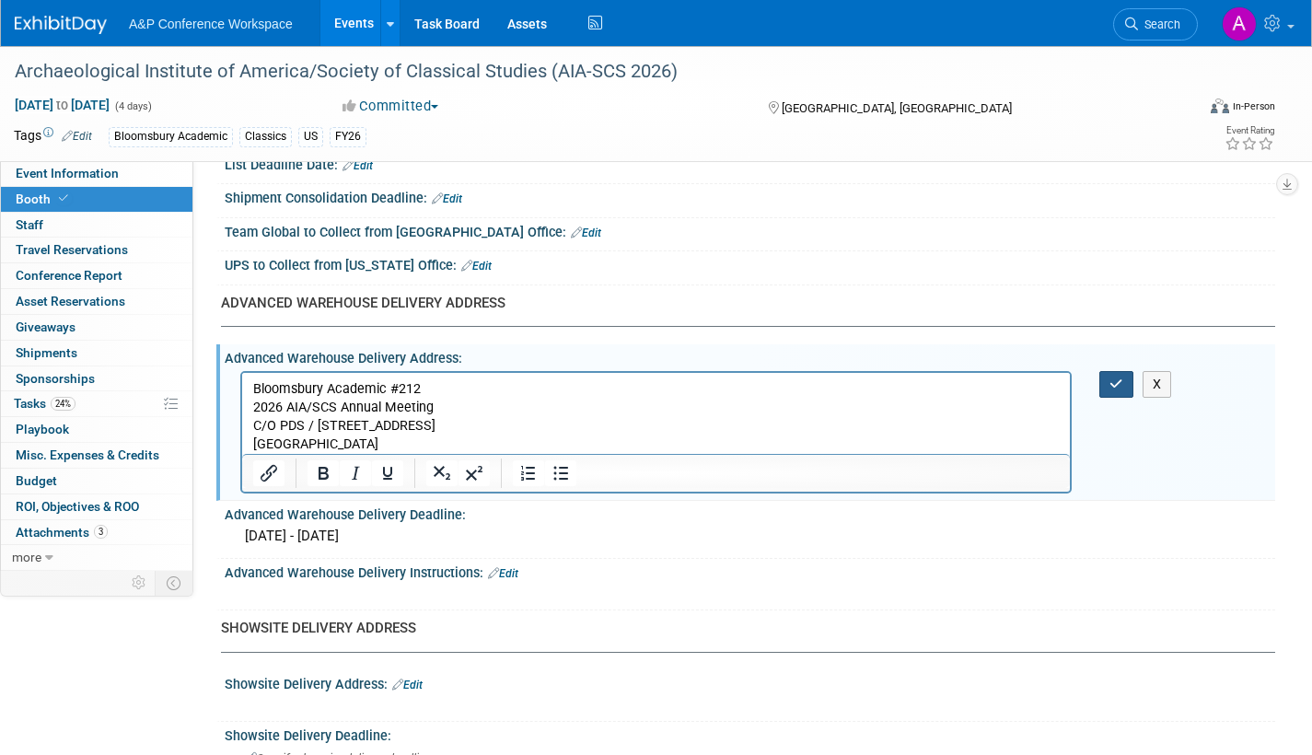
click at [1122, 386] on icon "button" at bounding box center [1117, 384] width 14 height 13
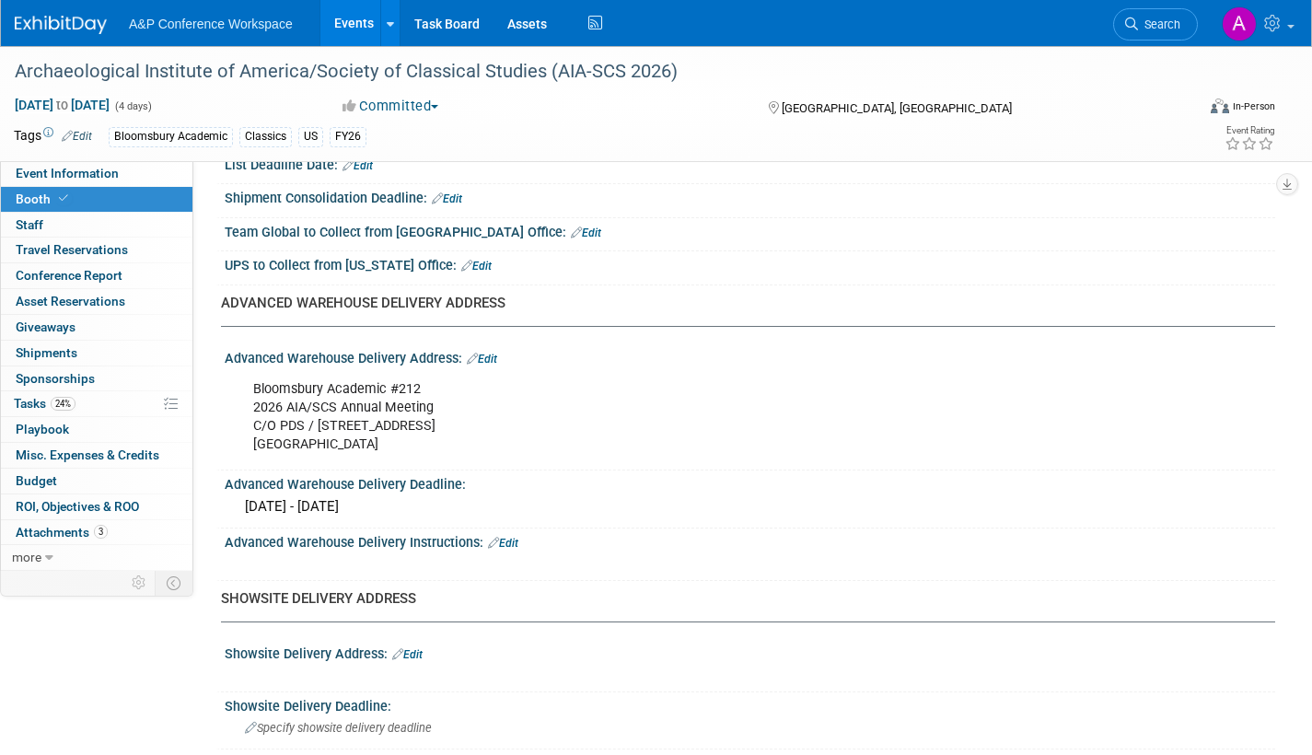
click at [511, 537] on link "Edit" at bounding box center [503, 543] width 30 height 13
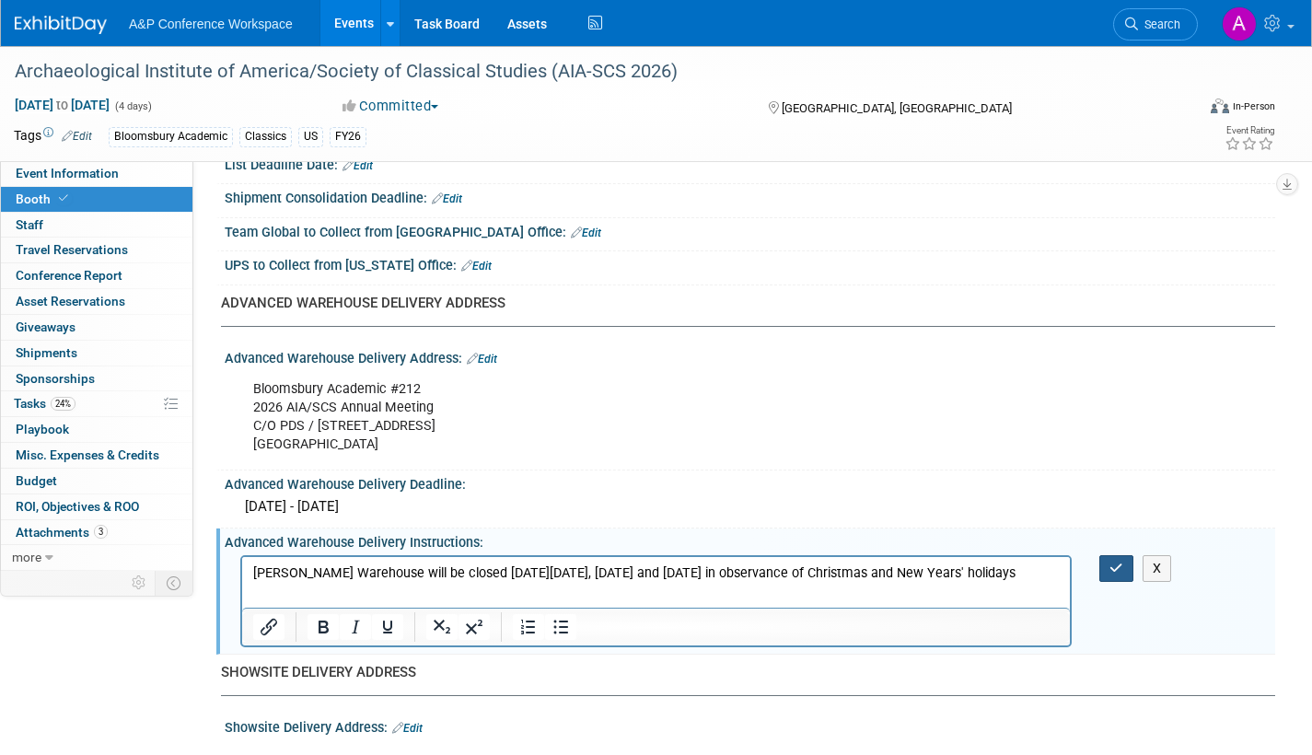
click at [1108, 569] on button "button" at bounding box center [1116, 568] width 34 height 27
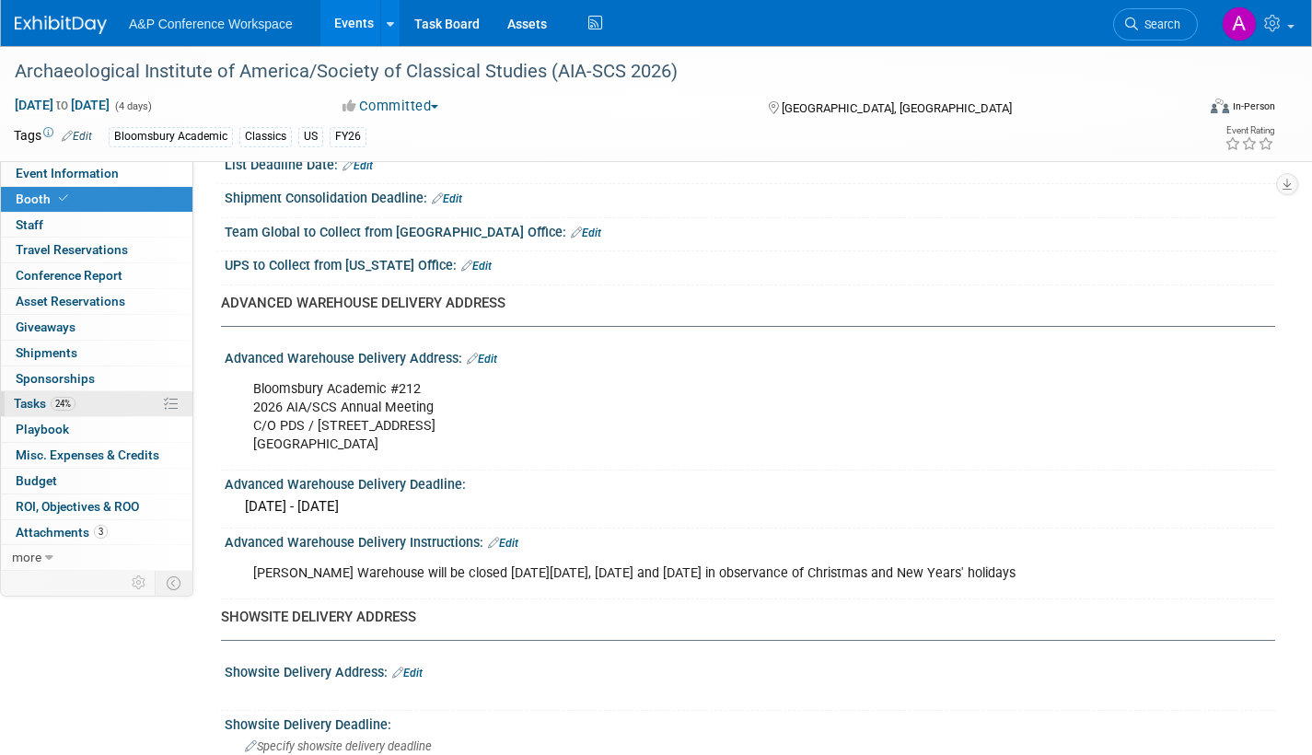
click at [32, 404] on span "Tasks 24%" at bounding box center [45, 403] width 62 height 15
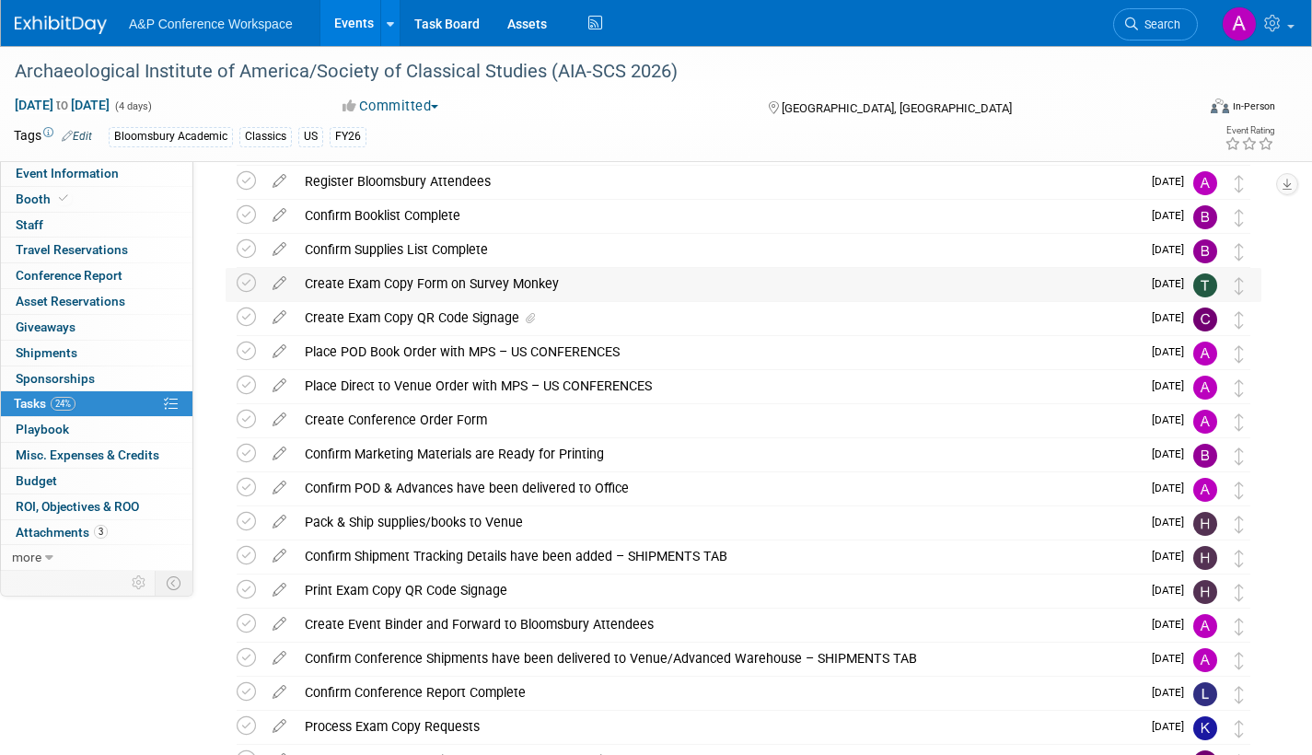
scroll to position [184, 0]
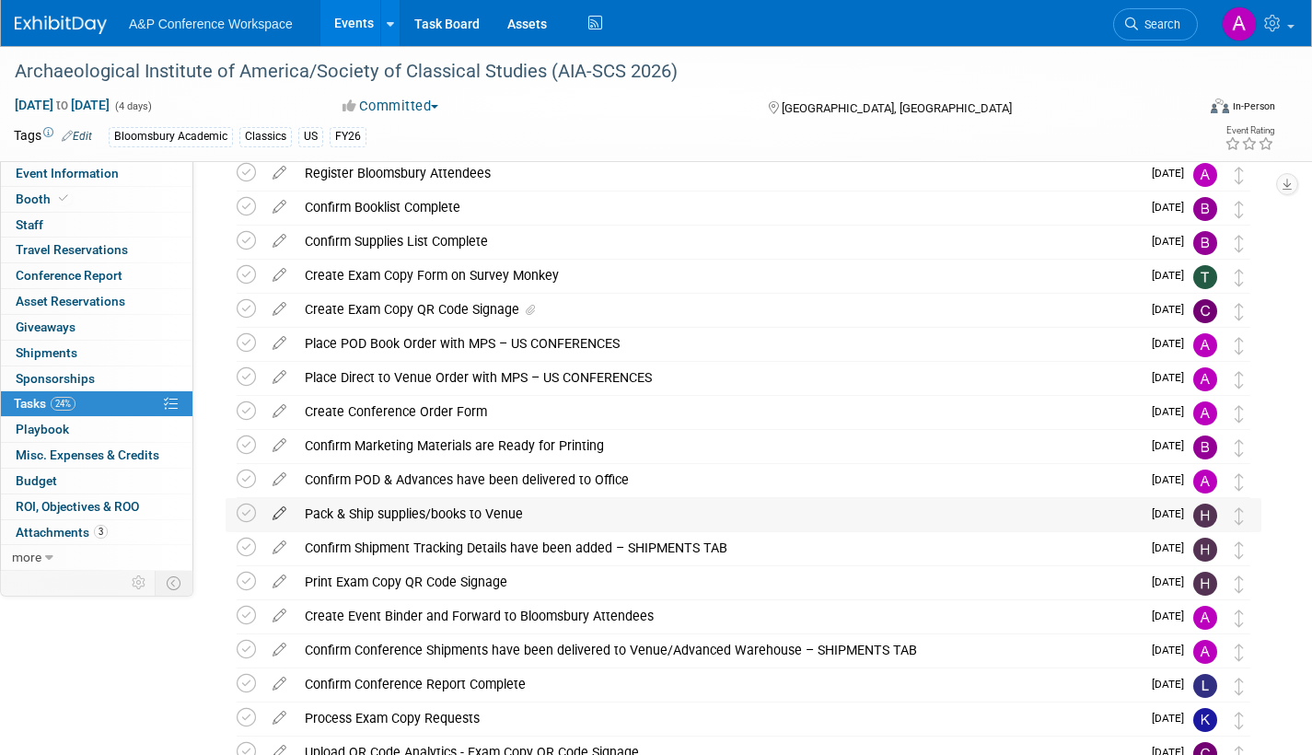
click at [275, 512] on icon at bounding box center [279, 509] width 32 height 23
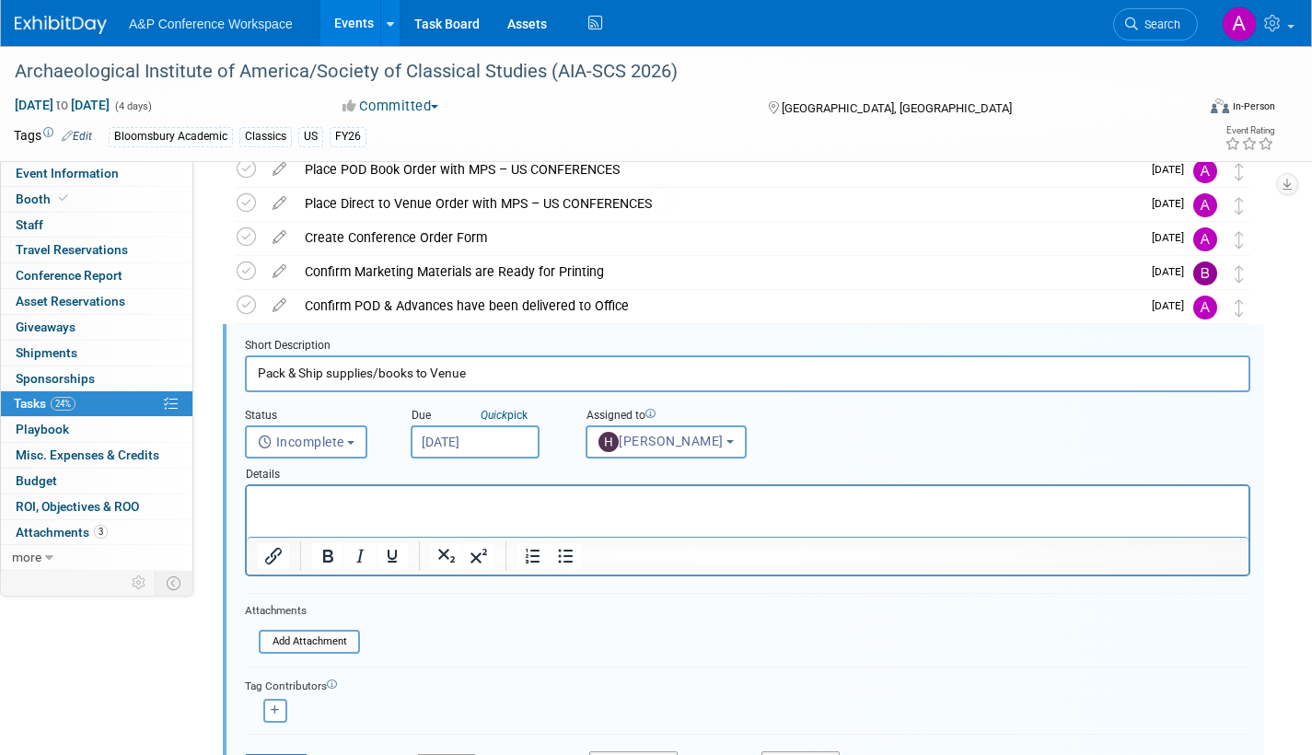
scroll to position [413, 0]
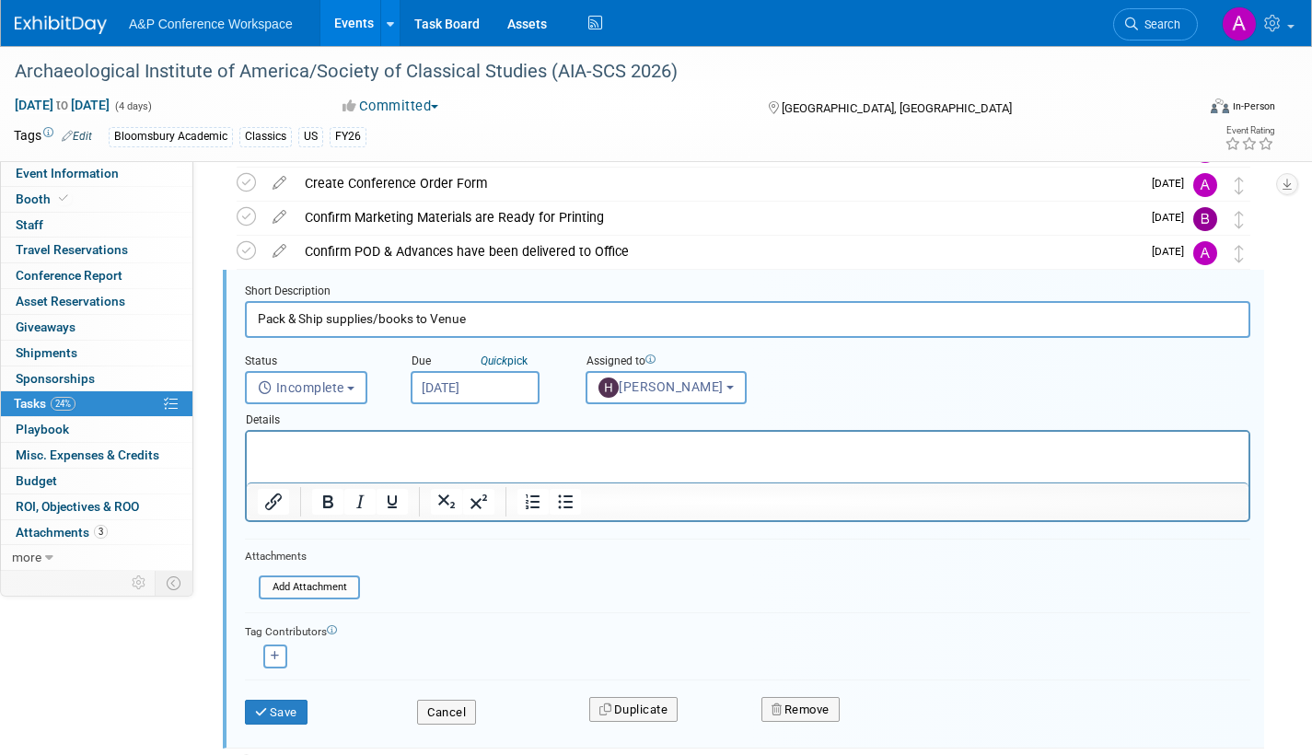
click at [523, 389] on input "Dec 22, 2025" at bounding box center [475, 387] width 129 height 33
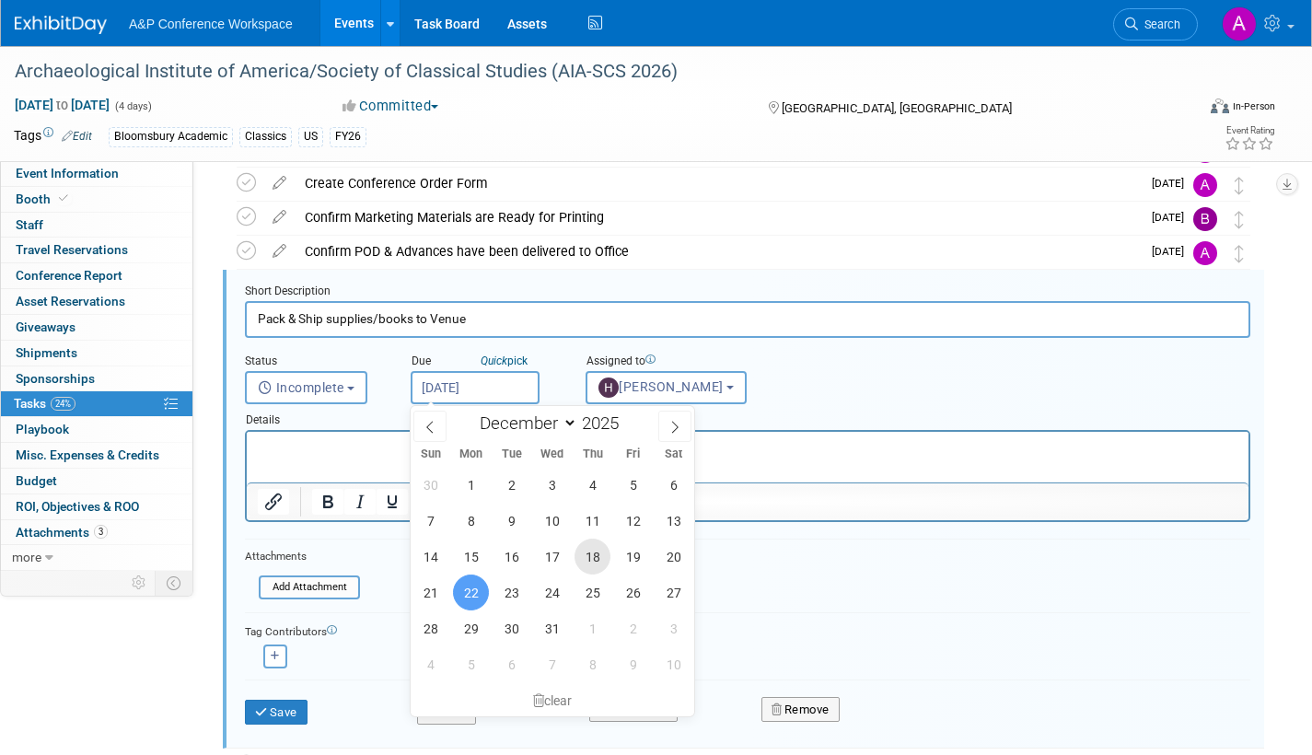
click at [590, 554] on span "18" at bounding box center [593, 557] width 36 height 36
type input "Dec 18, 2025"
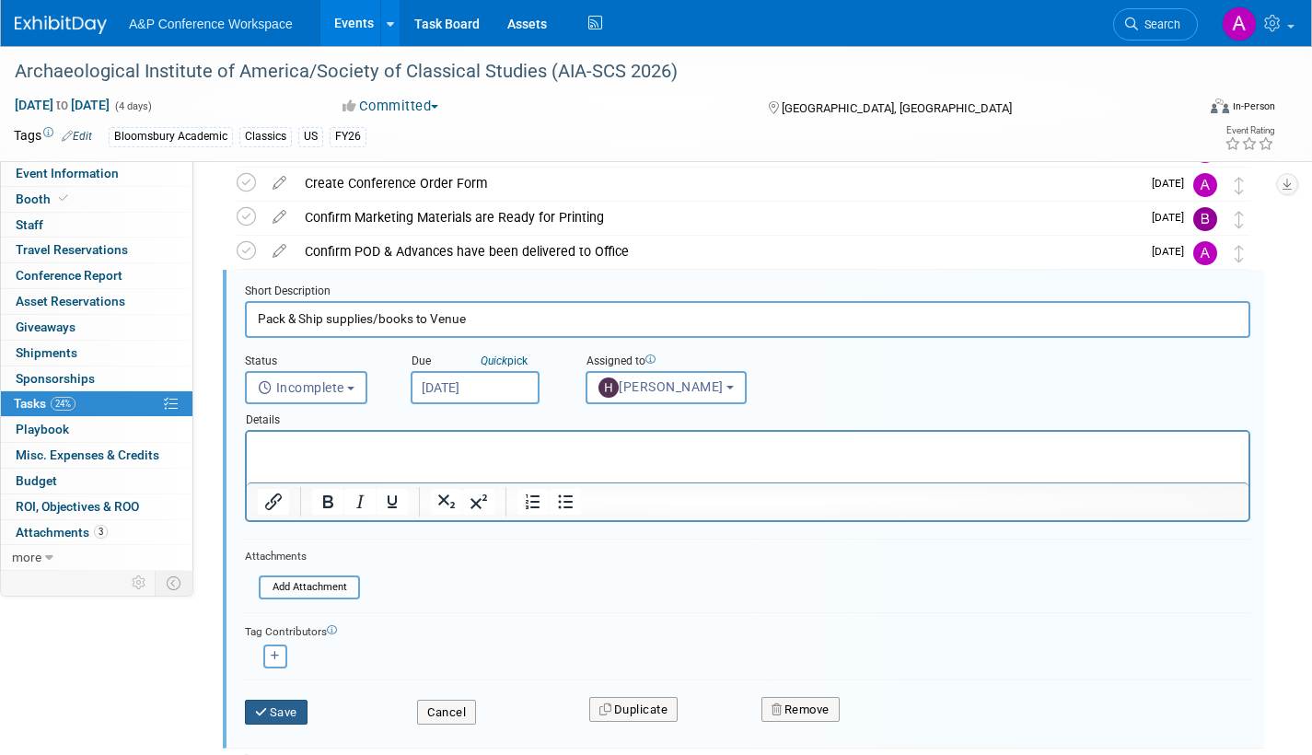
click at [284, 713] on button "Save" at bounding box center [276, 713] width 63 height 26
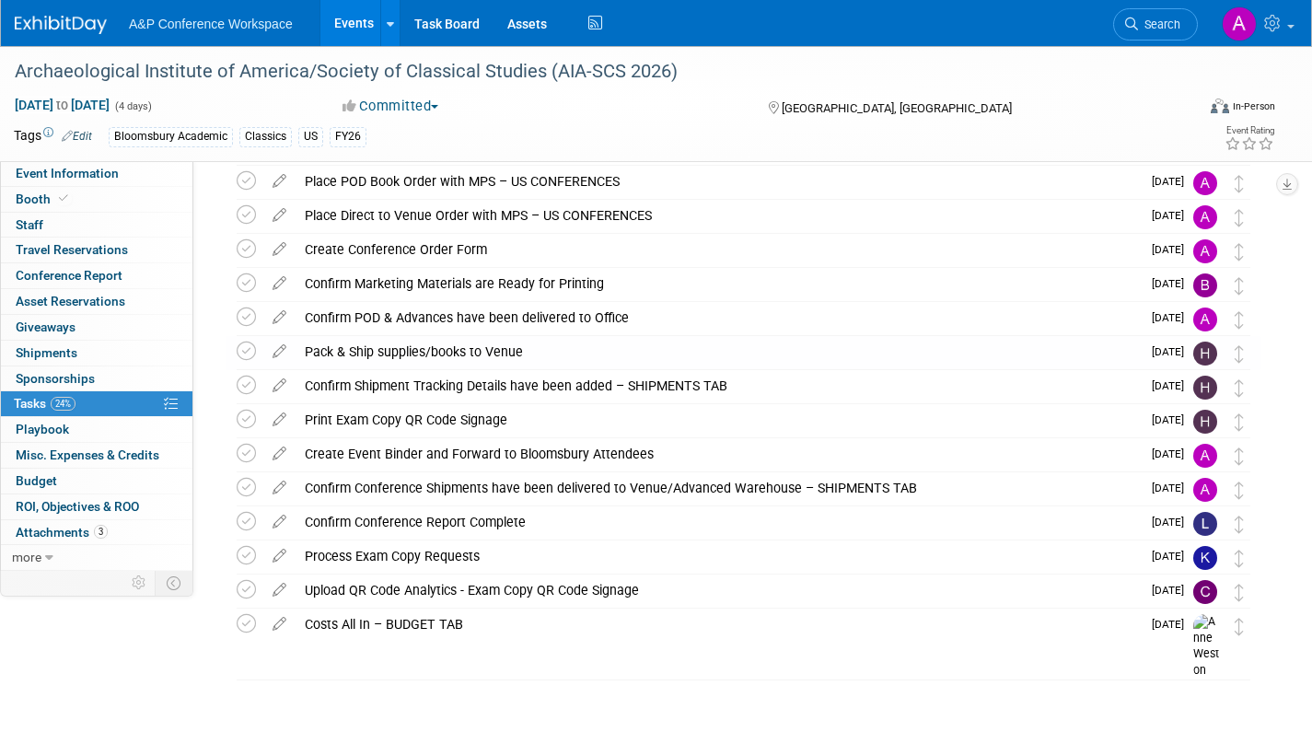
scroll to position [346, 0]
click at [280, 383] on icon at bounding box center [279, 381] width 32 height 23
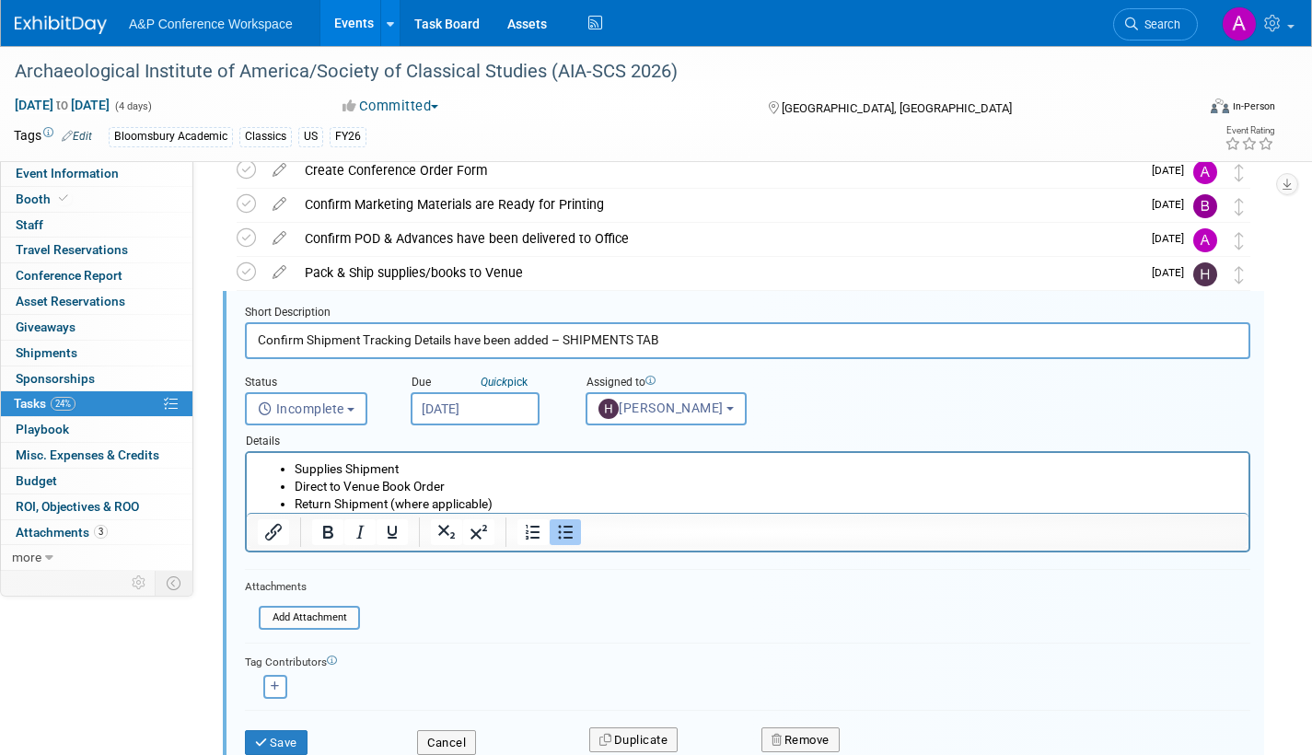
scroll to position [447, 0]
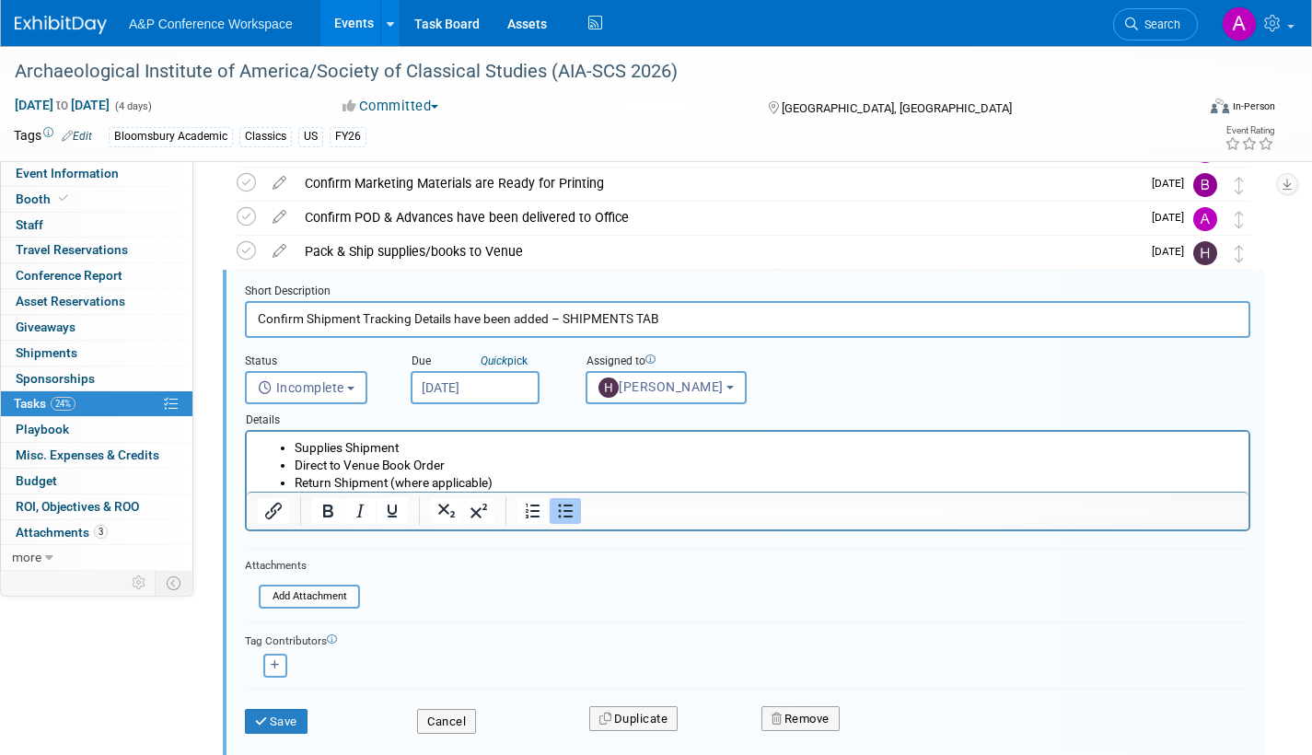
click at [513, 387] on input "Dec 22, 2025" at bounding box center [475, 387] width 129 height 33
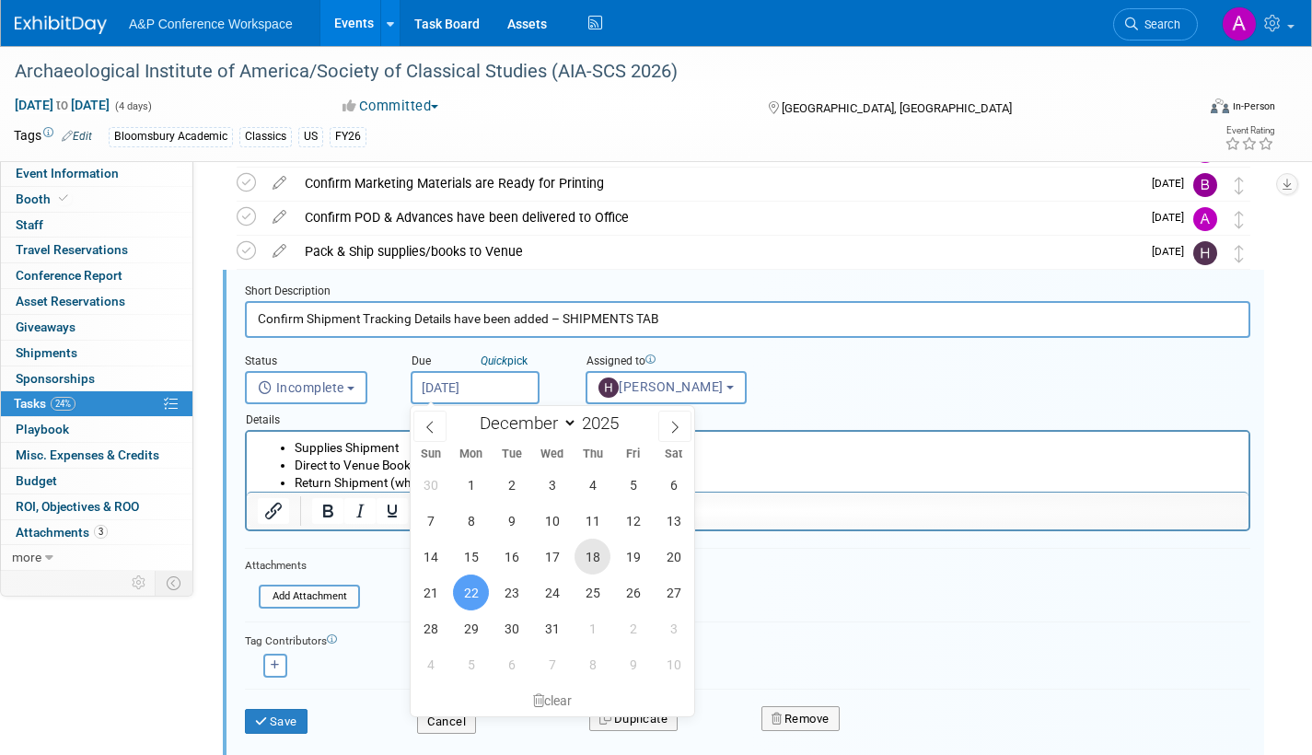
click at [598, 550] on span "18" at bounding box center [593, 557] width 36 height 36
type input "Dec 18, 2025"
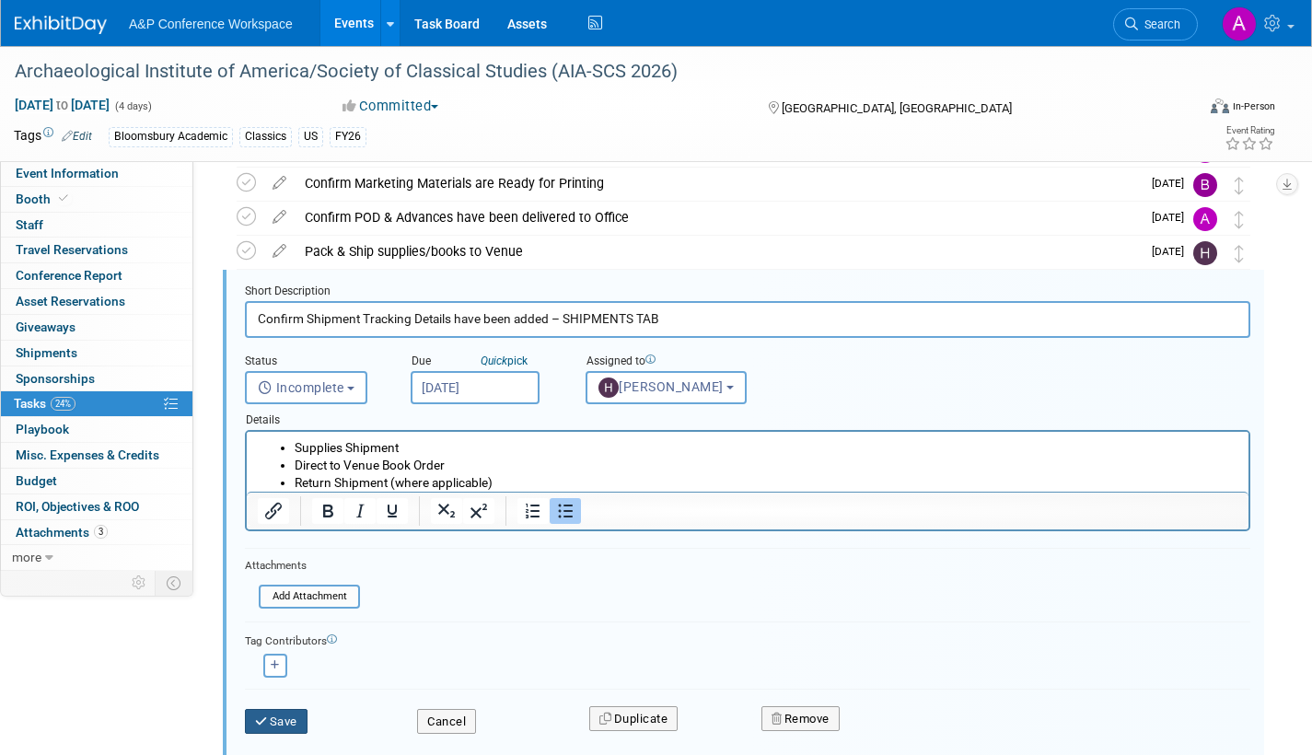
click at [283, 718] on button "Save" at bounding box center [276, 722] width 63 height 26
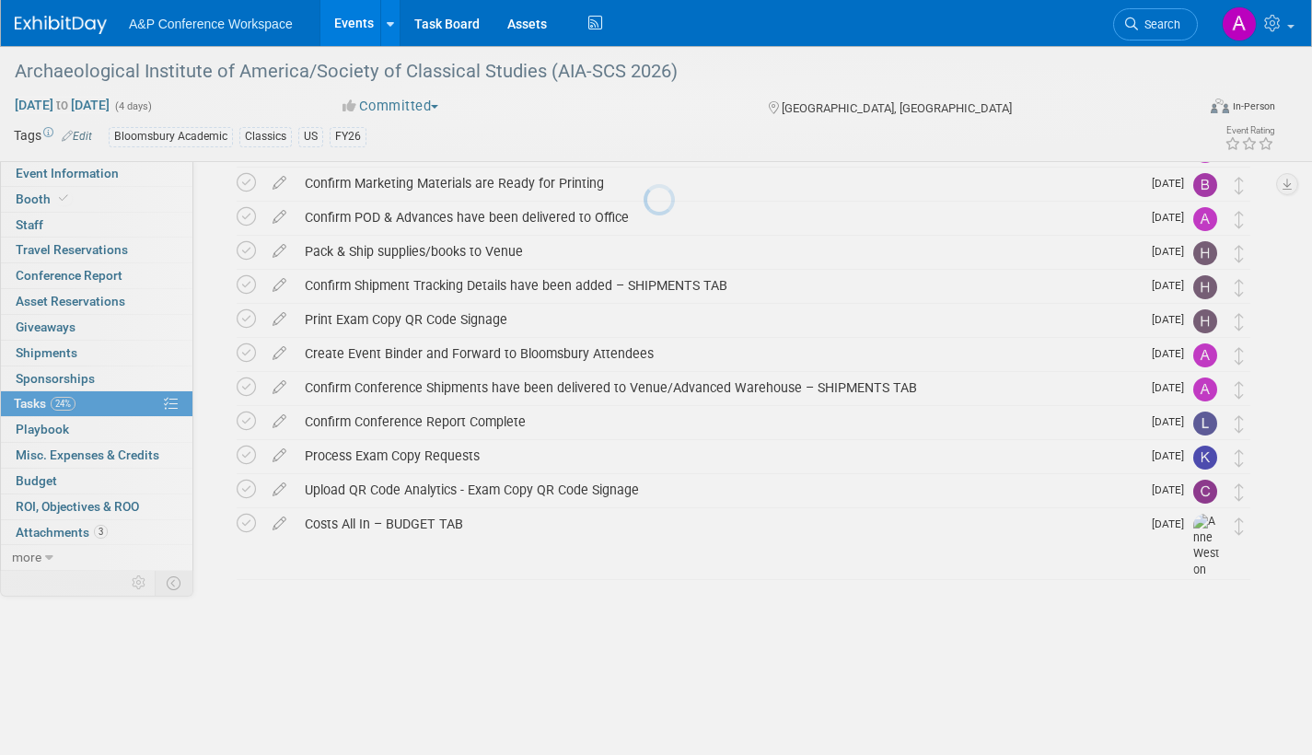
scroll to position [346, 0]
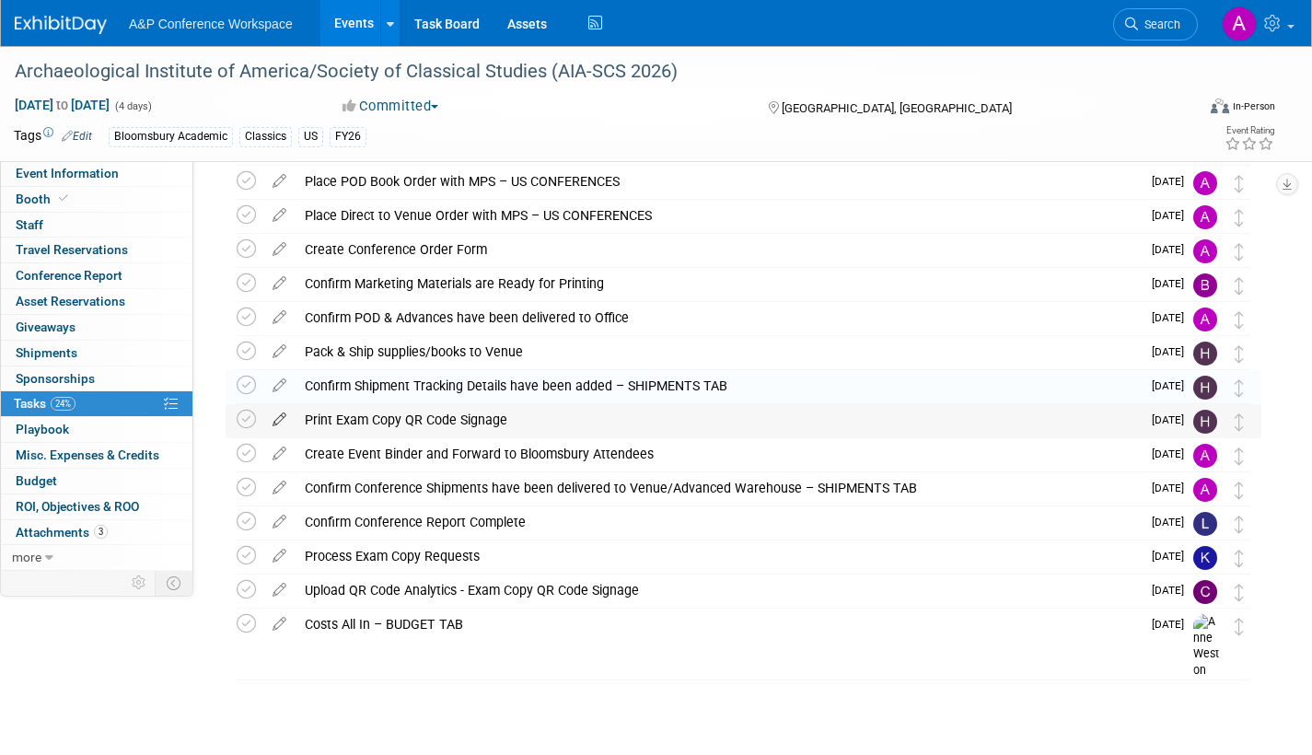
click at [280, 414] on icon at bounding box center [279, 415] width 32 height 23
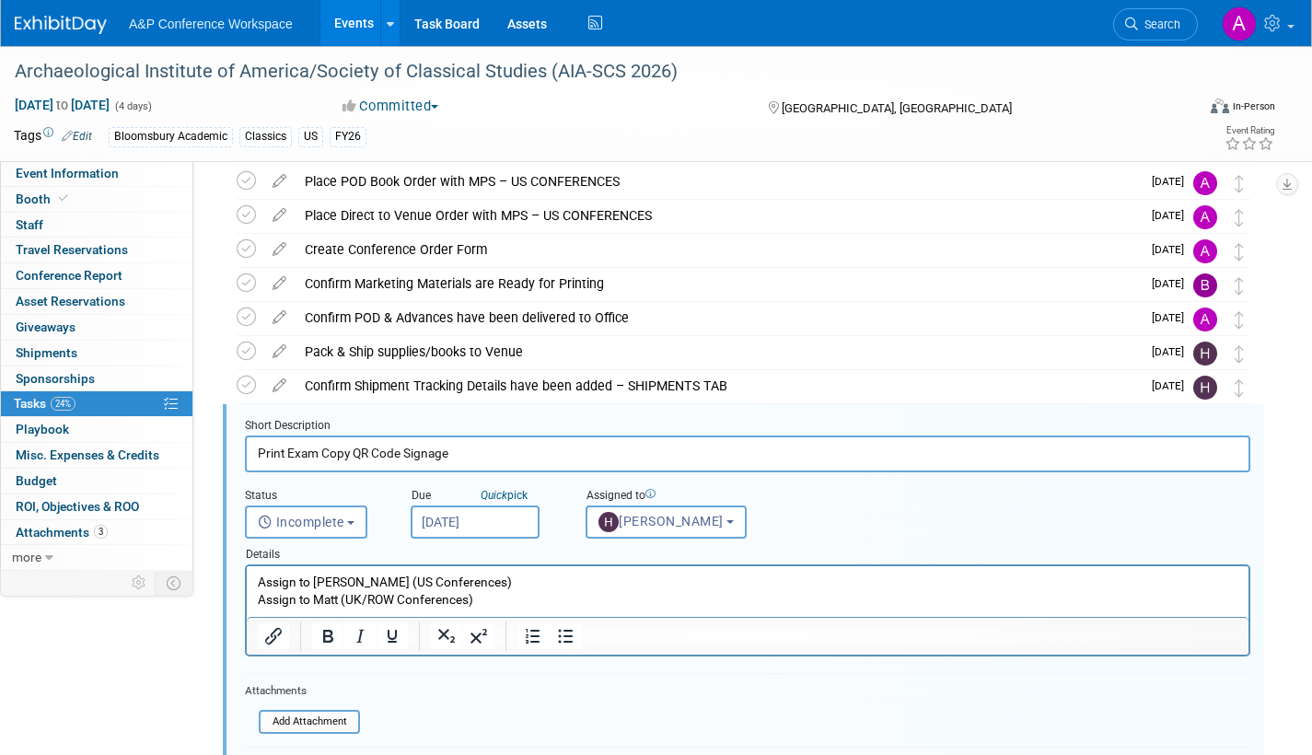
scroll to position [481, 0]
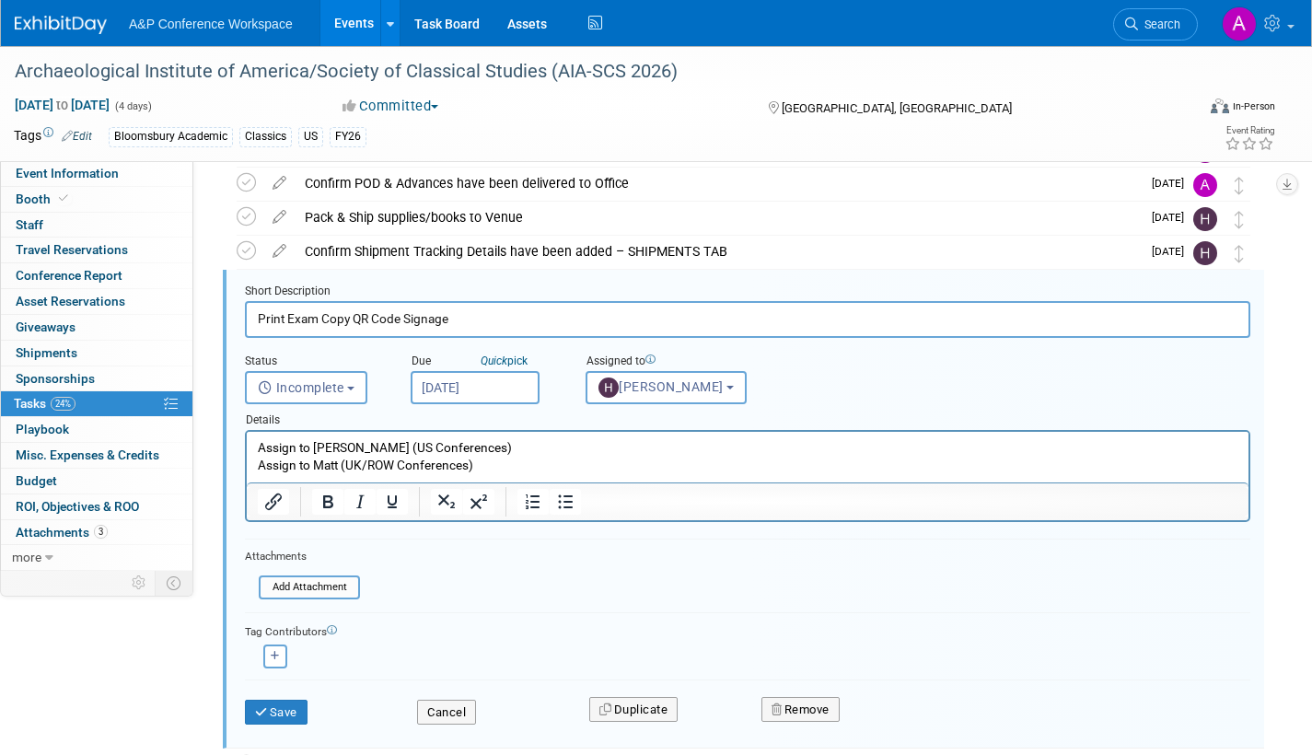
click at [518, 397] on input "Dec 22, 2025" at bounding box center [475, 387] width 129 height 33
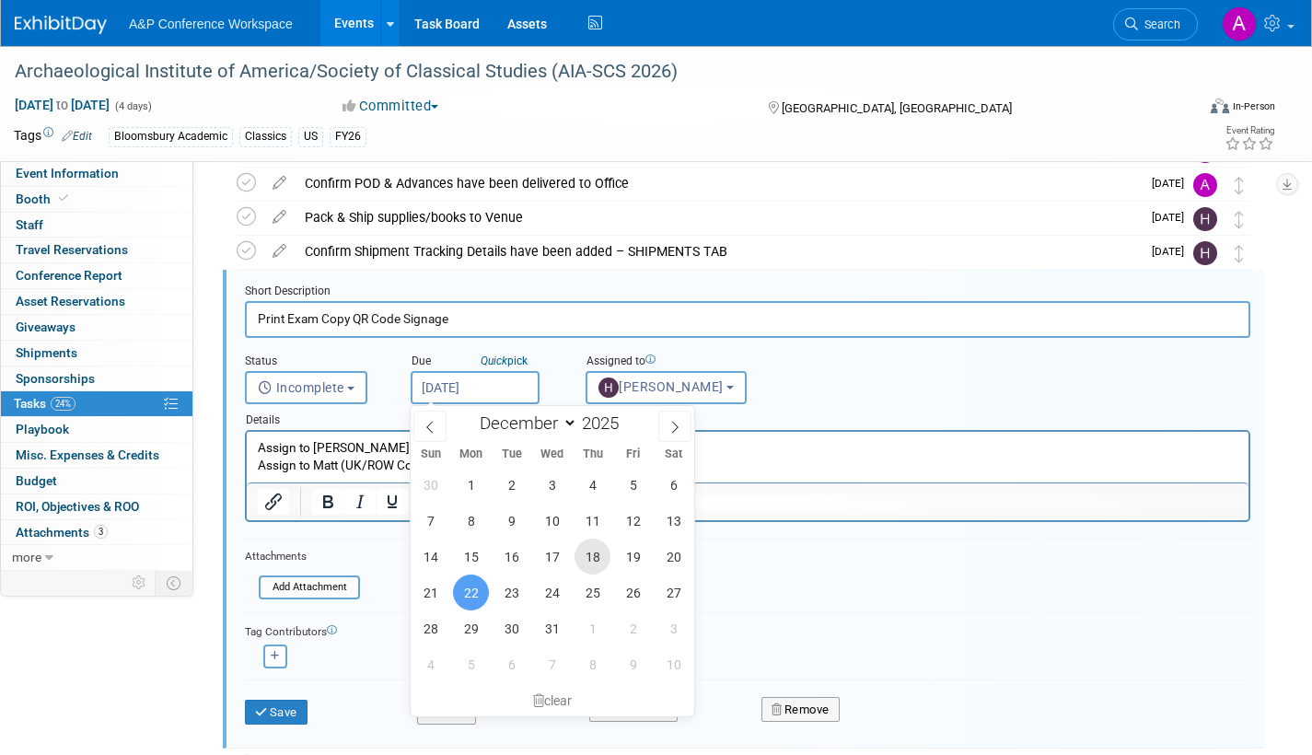
click at [597, 550] on span "18" at bounding box center [593, 557] width 36 height 36
type input "Dec 18, 2025"
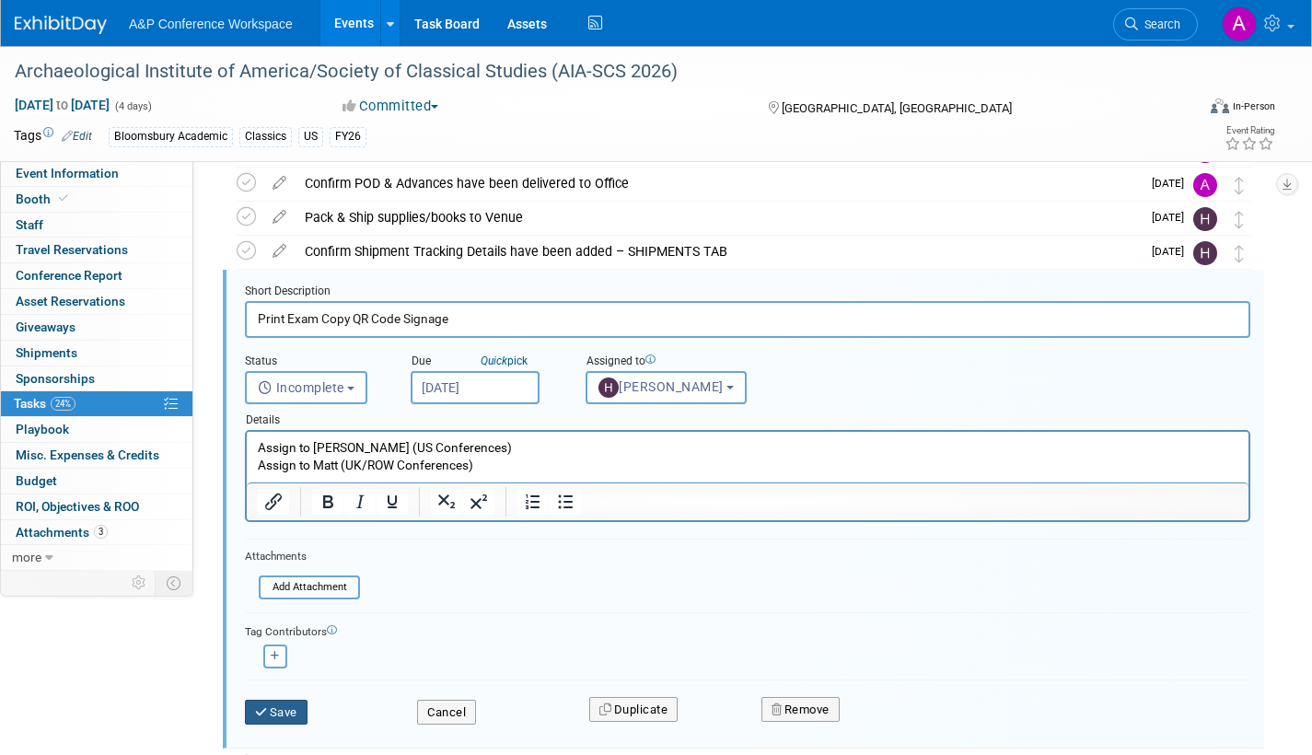
click at [285, 709] on button "Save" at bounding box center [276, 713] width 63 height 26
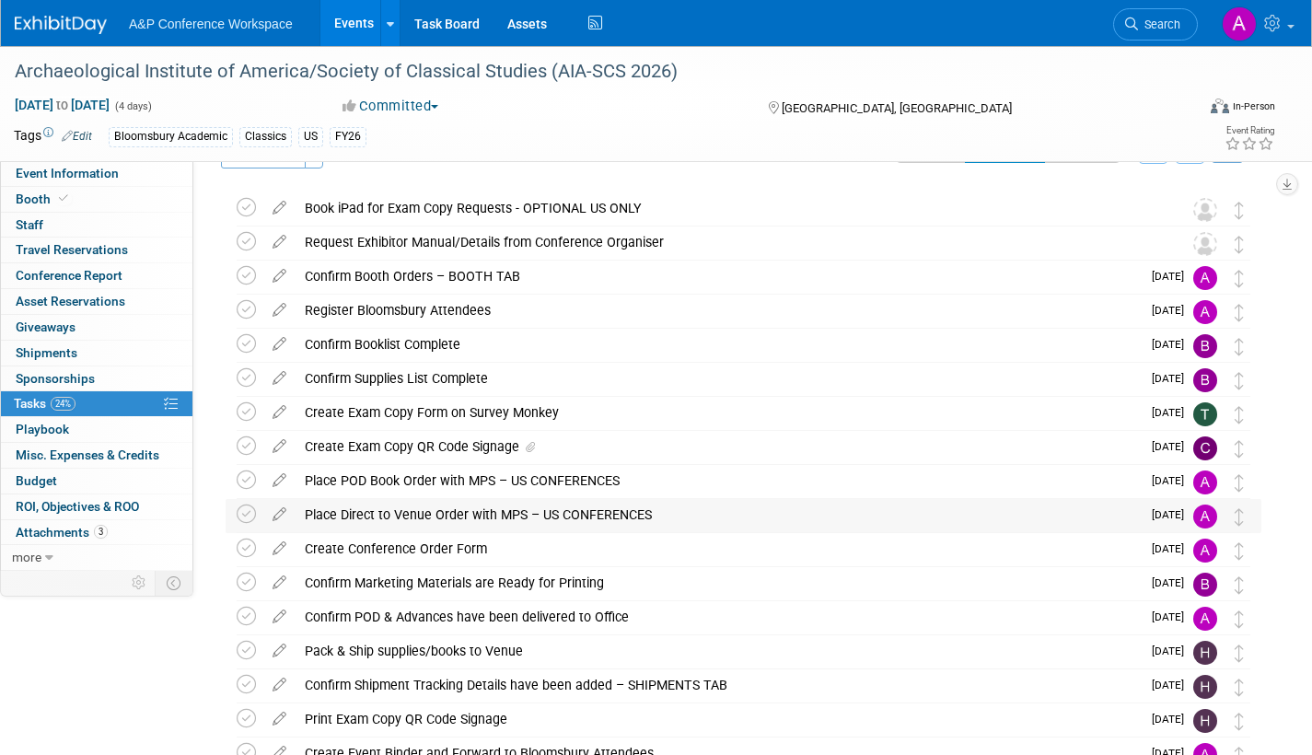
scroll to position [0, 0]
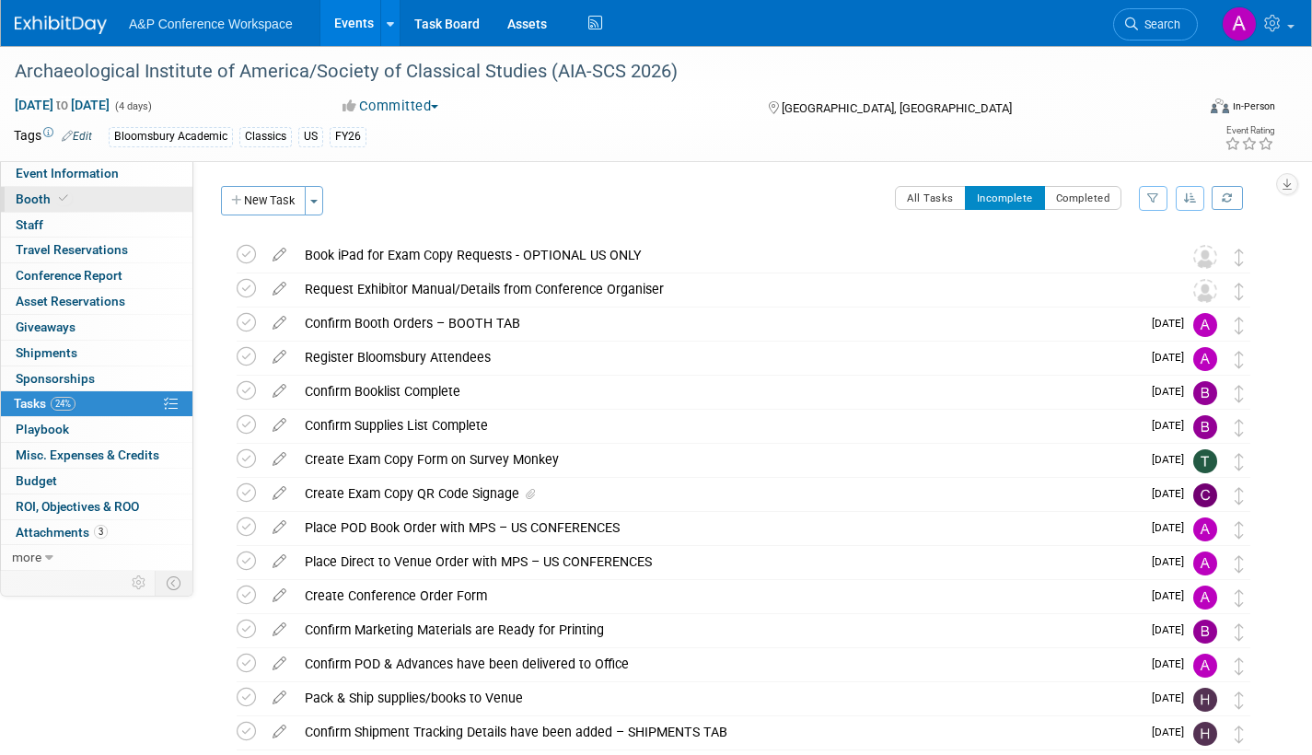
click at [30, 199] on span "Booth" at bounding box center [44, 199] width 56 height 15
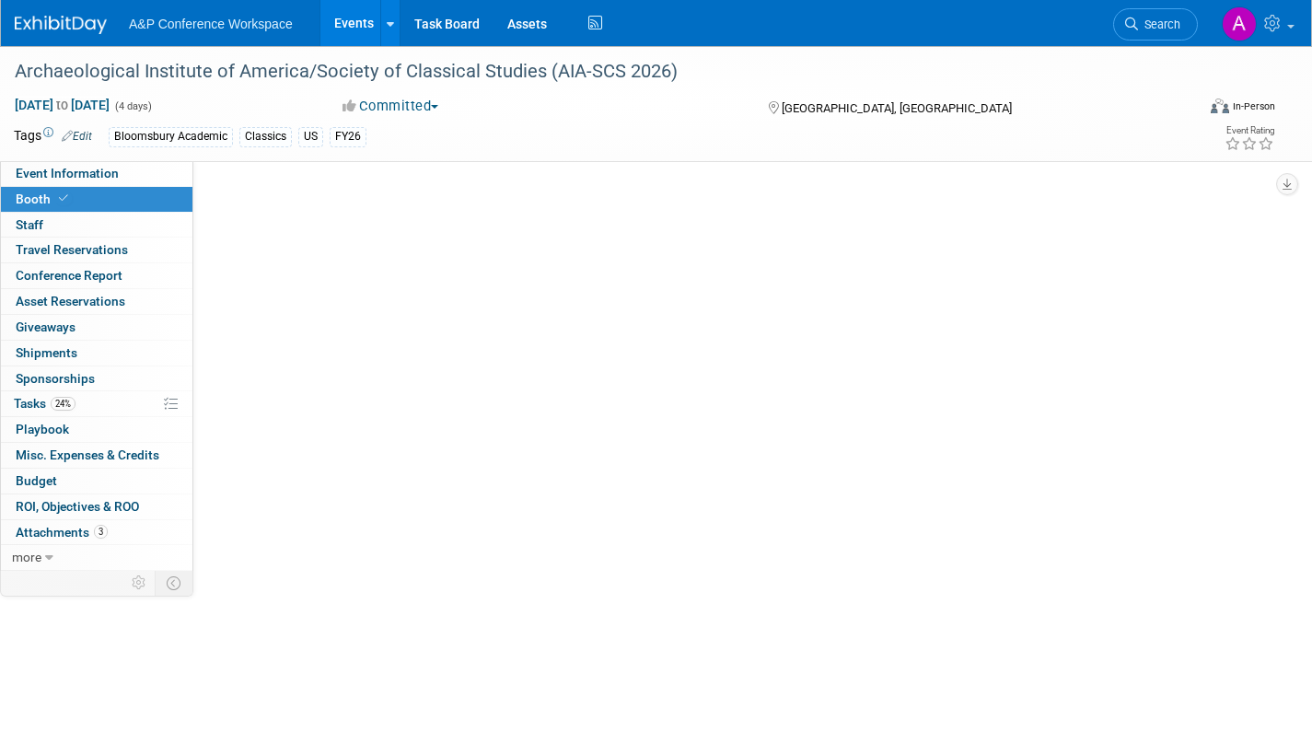
select select "CUAP"
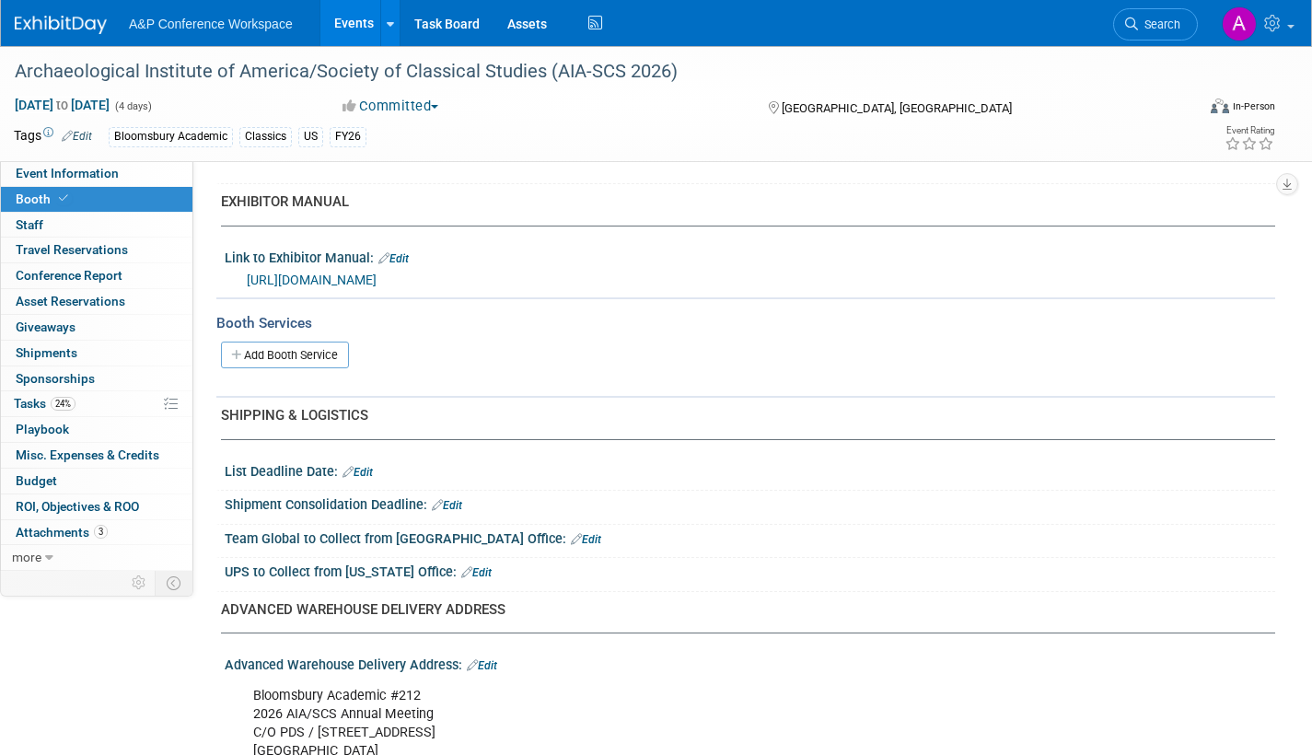
scroll to position [737, 0]
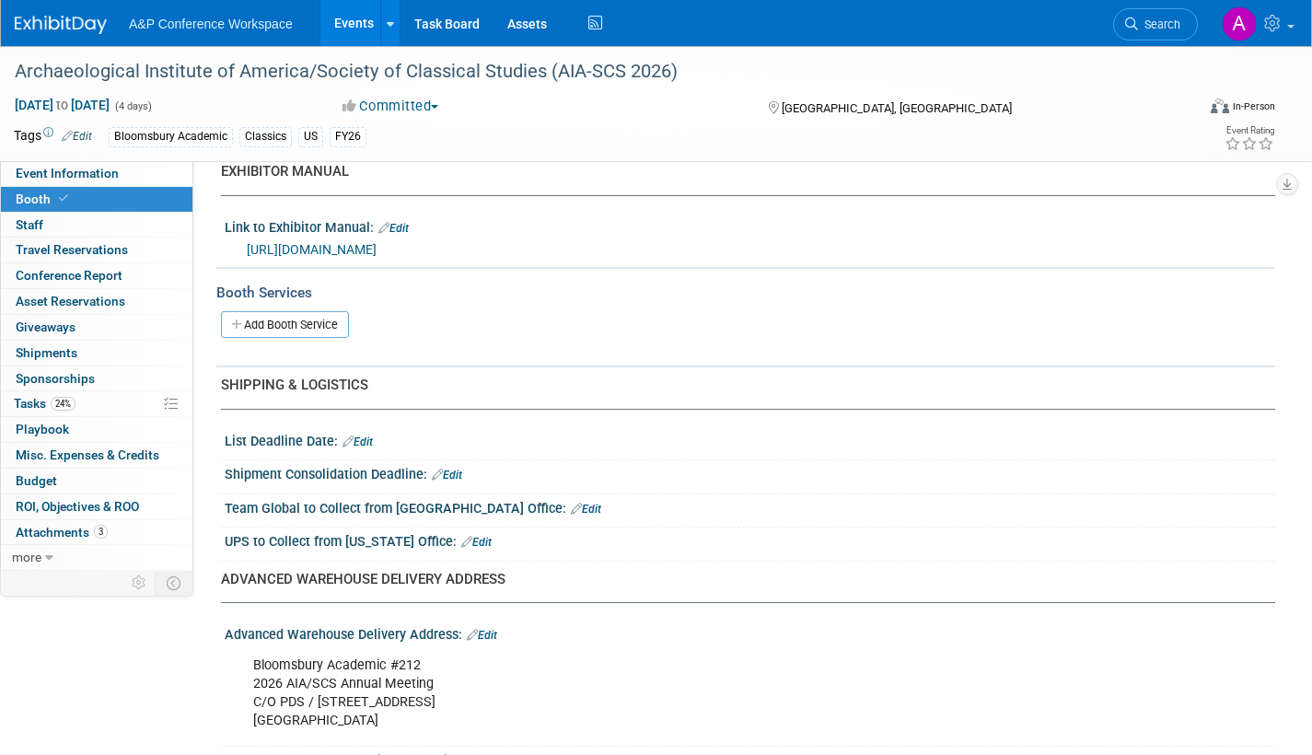
click at [459, 474] on link "Edit" at bounding box center [447, 475] width 30 height 13
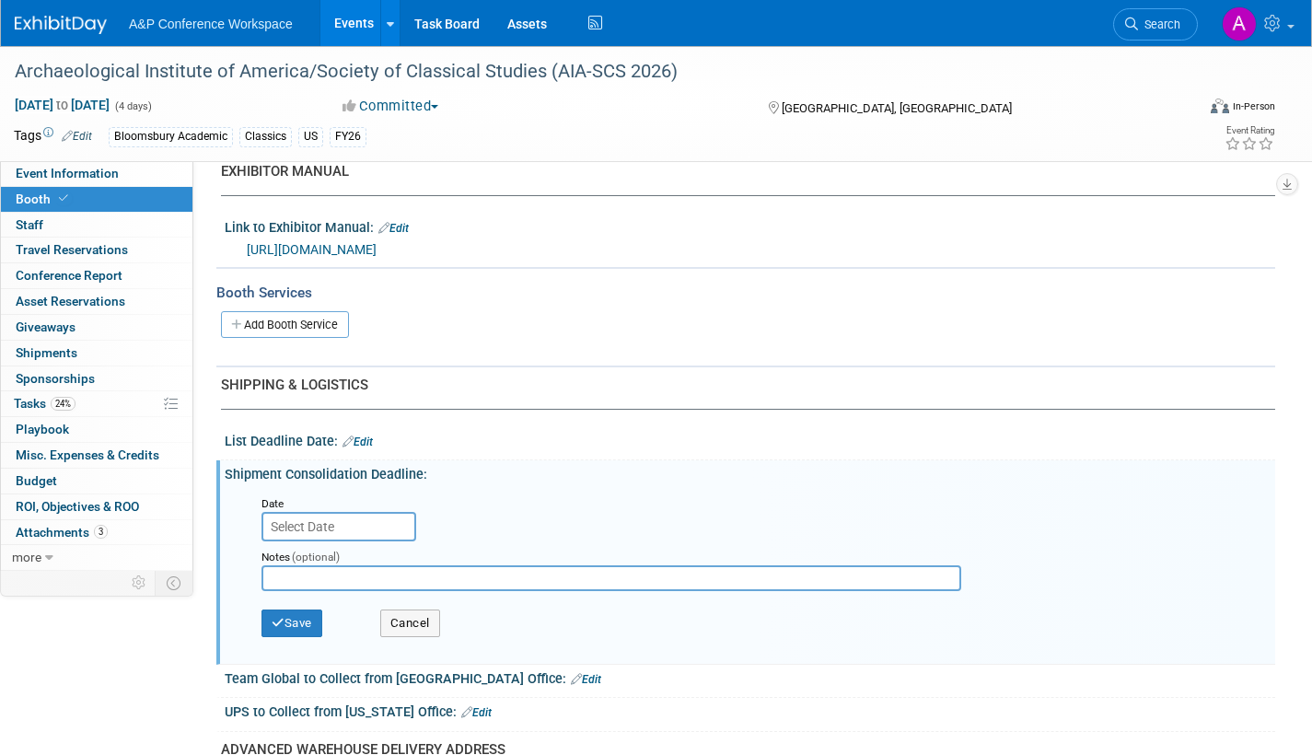
click at [378, 526] on input "text" at bounding box center [339, 526] width 155 height 29
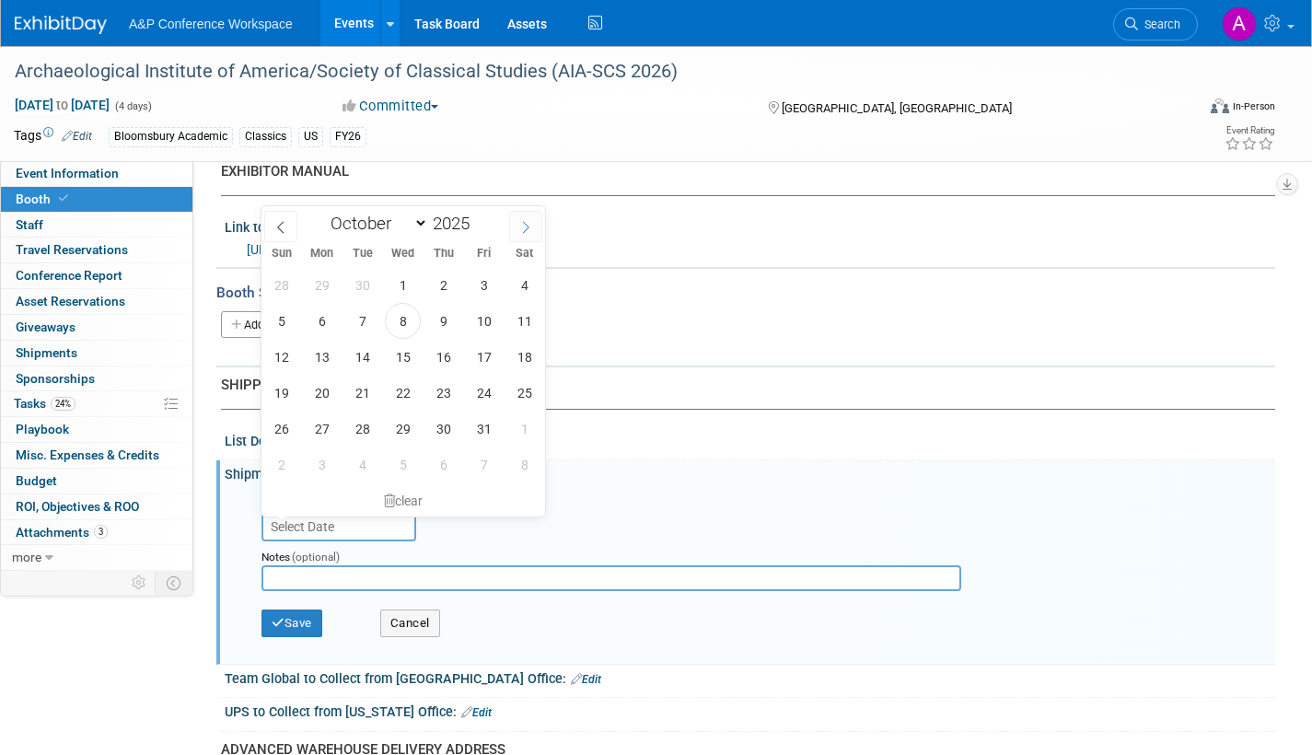
click at [522, 221] on icon at bounding box center [525, 227] width 13 height 13
select select "11"
click at [322, 350] on span "15" at bounding box center [322, 357] width 36 height 36
type input "Dec 15, 2025"
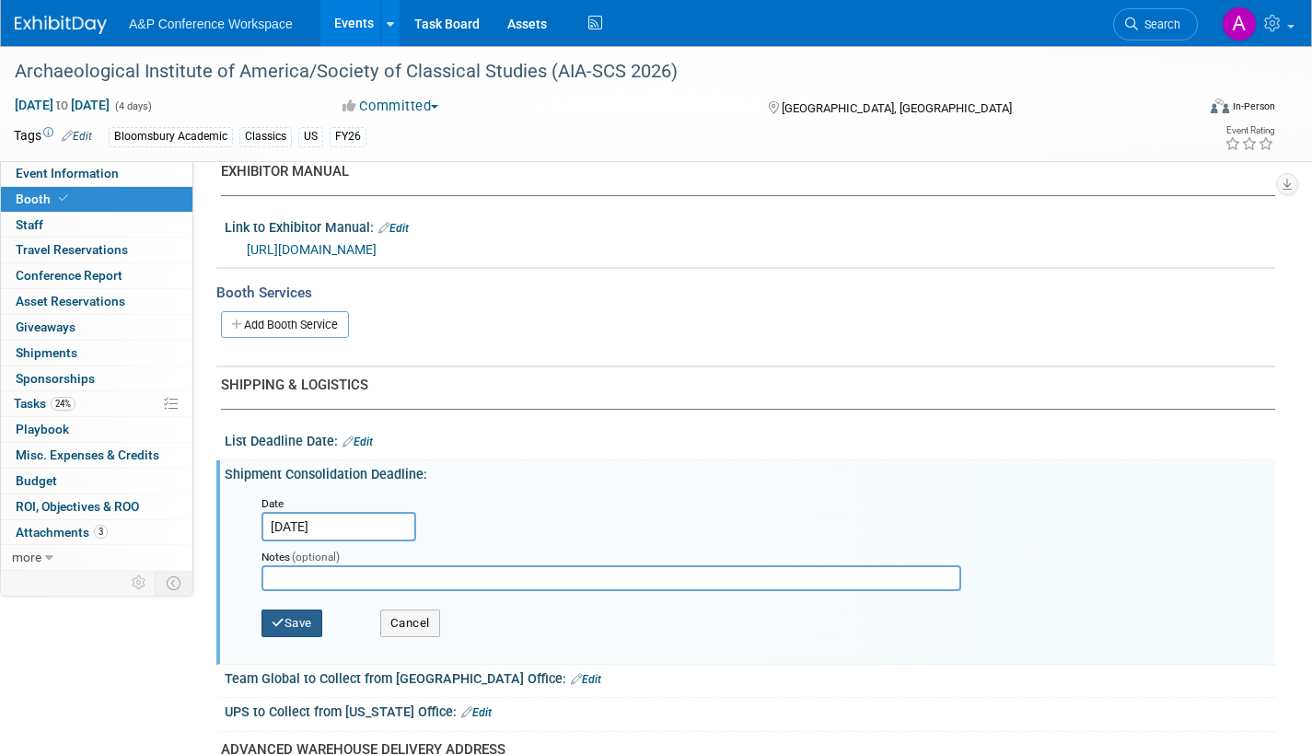
click at [308, 620] on button "Save" at bounding box center [292, 624] width 61 height 28
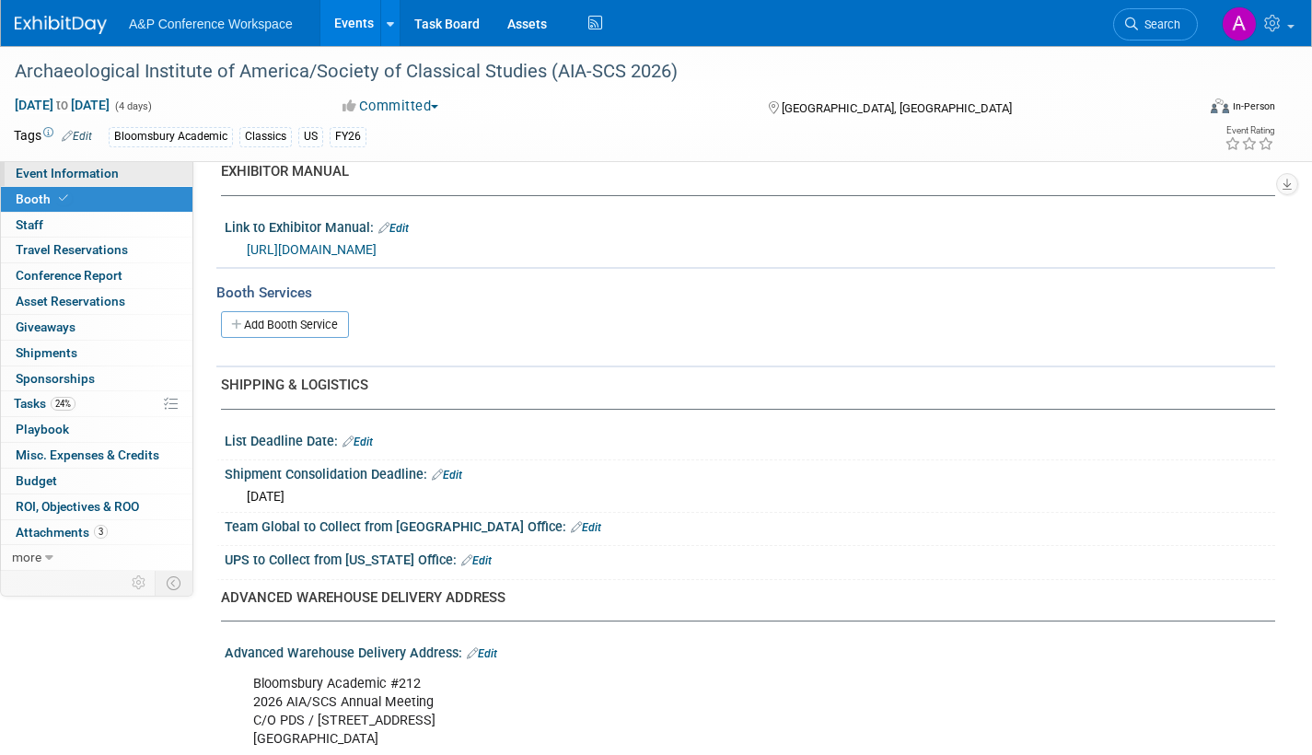
click at [79, 175] on span "Event Information" at bounding box center [67, 173] width 103 height 15
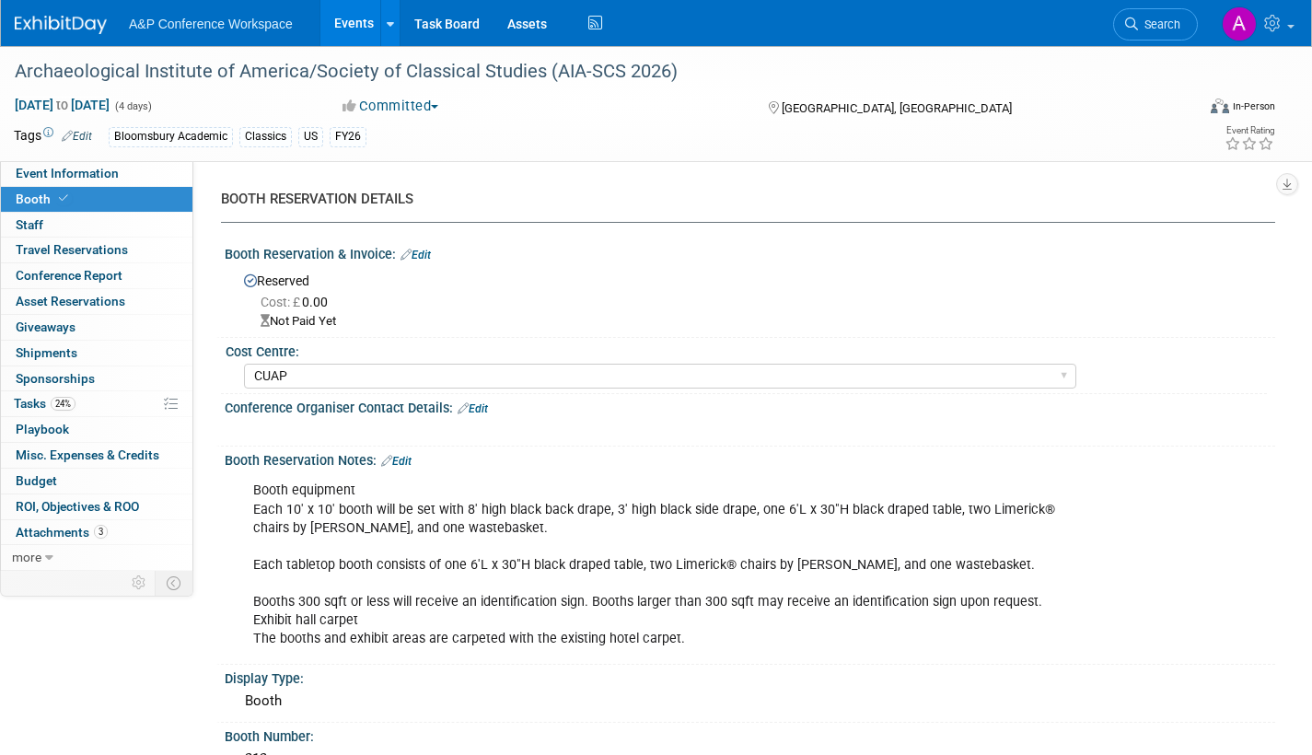
select select "Annual"
select select "Level 2"
select select "In-Person Booth"
select select "Classical Studies"
select select "Bloomsbury Academic"
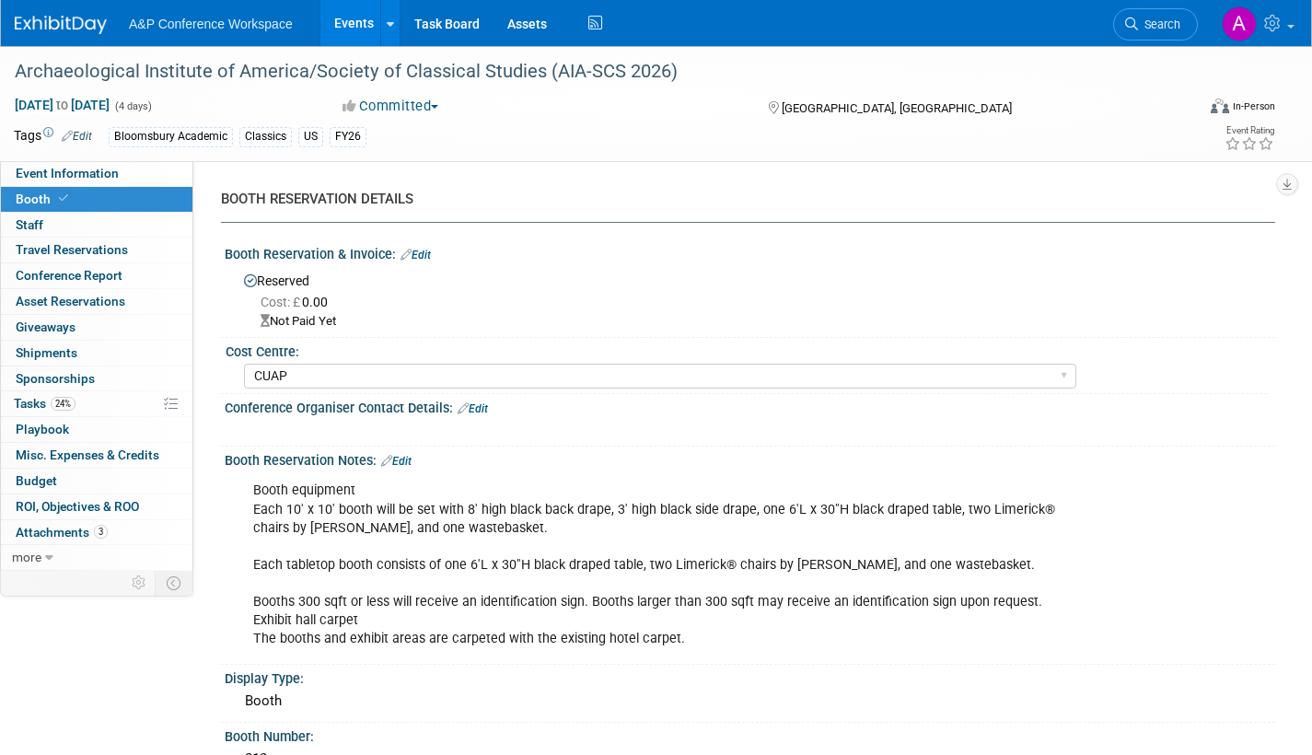
select select "[PERSON_NAME]"
select select "Networking/Commissioning"
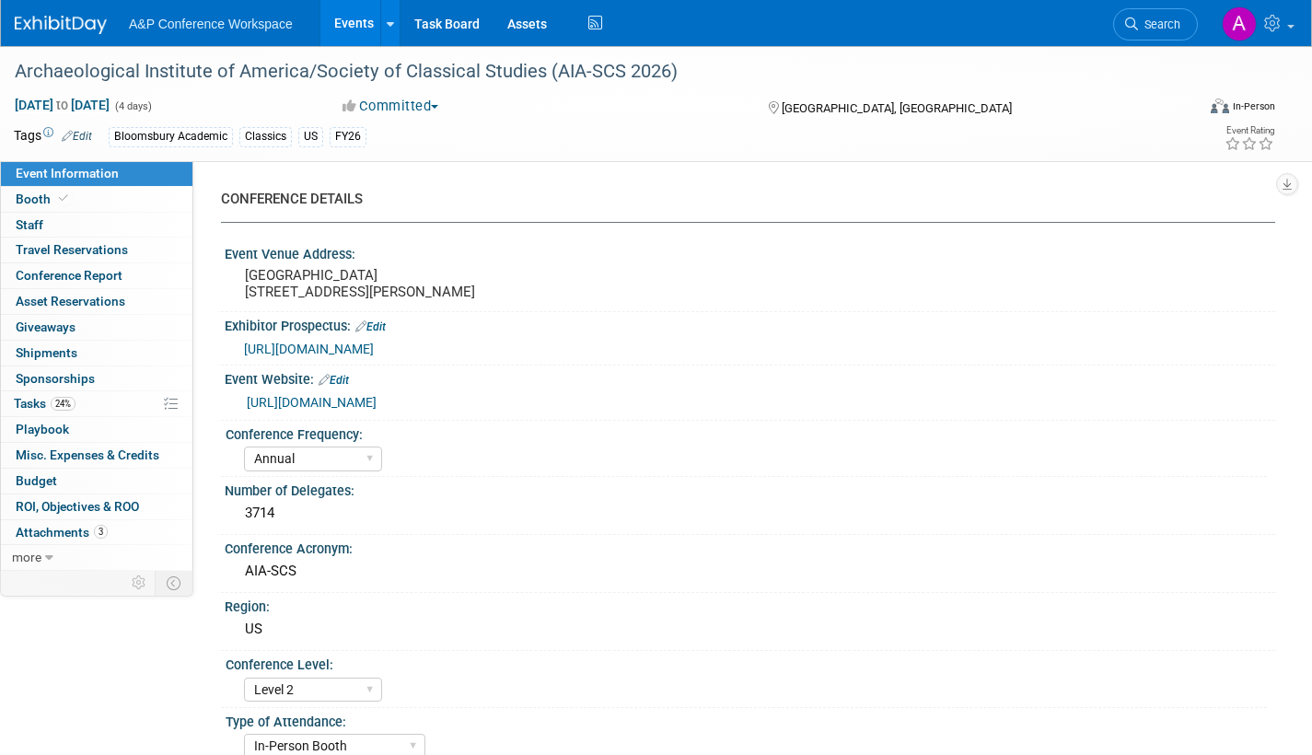
click at [1153, 32] on link "Search" at bounding box center [1155, 24] width 85 height 32
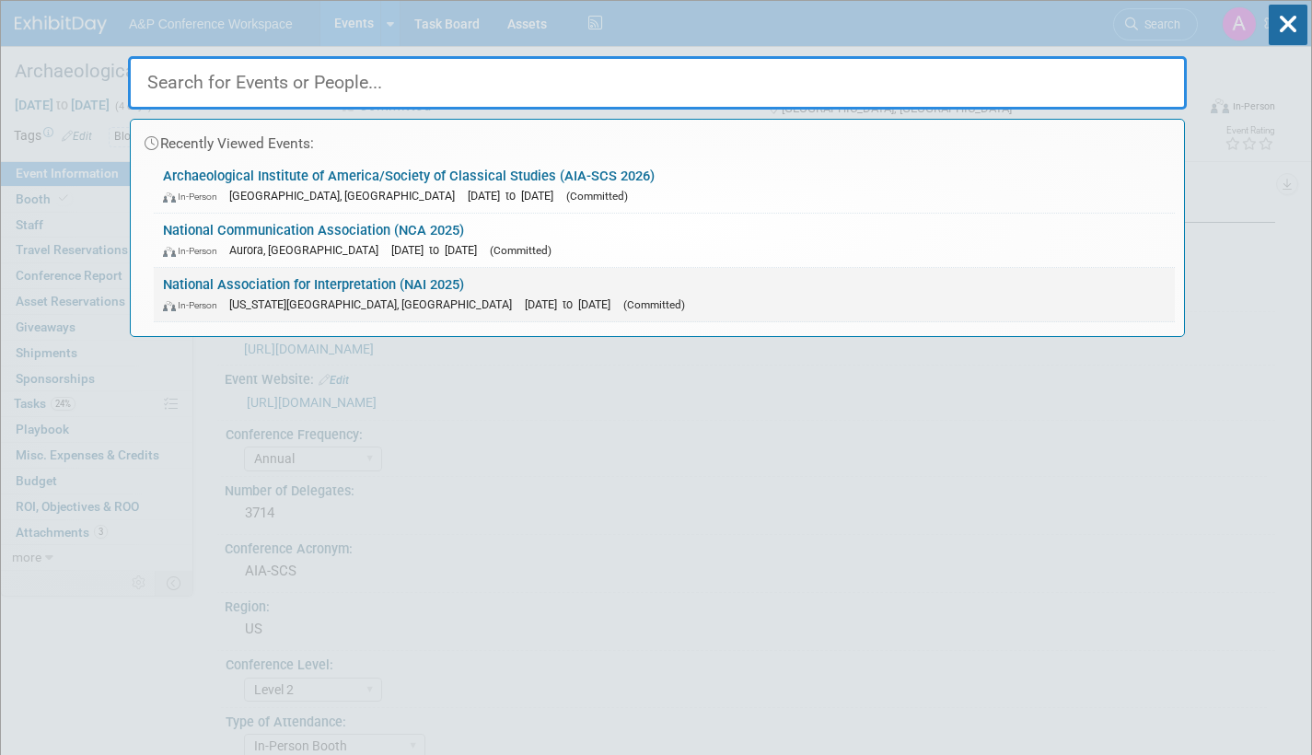
click at [487, 290] on link "National Association for Interpretation (NAI 2025) In-Person Virginia Beach, VA…" at bounding box center [664, 294] width 1021 height 53
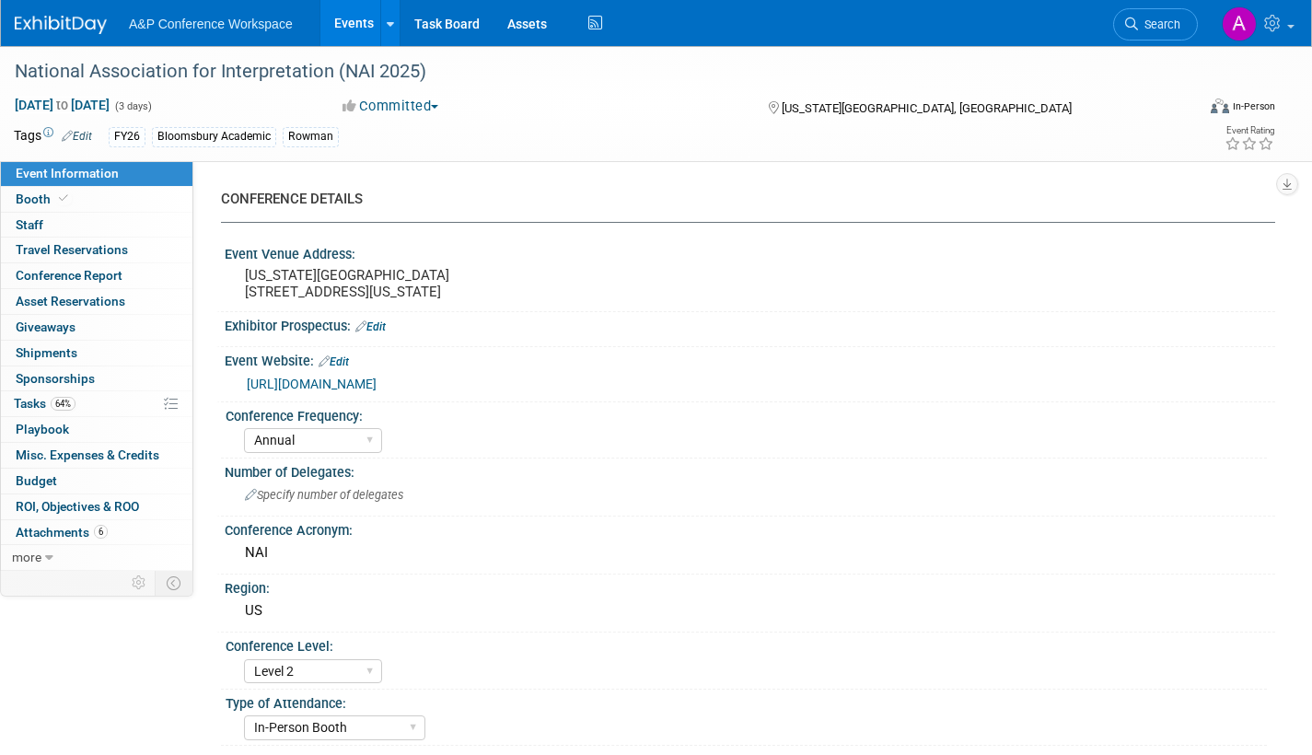
select select "Annual"
select select "Level 2"
select select "In-Person Booth"
select select "Interpretation"
select select "Bloomsbury Academic"
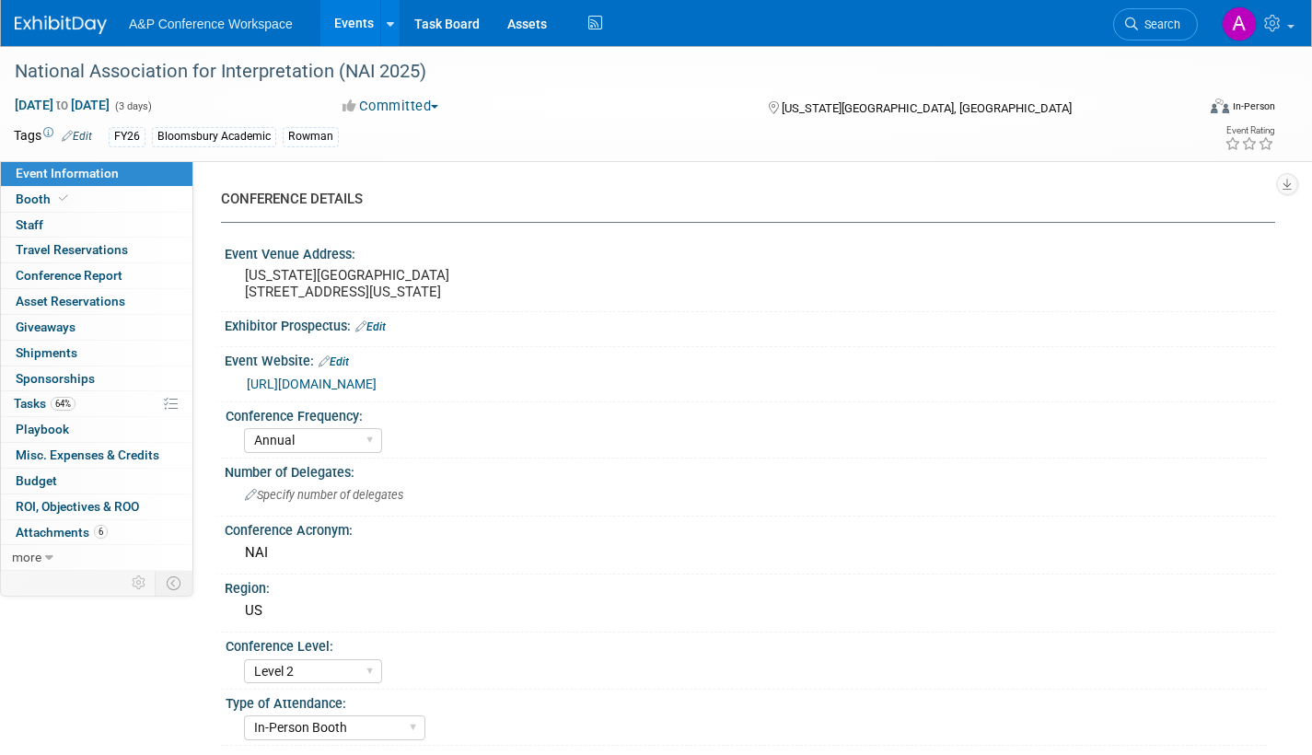
select select "[PERSON_NAME]"
select select "Brand/Subject Presence​"
click at [29, 203] on span "Booth" at bounding box center [44, 199] width 56 height 15
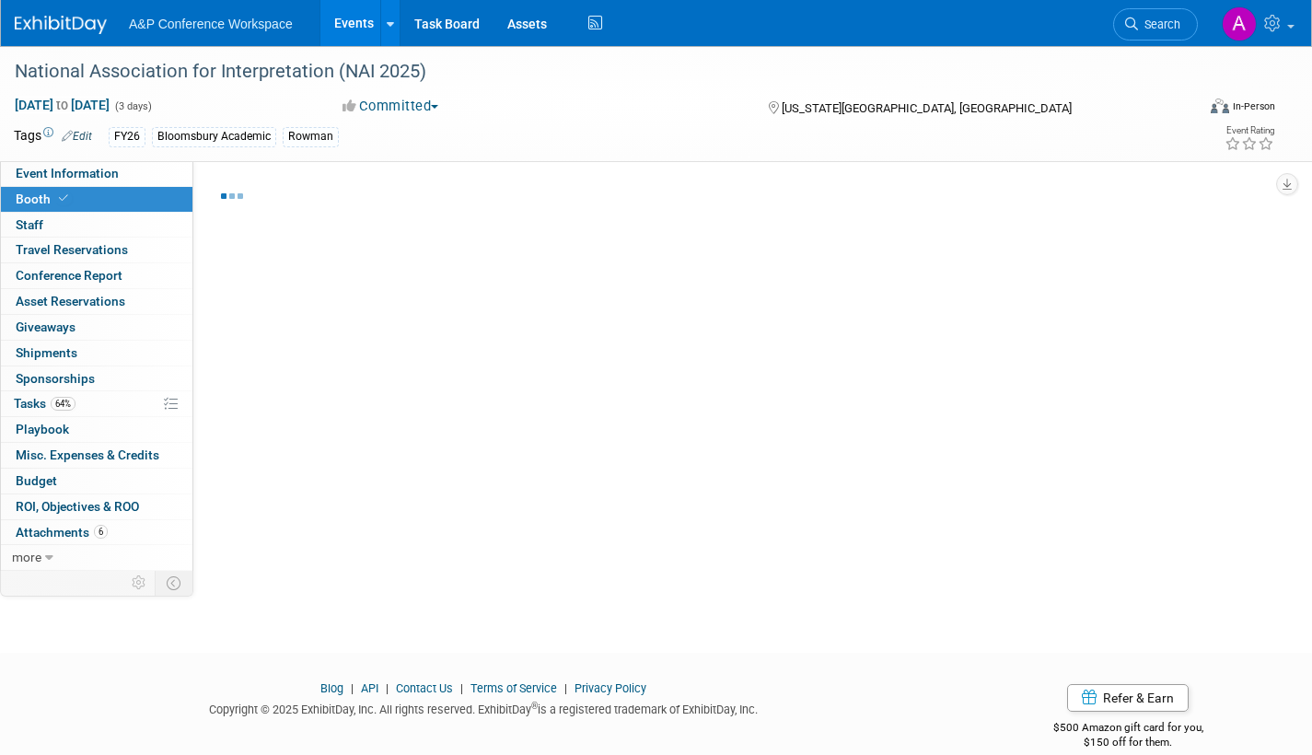
select select "RLKP"
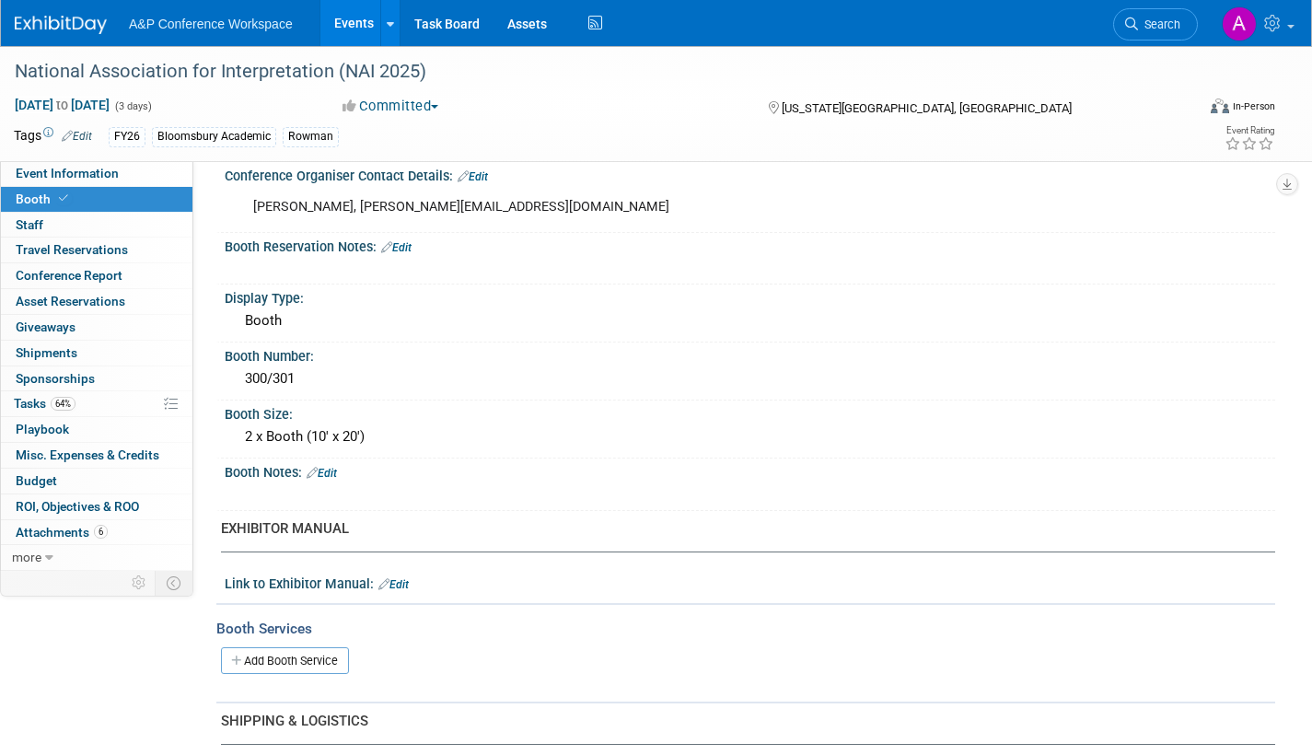
scroll to position [276, 0]
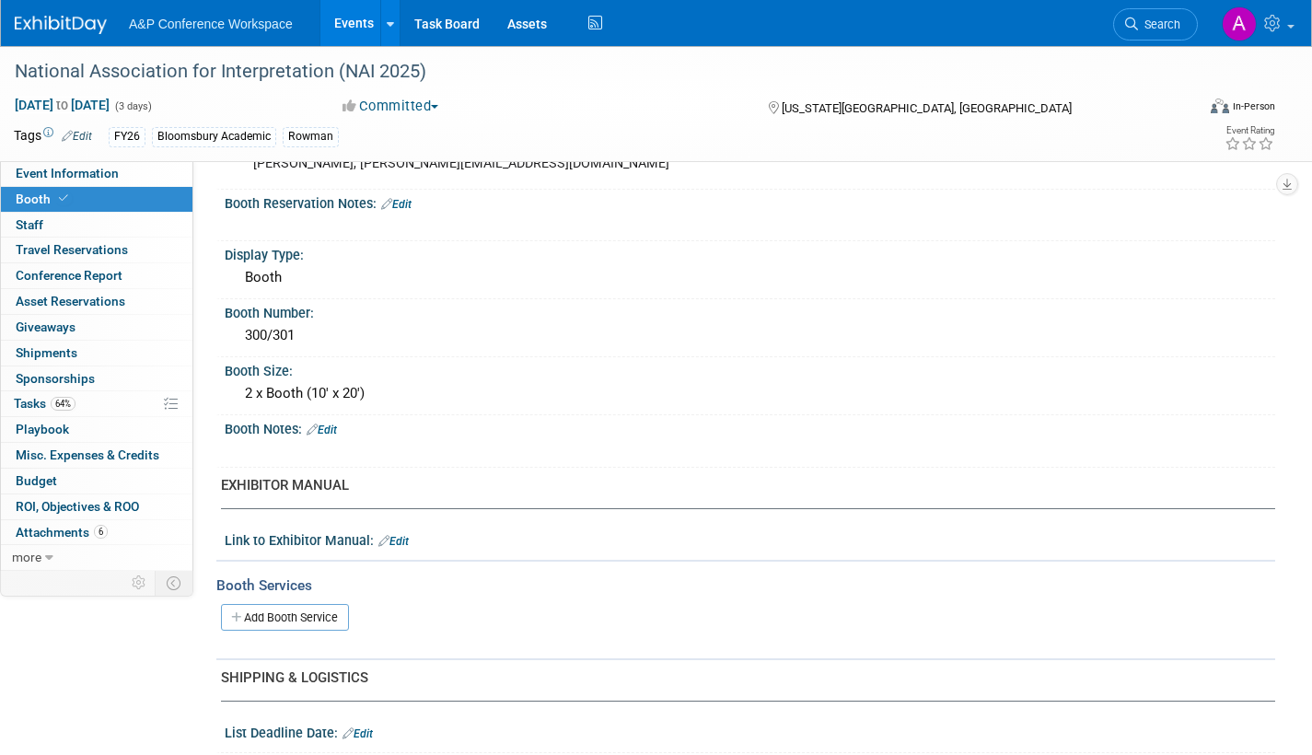
click at [332, 426] on link "Edit" at bounding box center [322, 430] width 30 height 13
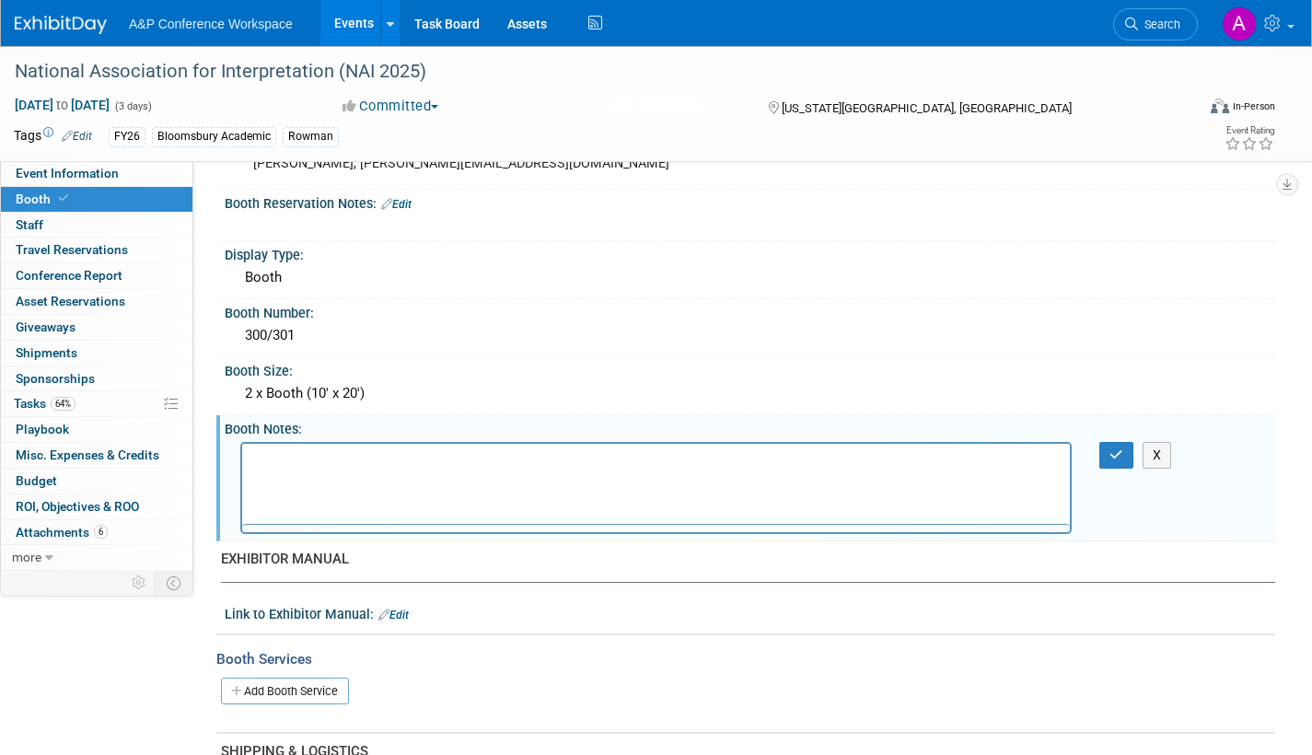
scroll to position [0, 0]
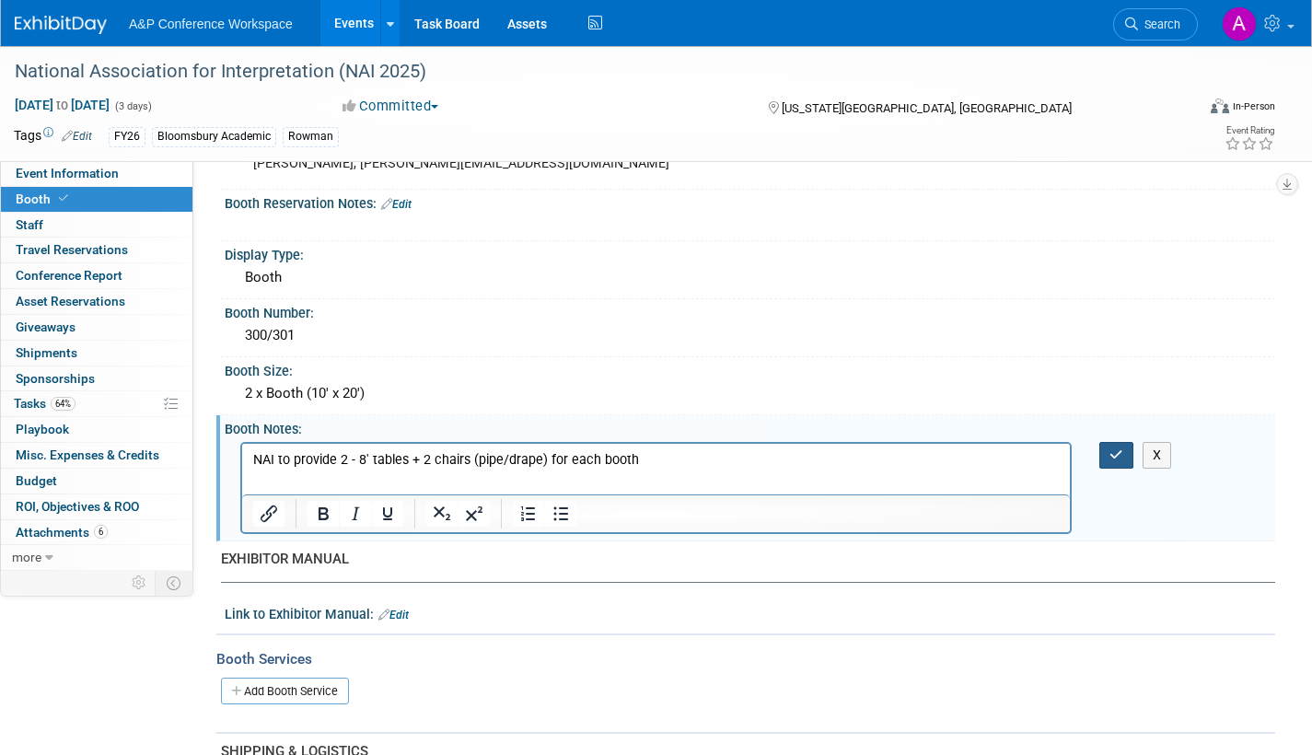
click at [1114, 446] on button "button" at bounding box center [1116, 455] width 34 height 27
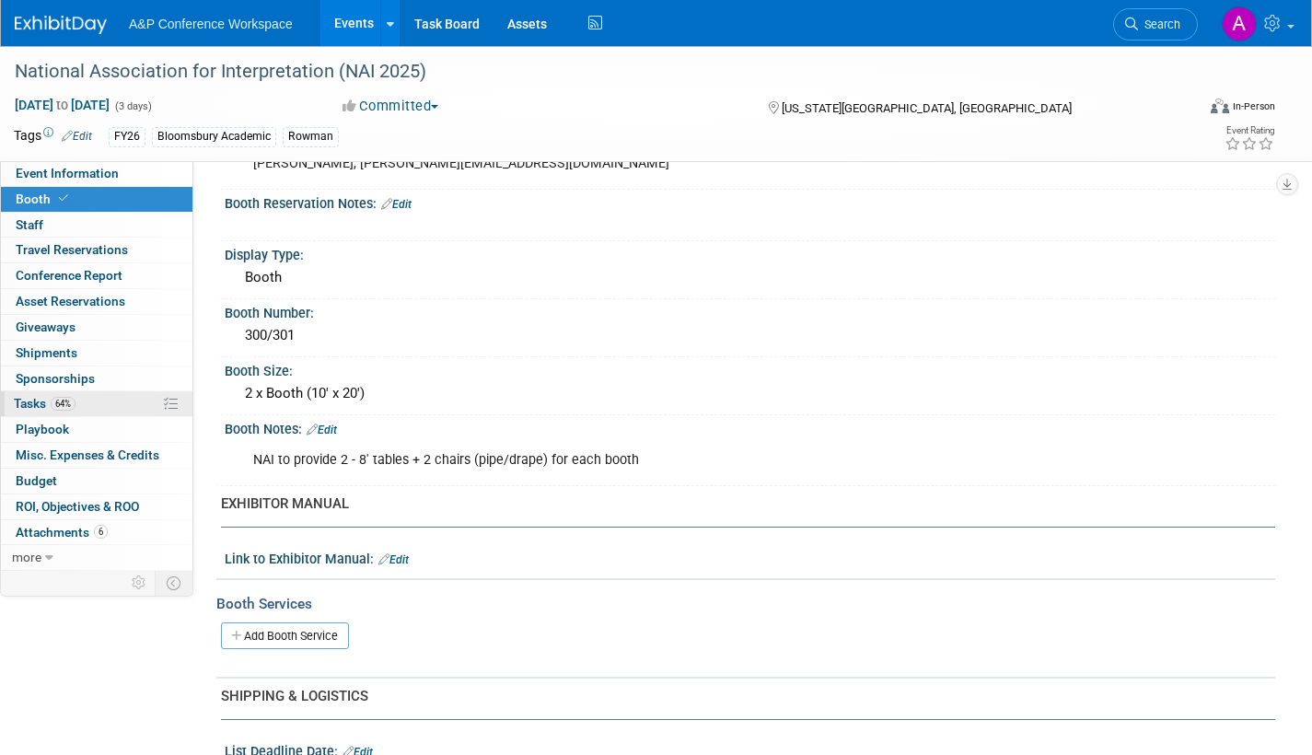
click at [29, 399] on span "Tasks 64%" at bounding box center [45, 403] width 62 height 15
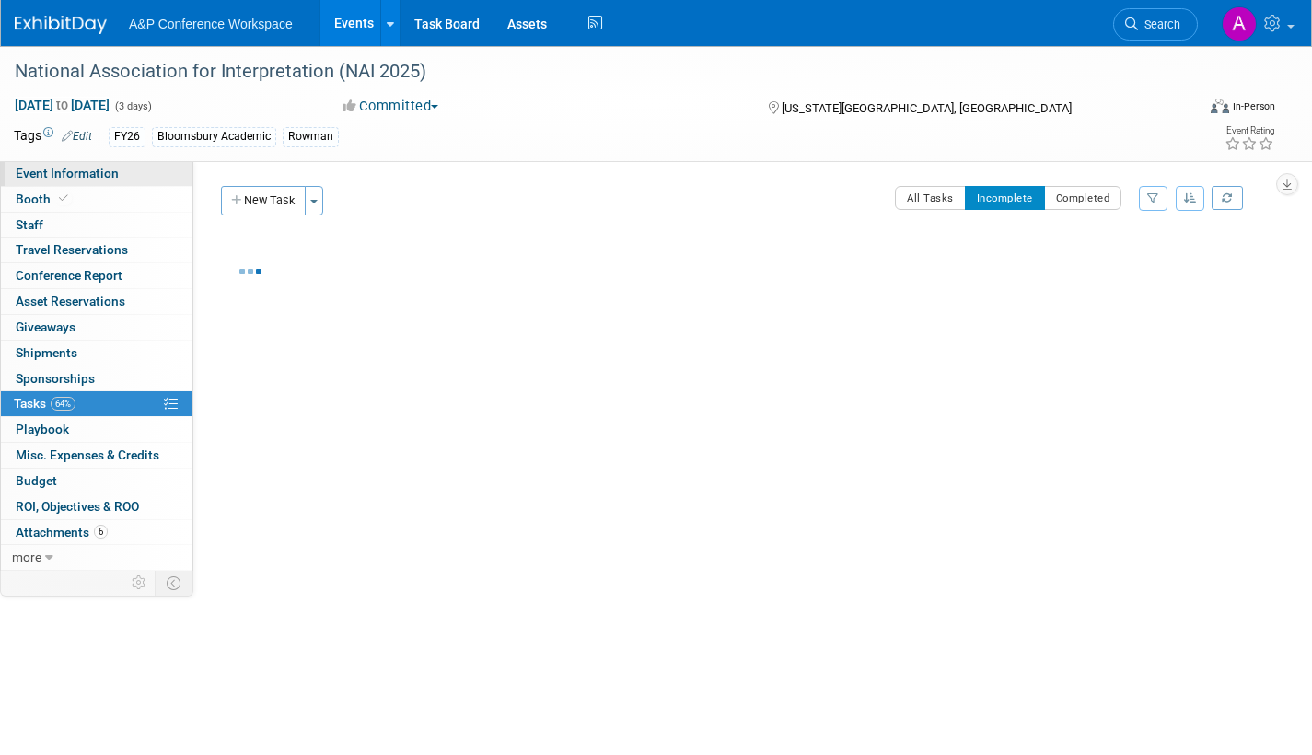
click at [41, 172] on span "Event Information" at bounding box center [67, 173] width 103 height 15
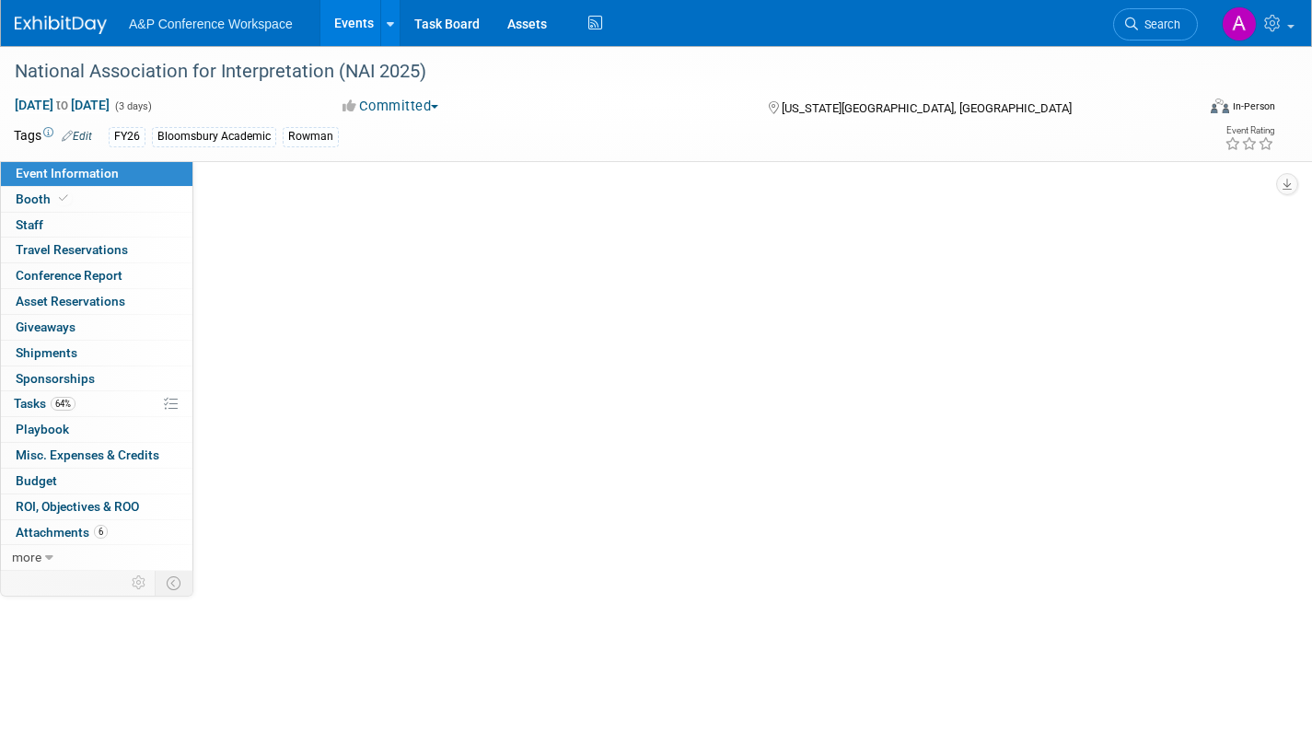
select select "Annual"
select select "Level 2"
select select "In-Person Booth"
select select "Interpretation"
select select "Bloomsbury Academic"
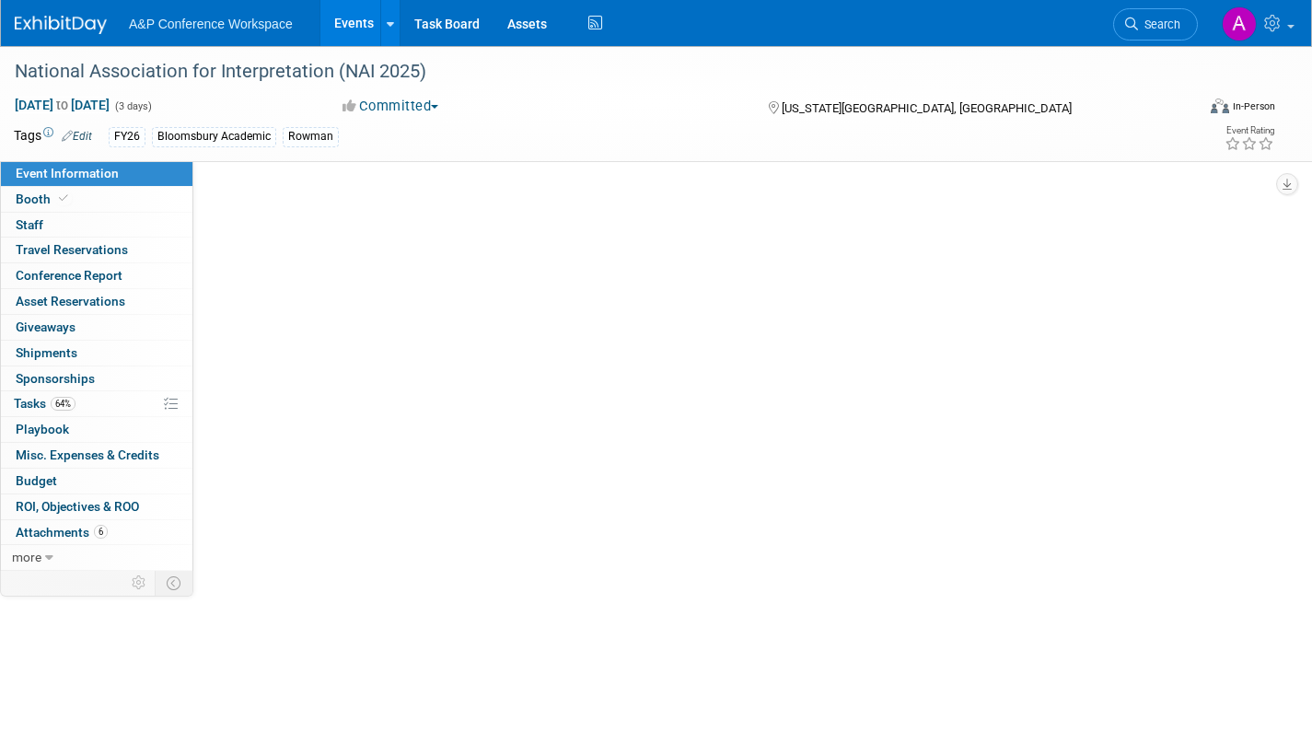
select select "[PERSON_NAME]"
select select "Brand/Subject Presence​"
